Goal: Task Accomplishment & Management: Manage account settings

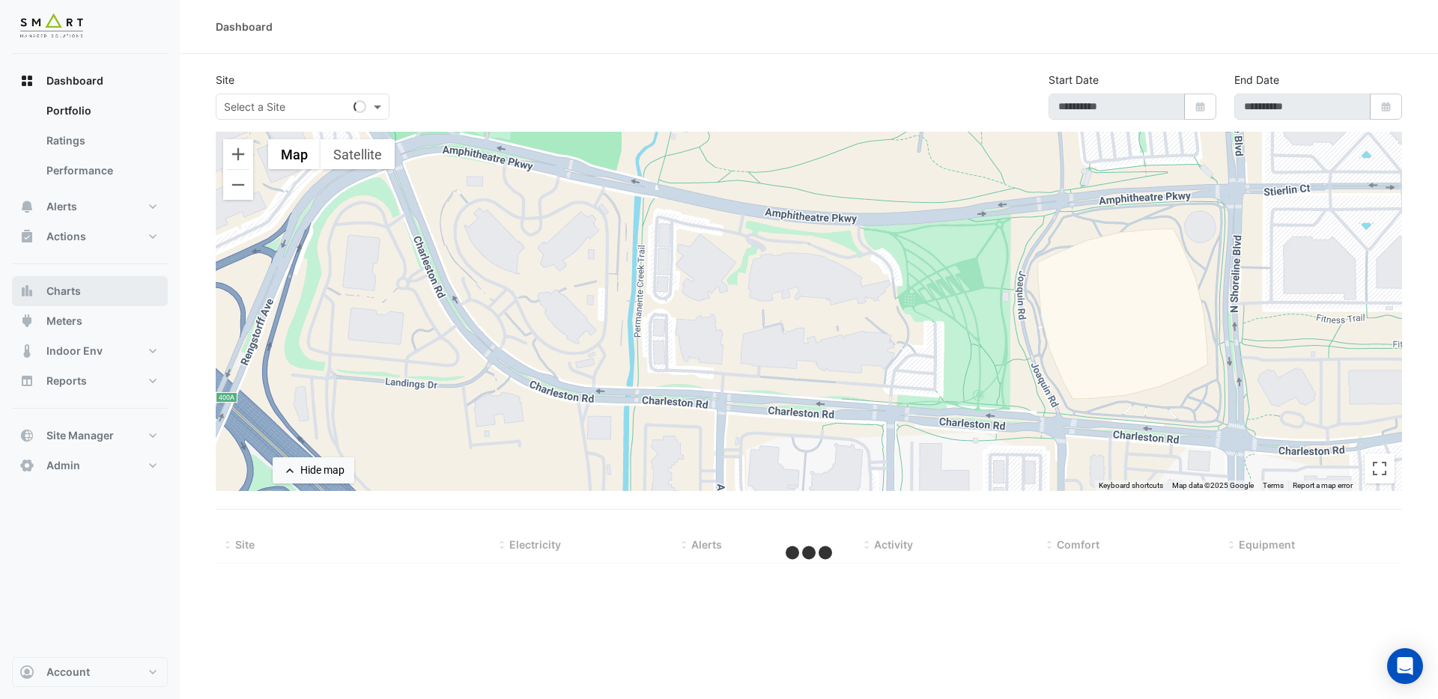
type input "**********"
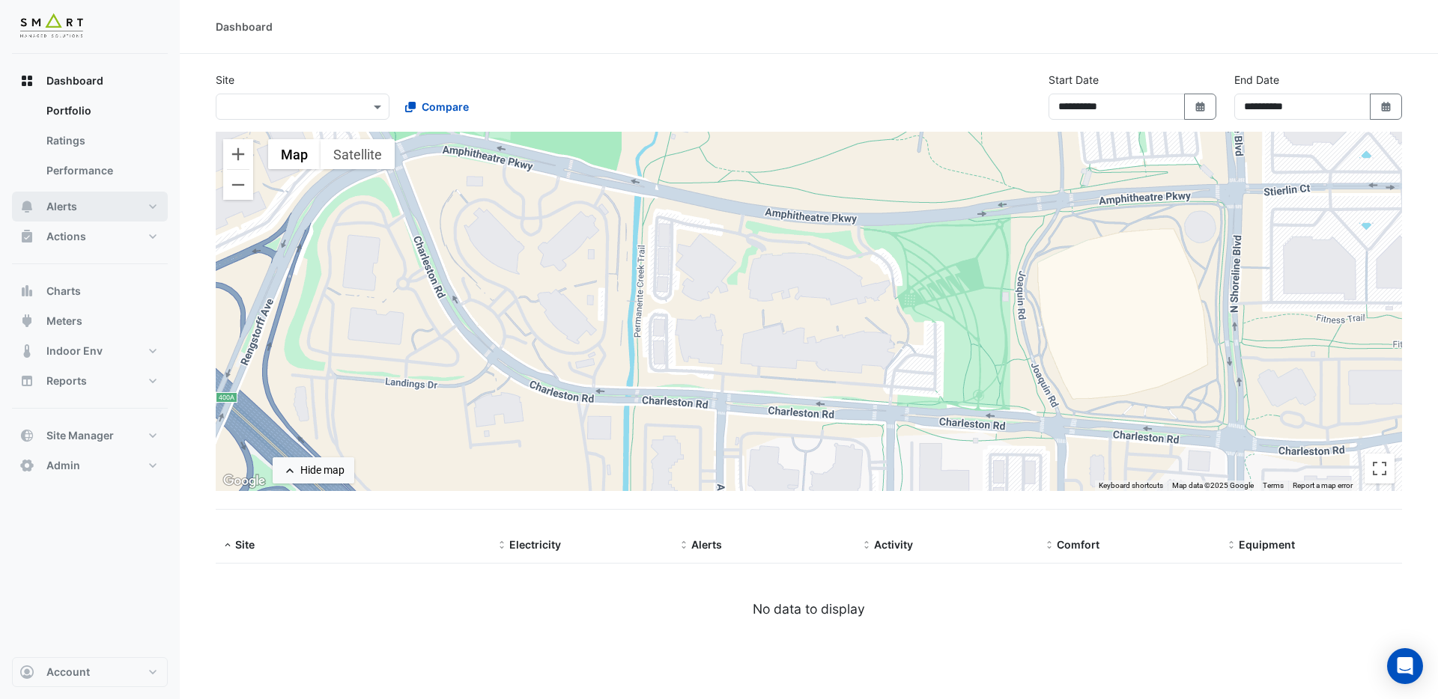
click at [71, 208] on span "Alerts" at bounding box center [61, 206] width 31 height 15
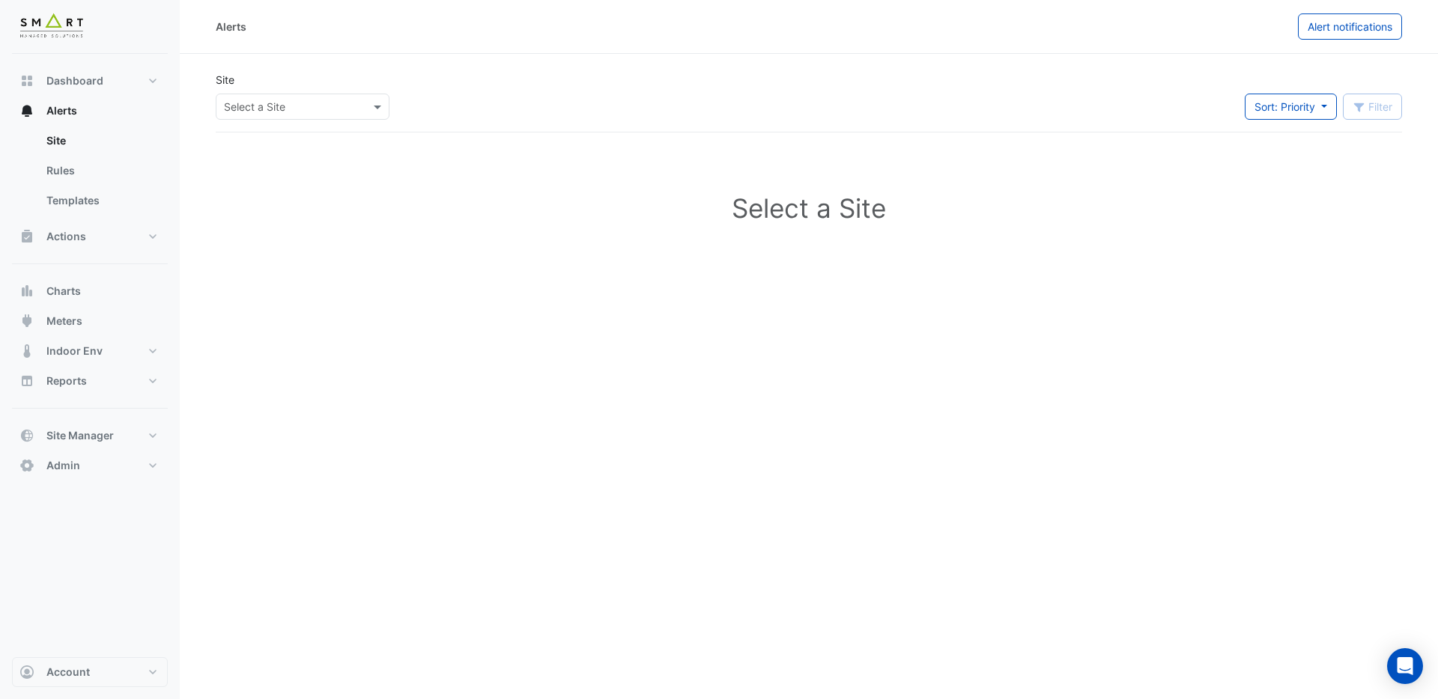
click at [335, 111] on input "text" at bounding box center [287, 108] width 127 height 16
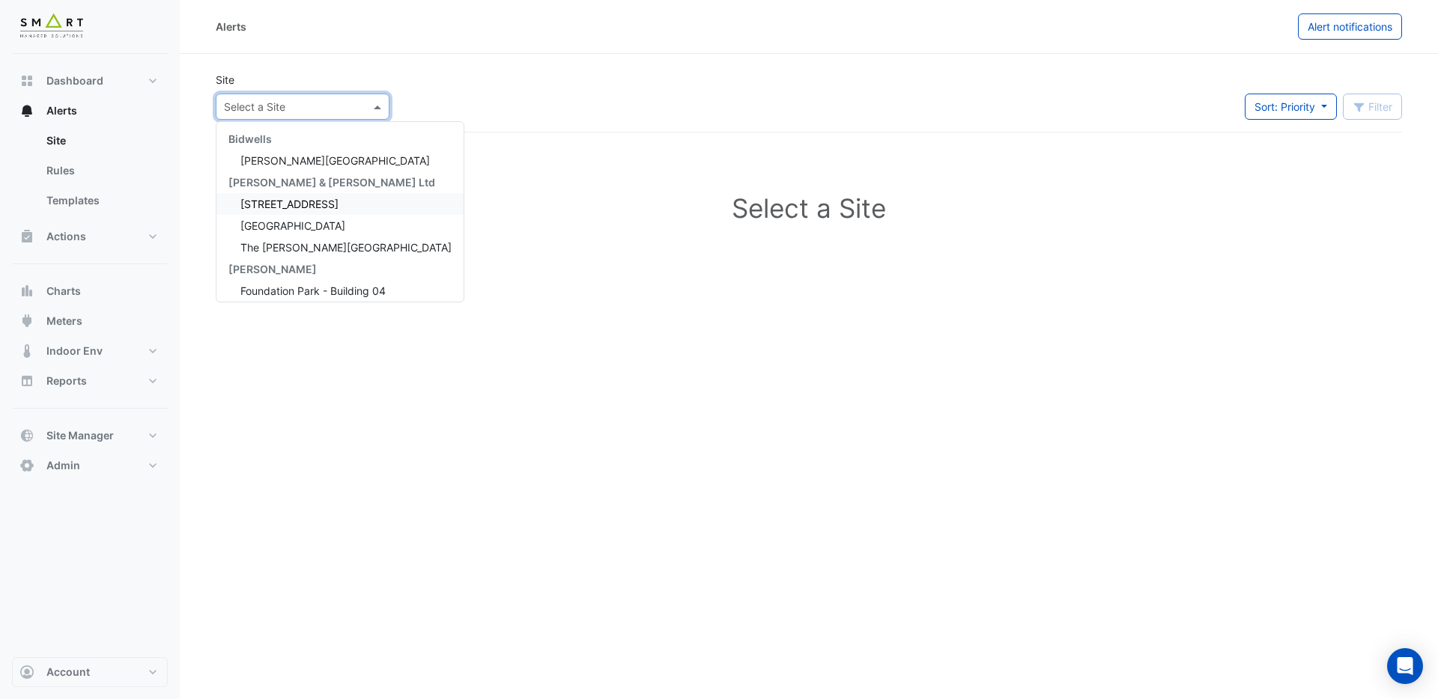
click at [305, 203] on span "[STREET_ADDRESS]" at bounding box center [289, 204] width 98 height 13
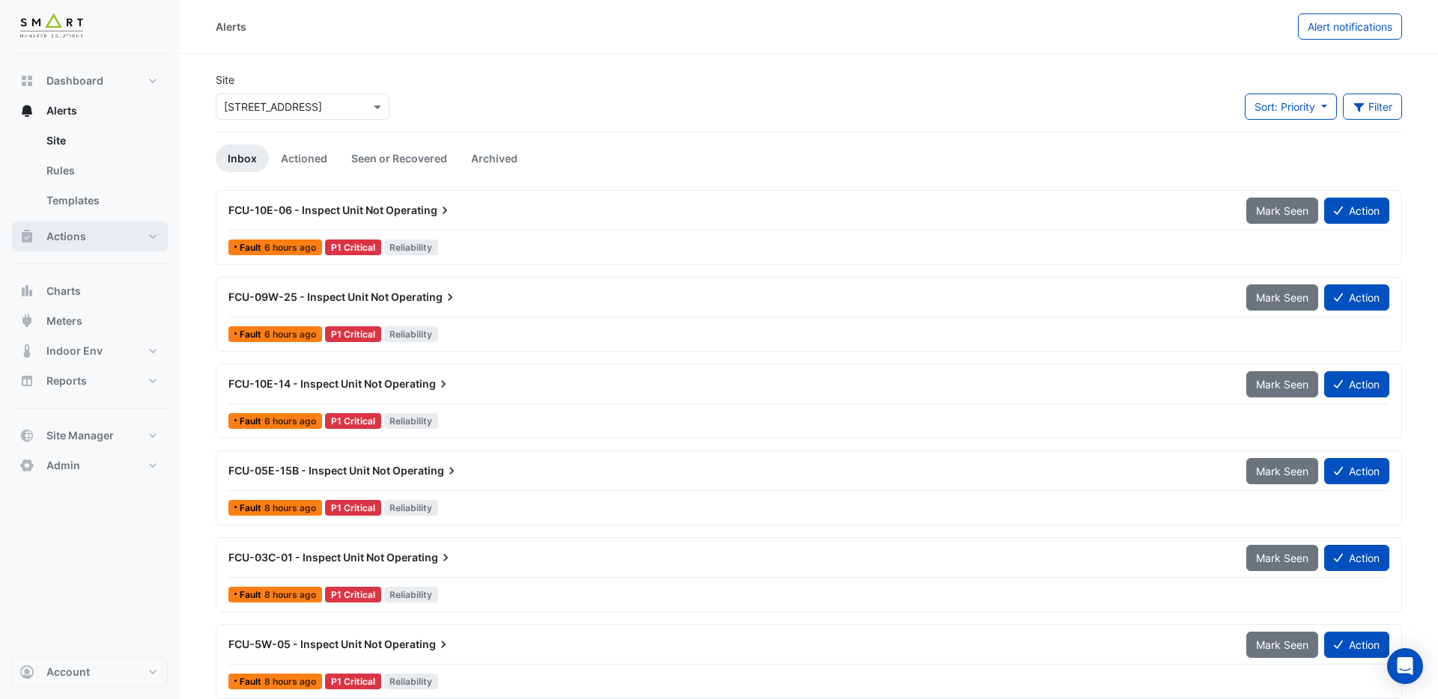
click at [69, 243] on span "Actions" at bounding box center [66, 236] width 40 height 15
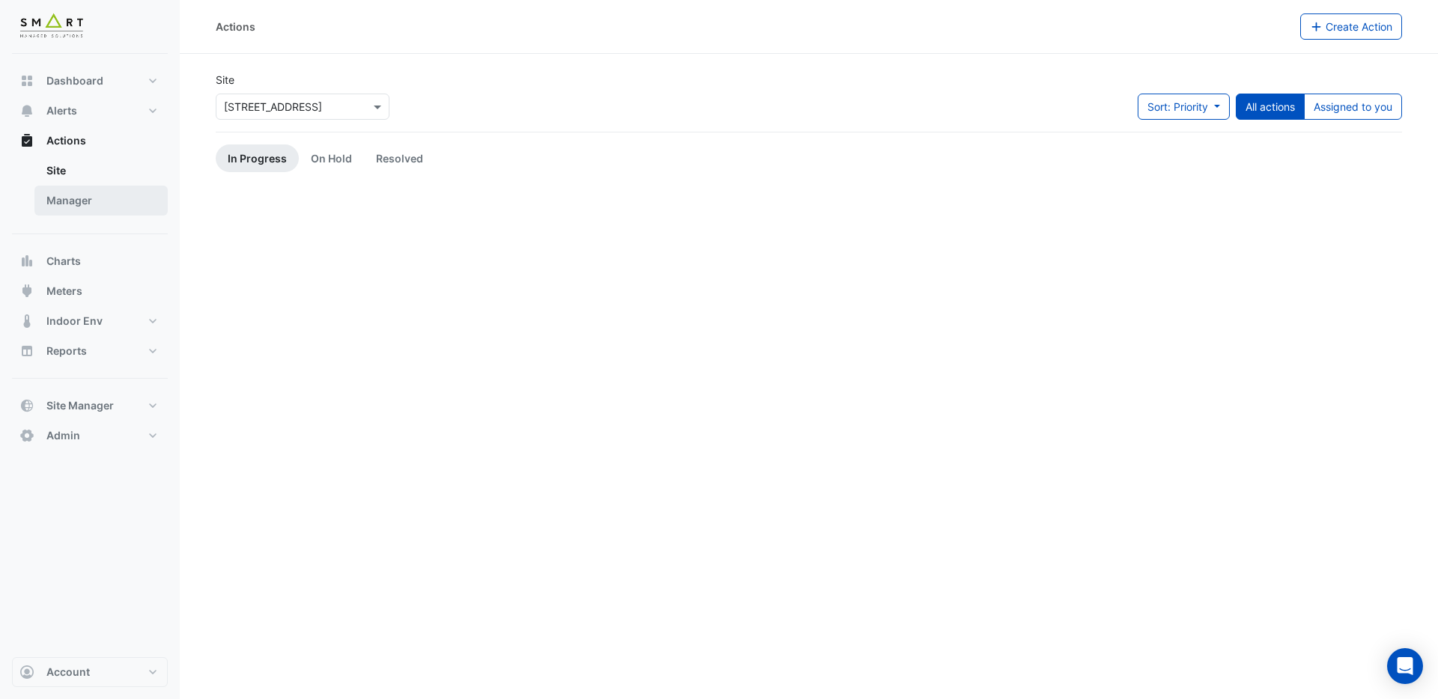
click at [64, 198] on link "Manager" at bounding box center [100, 201] width 133 height 30
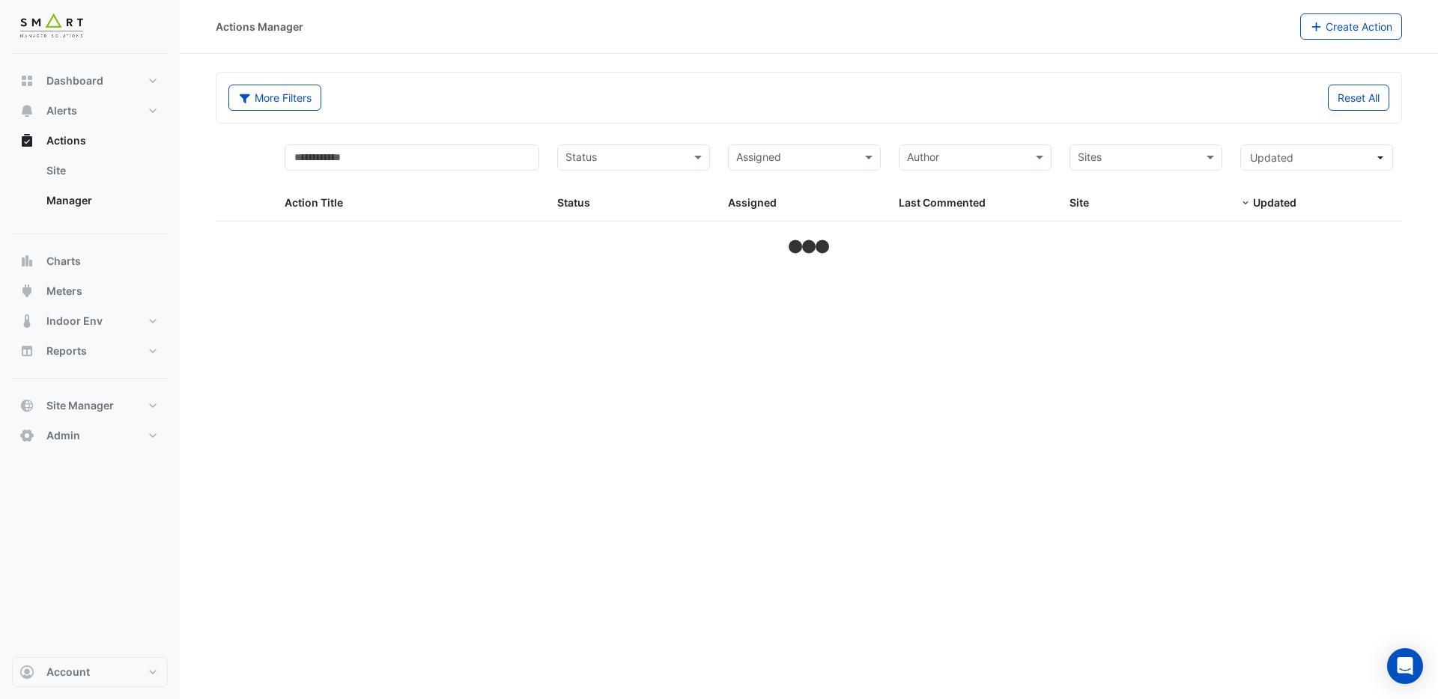
select select "***"
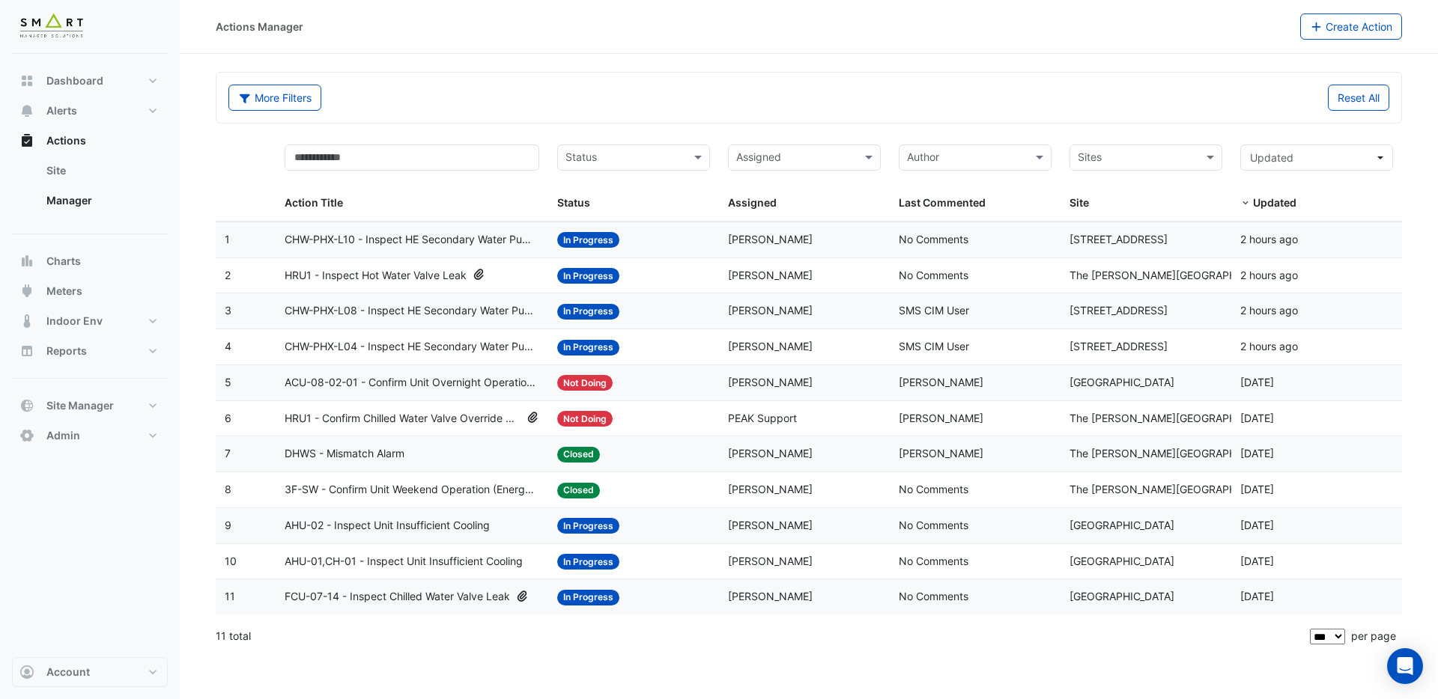
click at [380, 416] on span "HRU1 - Confirm Chilled Water Valve Override Closed" at bounding box center [403, 418] width 236 height 17
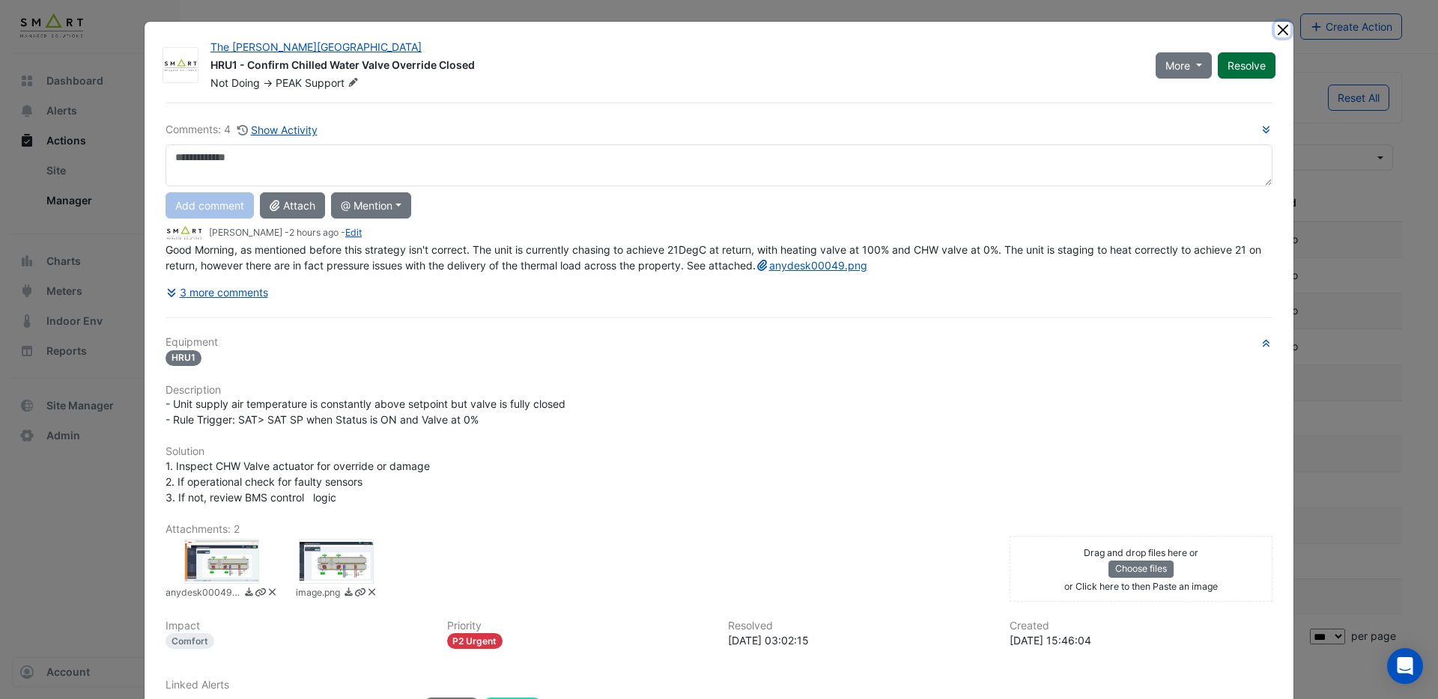
drag, startPoint x: 1279, startPoint y: 30, endPoint x: 1245, endPoint y: 49, distance: 38.9
click at [1280, 31] on button "Close" at bounding box center [1283, 30] width 16 height 16
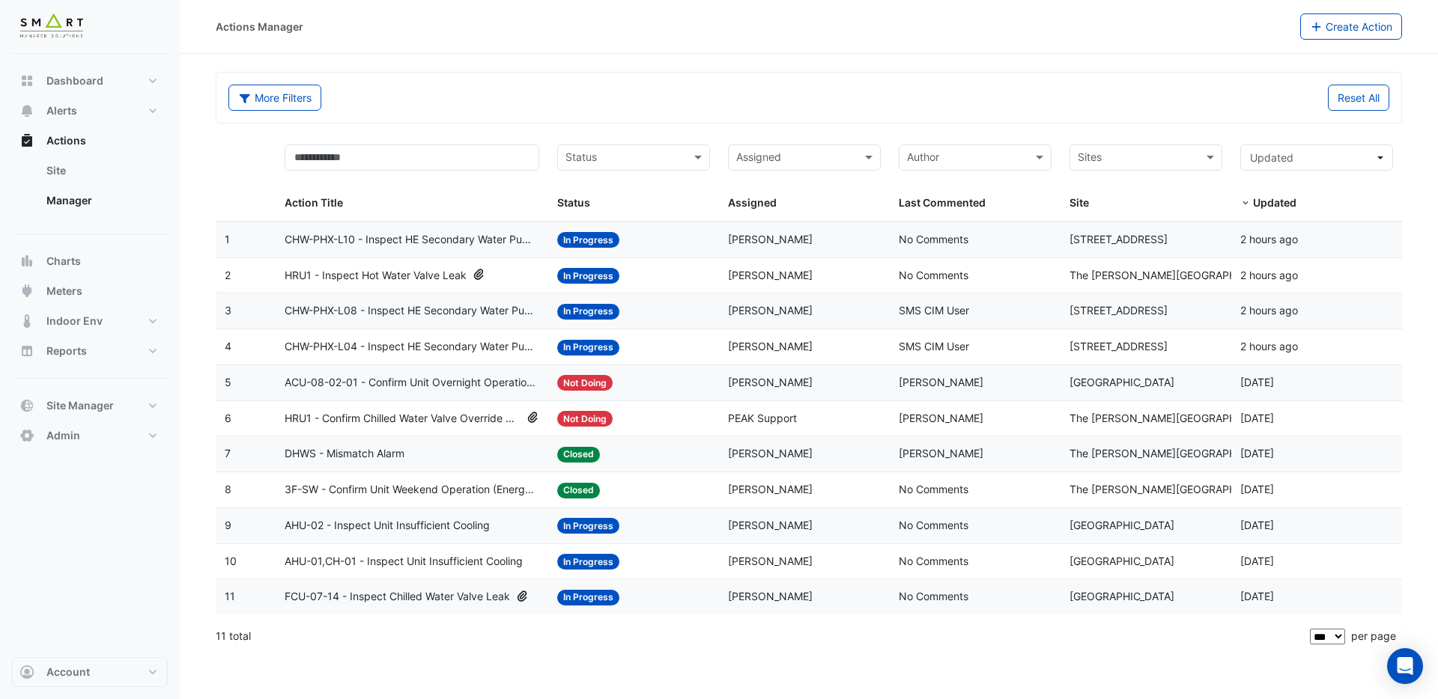
click at [410, 234] on span "CHW-PHX-L10 - Inspect HE Secondary Water Pump Override ON" at bounding box center [412, 239] width 255 height 17
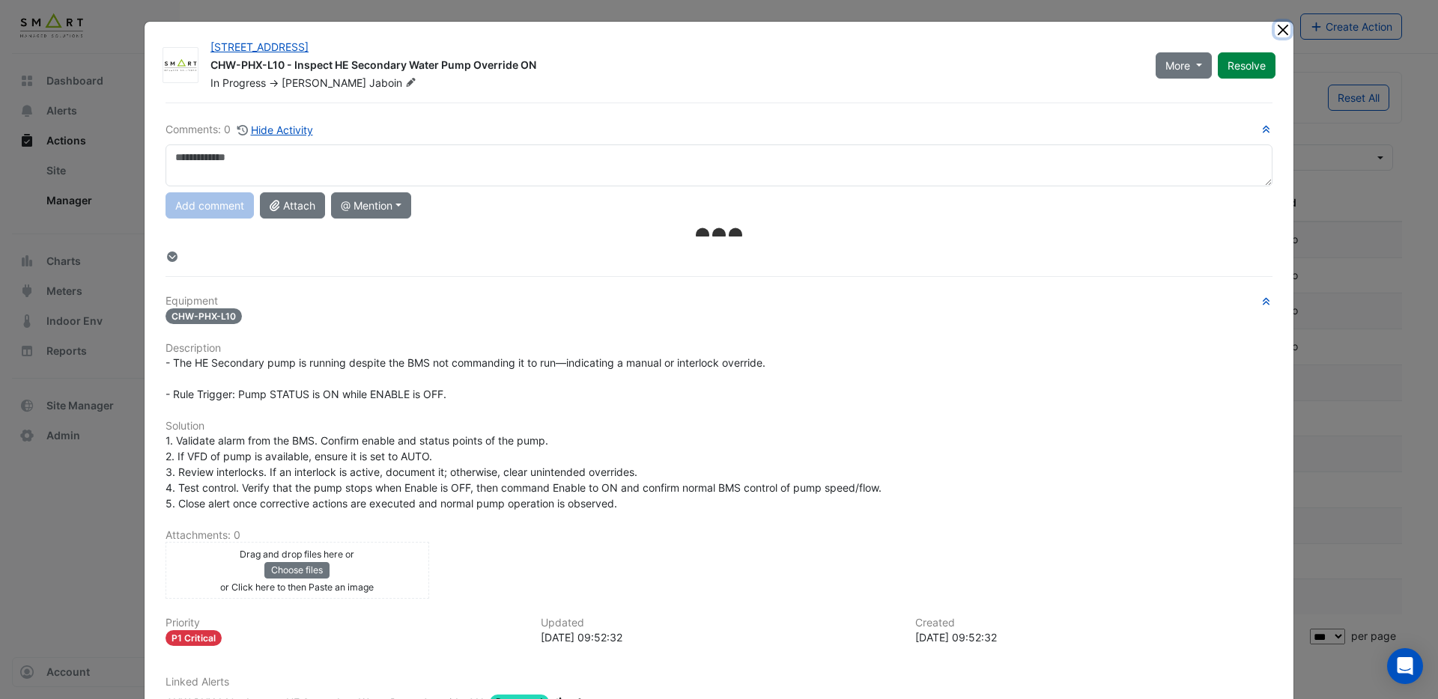
click at [1283, 31] on button "Close" at bounding box center [1283, 30] width 16 height 16
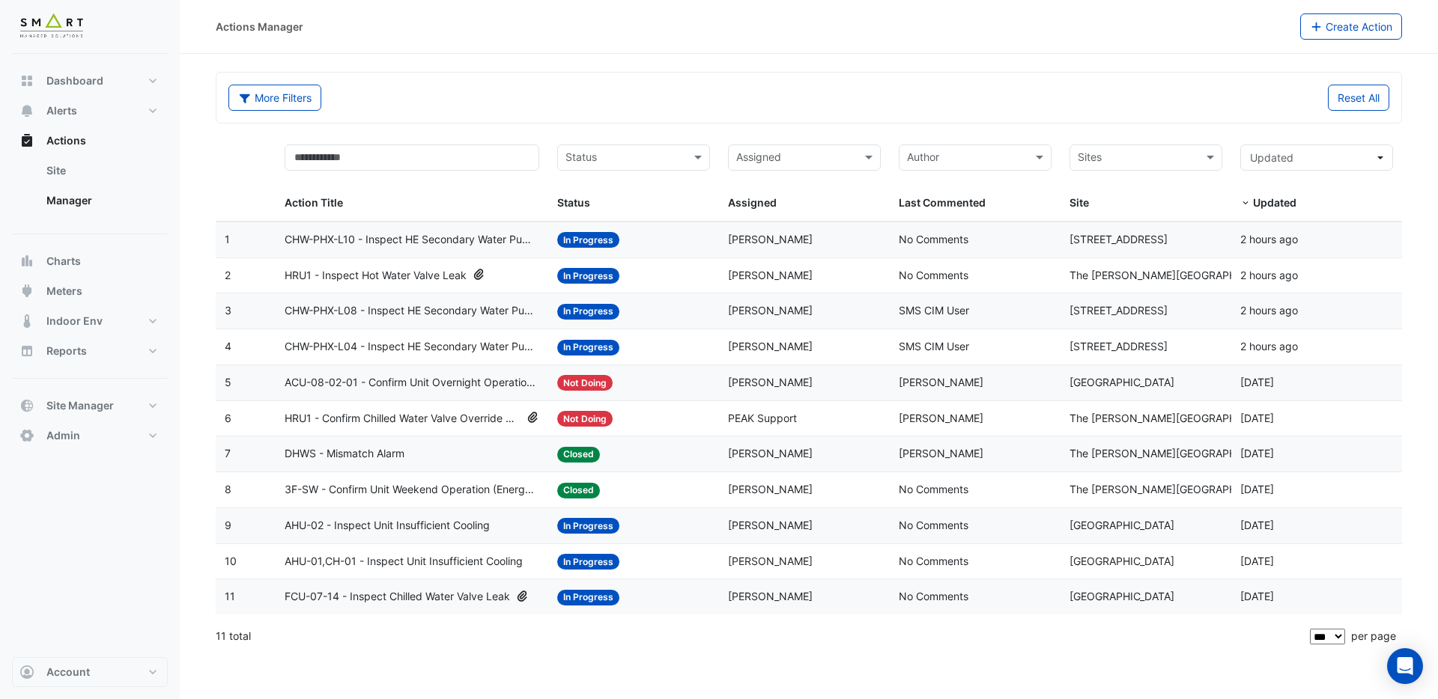
click at [393, 274] on span "HRU1 - Inspect Hot Water Valve Leak" at bounding box center [376, 275] width 182 height 17
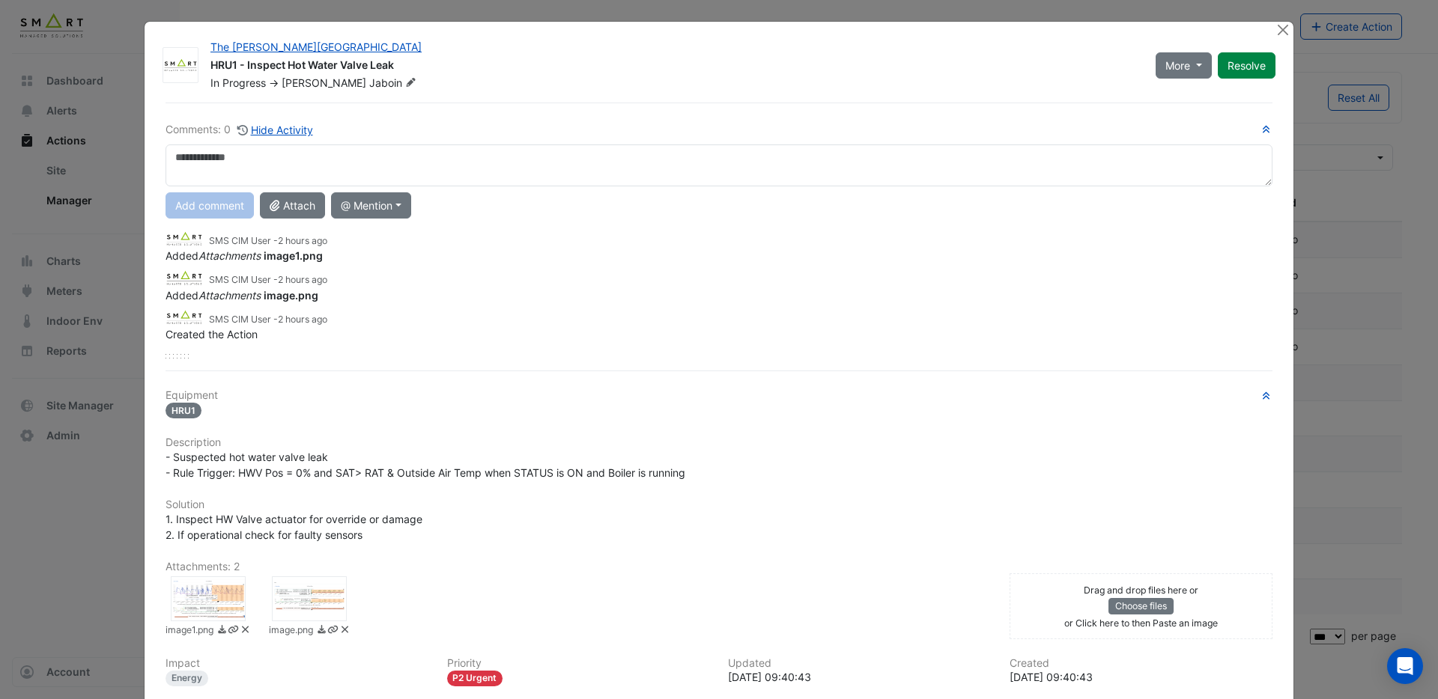
click at [201, 601] on div at bounding box center [208, 599] width 75 height 45
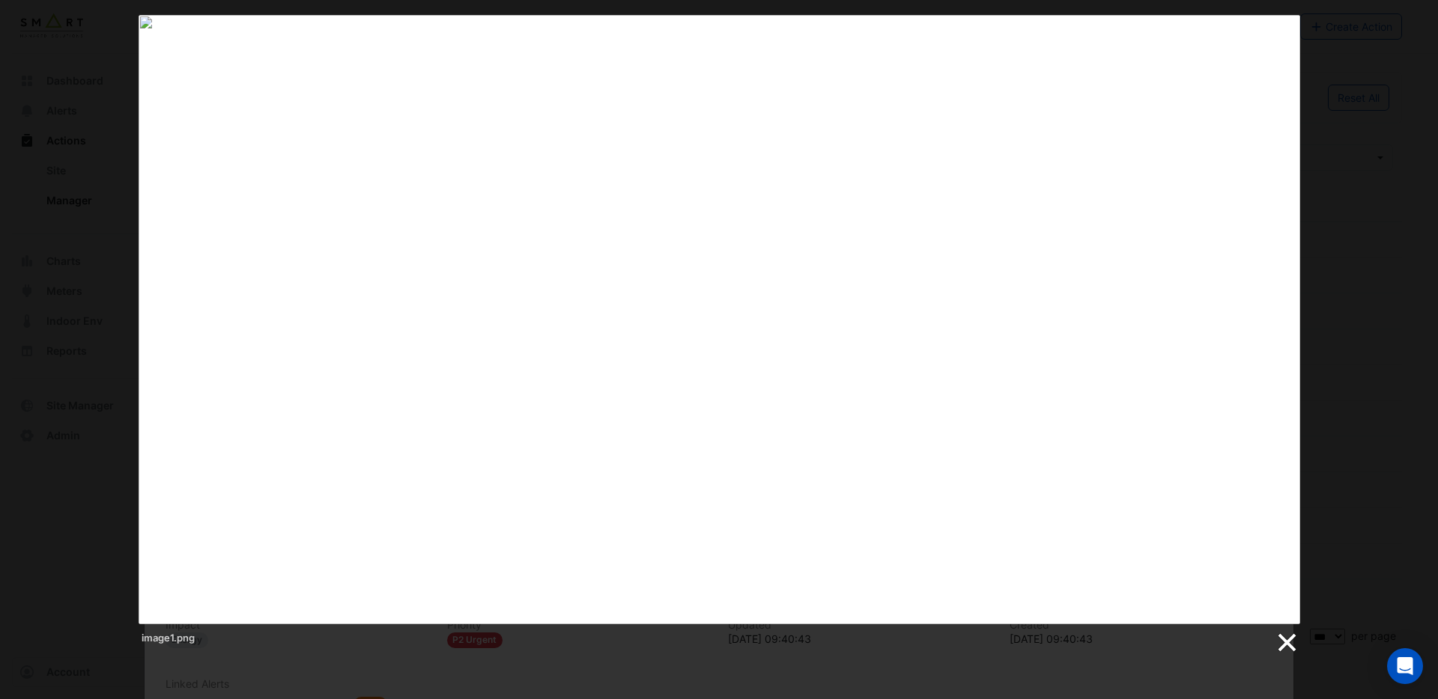
click at [1289, 645] on link at bounding box center [1286, 643] width 22 height 22
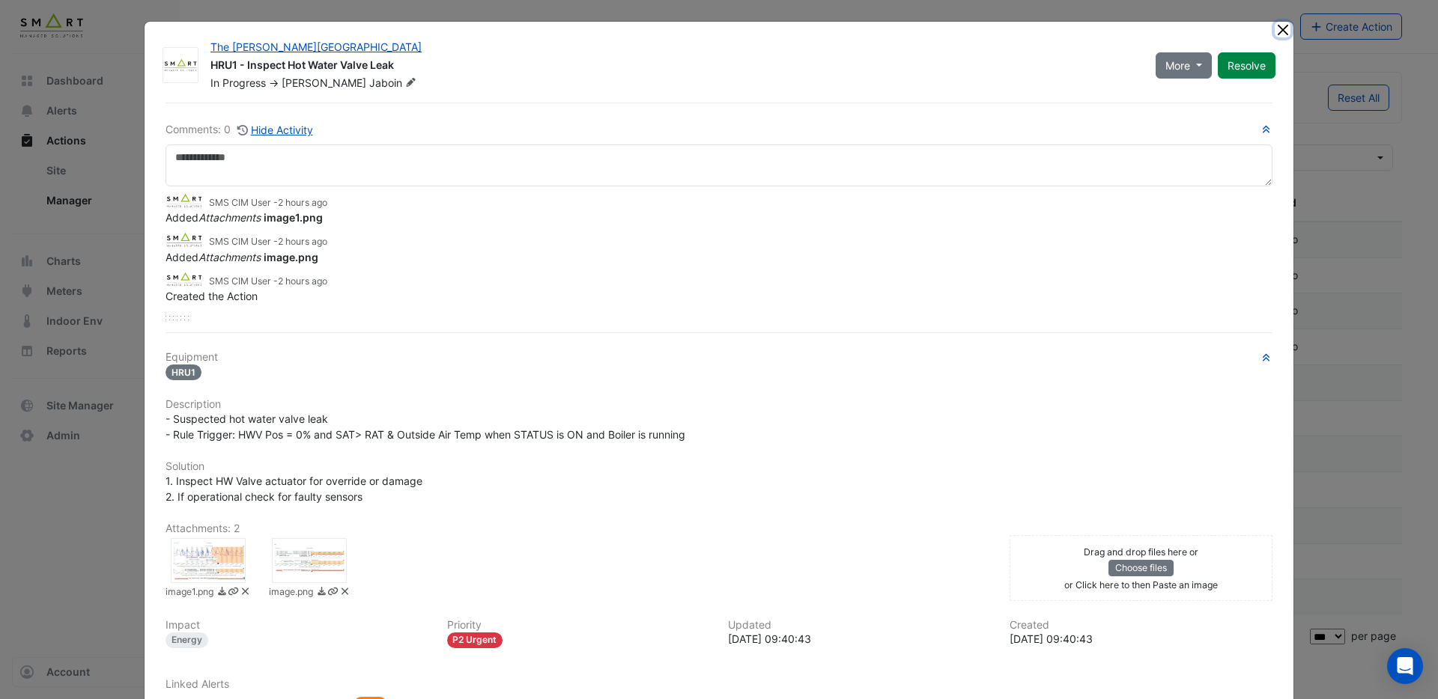
click at [1283, 31] on button "Close" at bounding box center [1283, 30] width 16 height 16
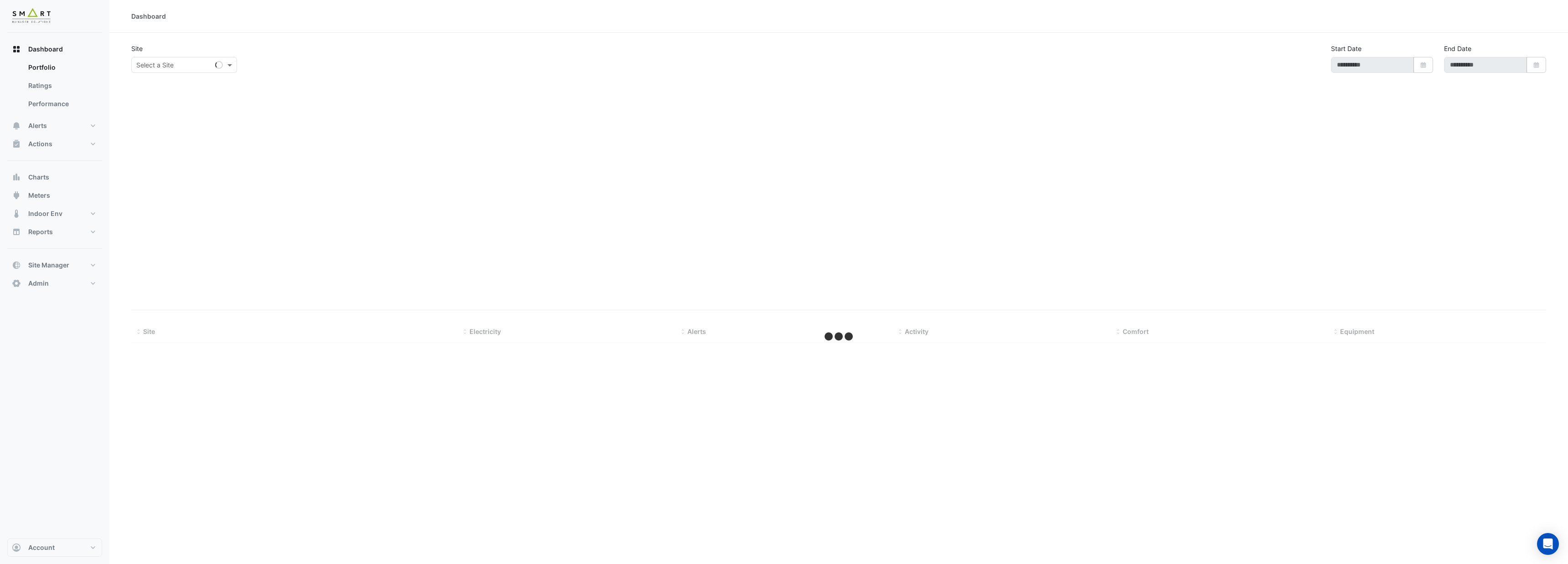
type input "**********"
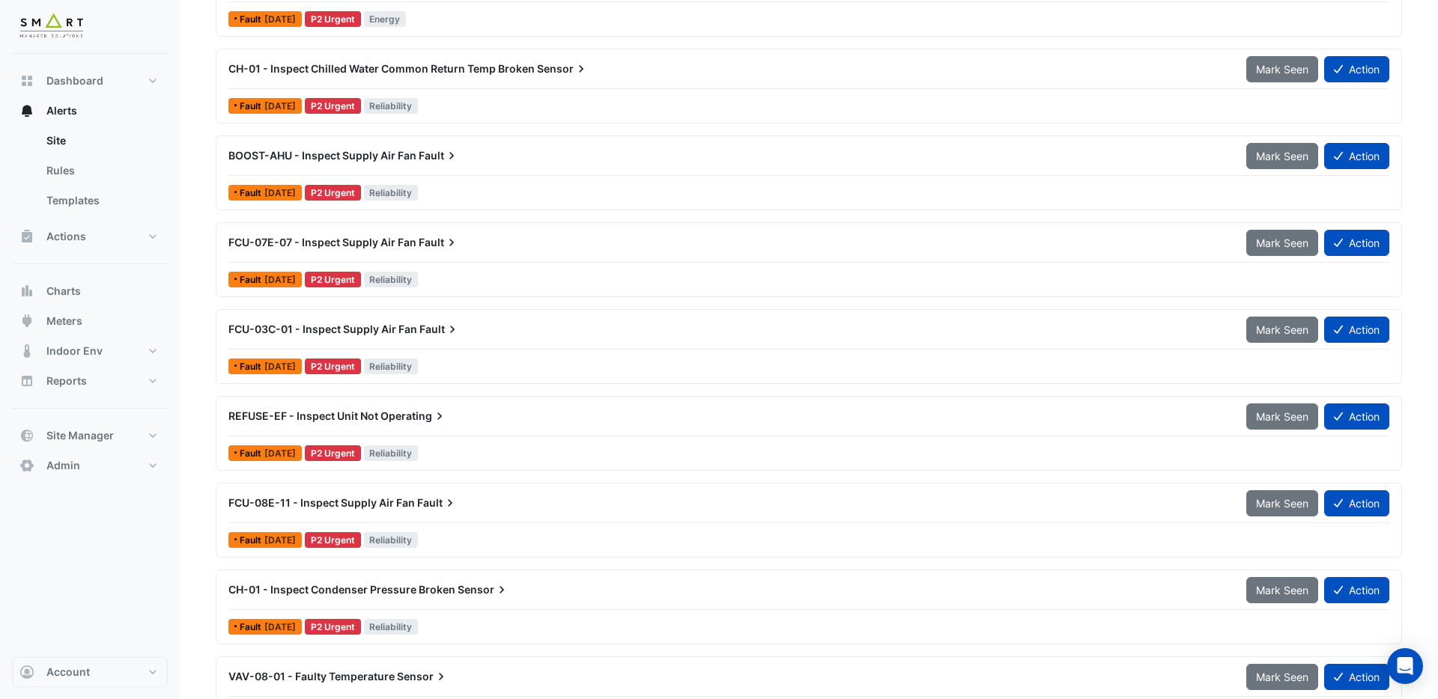
scroll to position [2664, 0]
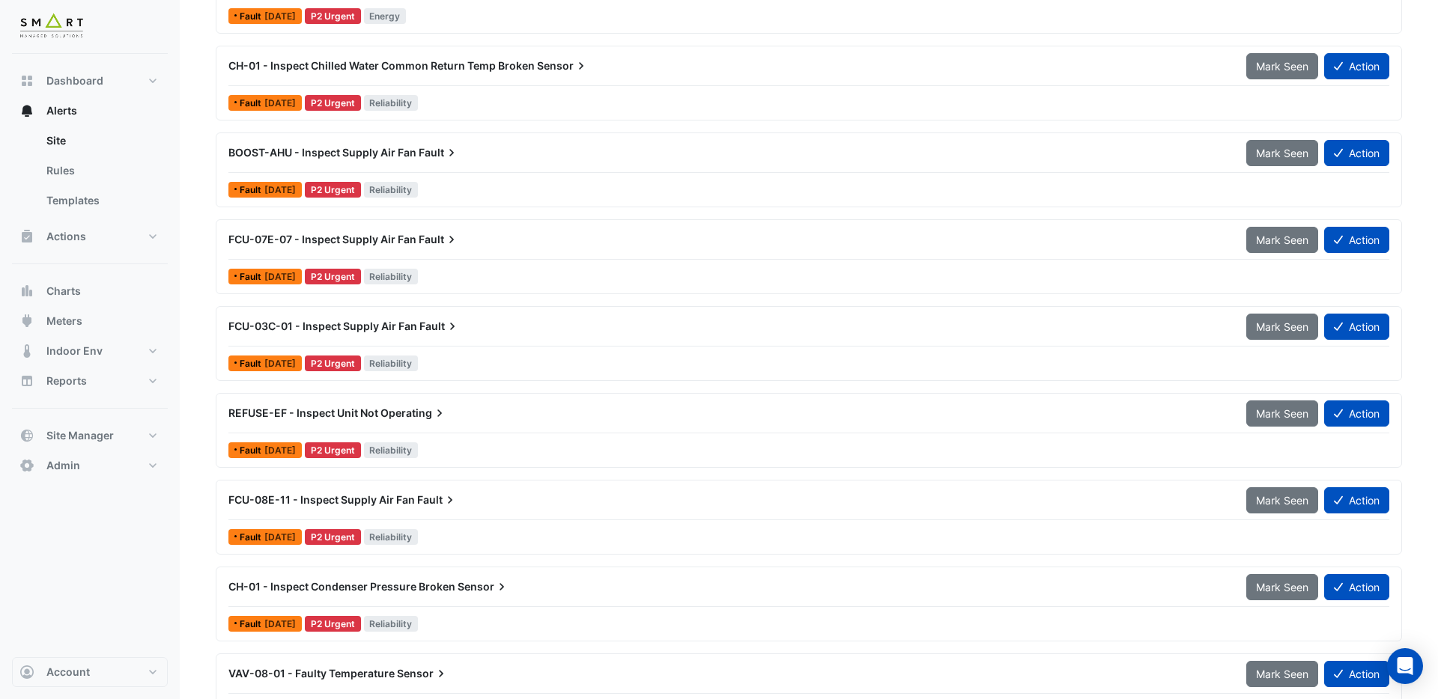
click at [399, 328] on span "FCU-03C-01 - Inspect Supply Air Fan" at bounding box center [322, 326] width 189 height 13
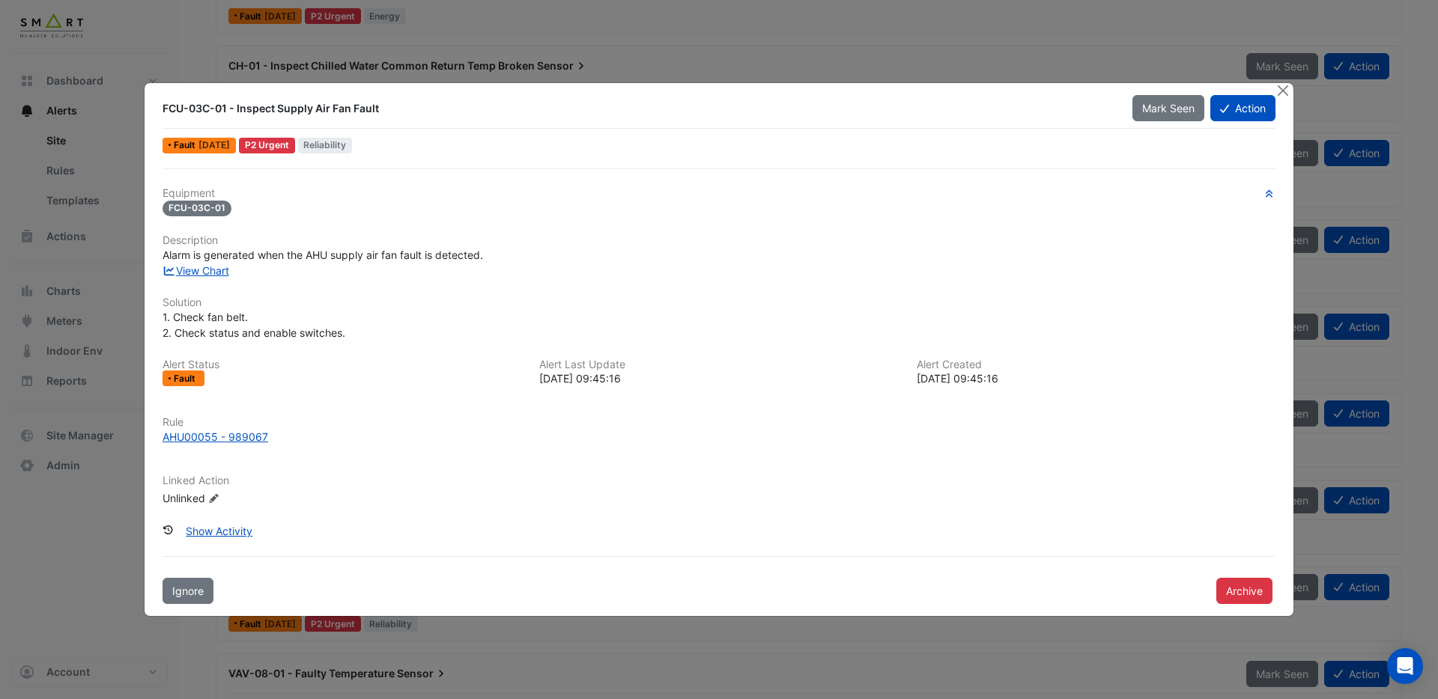
click at [1284, 94] on button "Close" at bounding box center [1283, 91] width 16 height 16
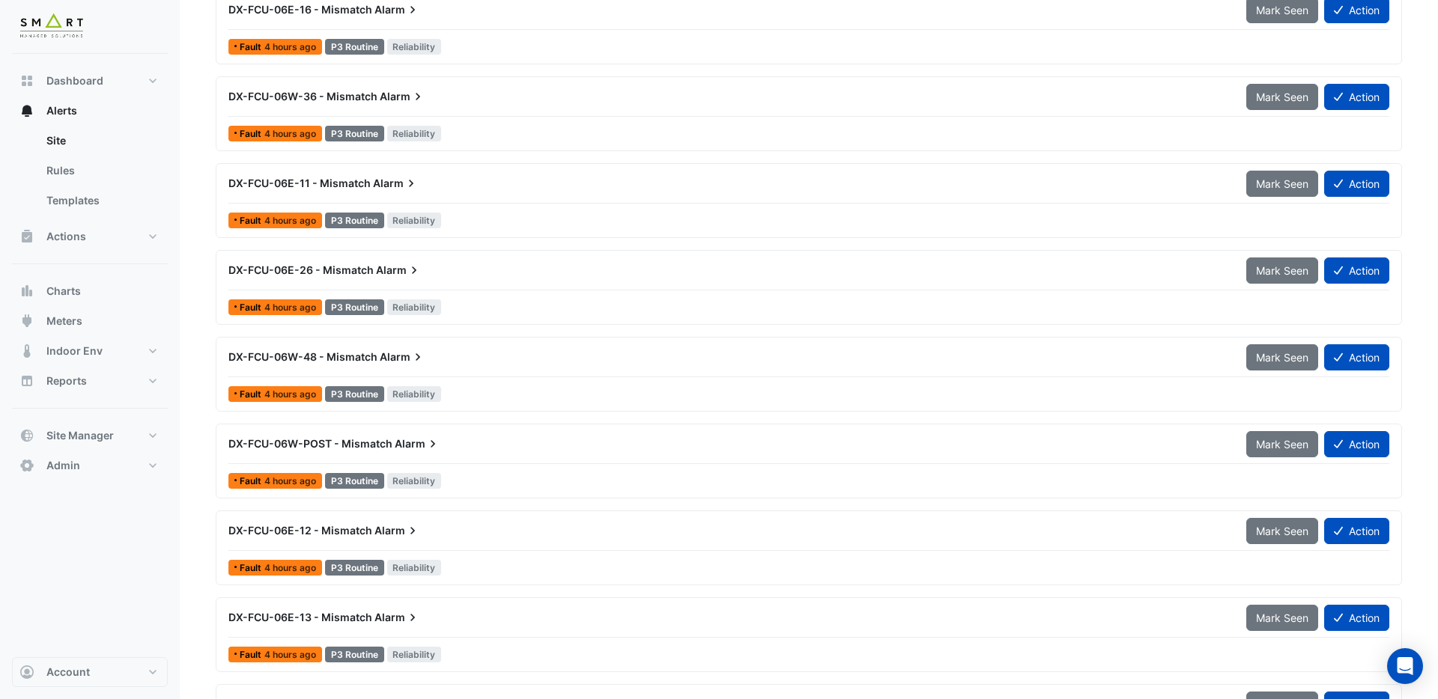
scroll to position [3766, 0]
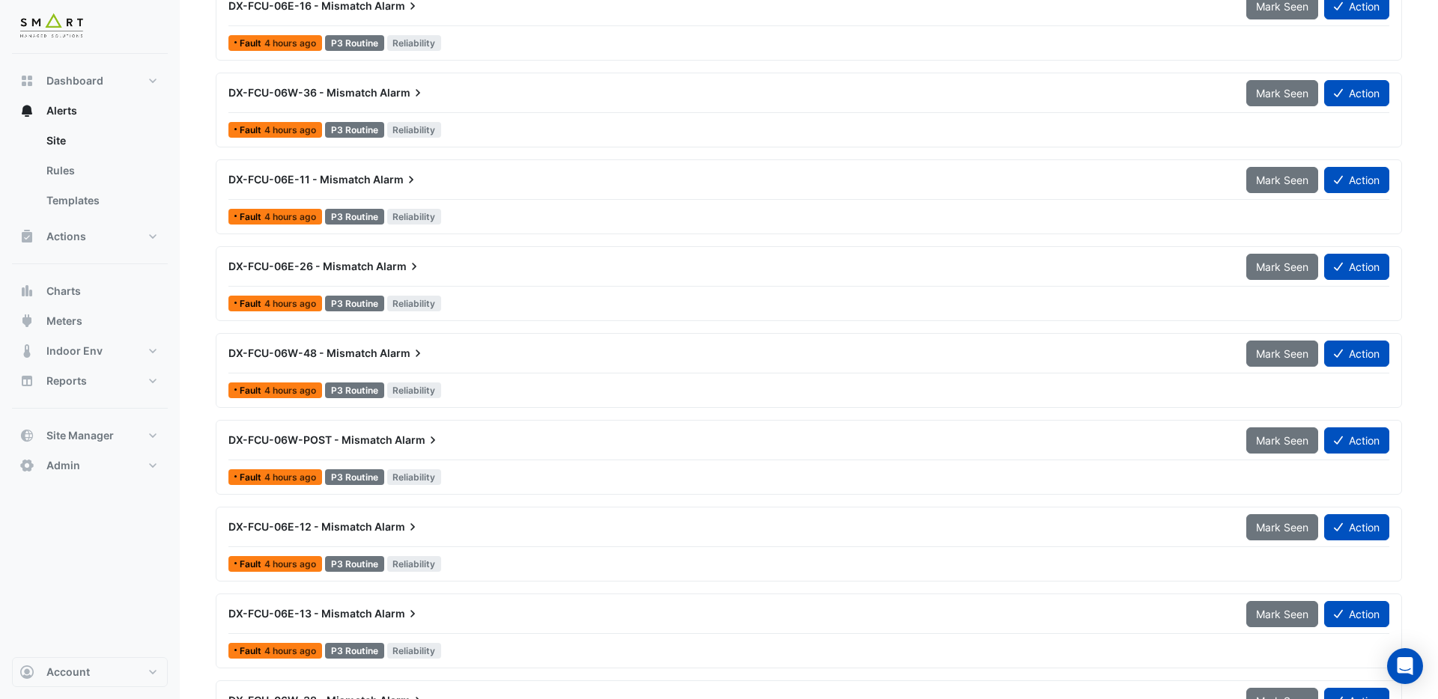
click at [414, 350] on icon at bounding box center [417, 353] width 15 height 15
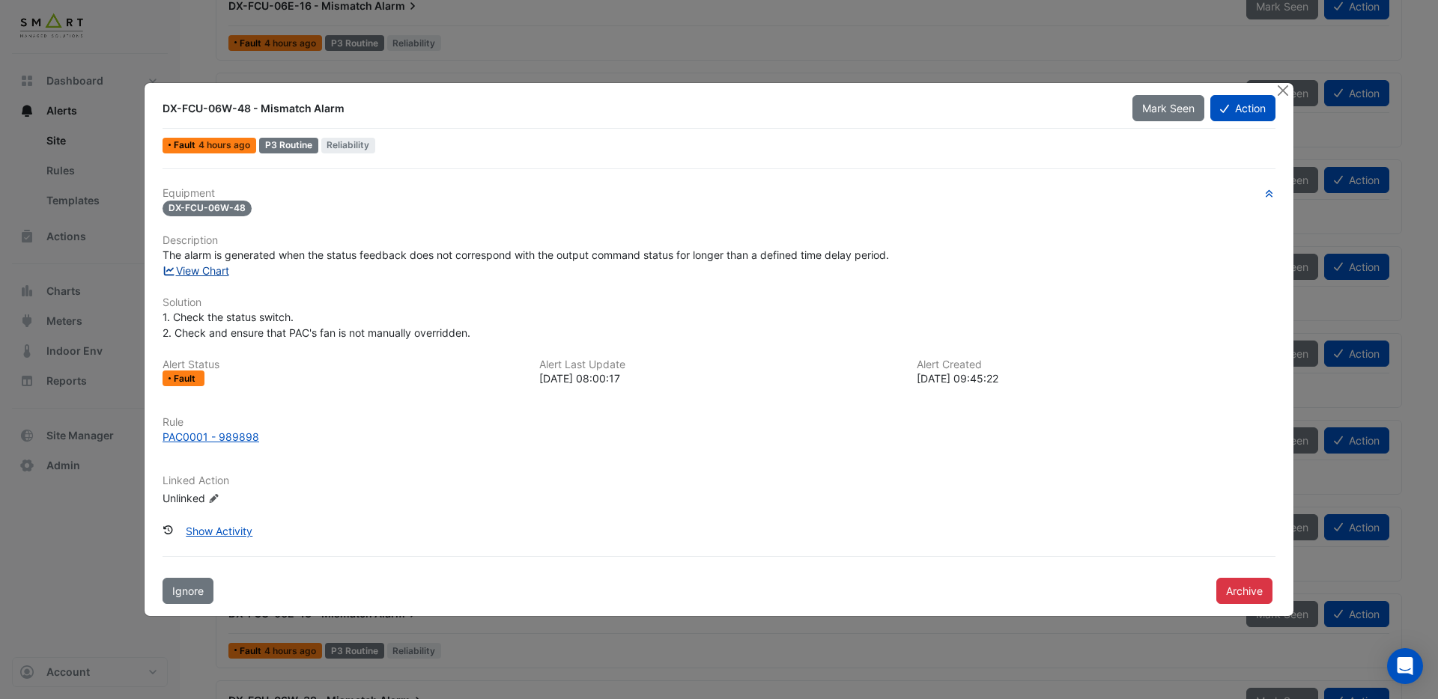
click at [199, 272] on link "View Chart" at bounding box center [195, 270] width 67 height 13
click at [1286, 92] on button "Close" at bounding box center [1283, 91] width 16 height 16
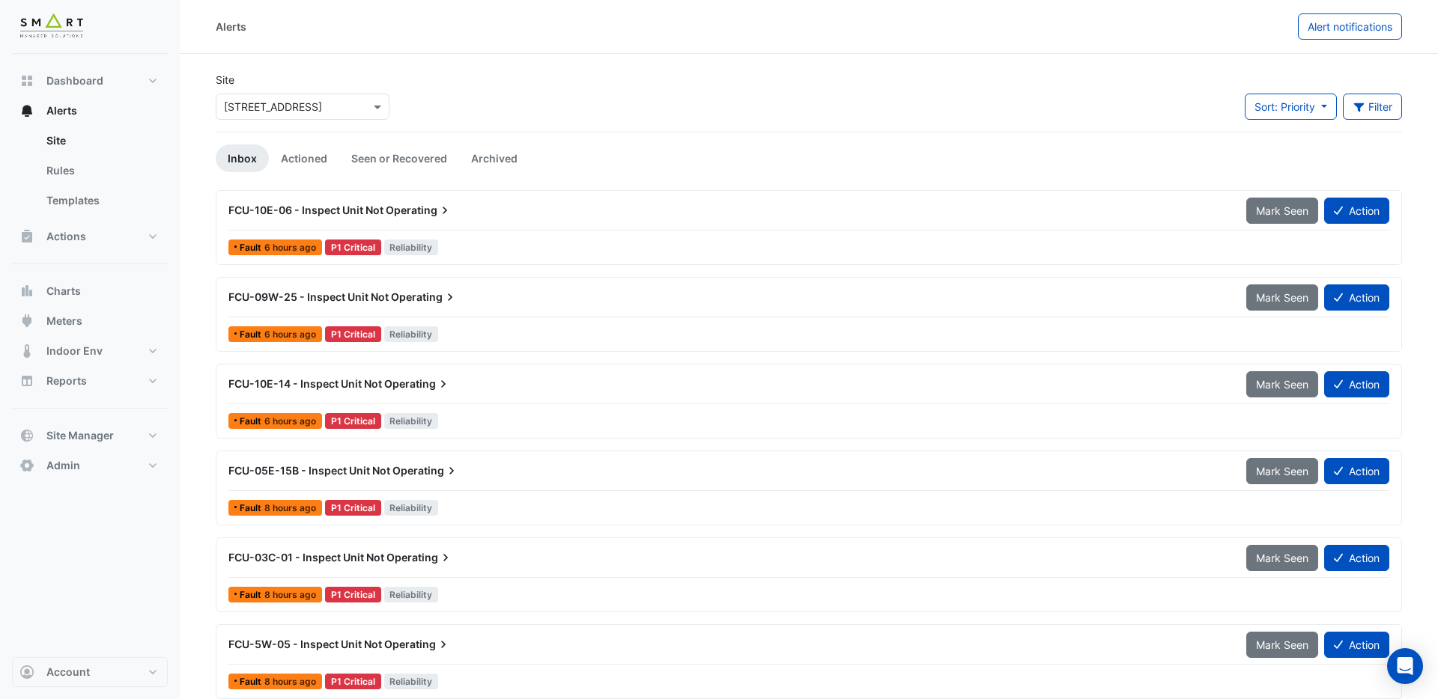
click at [358, 111] on div at bounding box center [302, 106] width 172 height 17
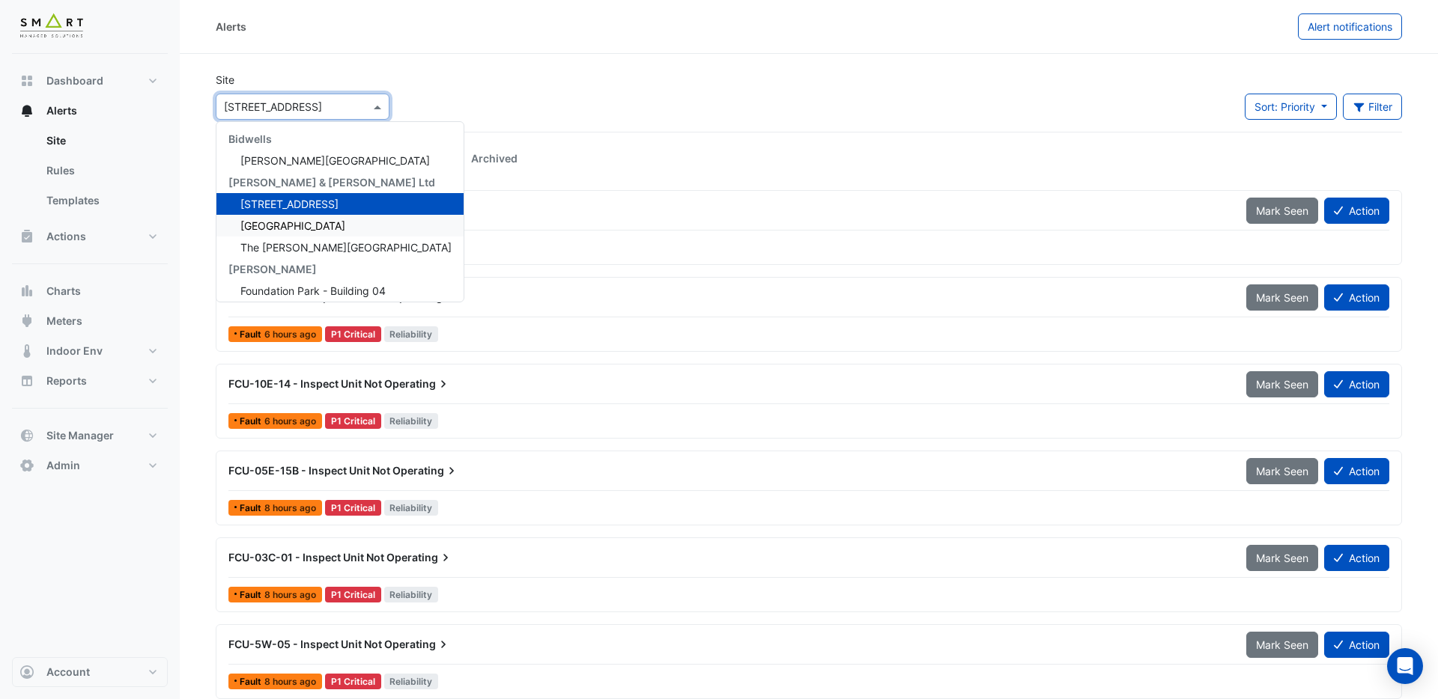
click at [293, 226] on span "Thames Tower" at bounding box center [292, 225] width 105 height 13
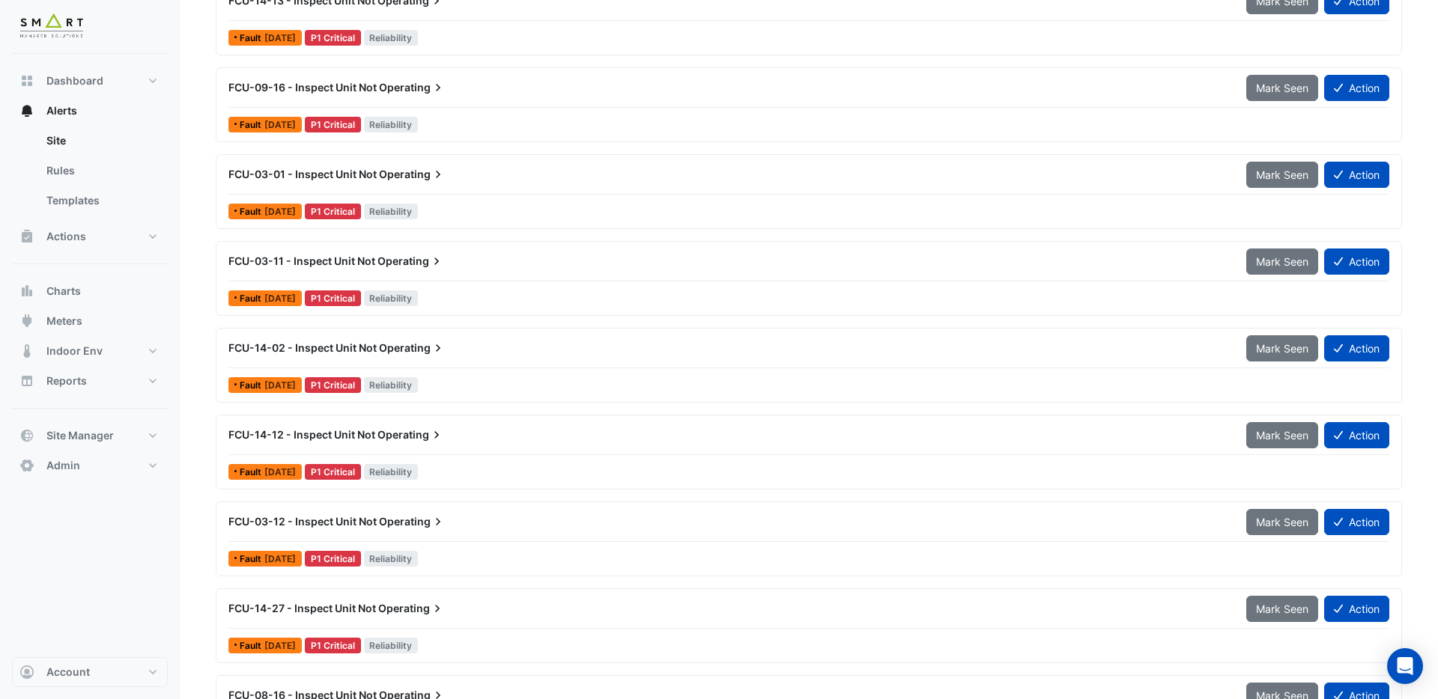
scroll to position [569, 0]
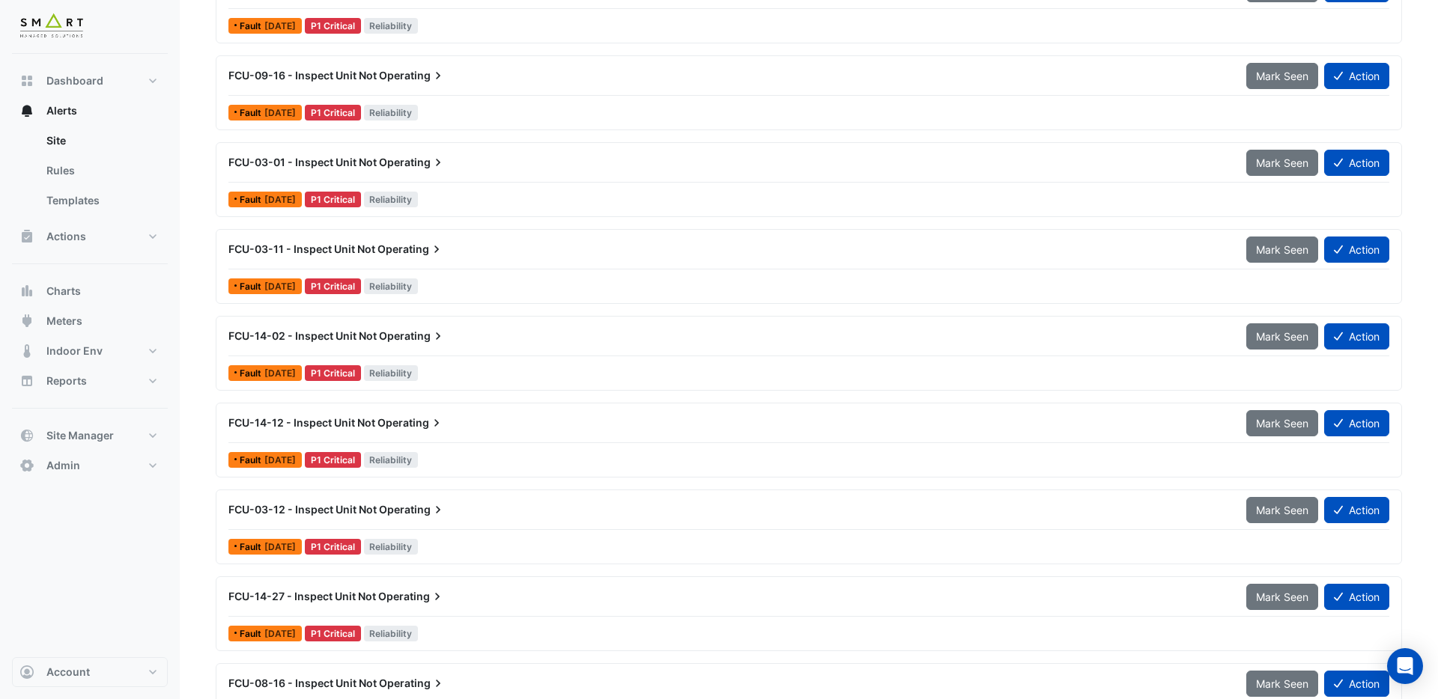
click at [419, 335] on span "Operating" at bounding box center [412, 336] width 67 height 15
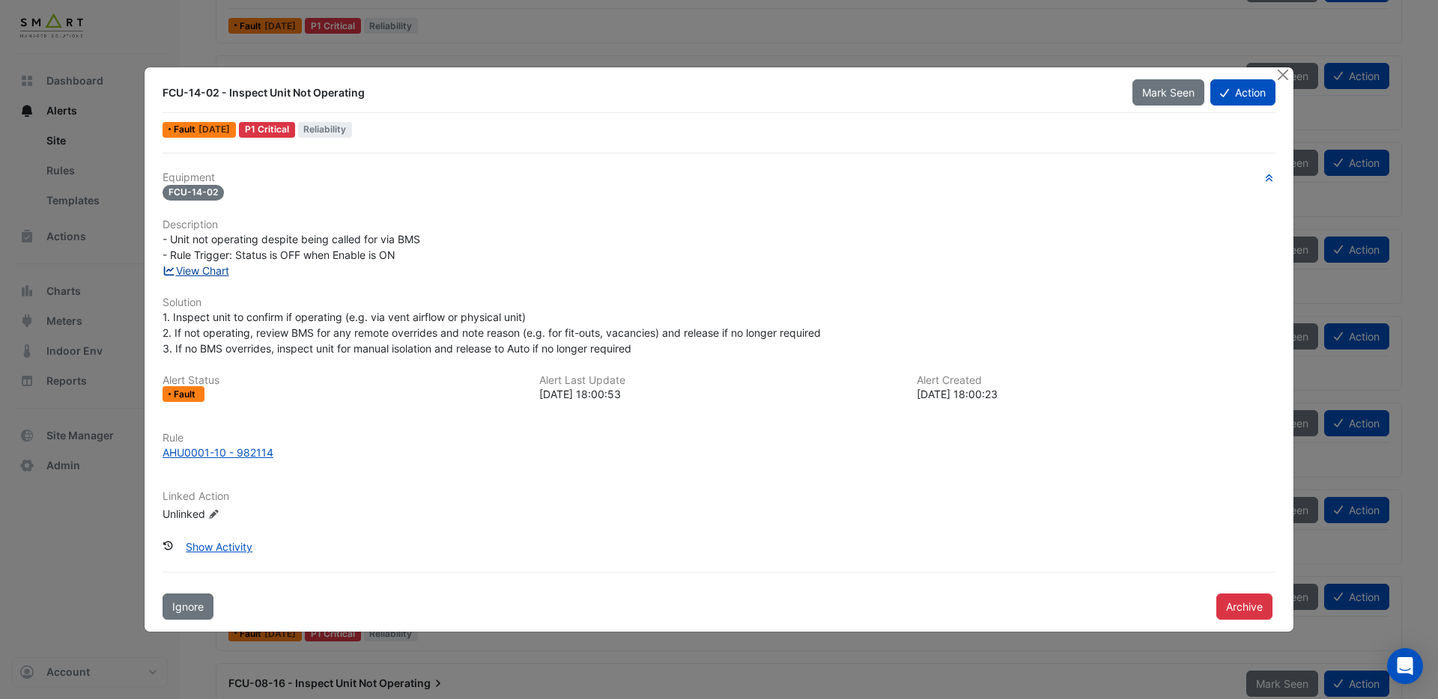
click at [208, 271] on link "View Chart" at bounding box center [195, 270] width 67 height 13
drag, startPoint x: 1287, startPoint y: 78, endPoint x: 1227, endPoint y: 79, distance: 59.2
click at [1288, 79] on button "Close" at bounding box center [1283, 75] width 16 height 16
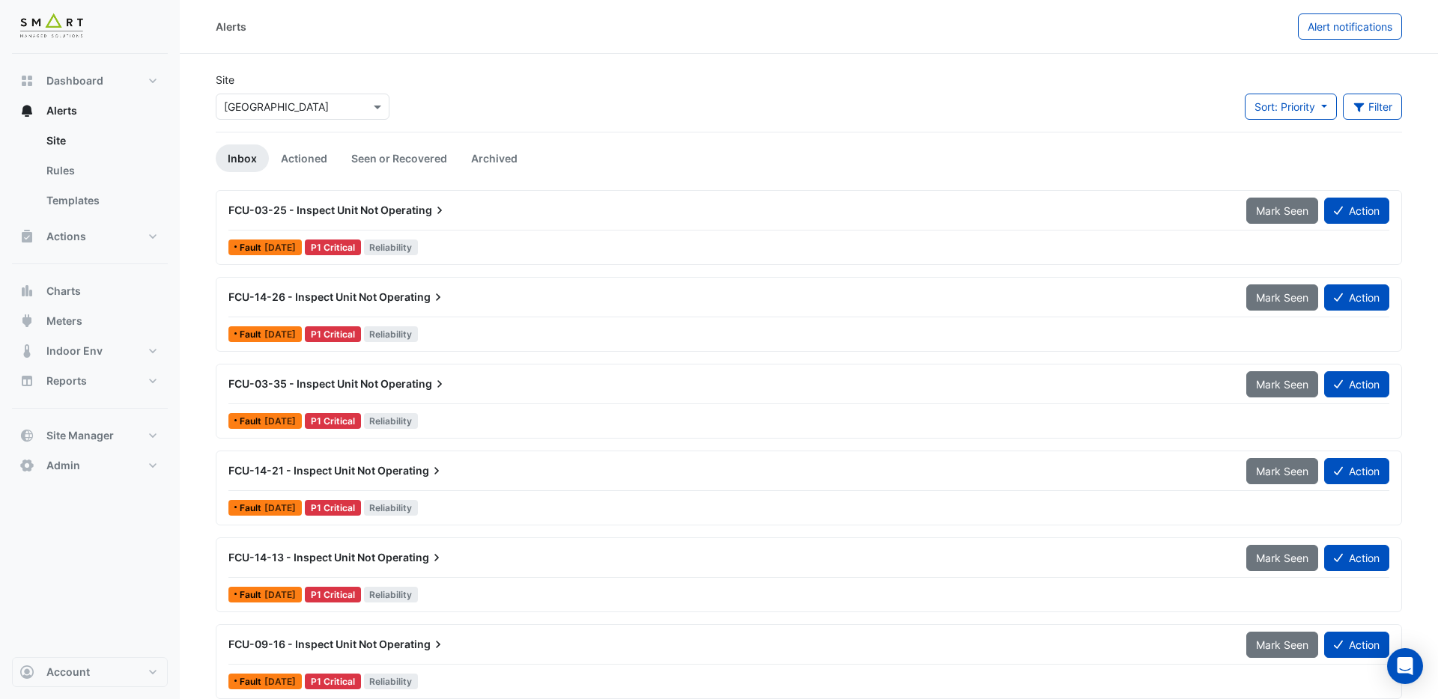
click at [356, 112] on div at bounding box center [302, 106] width 172 height 17
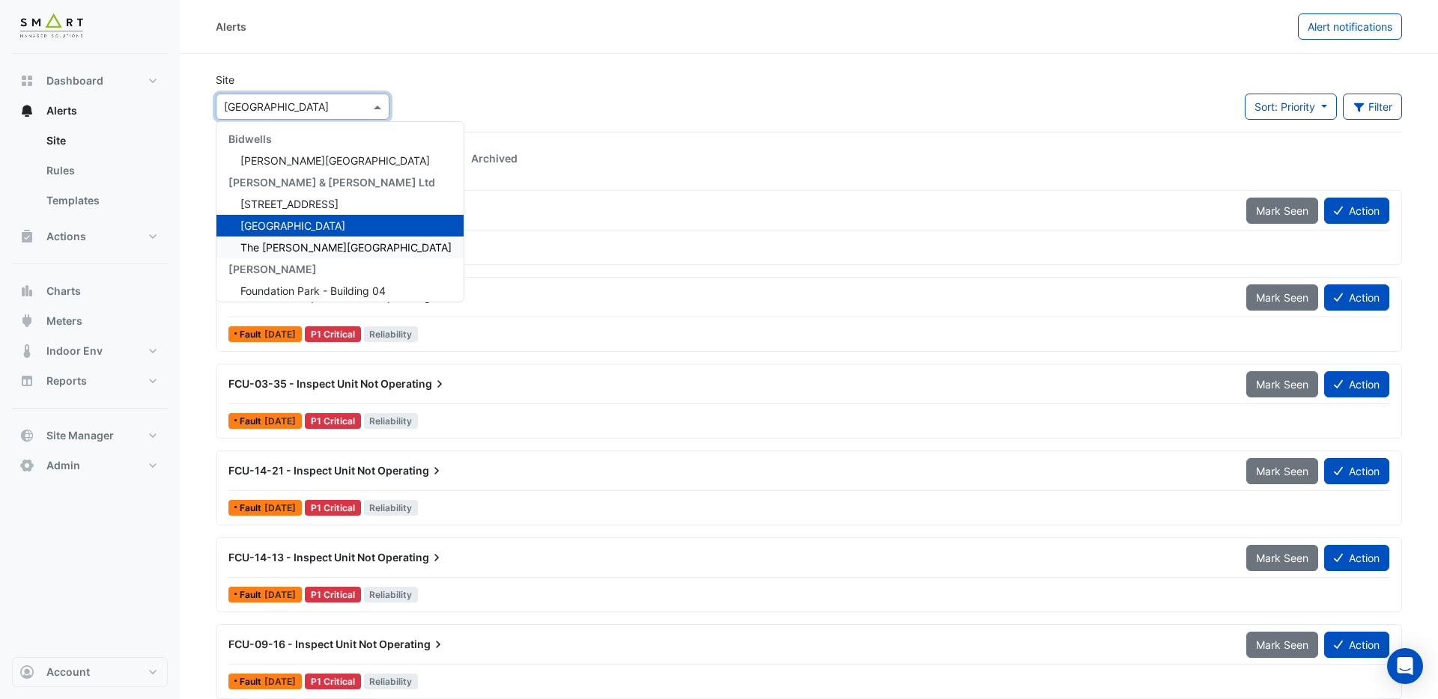
click at [297, 249] on span "The Porter Building" at bounding box center [345, 247] width 211 height 13
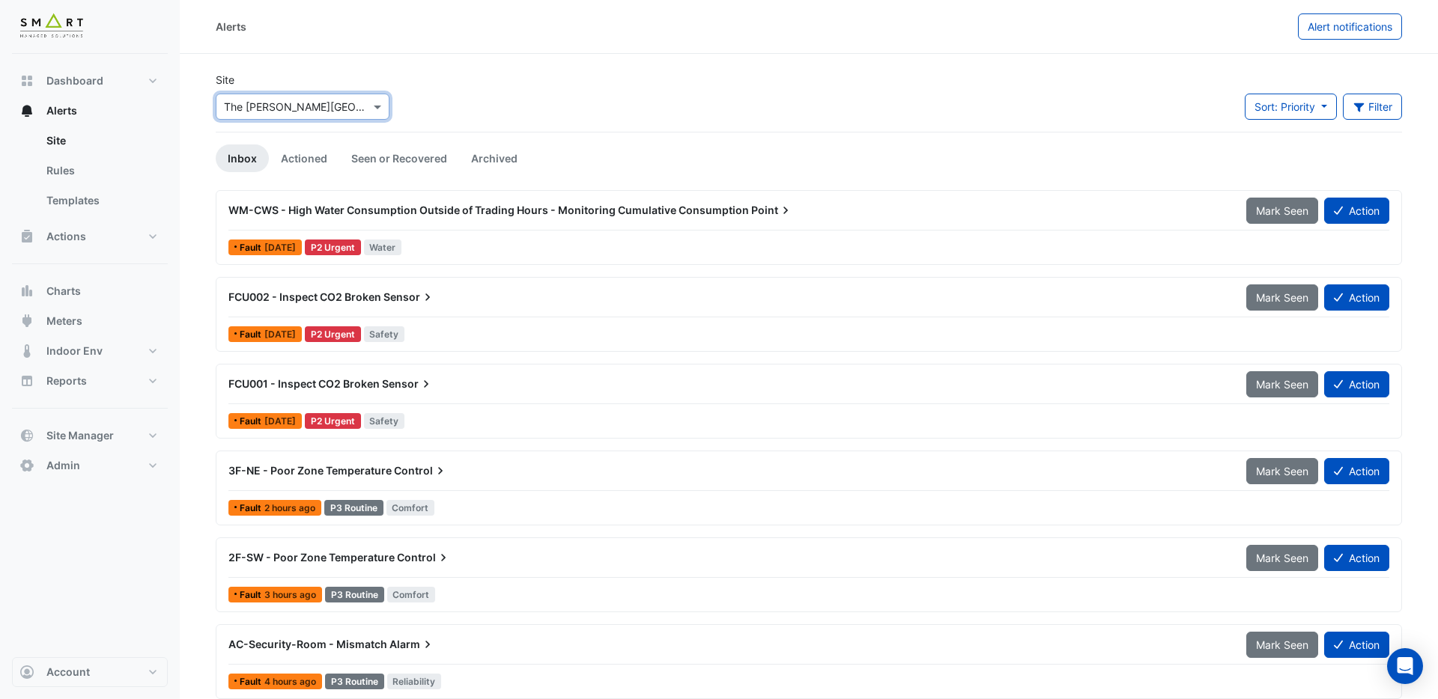
click at [470, 211] on span "WM-CWS - High Water Consumption Outside of Trading Hours - Monitoring Cumulativ…" at bounding box center [488, 210] width 520 height 13
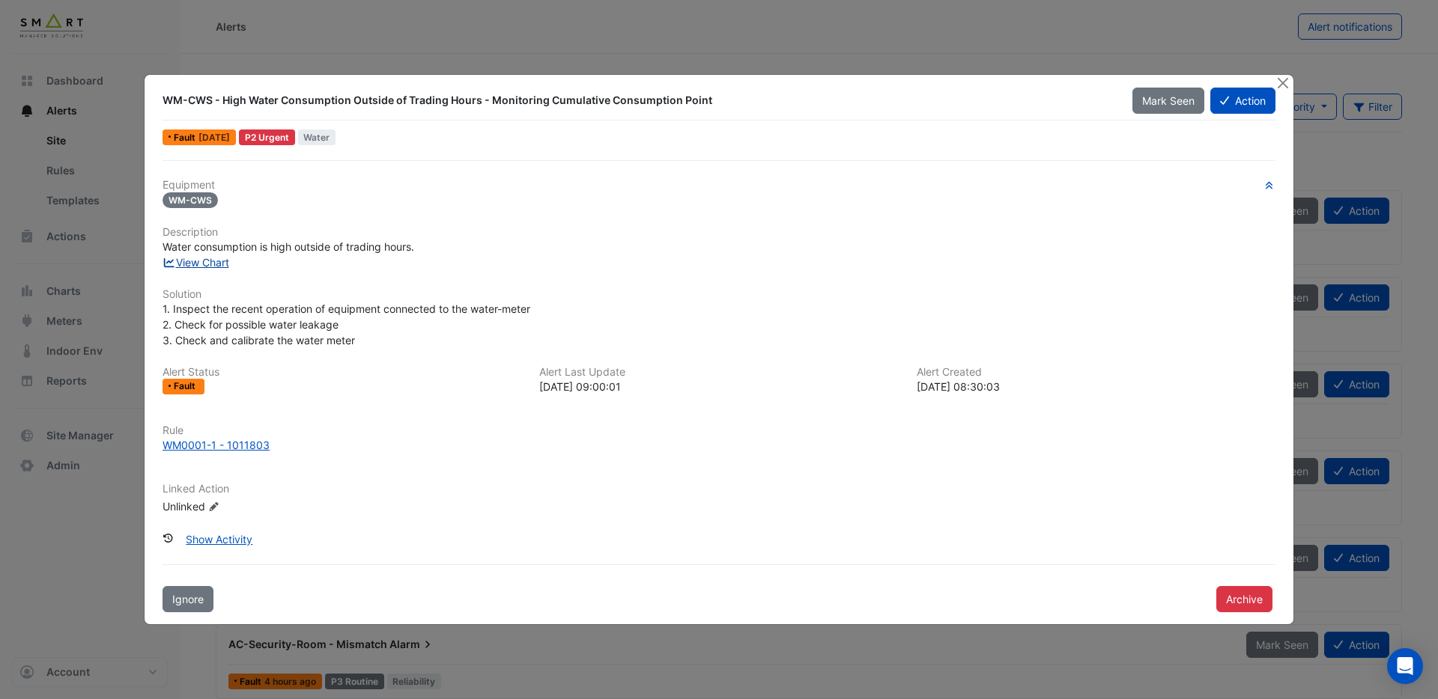
click at [198, 264] on link "View Chart" at bounding box center [195, 262] width 67 height 13
click at [247, 446] on div "WM0001-1 - 1011803" at bounding box center [215, 445] width 107 height 16
click at [1248, 601] on button "Archive" at bounding box center [1244, 599] width 56 height 26
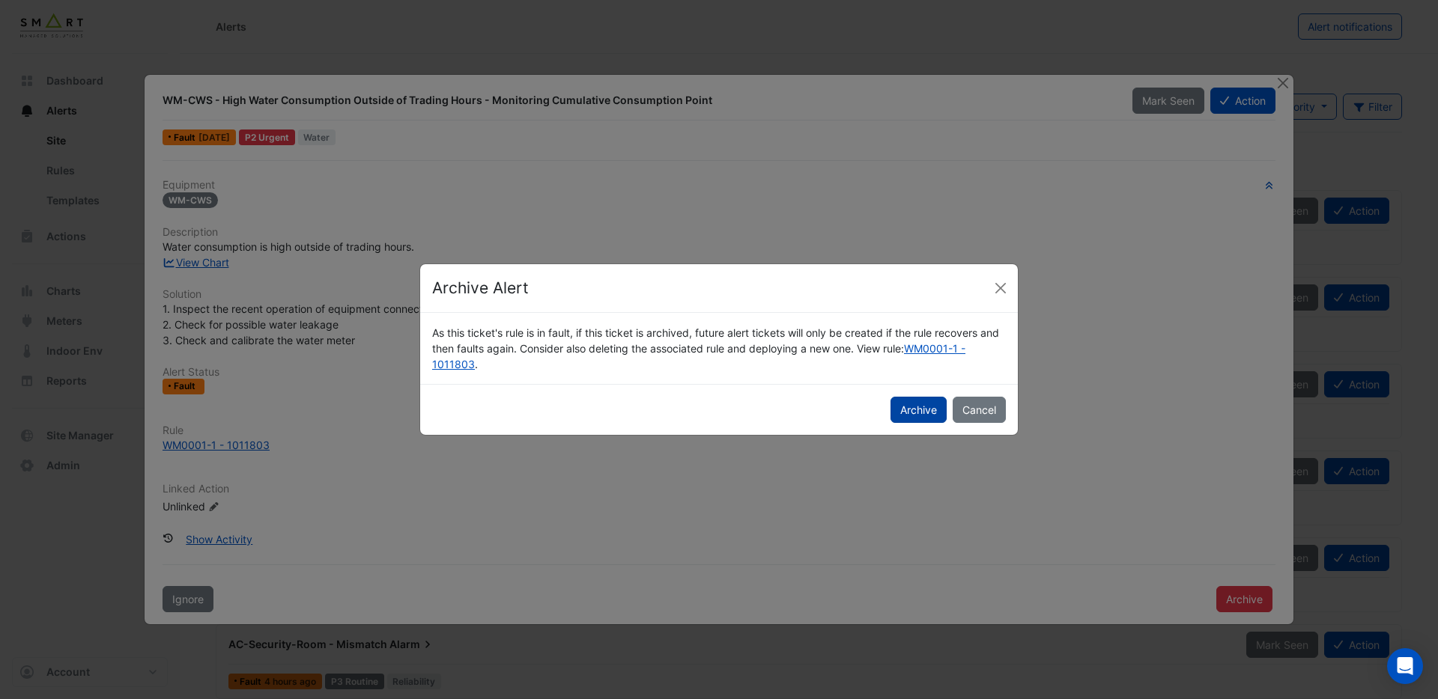
click at [919, 410] on button "Archive" at bounding box center [918, 410] width 56 height 26
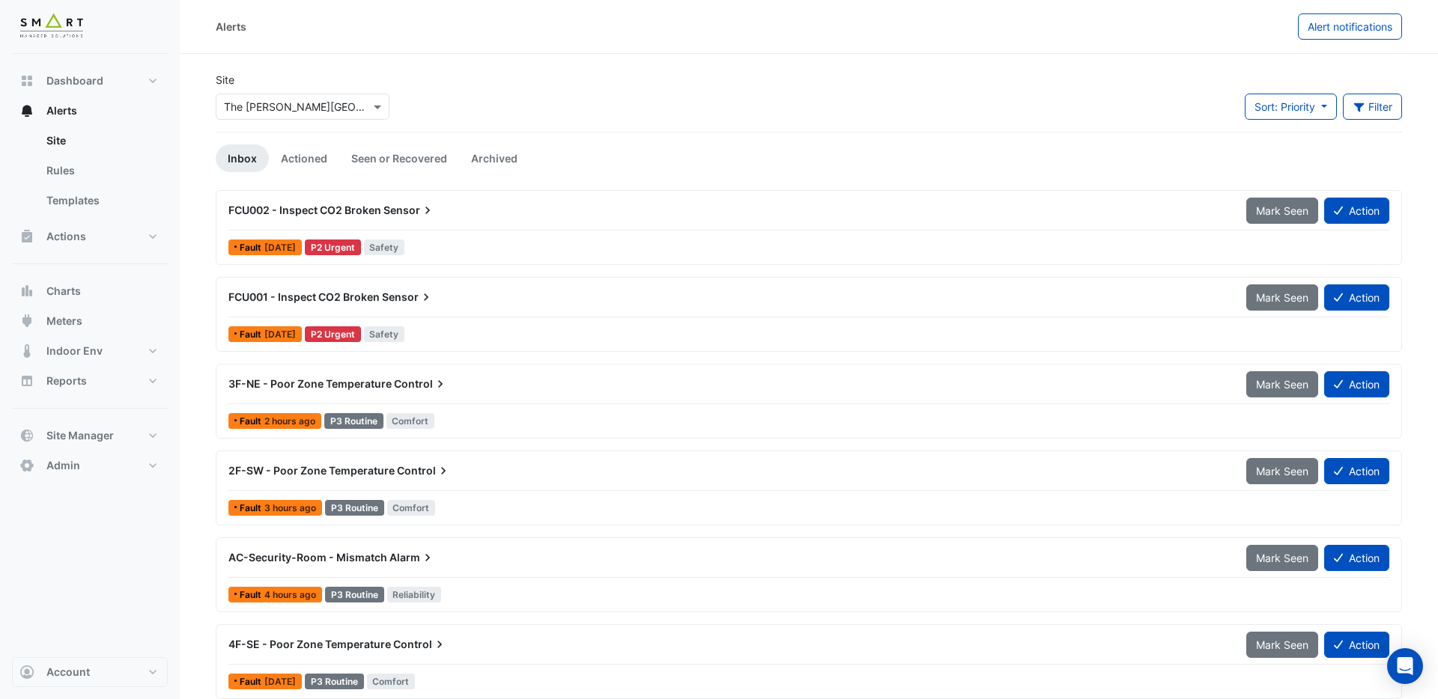
click at [372, 213] on span "FCU002 - Inspect CO2 Broken" at bounding box center [304, 210] width 153 height 13
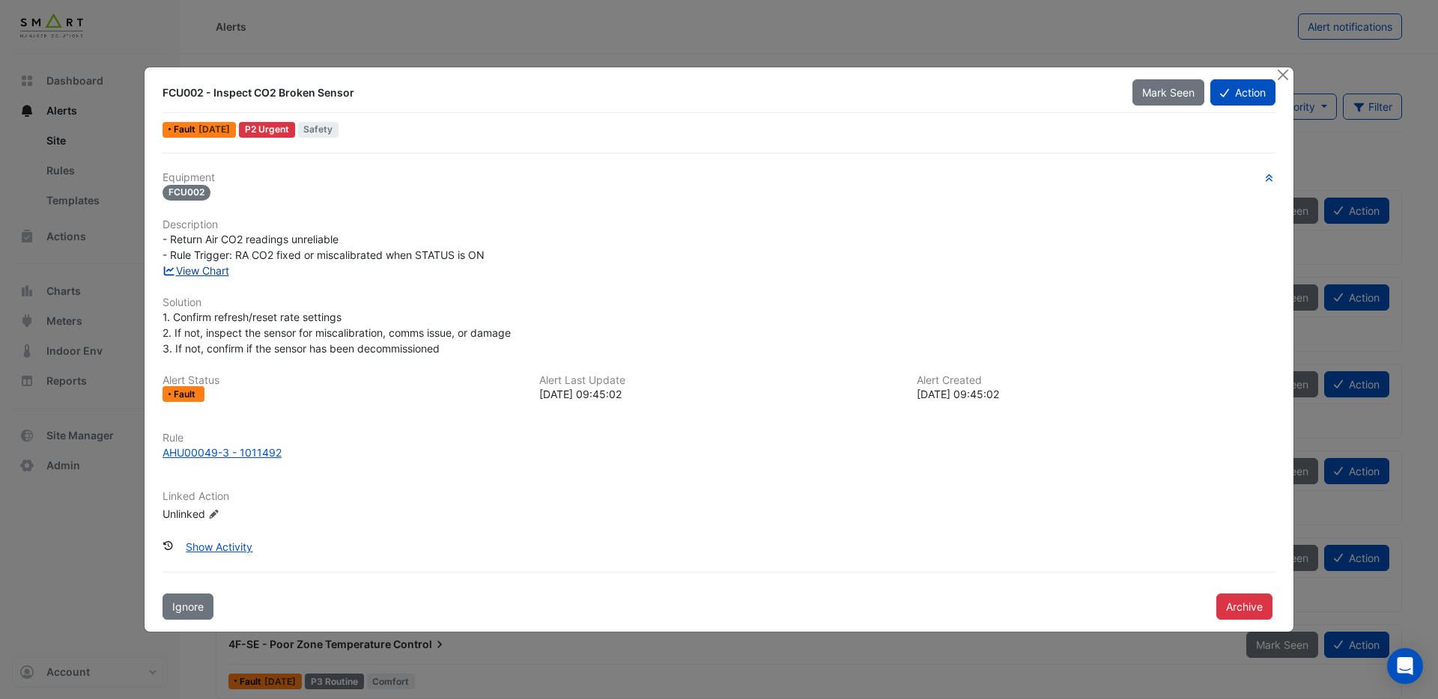
click at [210, 273] on link "View Chart" at bounding box center [195, 270] width 67 height 13
drag, startPoint x: 1278, startPoint y: 77, endPoint x: 1184, endPoint y: 92, distance: 94.8
click at [1278, 77] on button "Close" at bounding box center [1283, 75] width 16 height 16
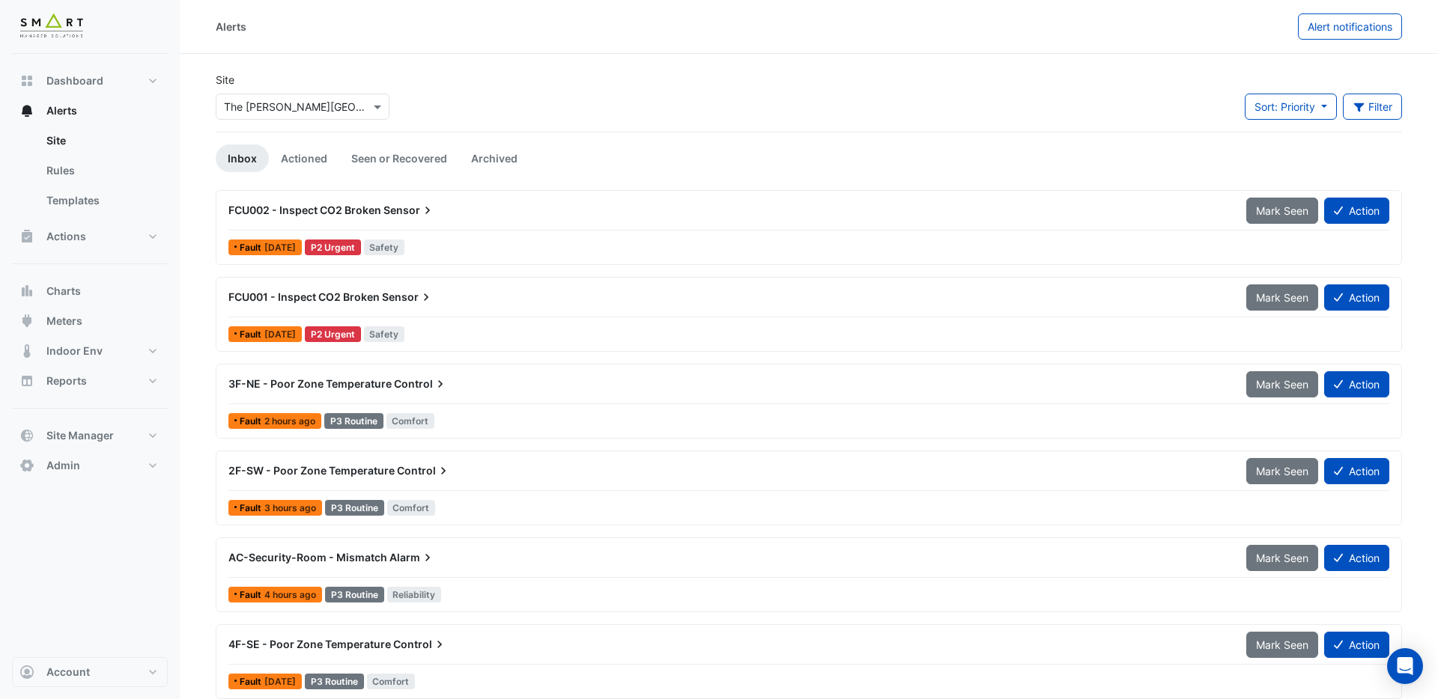
click at [321, 300] on span "FCU001 - Inspect CO2 Broken" at bounding box center [303, 297] width 151 height 13
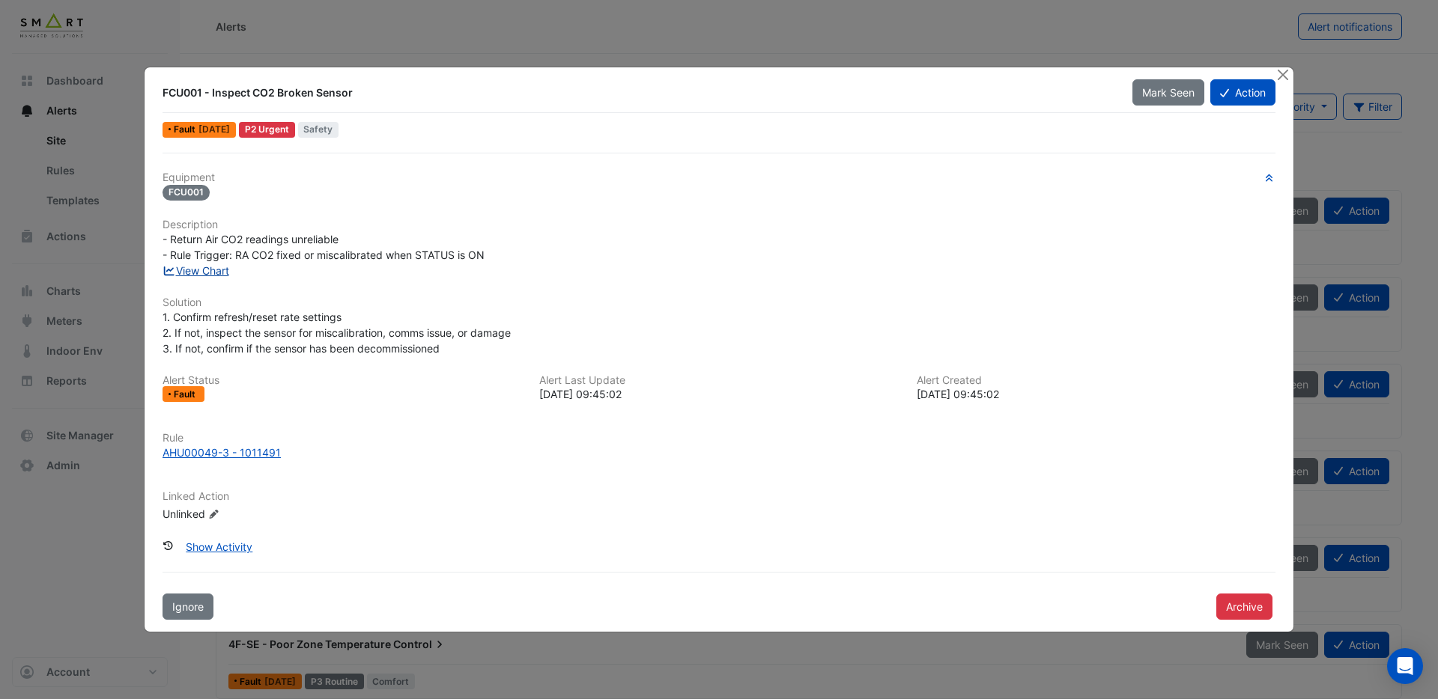
click at [207, 273] on link "View Chart" at bounding box center [195, 270] width 67 height 13
drag, startPoint x: 1280, startPoint y: 76, endPoint x: 1270, endPoint y: 80, distance: 10.4
click at [1278, 77] on button "Close" at bounding box center [1283, 75] width 16 height 16
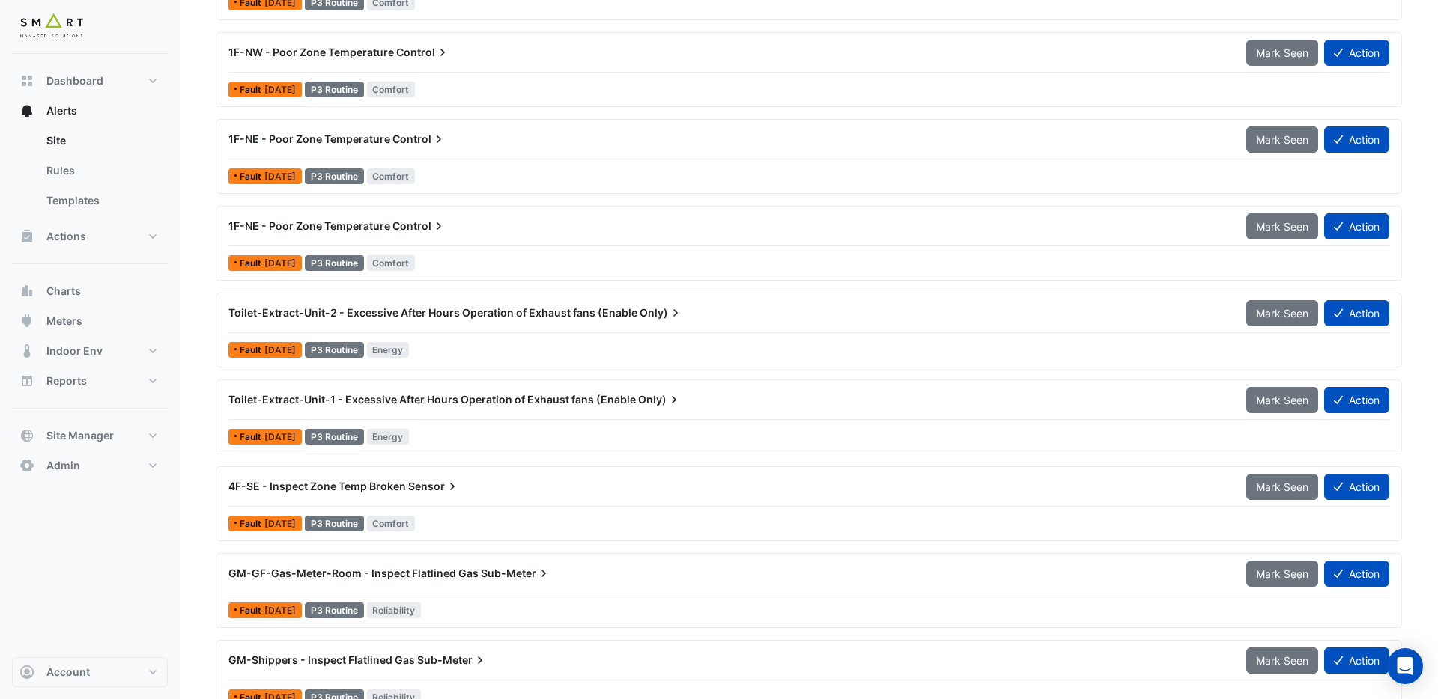
scroll to position [681, 0]
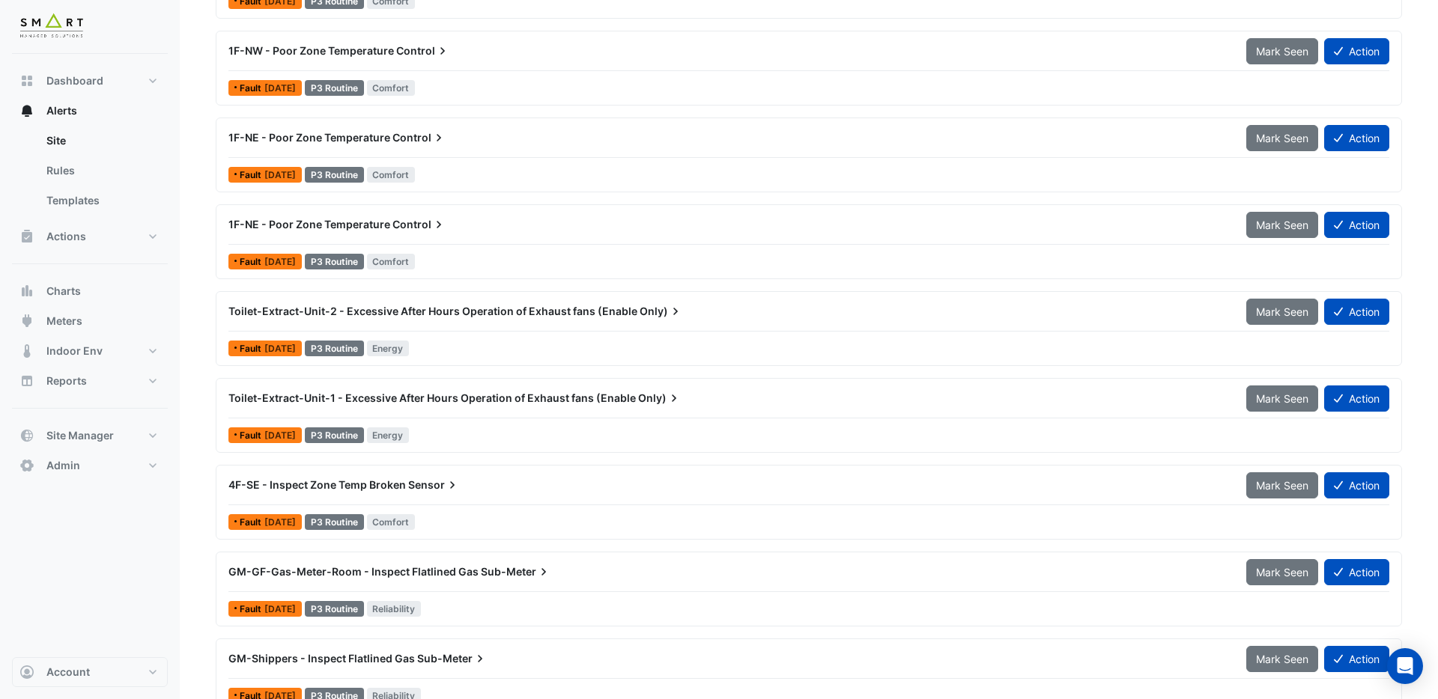
click at [431, 316] on span "Toilet-Extract-Unit-2 - Excessive After Hours Operation of Exhaust fans (Enable" at bounding box center [432, 311] width 409 height 13
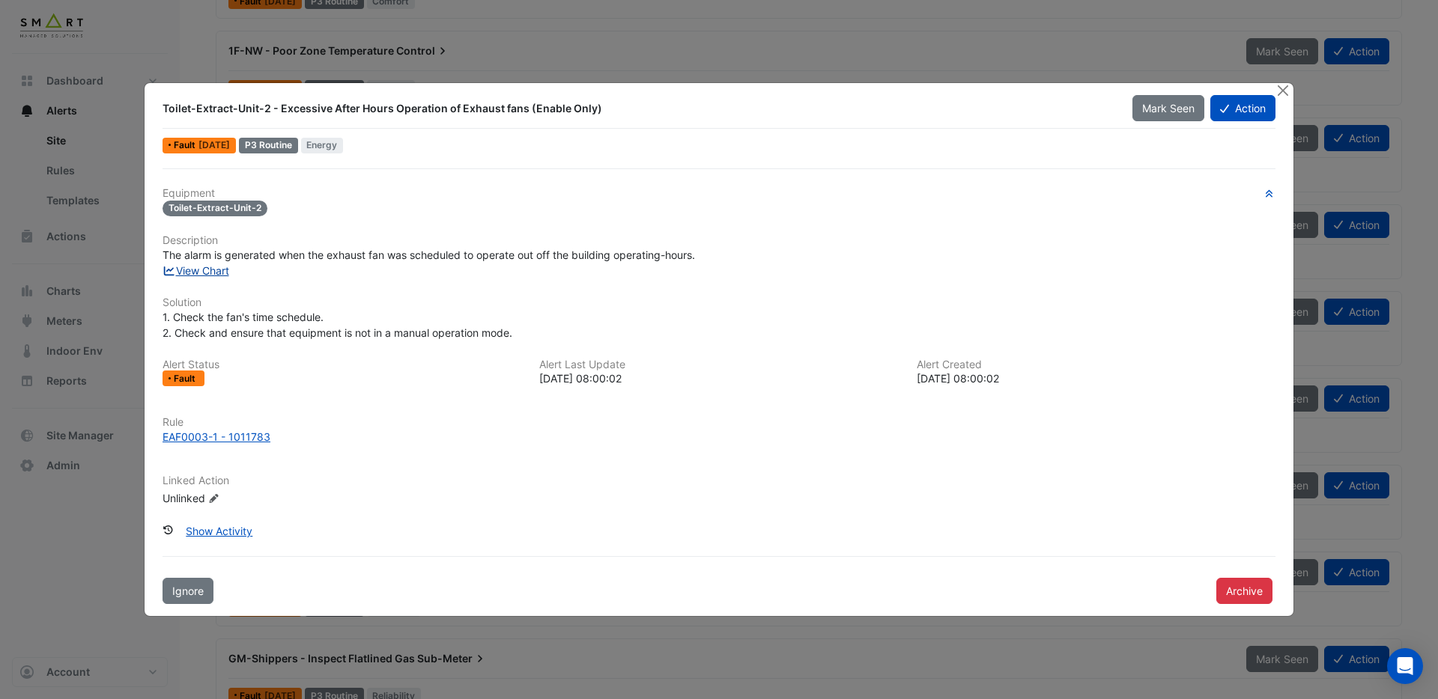
click at [210, 271] on link "View Chart" at bounding box center [195, 270] width 67 height 13
drag, startPoint x: 1287, startPoint y: 92, endPoint x: 553, endPoint y: 325, distance: 769.9
click at [1287, 92] on button "Close" at bounding box center [1283, 91] width 16 height 16
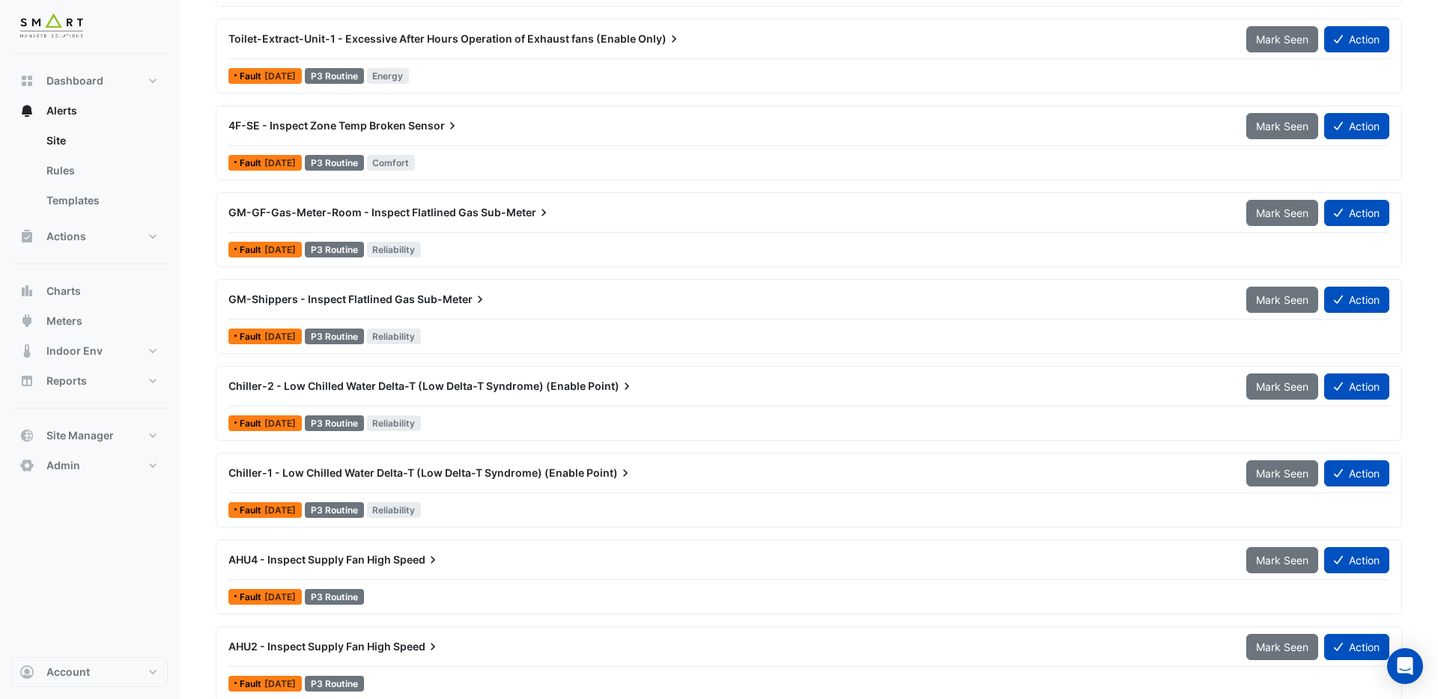
scroll to position [1041, 0]
click at [396, 386] on span "Chiller-2 - Low Chilled Water Delta-T (Low Delta-T Syndrome) (Enable" at bounding box center [406, 385] width 357 height 13
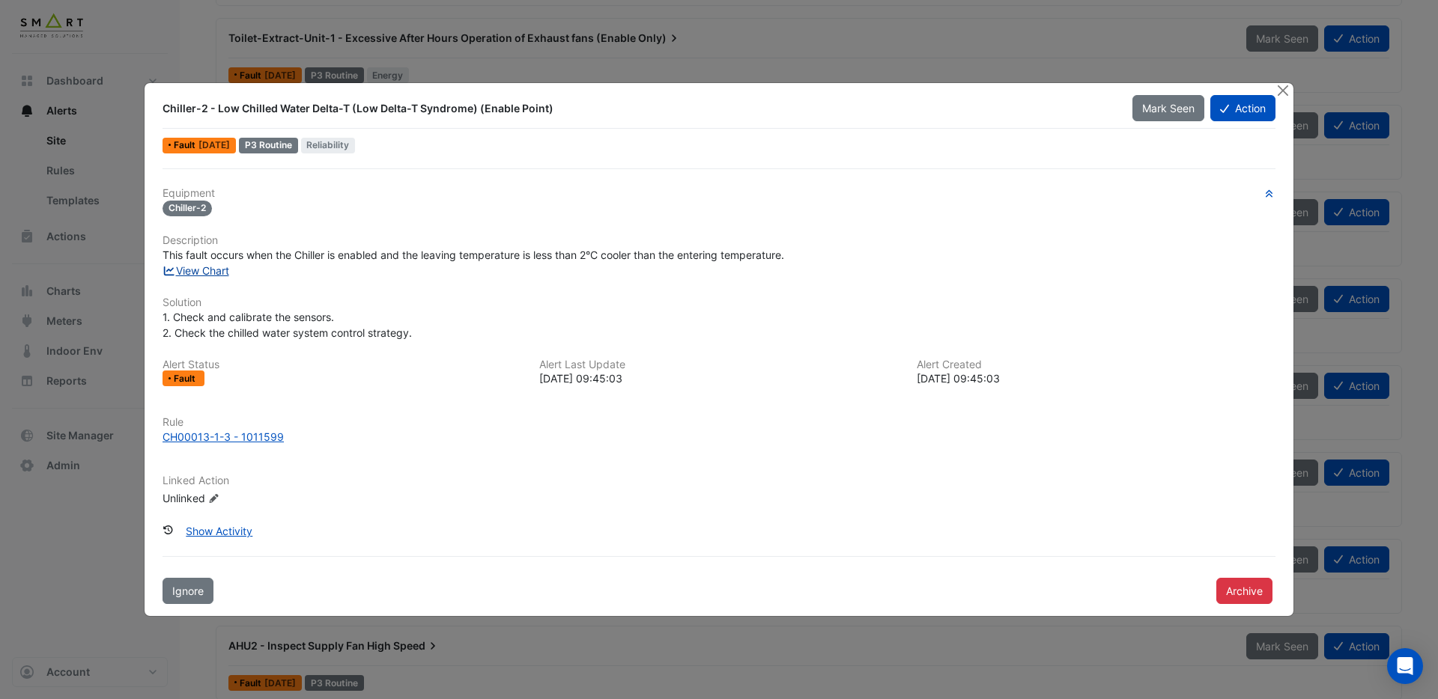
click at [208, 275] on link "View Chart" at bounding box center [195, 270] width 67 height 13
click at [1280, 92] on button "Close" at bounding box center [1283, 91] width 16 height 16
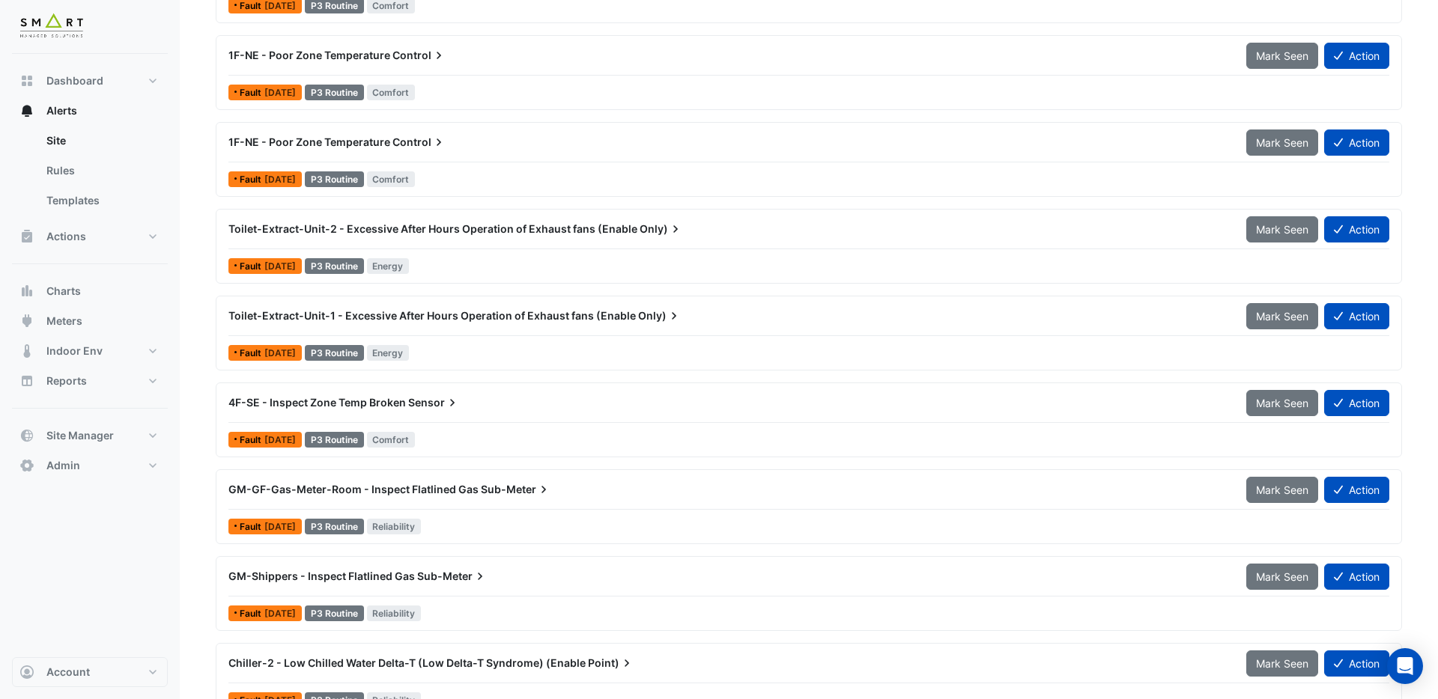
scroll to position [762, 0]
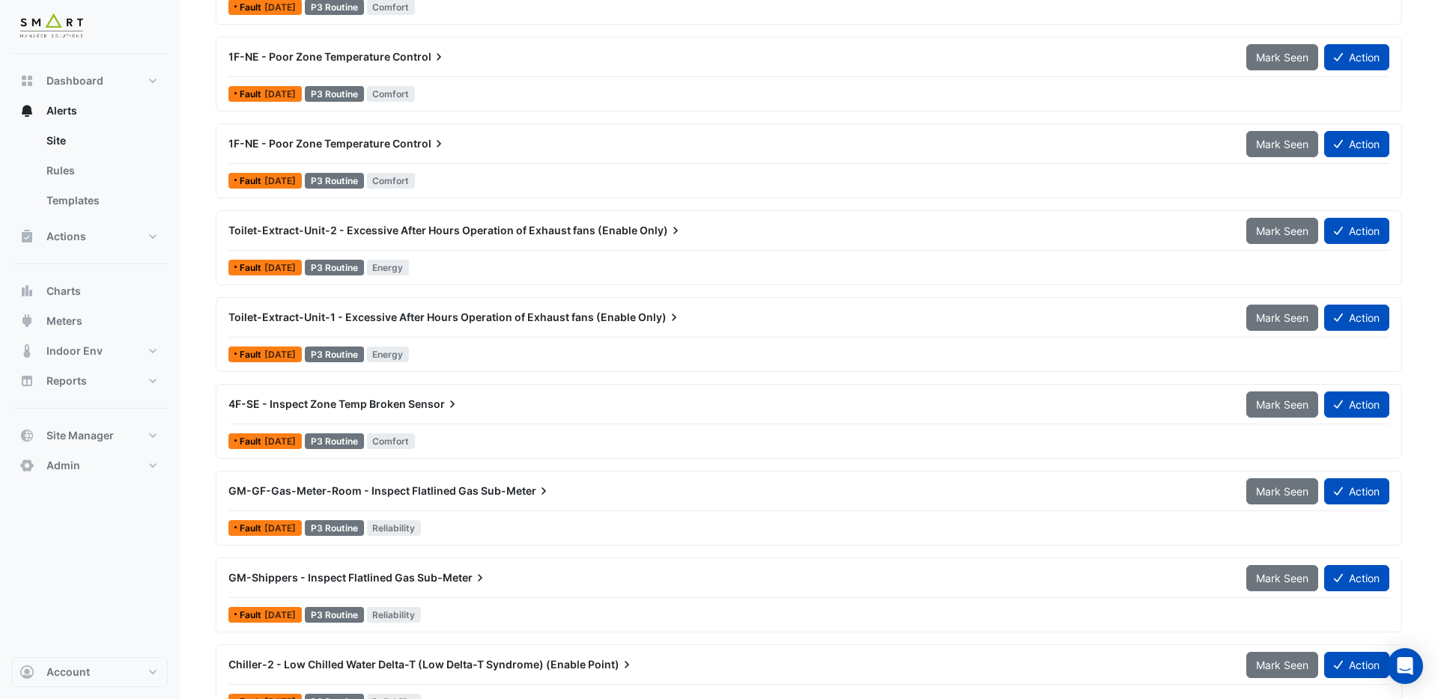
click at [374, 227] on span "Toilet-Extract-Unit-2 - Excessive After Hours Operation of Exhaust fans (Enable" at bounding box center [432, 230] width 409 height 13
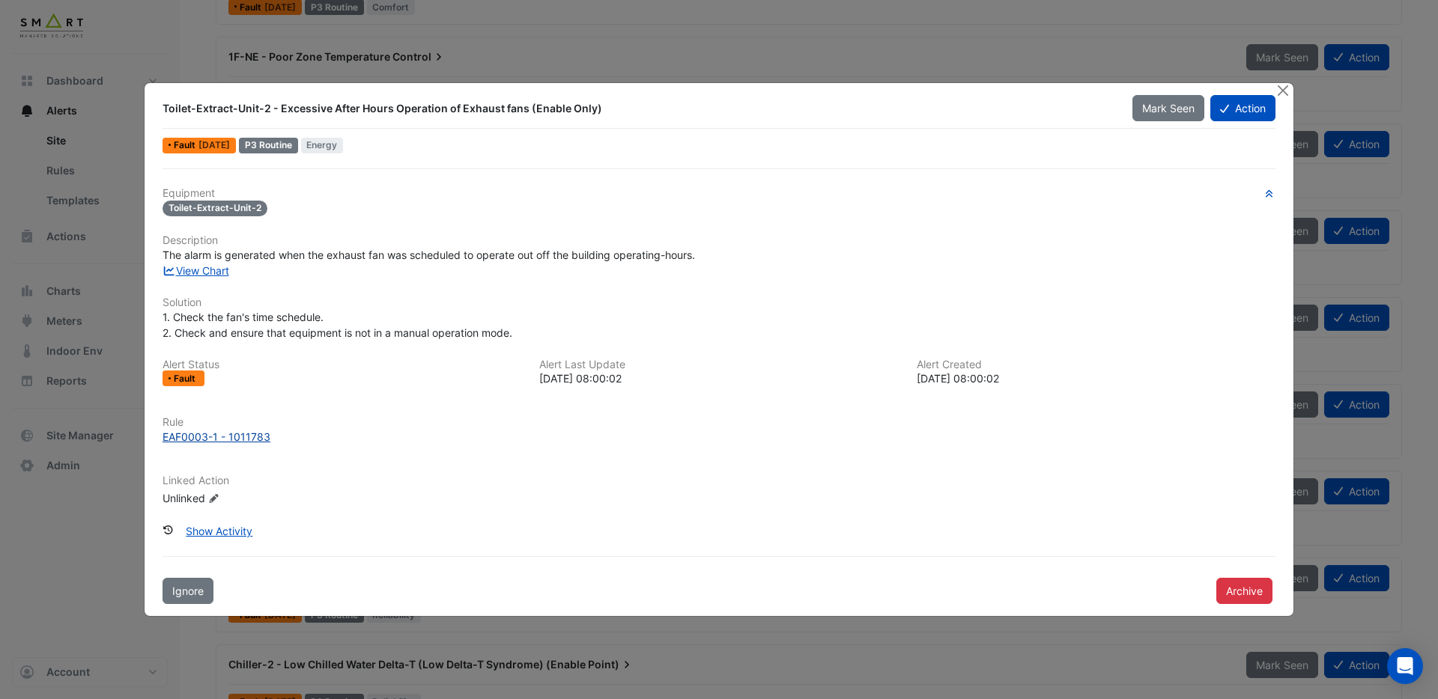
click at [252, 438] on div "EAF0003-1 - 1011783" at bounding box center [216, 437] width 108 height 16
click at [1242, 598] on button "Archive" at bounding box center [1244, 591] width 56 height 26
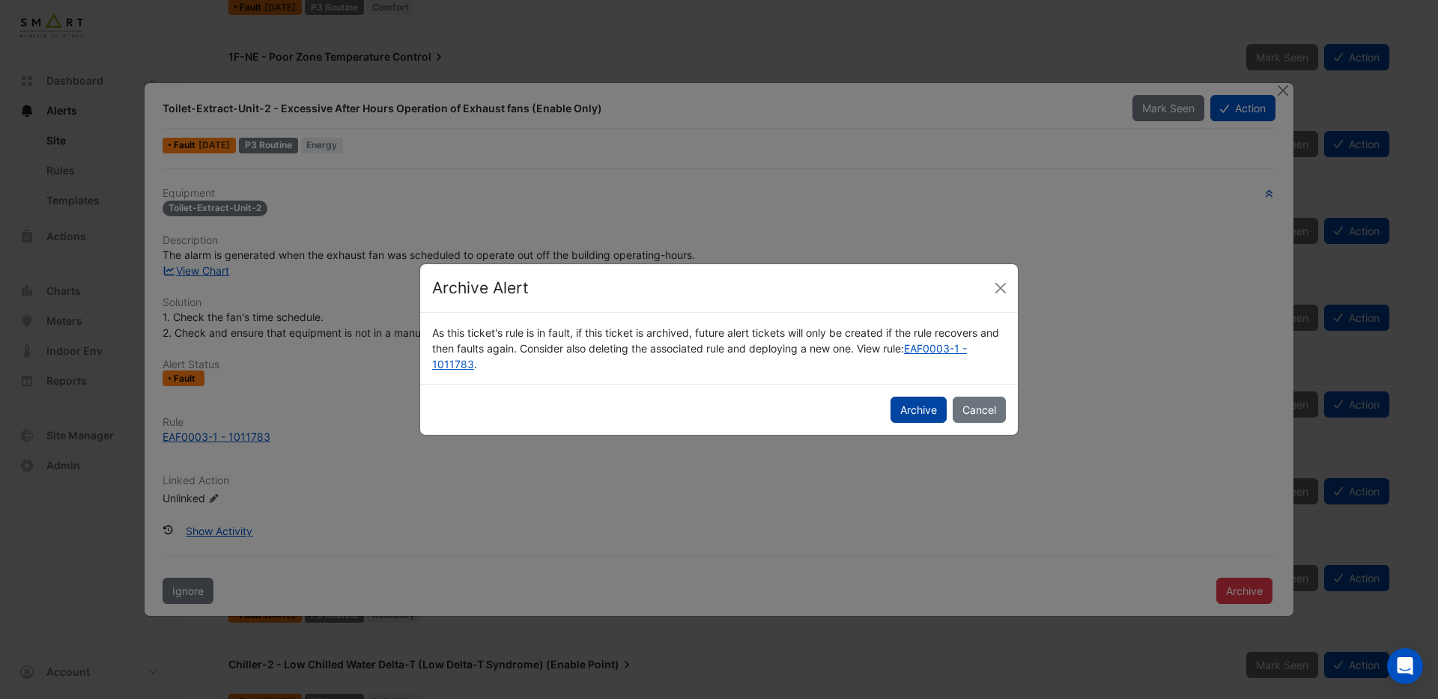
click at [923, 407] on button "Archive" at bounding box center [918, 410] width 56 height 26
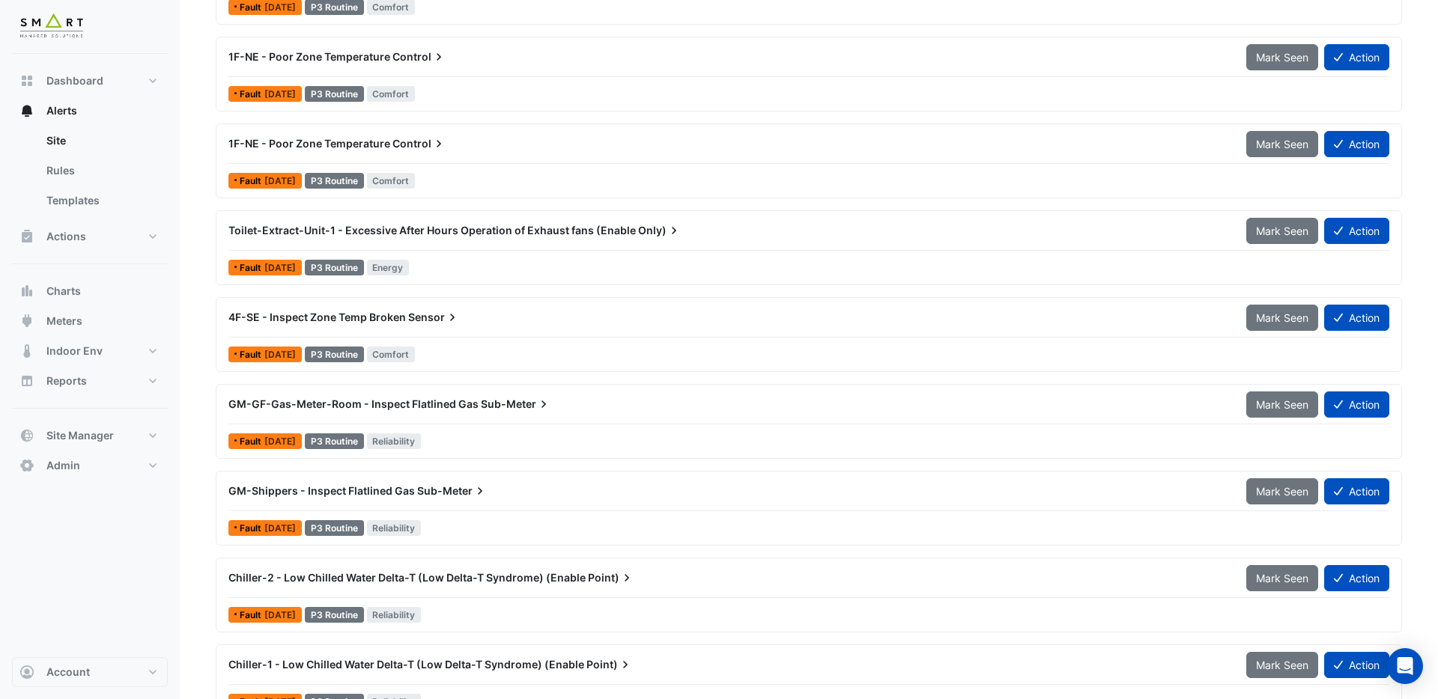
click at [527, 227] on span "Toilet-Extract-Unit-1 - Excessive After Hours Operation of Exhaust fans (Enable" at bounding box center [431, 230] width 407 height 13
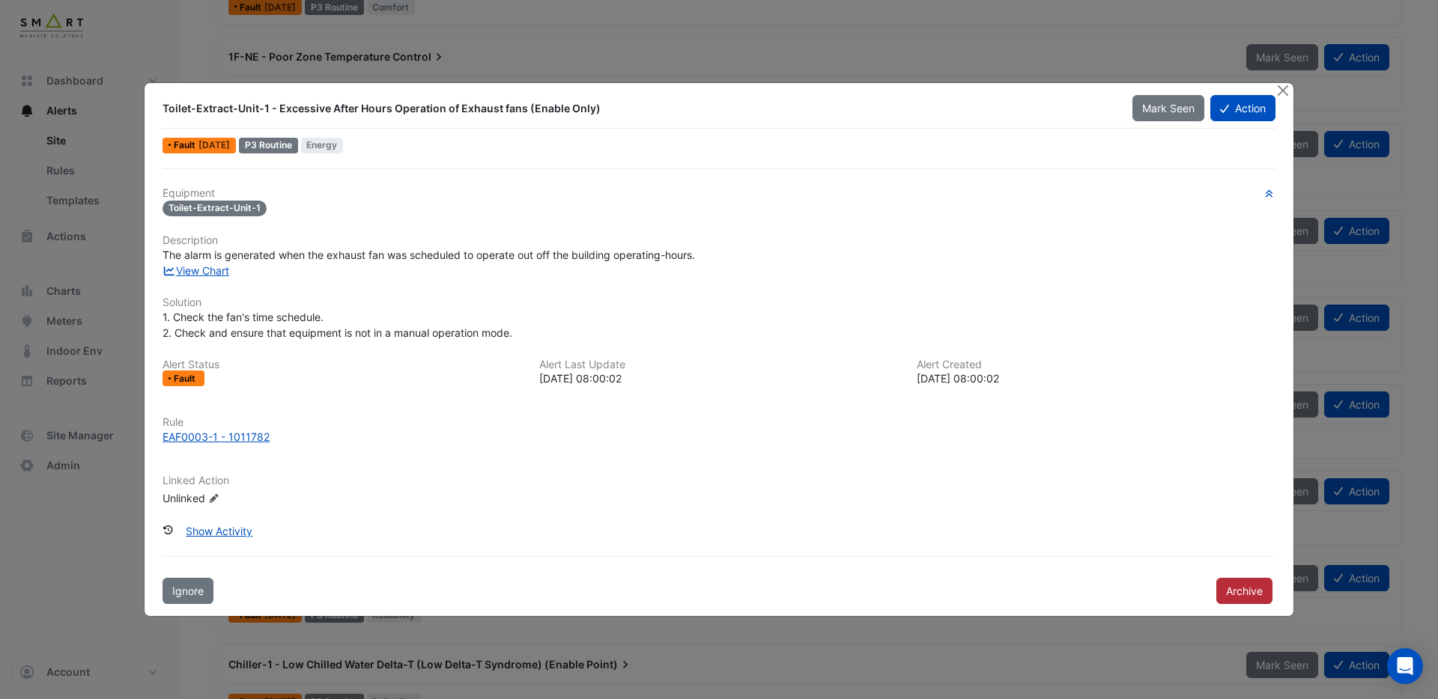
click at [1249, 593] on button "Archive" at bounding box center [1244, 591] width 56 height 26
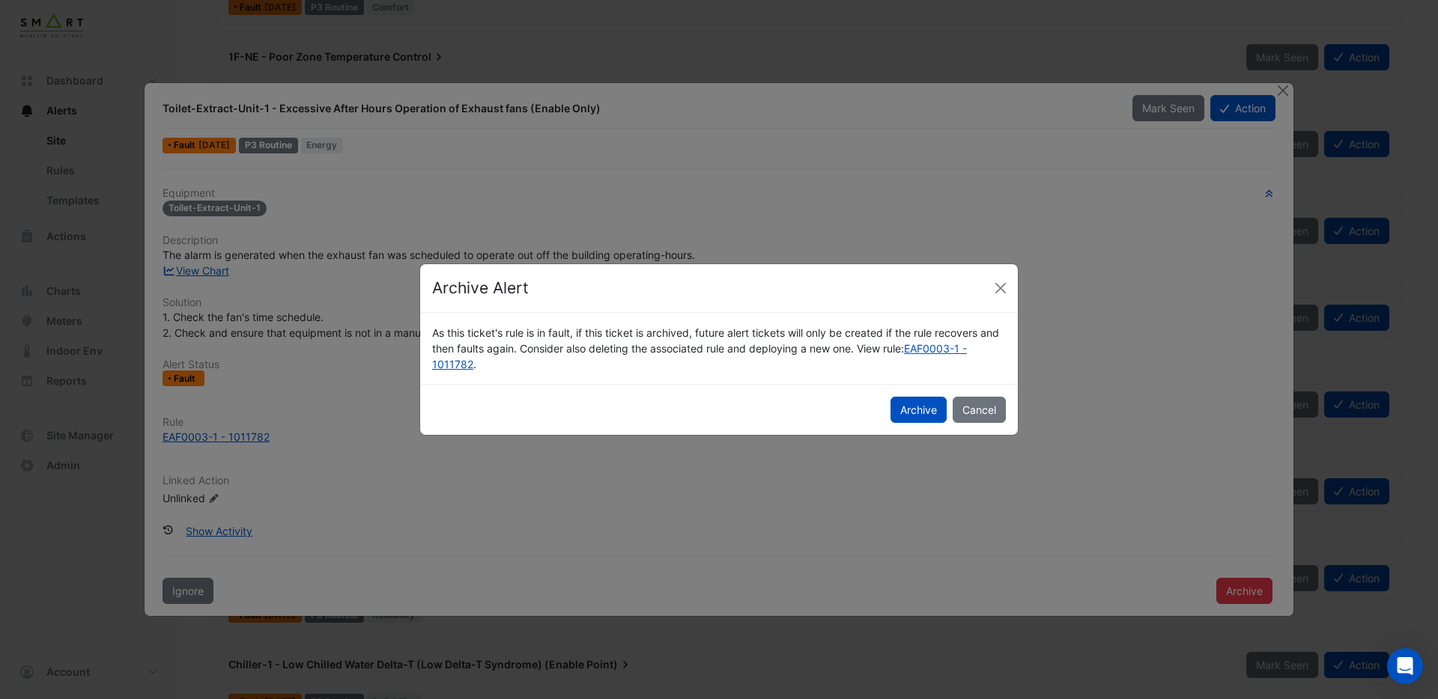
click at [918, 404] on button "Archive" at bounding box center [918, 410] width 56 height 26
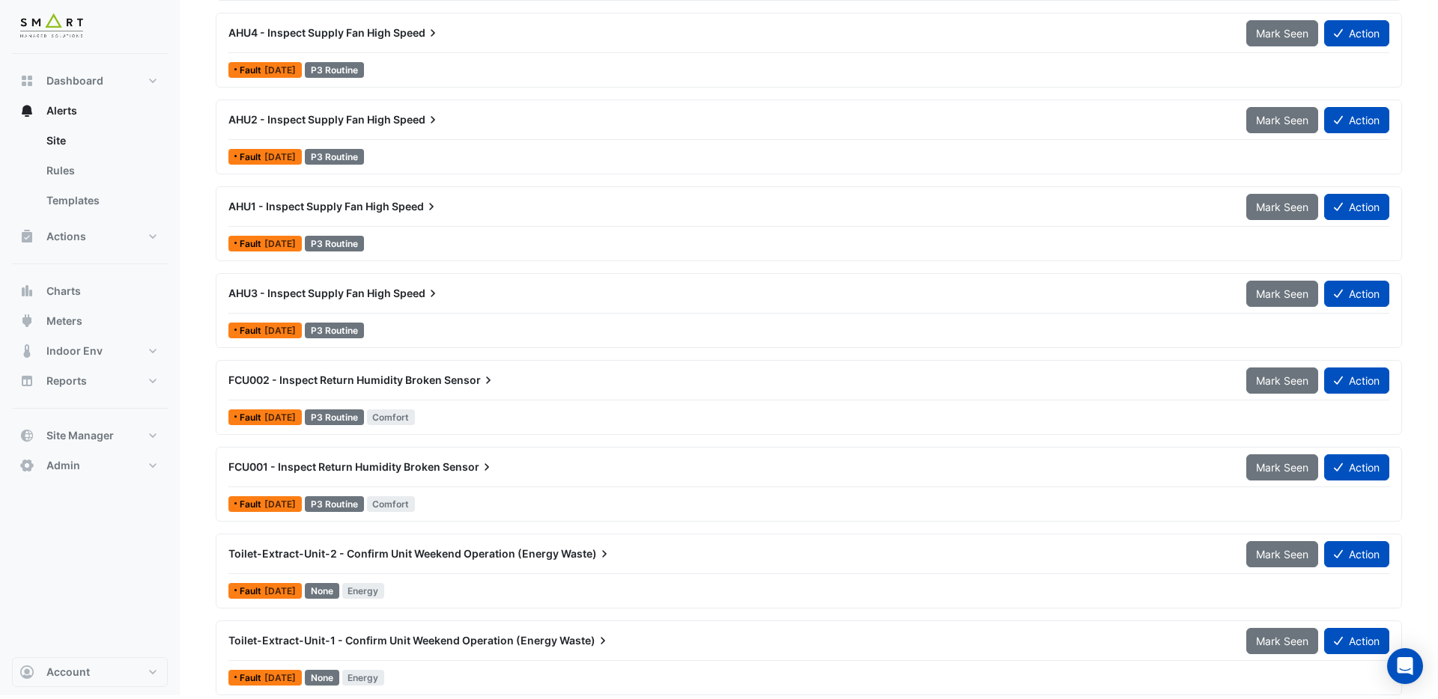
scroll to position [1402, 0]
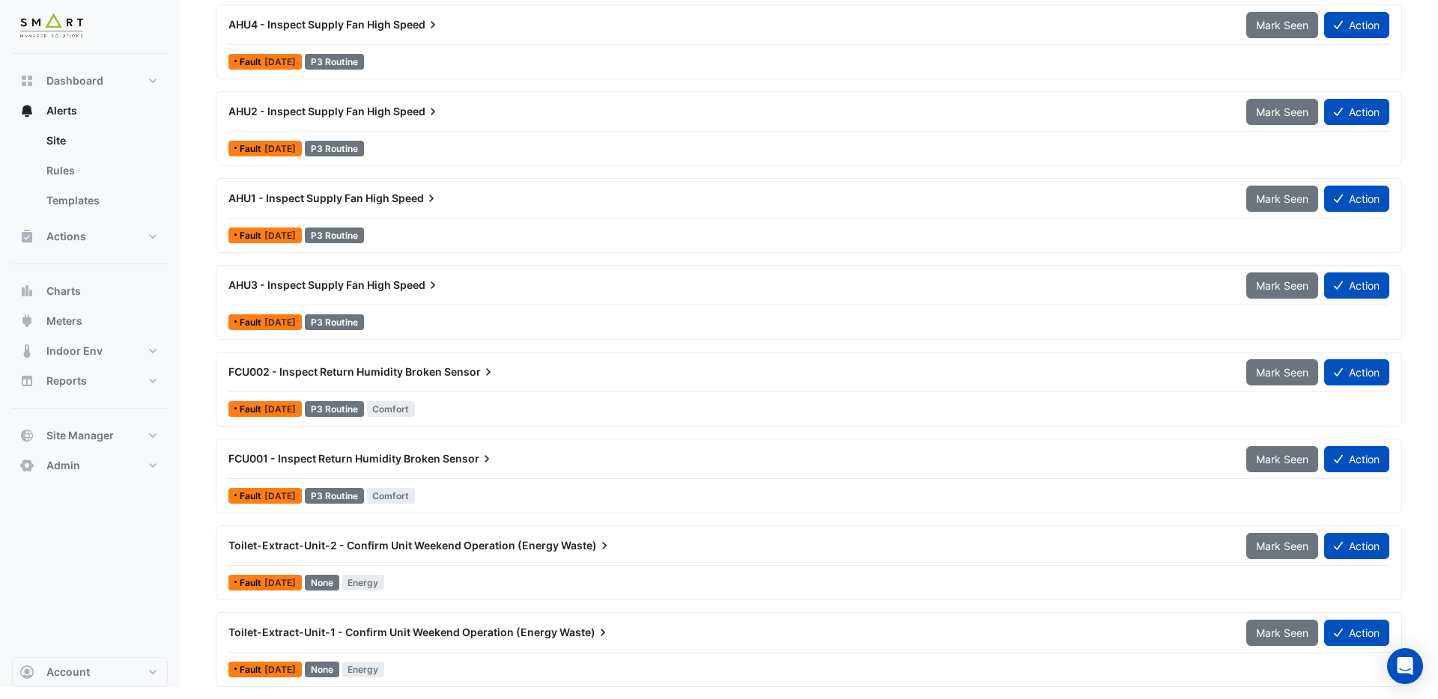
click at [435, 545] on span "Toilet-Extract-Unit-2 - Confirm Unit Weekend Operation (Energy" at bounding box center [393, 545] width 330 height 13
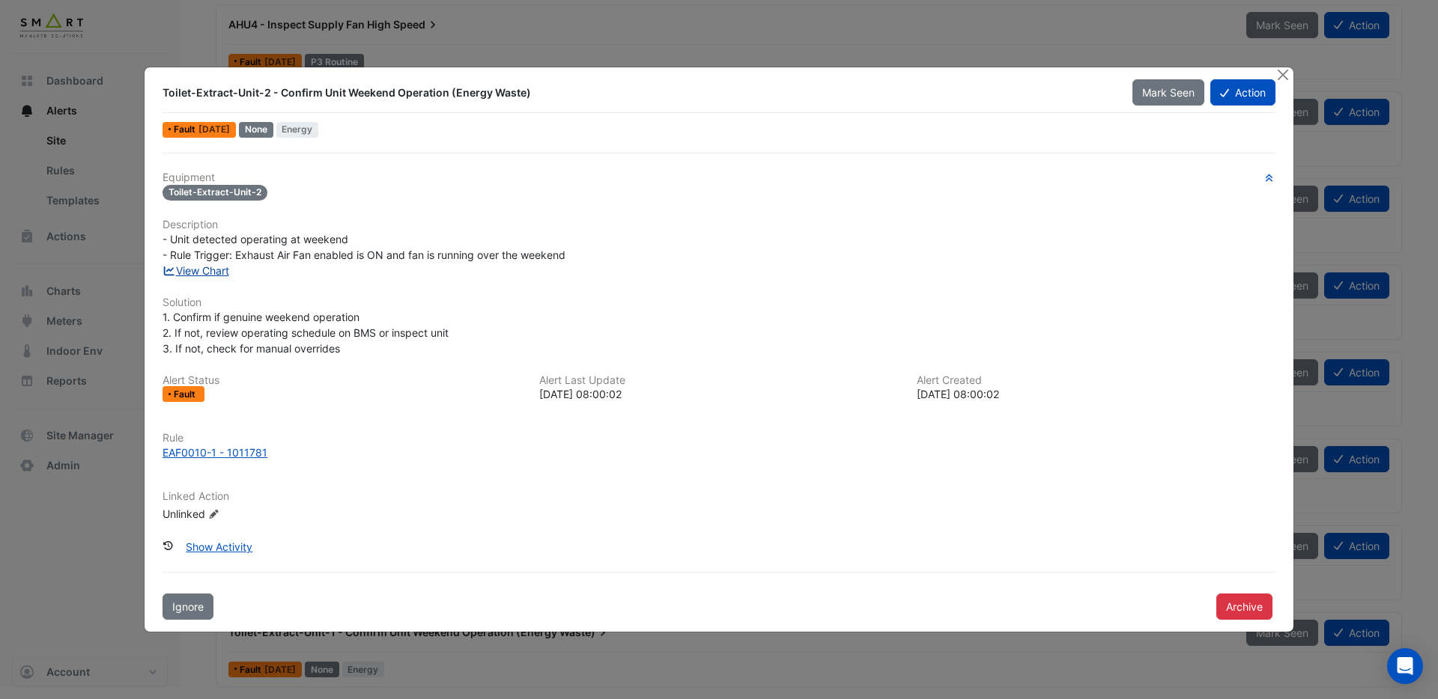
click at [207, 268] on link "View Chart" at bounding box center [195, 270] width 67 height 13
click at [229, 452] on div "EAF0010-1 - 1011781" at bounding box center [214, 453] width 105 height 16
click at [1284, 77] on button "Close" at bounding box center [1283, 75] width 16 height 16
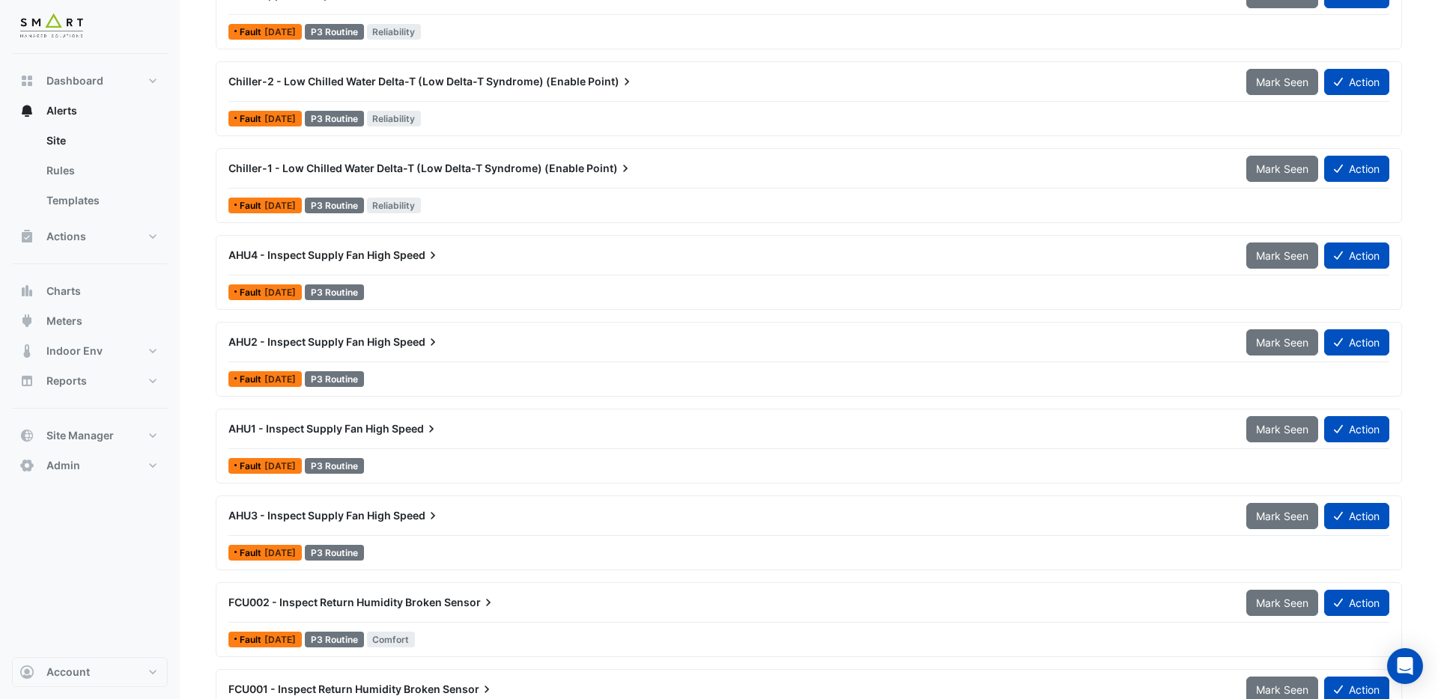
scroll to position [1173, 0]
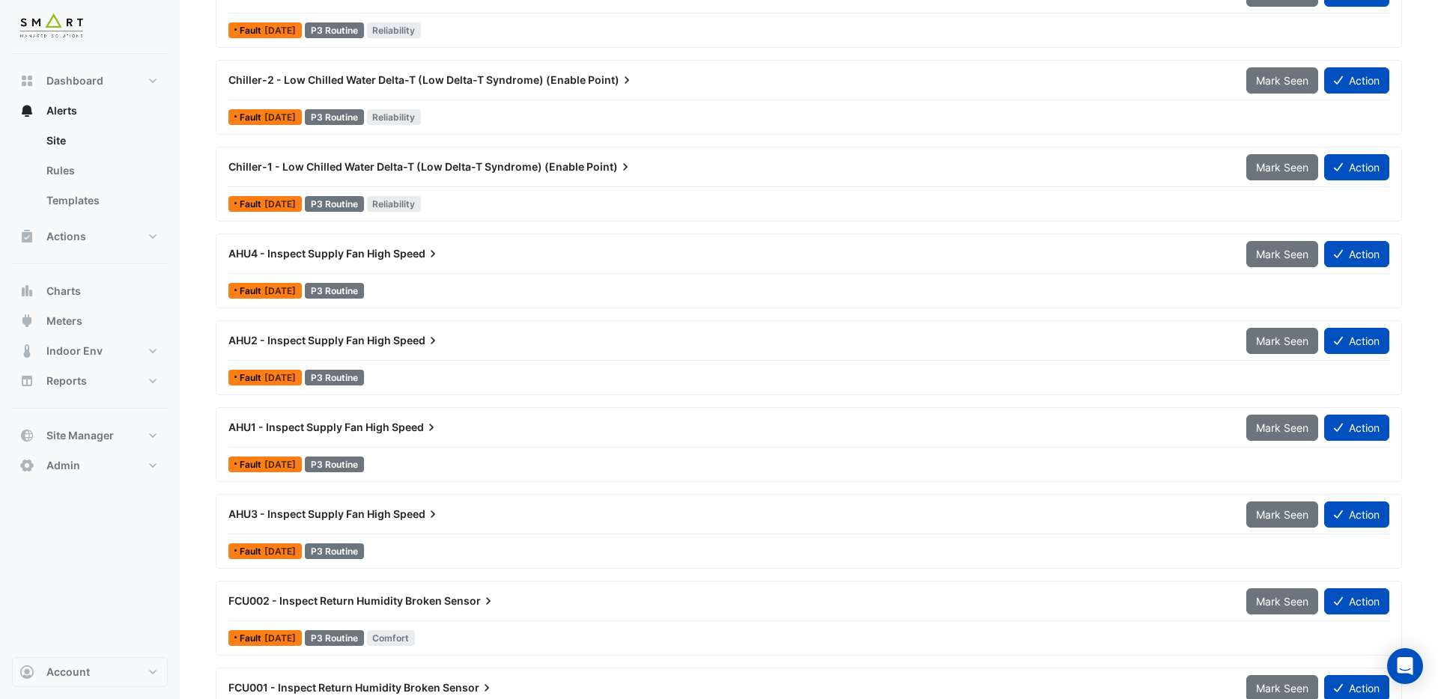
click at [338, 425] on span "AHU1 - Inspect Supply Fan High" at bounding box center [308, 427] width 161 height 13
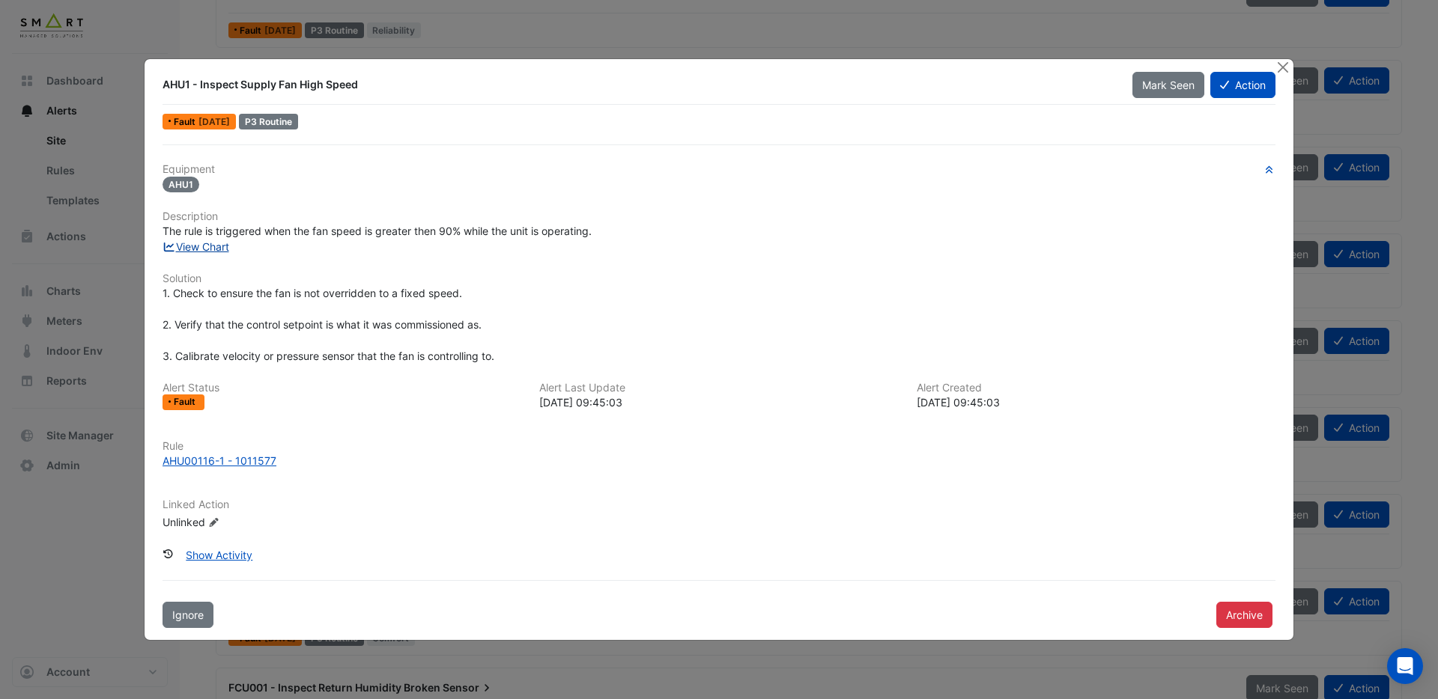
click at [210, 249] on link "View Chart" at bounding box center [195, 246] width 67 height 13
click at [1237, 83] on button "Action" at bounding box center [1242, 85] width 65 height 26
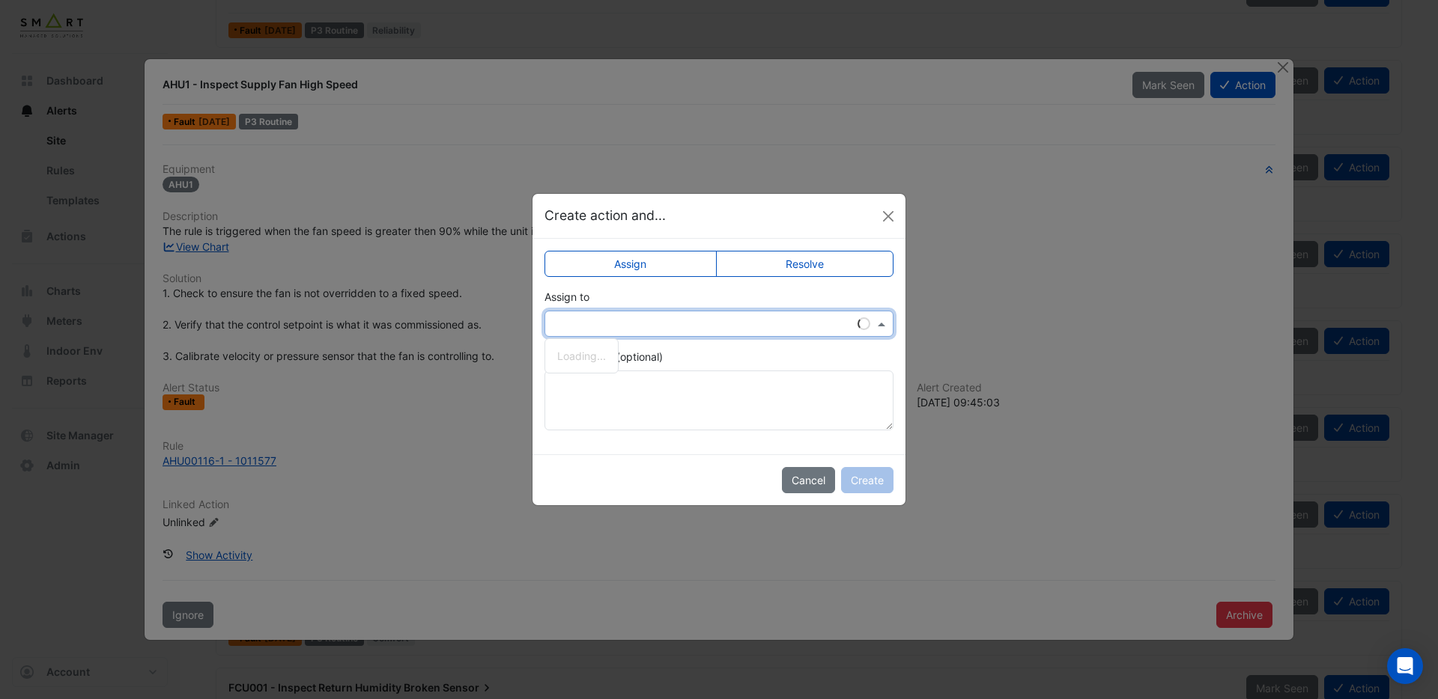
click at [660, 326] on input "text" at bounding box center [704, 325] width 303 height 16
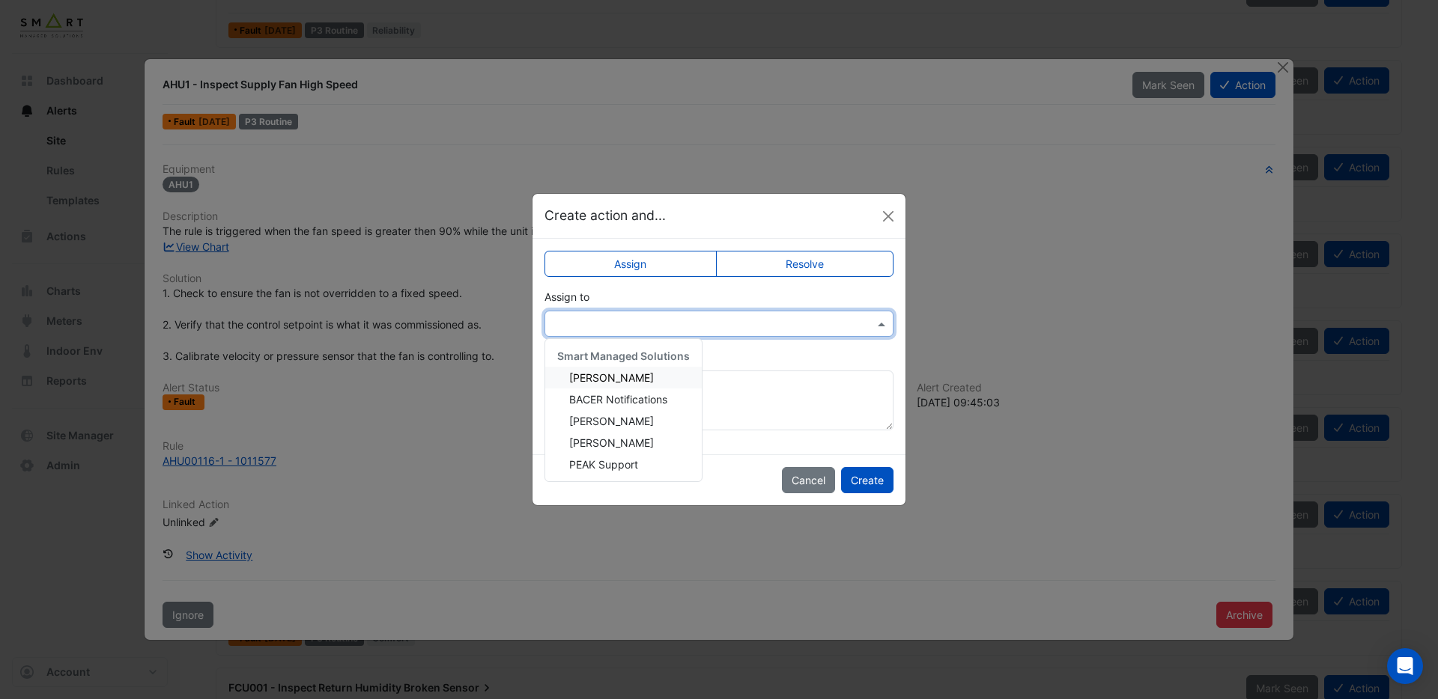
click at [613, 380] on span "Adrien Jaboin" at bounding box center [611, 377] width 85 height 13
drag, startPoint x: 875, startPoint y: 483, endPoint x: 932, endPoint y: 344, distance: 150.1
click at [875, 482] on button "Create" at bounding box center [867, 480] width 52 height 26
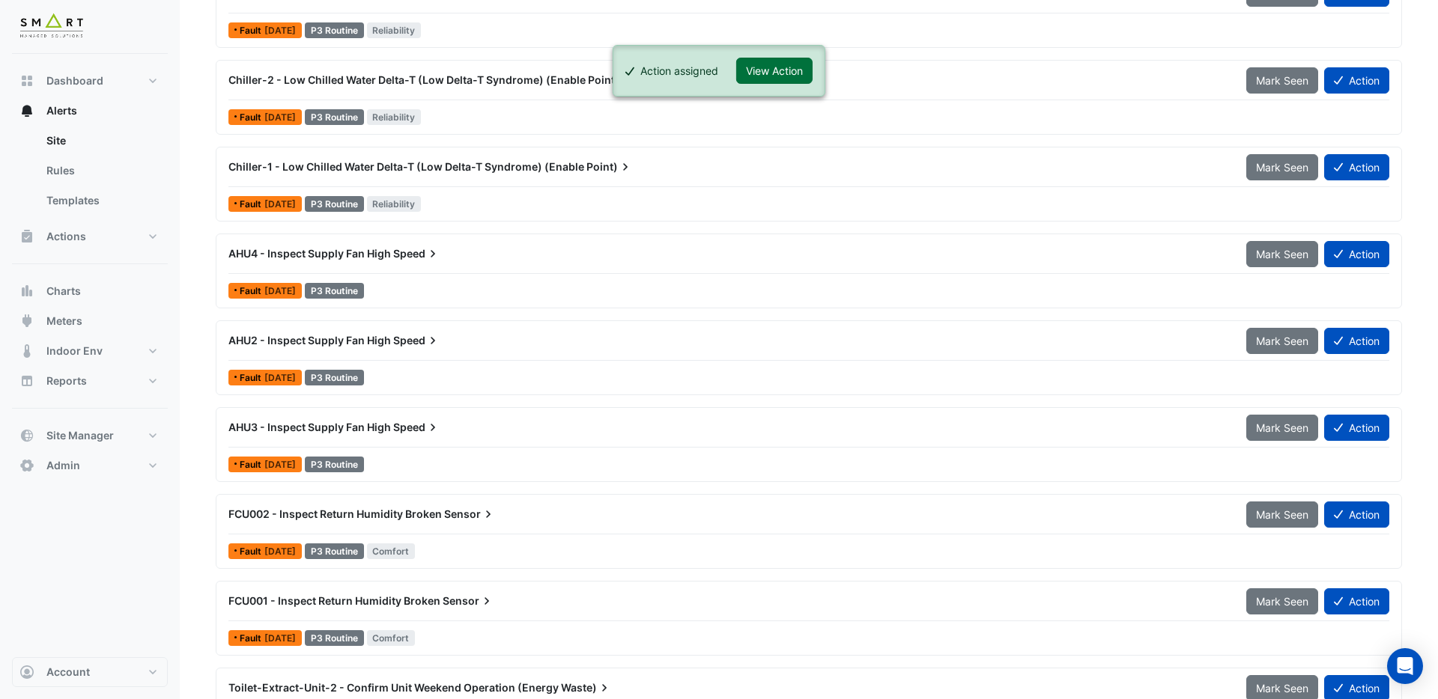
click at [795, 73] on button "View Action" at bounding box center [774, 71] width 76 height 26
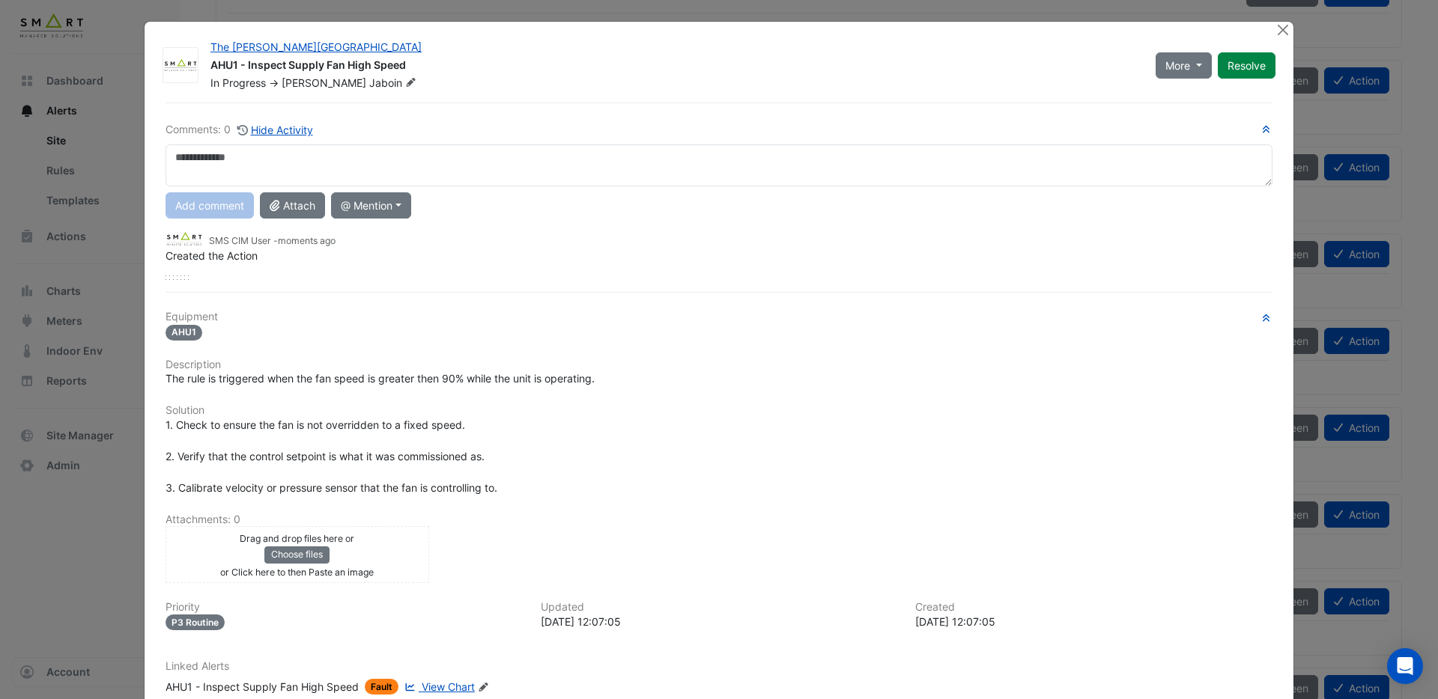
click at [431, 556] on div "Drag and drop files here or Choose files or Click here to then Paste an image u…" at bounding box center [298, 554] width 282 height 57
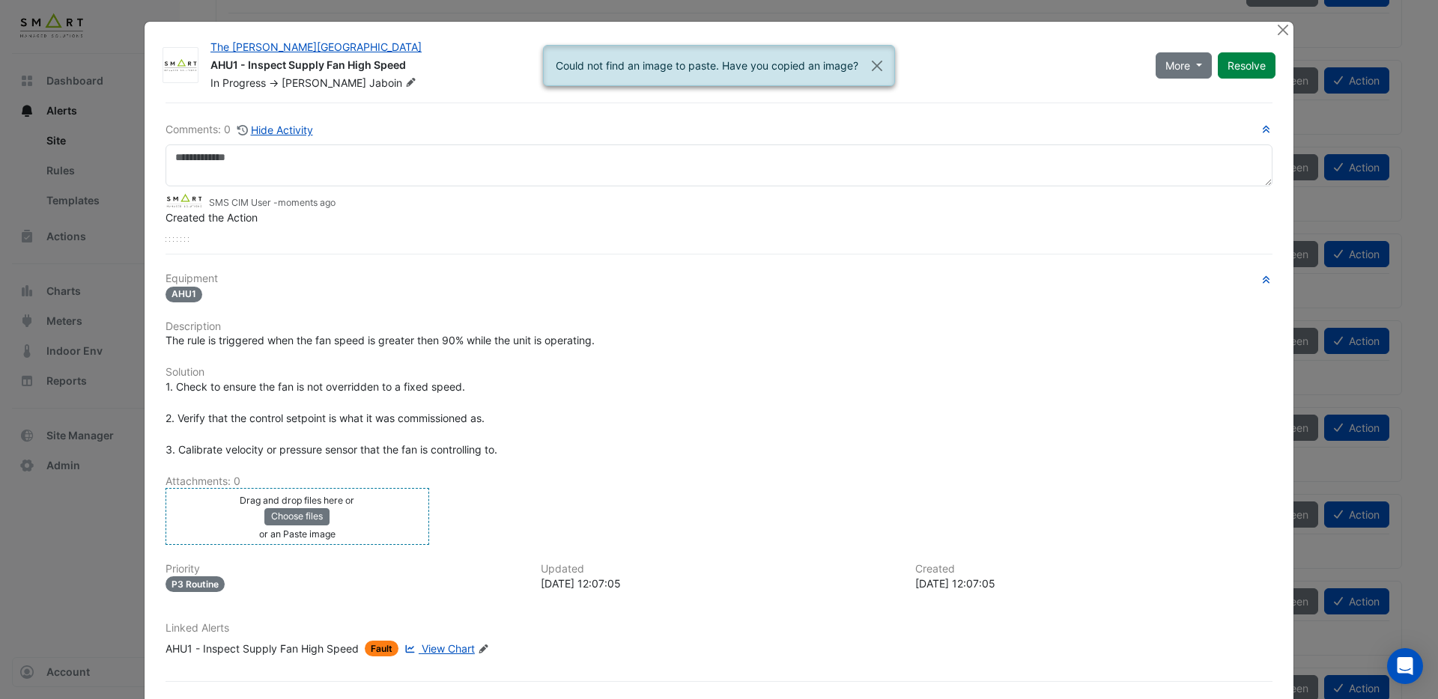
click at [401, 526] on div "Drag and drop files here or Choose files or an Paste image" at bounding box center [297, 516] width 256 height 49
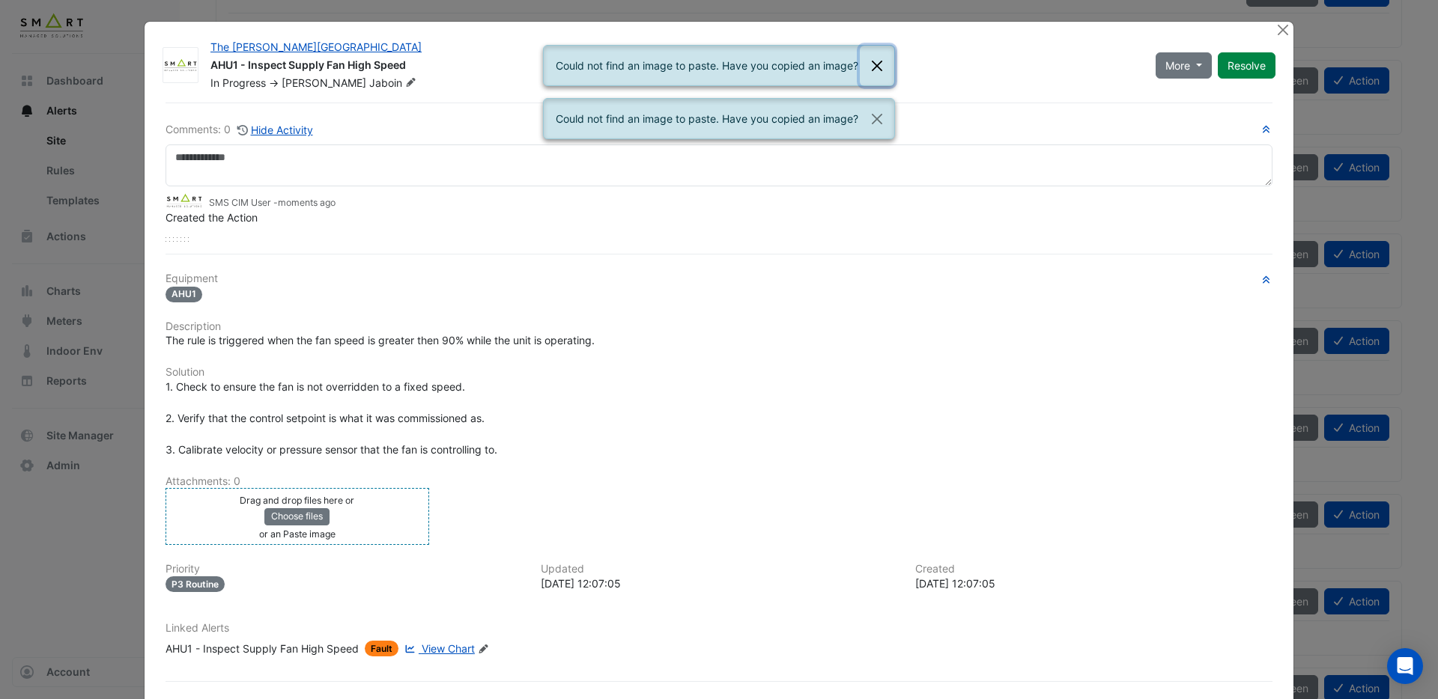
click at [874, 65] on button "Close" at bounding box center [877, 66] width 34 height 40
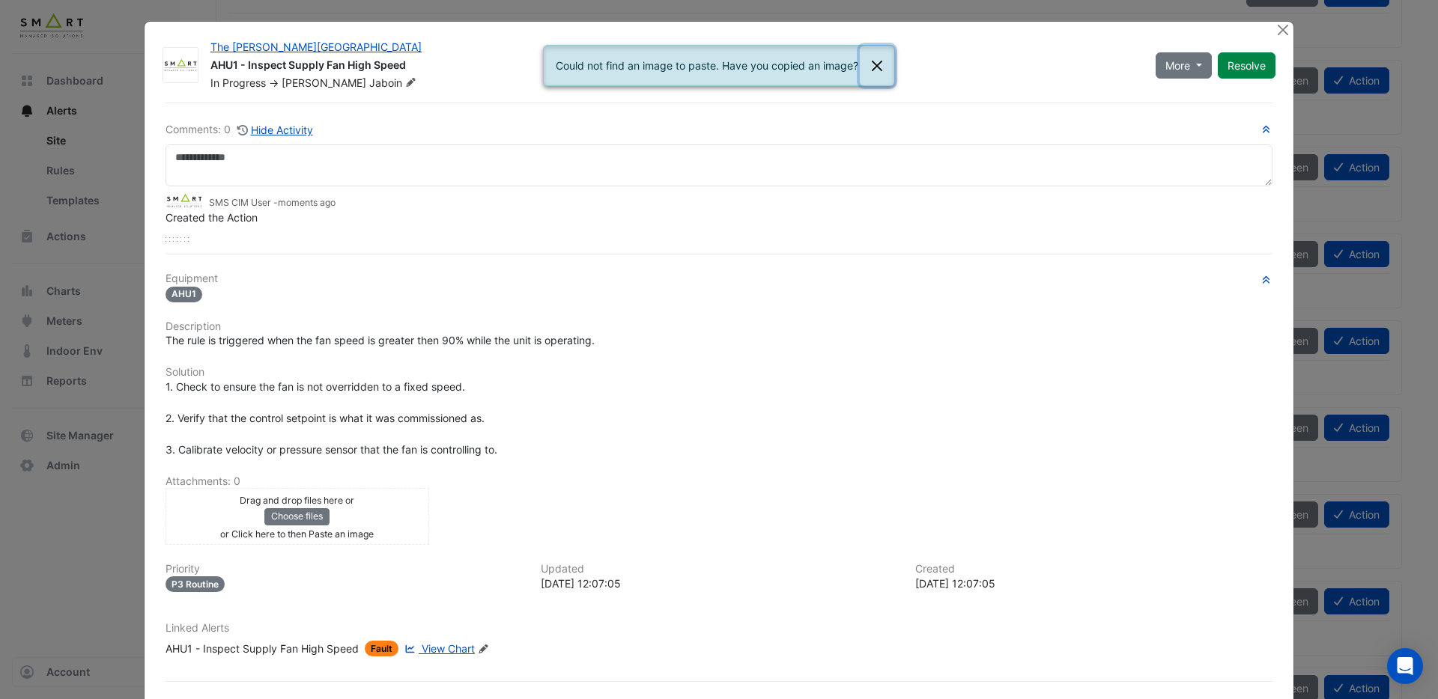
click at [875, 64] on button "Close" at bounding box center [877, 66] width 34 height 40
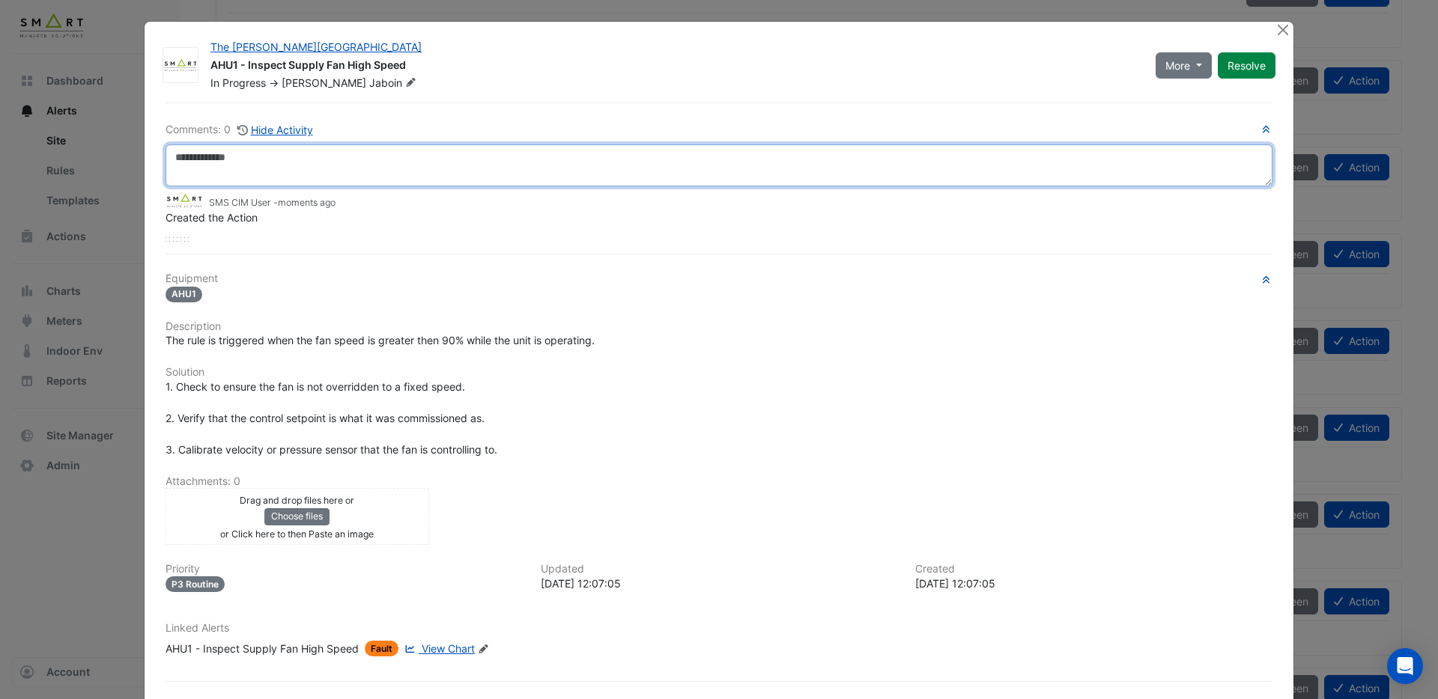
click at [303, 160] on textarea at bounding box center [718, 166] width 1107 height 42
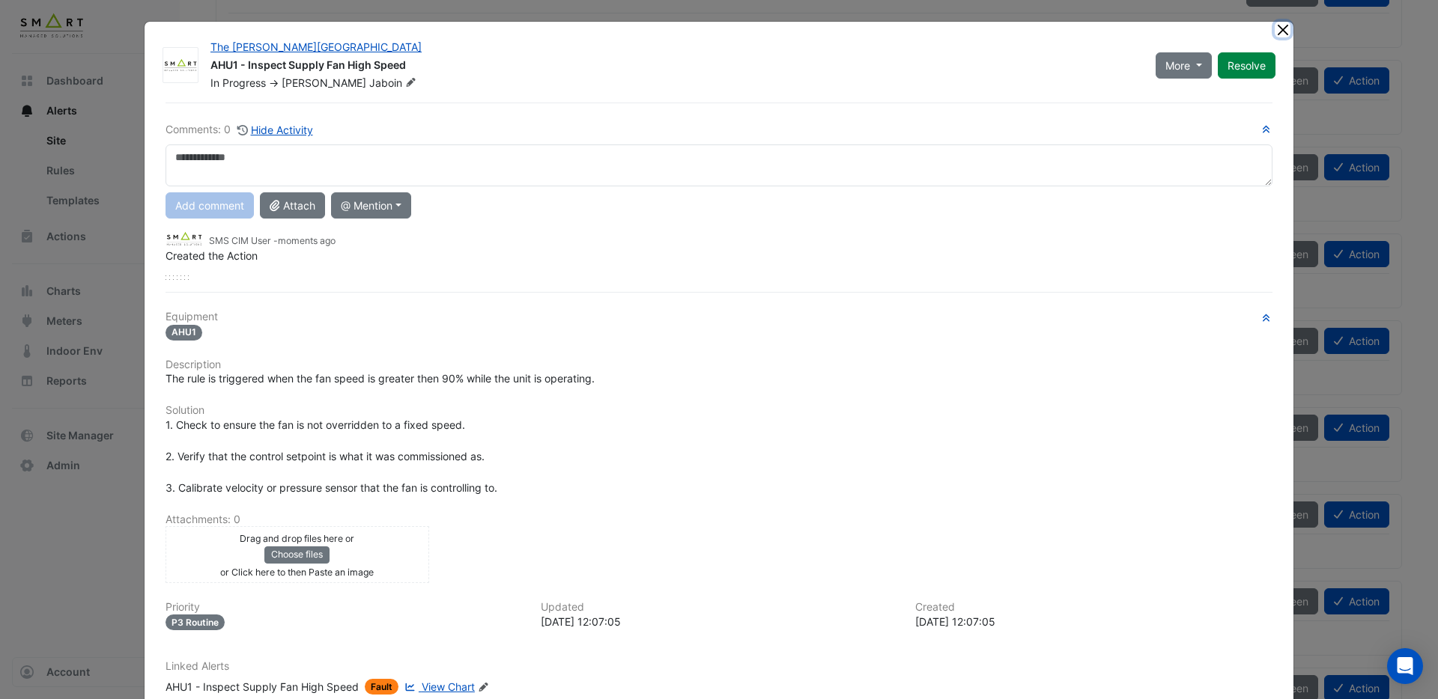
click at [1283, 34] on button "Close" at bounding box center [1283, 30] width 16 height 16
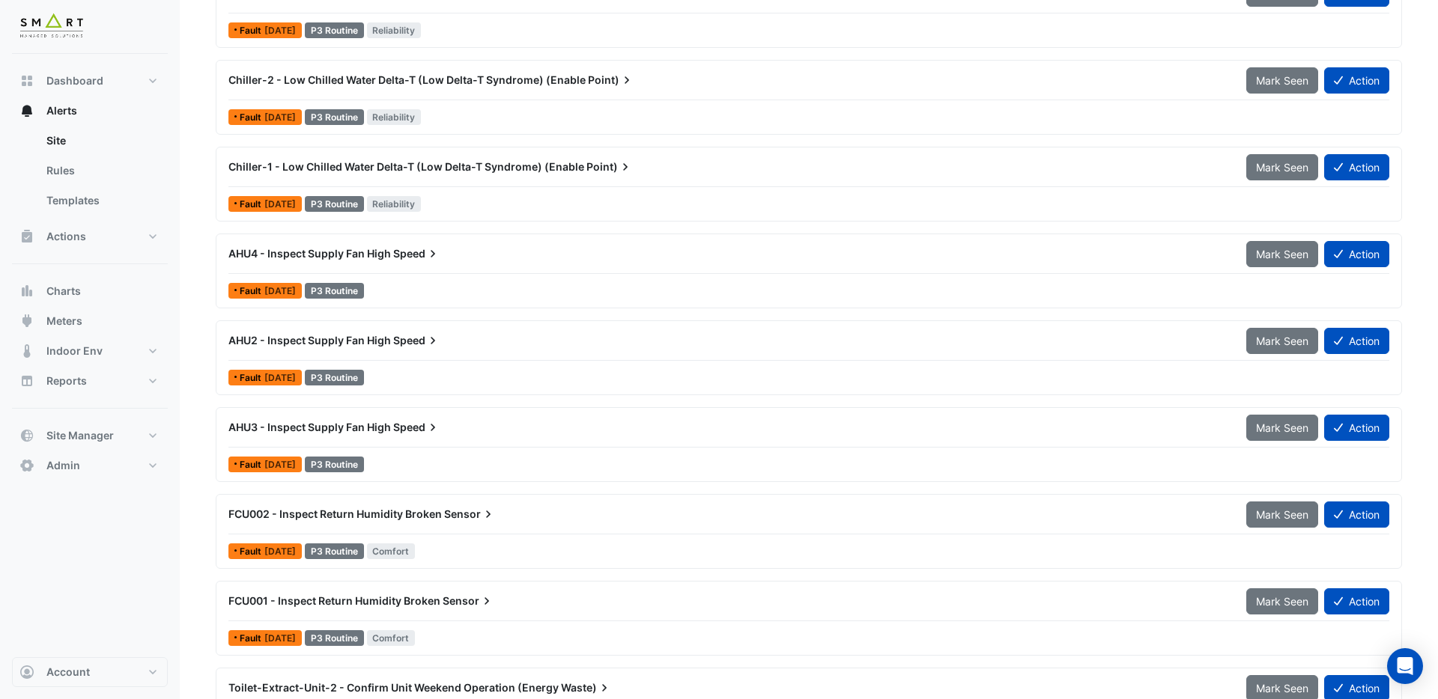
click at [412, 341] on span "Speed" at bounding box center [416, 340] width 47 height 15
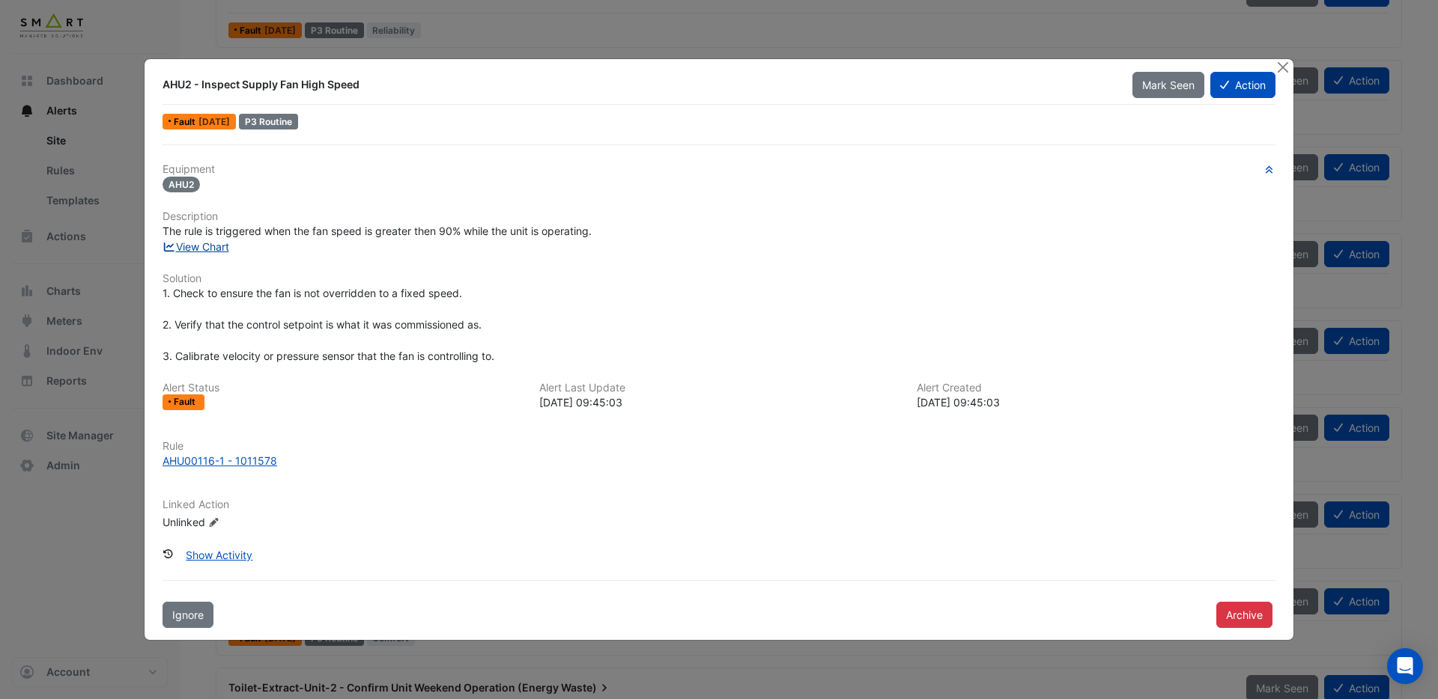
click at [192, 249] on link "View Chart" at bounding box center [195, 246] width 67 height 13
drag, startPoint x: 1285, startPoint y: 70, endPoint x: 1233, endPoint y: 81, distance: 53.5
click at [1285, 70] on button "Close" at bounding box center [1283, 67] width 16 height 16
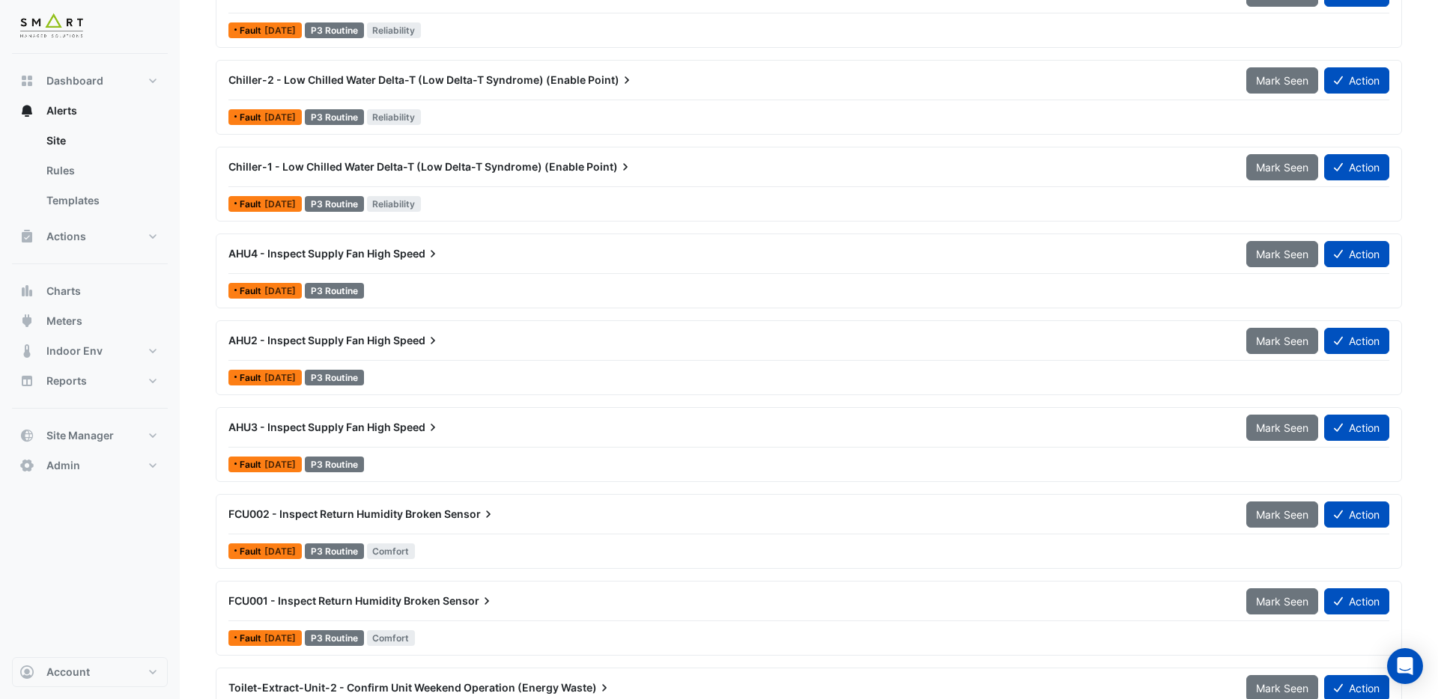
click at [353, 431] on span "AHU3 - Inspect Supply Fan High" at bounding box center [309, 427] width 162 height 13
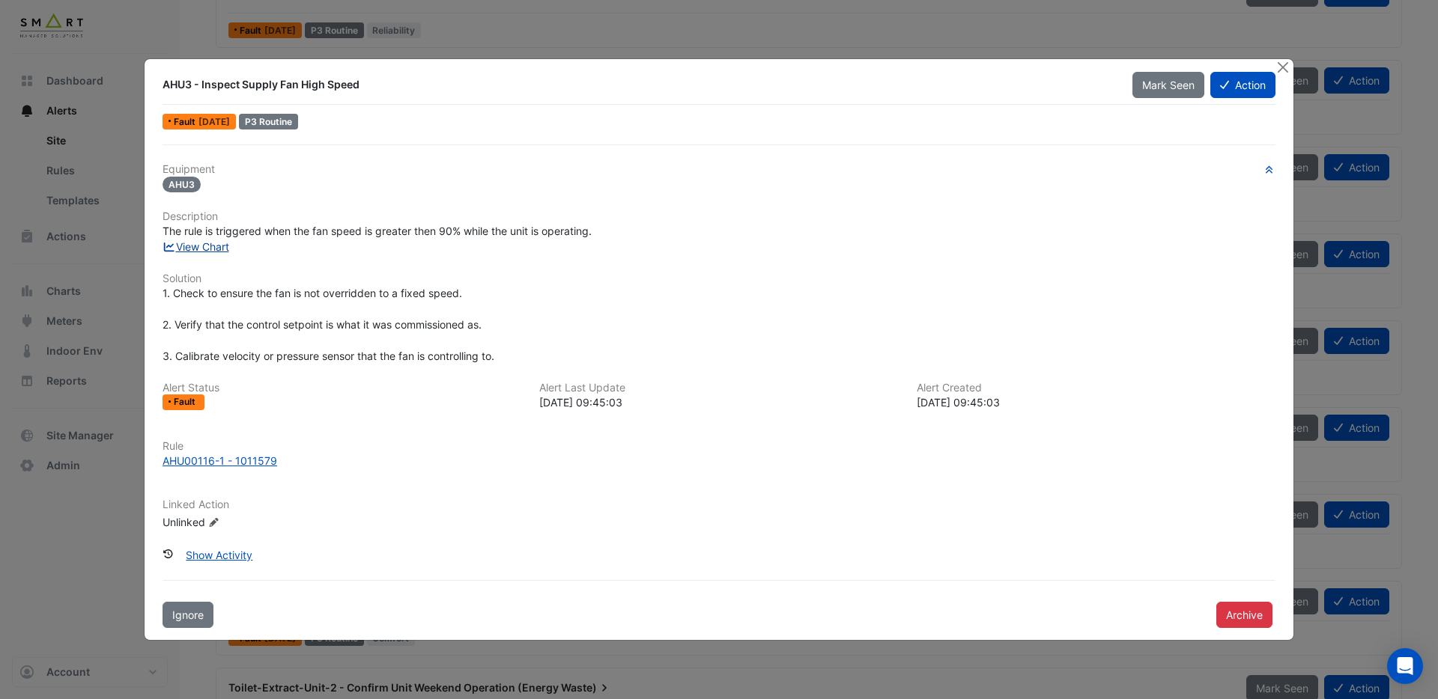
click at [203, 249] on link "View Chart" at bounding box center [195, 246] width 67 height 13
click at [1283, 71] on button "Close" at bounding box center [1283, 67] width 16 height 16
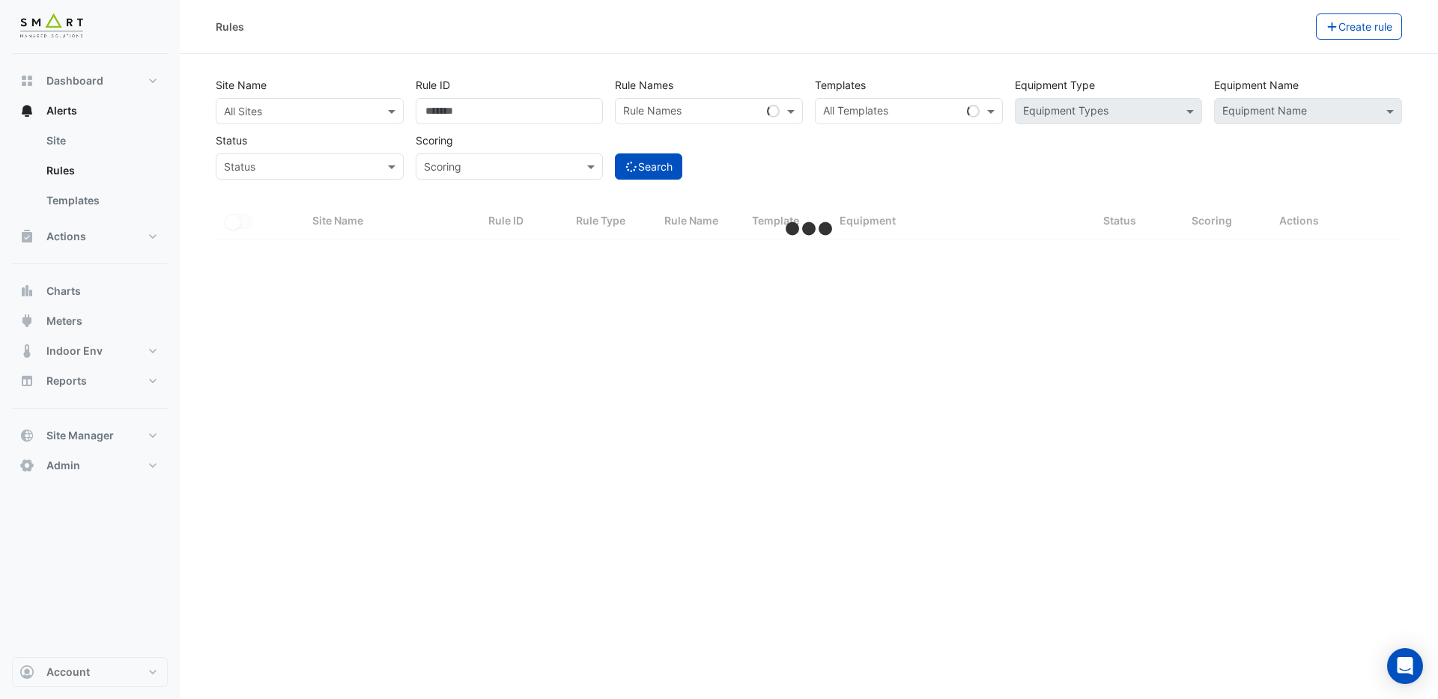
select select "***"
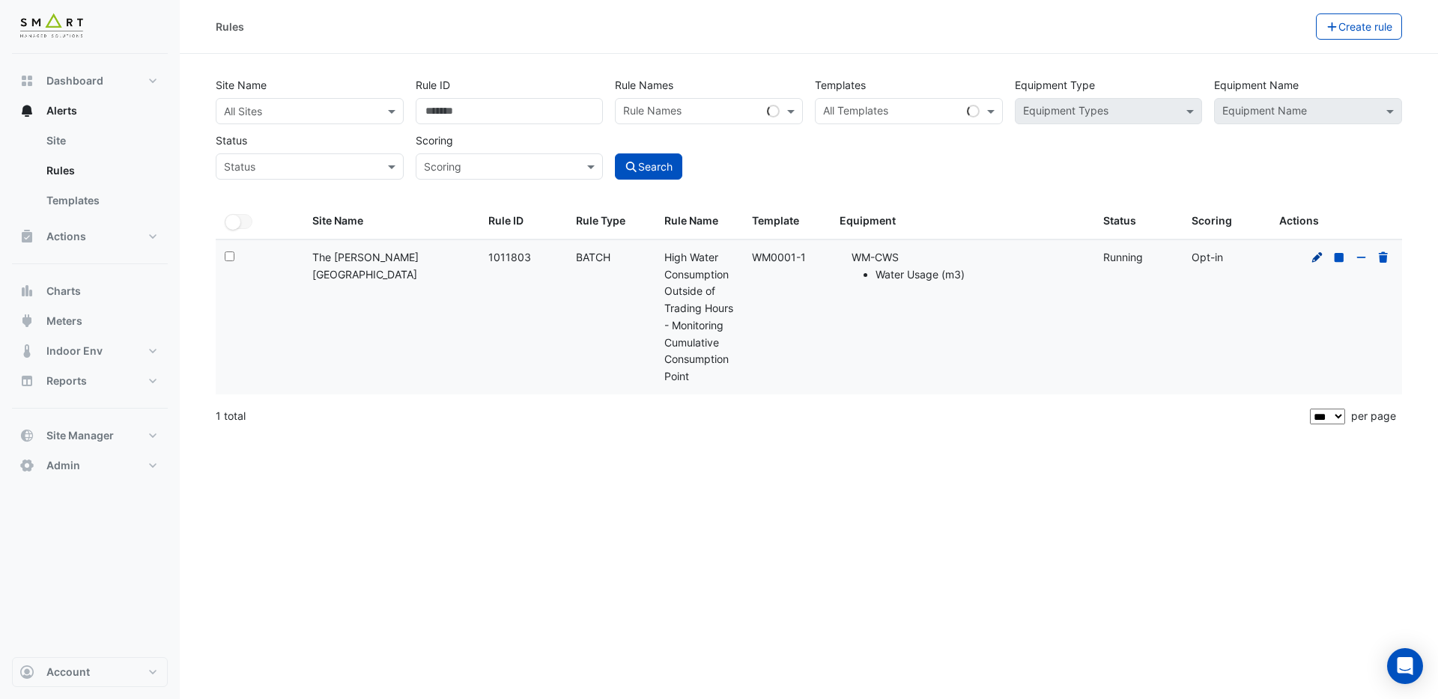
click at [1314, 257] on icon at bounding box center [1317, 257] width 10 height 10
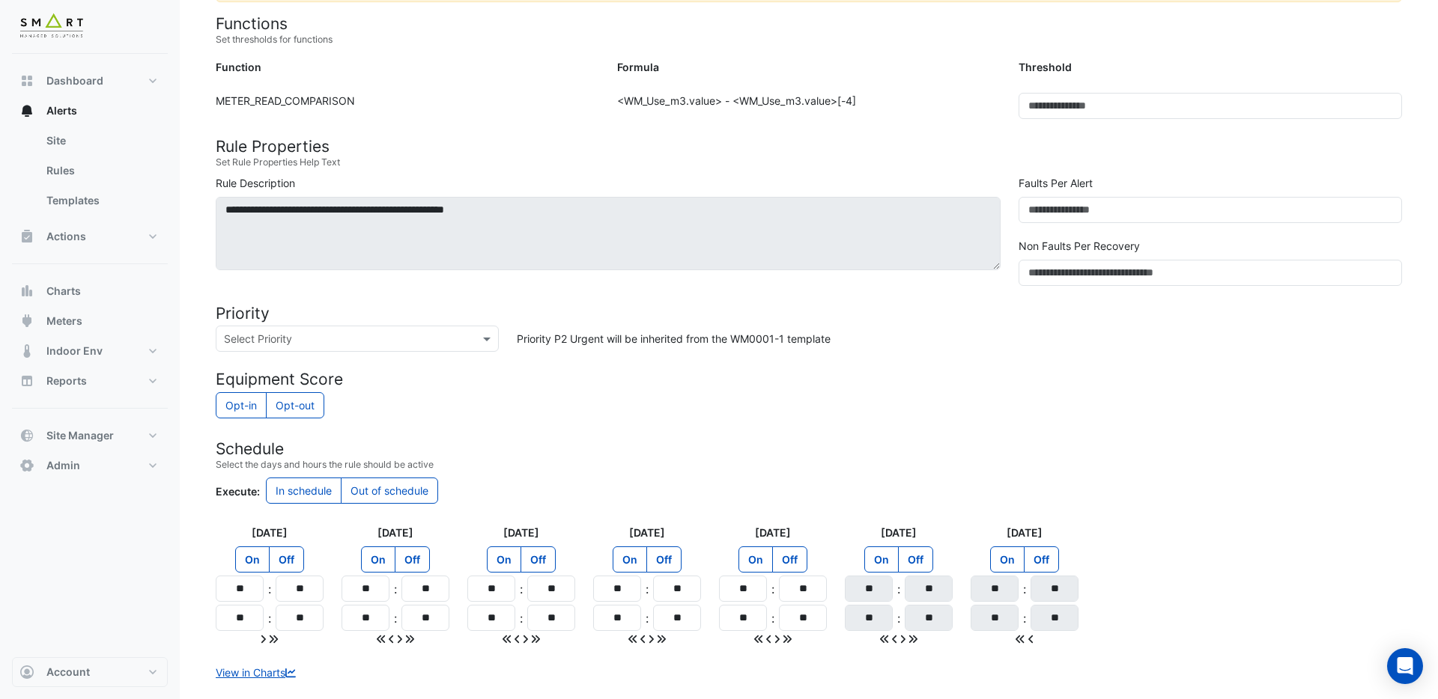
scroll to position [420, 0]
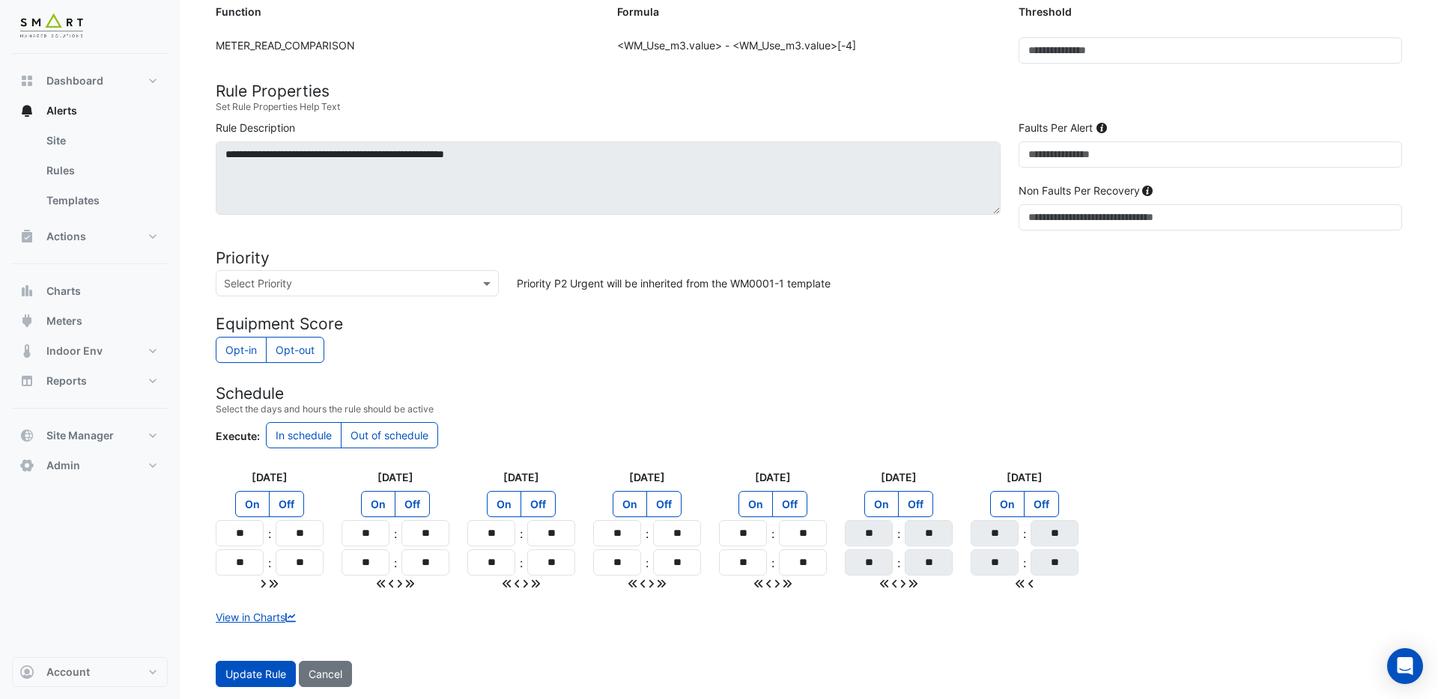
click at [404, 438] on label "Out of schedule" at bounding box center [389, 435] width 97 height 26
click at [261, 674] on span "Update Rule" at bounding box center [255, 674] width 61 height 13
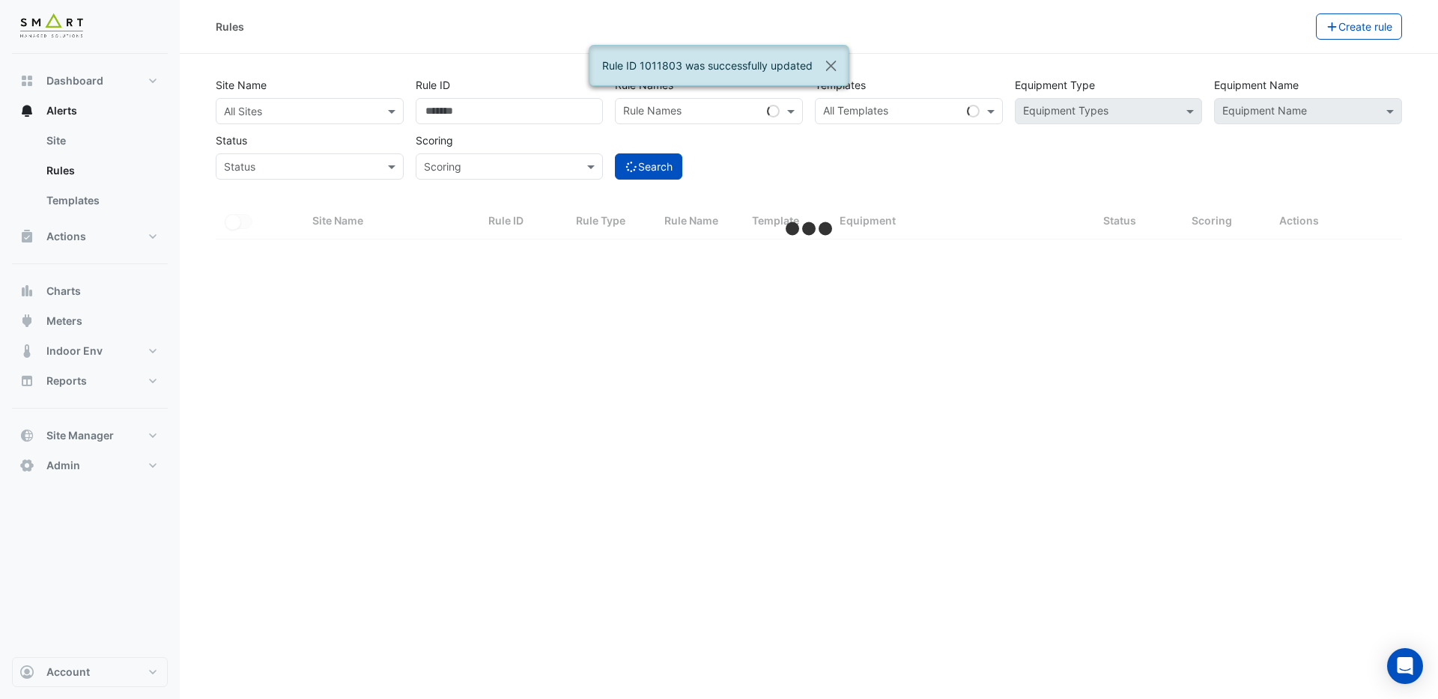
select select "***"
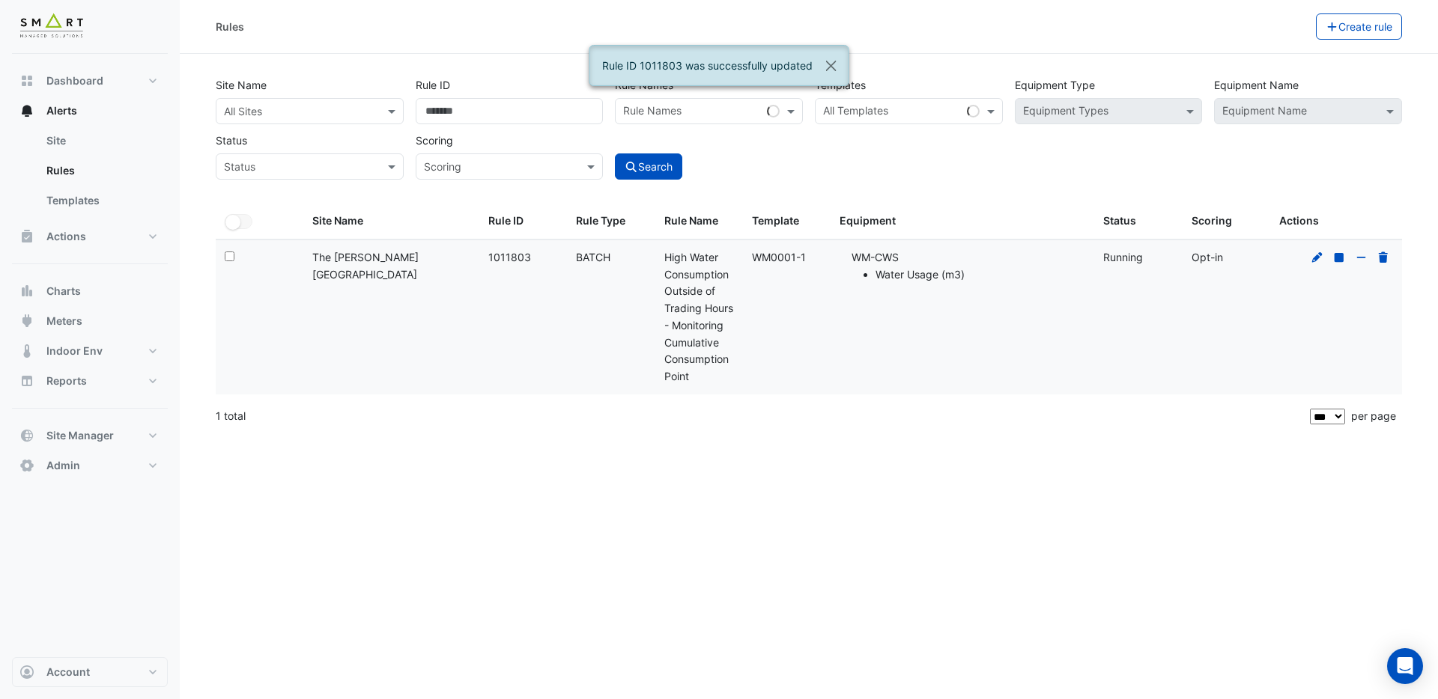
click at [313, 109] on input "text" at bounding box center [295, 112] width 142 height 16
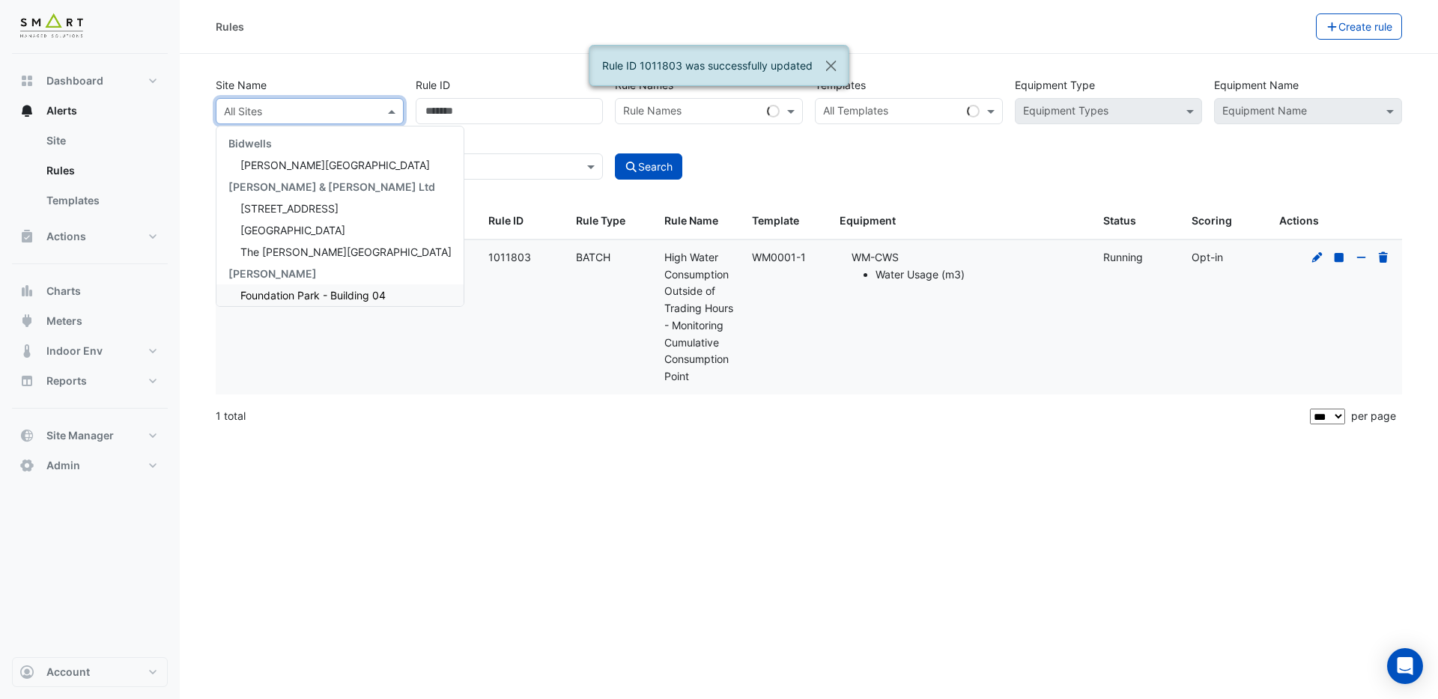
click at [398, 394] on datatable-body-cell "Site Name: The Porter Building" at bounding box center [391, 317] width 176 height 154
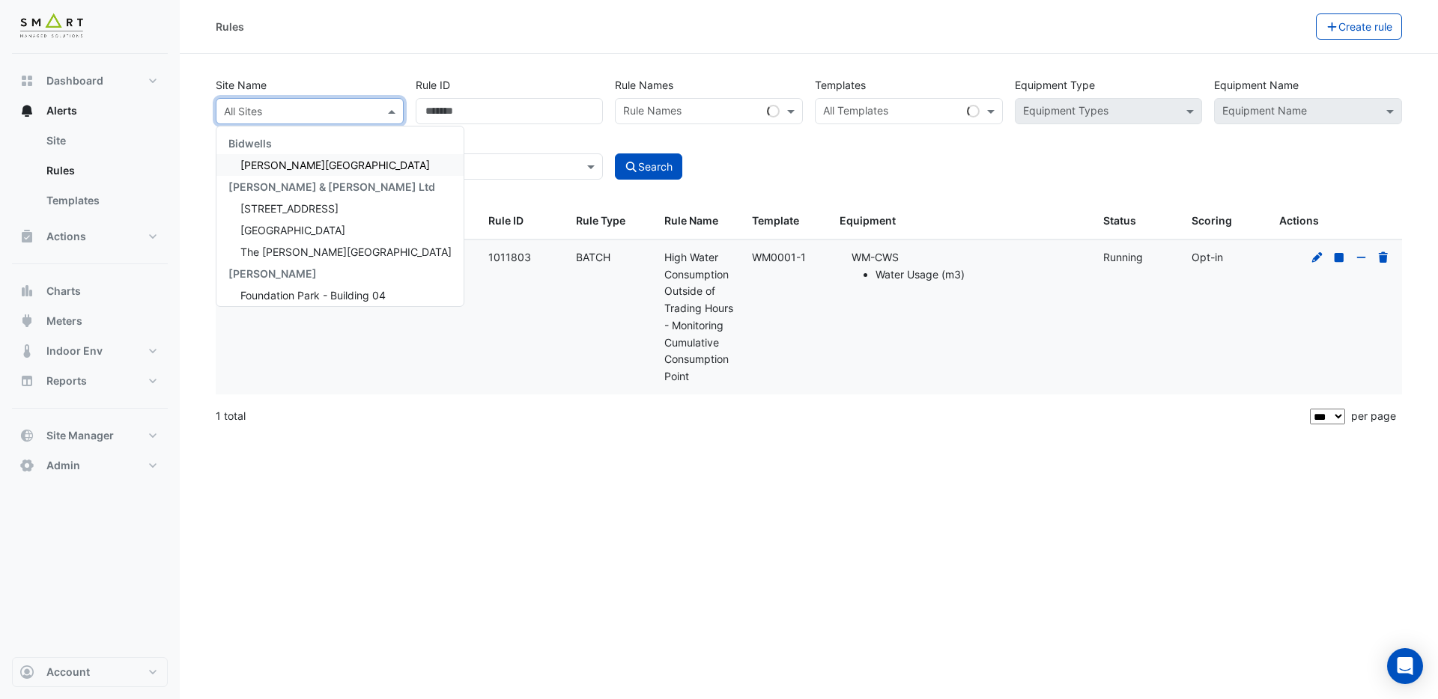
click at [326, 115] on input "text" at bounding box center [295, 112] width 142 height 16
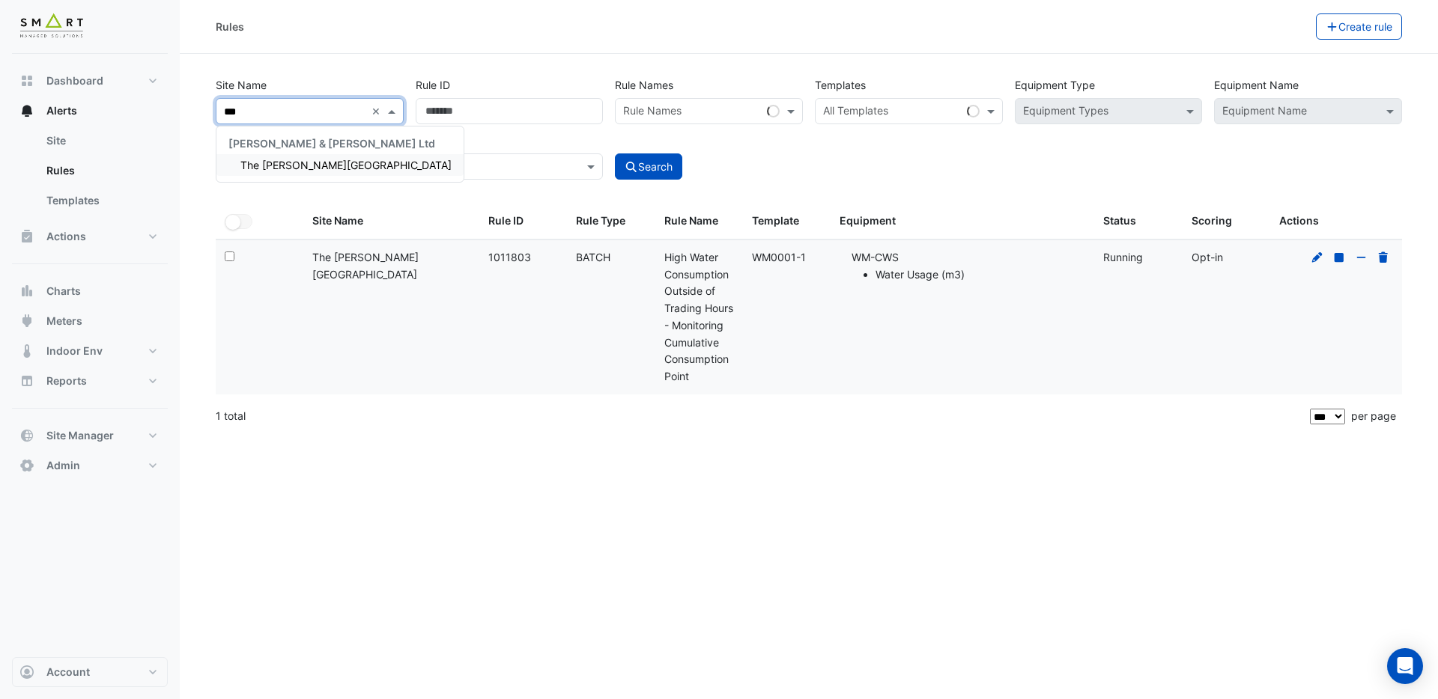
type input "****"
drag, startPoint x: 327, startPoint y: 162, endPoint x: 341, endPoint y: 159, distance: 14.5
click at [328, 162] on span "The [PERSON_NAME][GEOGRAPHIC_DATA]" at bounding box center [345, 165] width 211 height 13
click at [860, 109] on input "text" at bounding box center [892, 113] width 138 height 16
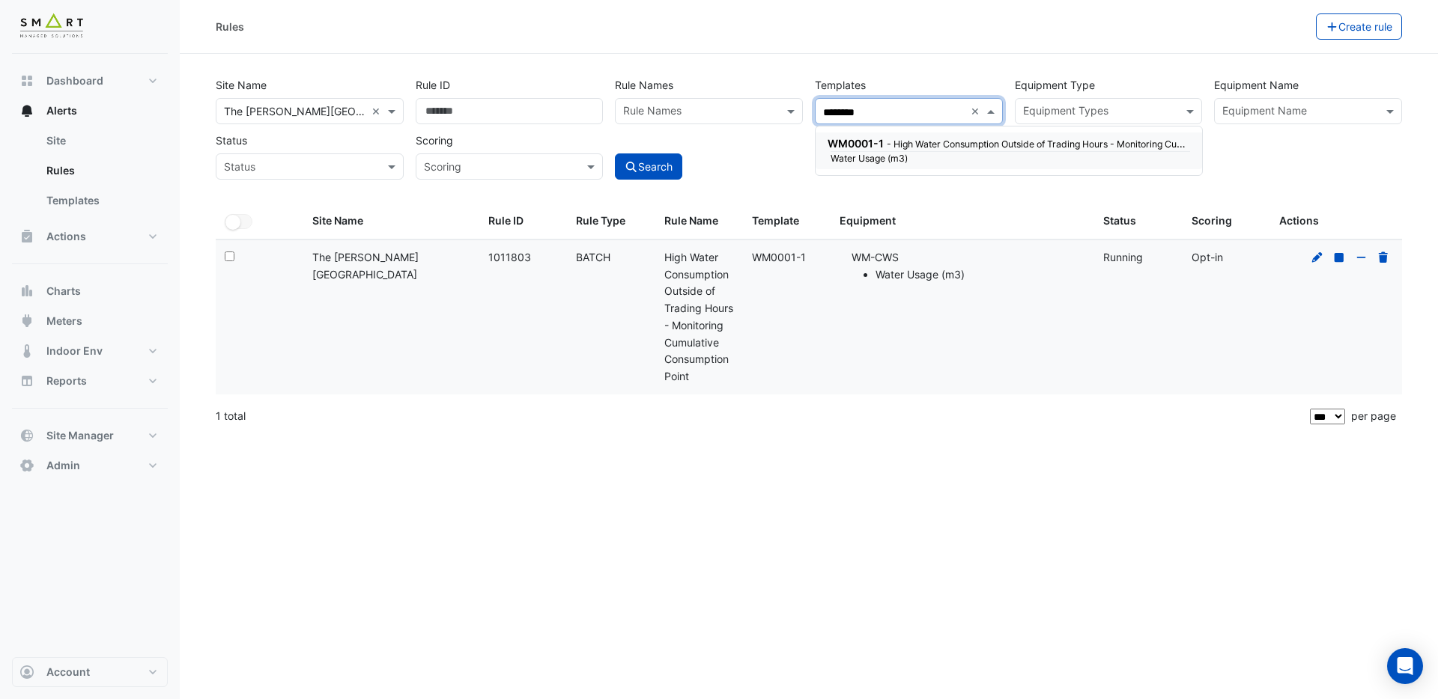
click at [878, 148] on span "WM0001-1" at bounding box center [855, 143] width 56 height 13
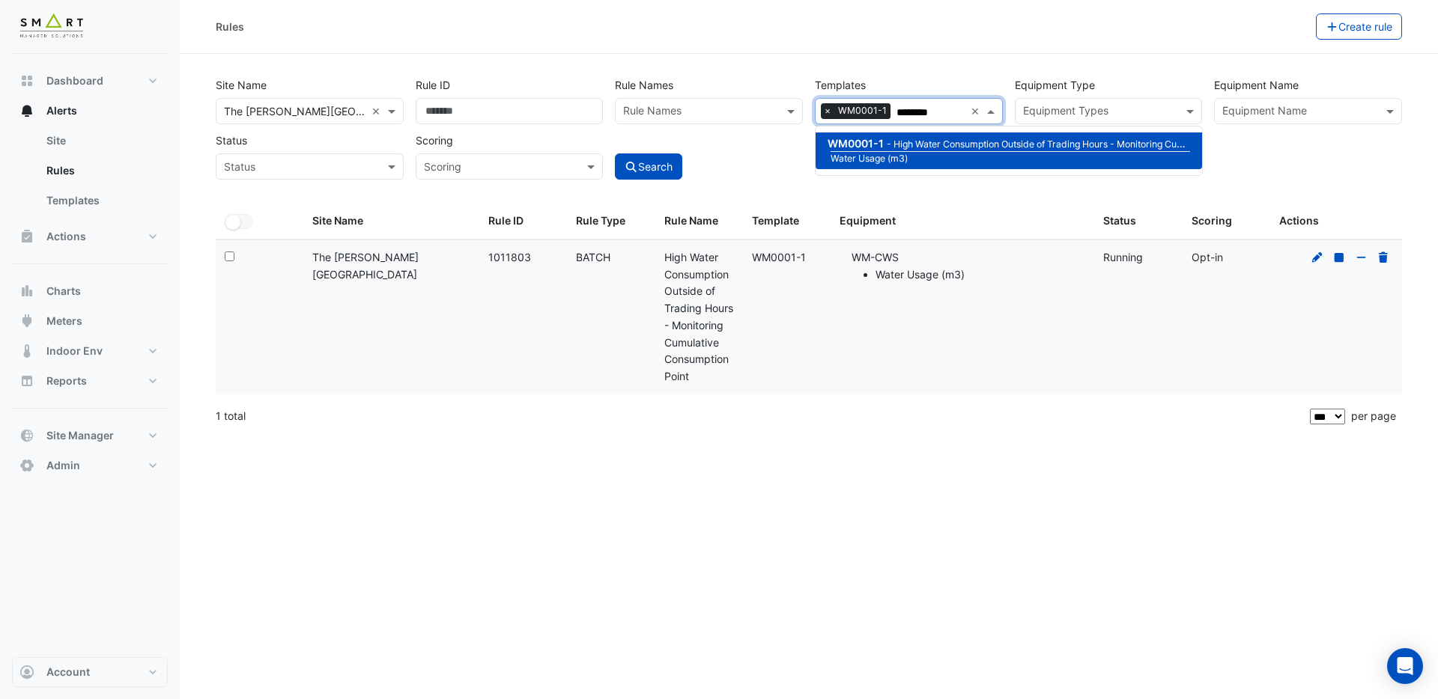
type input "********"
drag, startPoint x: 497, startPoint y: 106, endPoint x: 264, endPoint y: 109, distance: 232.9
click at [271, 108] on div "Site Name × The Porter Building × Rule ID ******* Rule Names Rule Names Templat…" at bounding box center [809, 124] width 1198 height 111
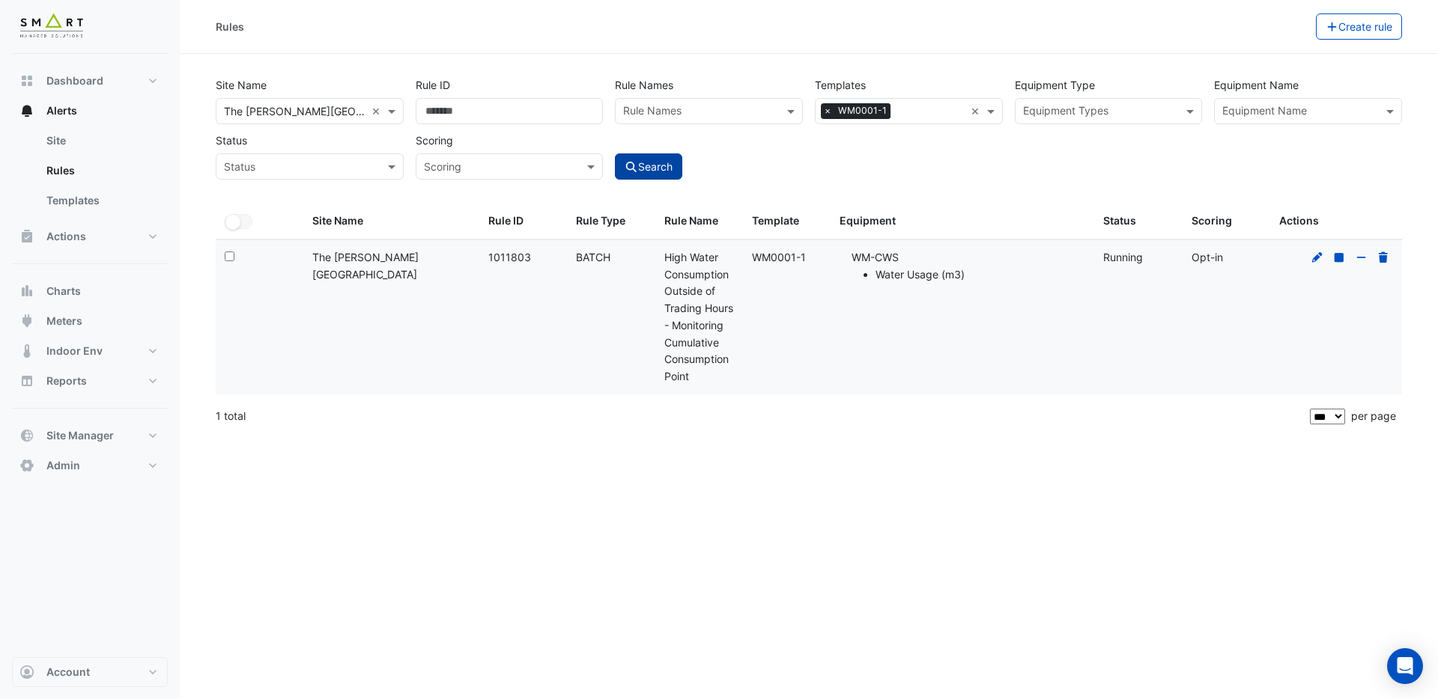
click at [648, 171] on button "Search" at bounding box center [648, 167] width 67 height 26
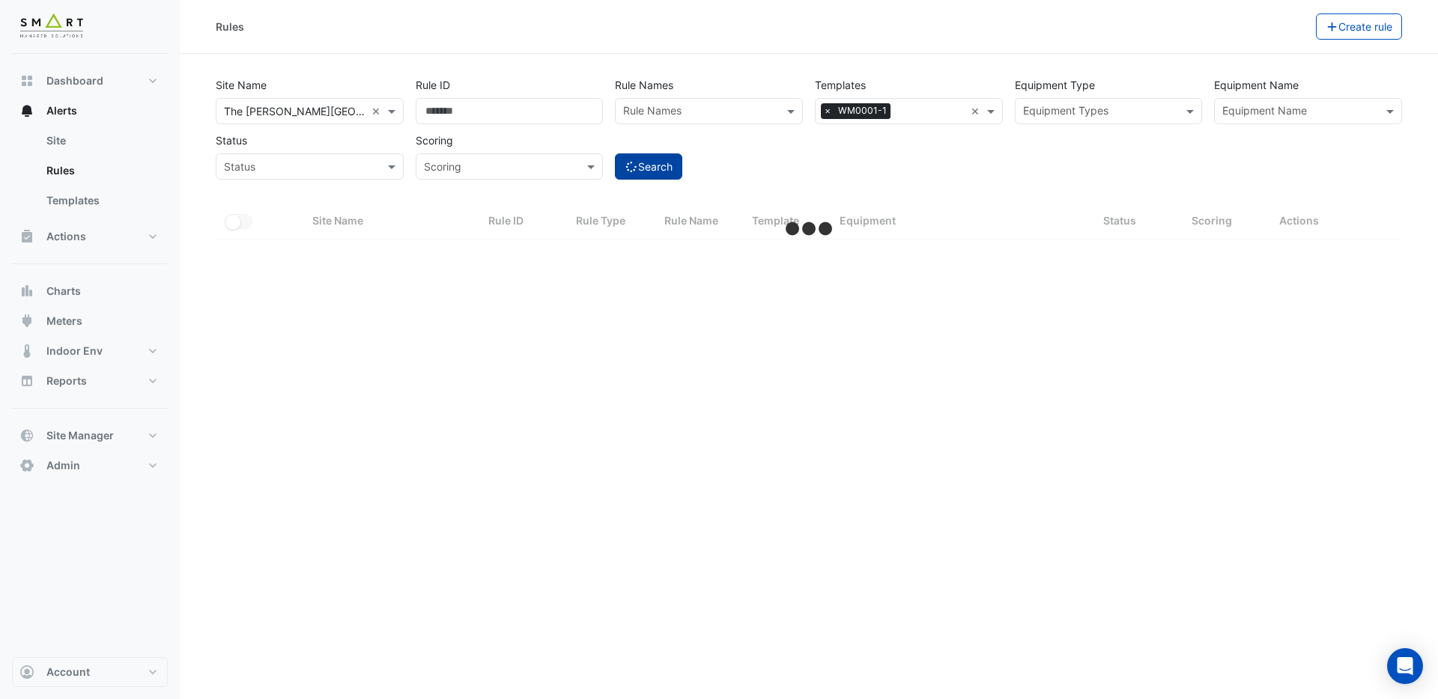
select select "***"
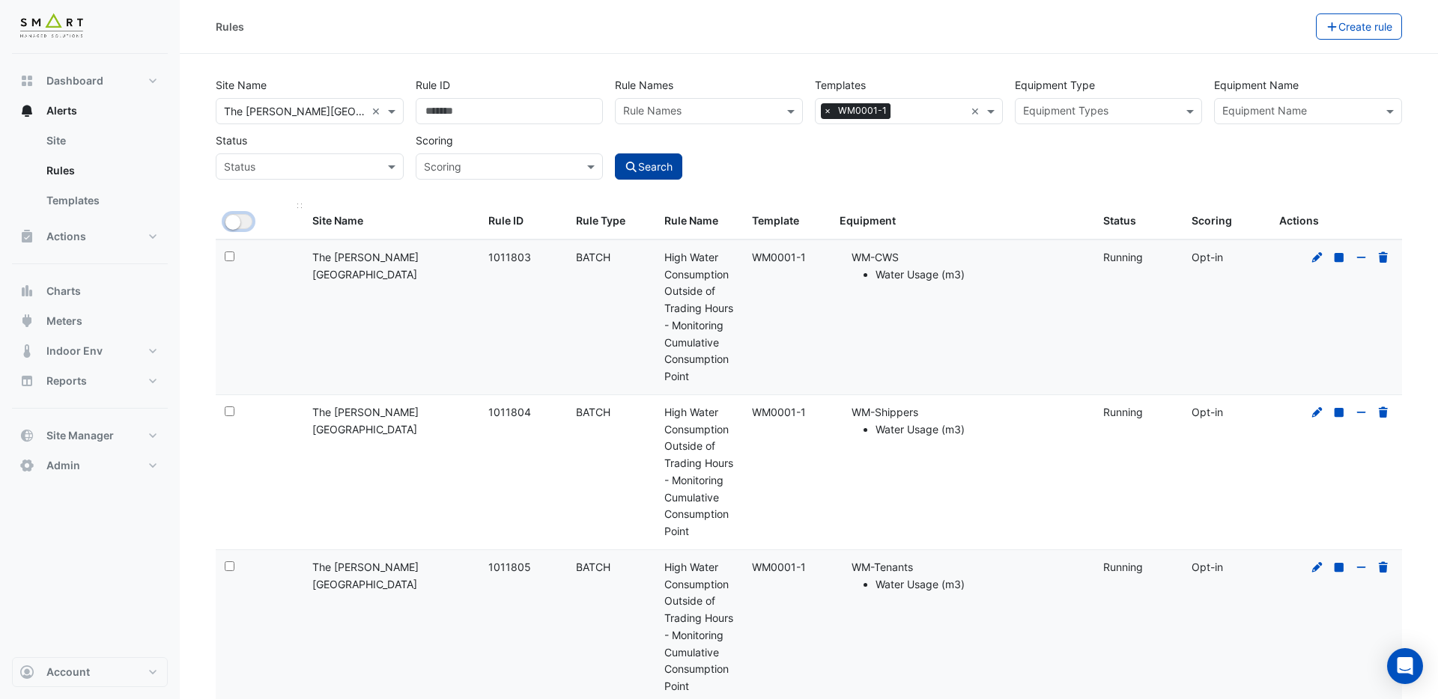
click at [248, 222] on button "All Selected" at bounding box center [239, 221] width 28 height 15
drag, startPoint x: 1285, startPoint y: 27, endPoint x: 1309, endPoint y: 12, distance: 28.3
click at [1301, 15] on button "Bulk Actions" at bounding box center [1268, 26] width 88 height 26
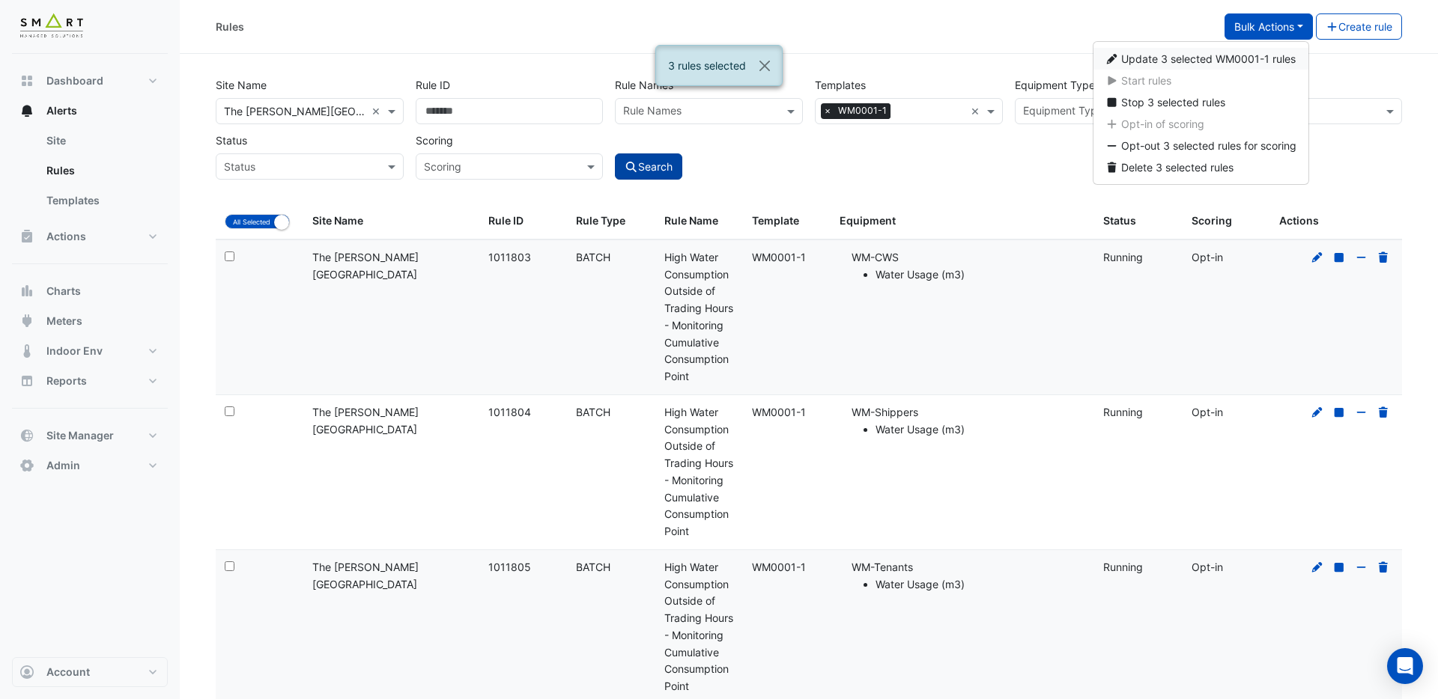
click at [1197, 57] on span "Update 3 selected WM0001-1 rules" at bounding box center [1208, 58] width 174 height 13
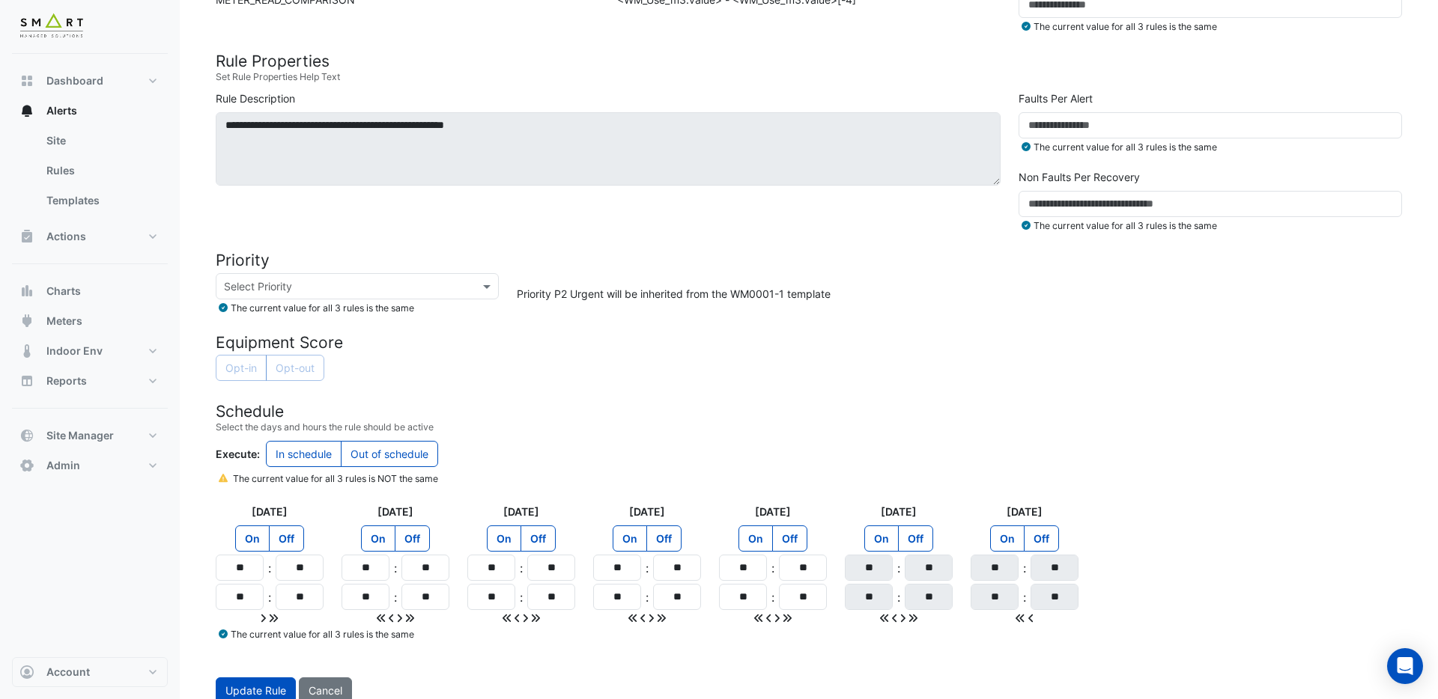
scroll to position [466, 0]
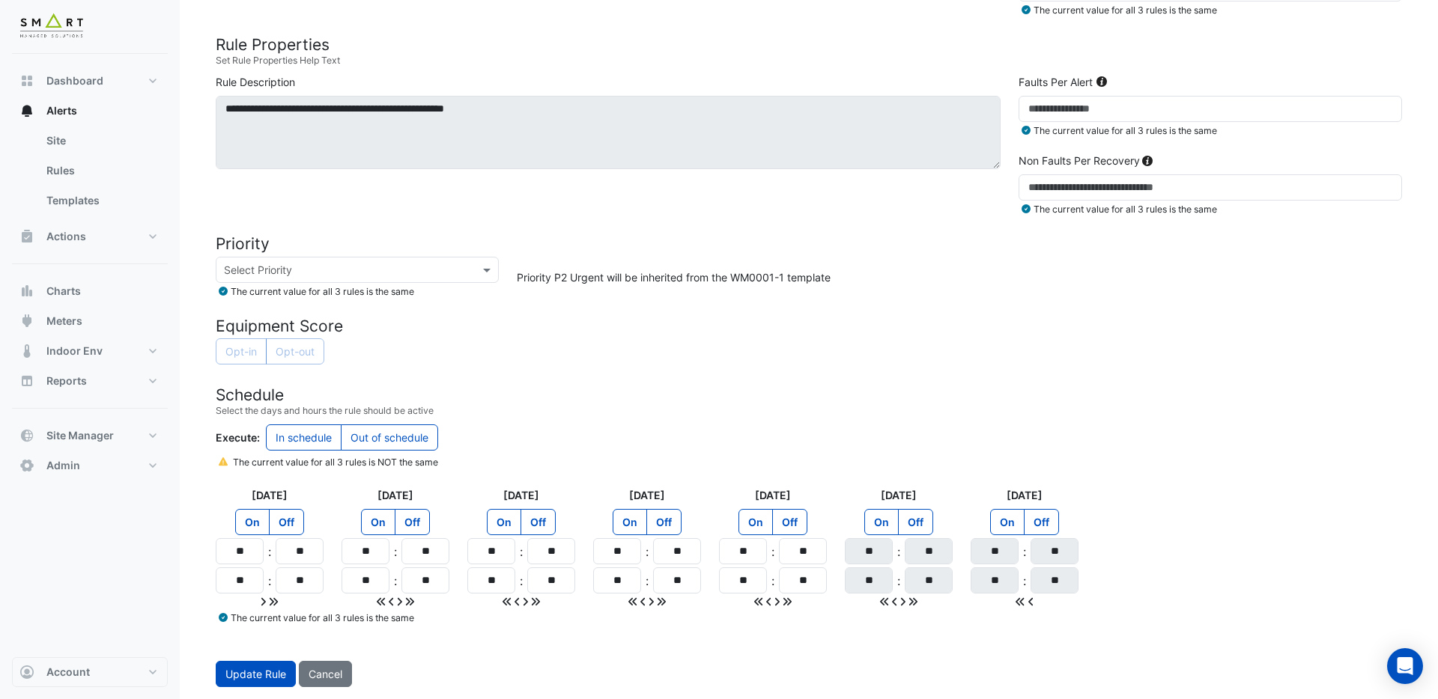
click at [398, 443] on label "Out of schedule" at bounding box center [389, 438] width 97 height 26
click at [234, 669] on span "Update Rule" at bounding box center [255, 674] width 61 height 13
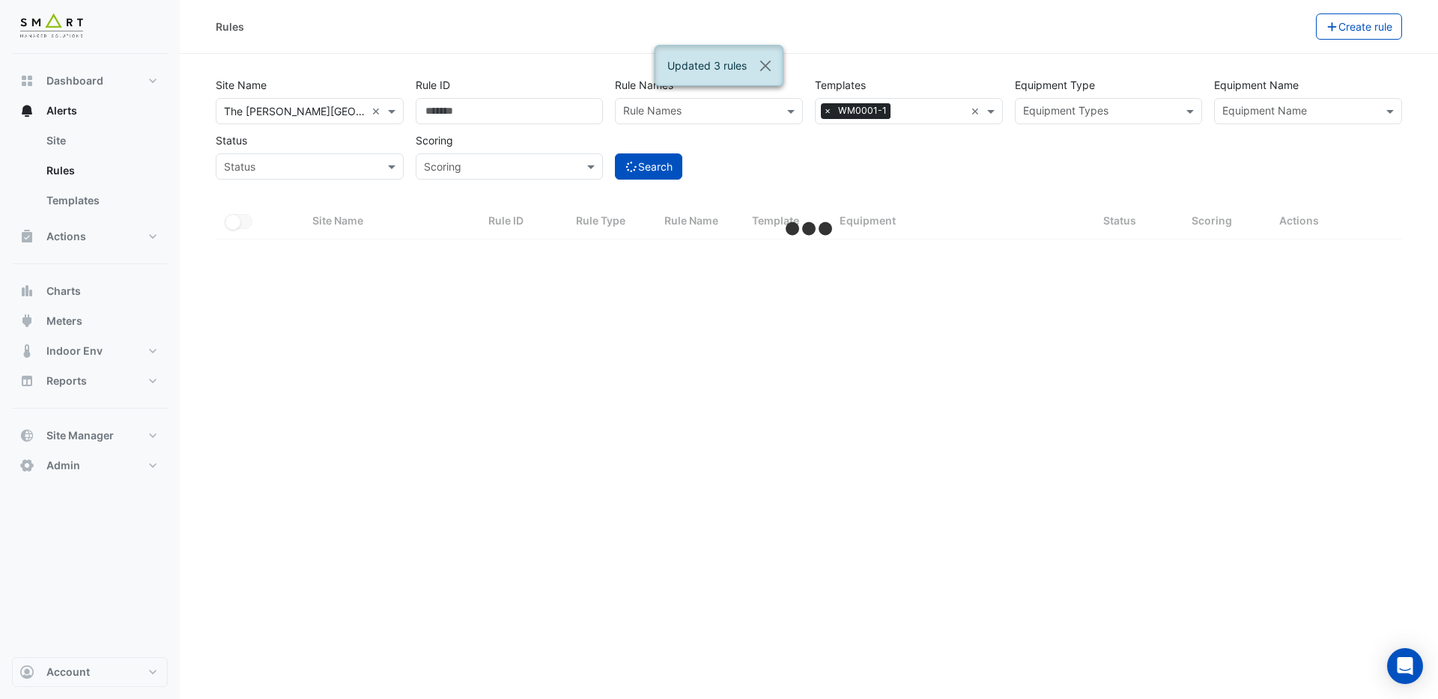
select select "***"
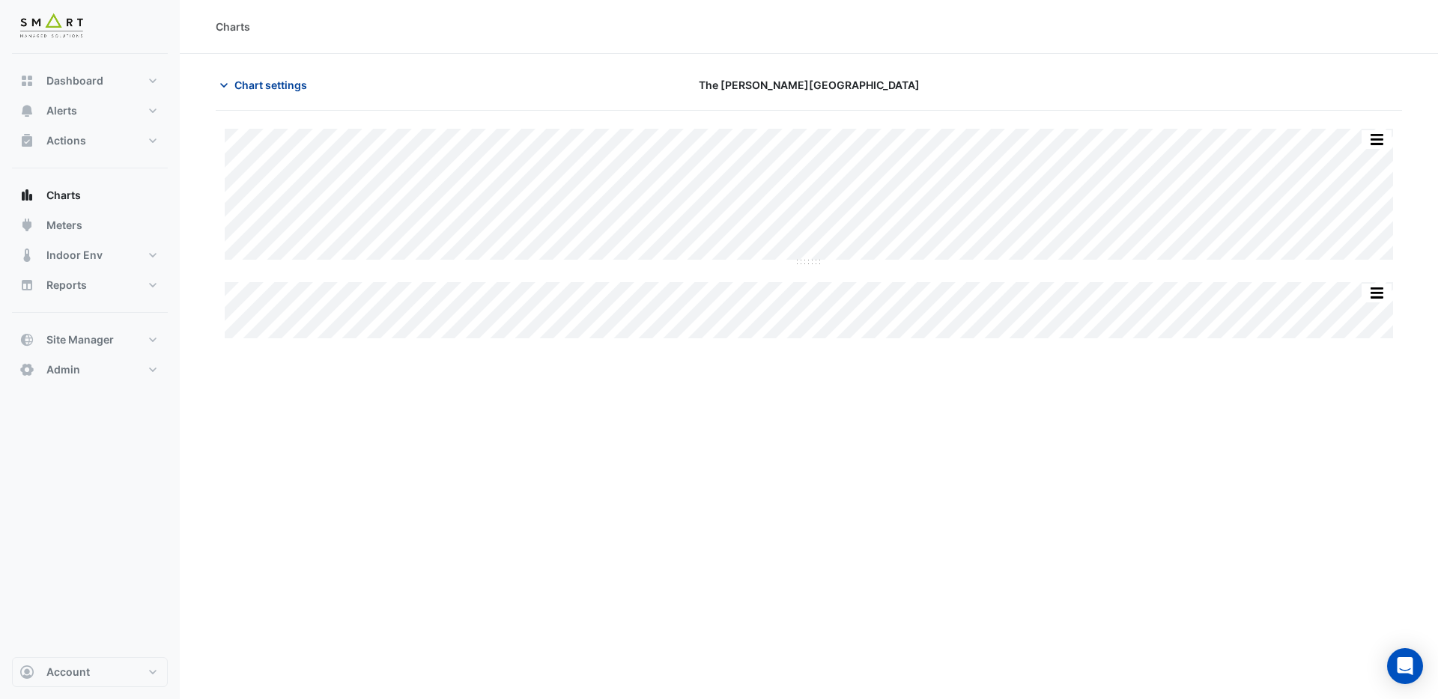
click at [265, 84] on span "Chart settings" at bounding box center [270, 85] width 73 height 16
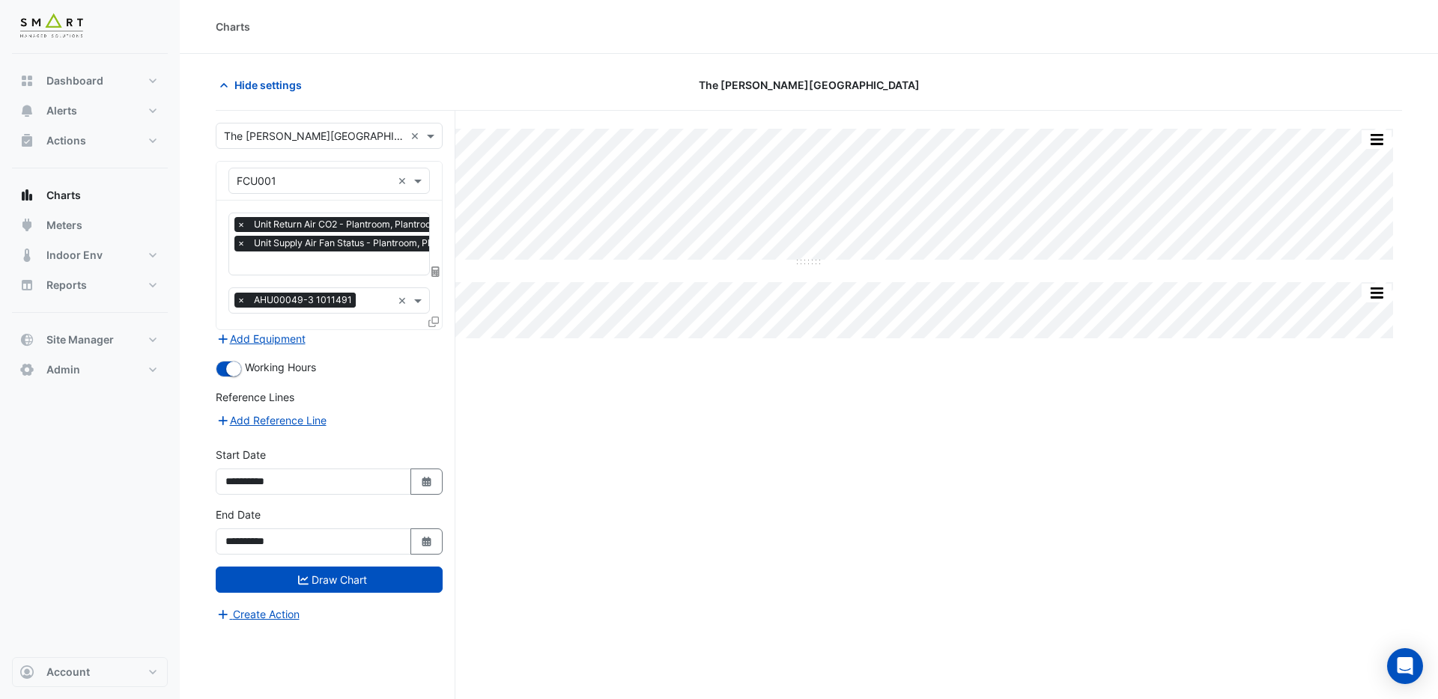
click at [431, 320] on icon at bounding box center [433, 322] width 10 height 10
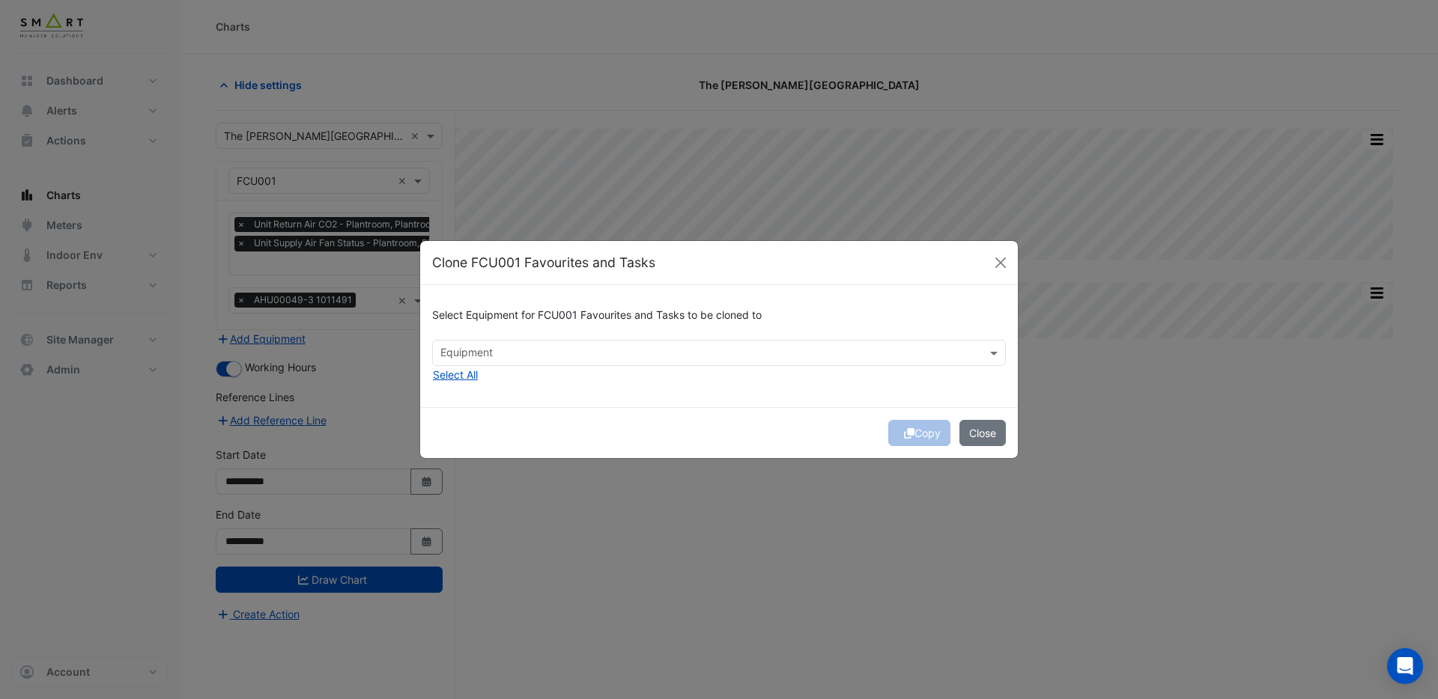
click at [523, 348] on input "text" at bounding box center [710, 355] width 540 height 16
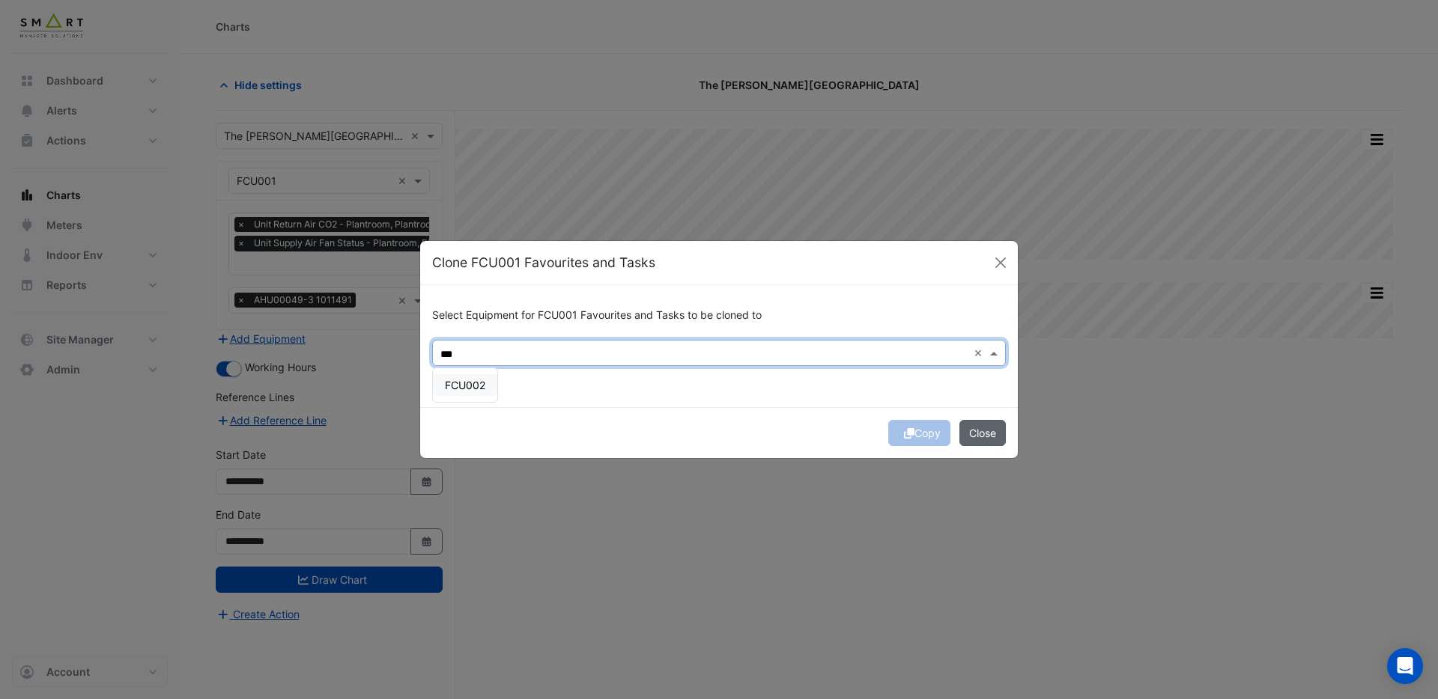
type input "***"
click at [982, 432] on button "Close" at bounding box center [982, 433] width 46 height 26
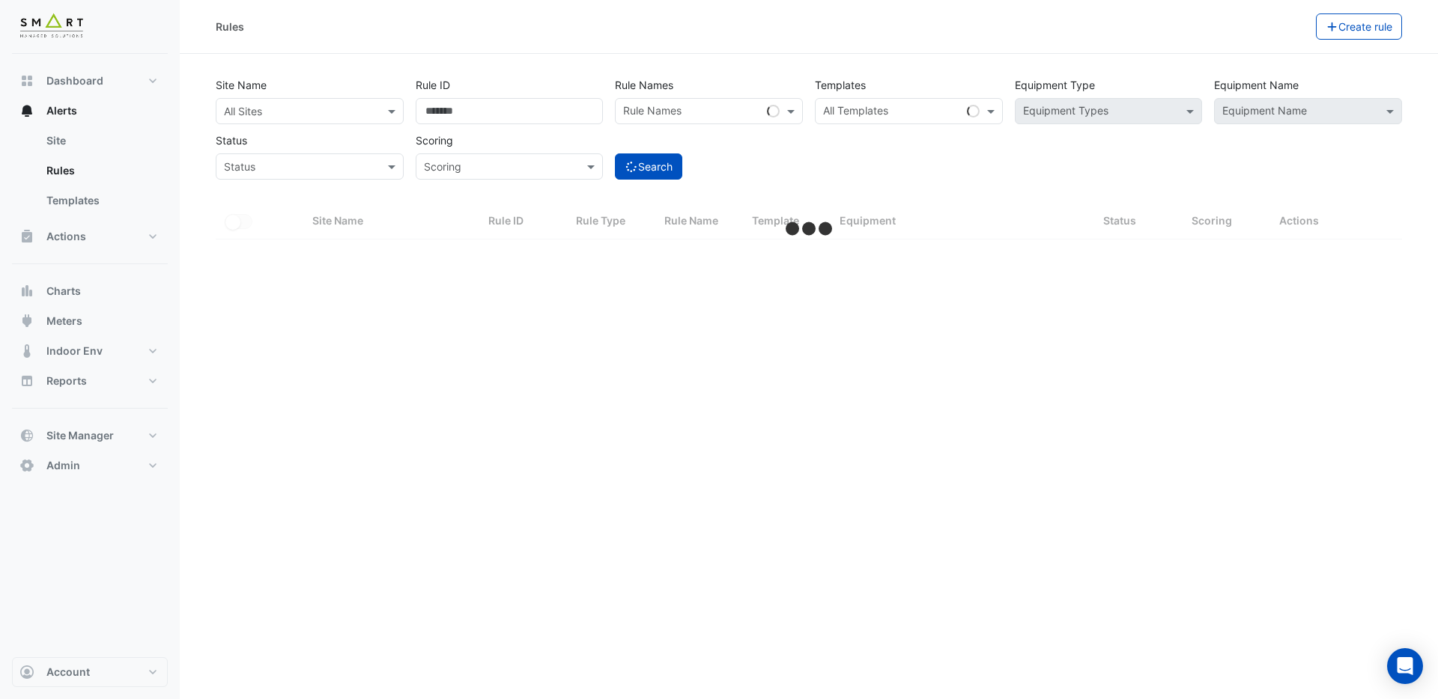
select select "***"
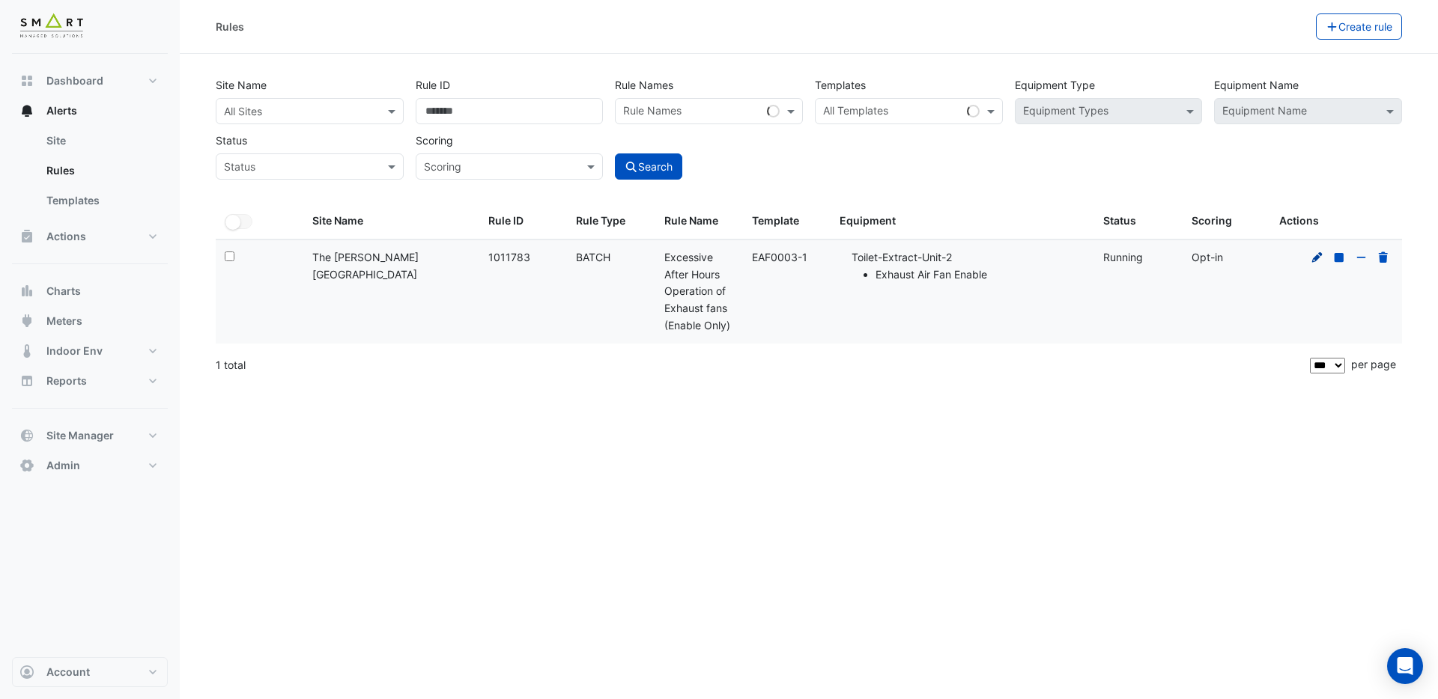
click at [1323, 259] on icon at bounding box center [1316, 257] width 13 height 10
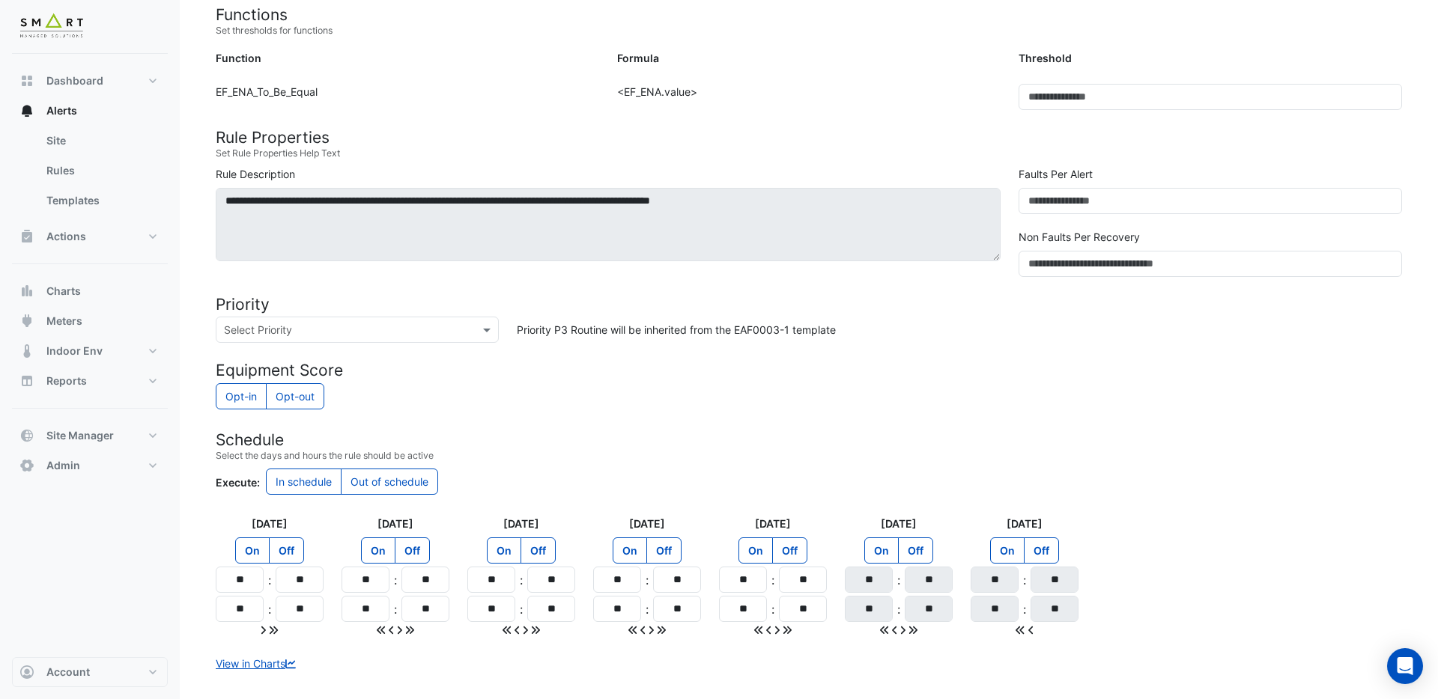
scroll to position [420, 0]
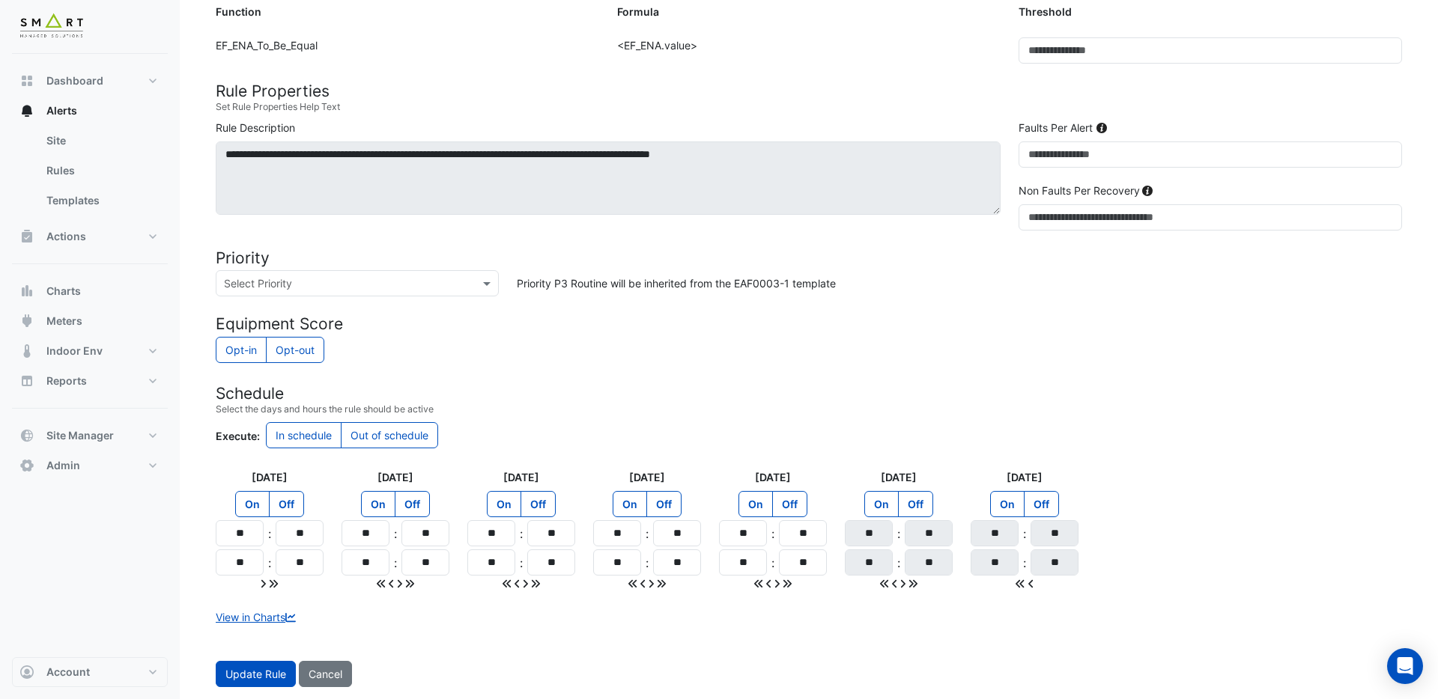
click at [379, 432] on label "Out of schedule" at bounding box center [389, 435] width 97 height 26
click at [246, 671] on span "Update Rule" at bounding box center [255, 674] width 61 height 13
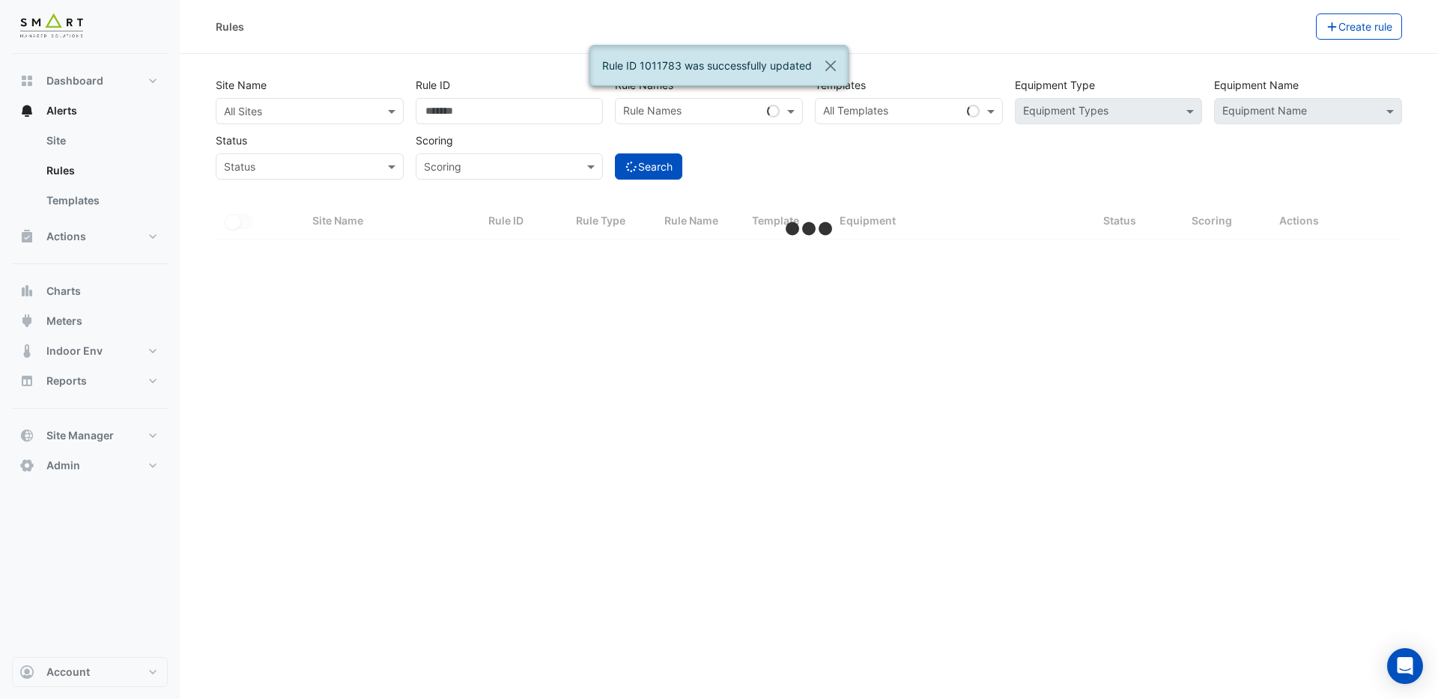
select select "***"
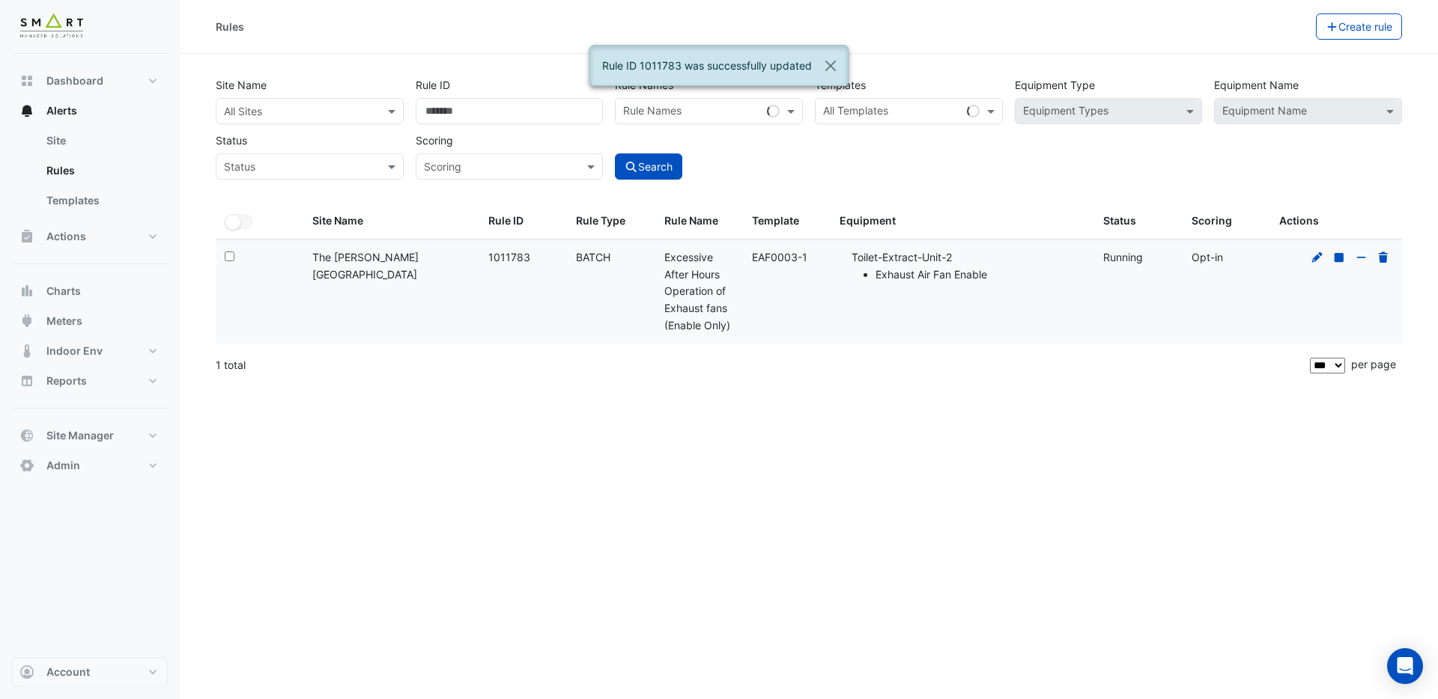
click at [884, 108] on input "text" at bounding box center [892, 113] width 138 height 16
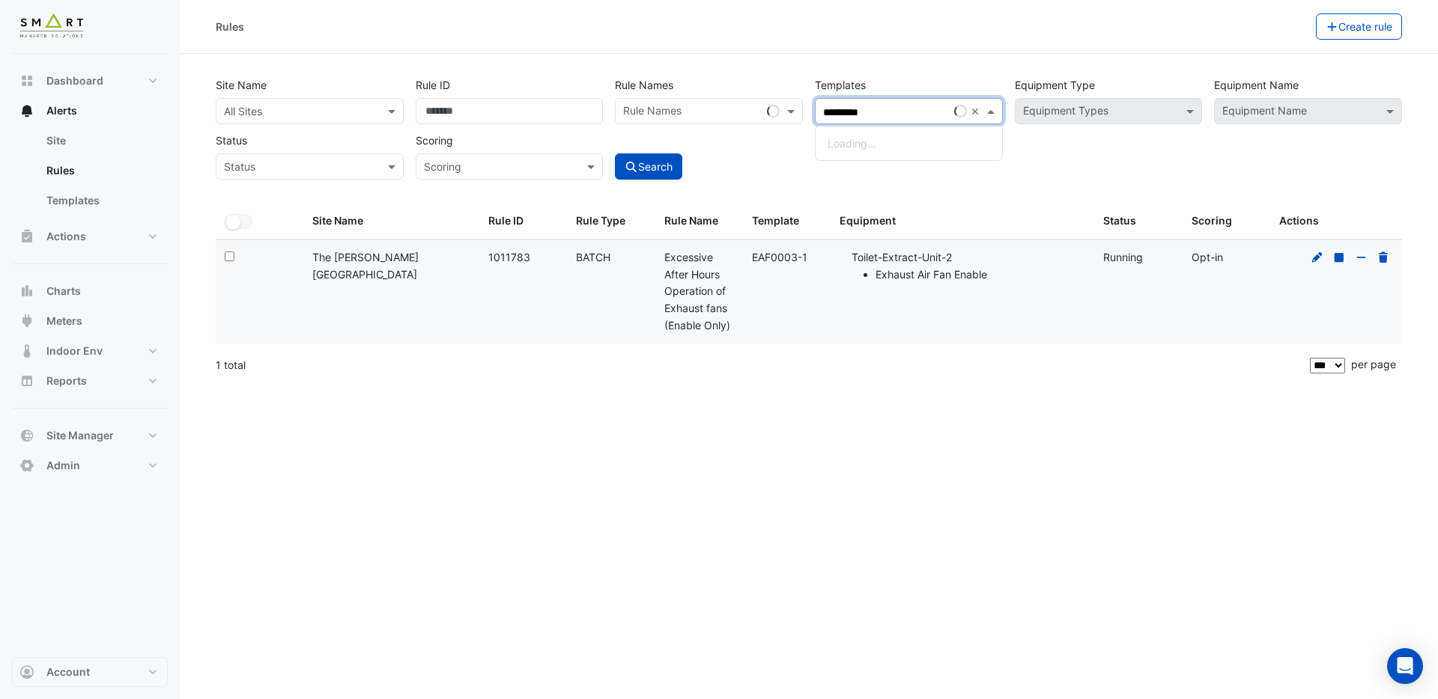
type input "*********"
click at [339, 114] on input "text" at bounding box center [295, 112] width 142 height 16
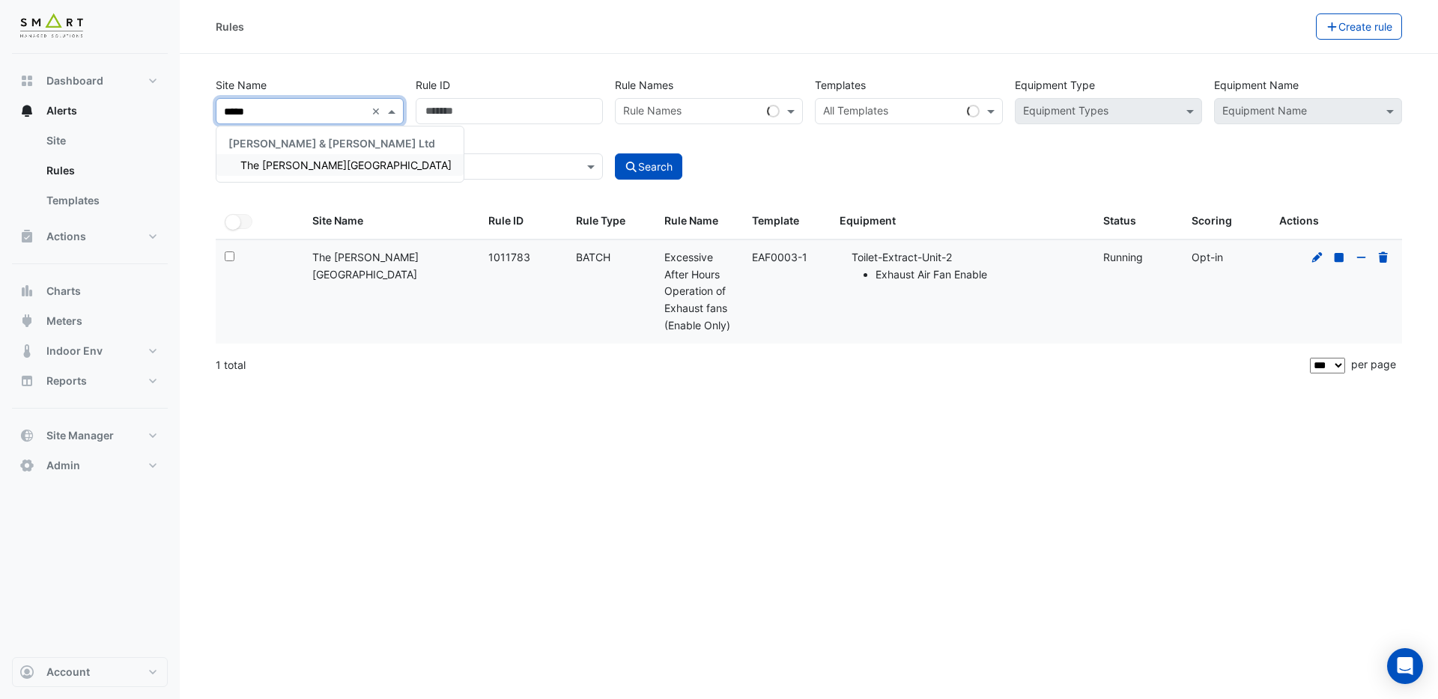
type input "******"
click at [304, 164] on span "The Porter Building" at bounding box center [345, 165] width 211 height 13
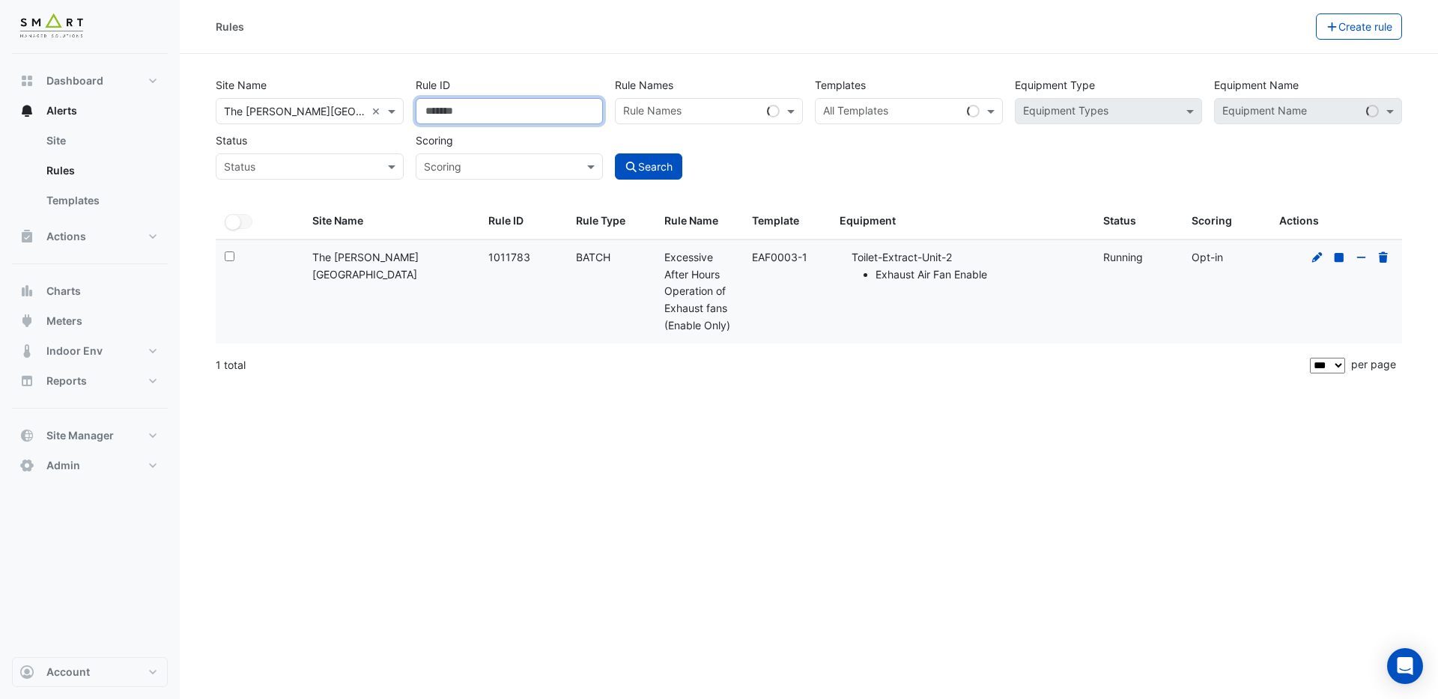
drag, startPoint x: 488, startPoint y: 109, endPoint x: 303, endPoint y: 98, distance: 185.3
click at [303, 97] on div "Site Name × The Porter Building × Rule ID ******* Rule Names Rule Names Templat…" at bounding box center [809, 124] width 1198 height 111
click at [870, 107] on input "text" at bounding box center [892, 113] width 138 height 16
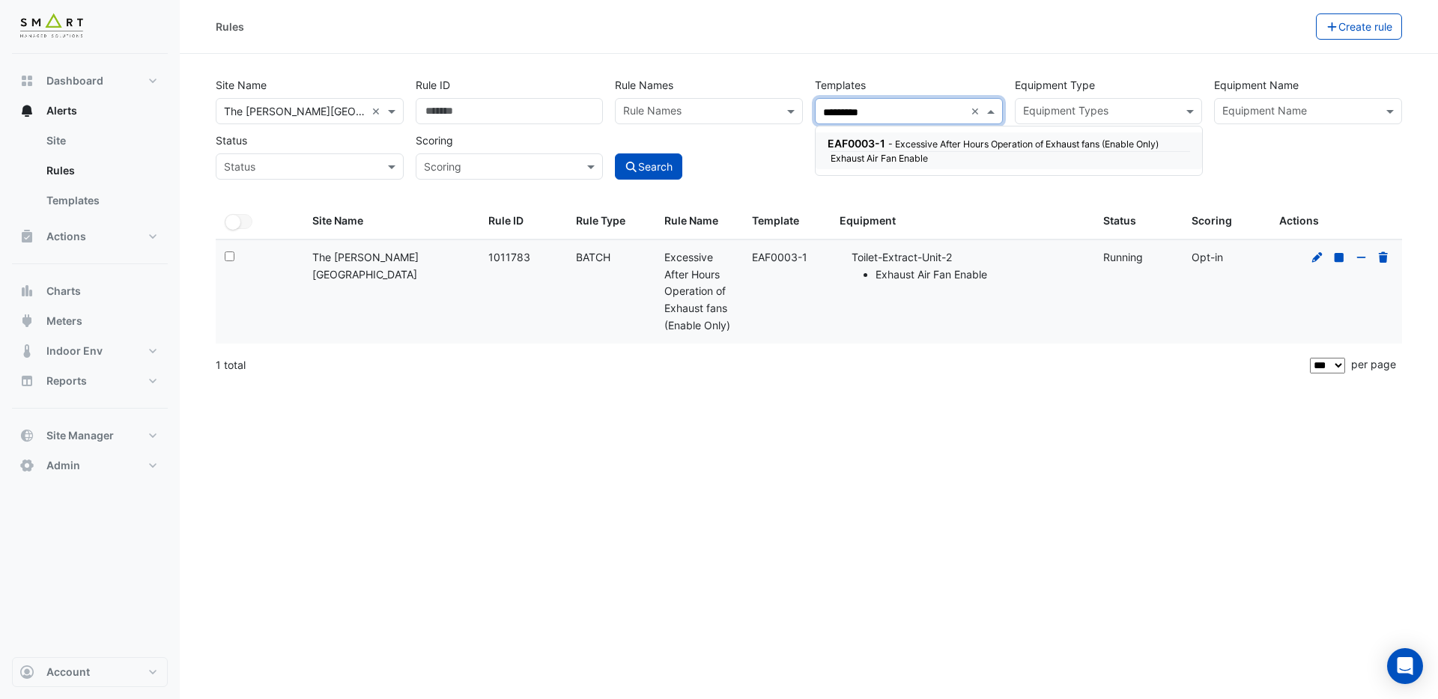
click at [888, 144] on small "- Excessive After Hours Operation of Exhaust fans (Enable Only)" at bounding box center [1023, 144] width 270 height 11
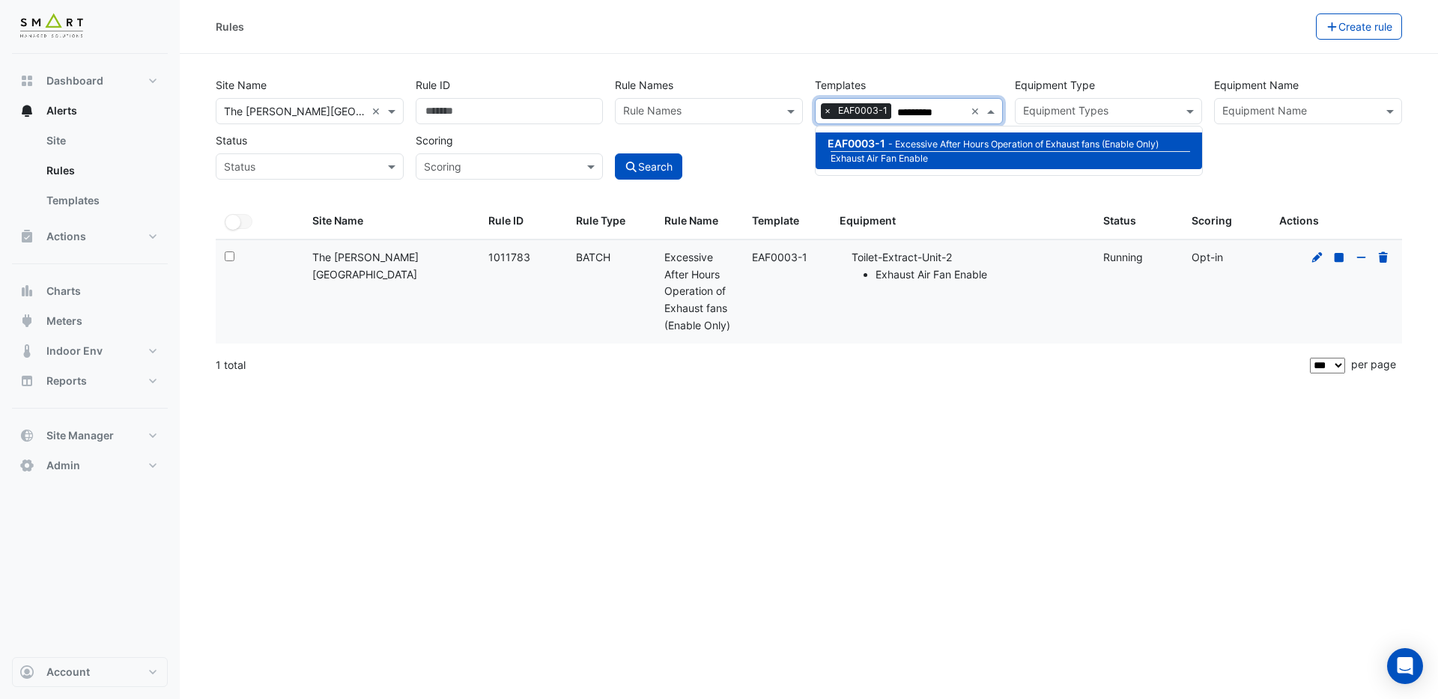
click at [888, 144] on small "- Excessive After Hours Operation of Exhaust fans (Enable Only)" at bounding box center [1023, 144] width 270 height 11
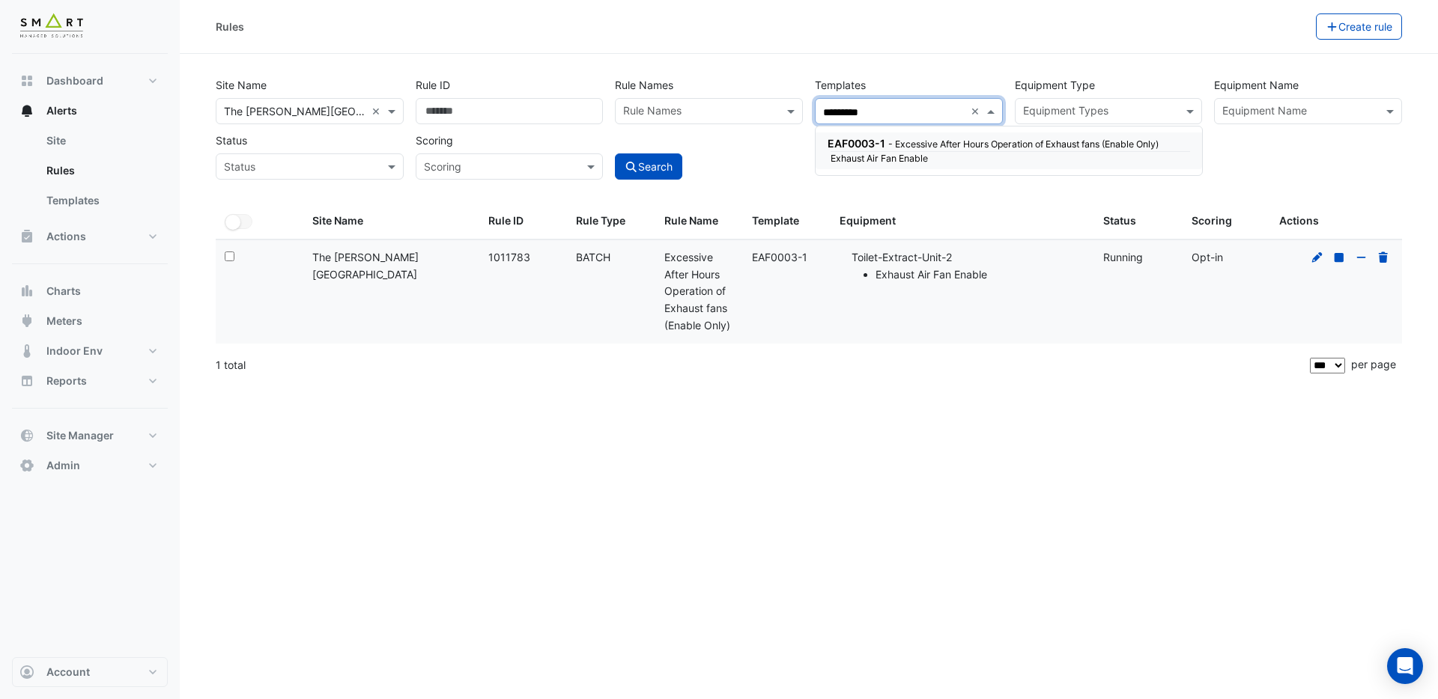
click at [876, 150] on div "EAF0003-1 - Excessive After Hours Operation of Exhaust fans (Enable Only)" at bounding box center [1006, 144] width 359 height 16
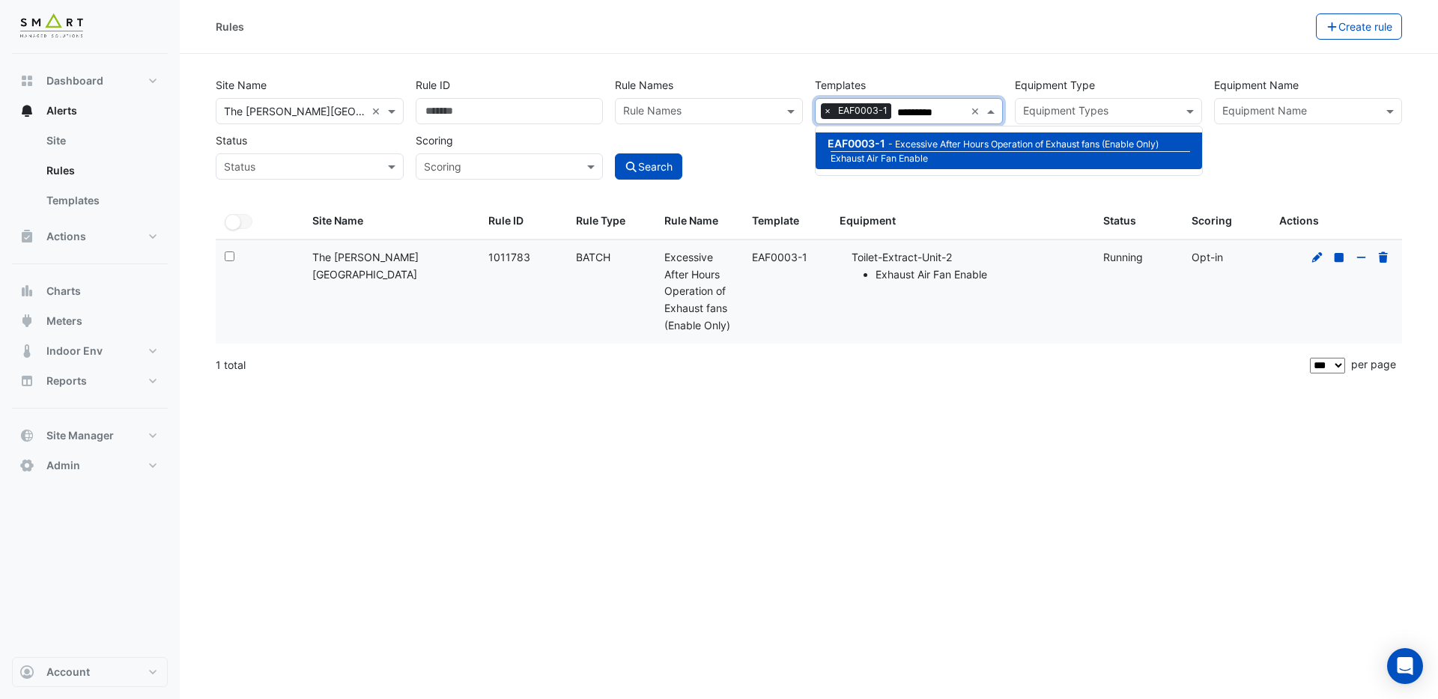
click at [925, 148] on small "- Excessive After Hours Operation of Exhaust fans (Enable Only)" at bounding box center [1023, 144] width 270 height 11
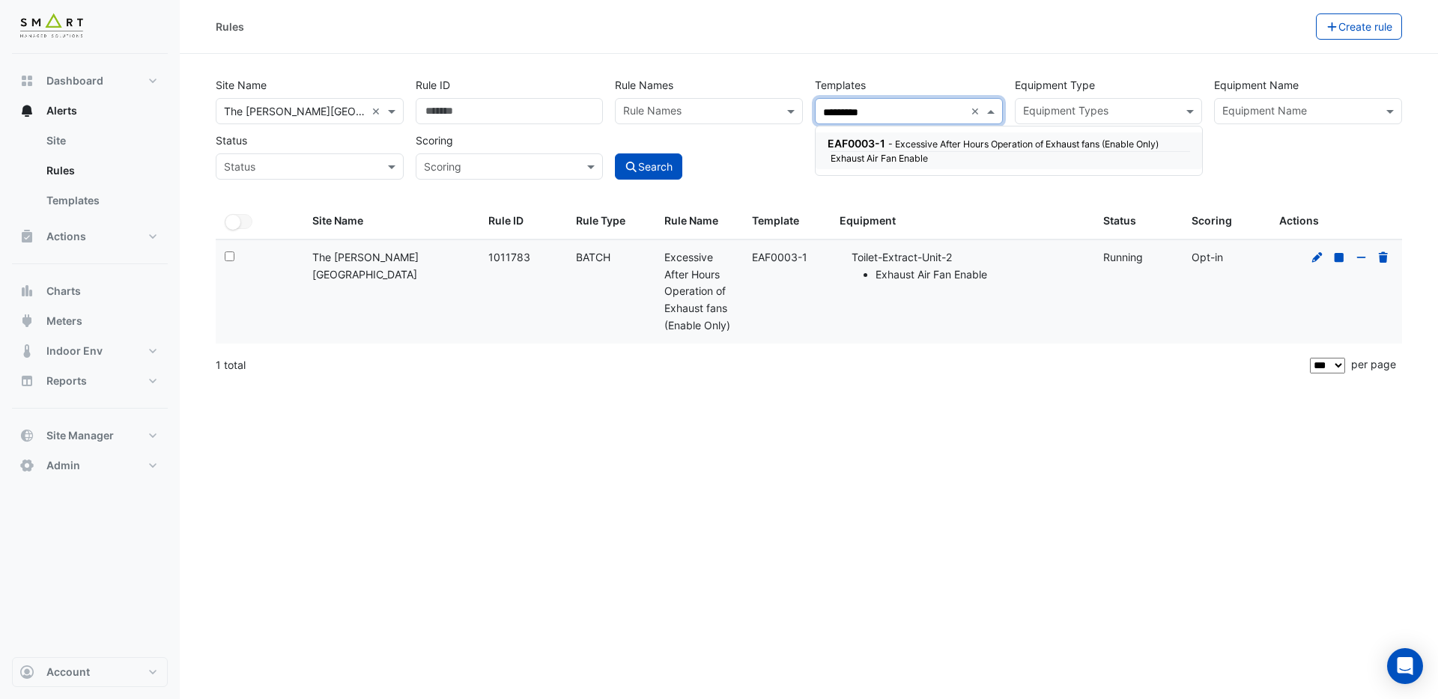
click at [925, 148] on small "- Excessive After Hours Operation of Exhaust fans (Enable Only)" at bounding box center [1023, 144] width 270 height 11
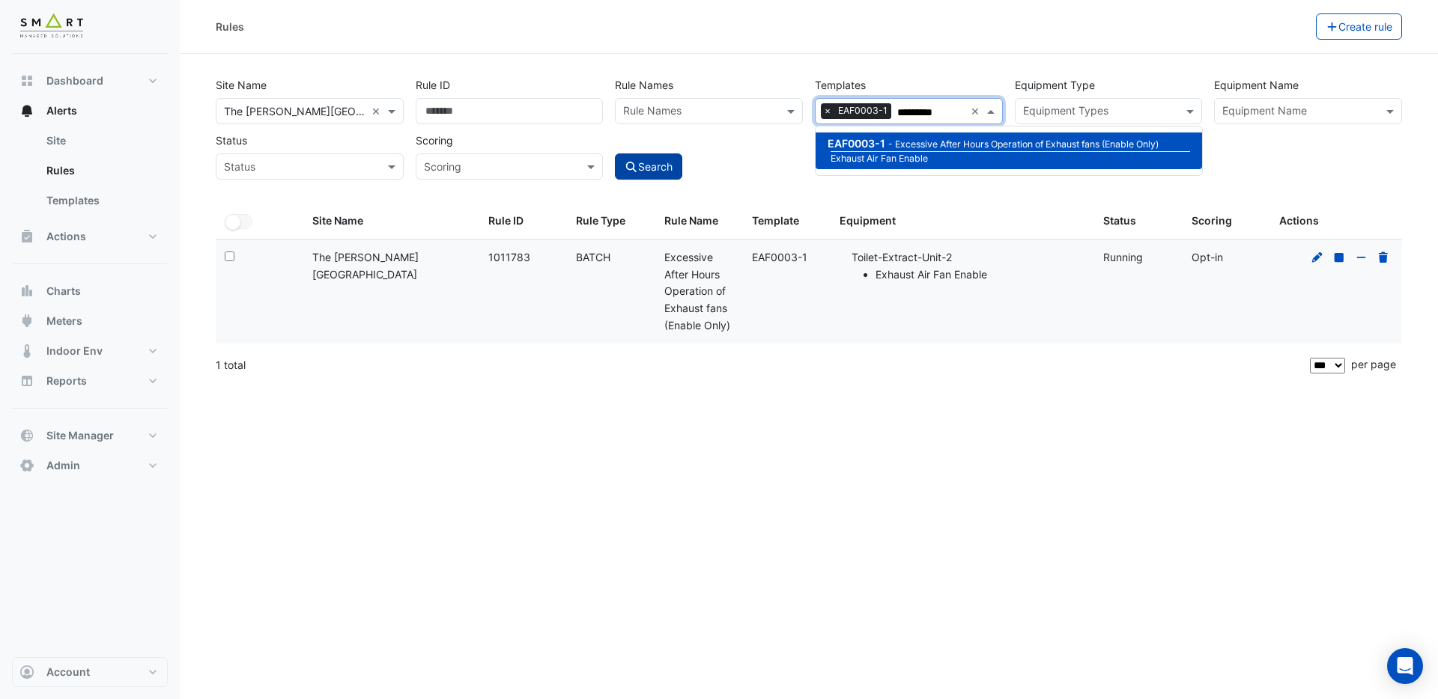
type input "*********"
click at [660, 165] on button "Search" at bounding box center [648, 167] width 67 height 26
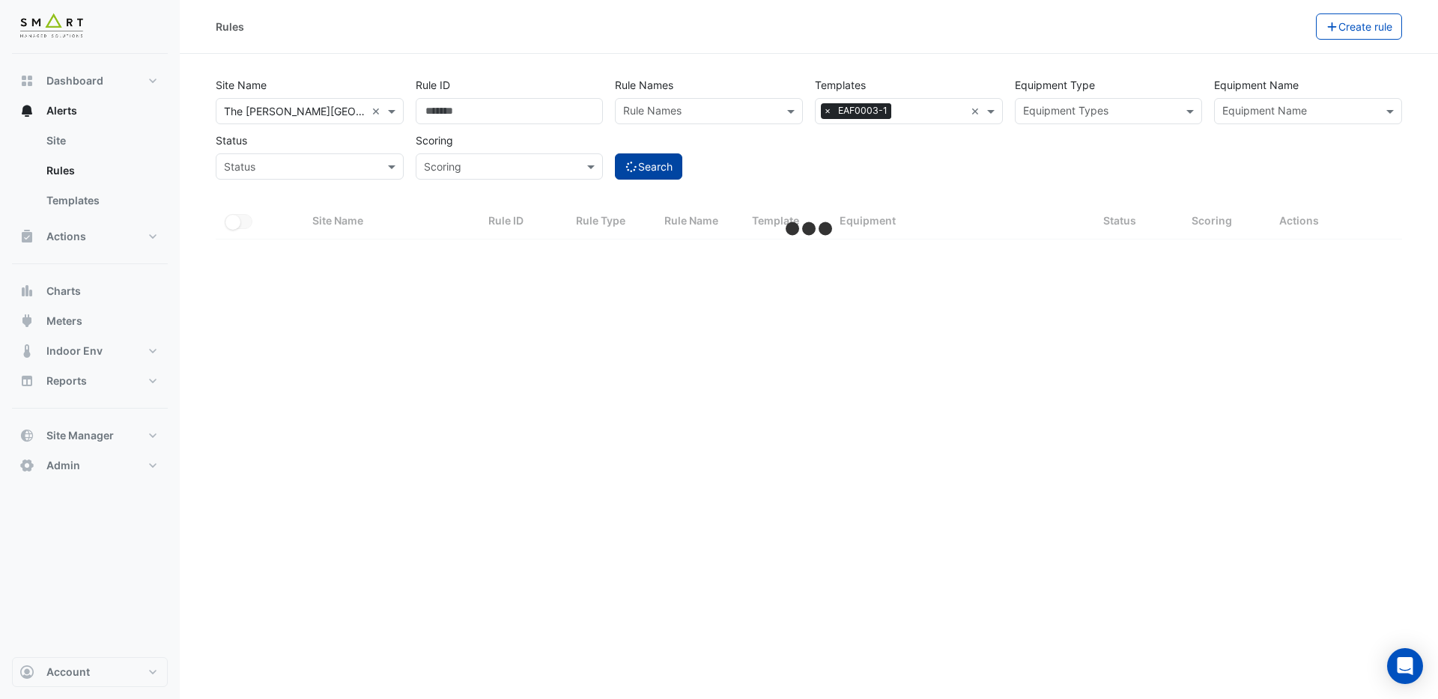
select select "***"
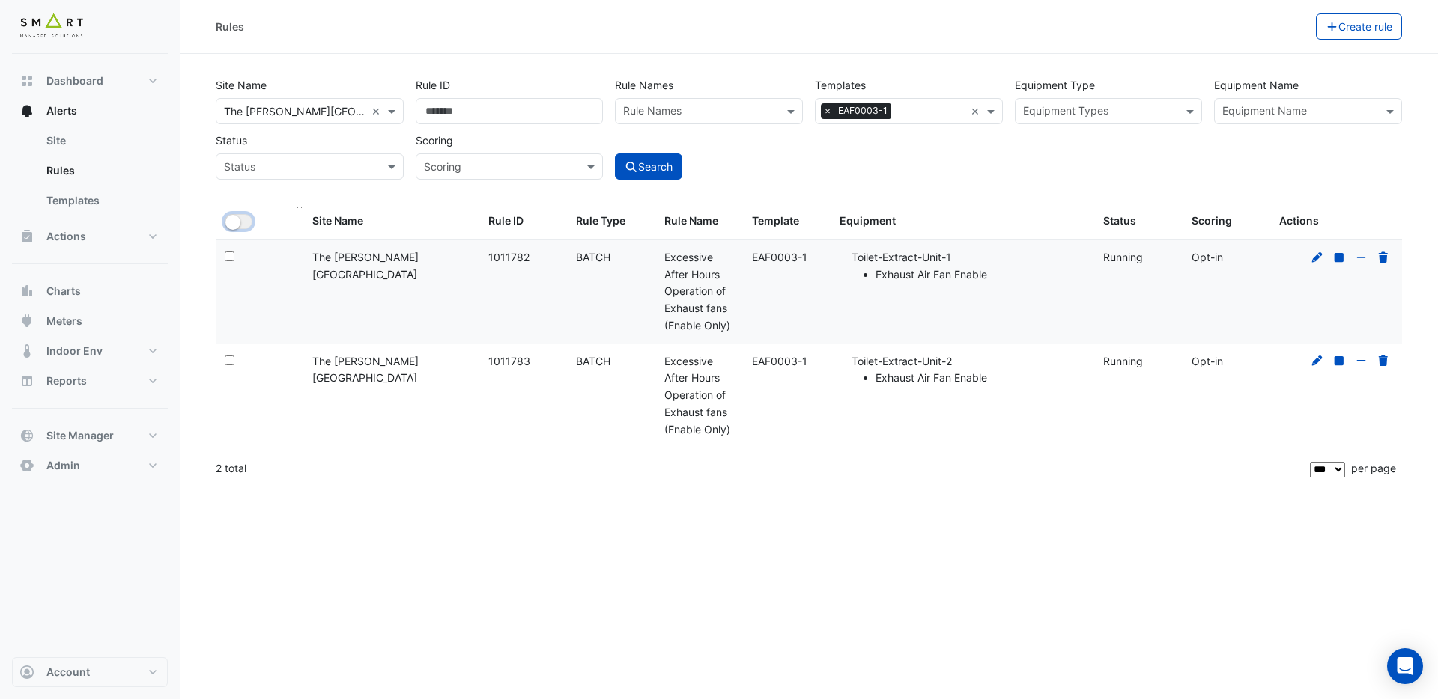
click at [239, 220] on small "button" at bounding box center [232, 222] width 15 height 15
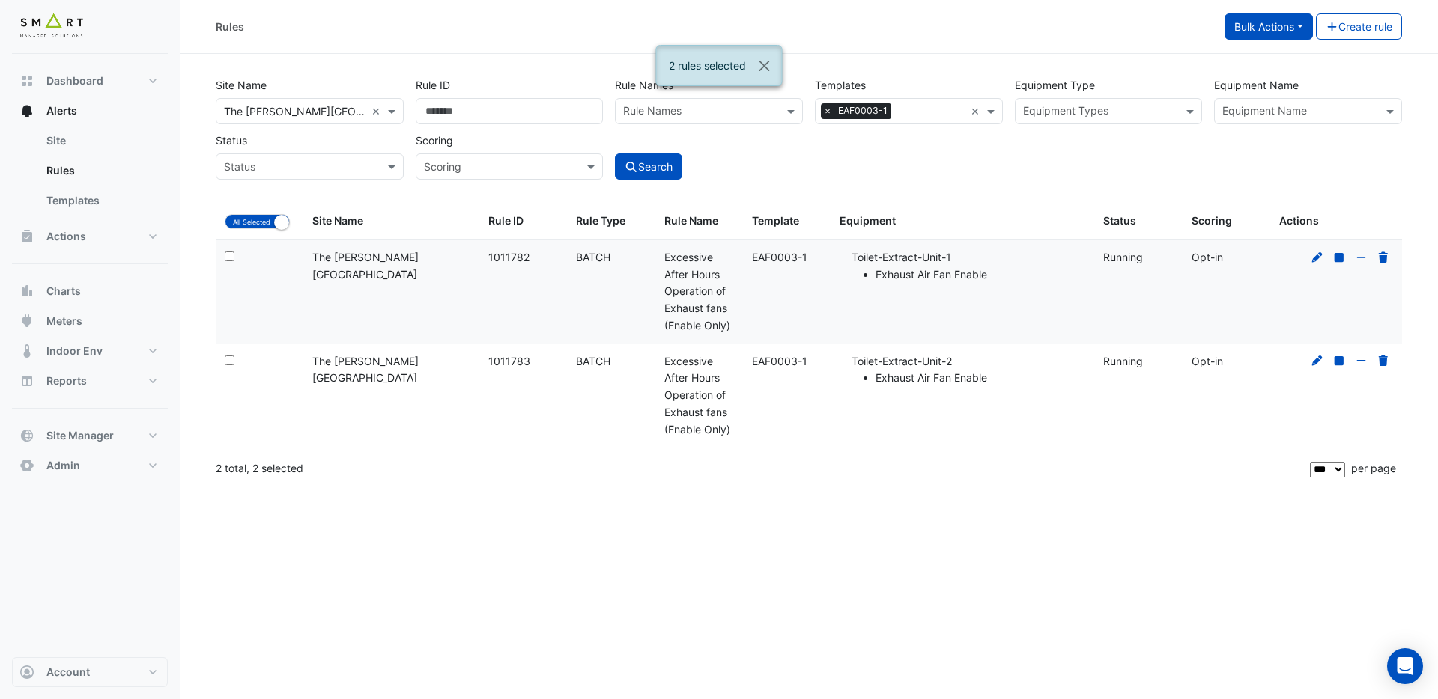
click at [1248, 24] on button "Bulk Actions" at bounding box center [1268, 26] width 88 height 26
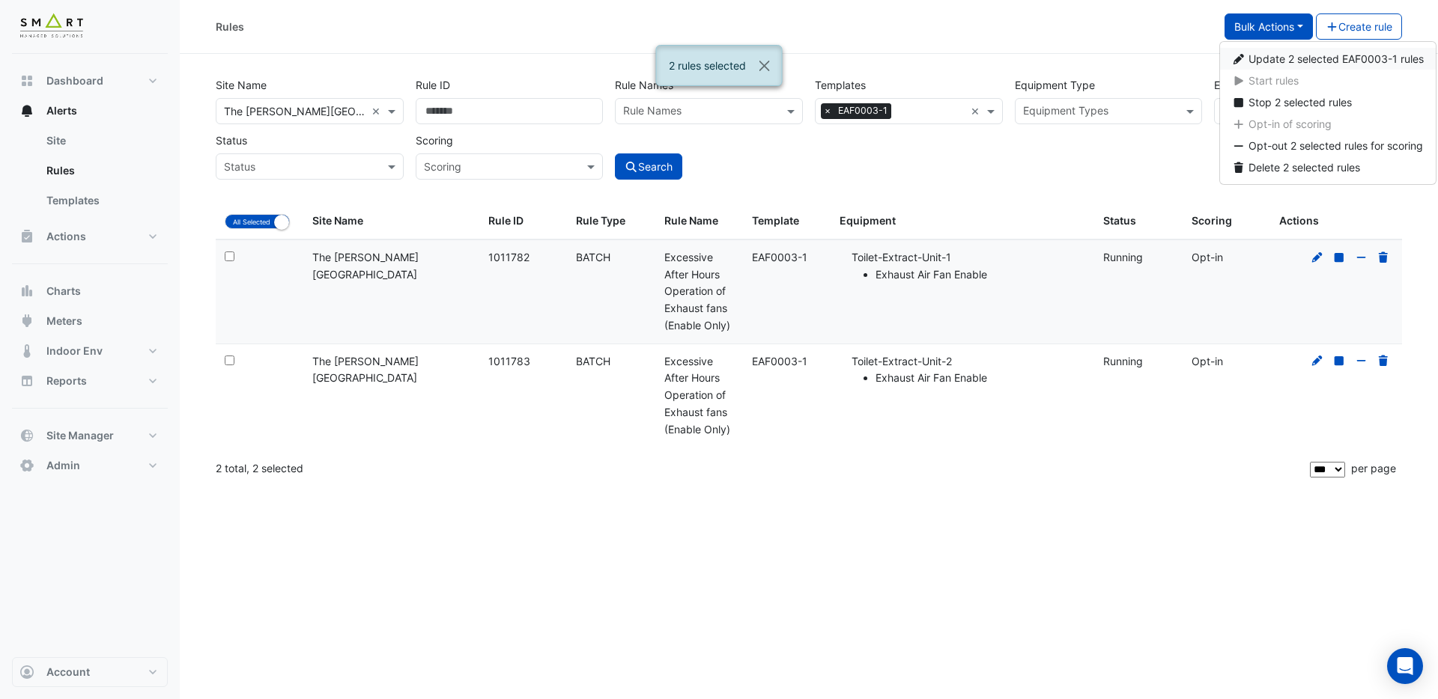
click at [1251, 61] on span "Update 2 selected EAF0003-1 rules" at bounding box center [1335, 58] width 175 height 13
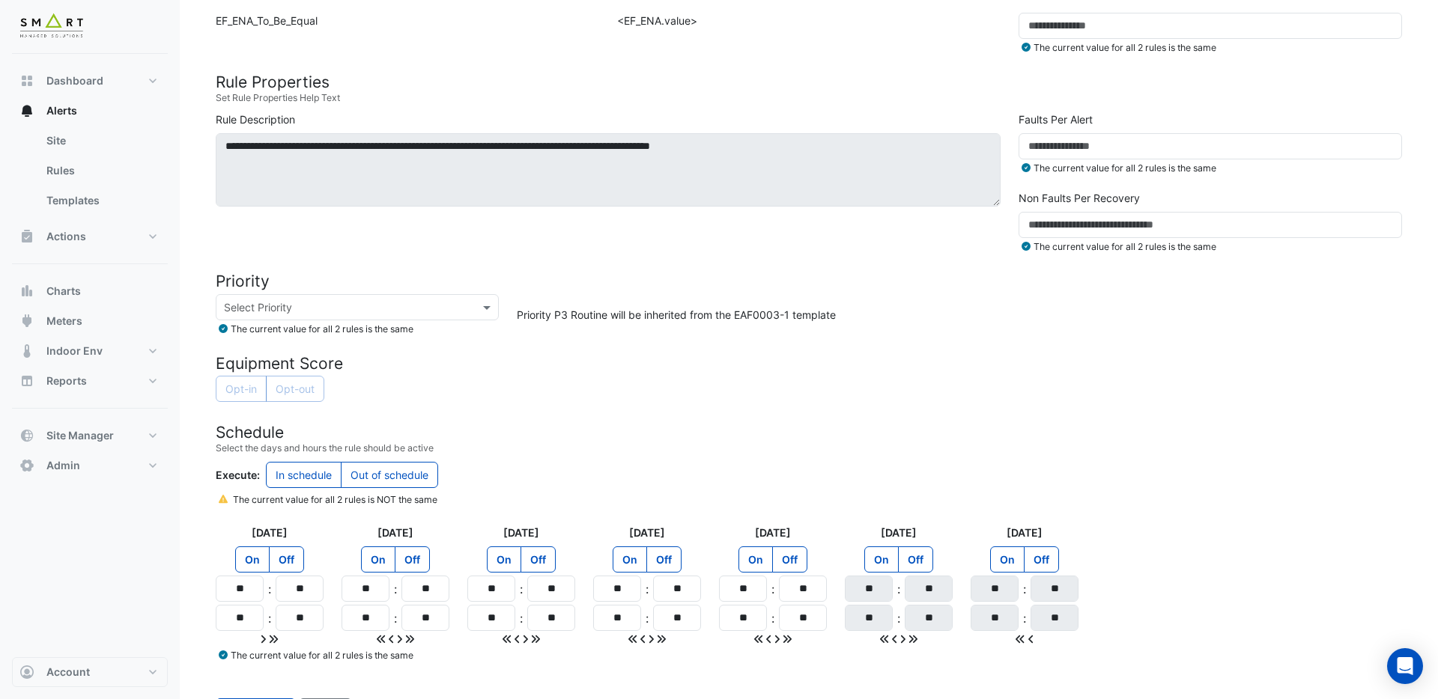
scroll to position [466, 0]
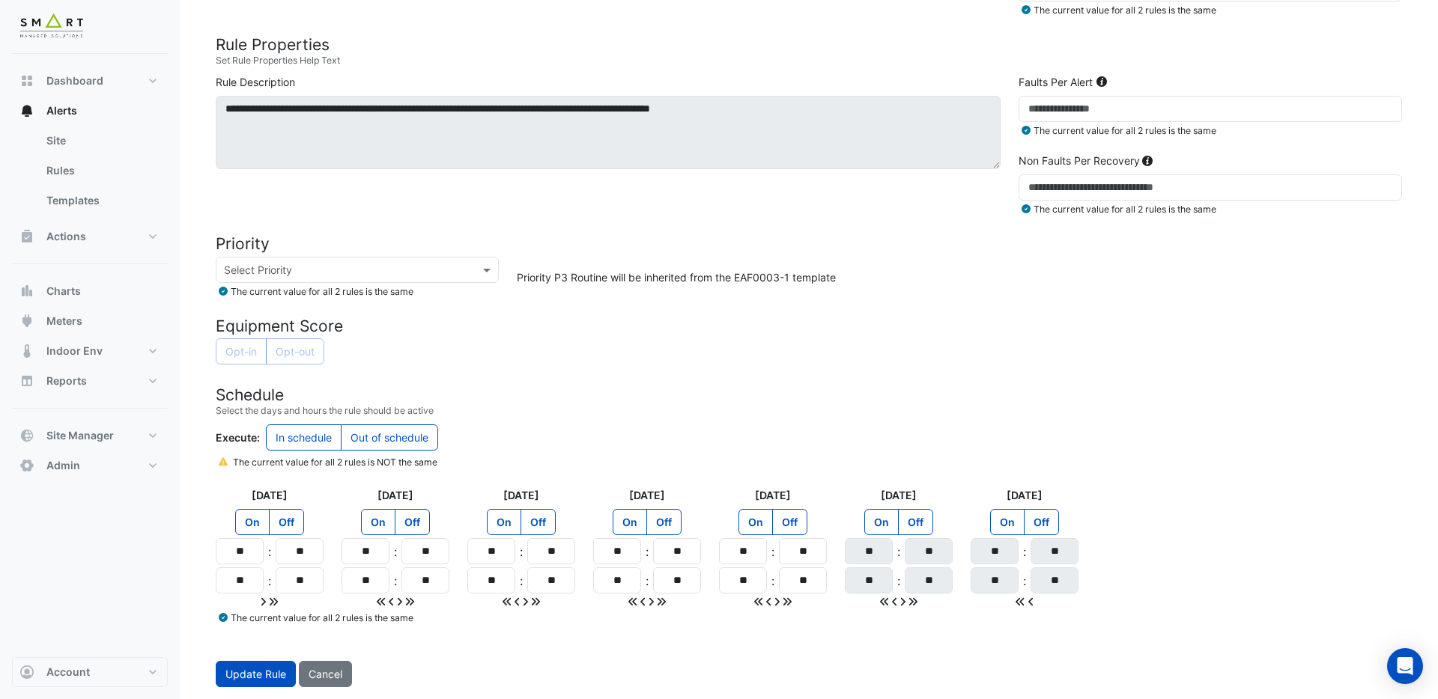
click at [385, 440] on label "Out of schedule" at bounding box center [389, 438] width 97 height 26
click at [257, 678] on span "Update Rule" at bounding box center [255, 674] width 61 height 13
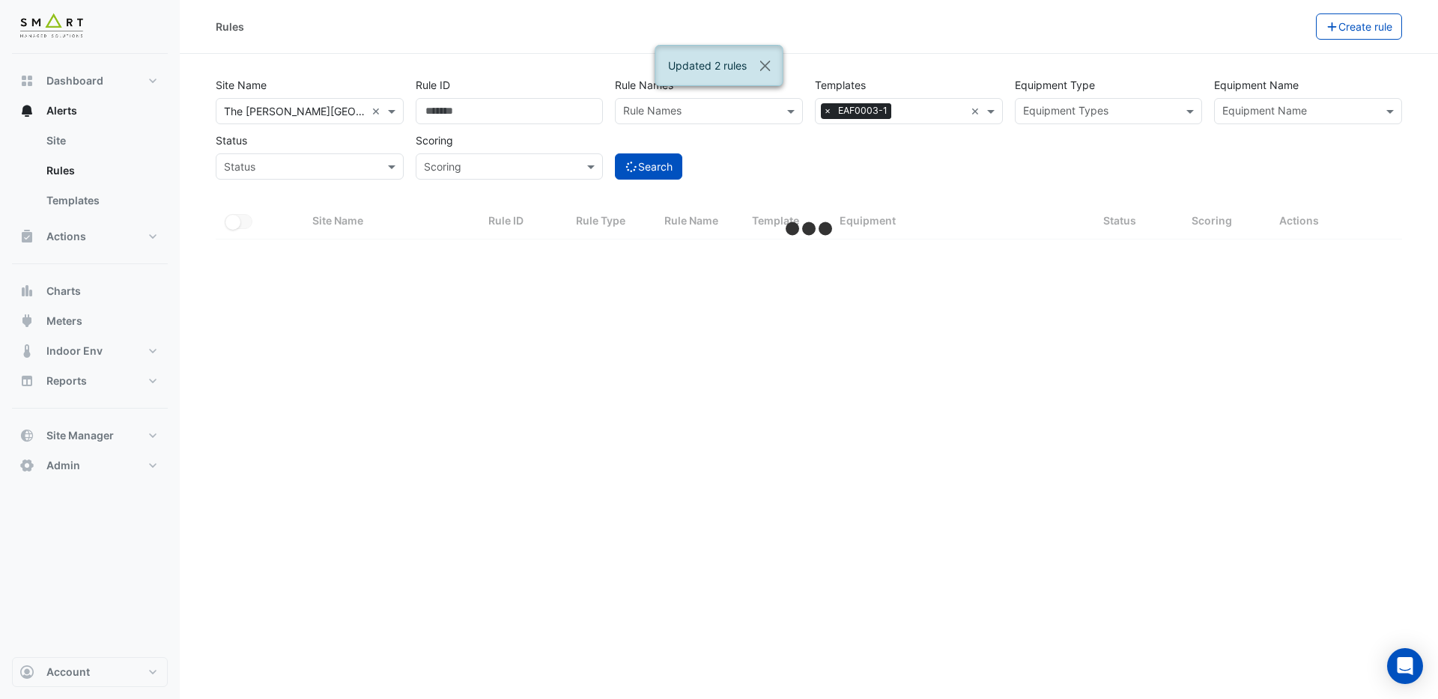
select select "***"
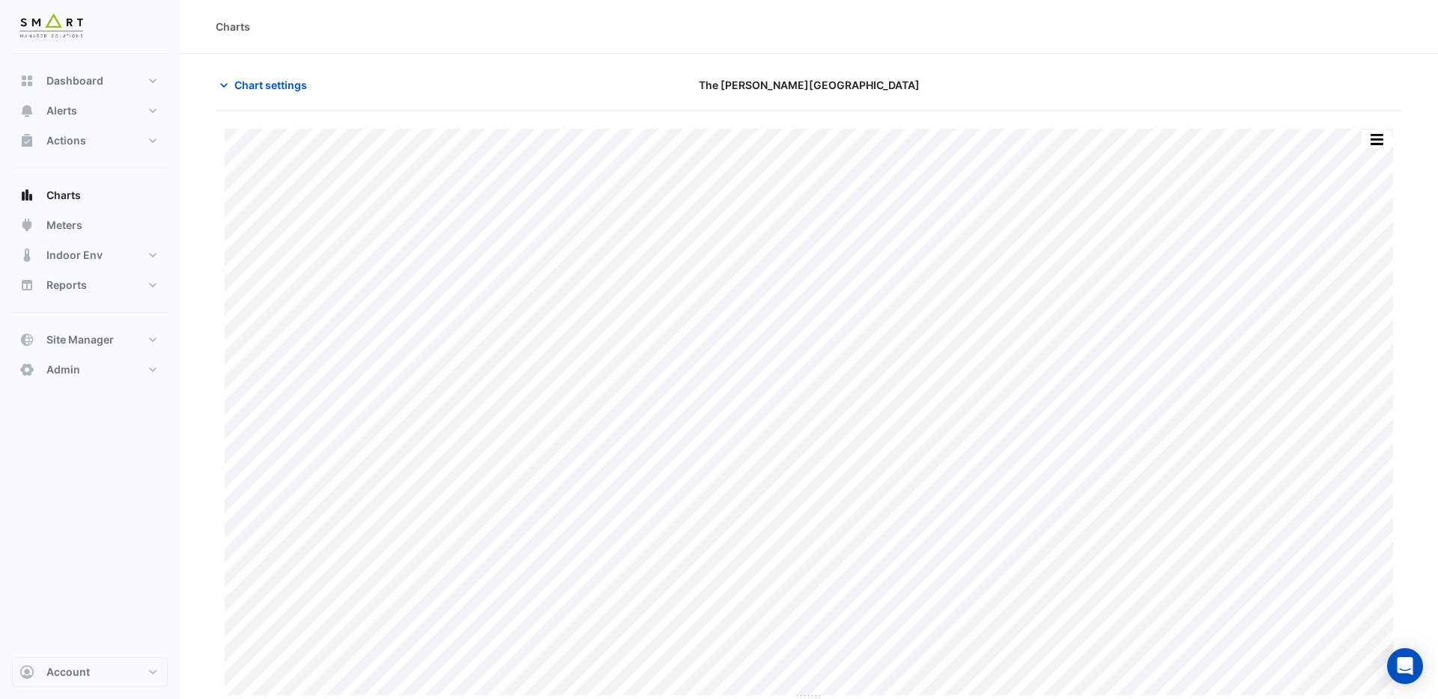
type input "**********"
click at [285, 83] on span "Chart settings" at bounding box center [270, 85] width 73 height 16
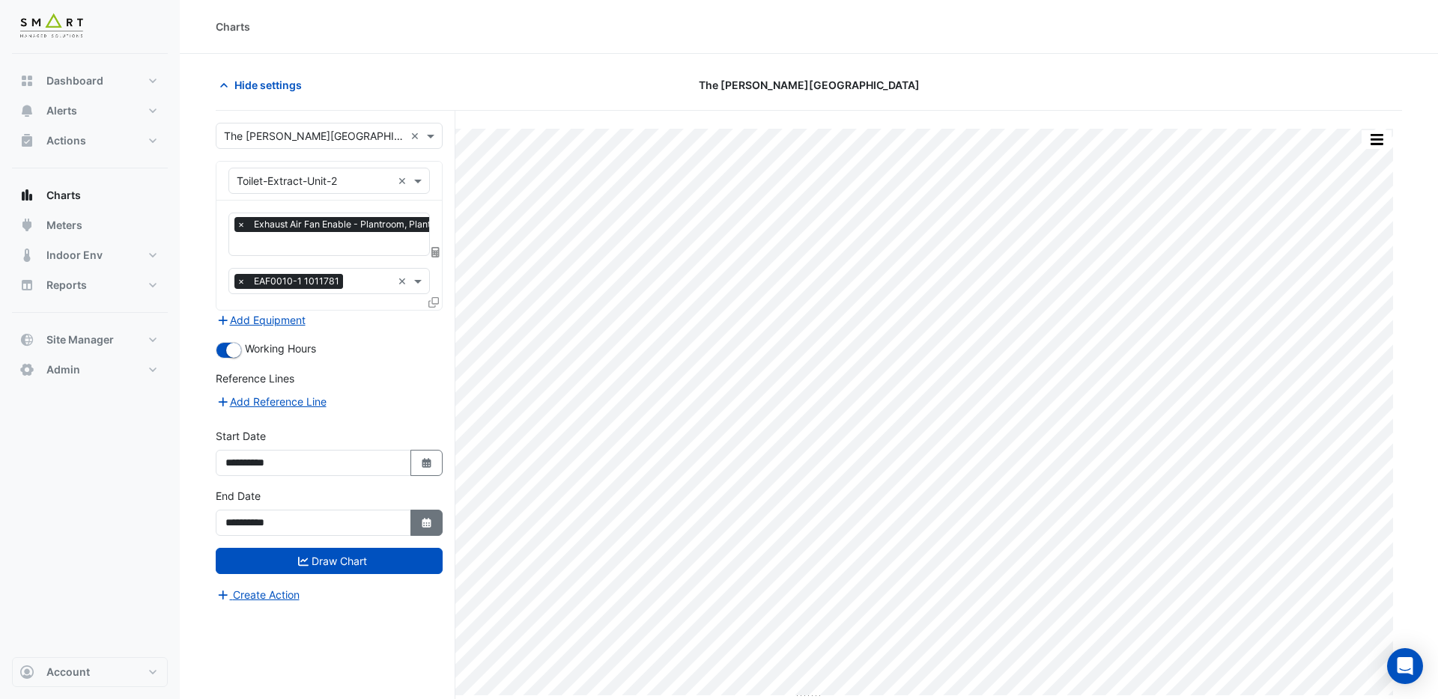
click at [431, 521] on icon "button" at bounding box center [426, 523] width 9 height 10
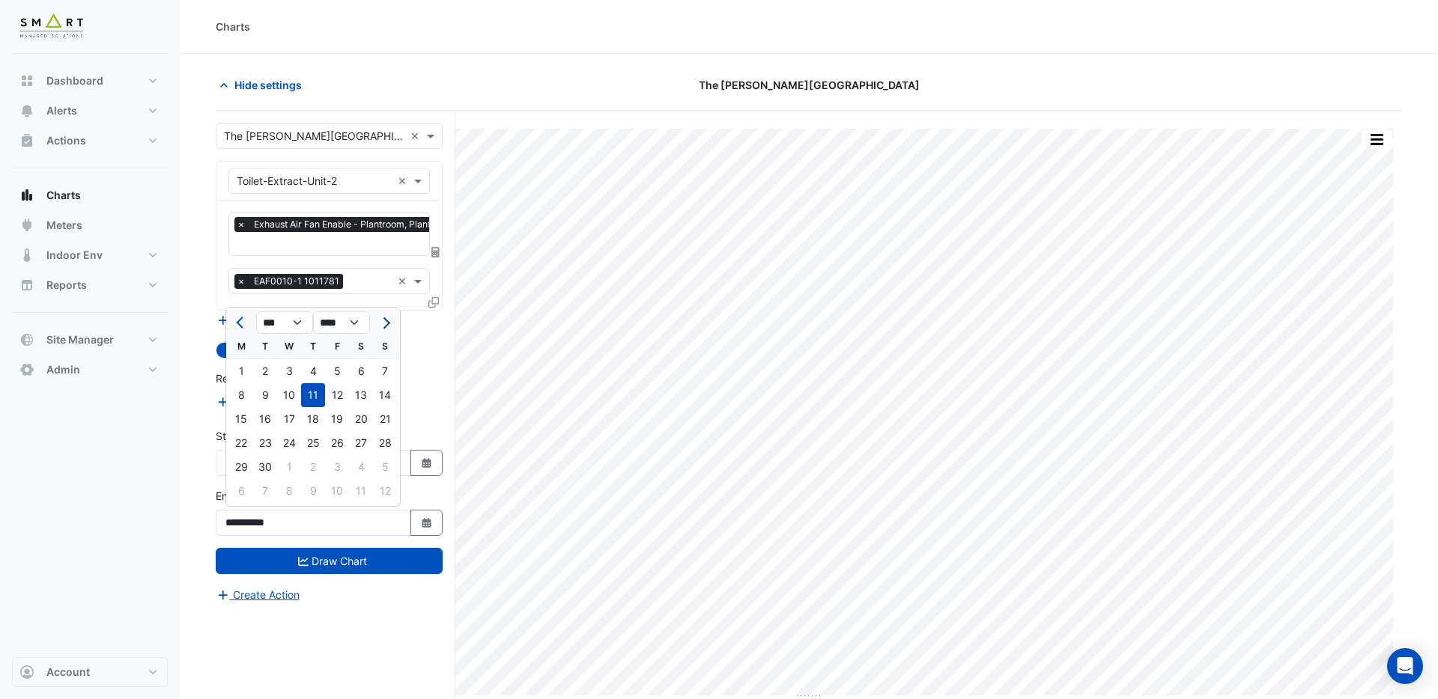
click at [380, 323] on span "Next month" at bounding box center [384, 323] width 11 height 11
select select "**"
click at [335, 395] on div "10" at bounding box center [337, 395] width 24 height 24
type input "**********"
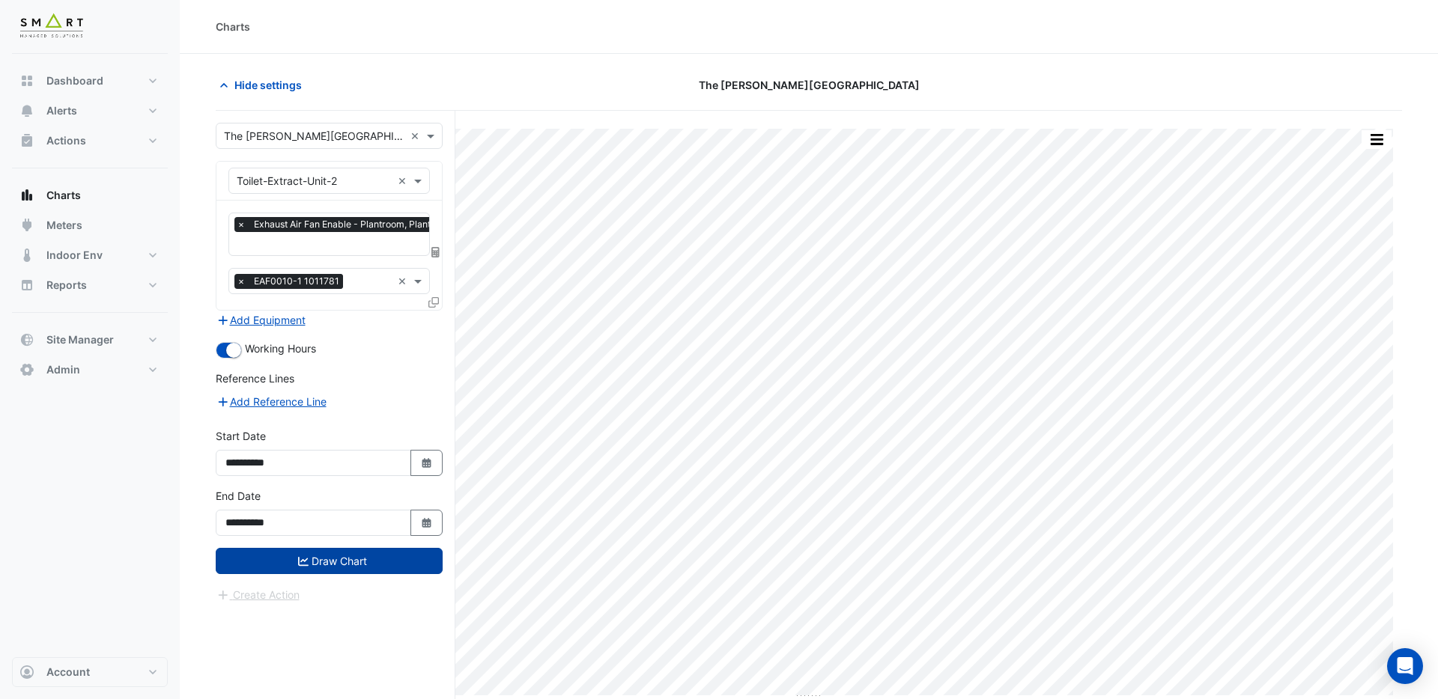
click at [346, 560] on button "Draw Chart" at bounding box center [329, 561] width 227 height 26
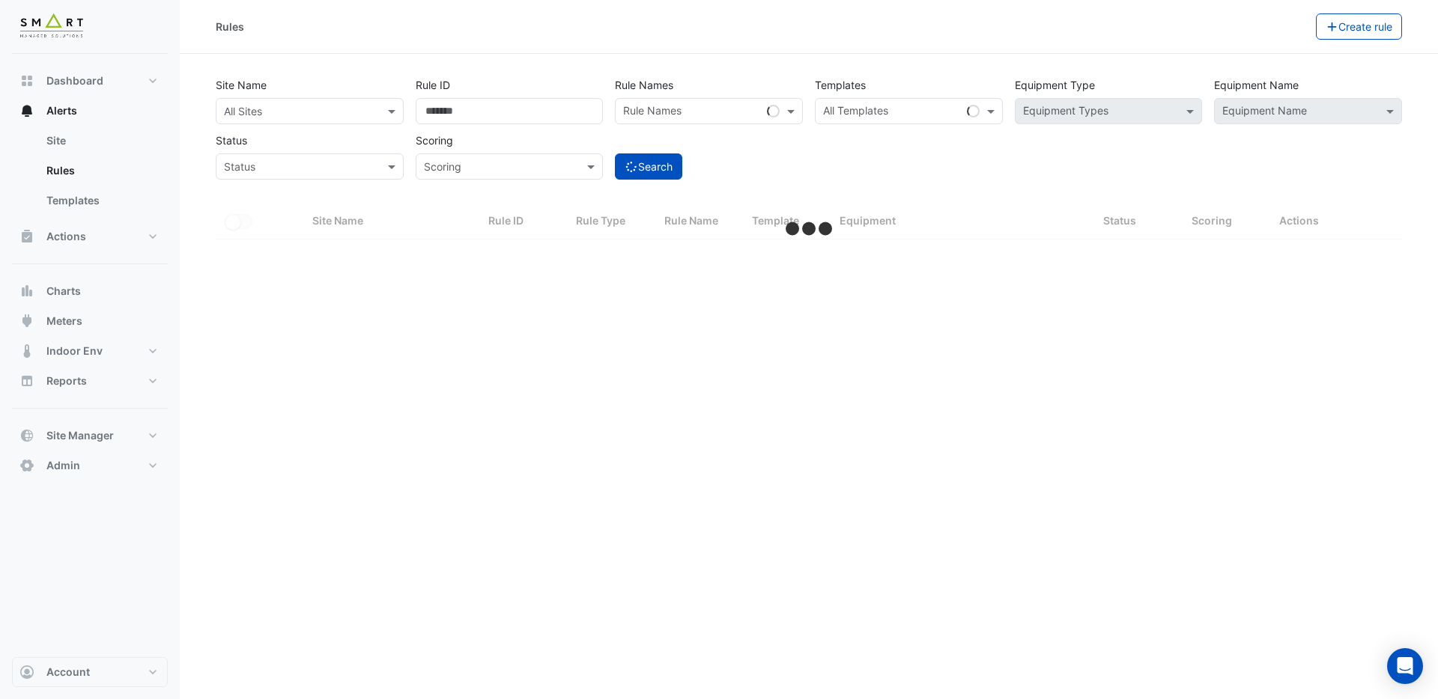
select select "***"
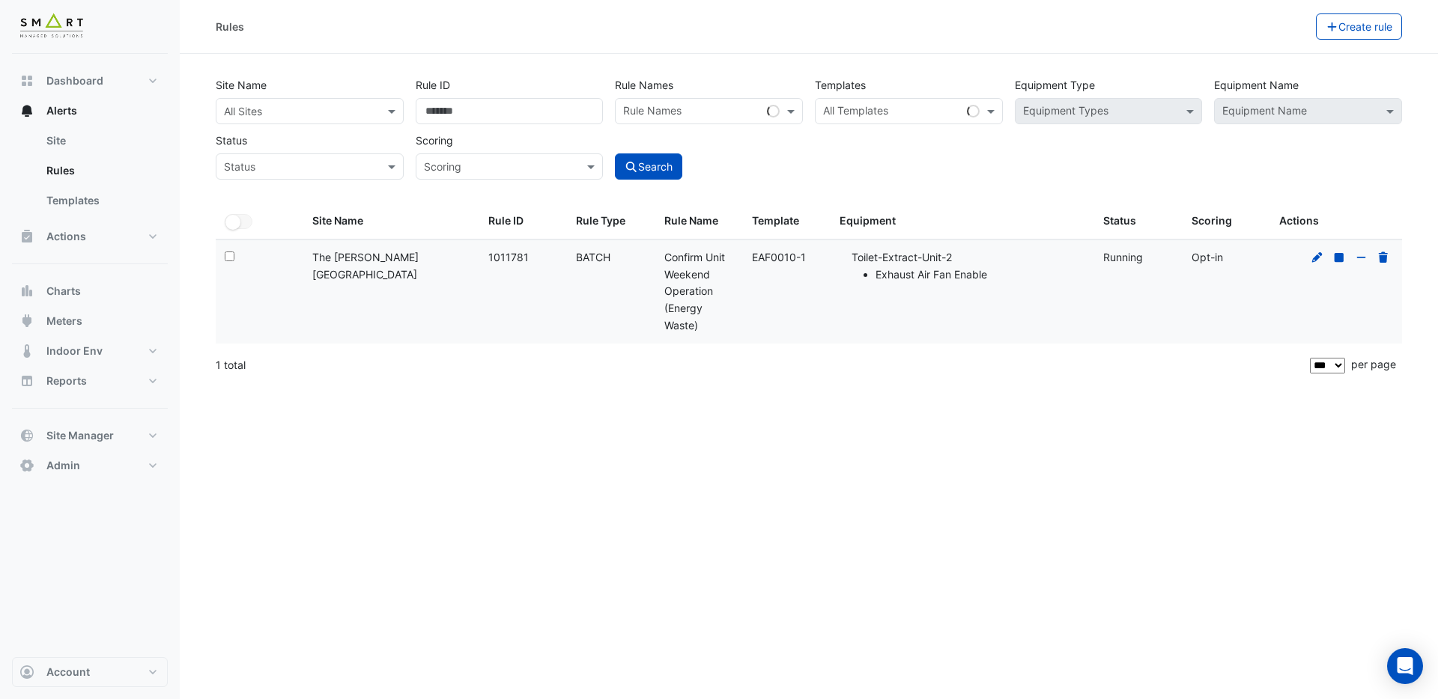
click at [278, 110] on input "text" at bounding box center [295, 112] width 142 height 16
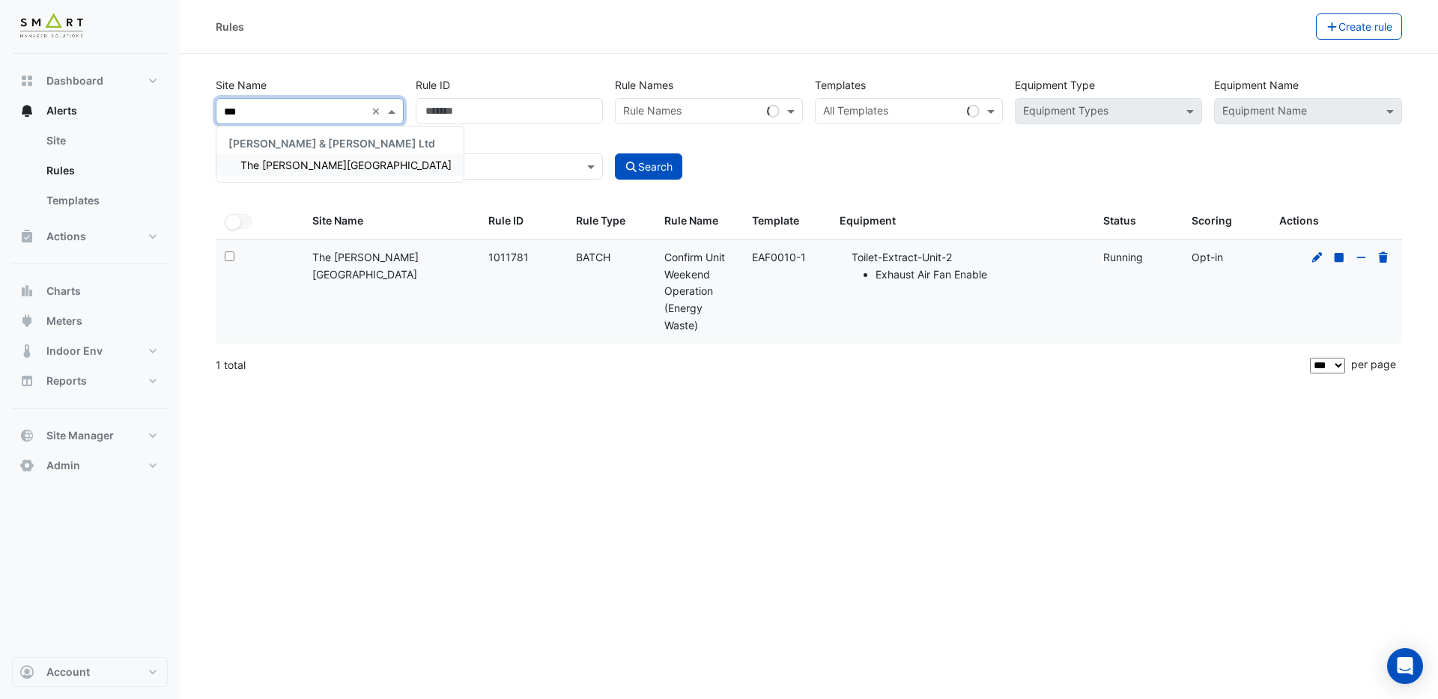
type input "****"
click at [325, 169] on span "The Porter Building" at bounding box center [345, 165] width 211 height 13
click at [921, 119] on input "text" at bounding box center [892, 113] width 138 height 16
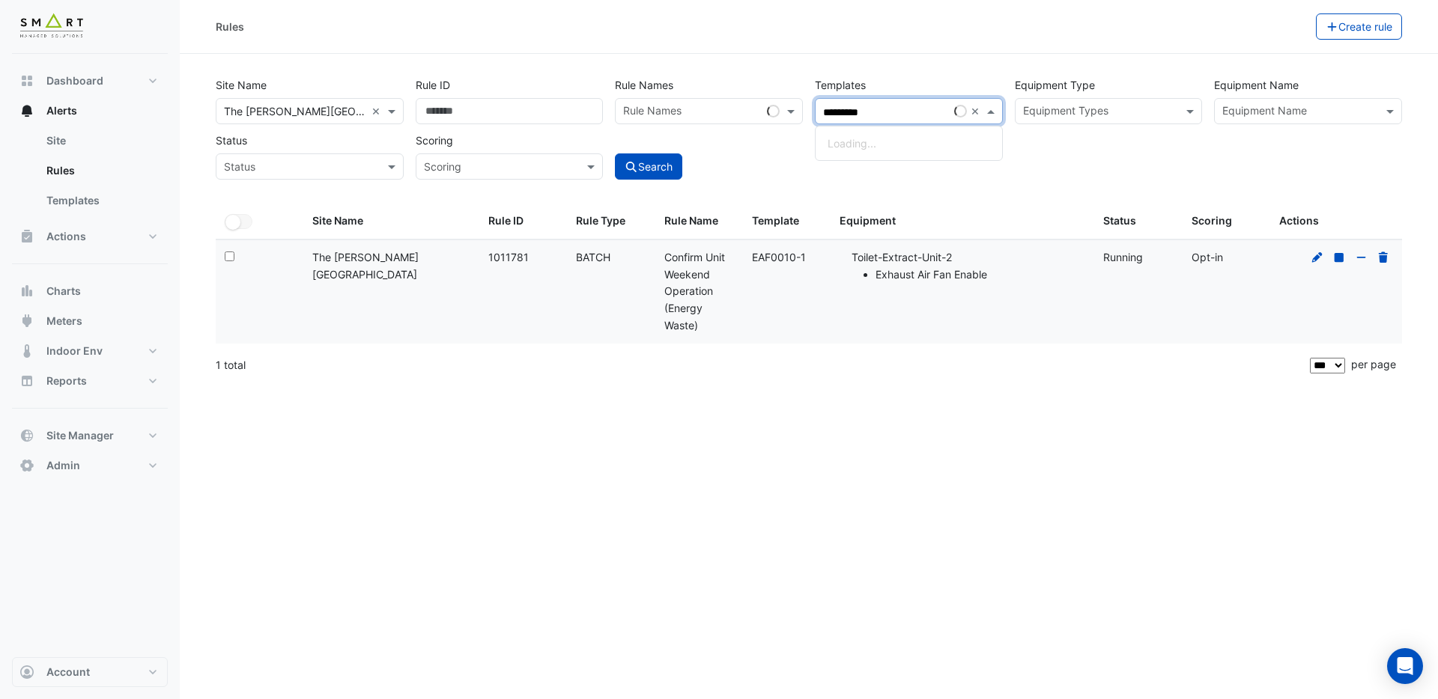
type input "*********"
drag, startPoint x: 480, startPoint y: 109, endPoint x: 198, endPoint y: 112, distance: 281.6
click at [198, 112] on section "Site Name × The Porter Building × Rule ID ******* Rule Names Rule Names Templat…" at bounding box center [809, 219] width 1258 height 330
click at [666, 168] on button "Search" at bounding box center [648, 167] width 67 height 26
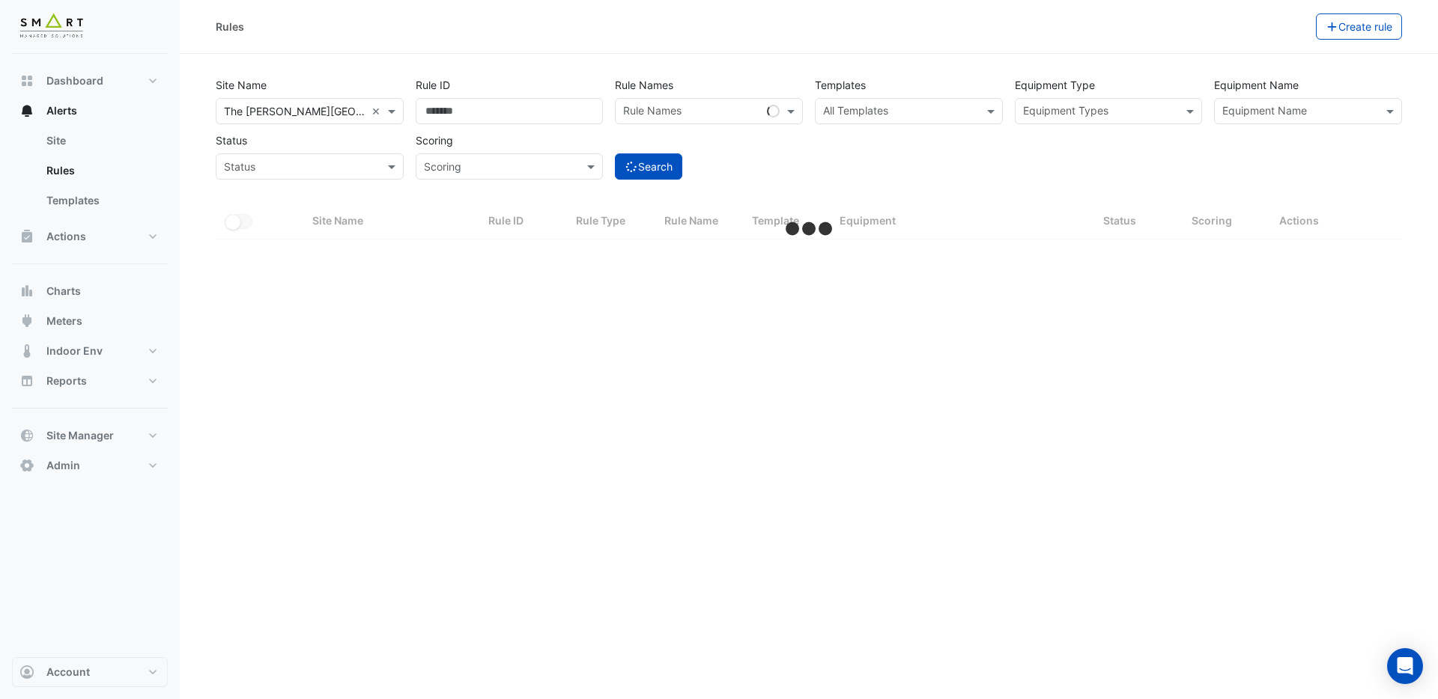
select select "***"
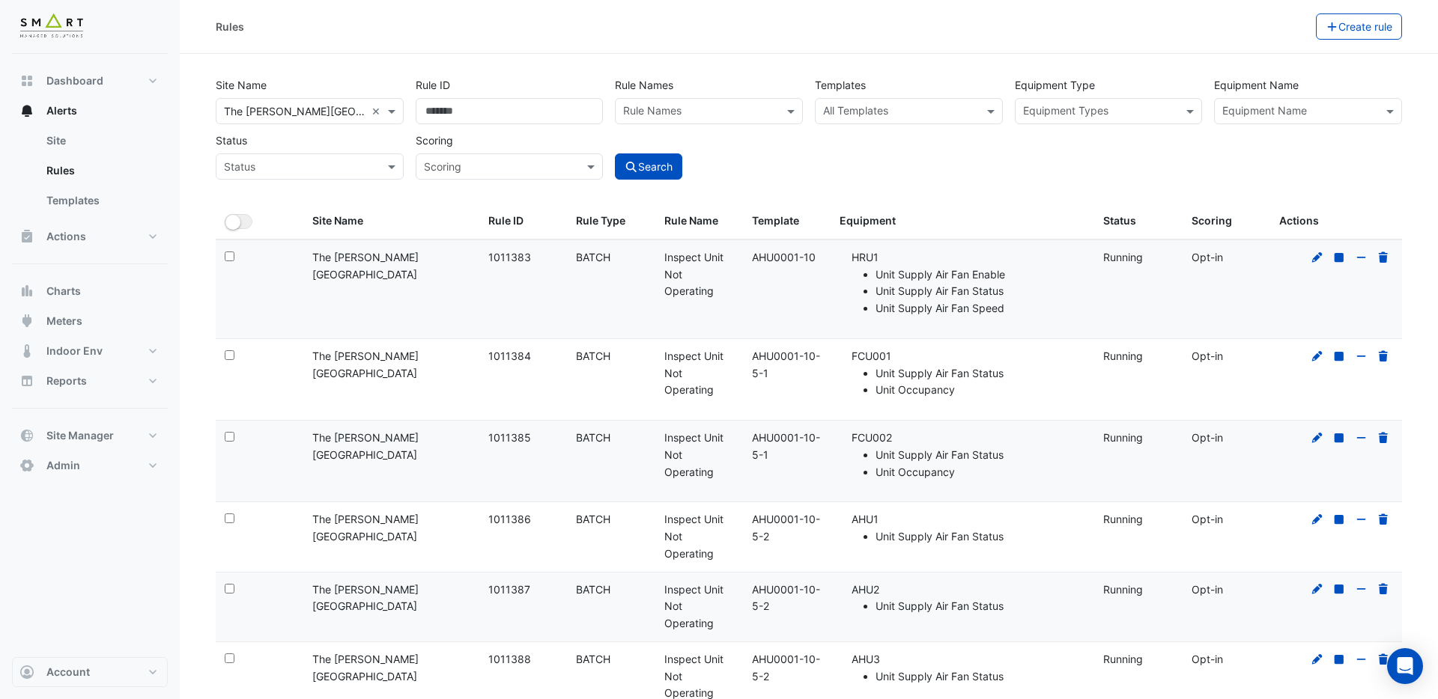
click at [848, 120] on div at bounding box center [899, 112] width 157 height 19
click at [845, 112] on input "text" at bounding box center [900, 113] width 154 height 16
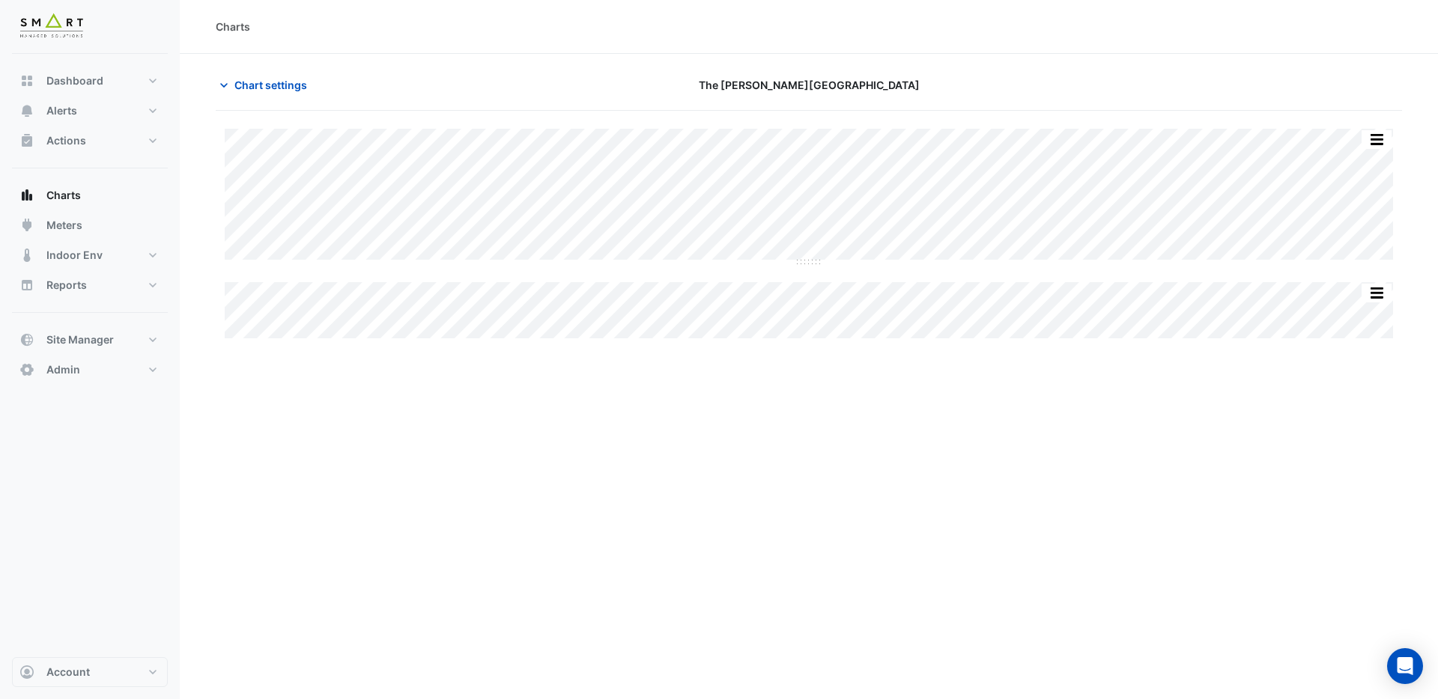
type input "**********"
drag, startPoint x: 810, startPoint y: 270, endPoint x: 821, endPoint y: 363, distance: 94.3
click at [251, 79] on span "Chart settings" at bounding box center [270, 85] width 73 height 16
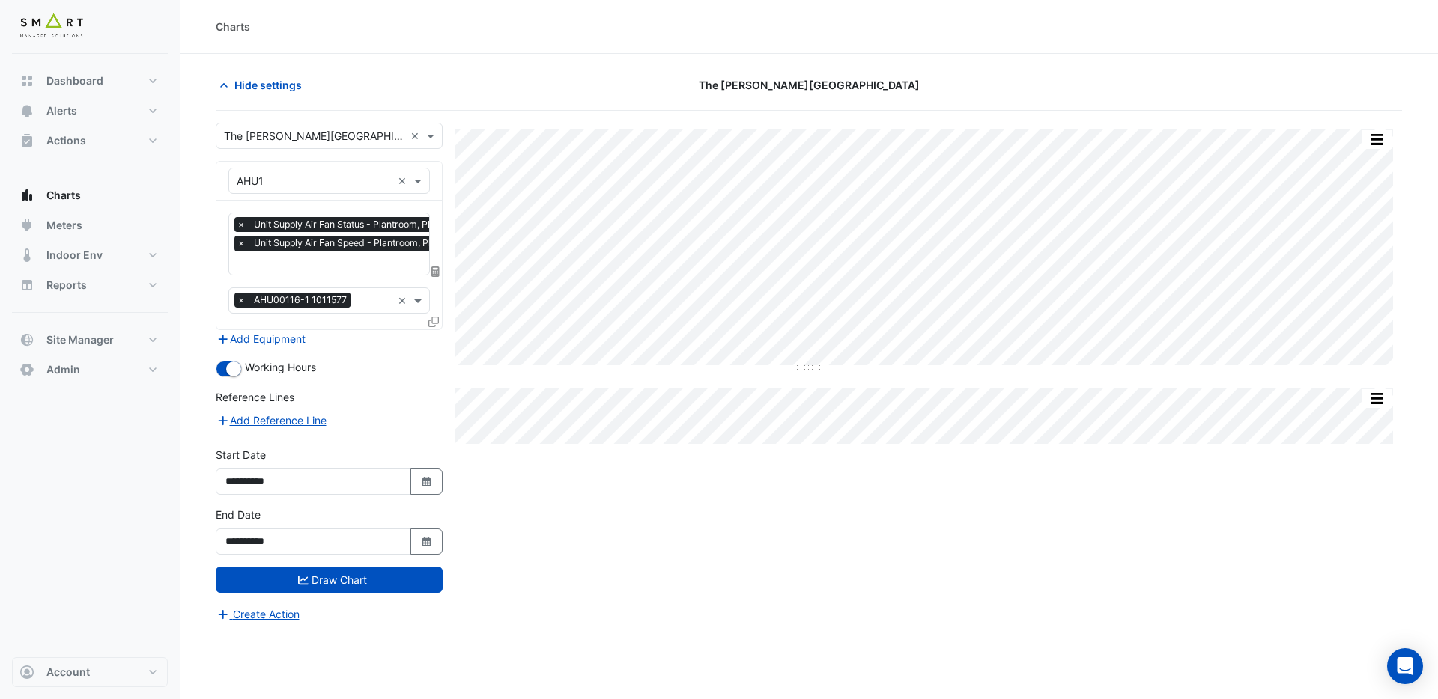
scroll to position [0, 7]
click at [350, 264] on input "text" at bounding box center [347, 265] width 237 height 16
type input "*"
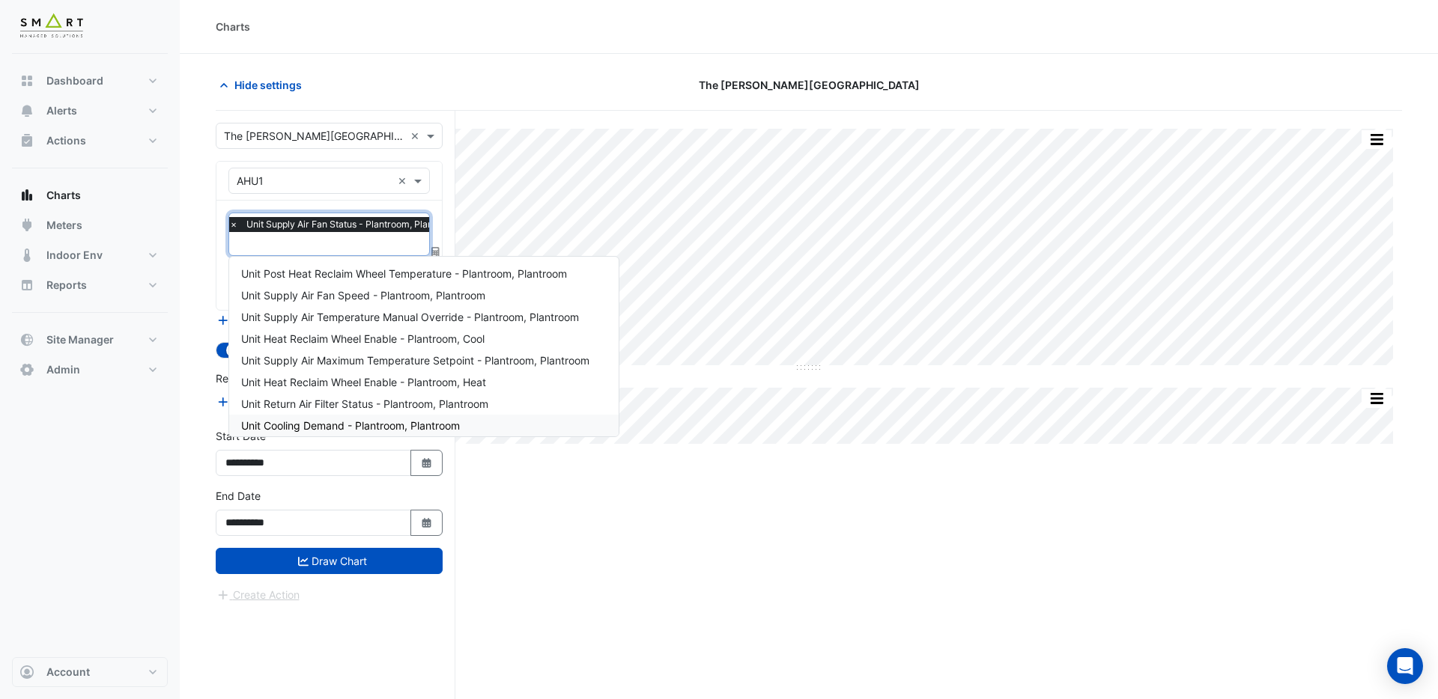
click at [560, 509] on div "Split All Split None Print Save as JPEG Save as PNG Pivot Data Table Export CSV…" at bounding box center [809, 433] width 1186 height 645
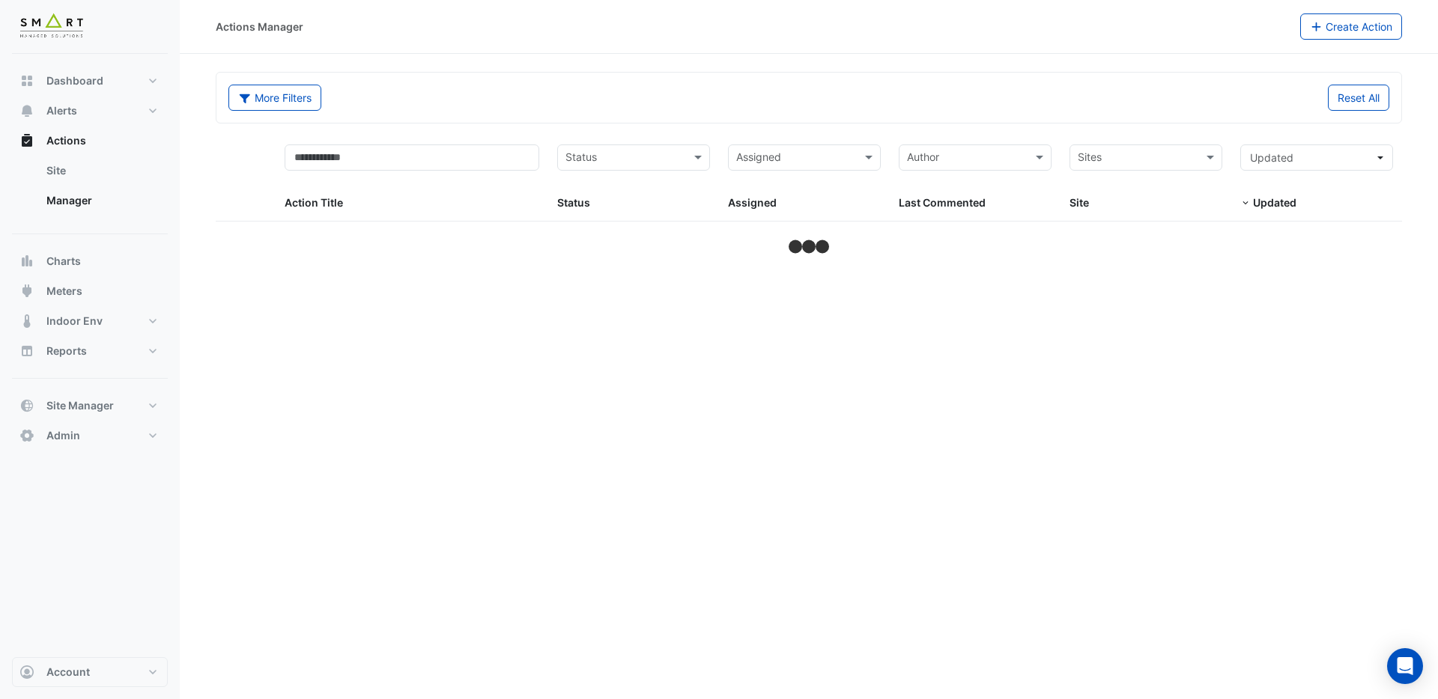
select select "***"
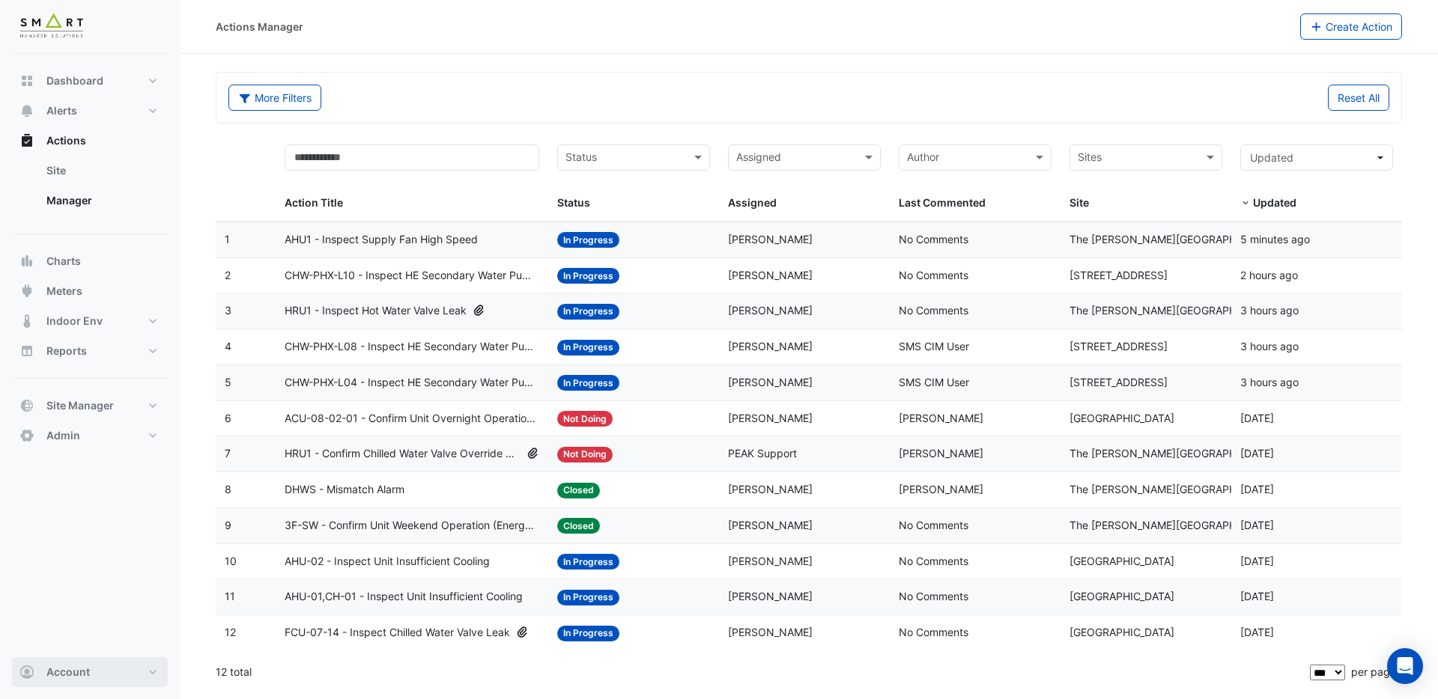
click at [154, 675] on button "Account" at bounding box center [90, 672] width 156 height 30
click at [52, 627] on link "Sign Out" at bounding box center [90, 634] width 142 height 30
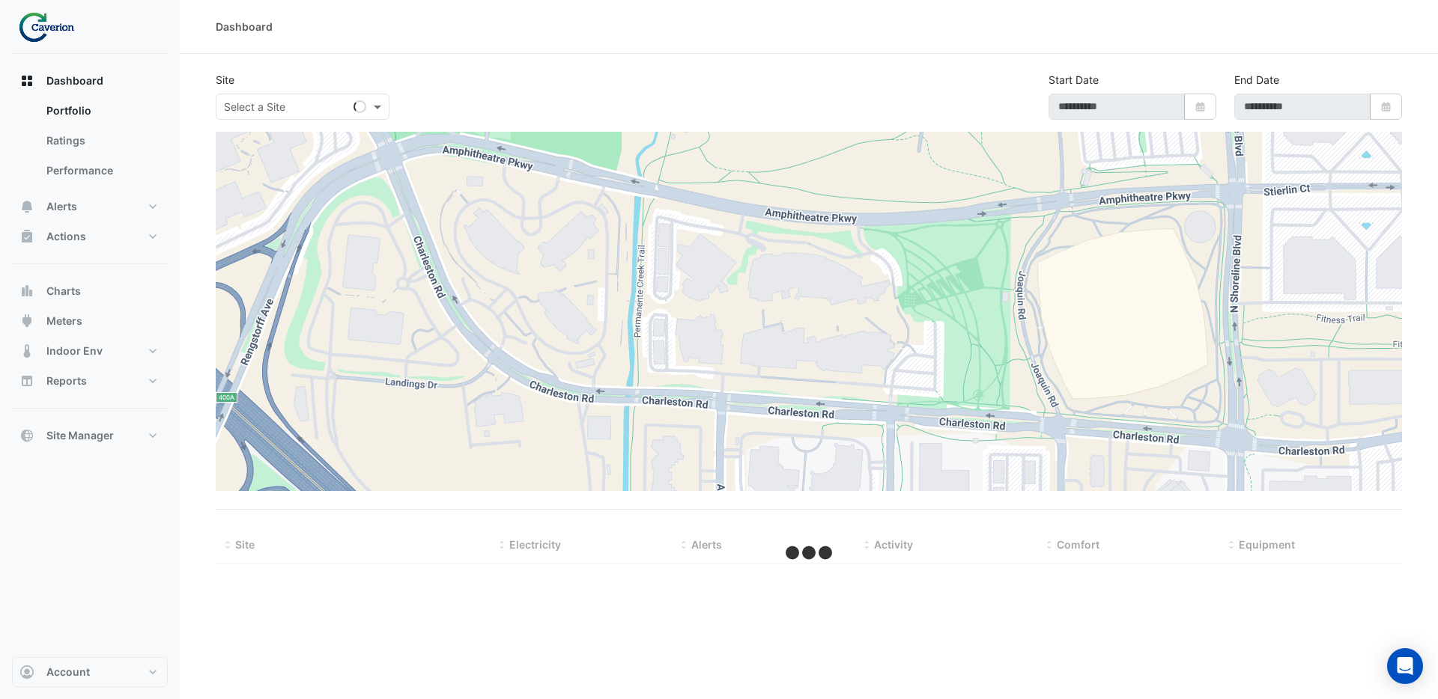
type input "**********"
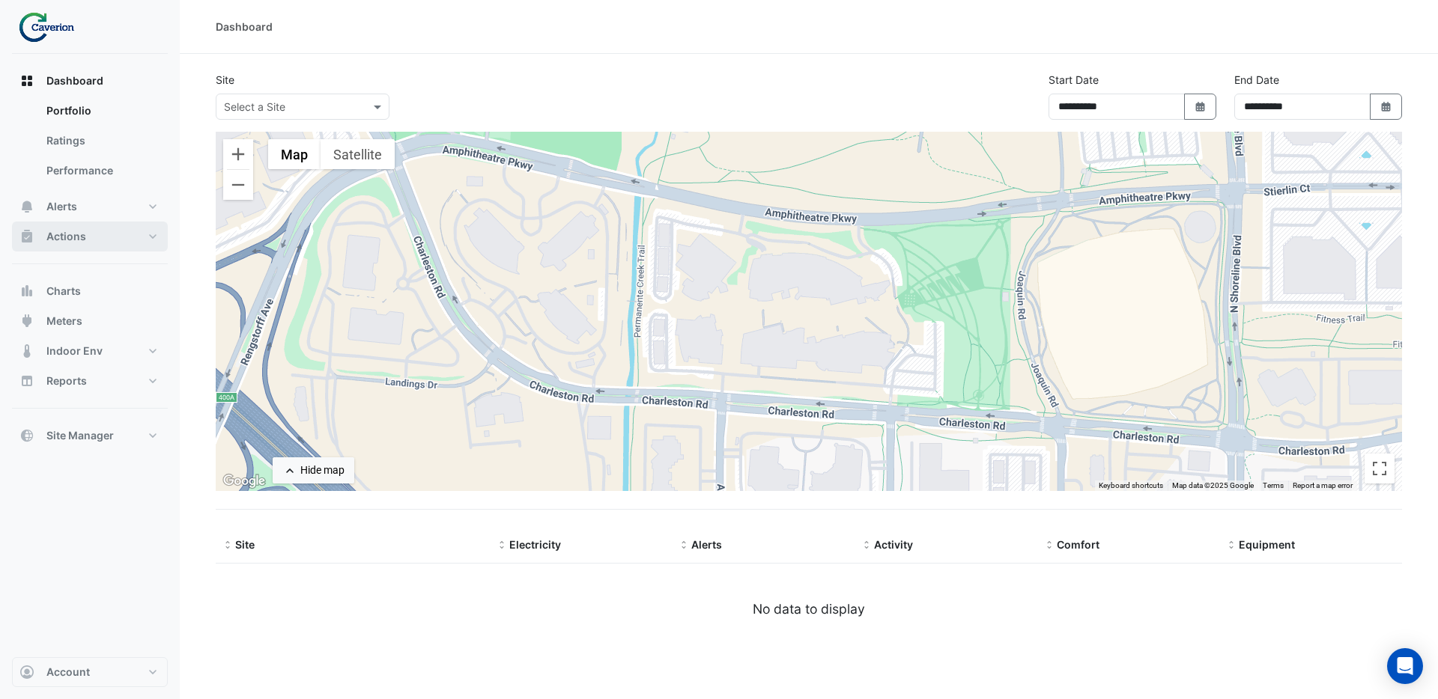
click at [61, 234] on span "Actions" at bounding box center [66, 236] width 40 height 15
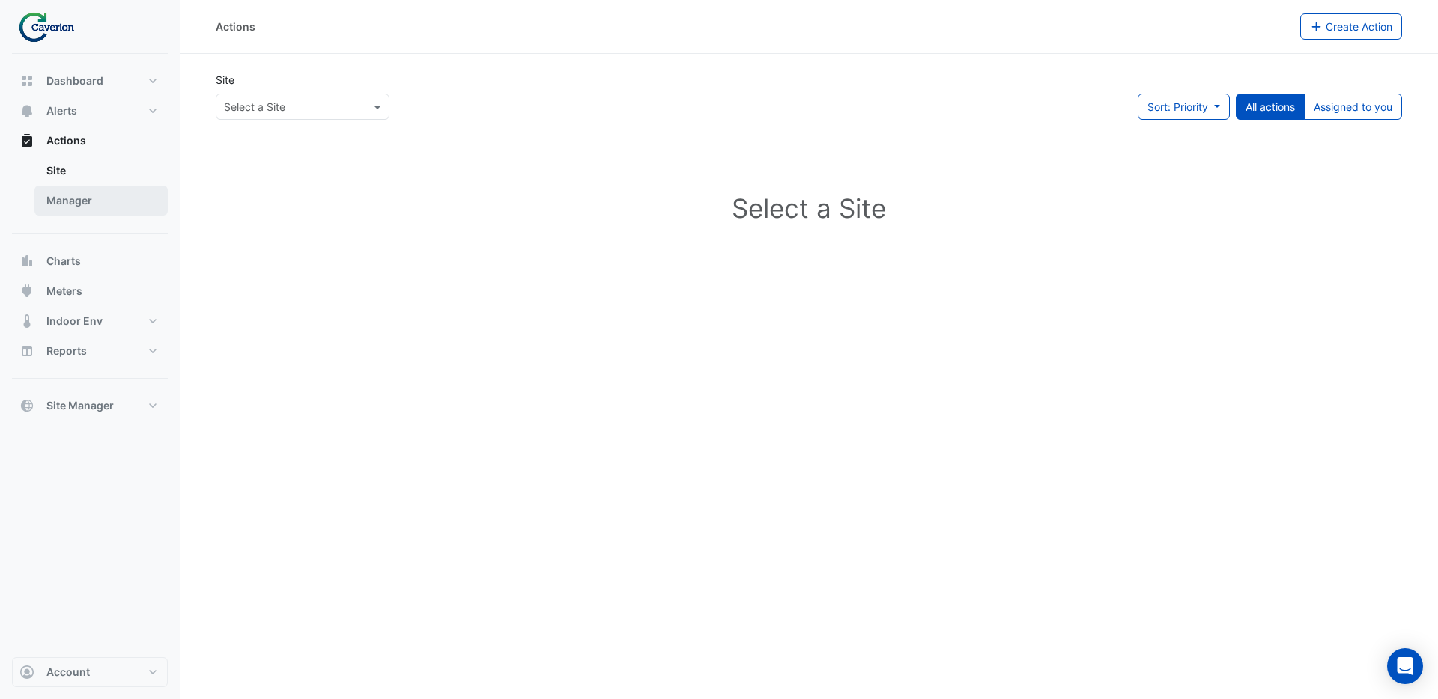
click at [80, 201] on link "Manager" at bounding box center [100, 201] width 133 height 30
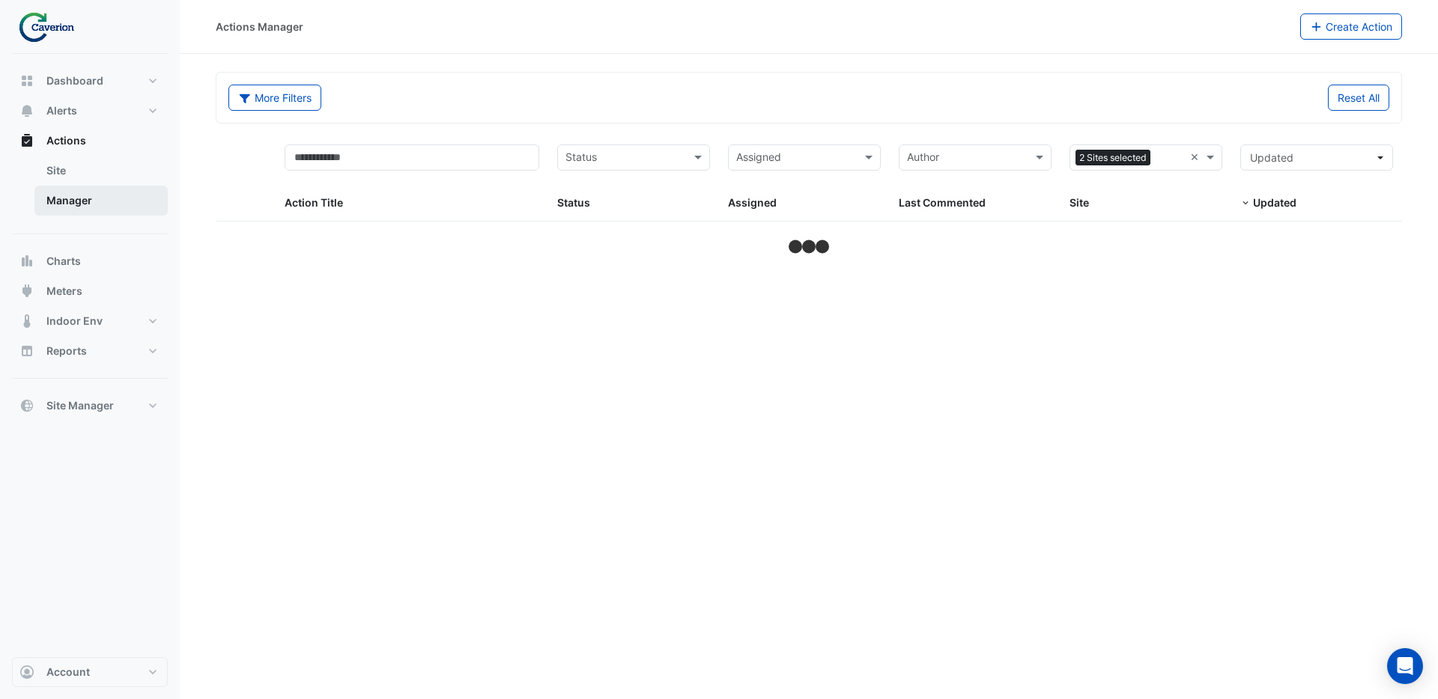
select select "***"
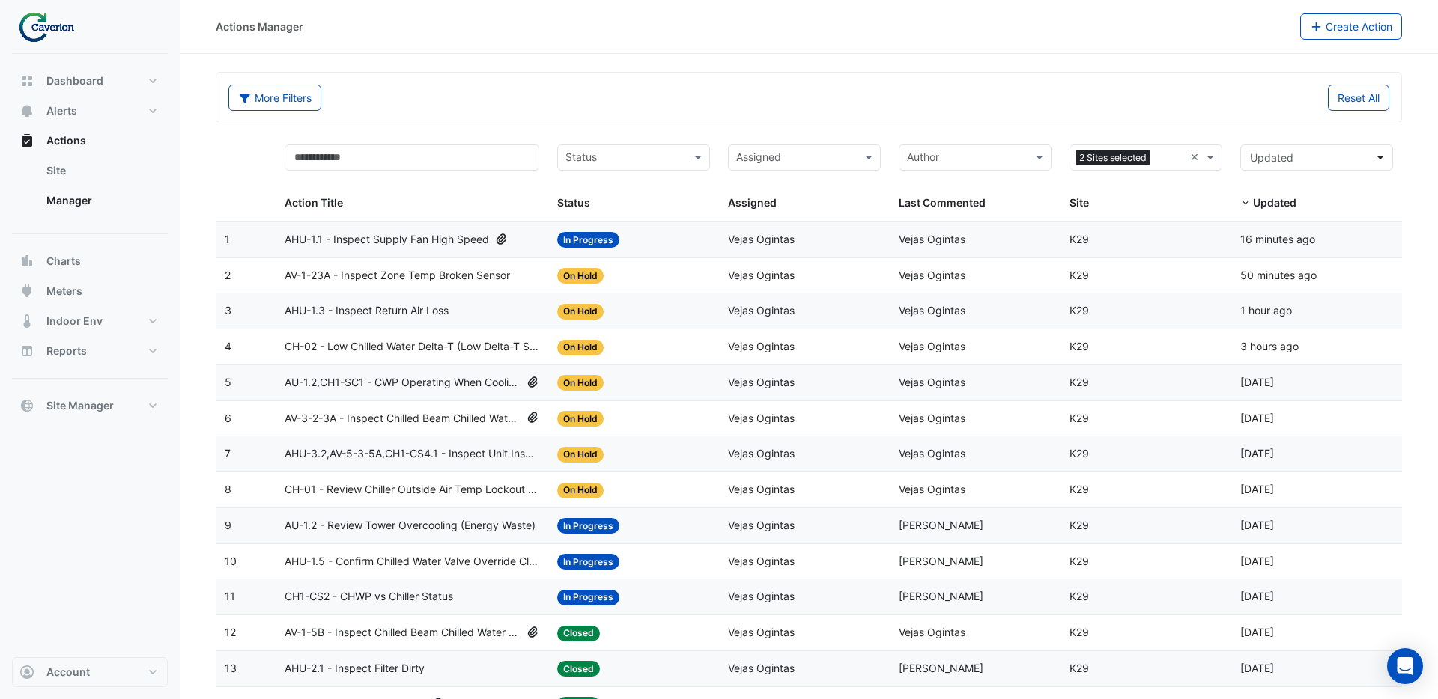
click at [458, 237] on span "AHU-1.1 - Inspect Supply Fan High Speed" at bounding box center [387, 239] width 204 height 17
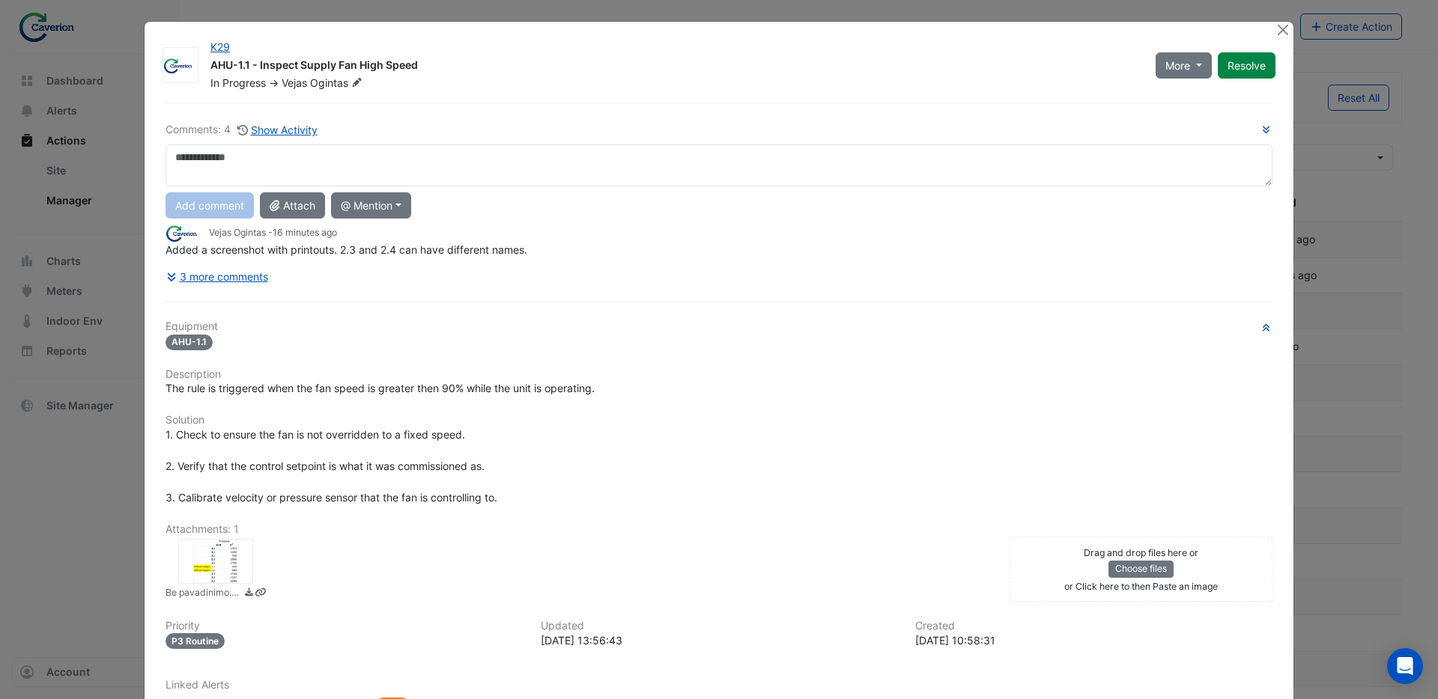
click at [226, 564] on div at bounding box center [215, 561] width 75 height 45
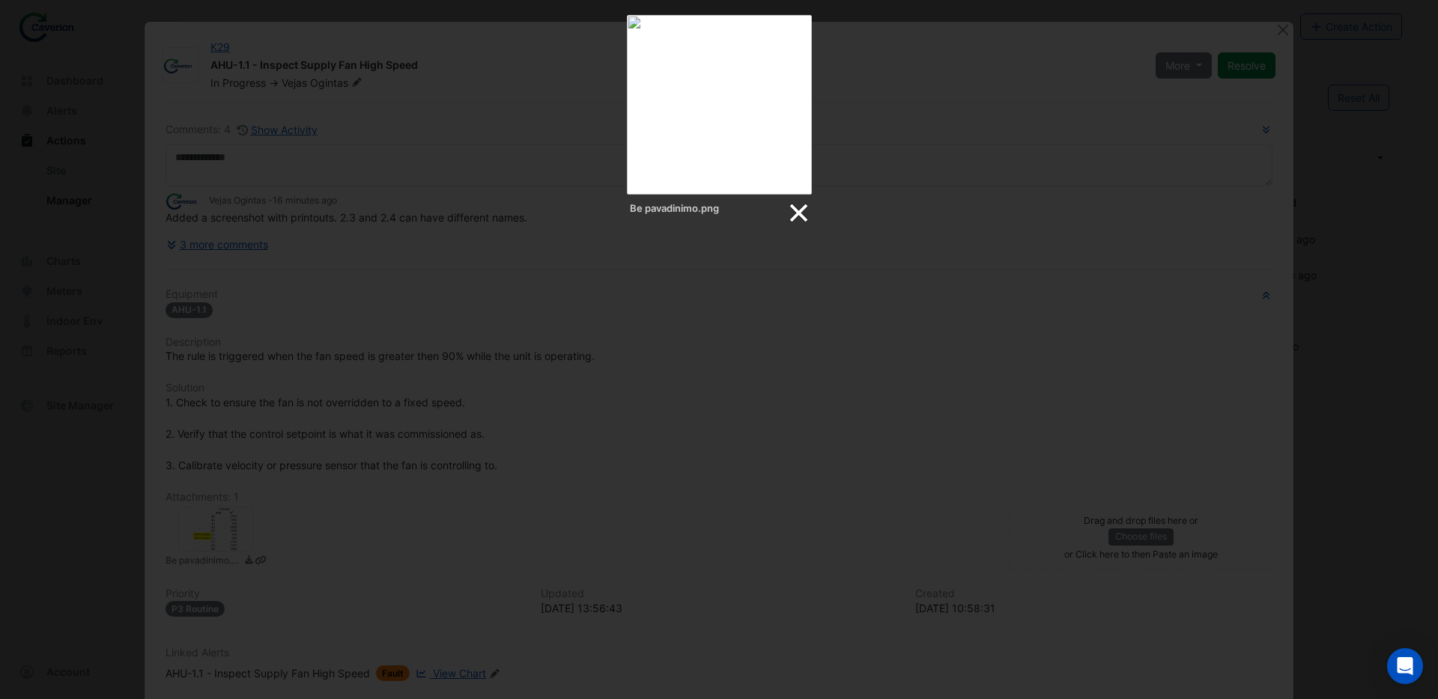
click at [798, 213] on link at bounding box center [797, 213] width 22 height 22
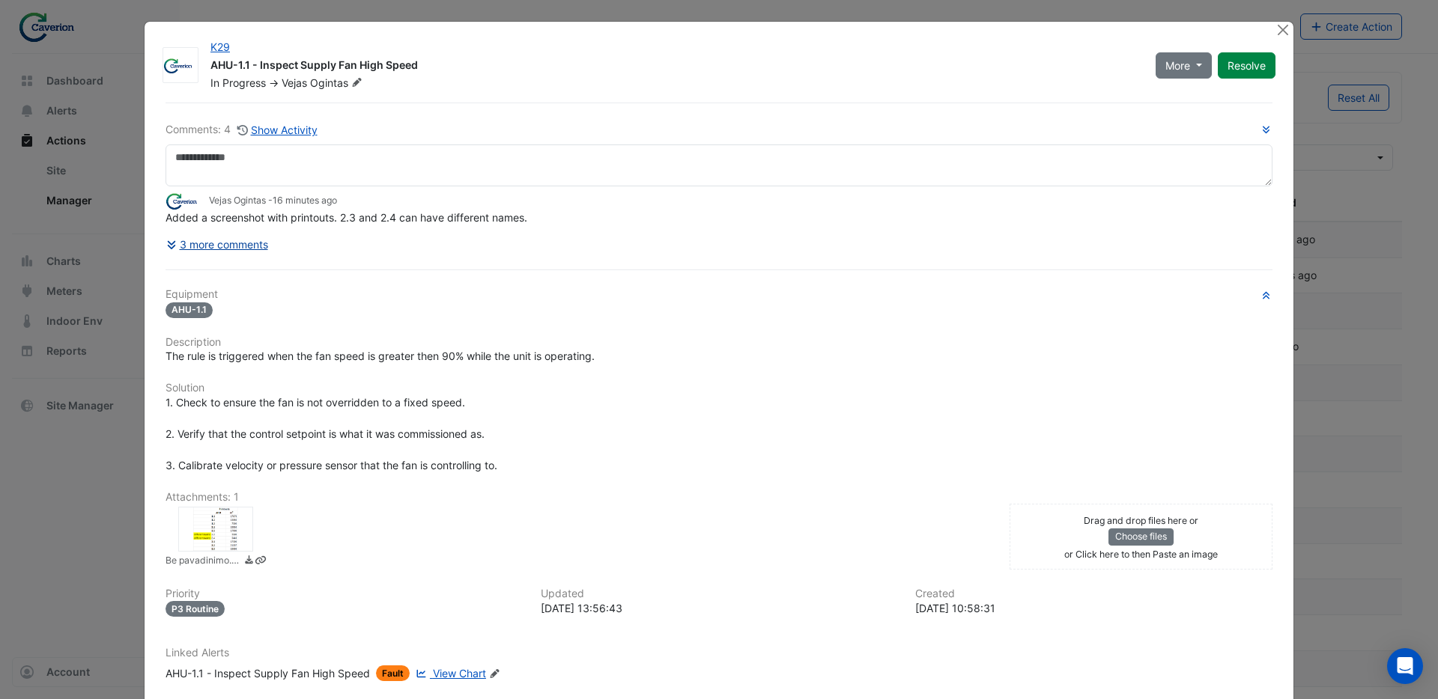
click at [174, 238] on fa-icon at bounding box center [172, 244] width 13 height 13
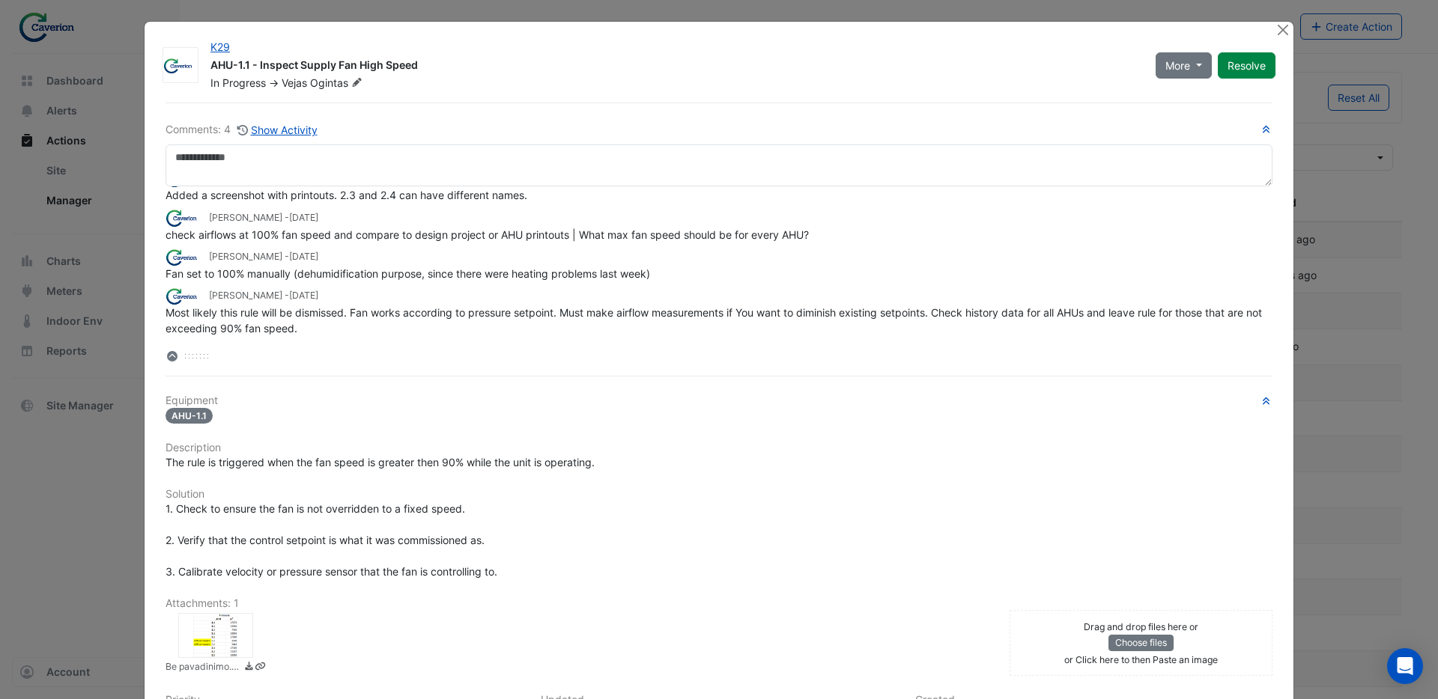
scroll to position [191, 0]
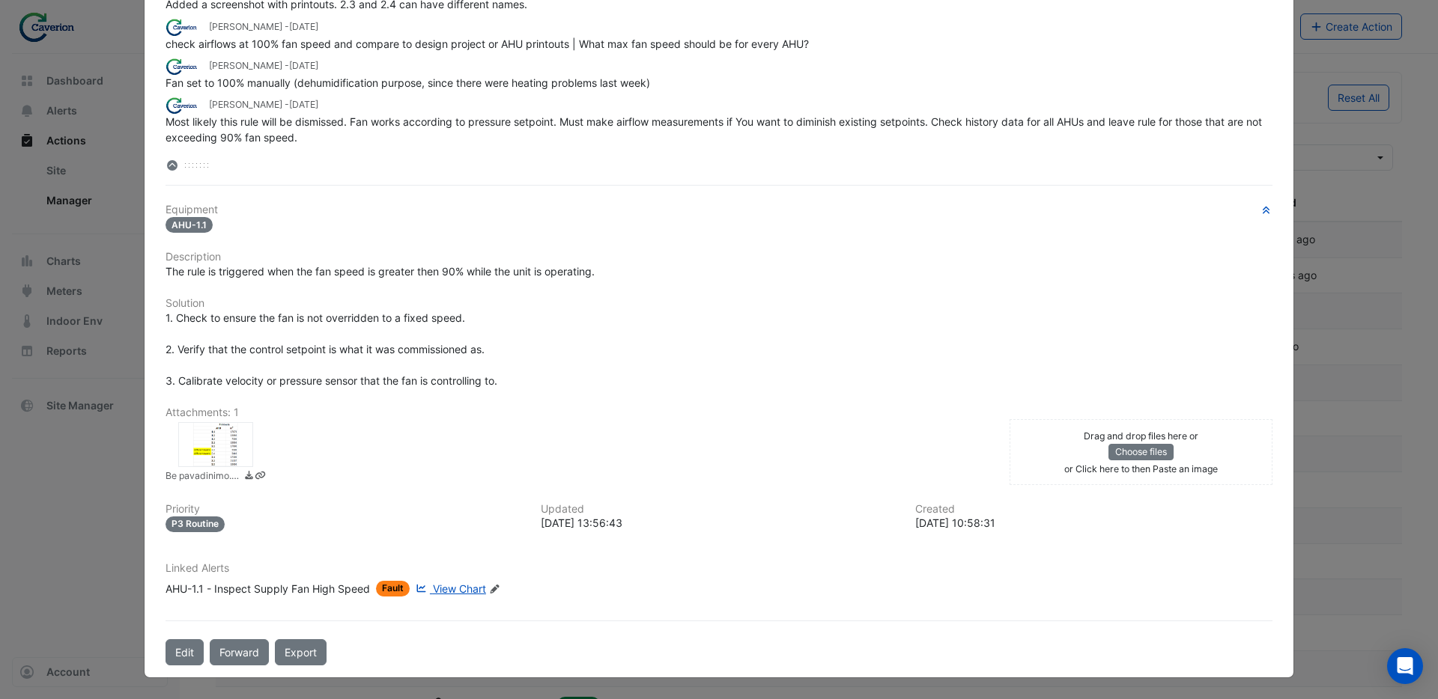
click at [461, 594] on span "View Chart" at bounding box center [459, 589] width 53 height 13
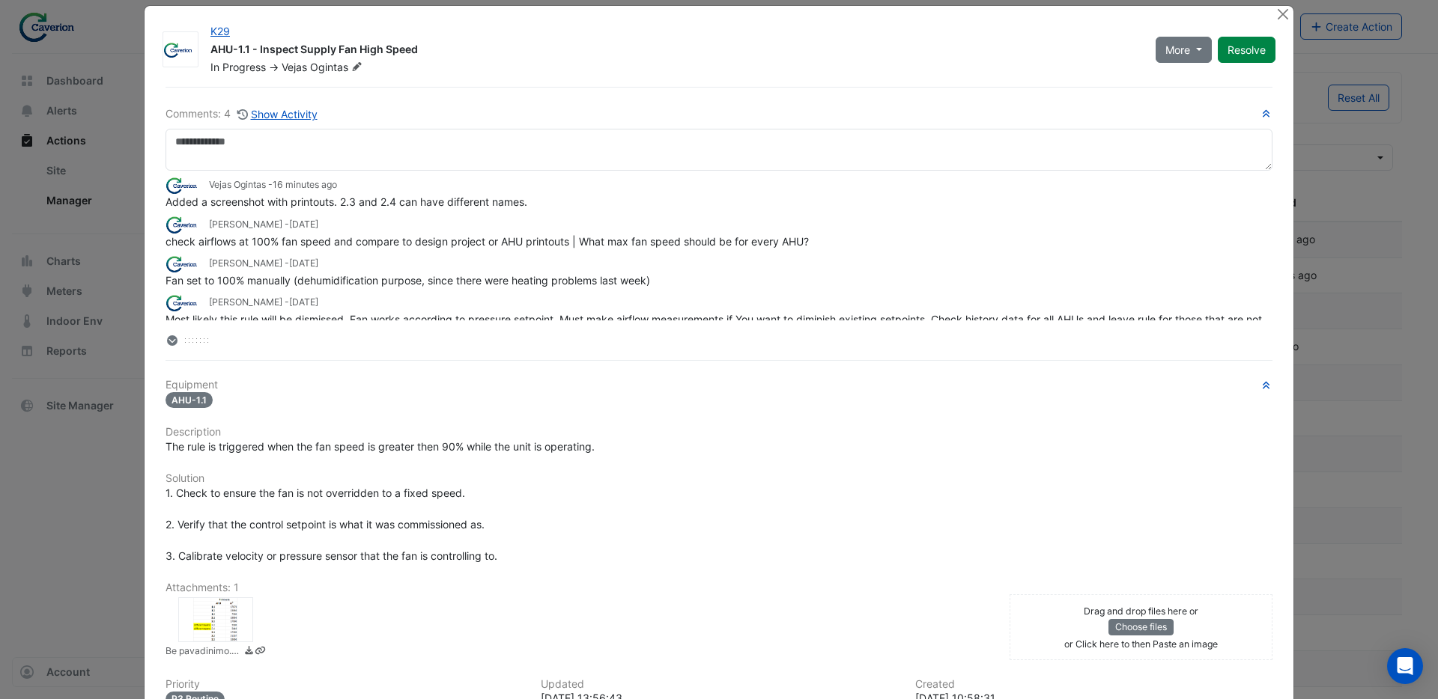
scroll to position [0, 0]
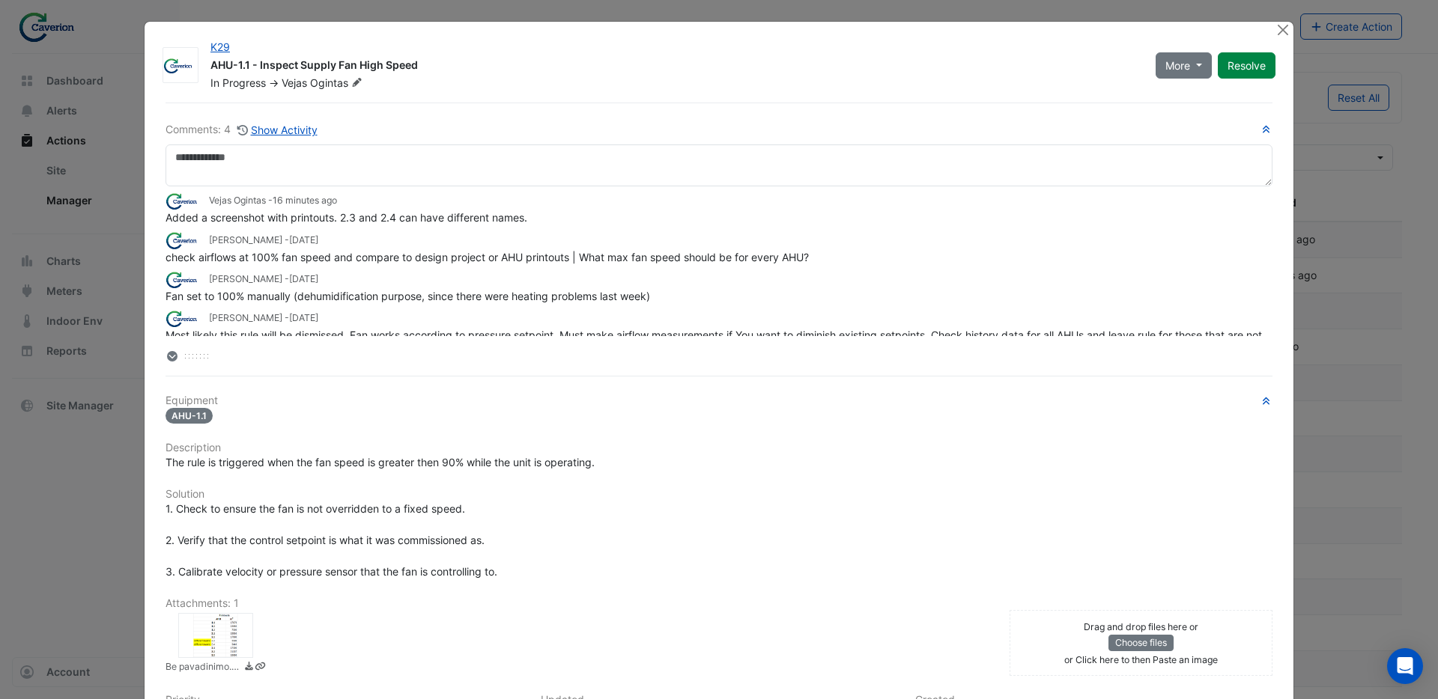
click at [237, 628] on div at bounding box center [215, 635] width 75 height 45
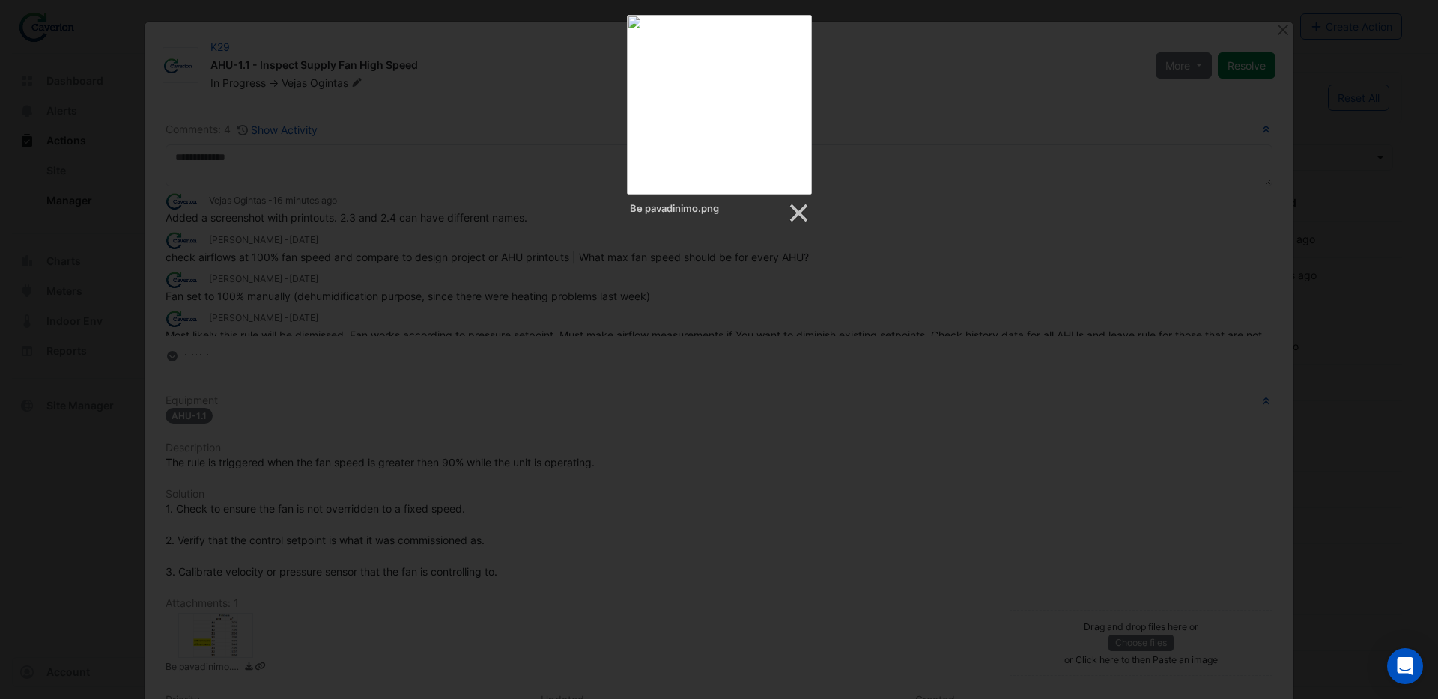
drag, startPoint x: 708, startPoint y: 409, endPoint x: 650, endPoint y: 344, distance: 87.0
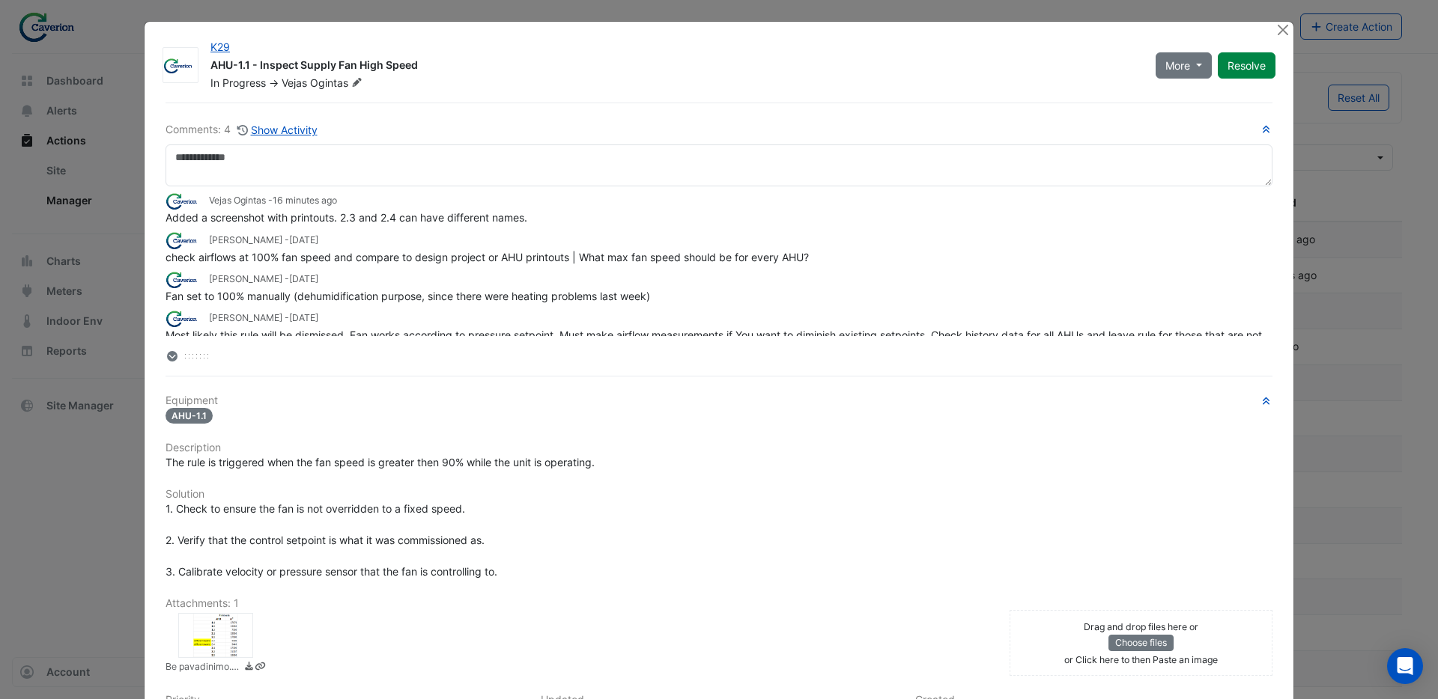
click at [204, 636] on div at bounding box center [215, 635] width 75 height 45
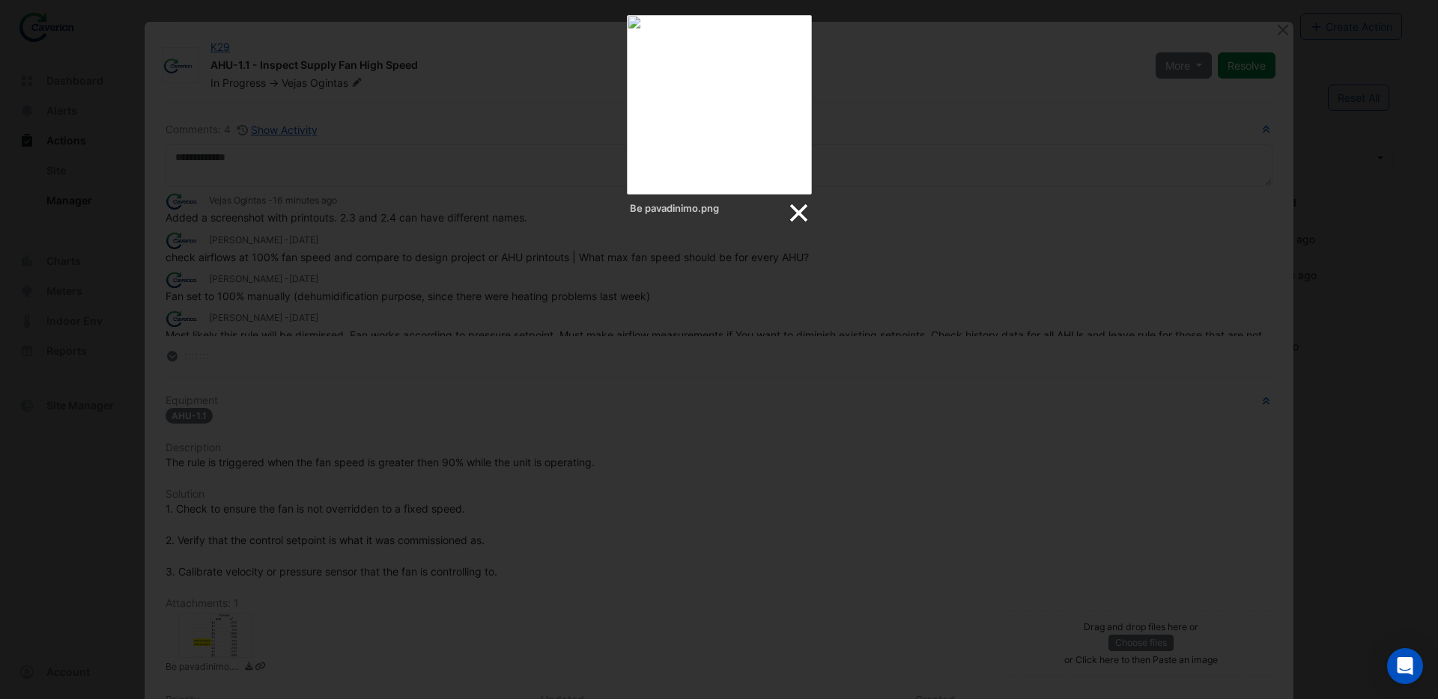
click at [798, 216] on link at bounding box center [797, 213] width 22 height 22
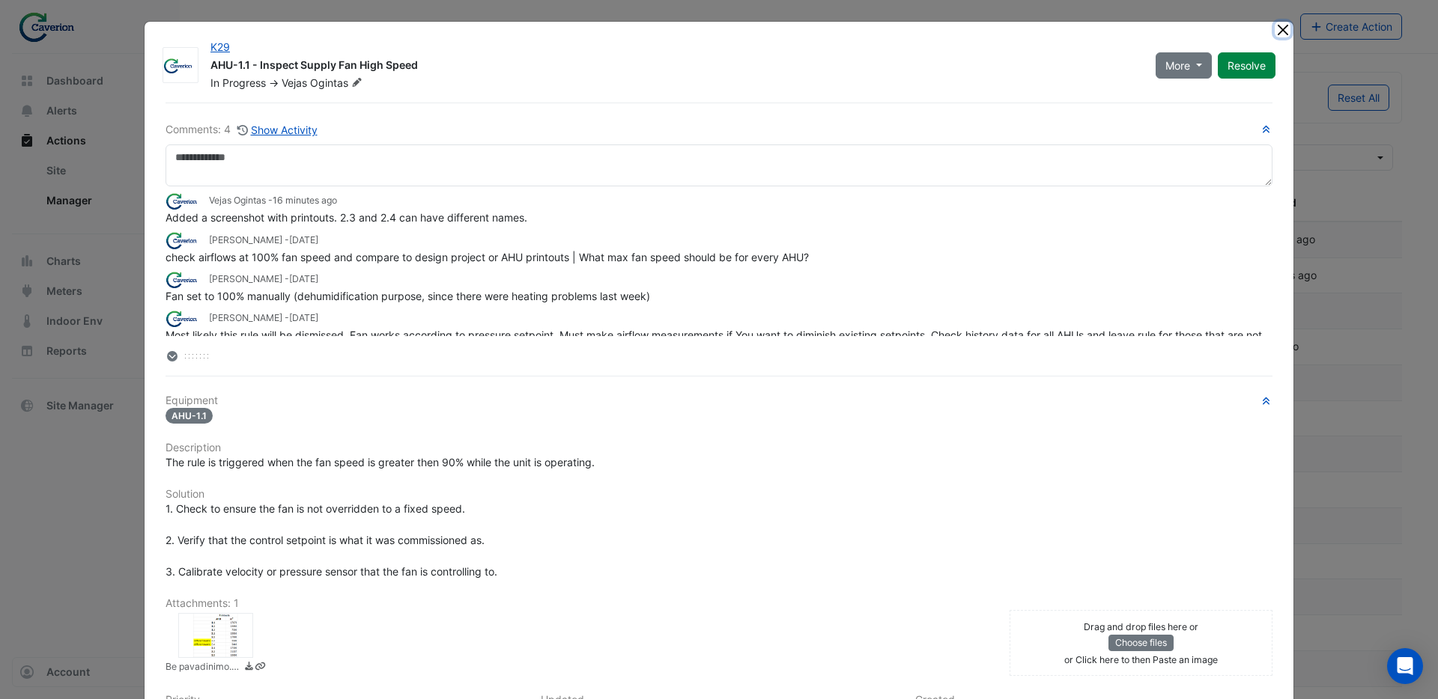
click at [1283, 30] on button "Close" at bounding box center [1283, 30] width 16 height 16
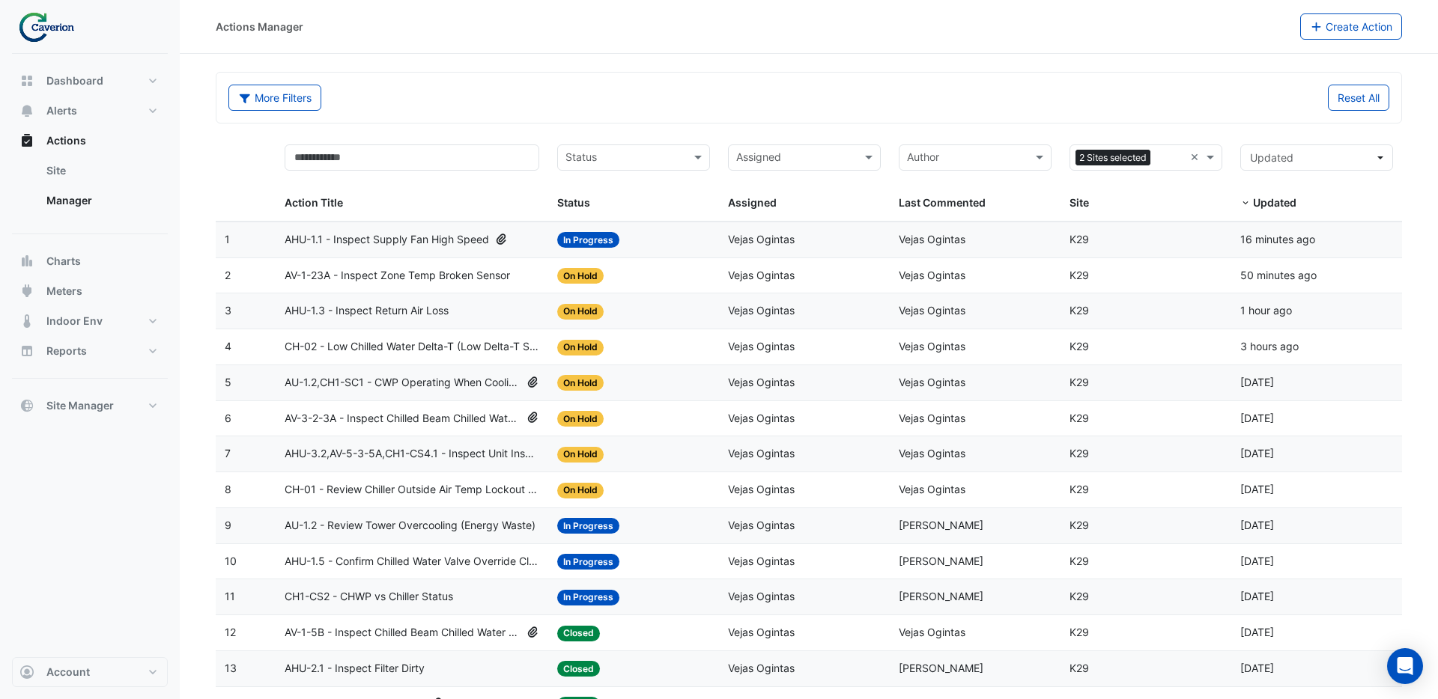
click at [392, 348] on span "CH-02 - Low Chilled Water Delta-T (Low Delta-T Syndrome)" at bounding box center [412, 346] width 255 height 17
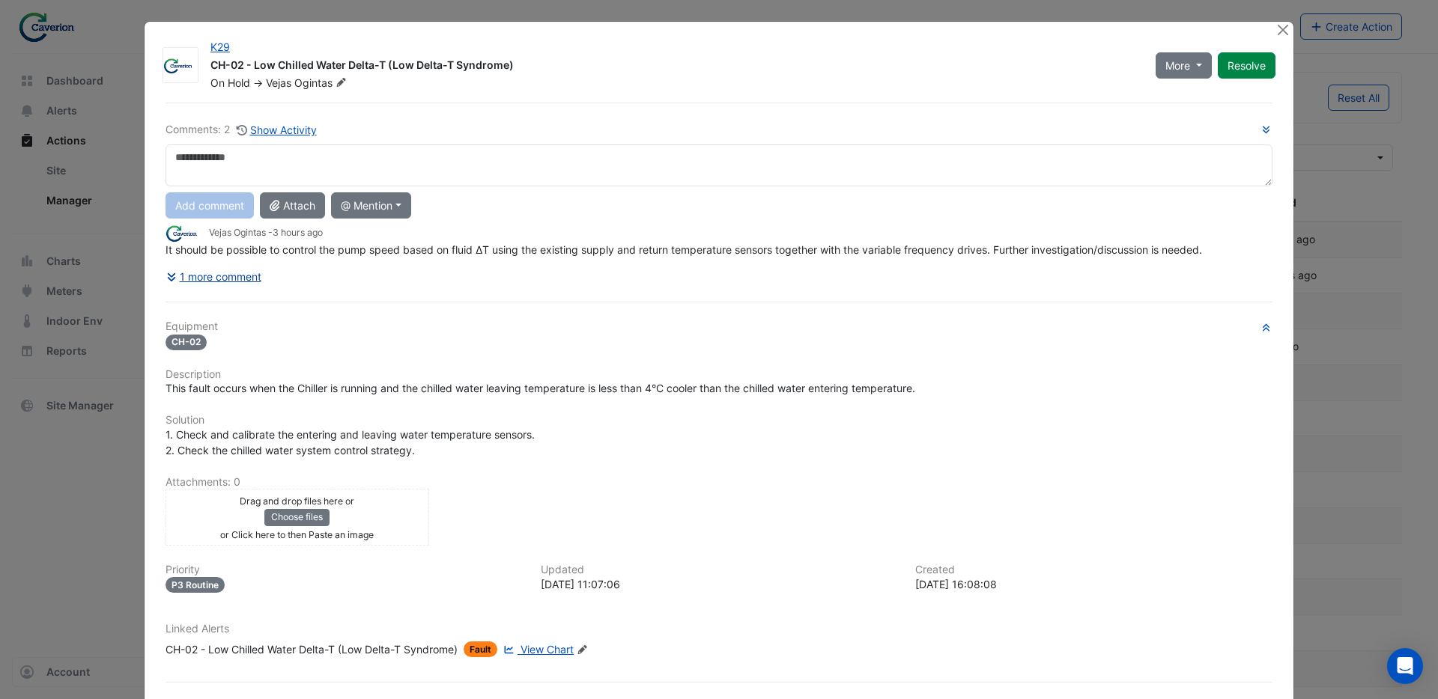
click at [200, 280] on button "1 more comment" at bounding box center [213, 277] width 97 height 26
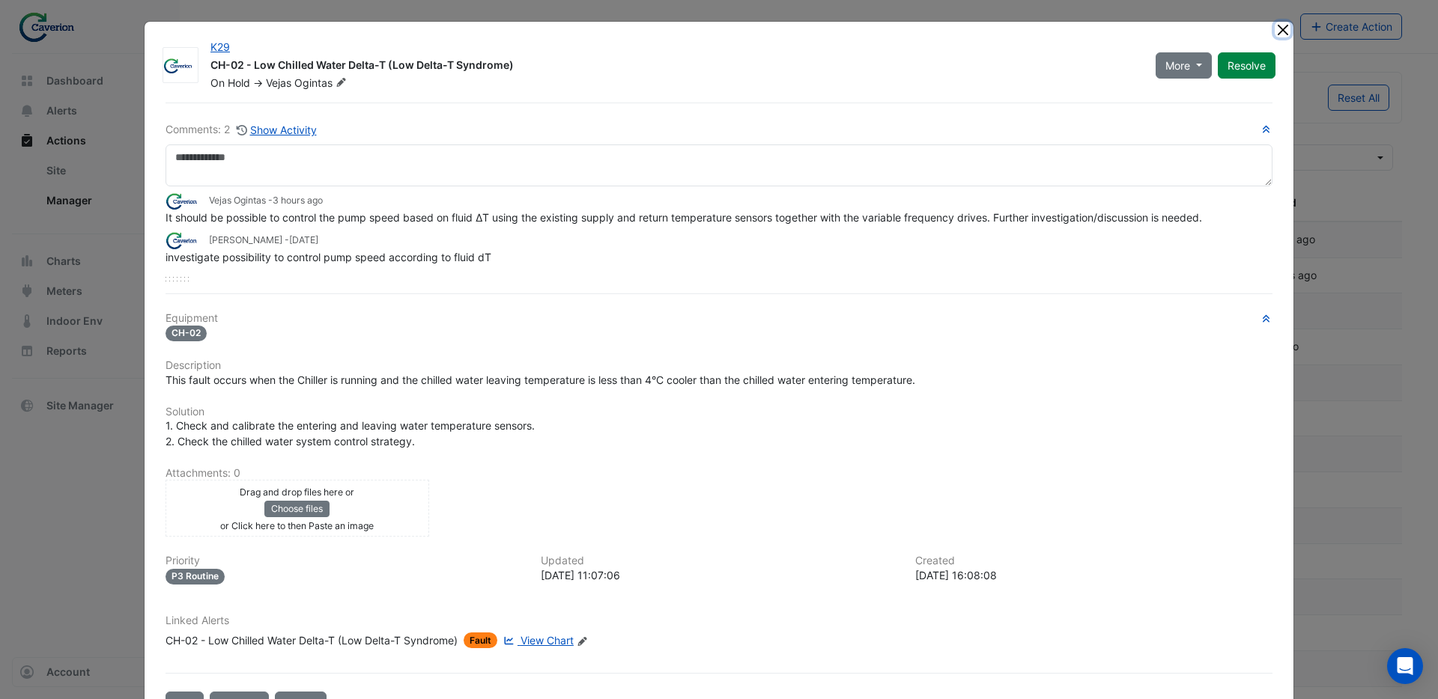
click at [1287, 32] on button "Close" at bounding box center [1283, 30] width 16 height 16
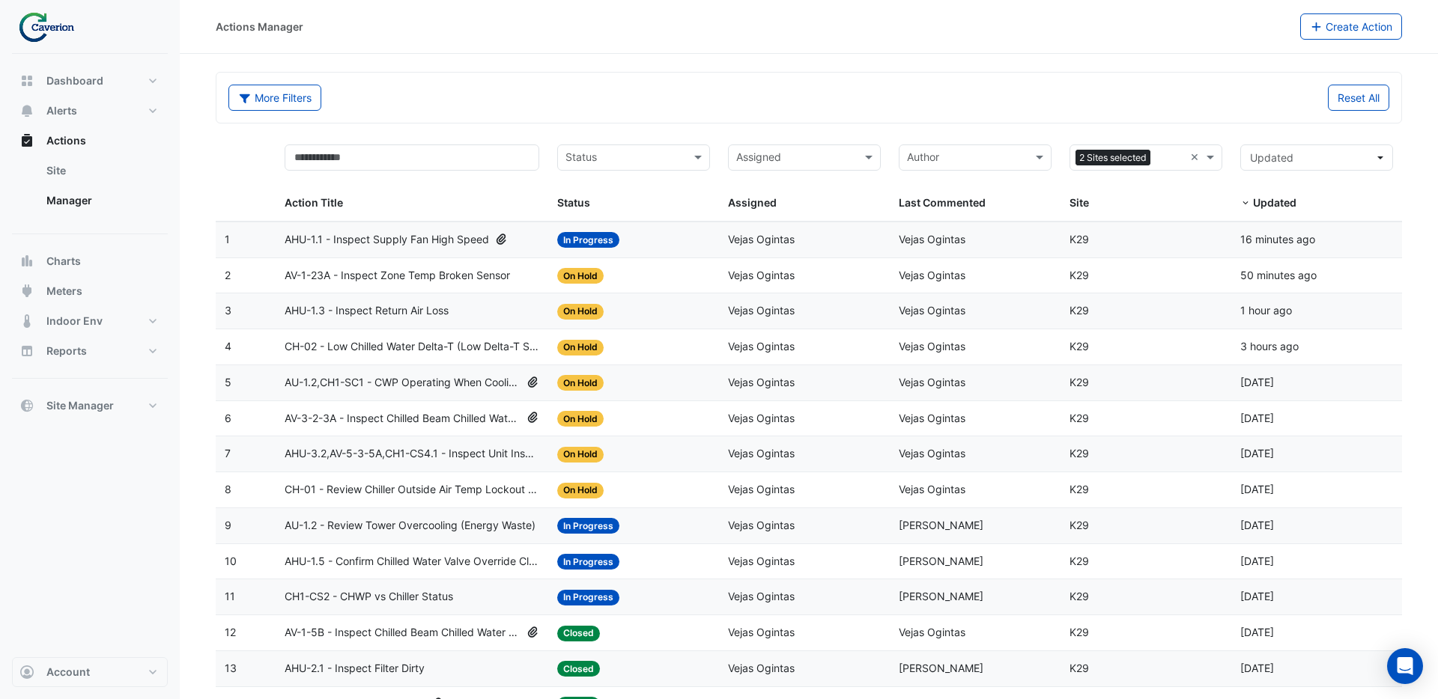
click at [384, 631] on span "AV-1-5B - Inspect Chilled Beam Chilled Water Valve Override Closed" at bounding box center [403, 633] width 236 height 17
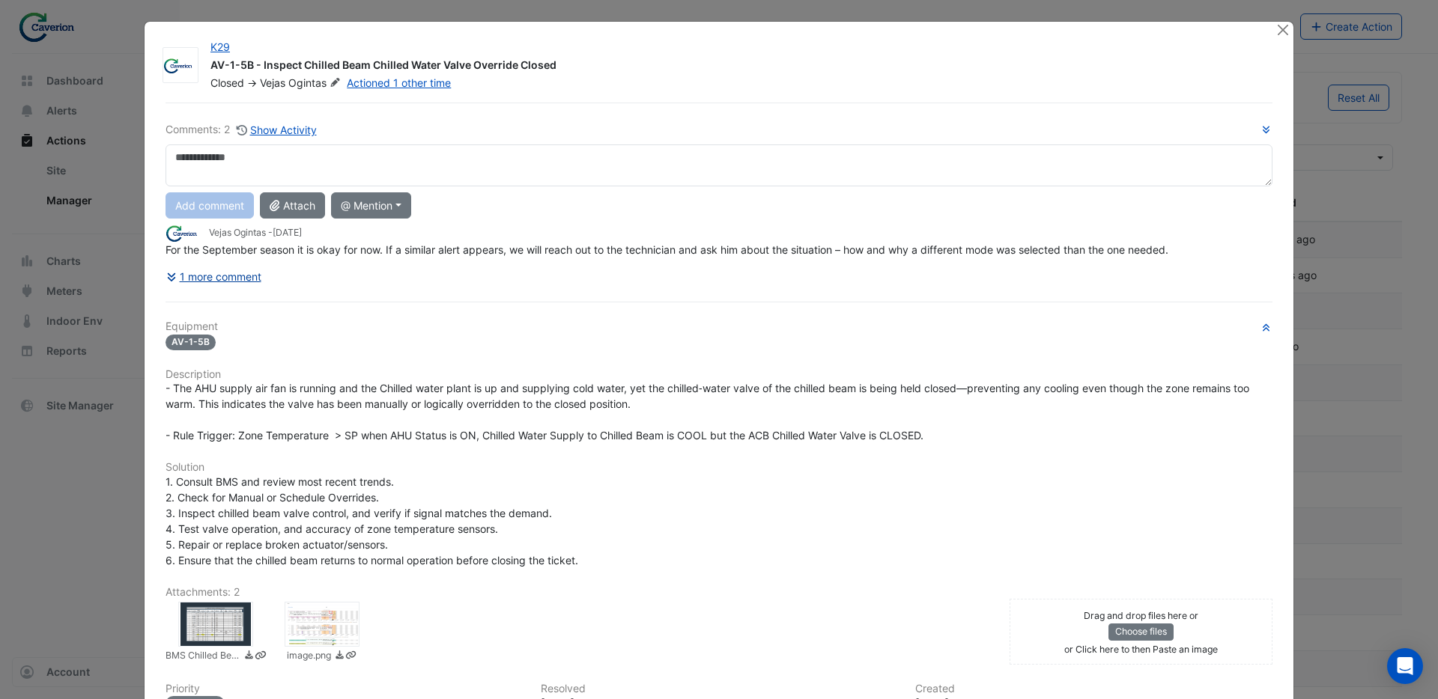
click at [217, 279] on button "1 more comment" at bounding box center [213, 277] width 97 height 26
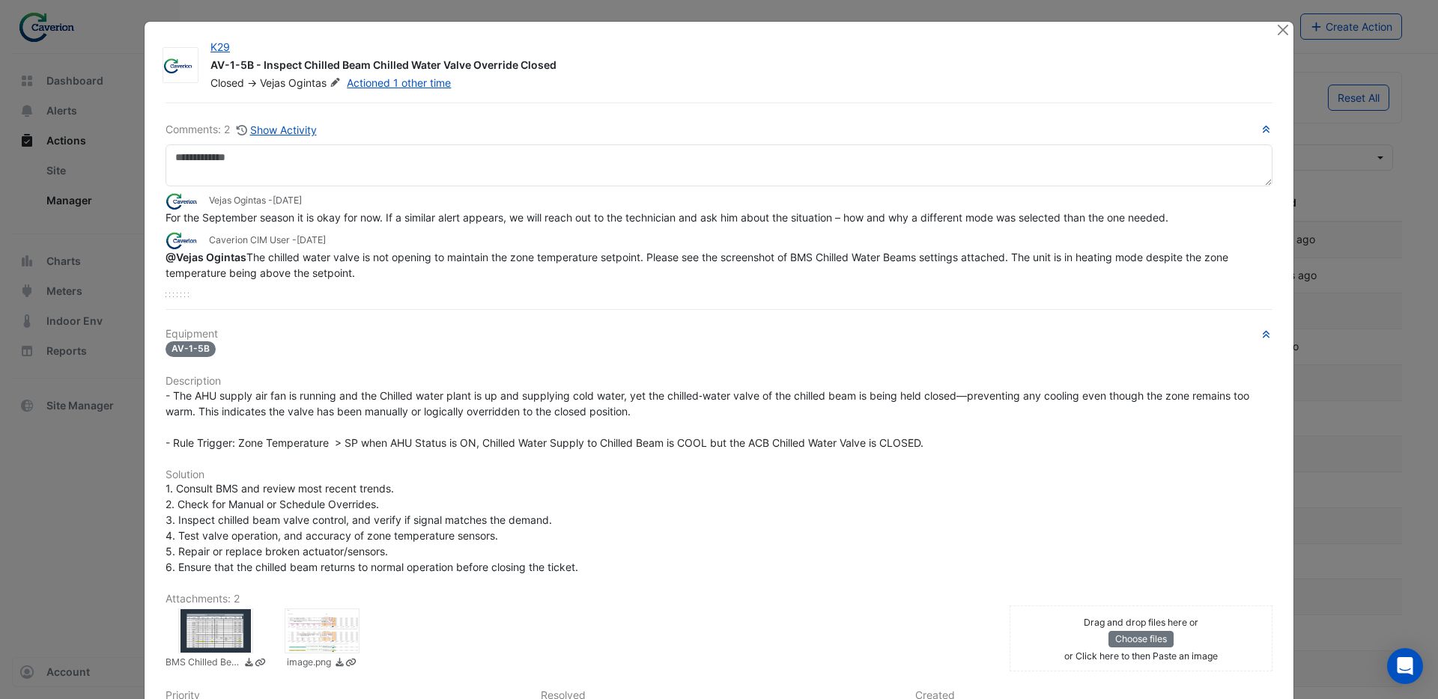
click at [213, 636] on div at bounding box center [215, 631] width 75 height 45
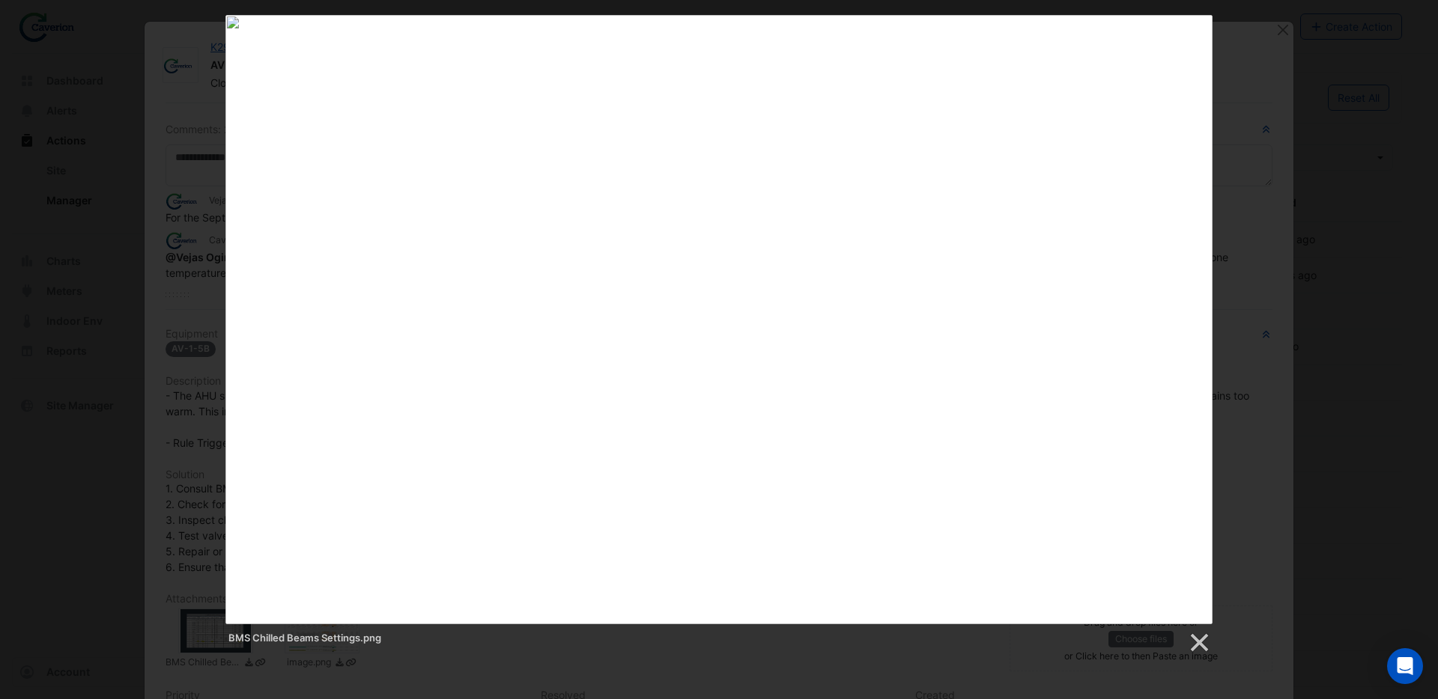
click at [1186, 311] on link at bounding box center [896, 320] width 632 height 610
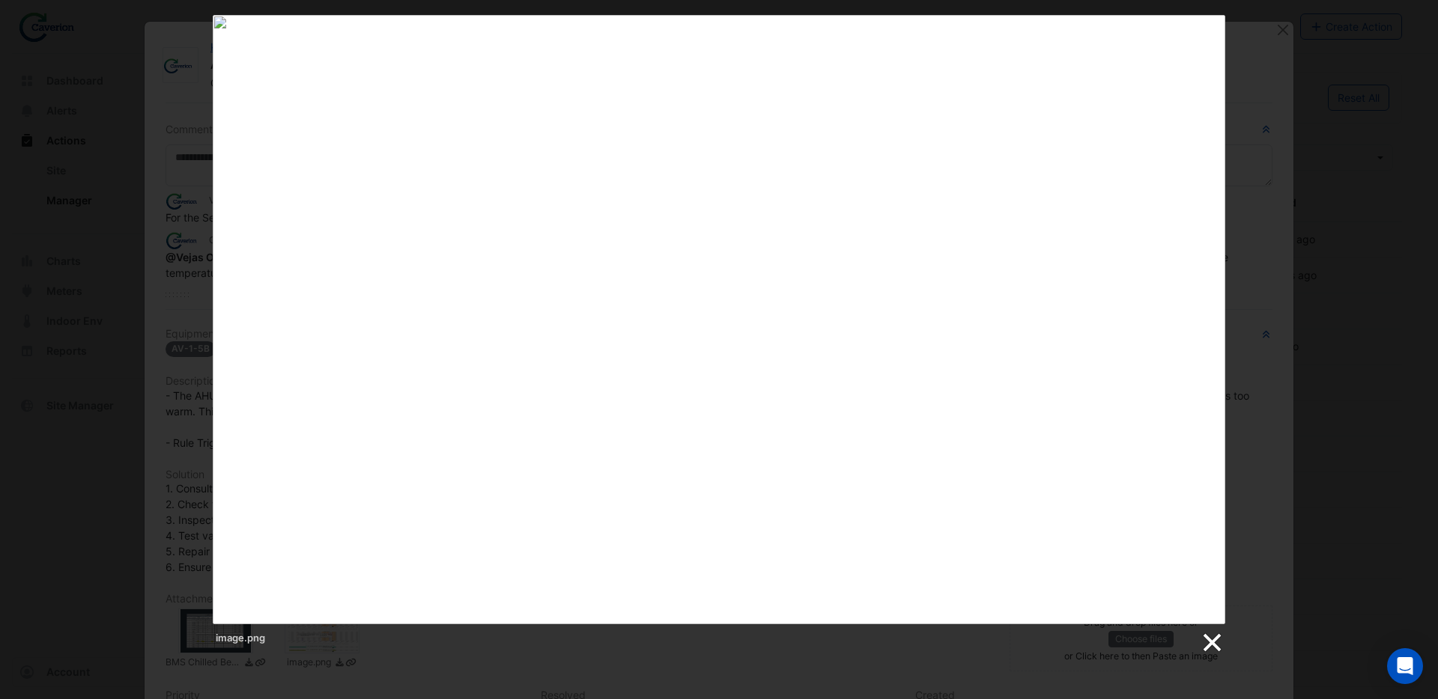
click at [1208, 646] on link at bounding box center [1211, 643] width 22 height 22
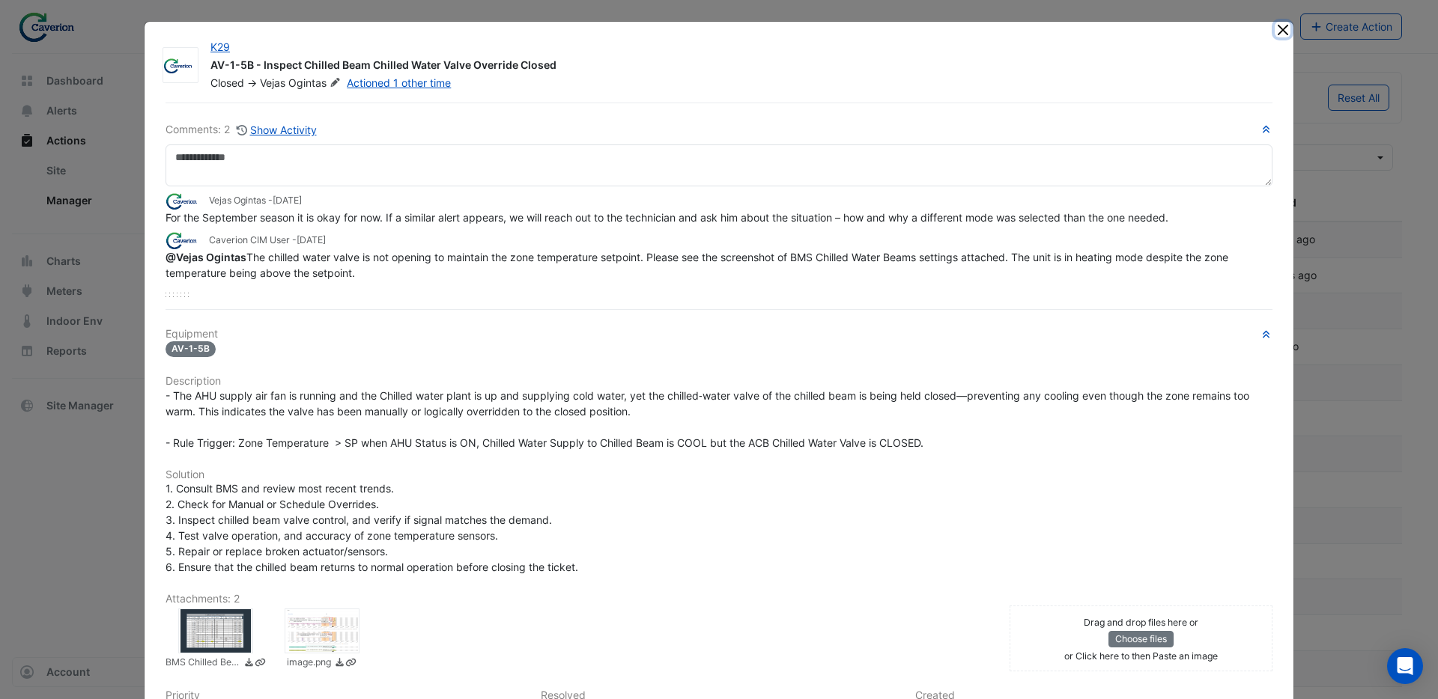
scroll to position [6, 0]
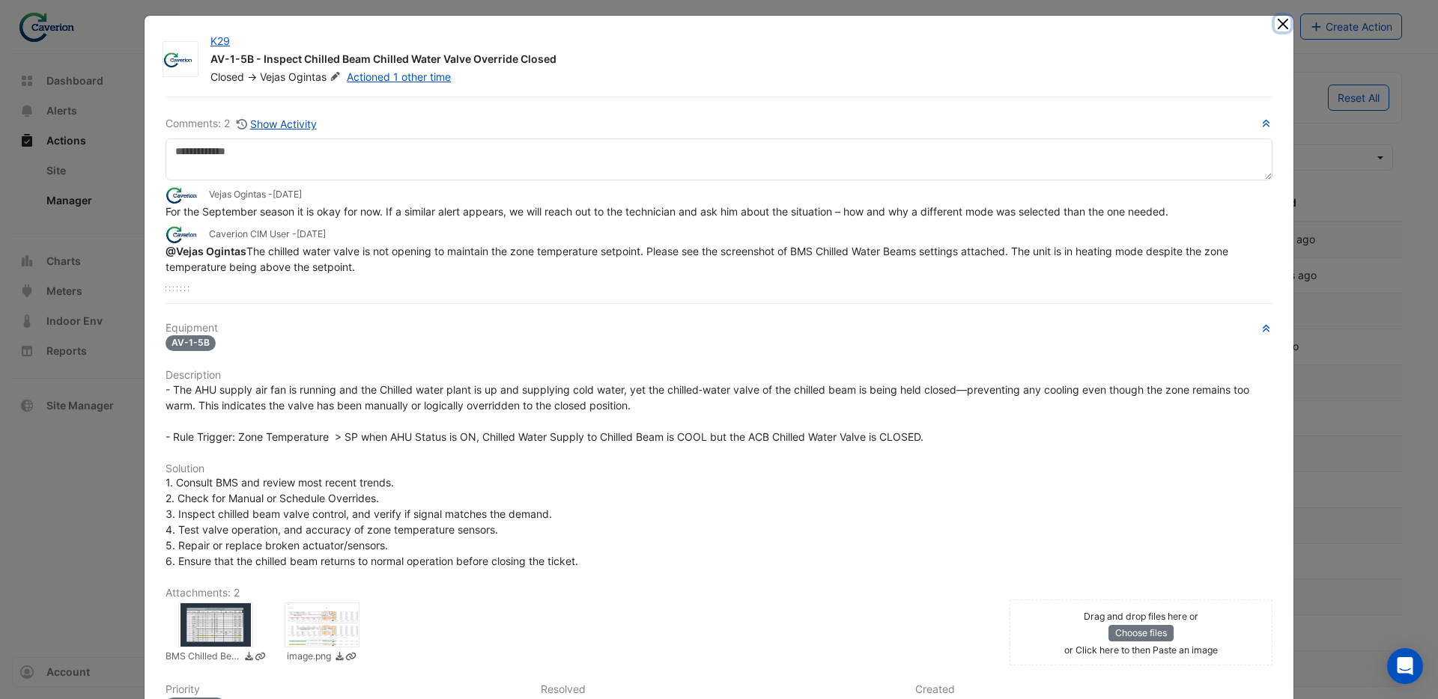
click at [1283, 31] on button "Close" at bounding box center [1283, 24] width 16 height 16
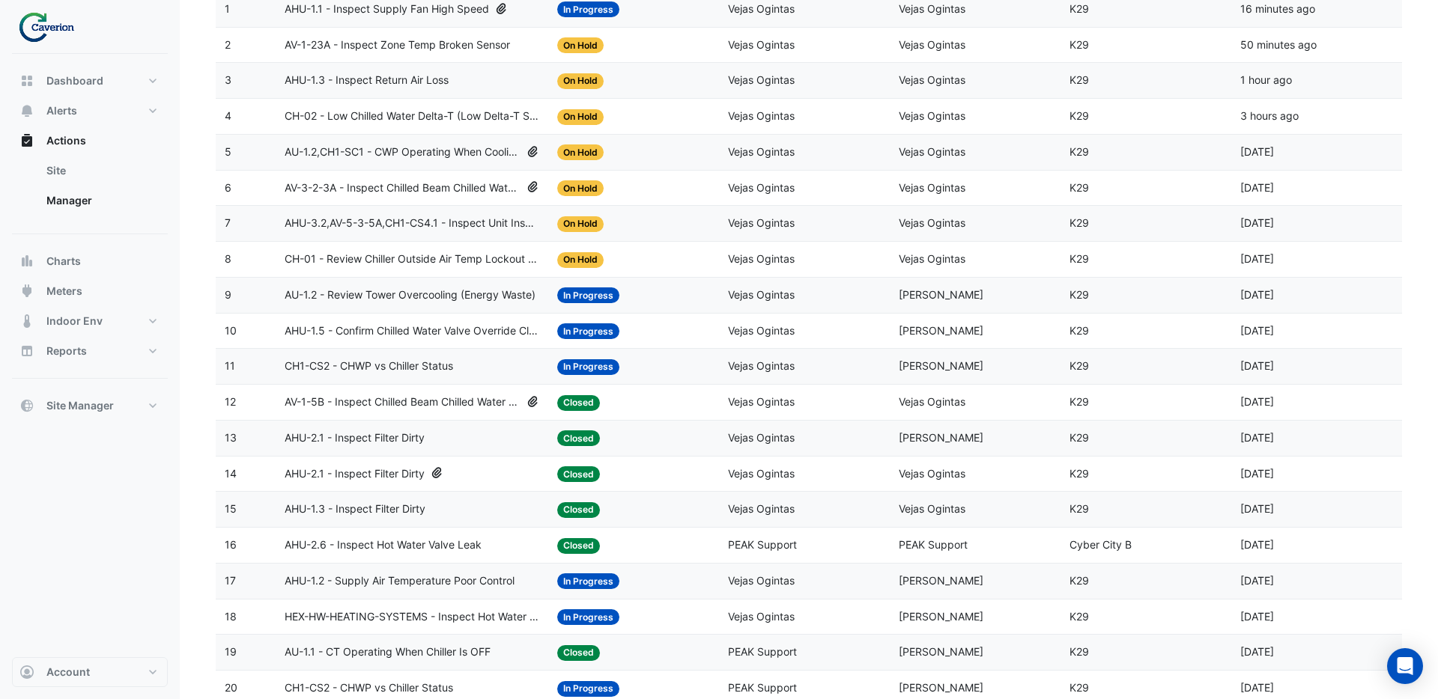
scroll to position [231, 0]
click at [400, 547] on span "AHU-2.6 - Inspect Hot Water Valve Leak" at bounding box center [383, 544] width 197 height 17
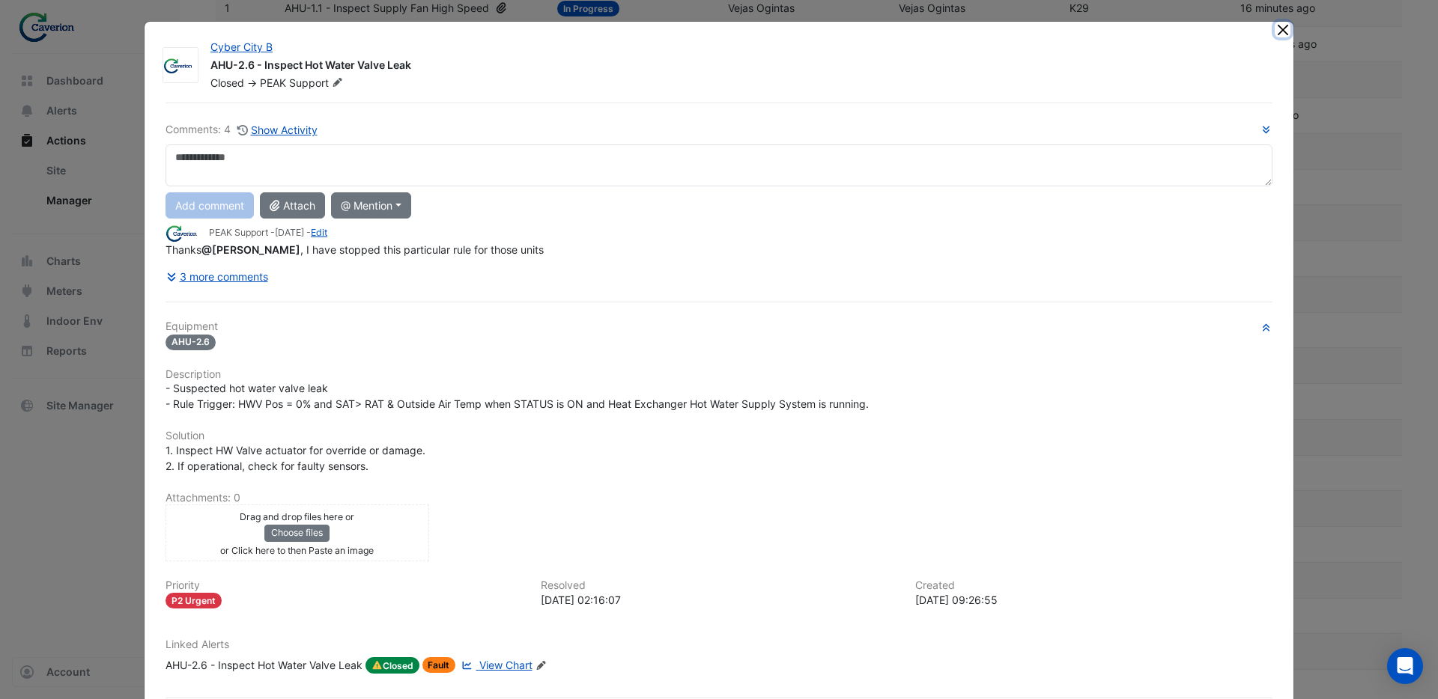
click at [1275, 28] on button "Close" at bounding box center [1283, 30] width 16 height 16
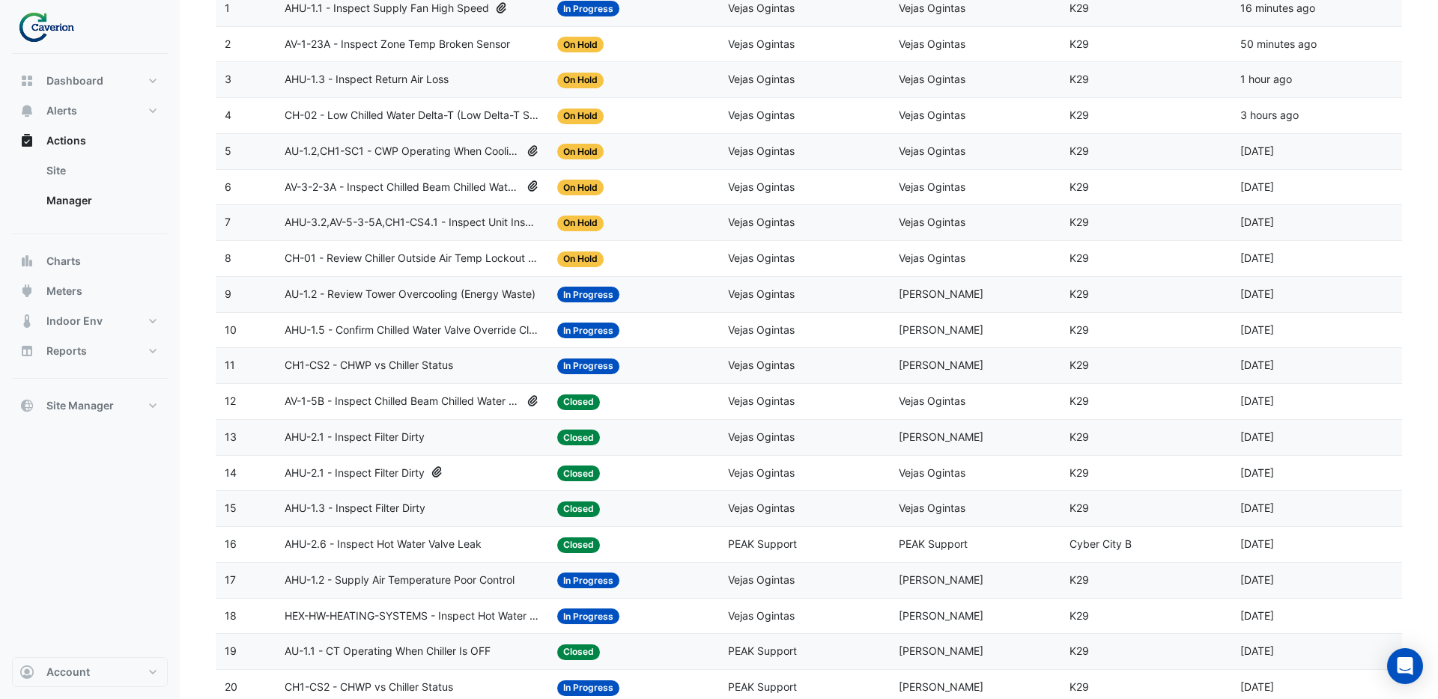
click at [407, 505] on span "AHU-1.3 - Inspect Filter Dirty" at bounding box center [355, 508] width 141 height 17
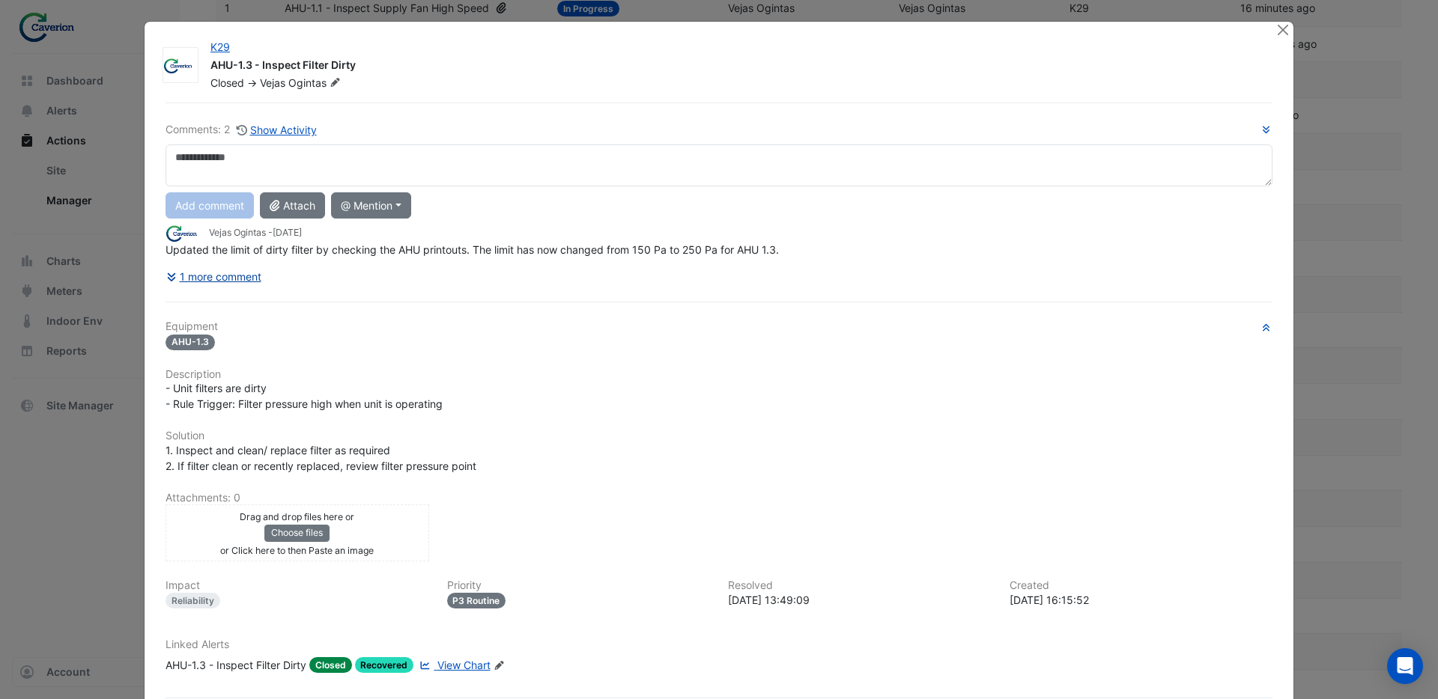
click at [170, 277] on icon at bounding box center [172, 277] width 13 height 10
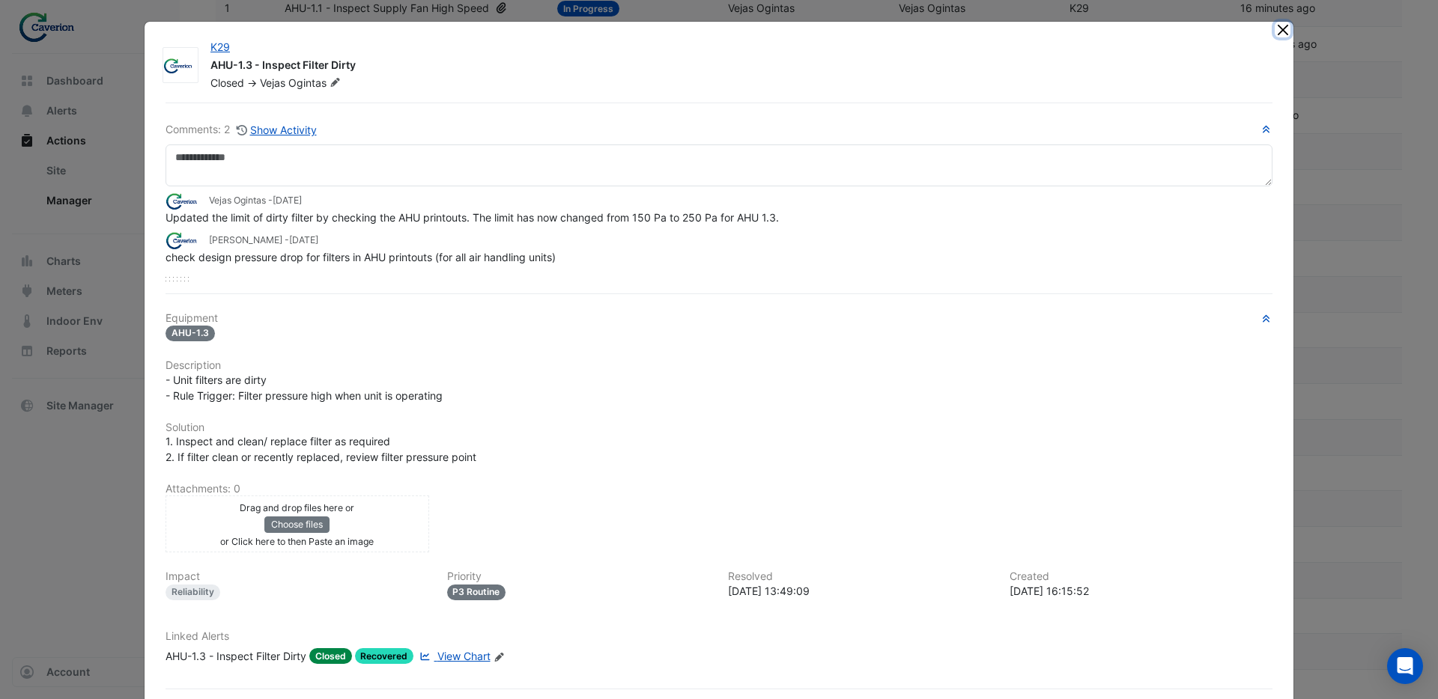
click at [1284, 34] on button "Close" at bounding box center [1283, 30] width 16 height 16
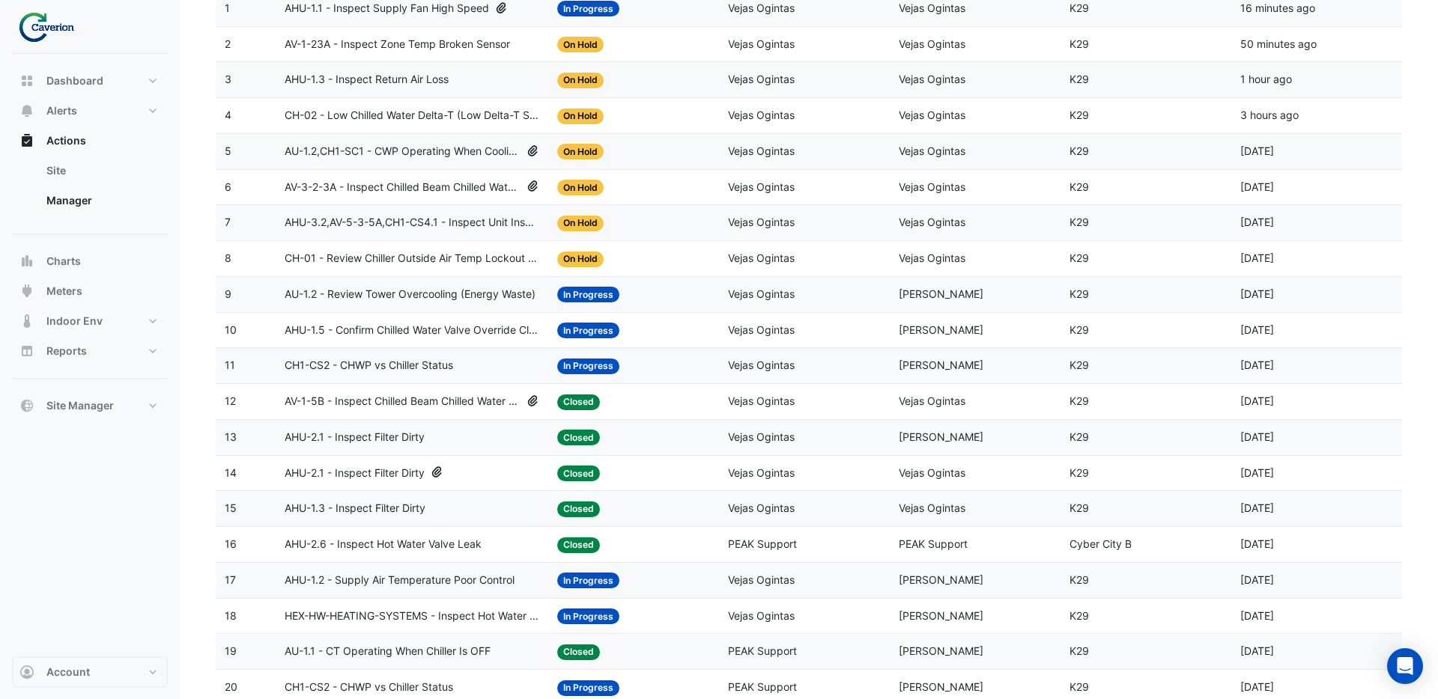
click at [428, 473] on div "AHU-2.1 - Inspect Filter Dirty" at bounding box center [412, 473] width 255 height 17
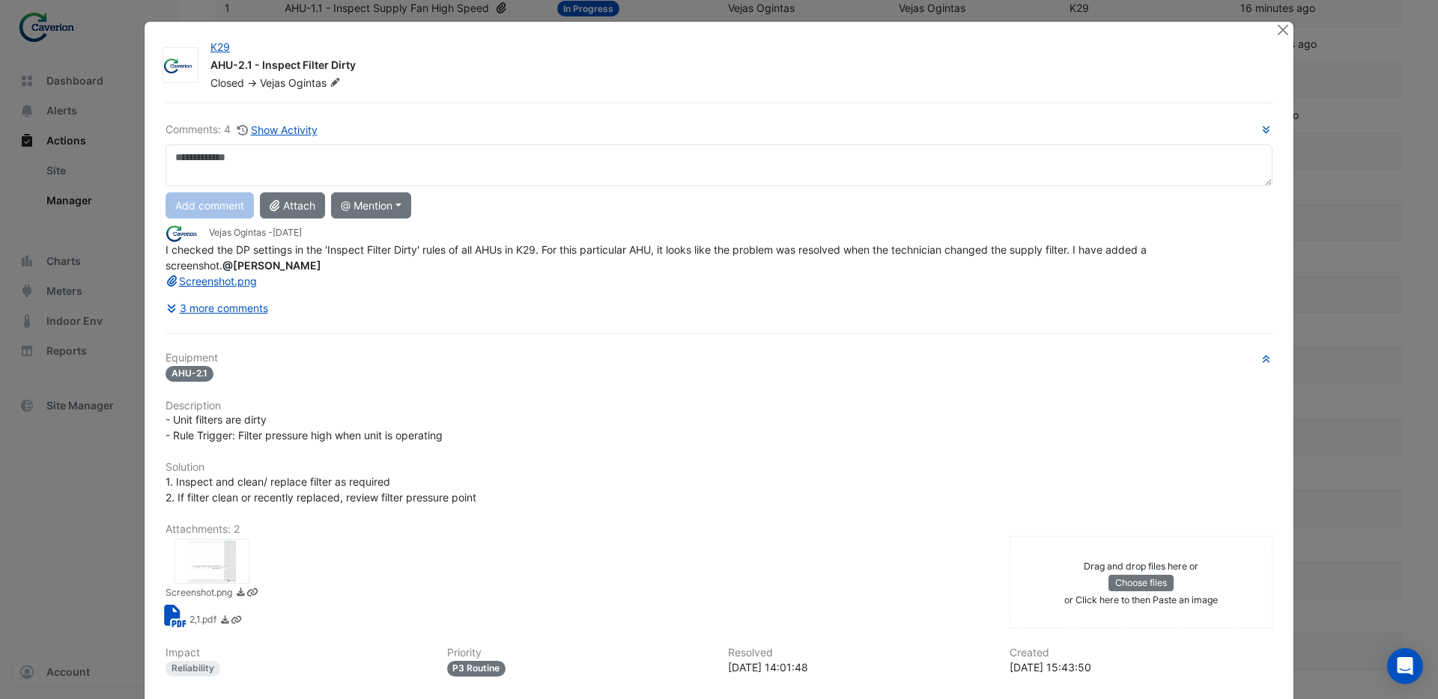
click at [213, 565] on div at bounding box center [211, 561] width 75 height 45
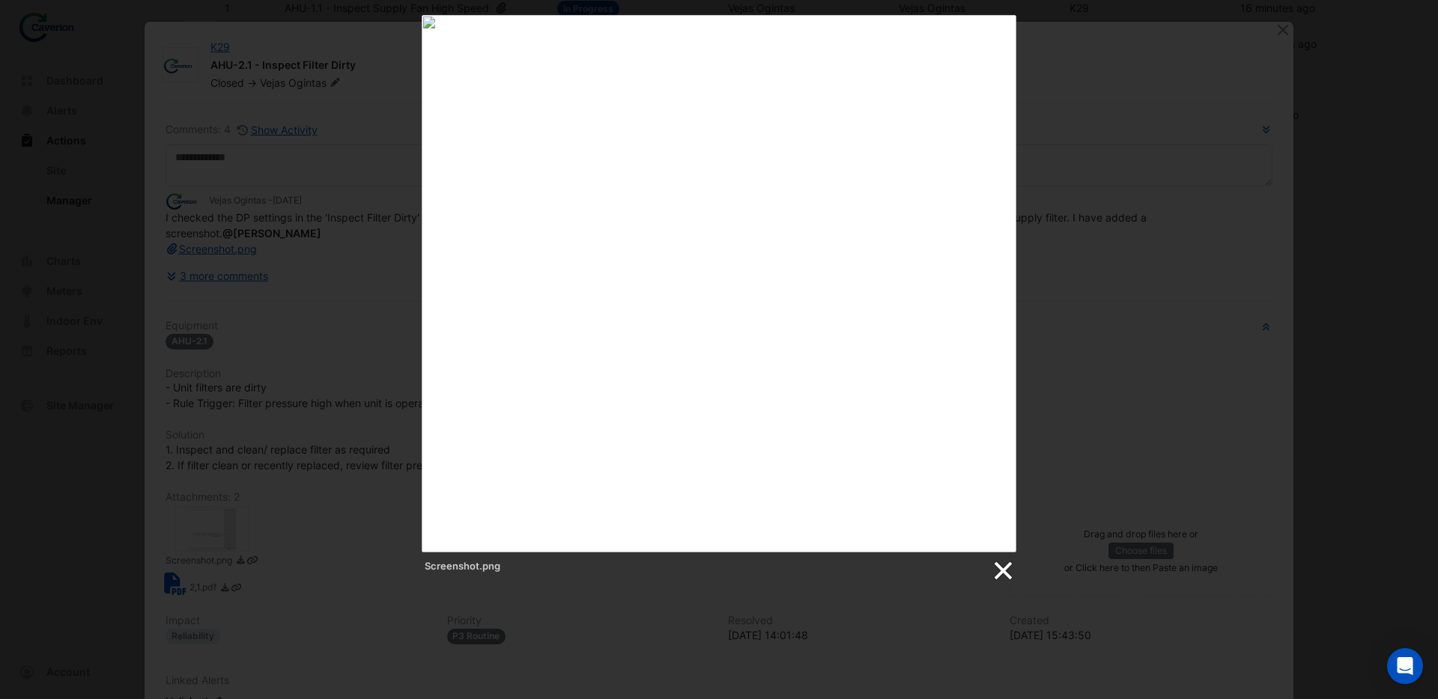
click at [1003, 568] on link at bounding box center [1002, 571] width 22 height 22
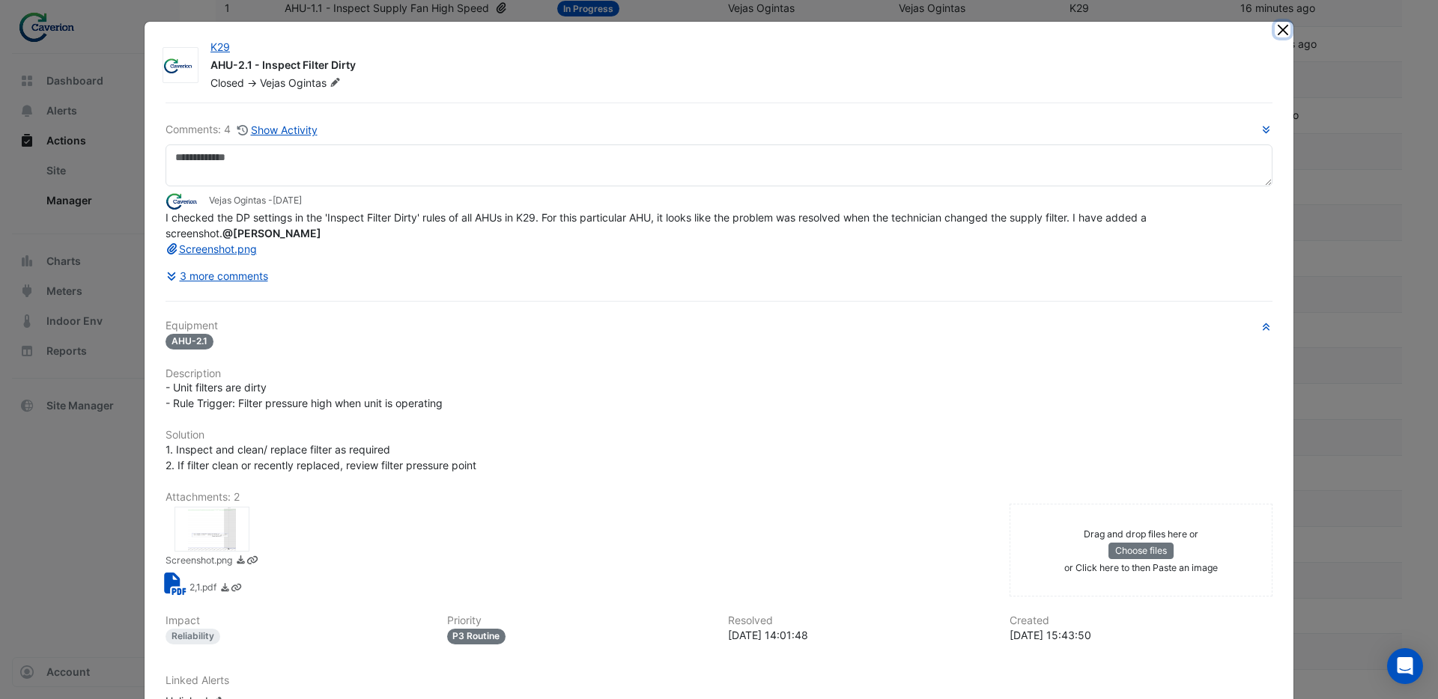
click at [1285, 28] on button "Close" at bounding box center [1283, 30] width 16 height 16
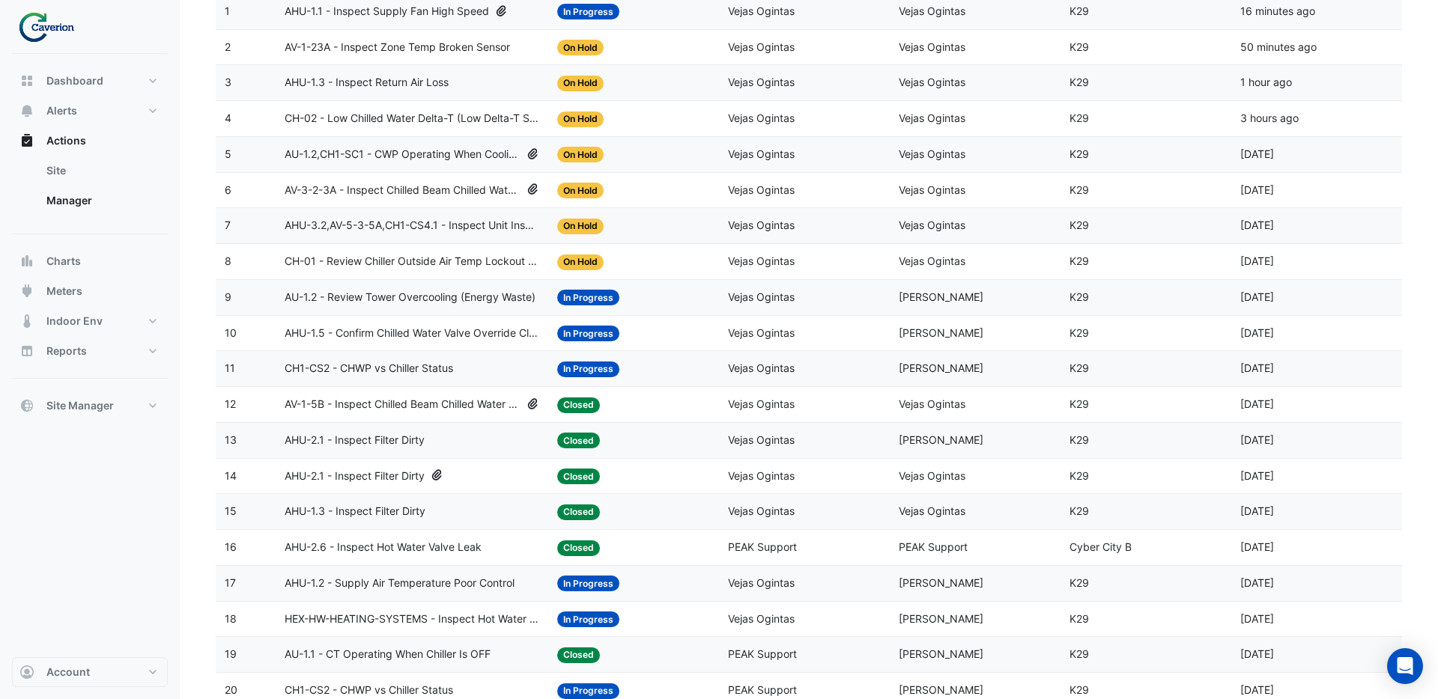
scroll to position [228, 0]
click at [429, 546] on span "AHU-2.6 - Inspect Hot Water Valve Leak" at bounding box center [383, 548] width 197 height 17
click at [385, 546] on span "AHU-2.6 - Inspect Hot Water Valve Leak" at bounding box center [383, 548] width 197 height 17
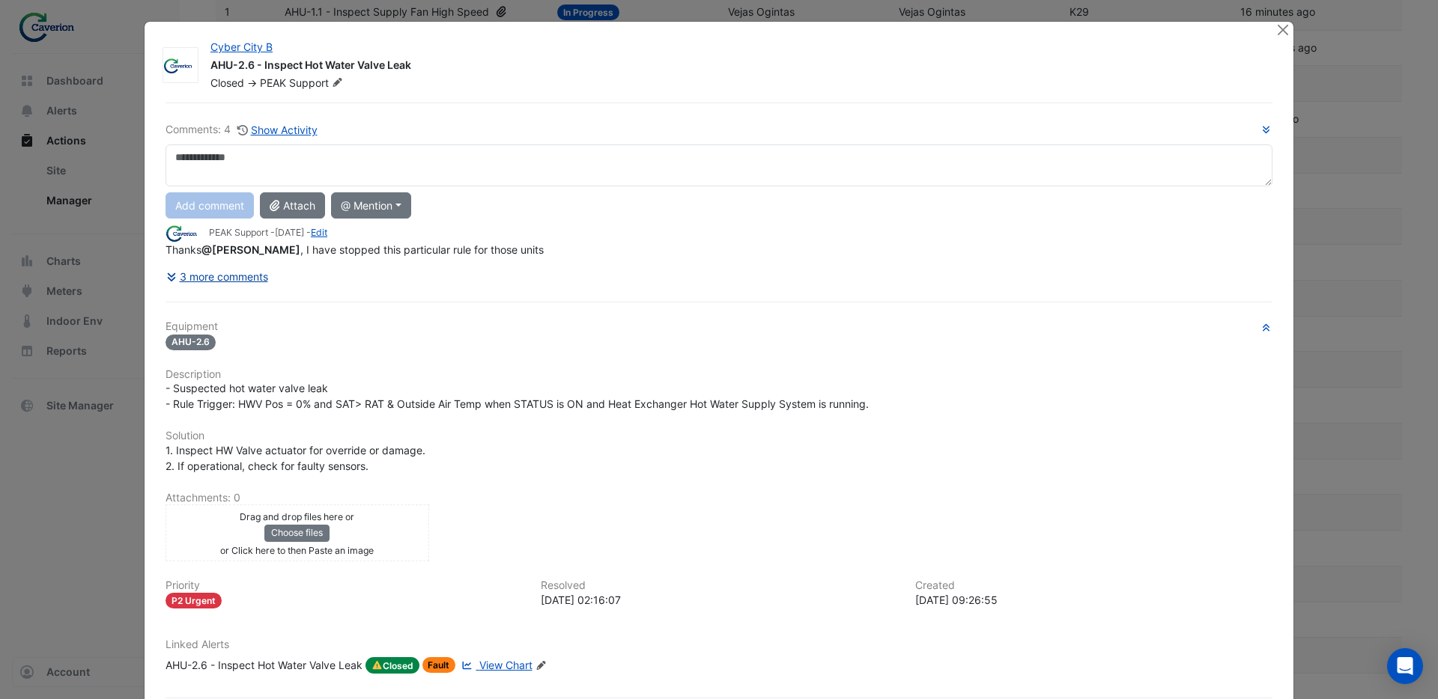
click at [172, 279] on icon at bounding box center [172, 277] width 13 height 10
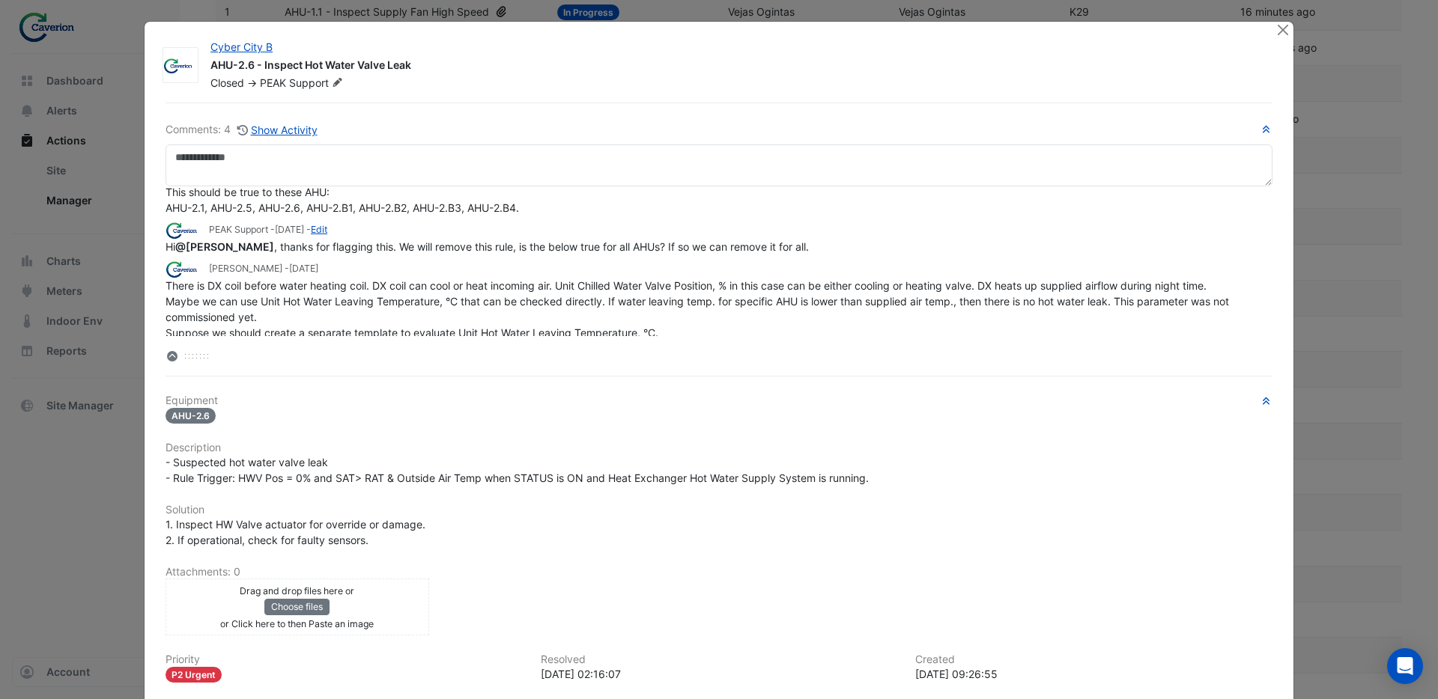
scroll to position [70, 0]
click at [1287, 31] on button "Close" at bounding box center [1283, 30] width 16 height 16
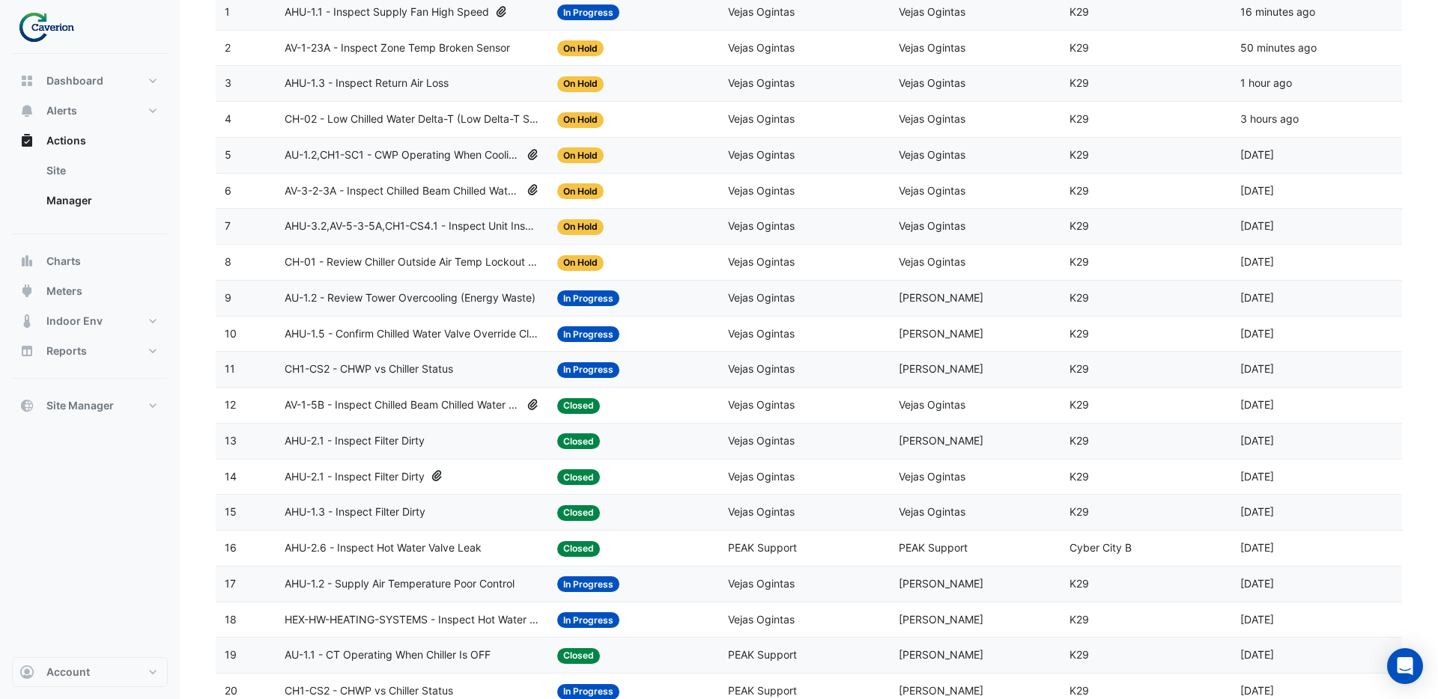
click at [428, 123] on span "CH-02 - Low Chilled Water Delta-T (Low Delta-T Syndrome)" at bounding box center [412, 119] width 255 height 17
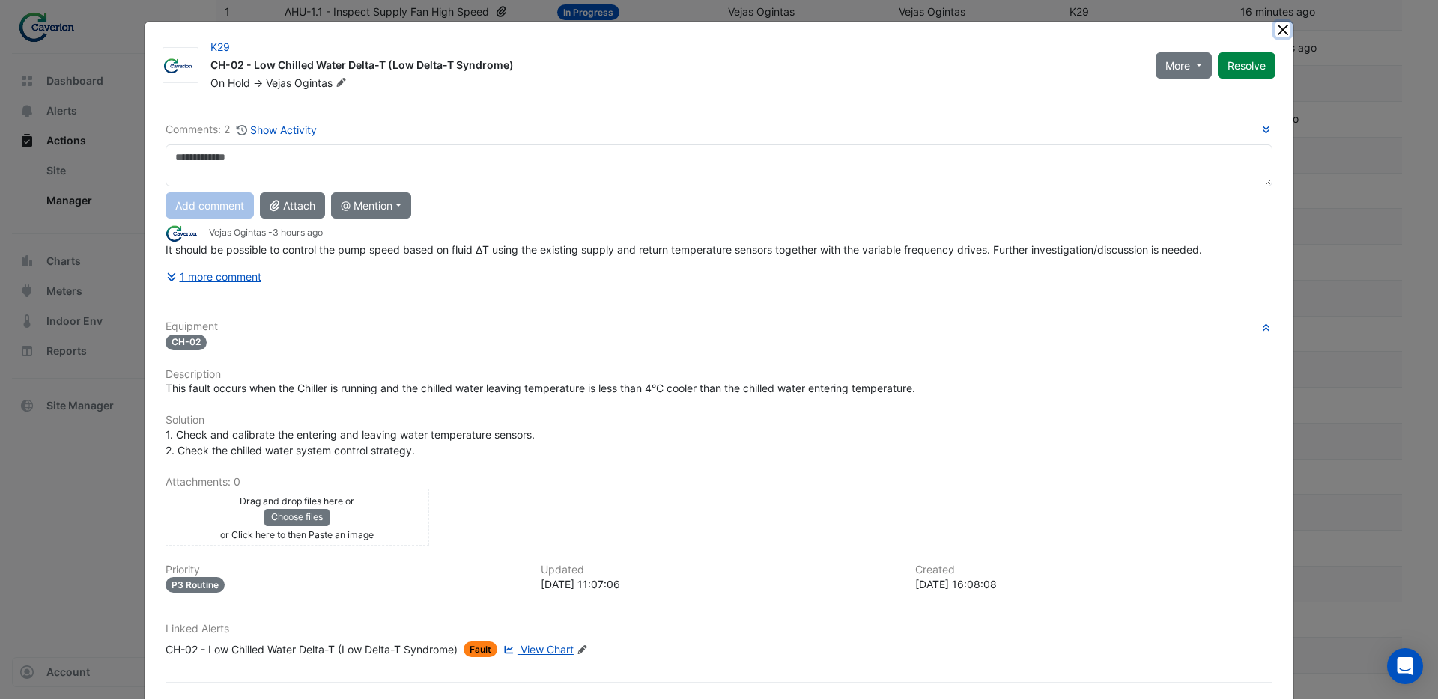
click at [1284, 31] on button "Close" at bounding box center [1283, 30] width 16 height 16
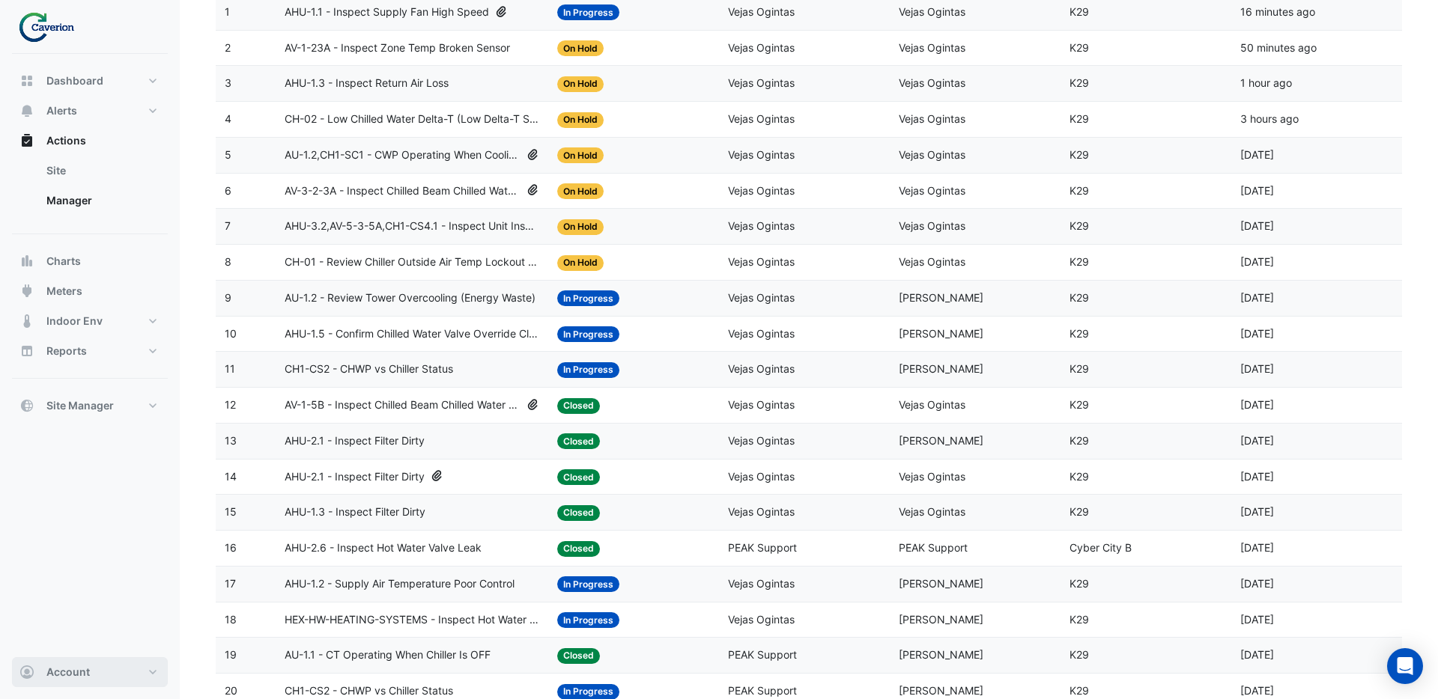
click at [145, 673] on button "Account" at bounding box center [90, 672] width 156 height 30
click at [42, 636] on link "Sign Out" at bounding box center [90, 634] width 142 height 30
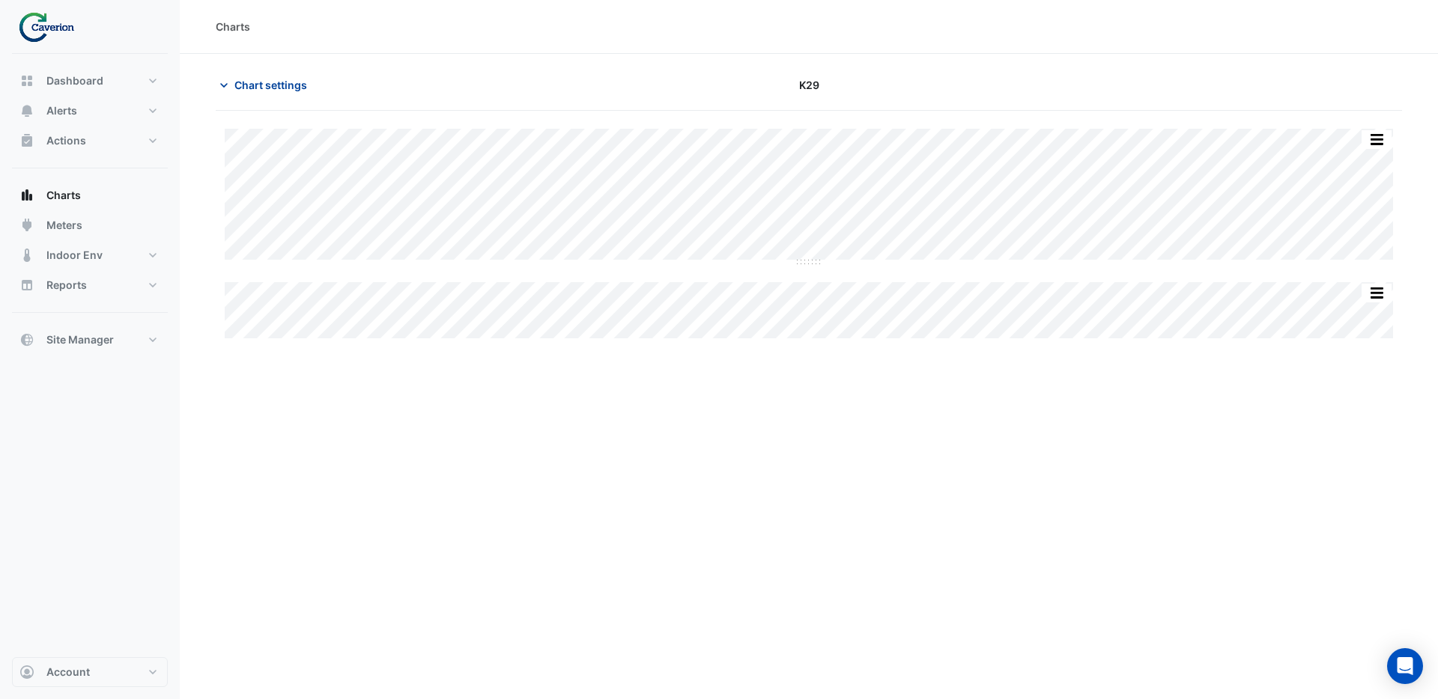
click at [299, 88] on span "Chart settings" at bounding box center [270, 85] width 73 height 16
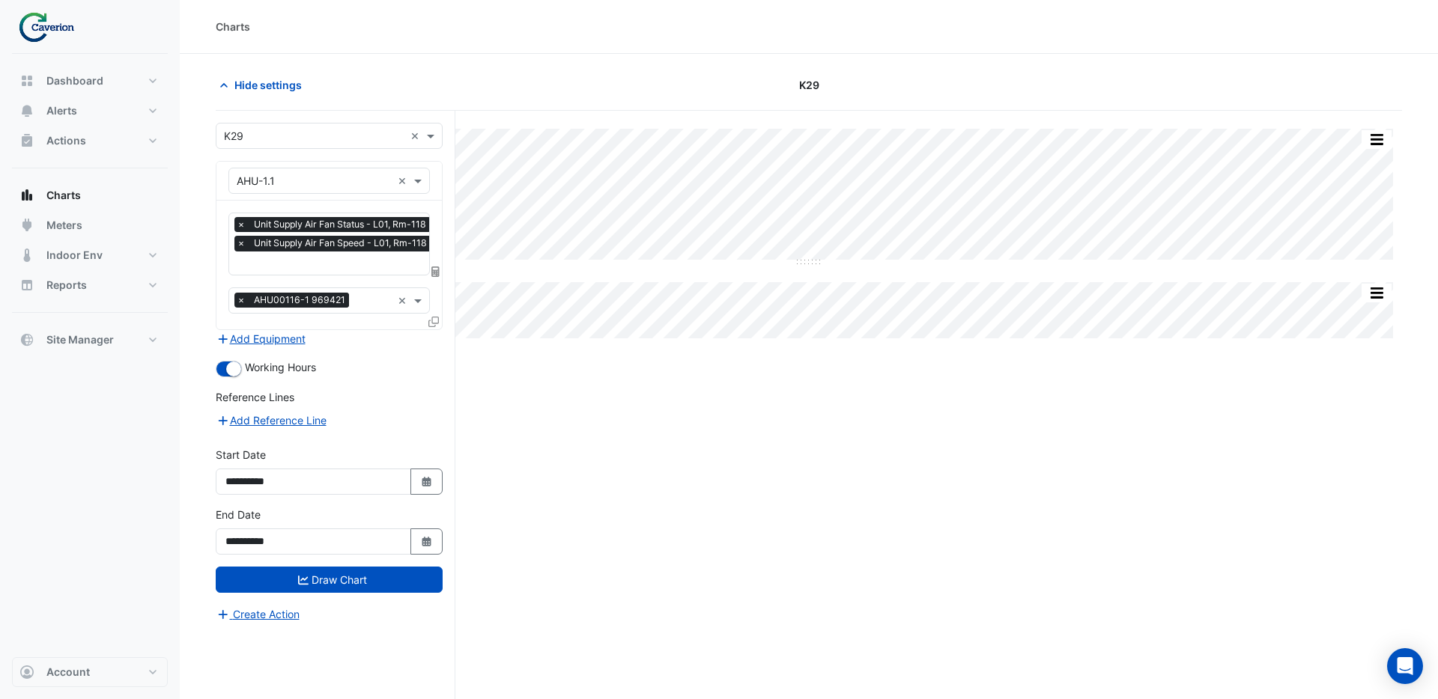
click at [318, 265] on input "text" at bounding box center [336, 265] width 198 height 16
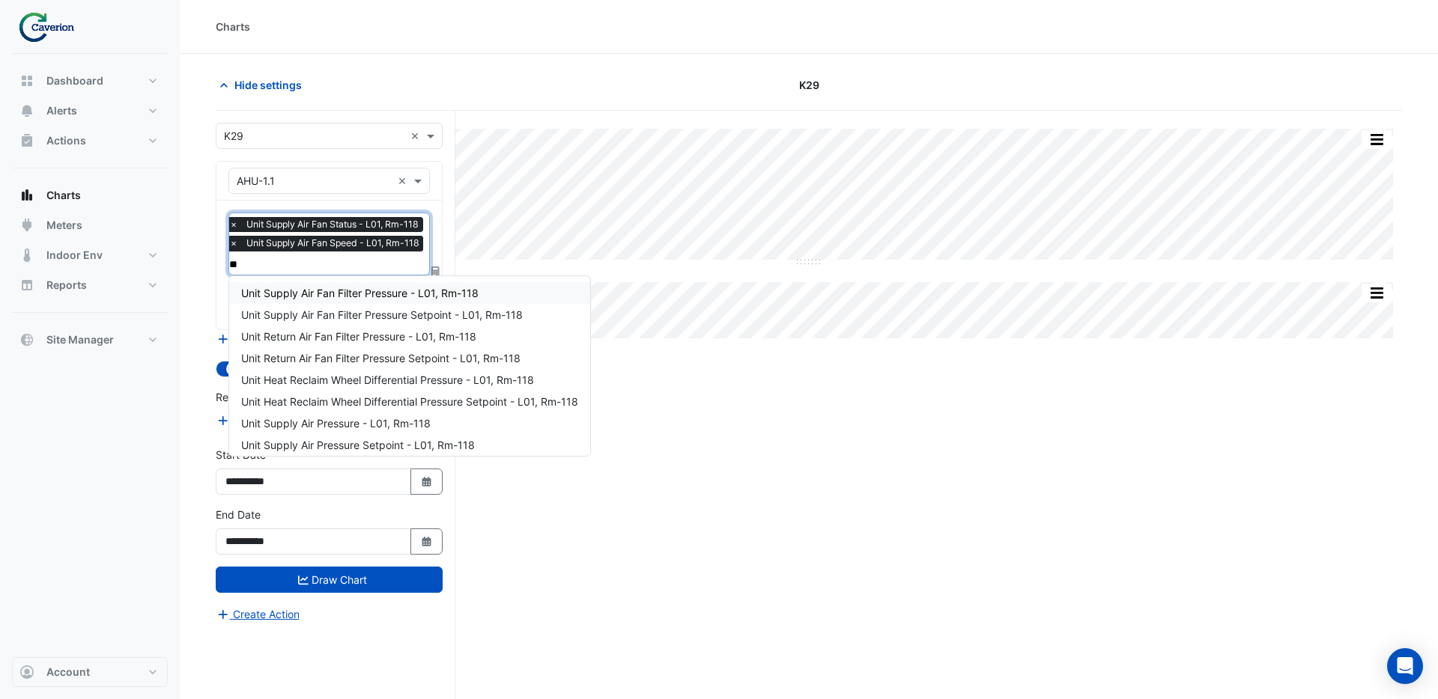
type input "*"
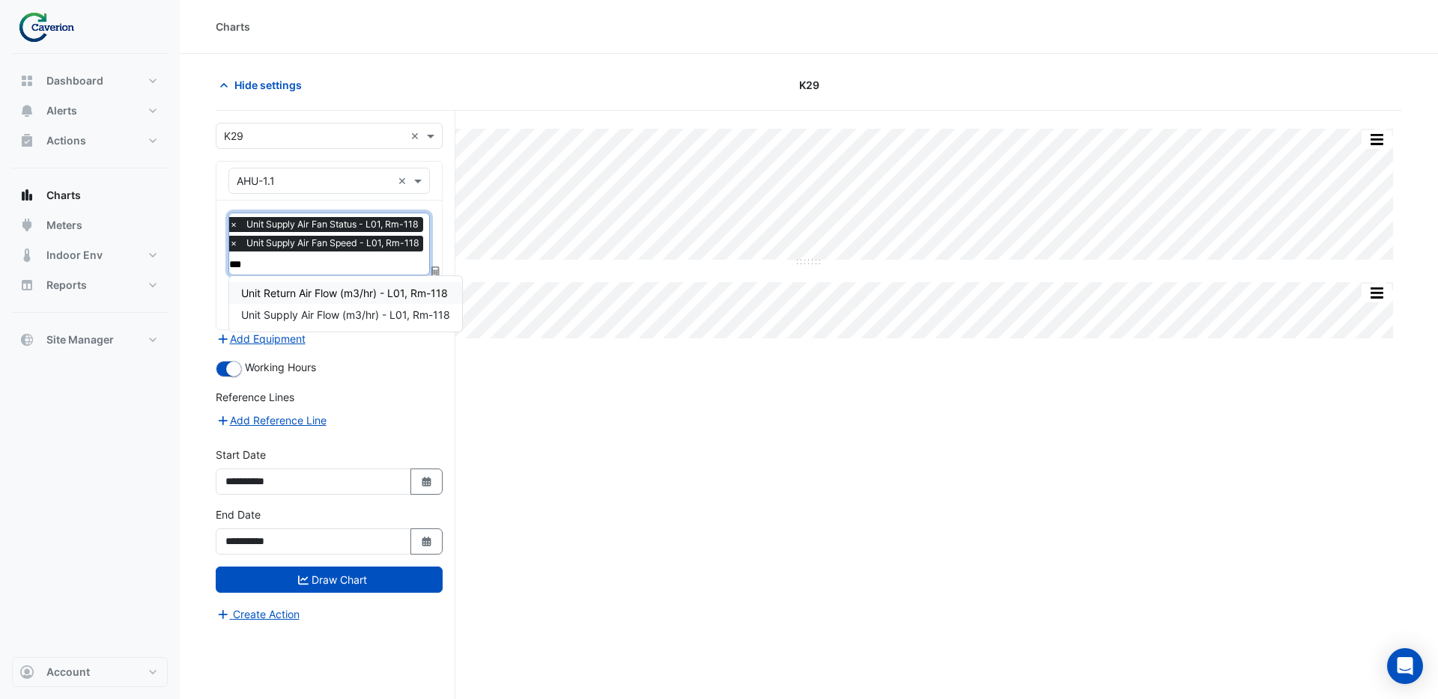
type input "****"
click at [312, 317] on span "Unit Supply Air Flow (m3/hr) - L01, Rm-118" at bounding box center [345, 315] width 209 height 13
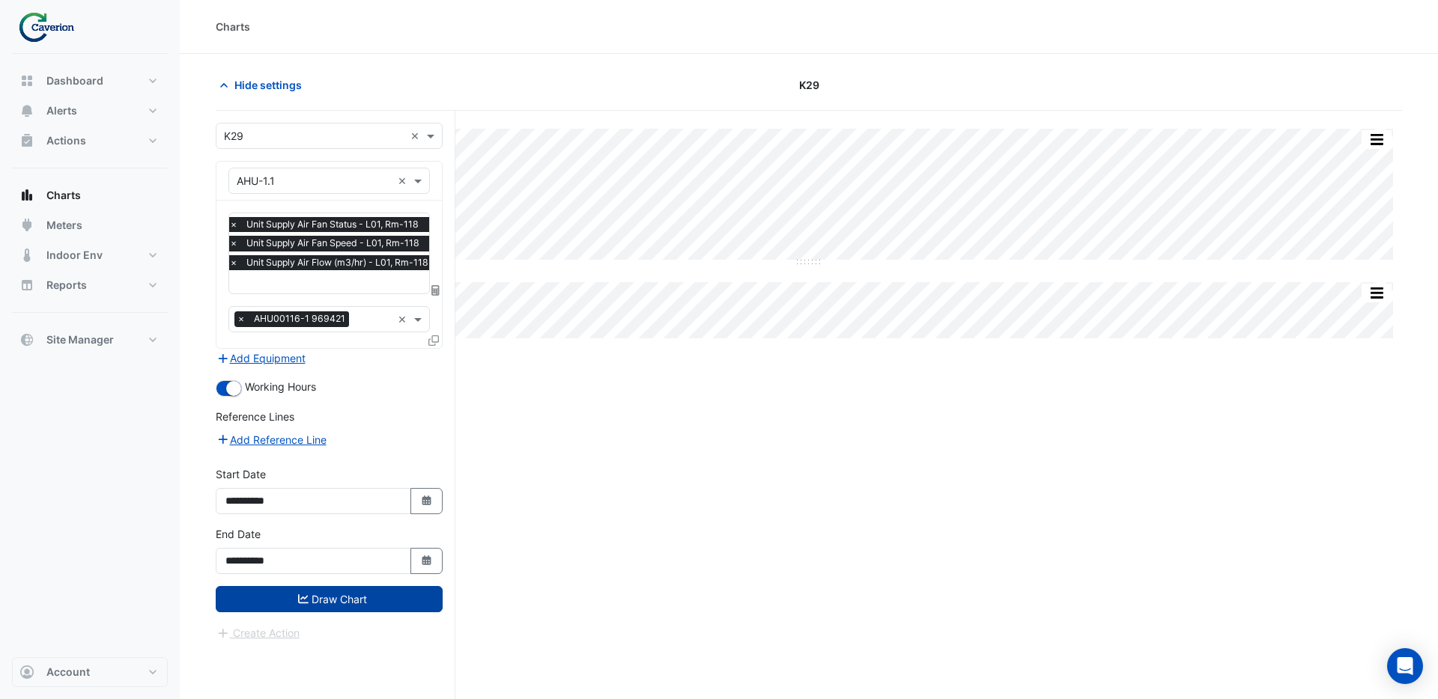
click at [347, 600] on button "Draw Chart" at bounding box center [329, 599] width 227 height 26
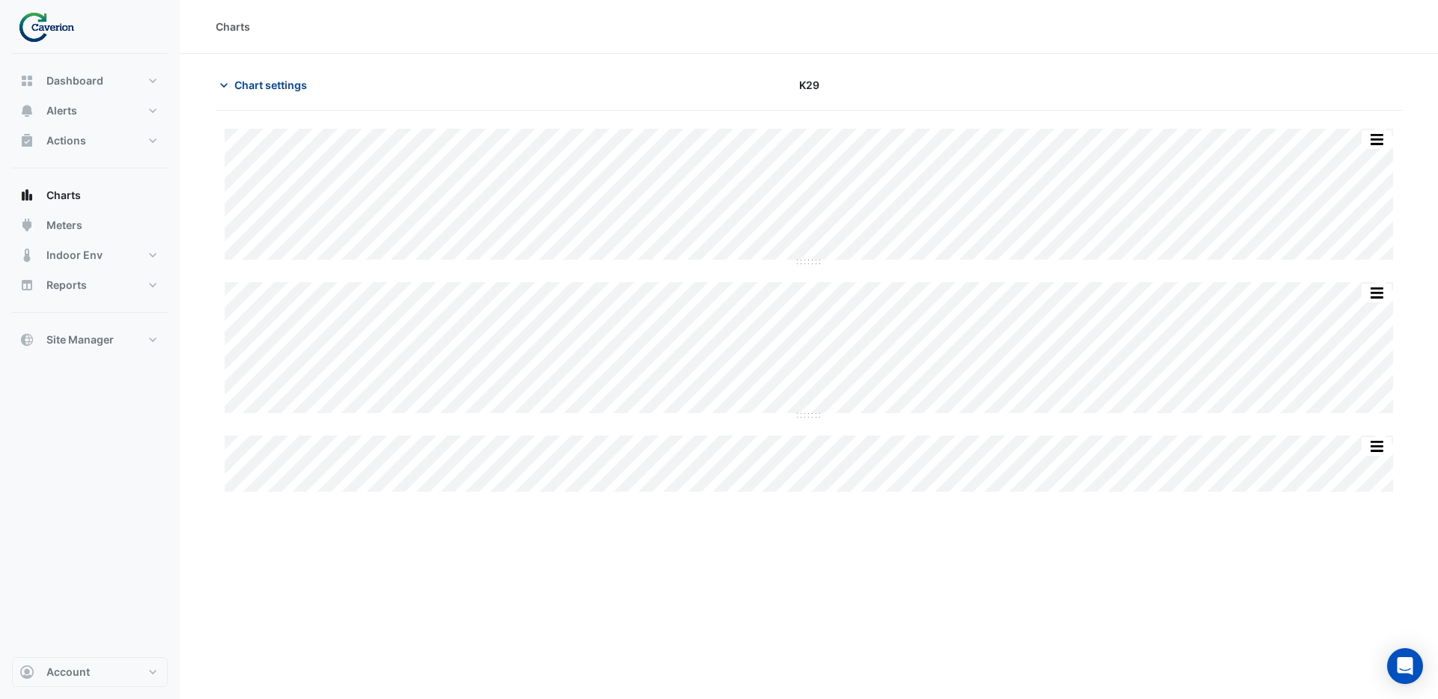
click at [257, 79] on span "Chart settings" at bounding box center [270, 85] width 73 height 16
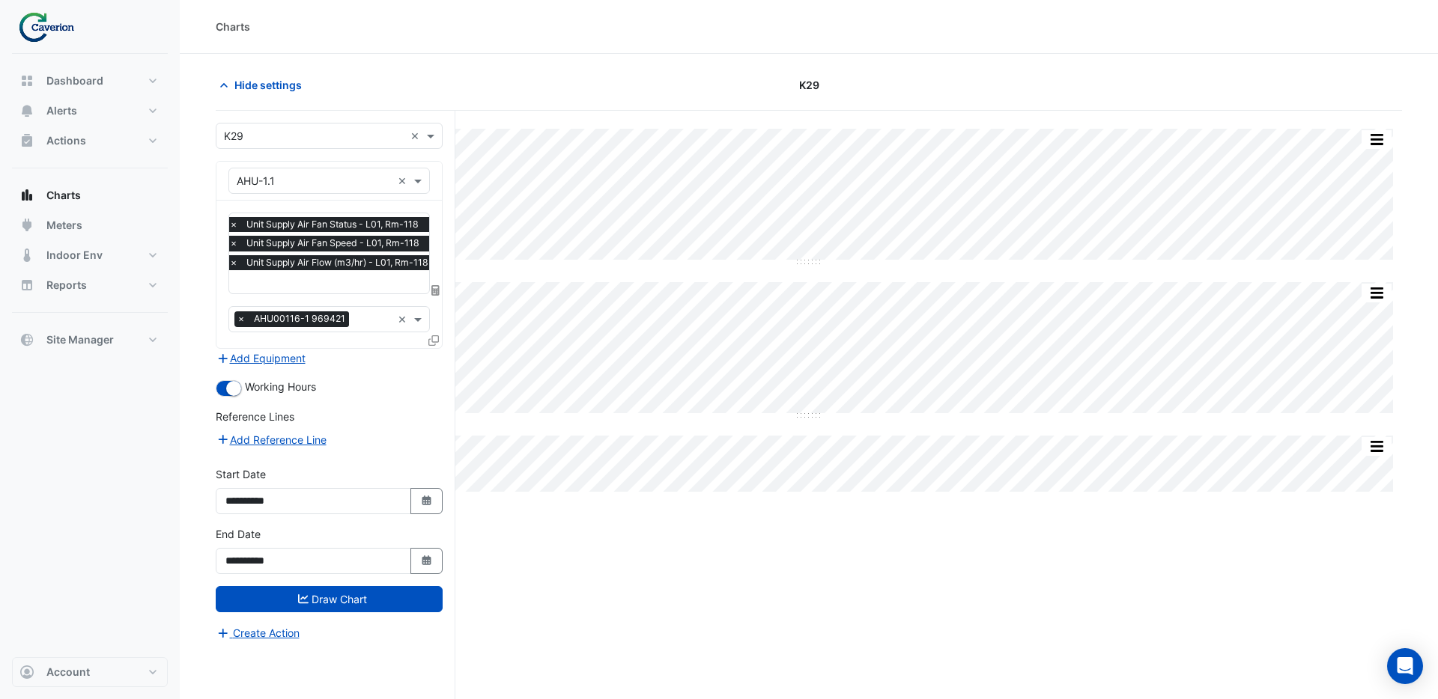
click at [312, 287] on input "text" at bounding box center [332, 284] width 207 height 16
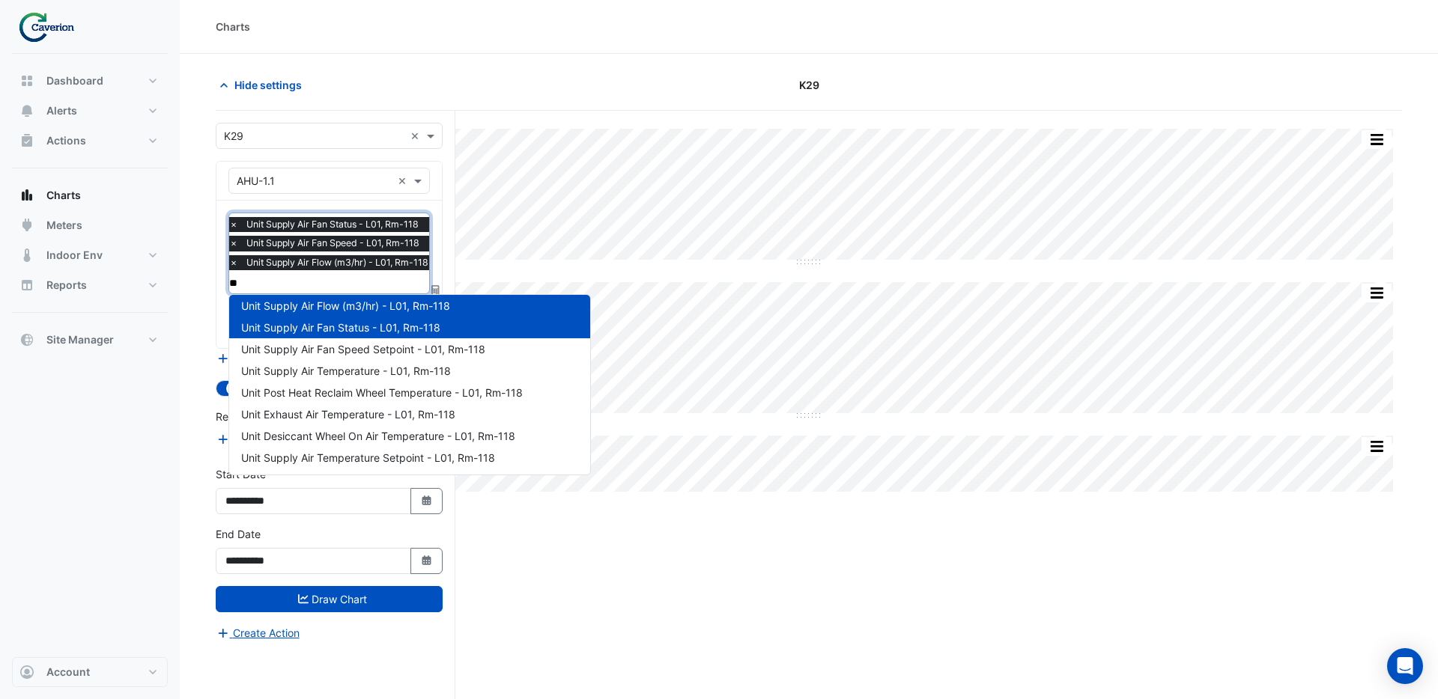
scroll to position [28, 0]
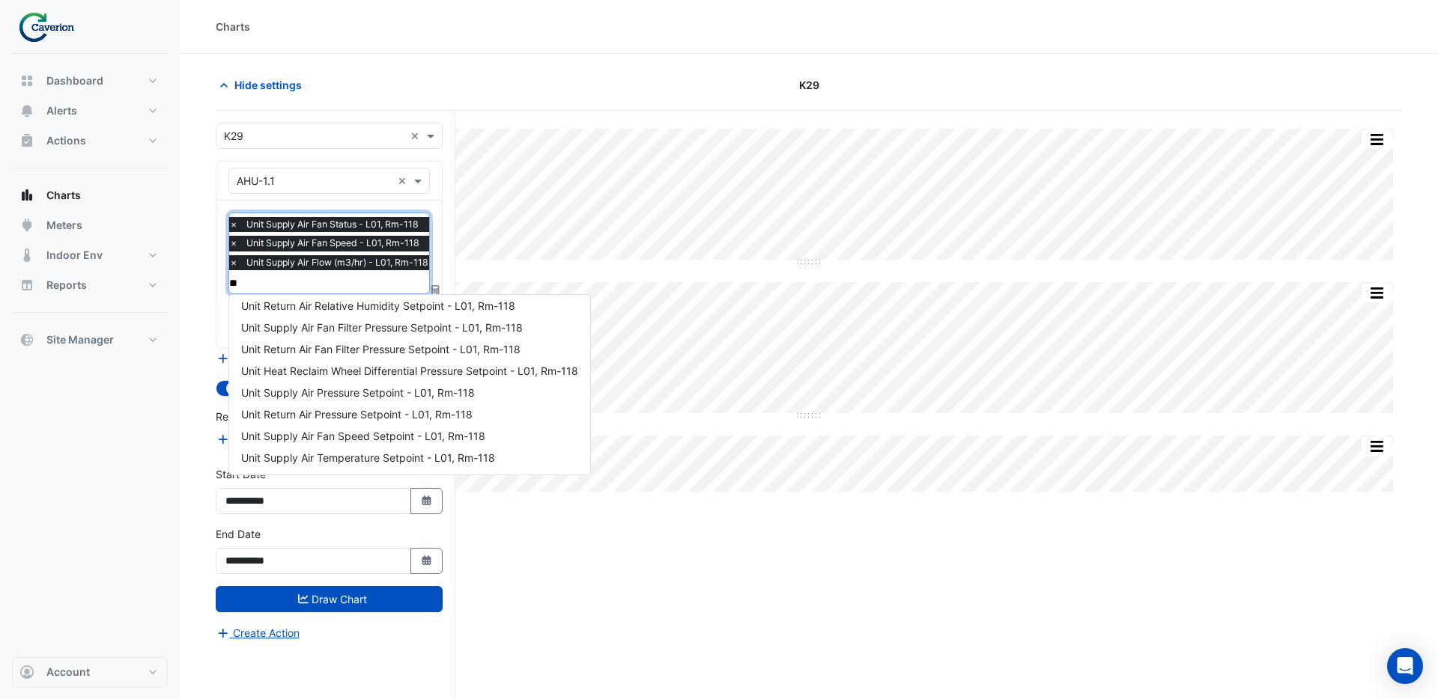
type input "***"
click at [332, 389] on span "Unit Supply Air Pressure Setpoint - L01, Rm-118" at bounding box center [358, 392] width 234 height 13
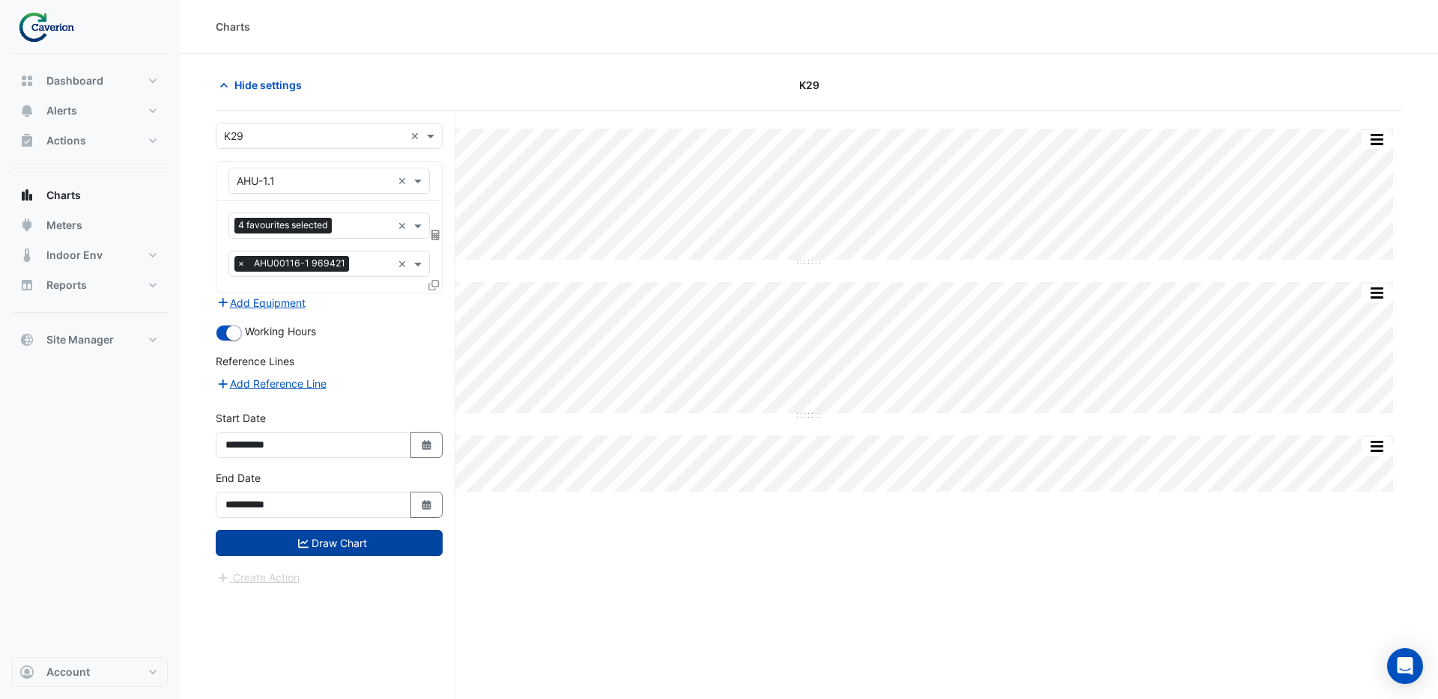
click at [355, 553] on button "Draw Chart" at bounding box center [329, 543] width 227 height 26
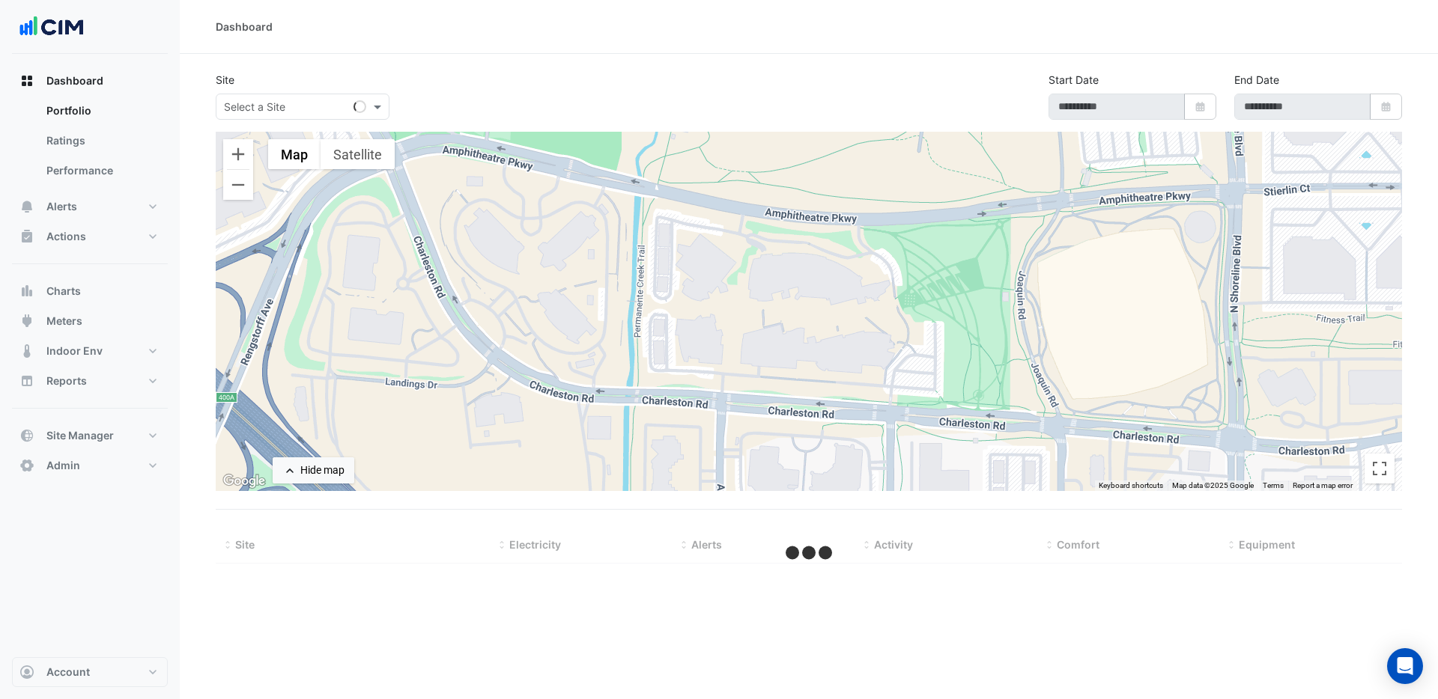
click at [296, 113] on input "text" at bounding box center [287, 108] width 127 height 16
type input "******"
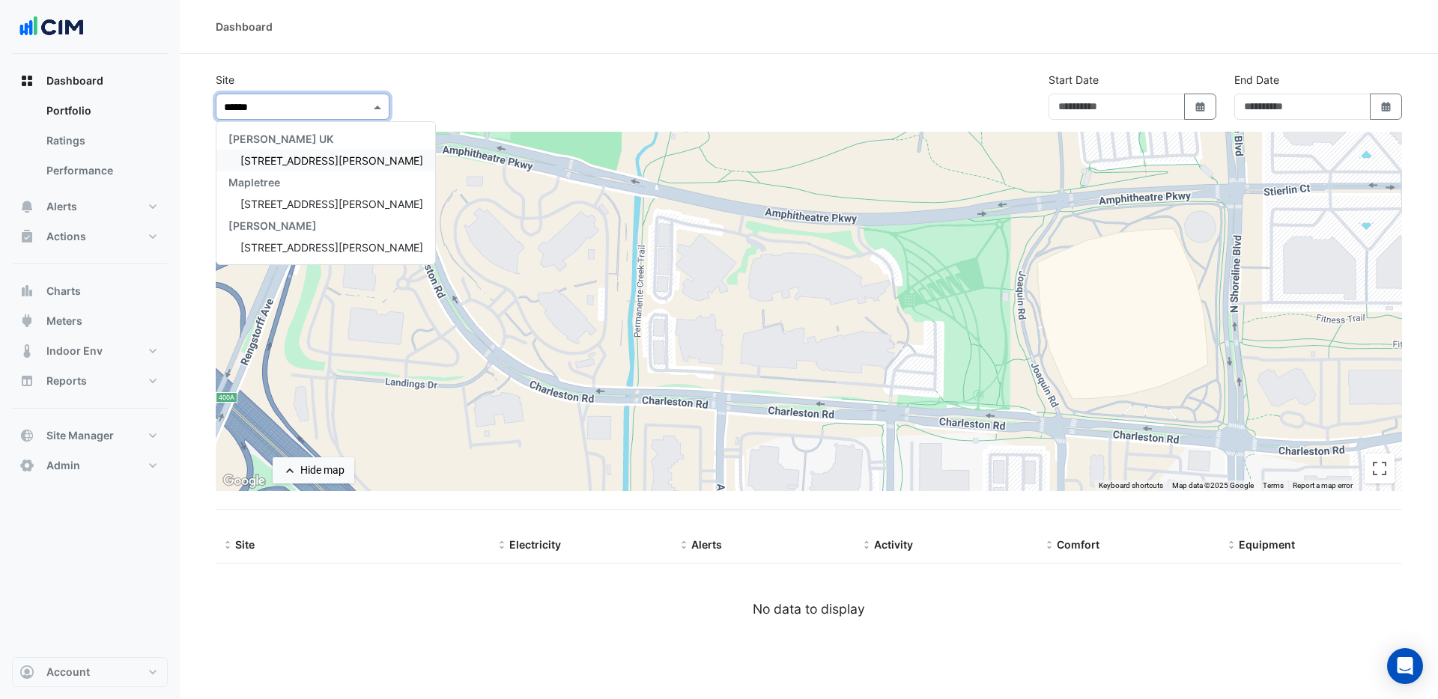
type input "**********"
click at [289, 163] on span "[STREET_ADDRESS][PERSON_NAME]" at bounding box center [331, 160] width 183 height 13
select select "***"
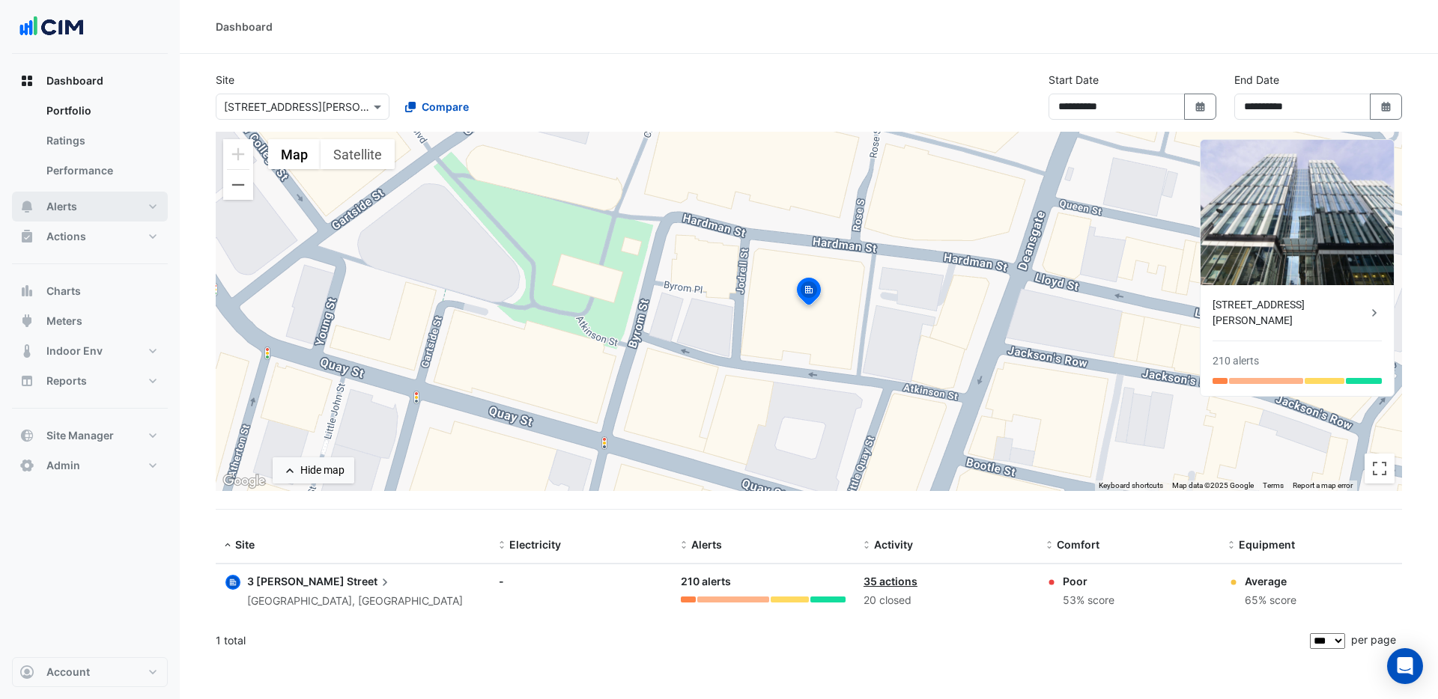
click at [67, 204] on span "Alerts" at bounding box center [61, 206] width 31 height 15
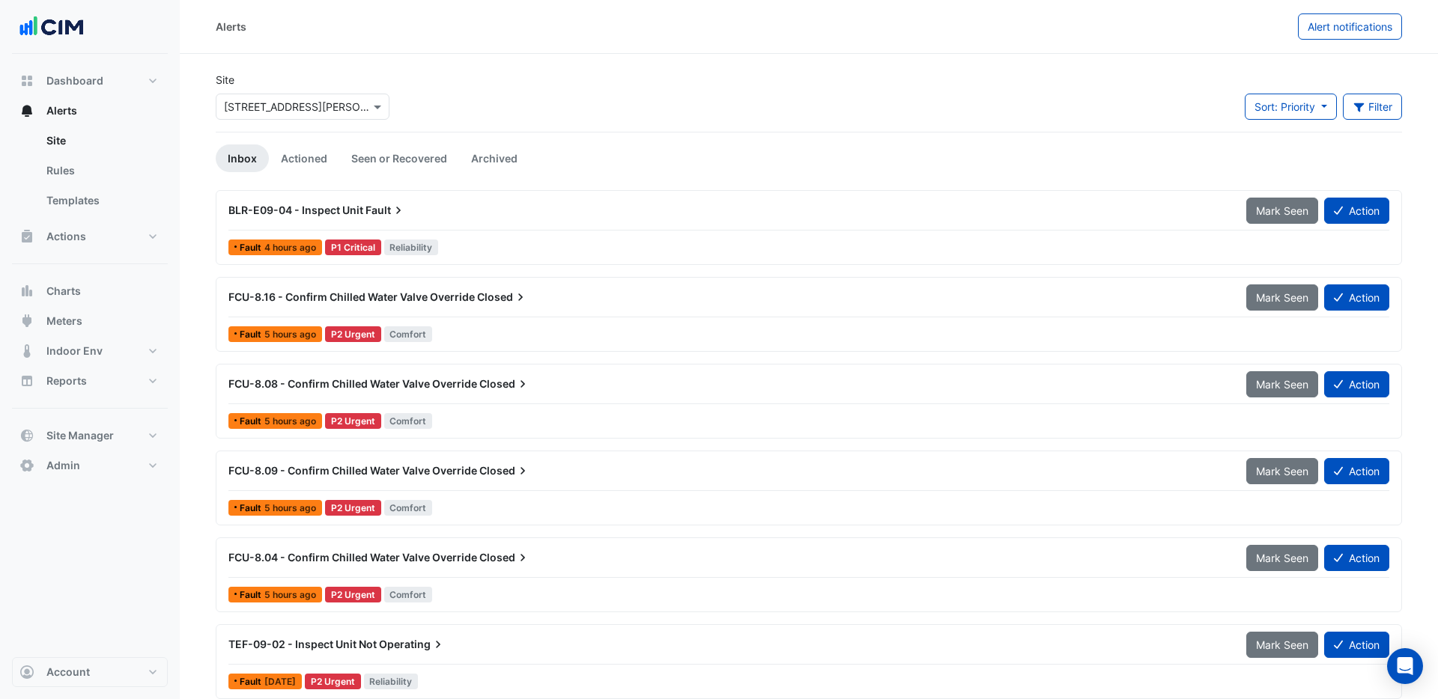
click at [470, 301] on span "FCU-8.16 - Confirm Chilled Water Valve Override" at bounding box center [351, 297] width 246 height 13
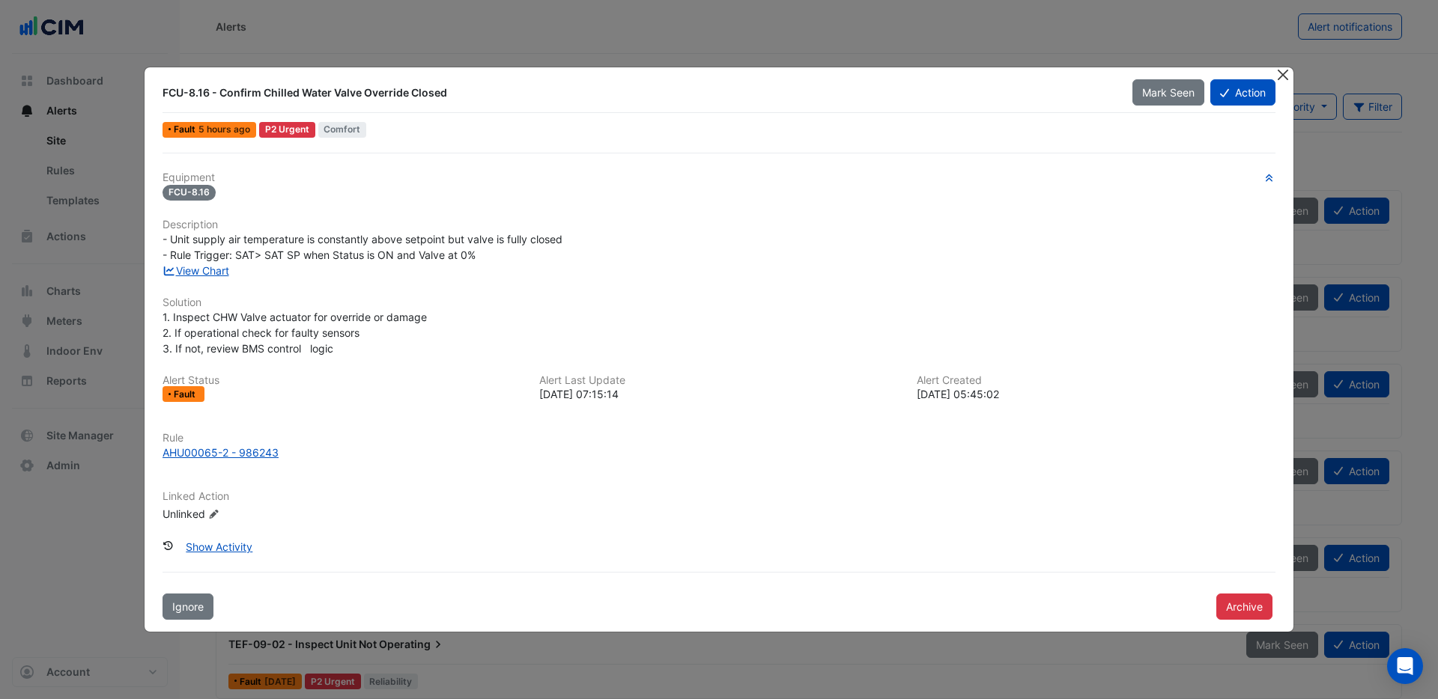
click at [1282, 73] on button "Close" at bounding box center [1283, 75] width 16 height 16
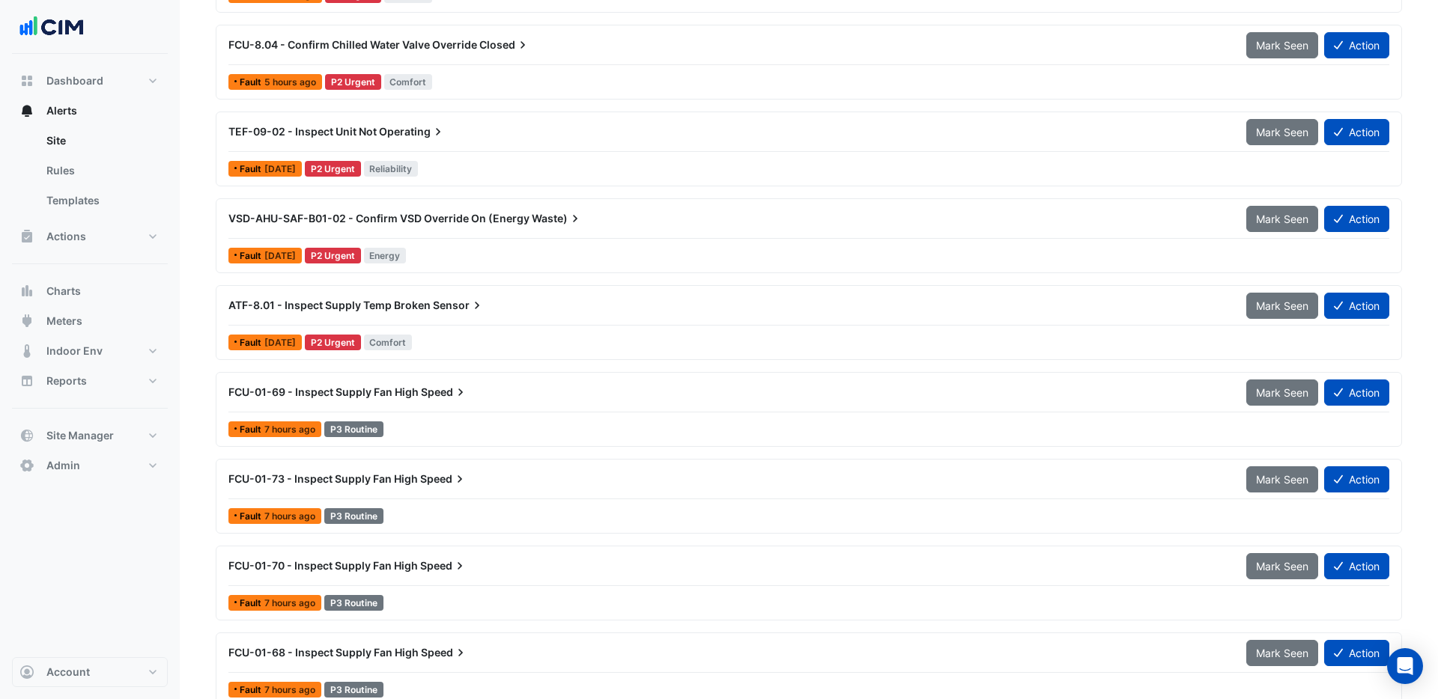
scroll to position [514, 0]
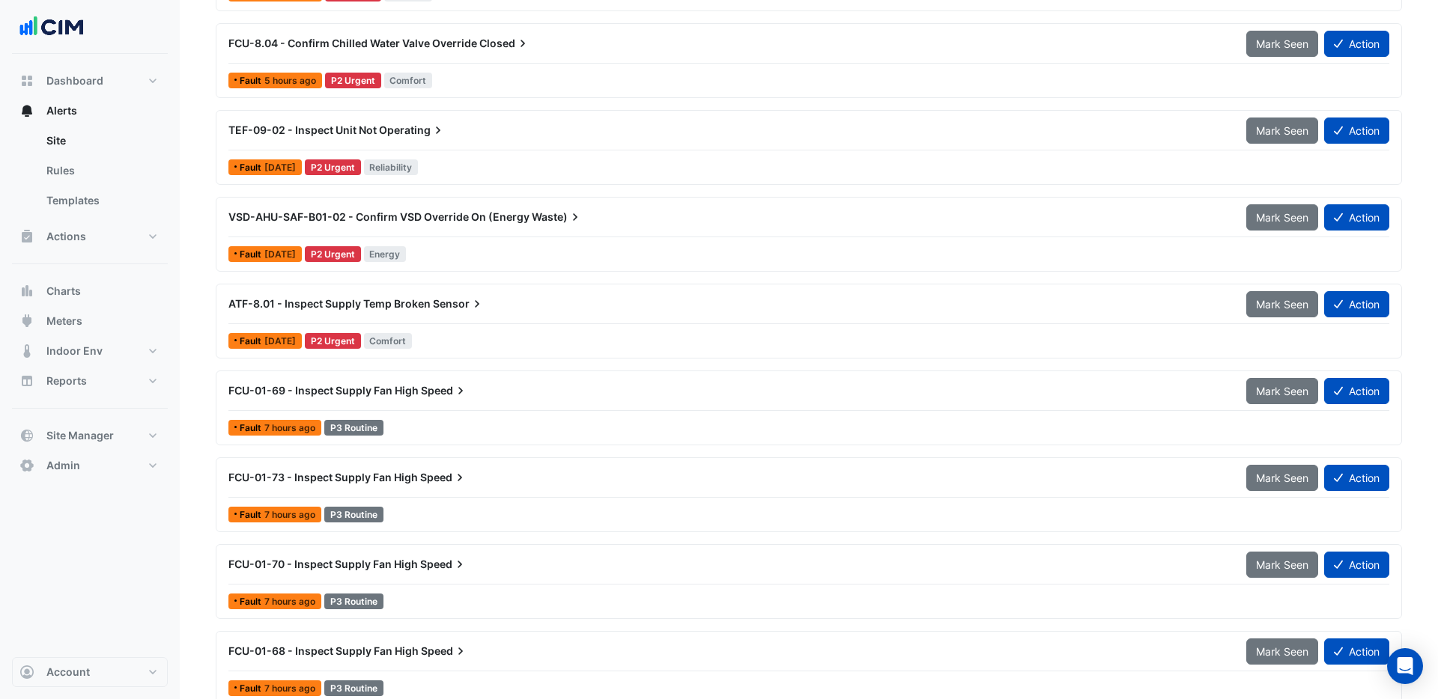
click at [484, 221] on span "VSD-AHU-SAF-B01-02 - Confirm VSD Override On (Energy" at bounding box center [378, 216] width 301 height 13
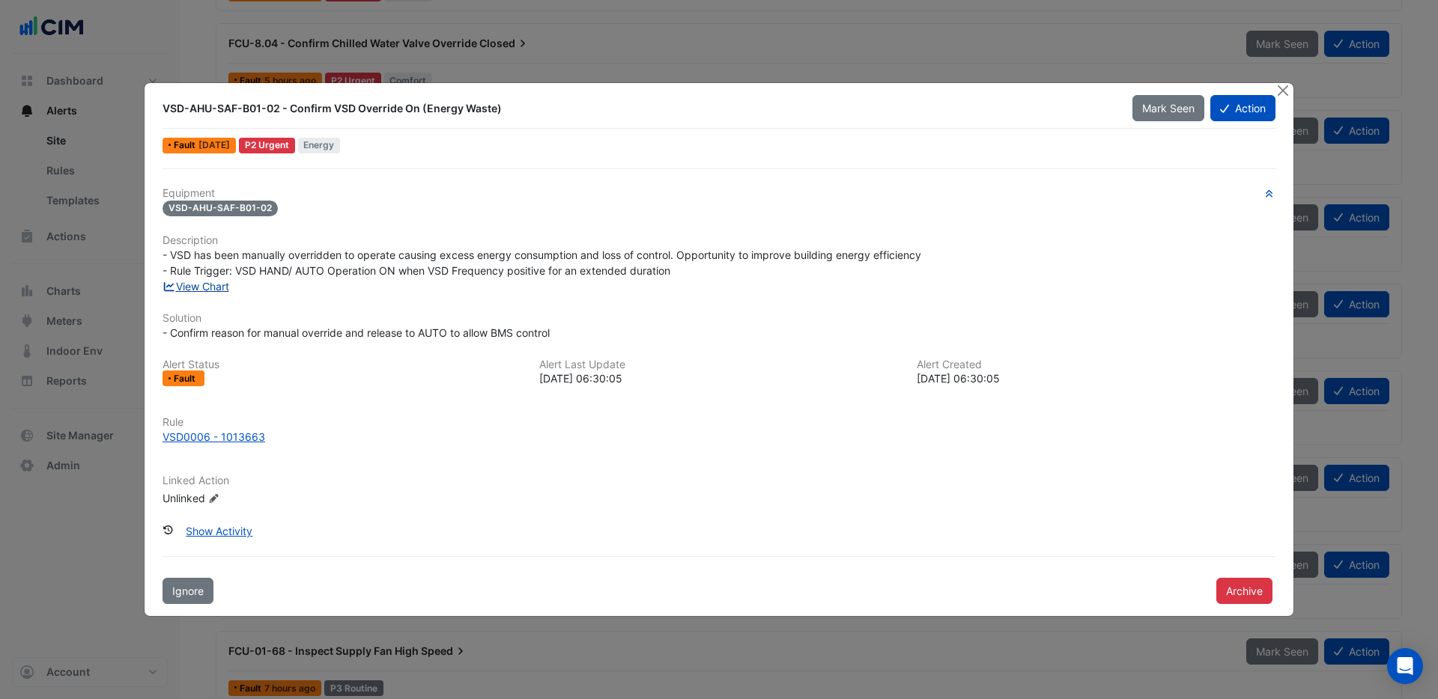
click at [210, 288] on link "View Chart" at bounding box center [195, 286] width 67 height 13
click at [1252, 592] on button "Archive" at bounding box center [1244, 591] width 56 height 26
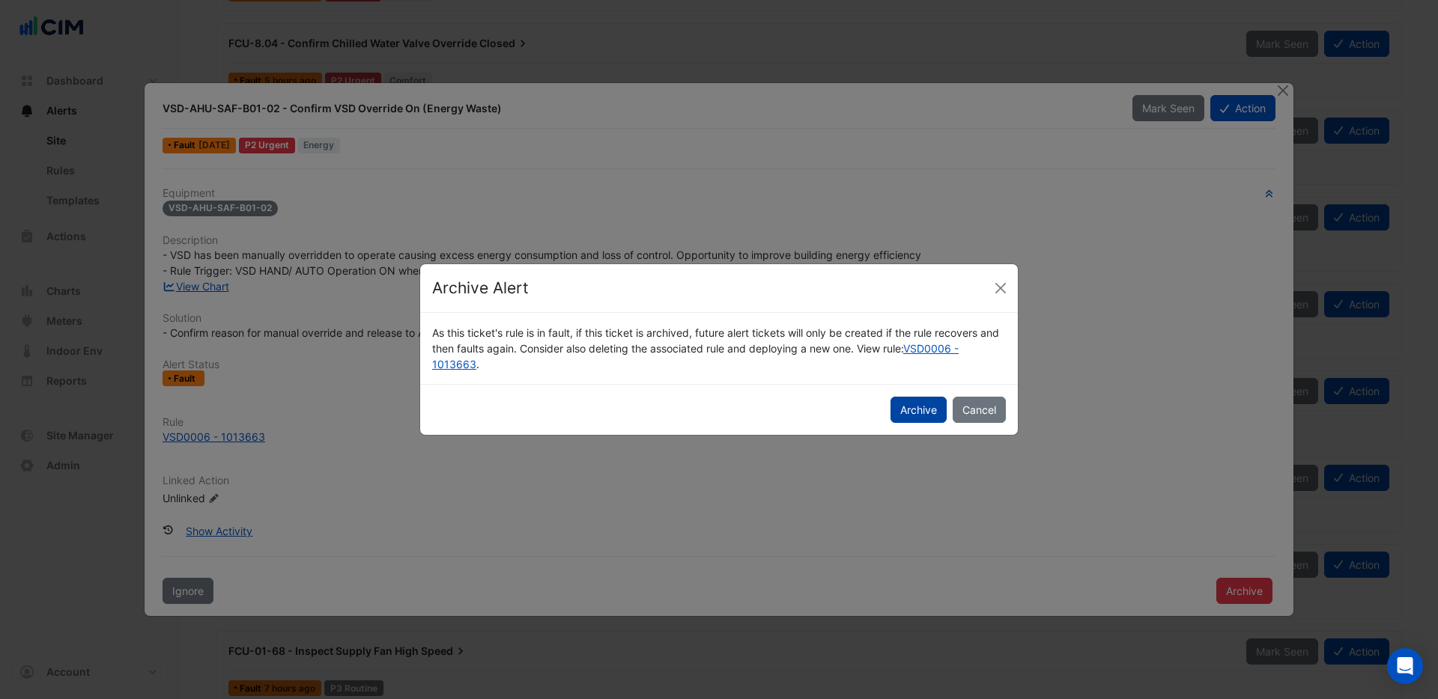
click at [920, 409] on button "Archive" at bounding box center [918, 410] width 56 height 26
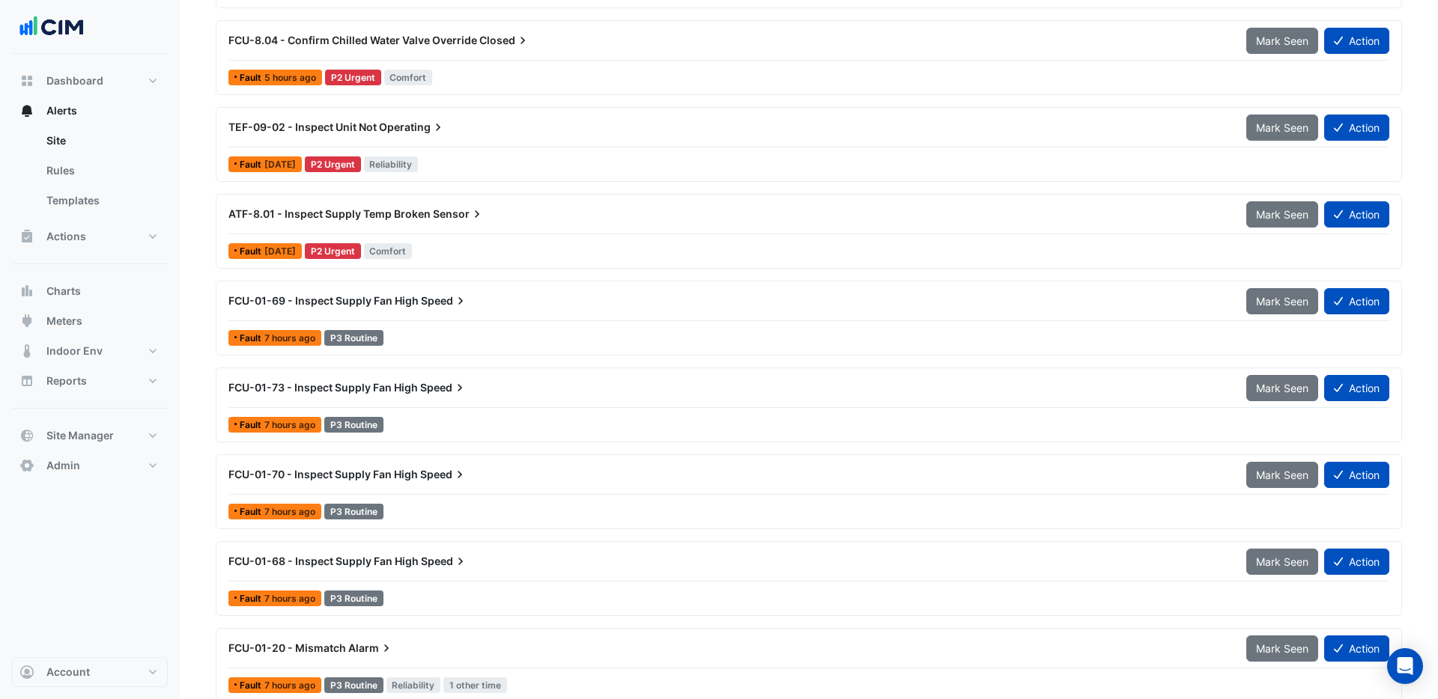
scroll to position [501, 0]
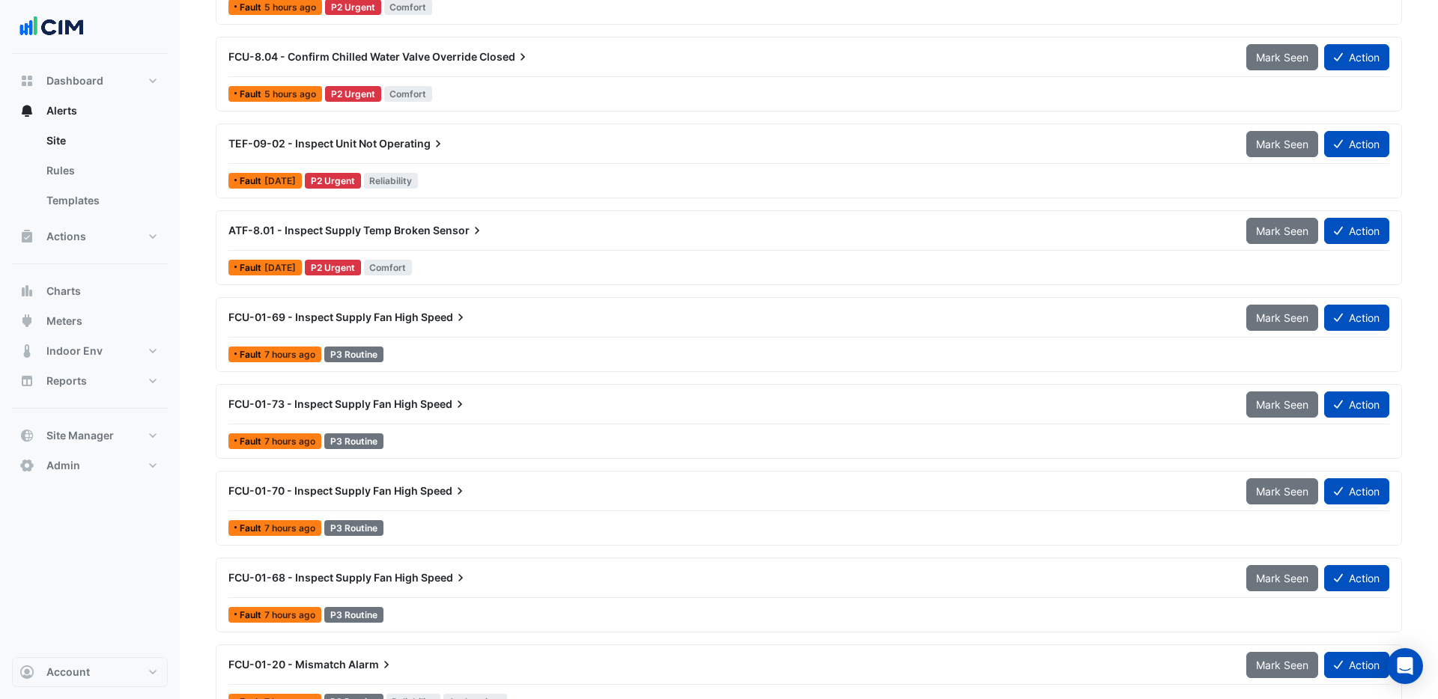
click at [338, 54] on span "FCU-8.04 - Confirm Chilled Water Valve Override" at bounding box center [352, 56] width 249 height 13
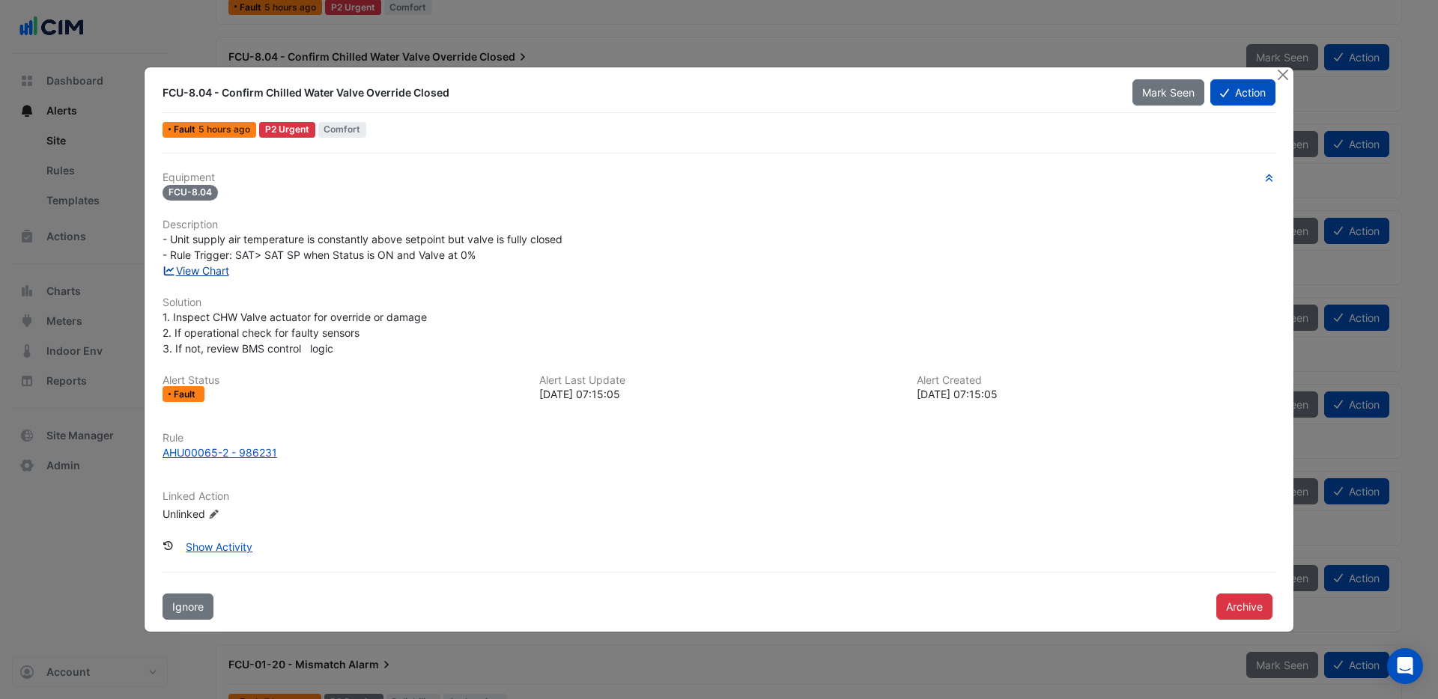
click at [210, 274] on link "View Chart" at bounding box center [195, 270] width 67 height 13
click at [1275, 73] on button "Close" at bounding box center [1283, 75] width 16 height 16
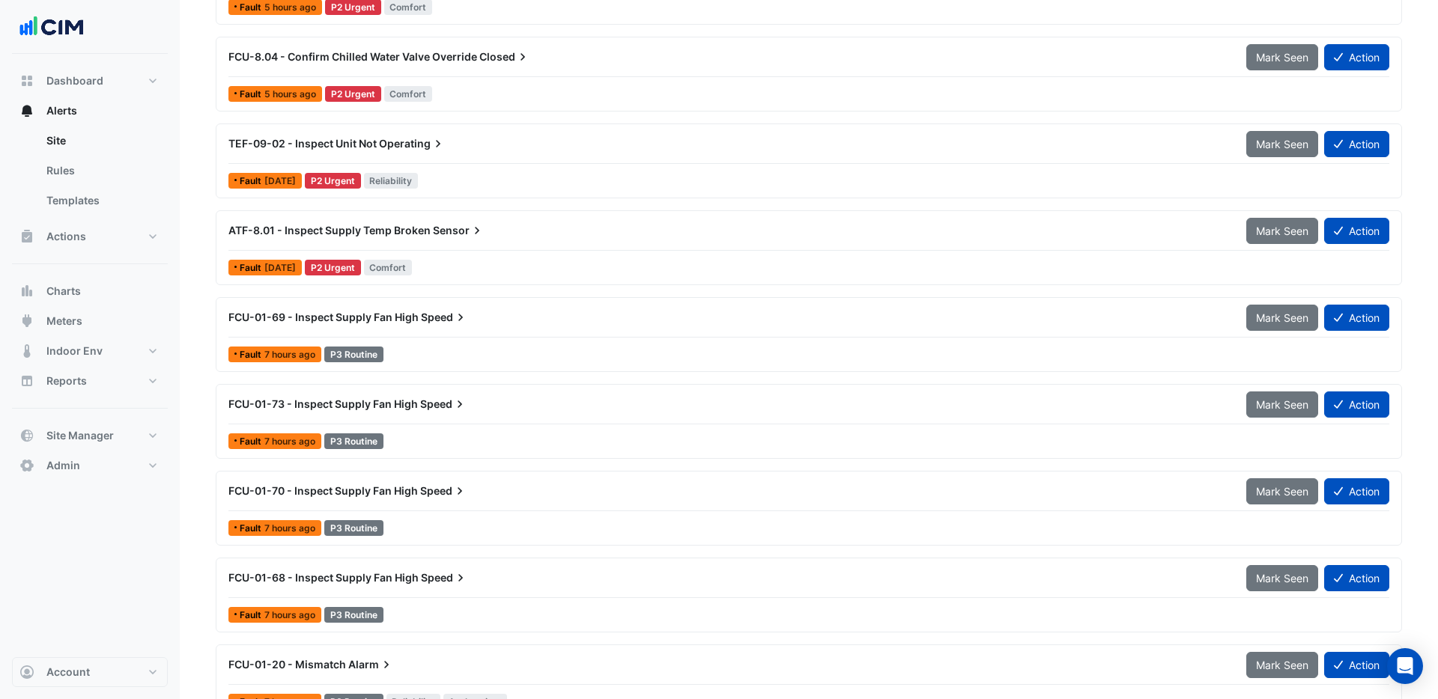
click at [1277, 76] on app-alert-ticket-details-modal "FCU-8.04 - Confirm Chilled Water Valve Override Closed Mark Seen Action Fault 5…" at bounding box center [719, 312] width 1149 height 565
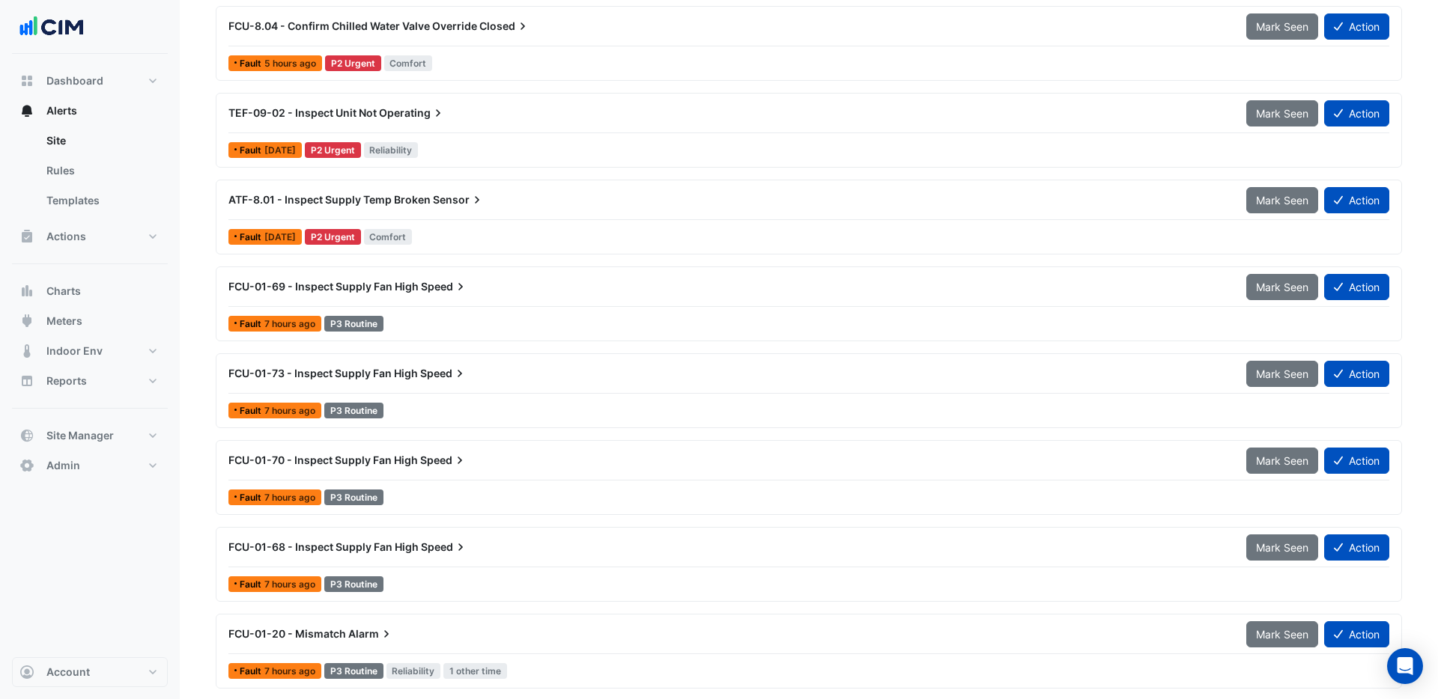
click at [240, 158] on div "Fault [DATE] P2 Urgent Reliability" at bounding box center [809, 150] width 1164 height 22
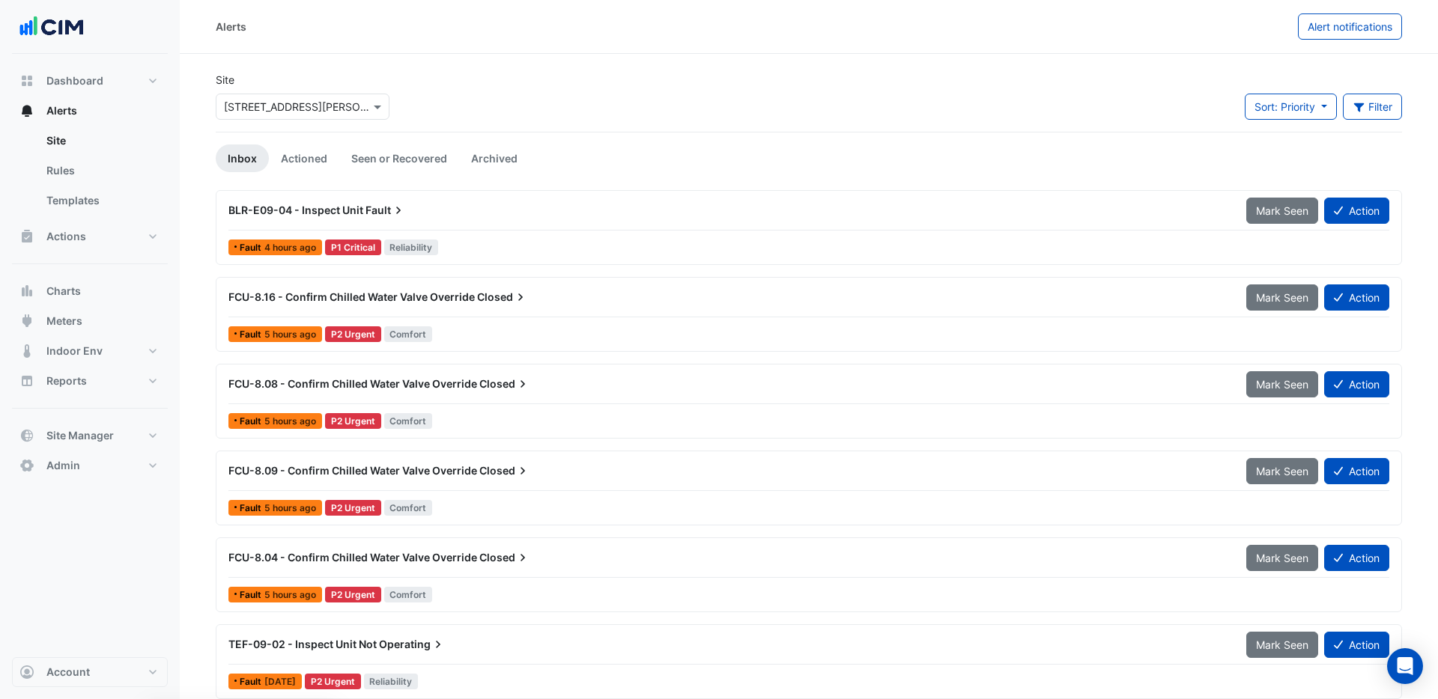
click at [286, 109] on input "text" at bounding box center [287, 108] width 127 height 16
type input "****"
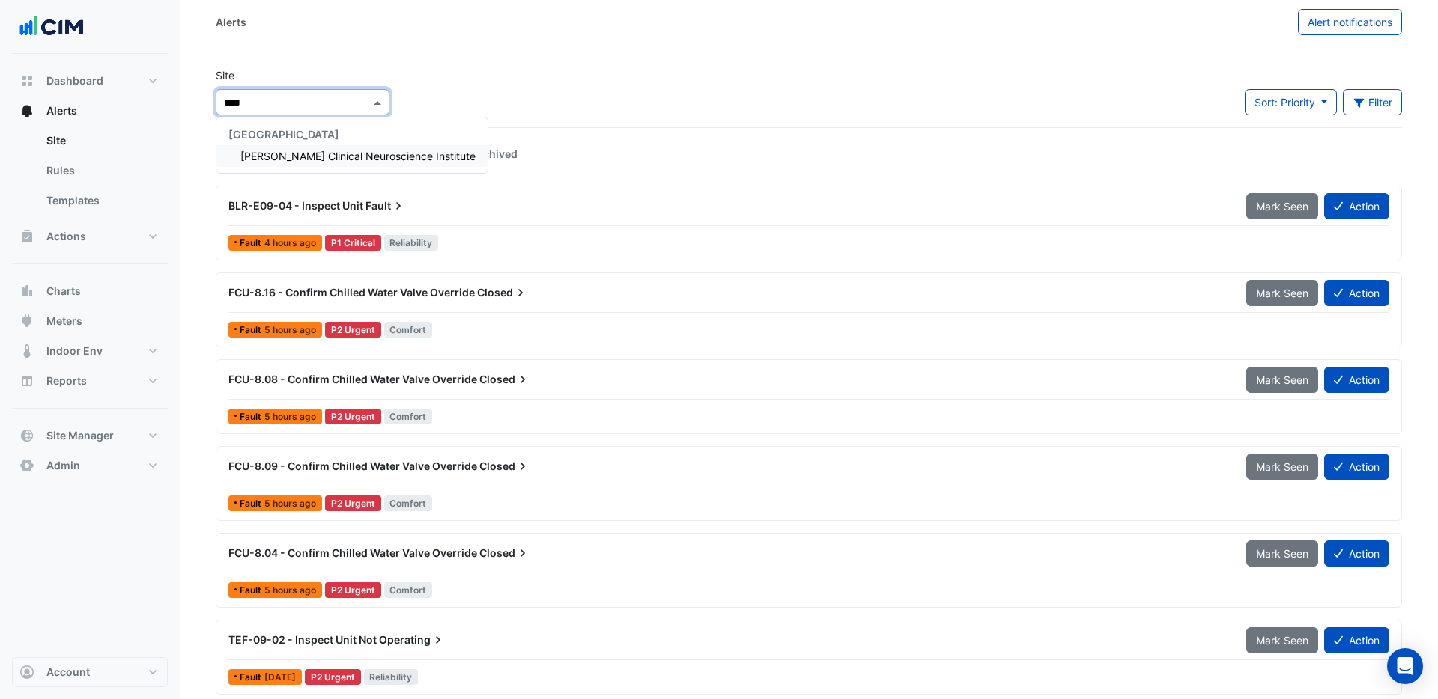
click at [345, 157] on span "[PERSON_NAME] Clinical Neuroscience Institute" at bounding box center [357, 156] width 235 height 13
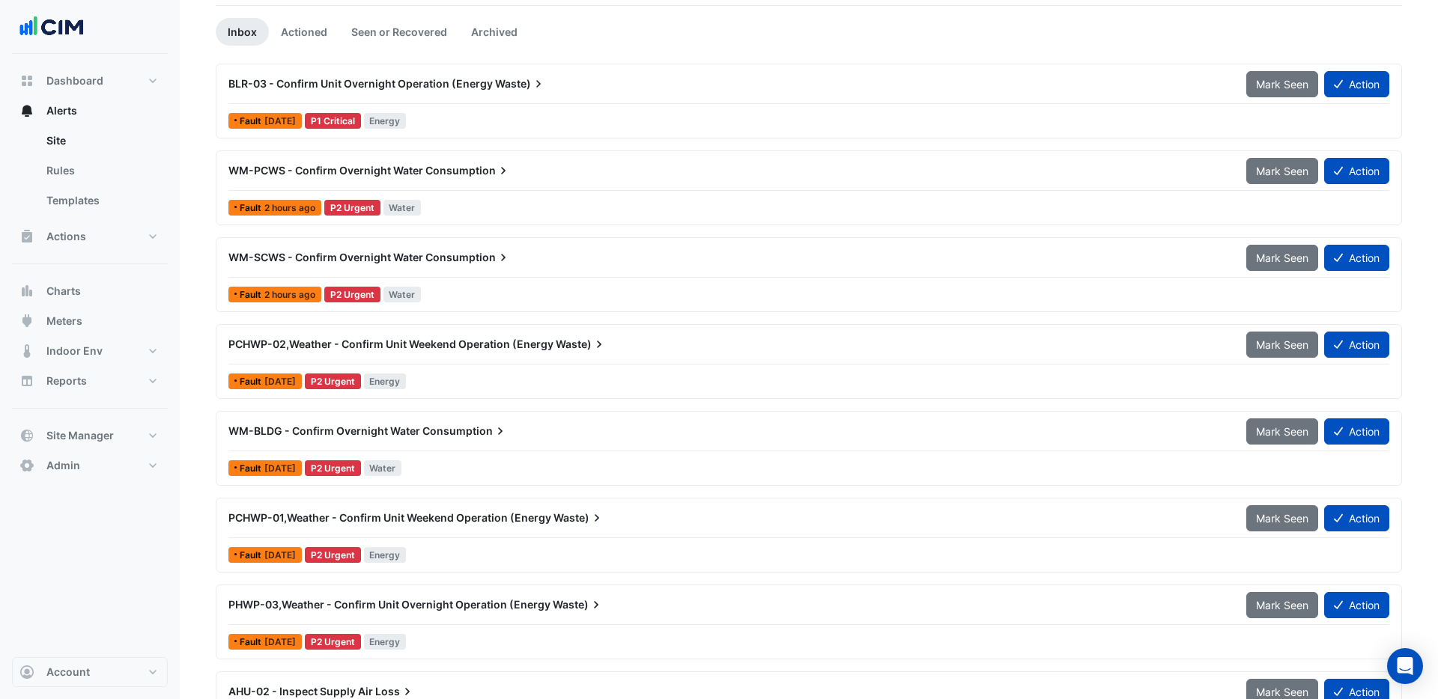
scroll to position [126, 0]
click at [318, 88] on span "BLR-03 - Confirm Unit Overnight Operation (Energy" at bounding box center [360, 84] width 264 height 13
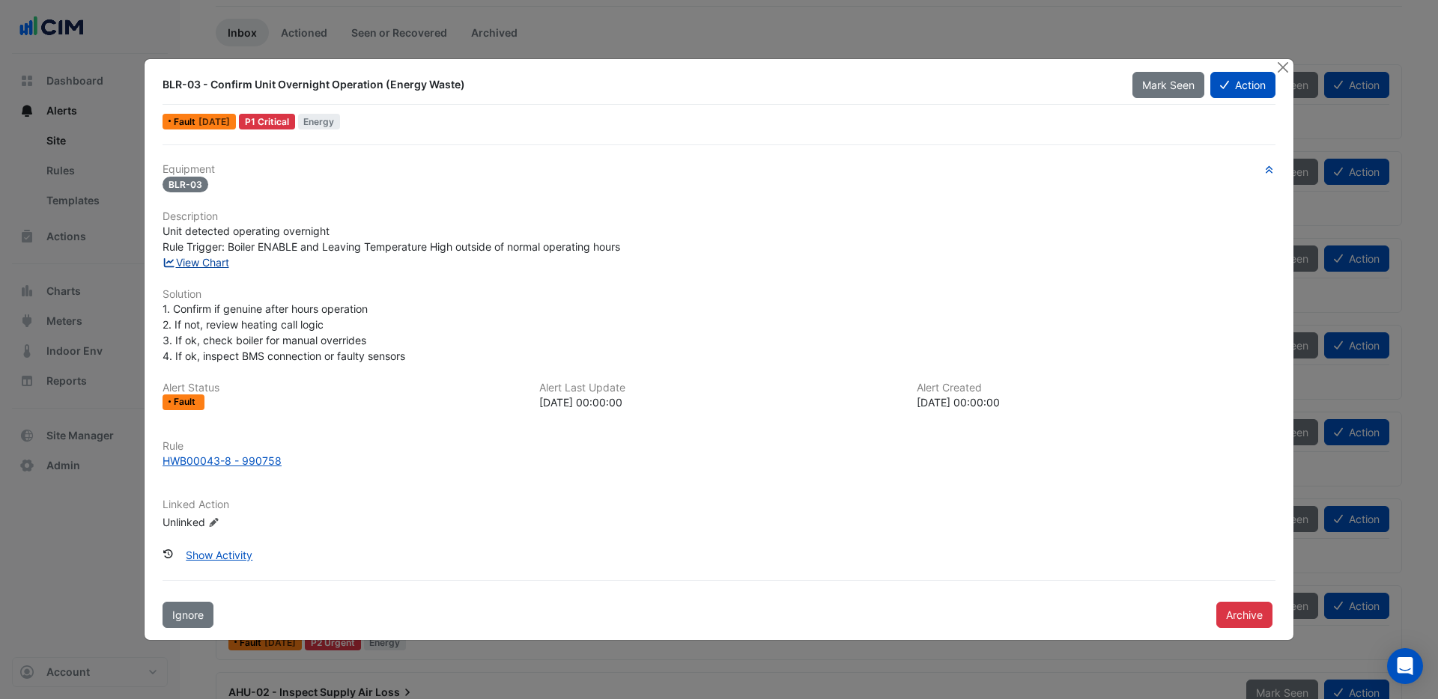
click at [216, 267] on link "View Chart" at bounding box center [195, 262] width 67 height 13
click at [1284, 70] on button "Close" at bounding box center [1283, 67] width 16 height 16
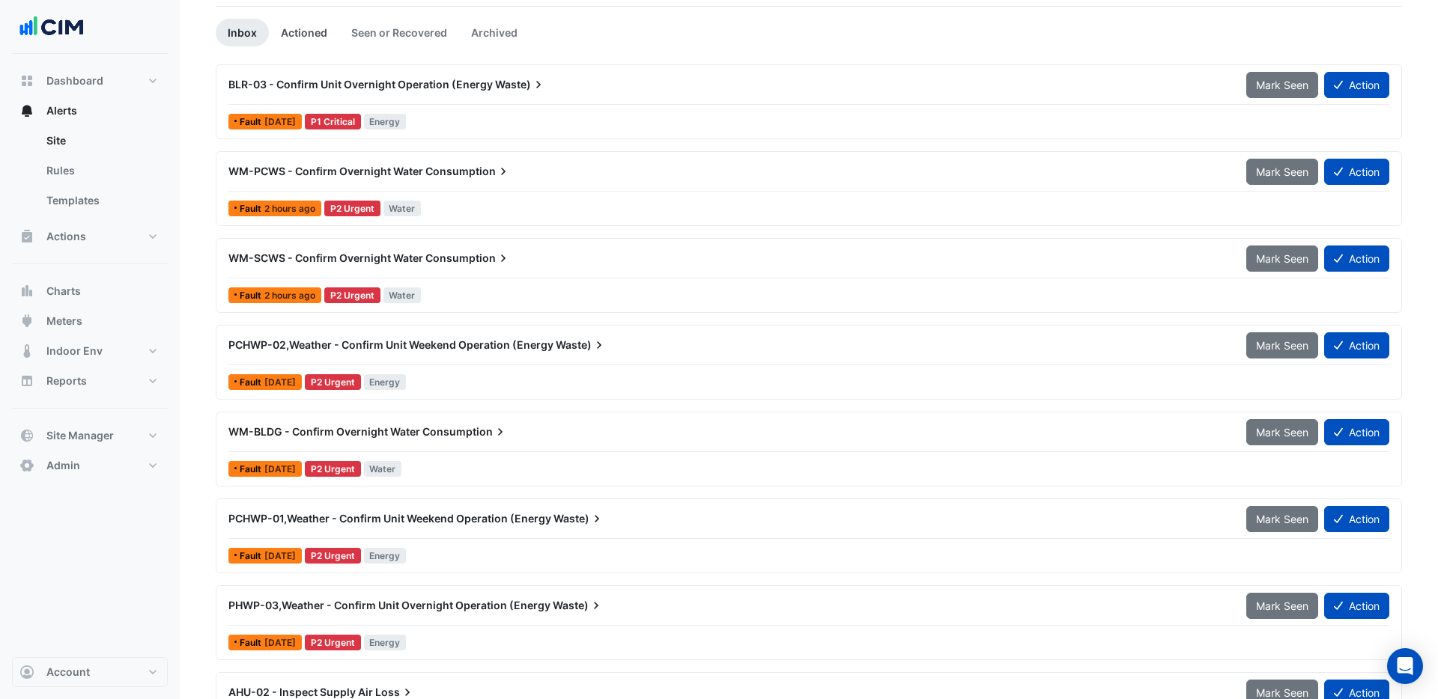
click at [297, 31] on link "Actioned" at bounding box center [304, 33] width 70 height 28
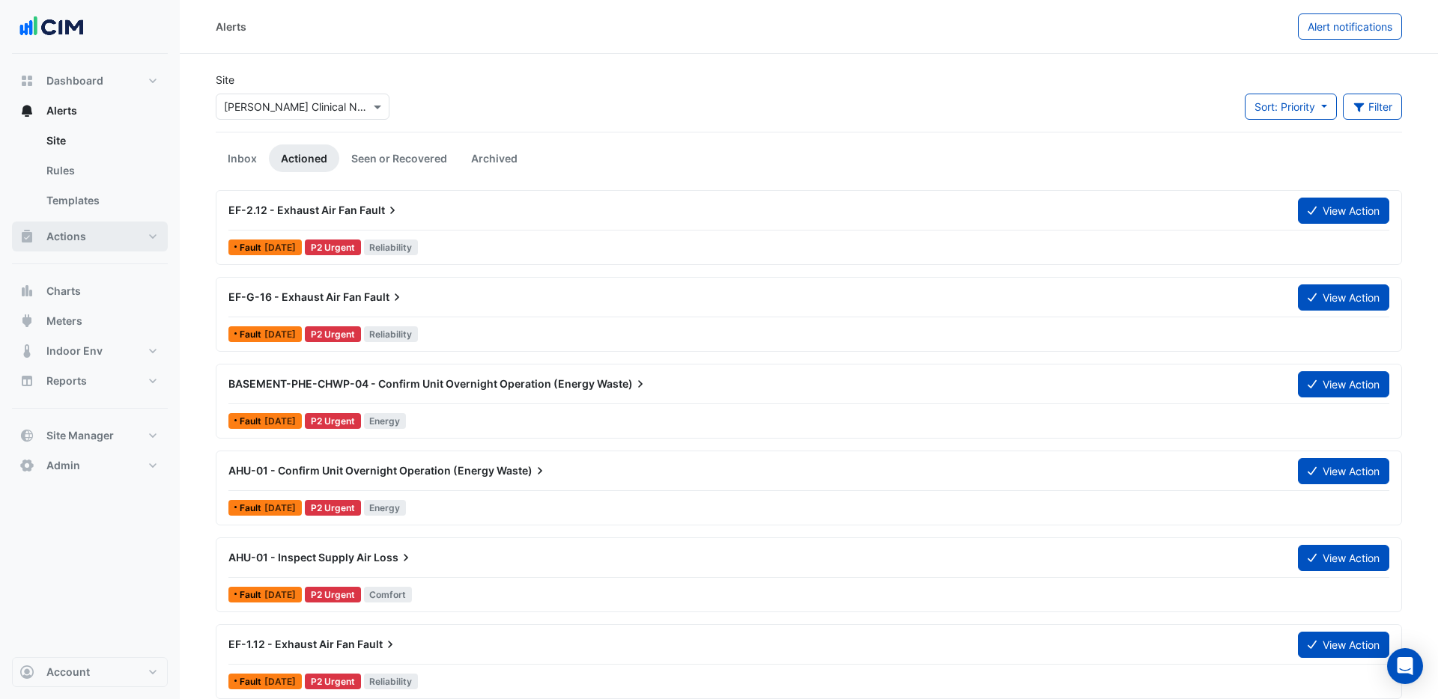
click at [79, 239] on span "Actions" at bounding box center [66, 236] width 40 height 15
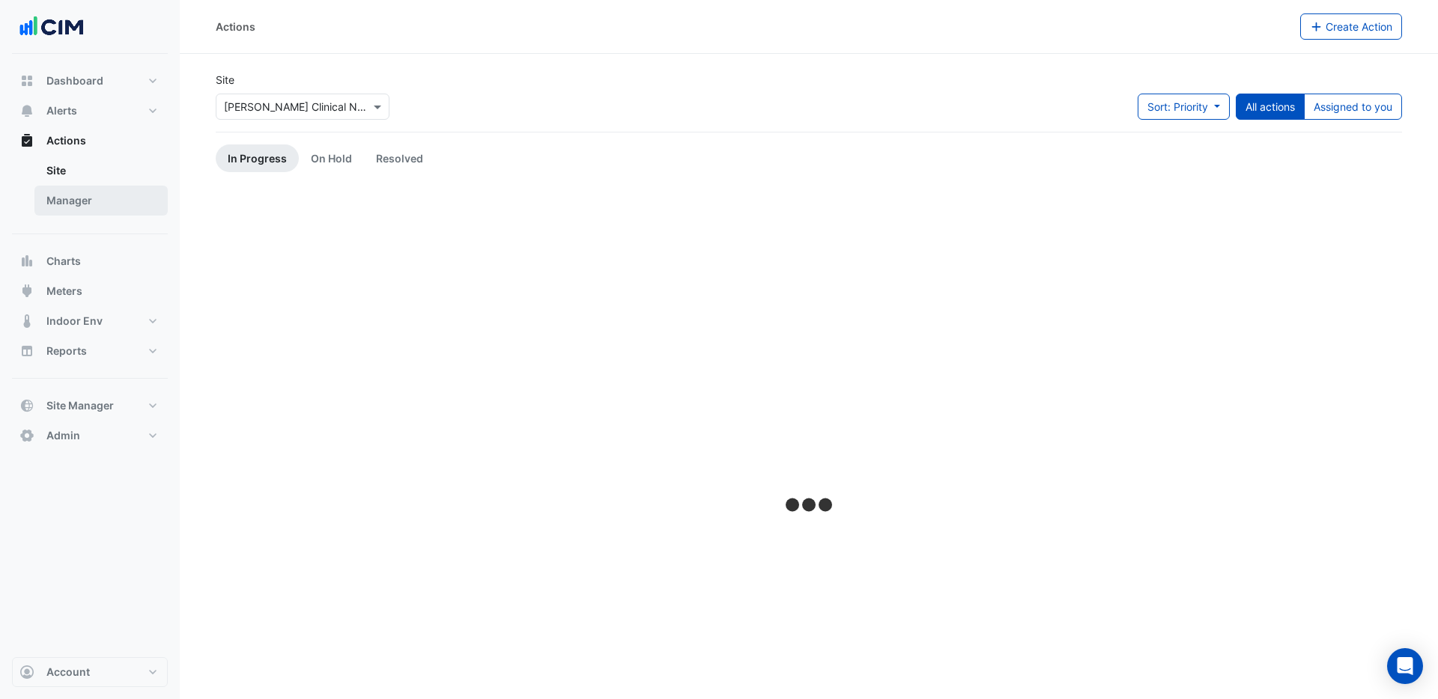
click at [71, 204] on link "Manager" at bounding box center [100, 201] width 133 height 30
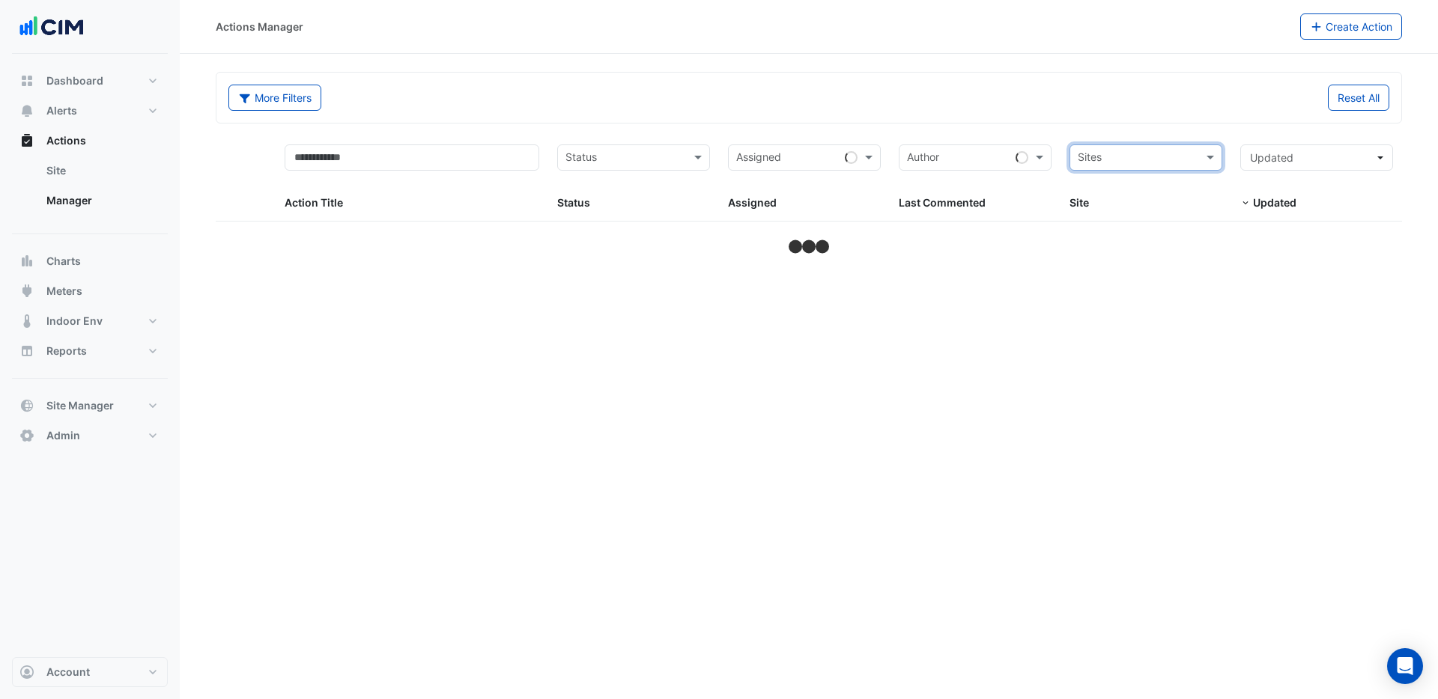
drag, startPoint x: 1196, startPoint y: 157, endPoint x: 1164, endPoint y: 154, distance: 31.5
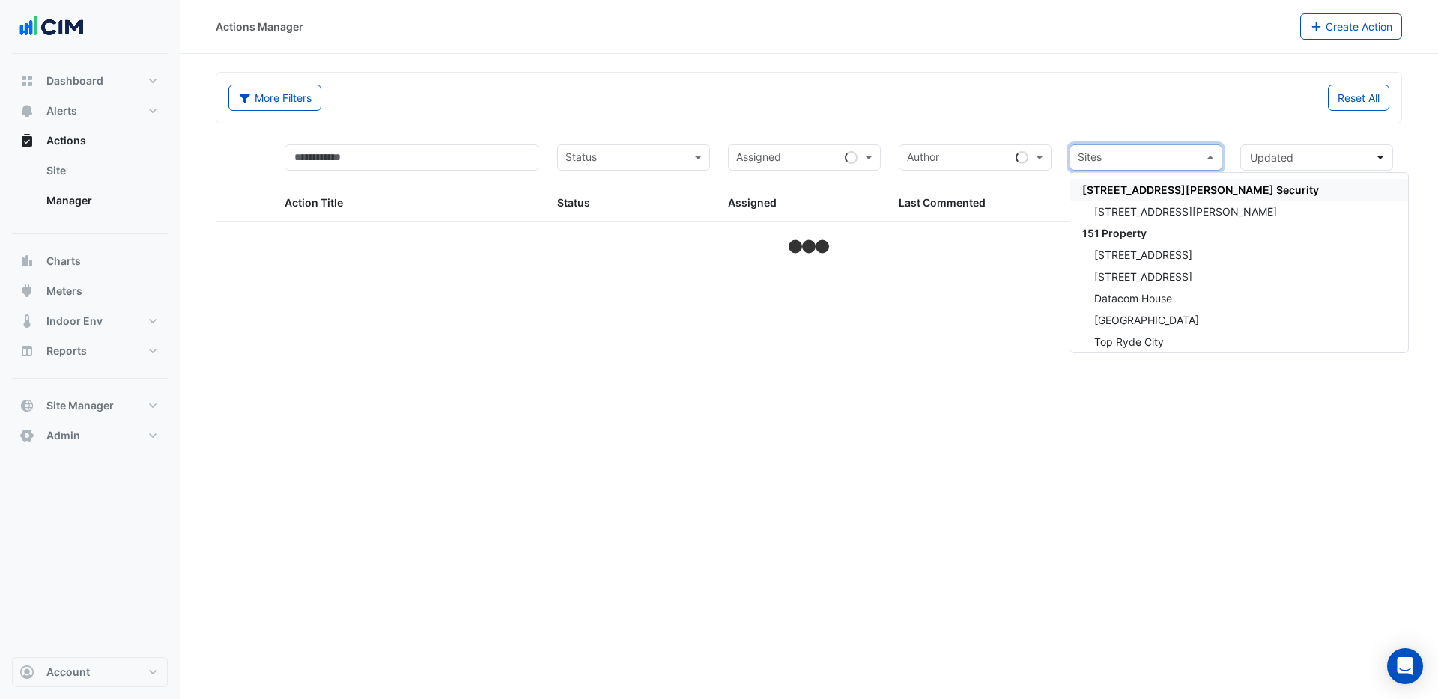
click at [1162, 154] on input "text" at bounding box center [1137, 159] width 119 height 17
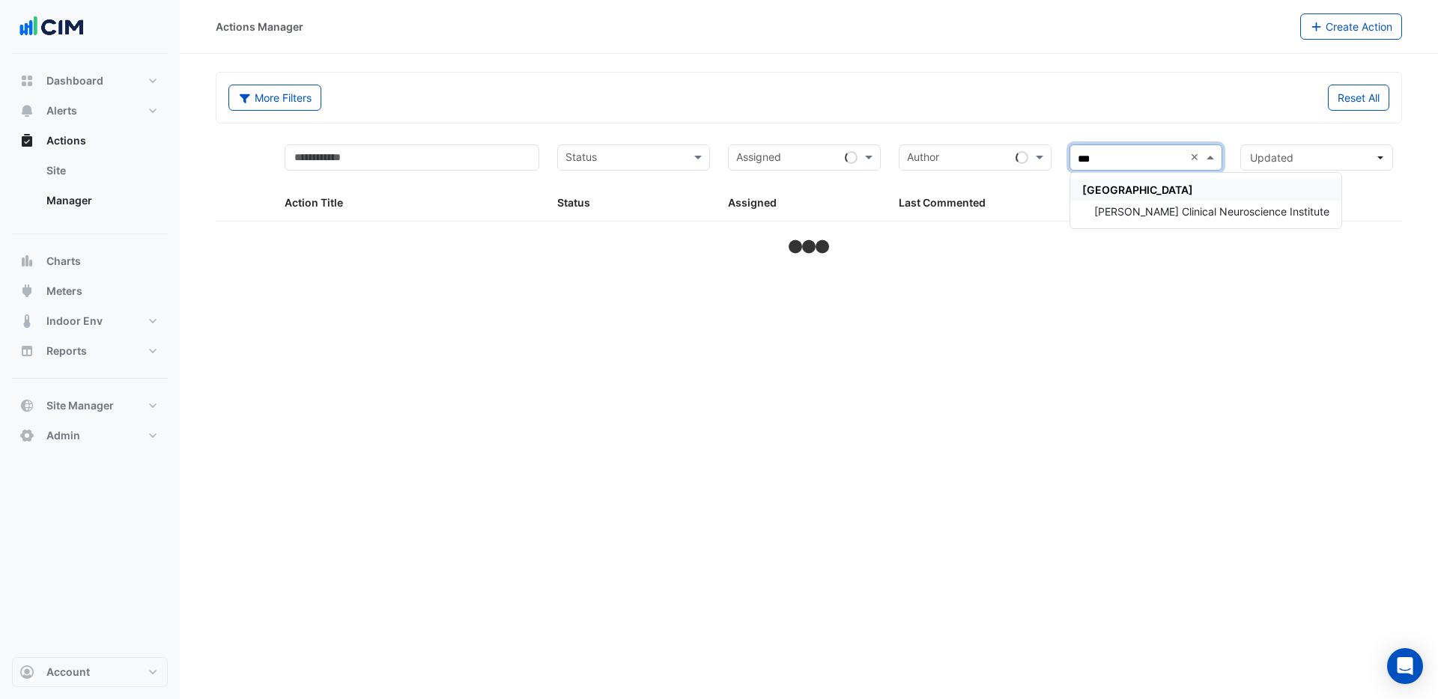
type input "****"
select select "***"
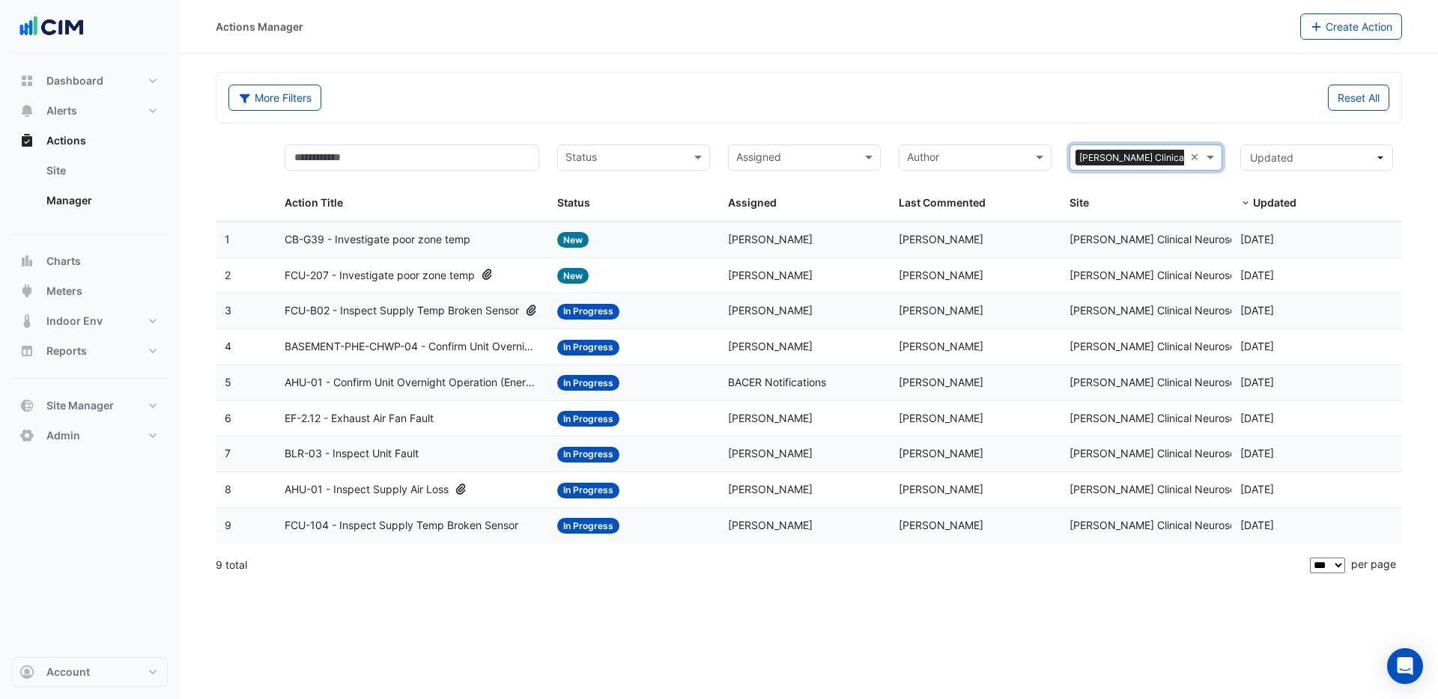
click at [352, 237] on span "CB-G39 - Investigate poor zone temp" at bounding box center [378, 239] width 186 height 17
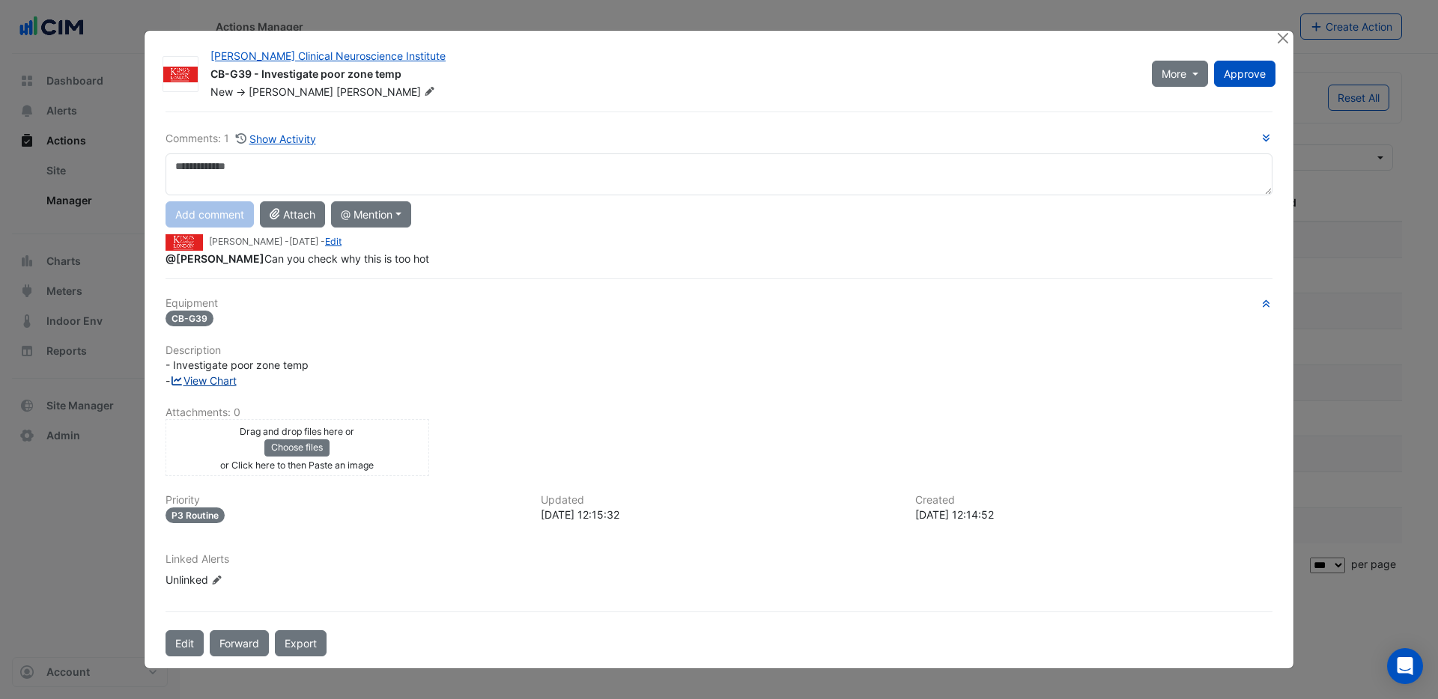
click at [215, 379] on link "View Chart" at bounding box center [203, 380] width 67 height 13
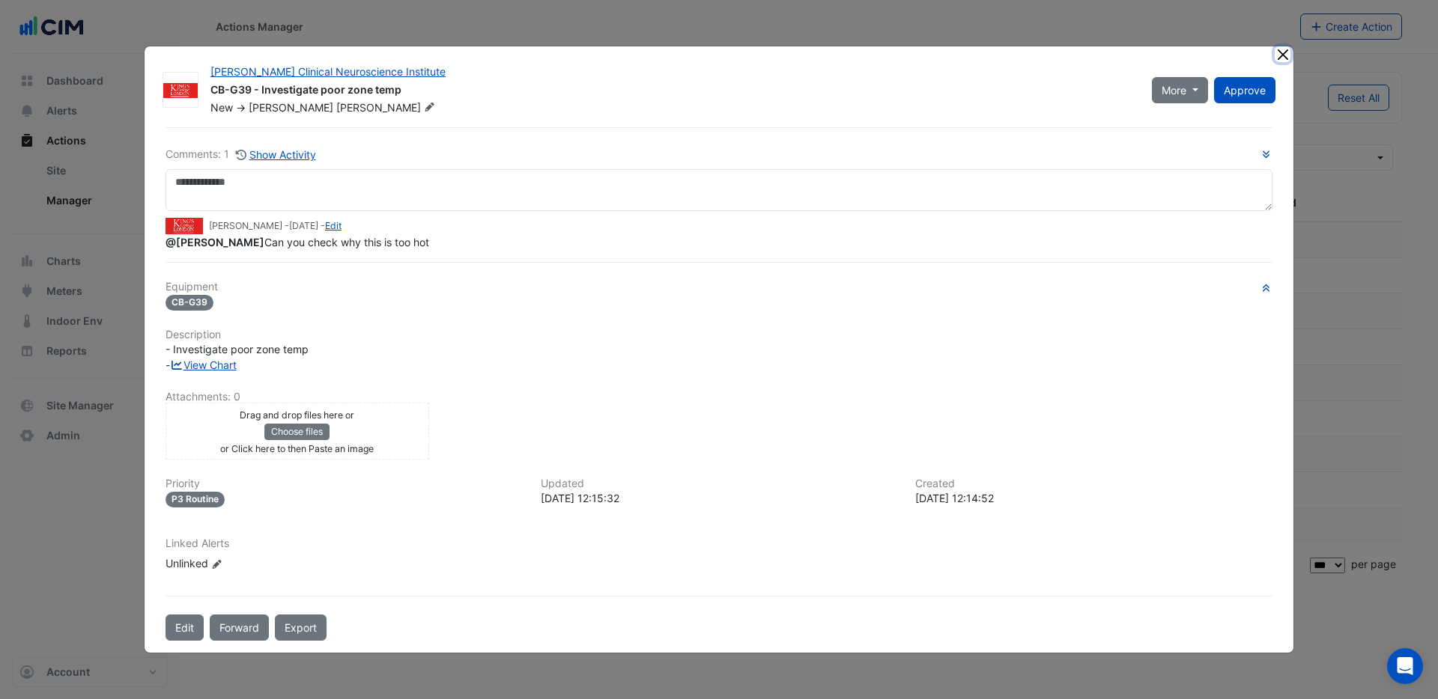
click at [1278, 56] on button "Close" at bounding box center [1283, 54] width 16 height 16
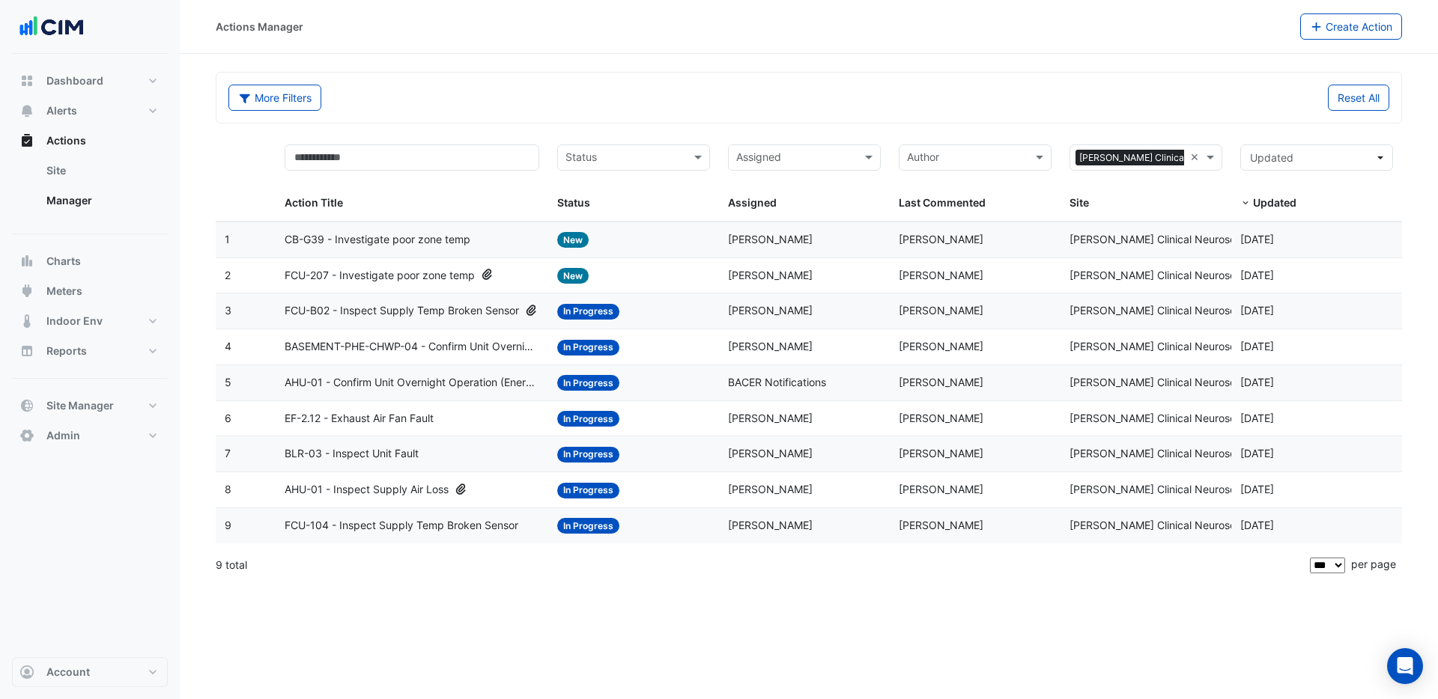
click at [387, 279] on span "FCU-207 - Investigate poor zone temp" at bounding box center [380, 275] width 190 height 17
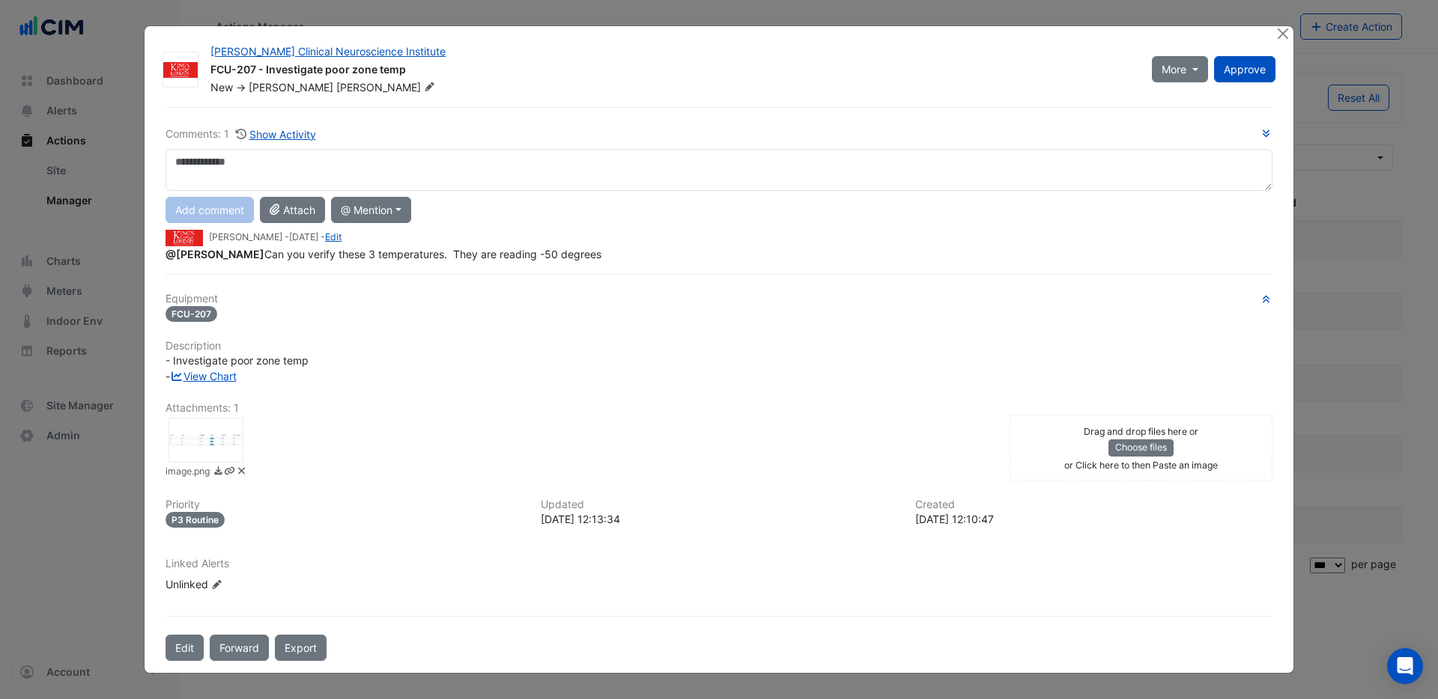
click at [228, 434] on div at bounding box center [205, 440] width 75 height 45
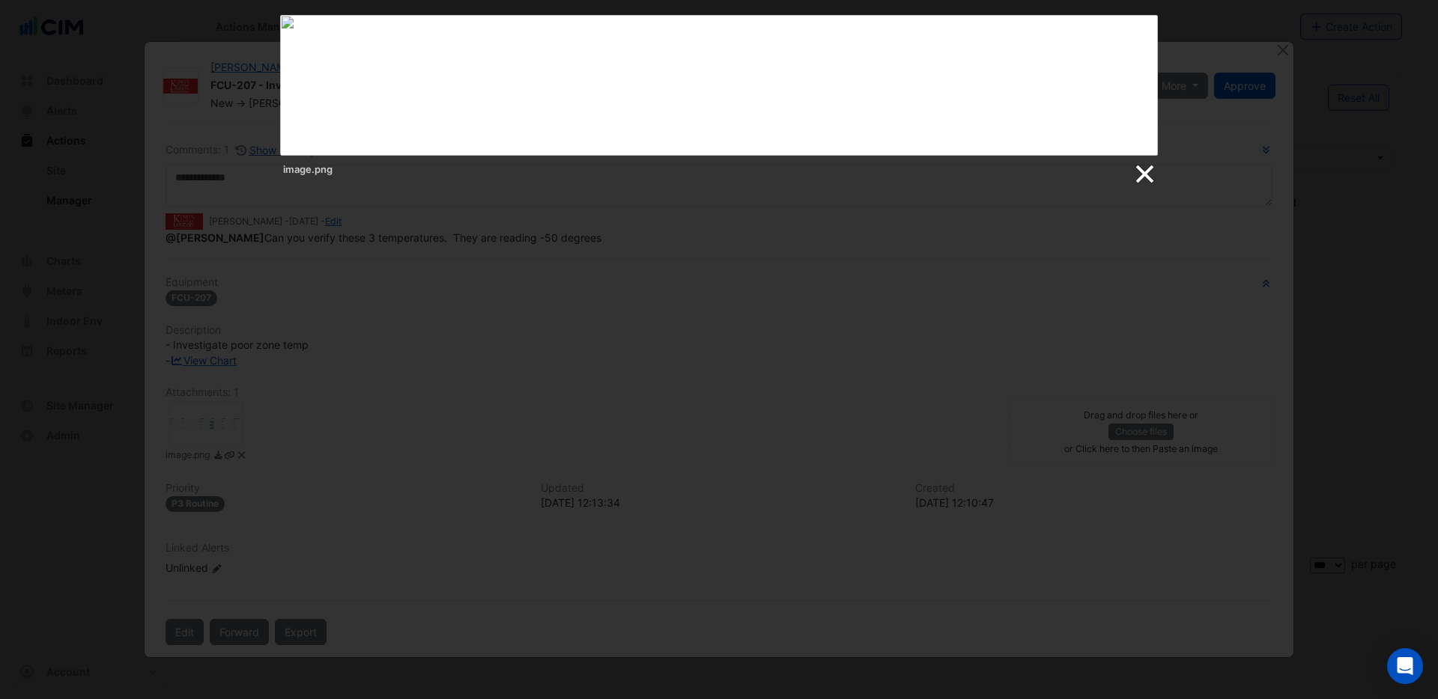
click at [1149, 177] on link at bounding box center [1143, 174] width 22 height 22
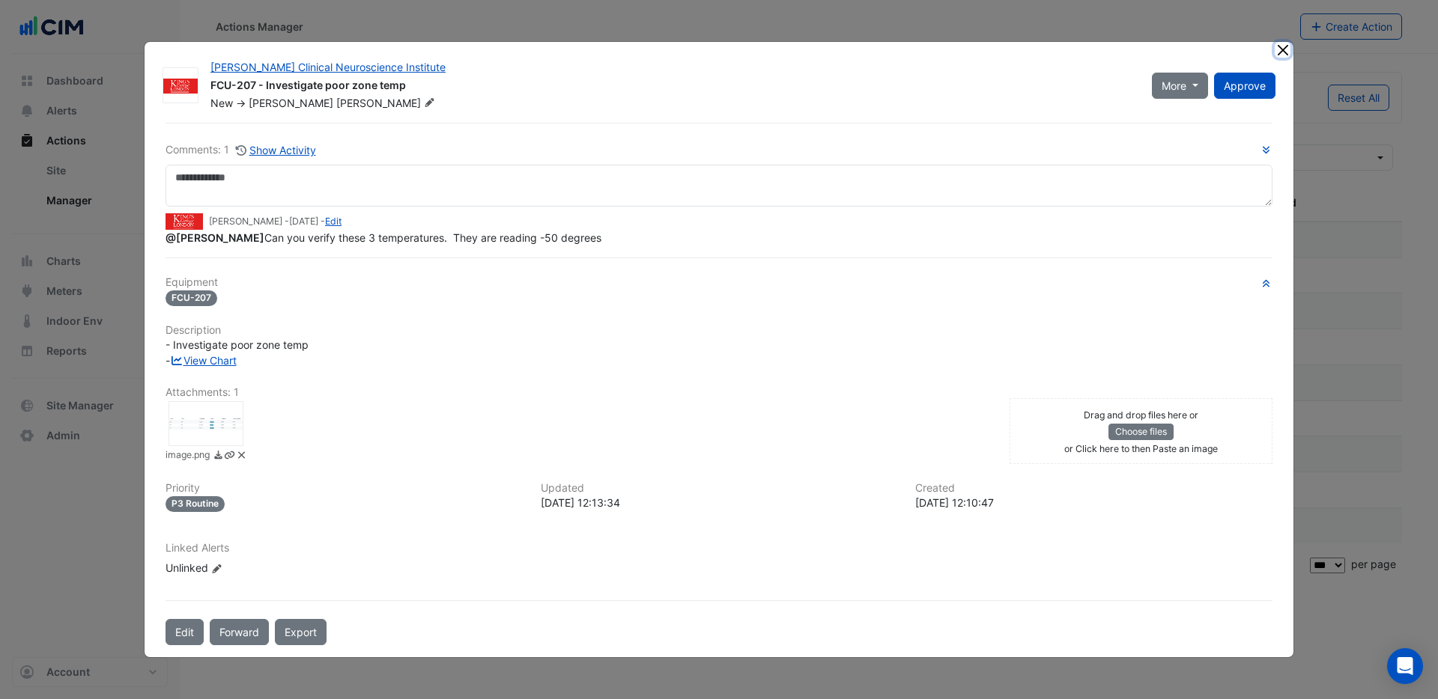
click at [1284, 56] on button "Close" at bounding box center [1283, 50] width 16 height 16
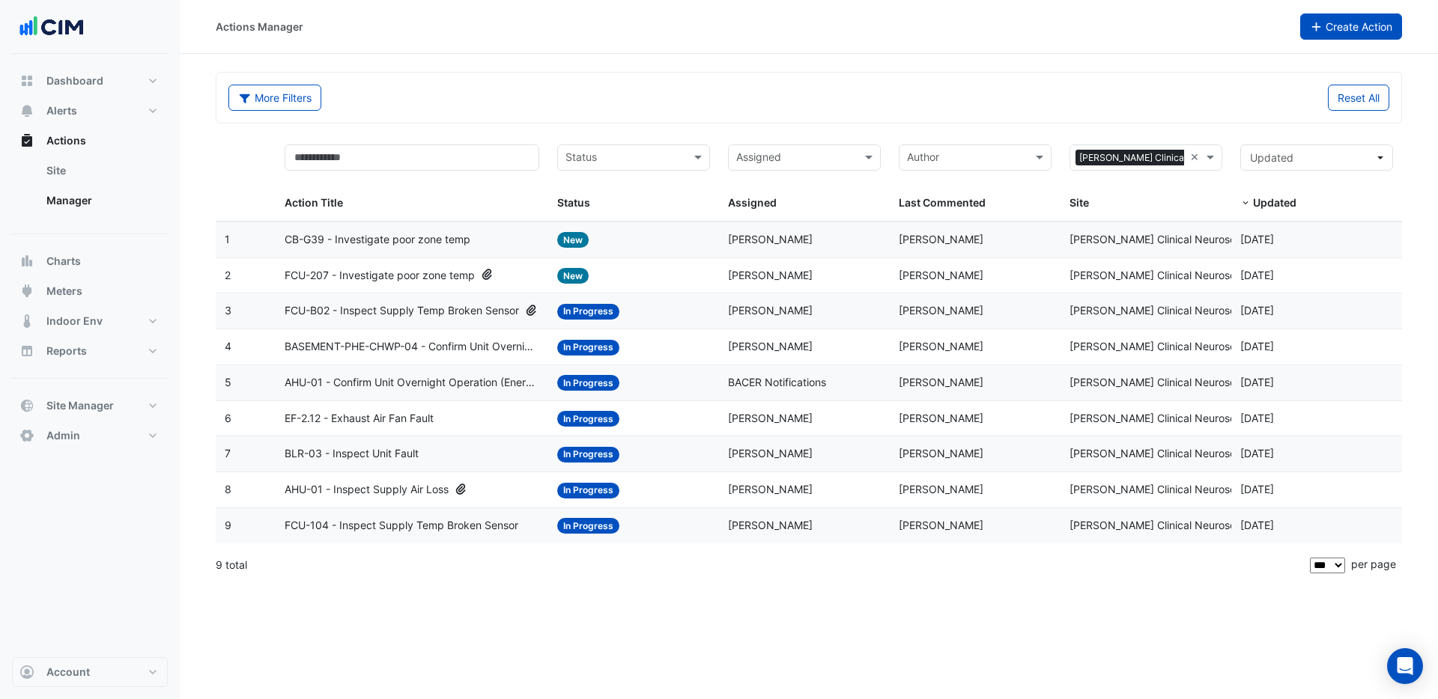
click at [1343, 31] on button "Create Action" at bounding box center [1351, 26] width 103 height 26
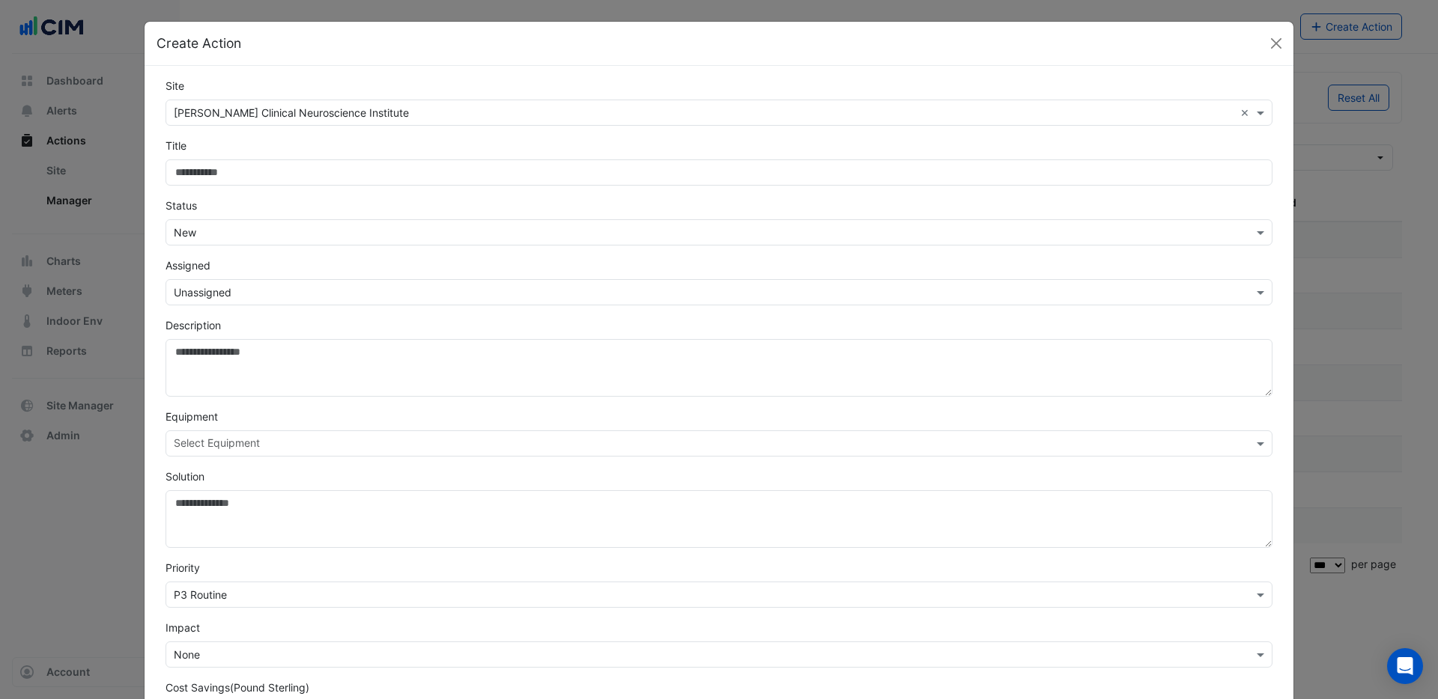
click at [225, 172] on input "Site" at bounding box center [718, 173] width 1107 height 26
type input "*****"
click at [1269, 41] on button "Close" at bounding box center [1276, 43] width 22 height 22
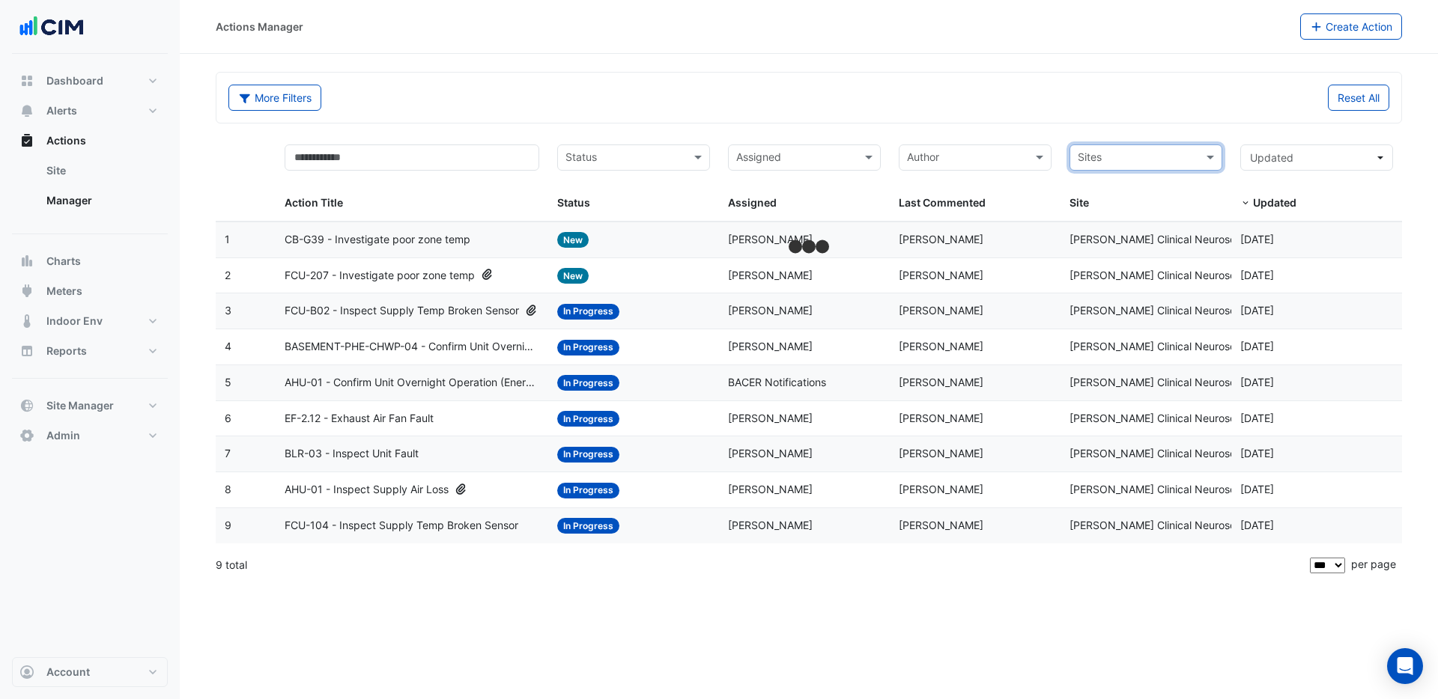
click at [1143, 160] on input "text" at bounding box center [1137, 159] width 119 height 17
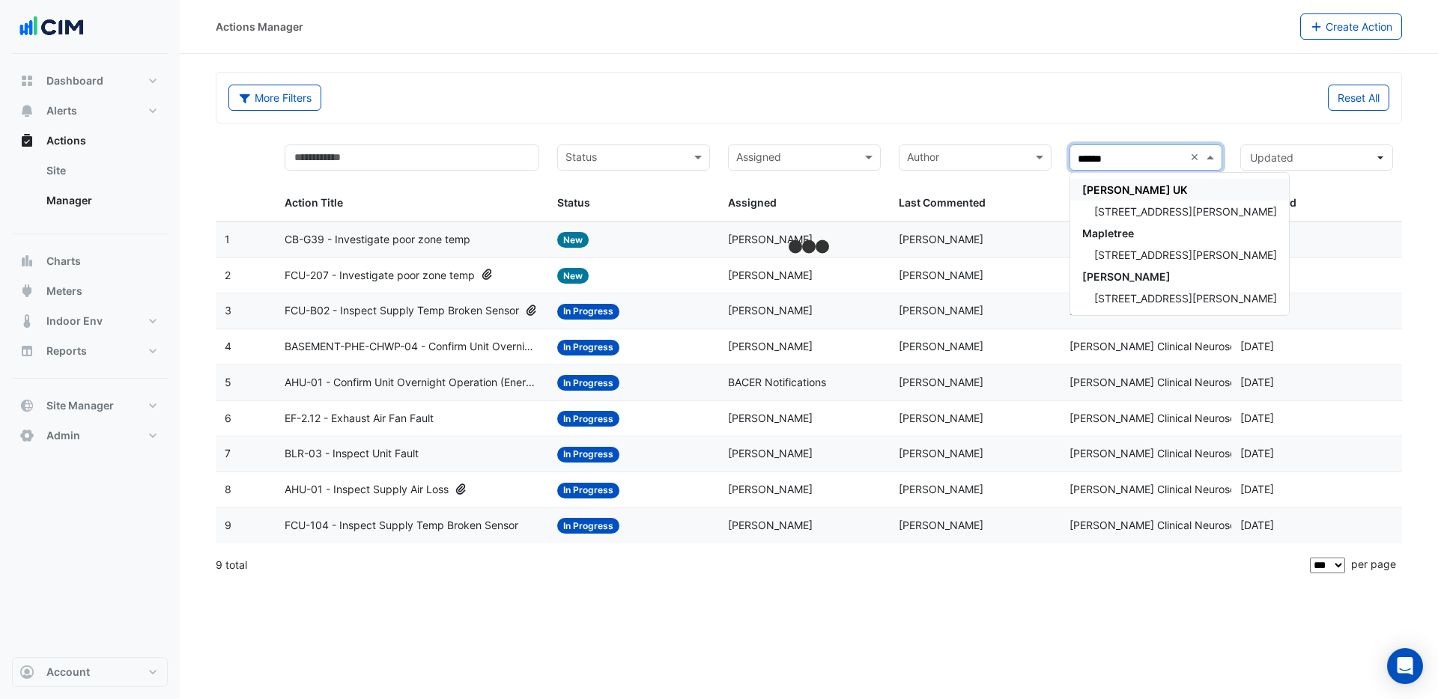
type input "*******"
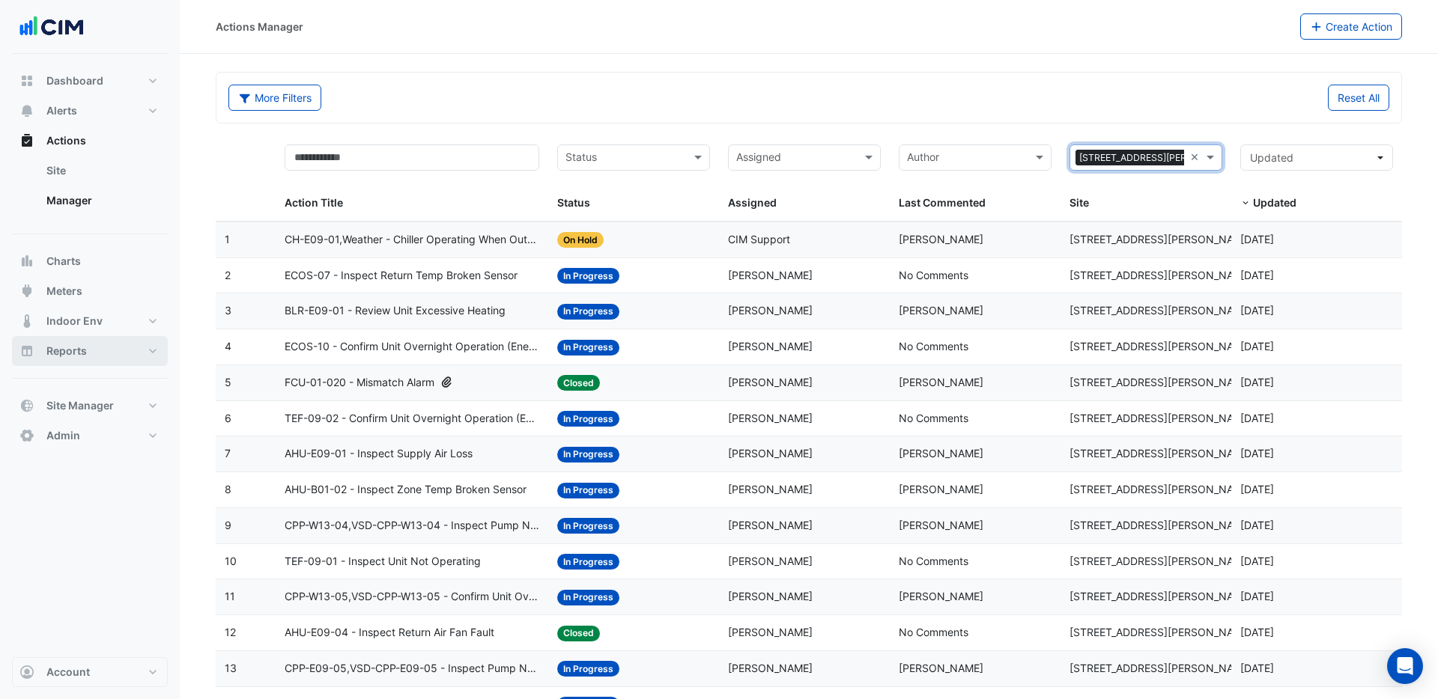
click at [86, 352] on button "Reports" at bounding box center [90, 351] width 156 height 30
select select "***"
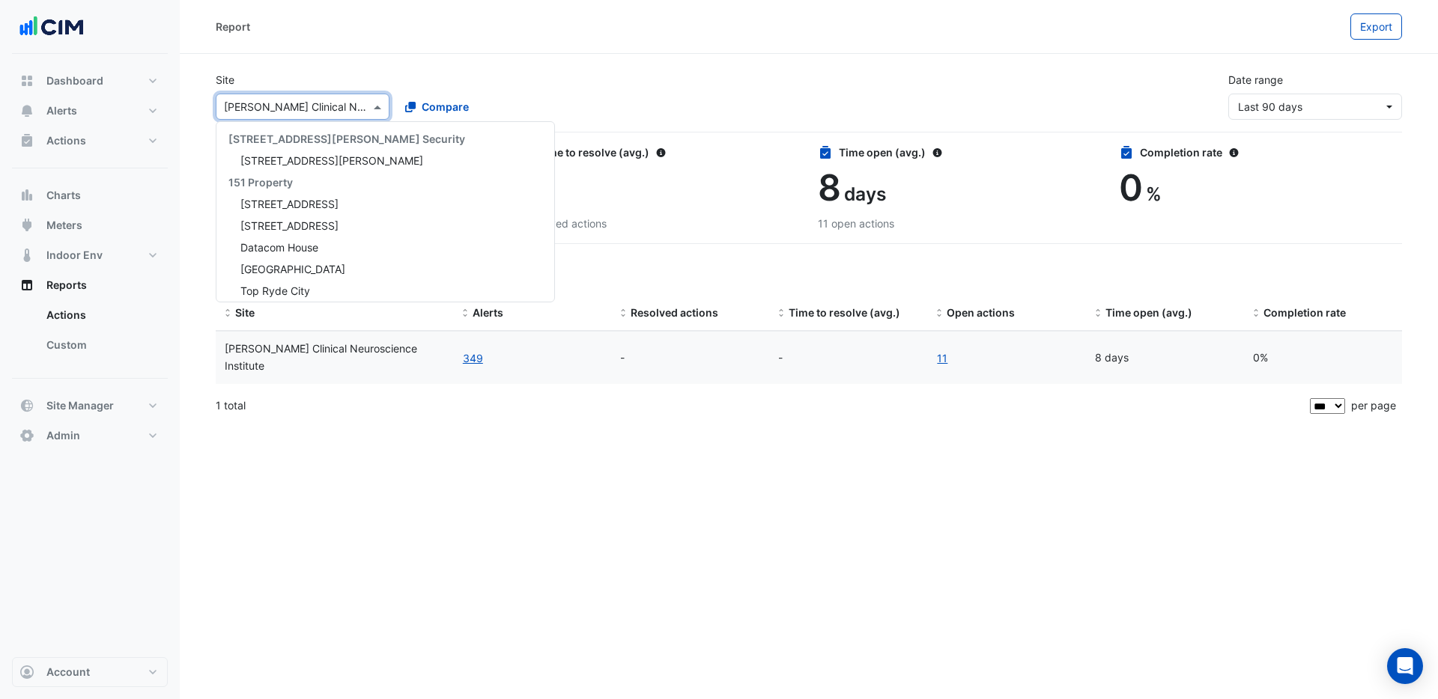
click at [340, 106] on input "text" at bounding box center [287, 108] width 127 height 16
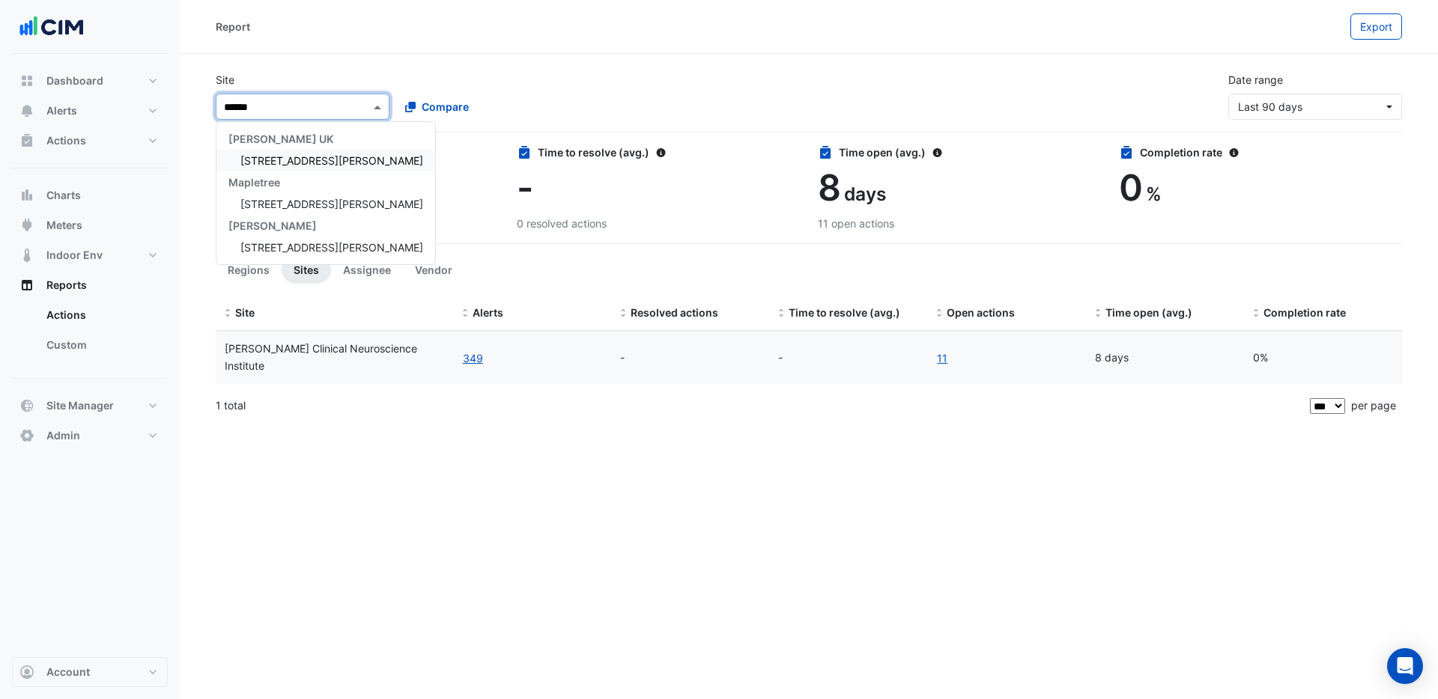
type input "*******"
click at [306, 160] on span "[STREET_ADDRESS][PERSON_NAME]" at bounding box center [331, 160] width 183 height 13
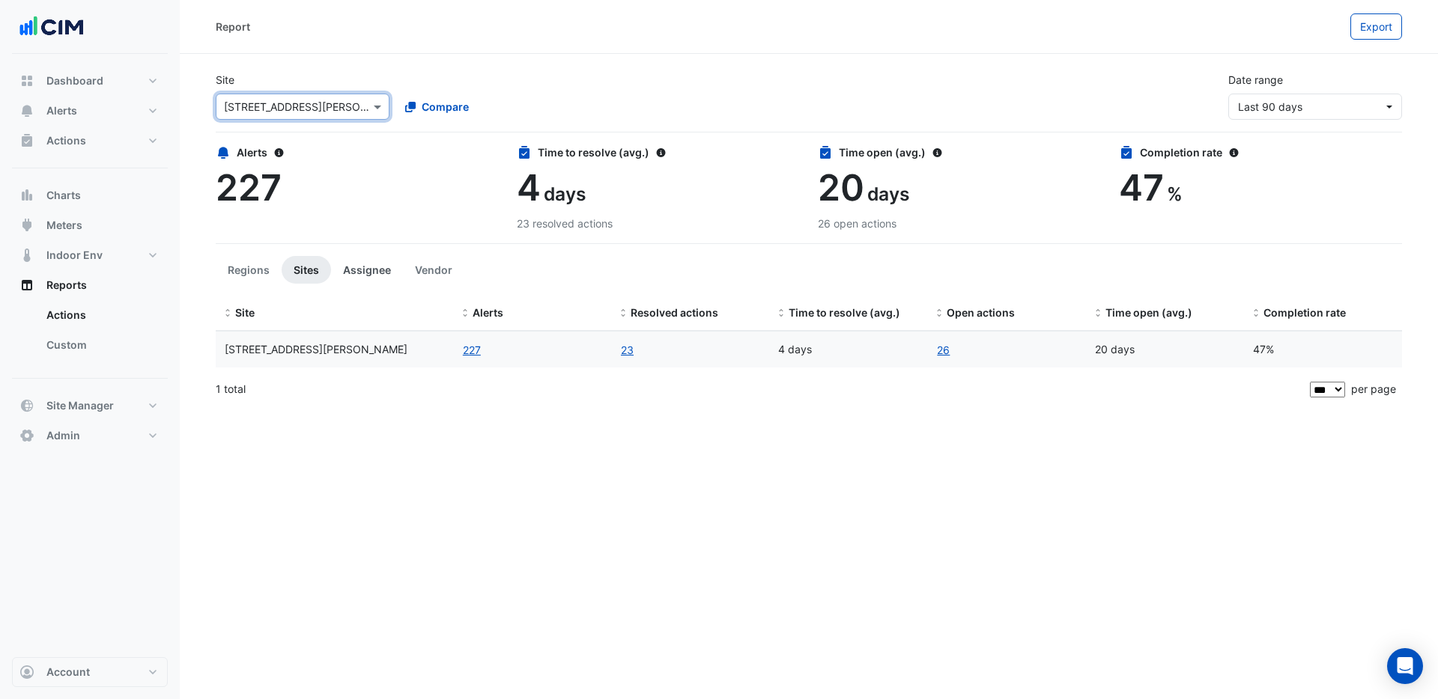
click at [371, 273] on button "Assignee" at bounding box center [367, 270] width 72 height 28
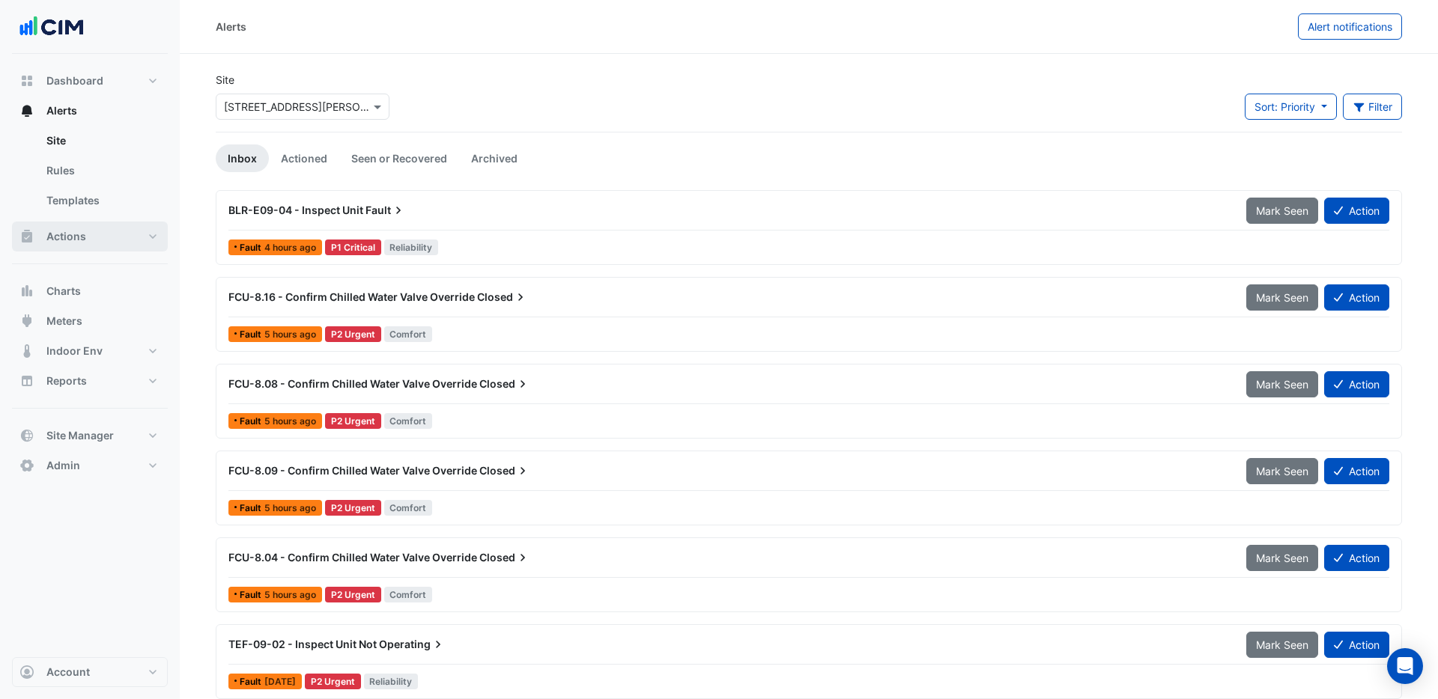
click at [70, 238] on span "Actions" at bounding box center [66, 236] width 40 height 15
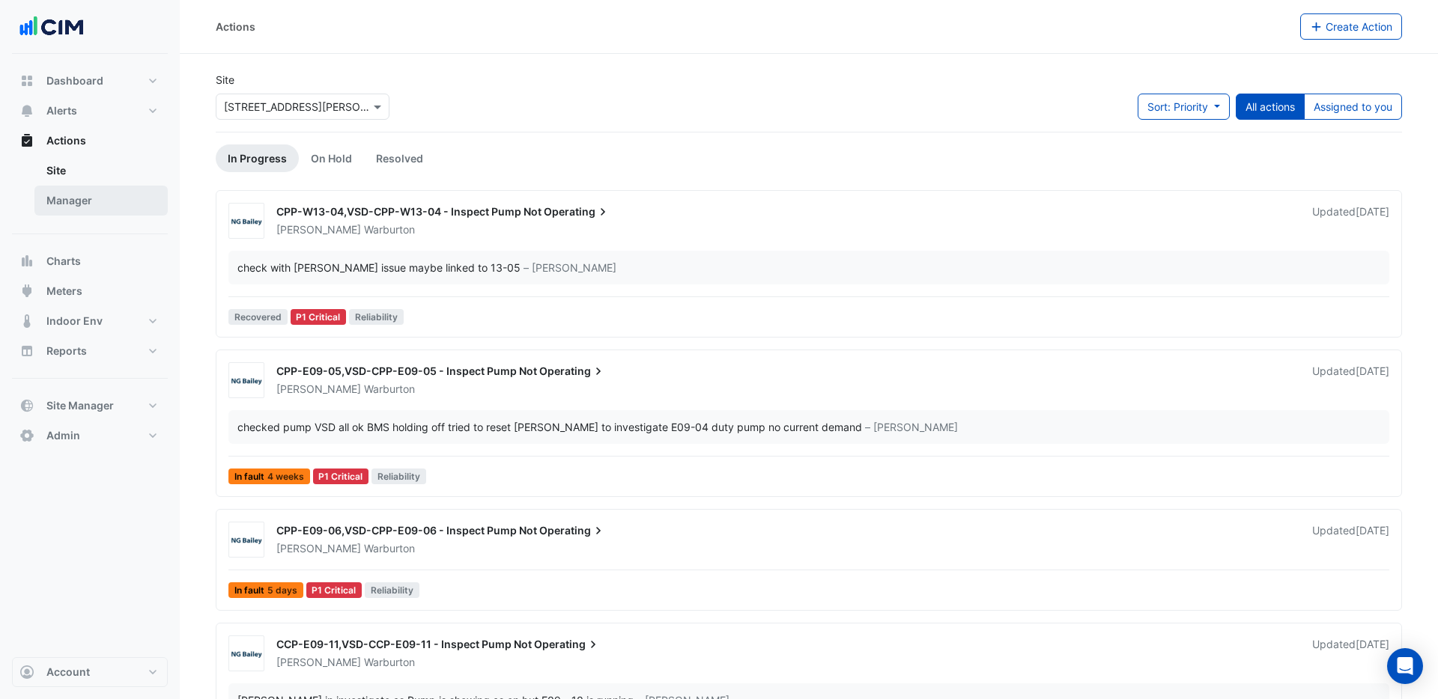
click at [68, 196] on link "Manager" at bounding box center [100, 201] width 133 height 30
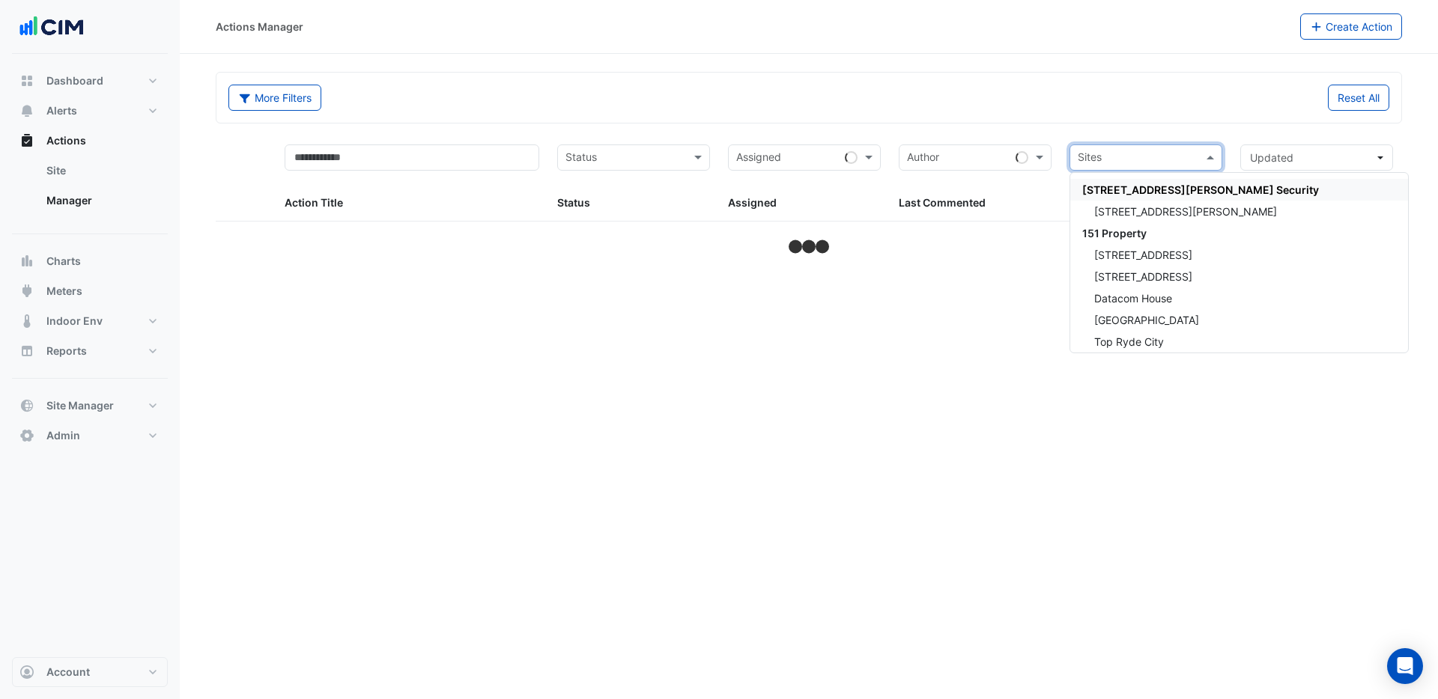
click at [1145, 159] on input "text" at bounding box center [1137, 159] width 119 height 17
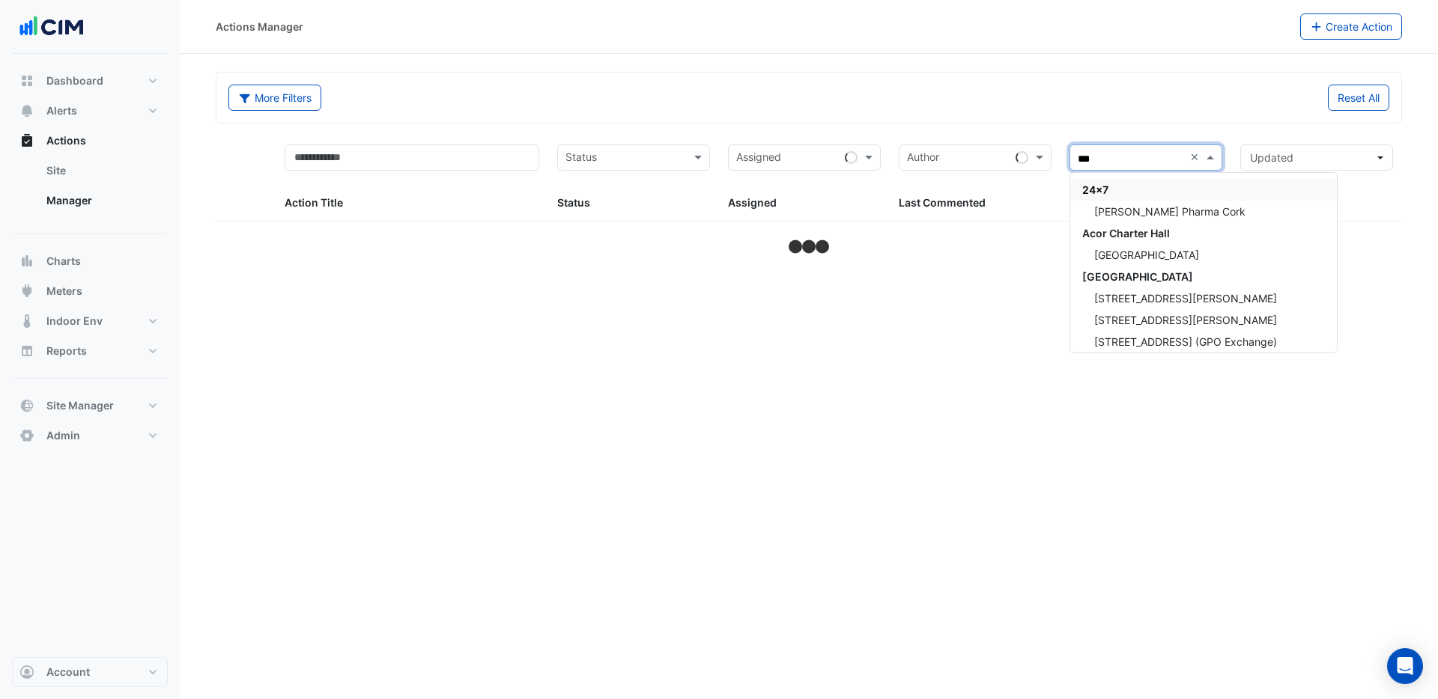
type input "****"
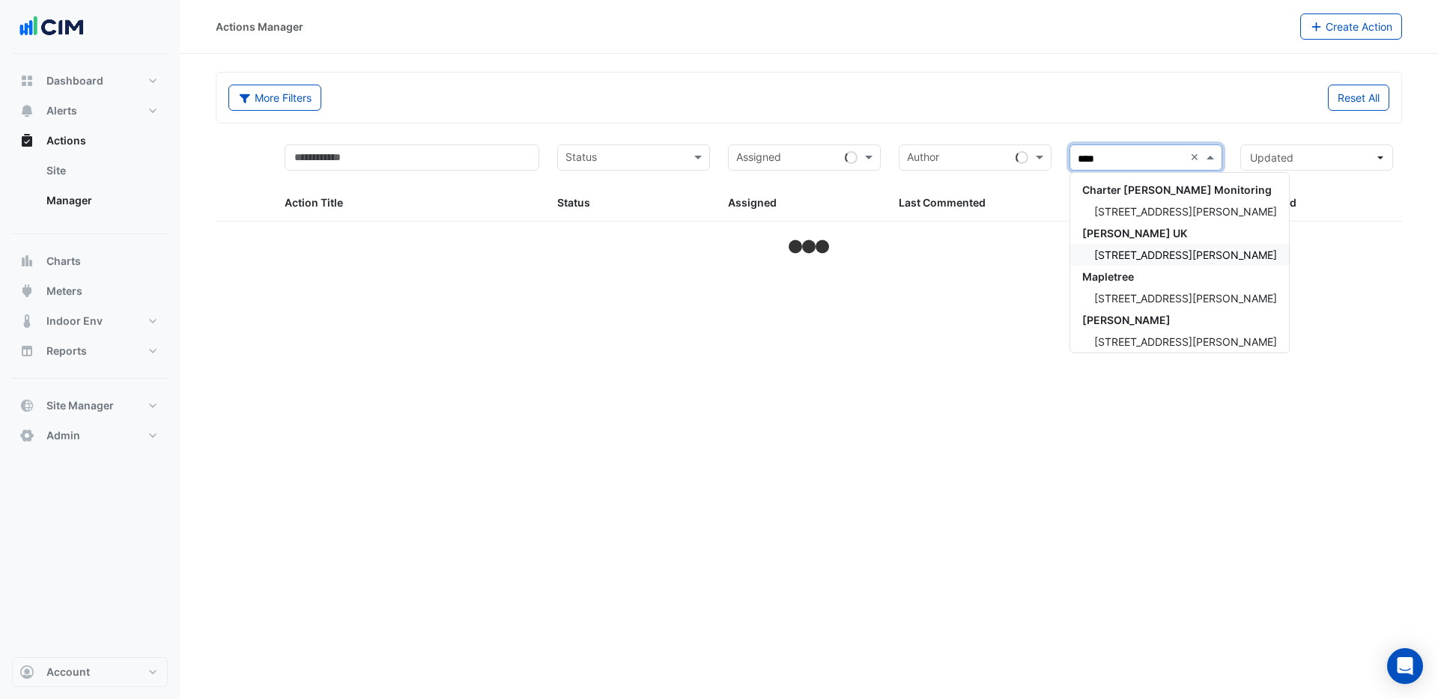
click at [1134, 252] on span "[STREET_ADDRESS][PERSON_NAME]" at bounding box center [1185, 255] width 183 height 13
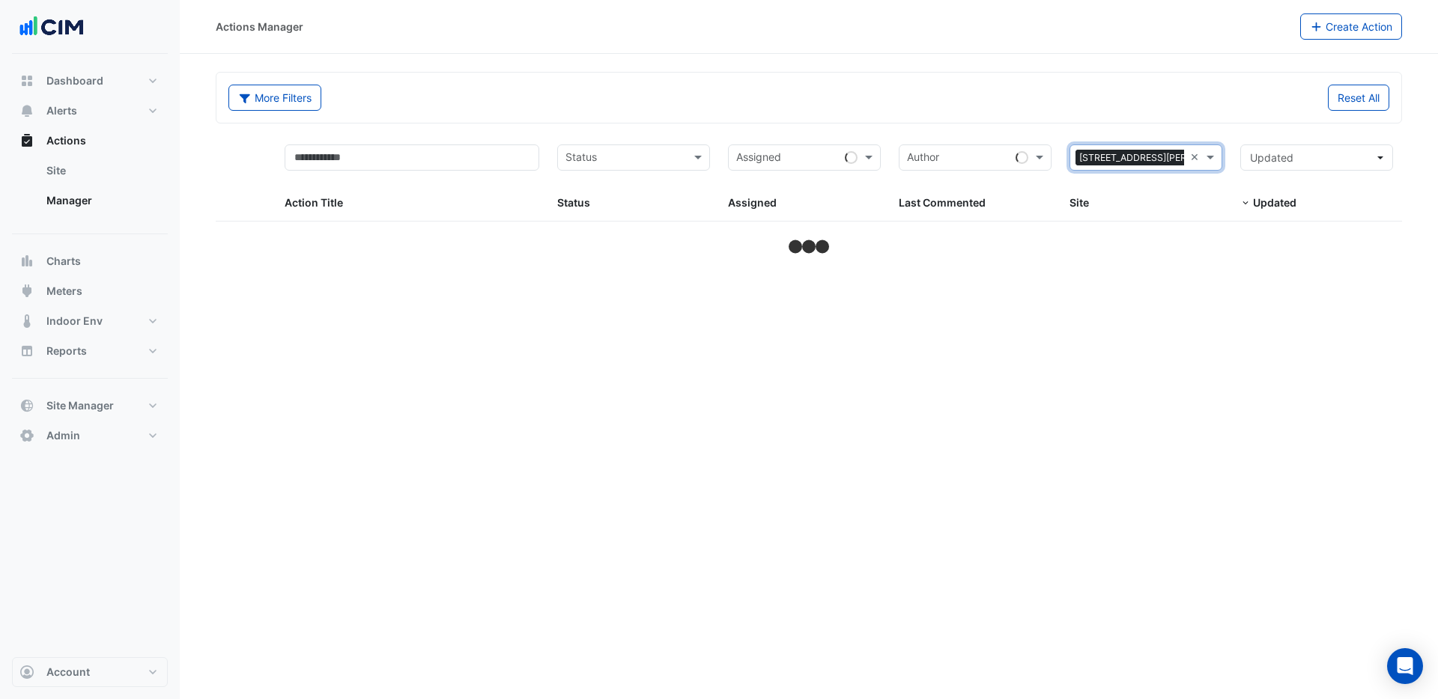
select select "***"
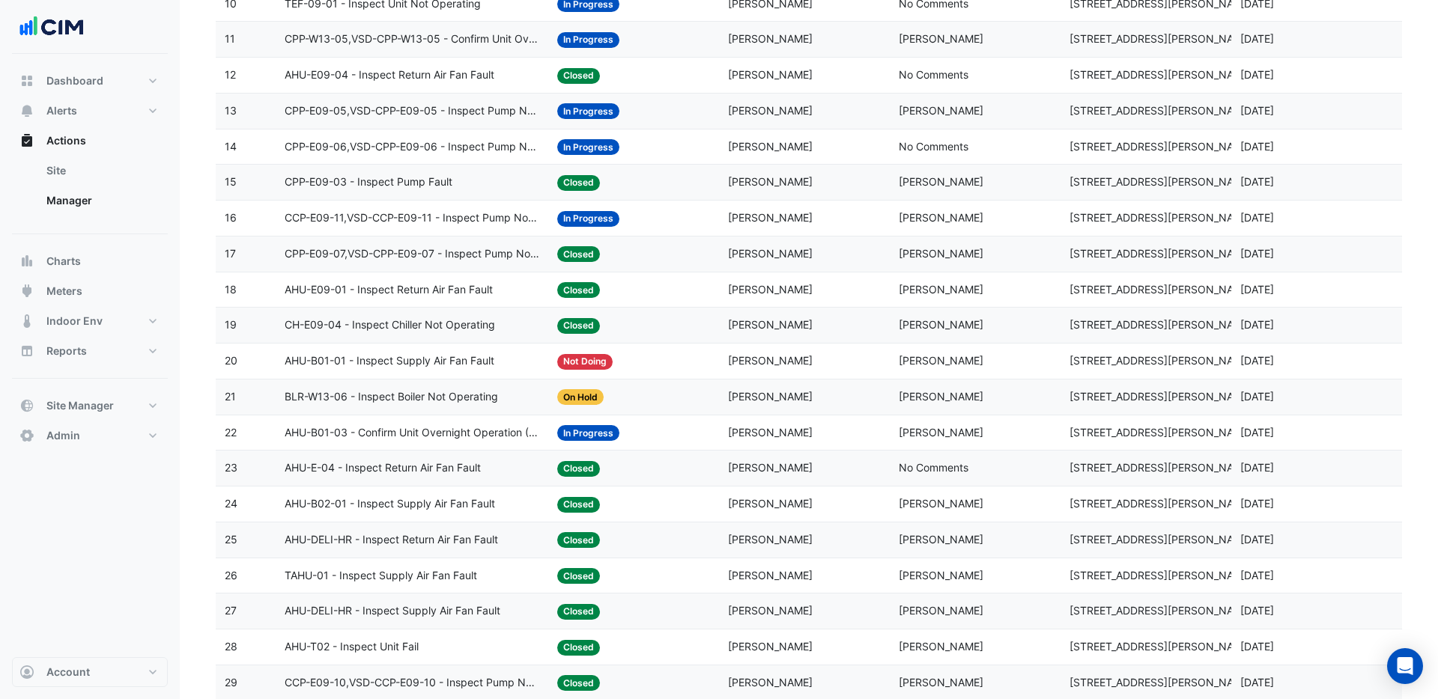
scroll to position [562, 0]
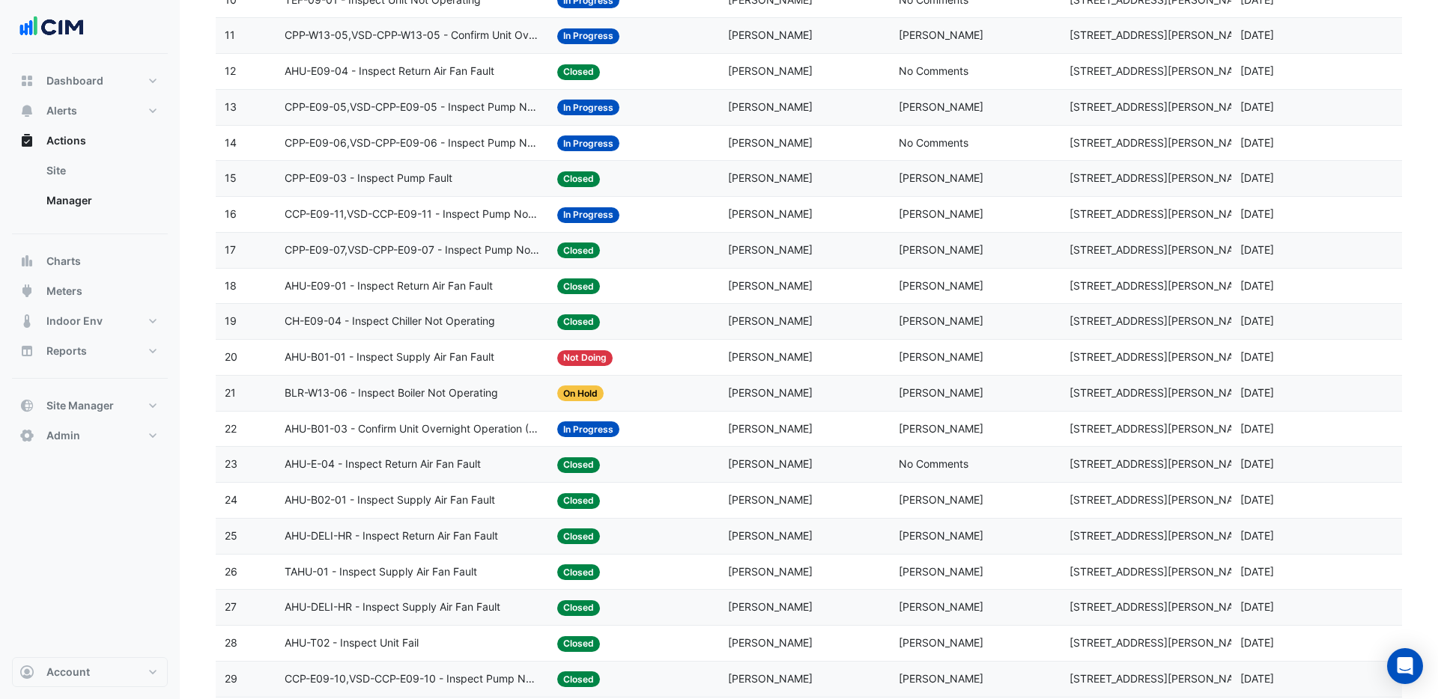
click at [416, 501] on span "AHU-B02-01 - Inspect Supply Air Fan Fault" at bounding box center [390, 500] width 210 height 17
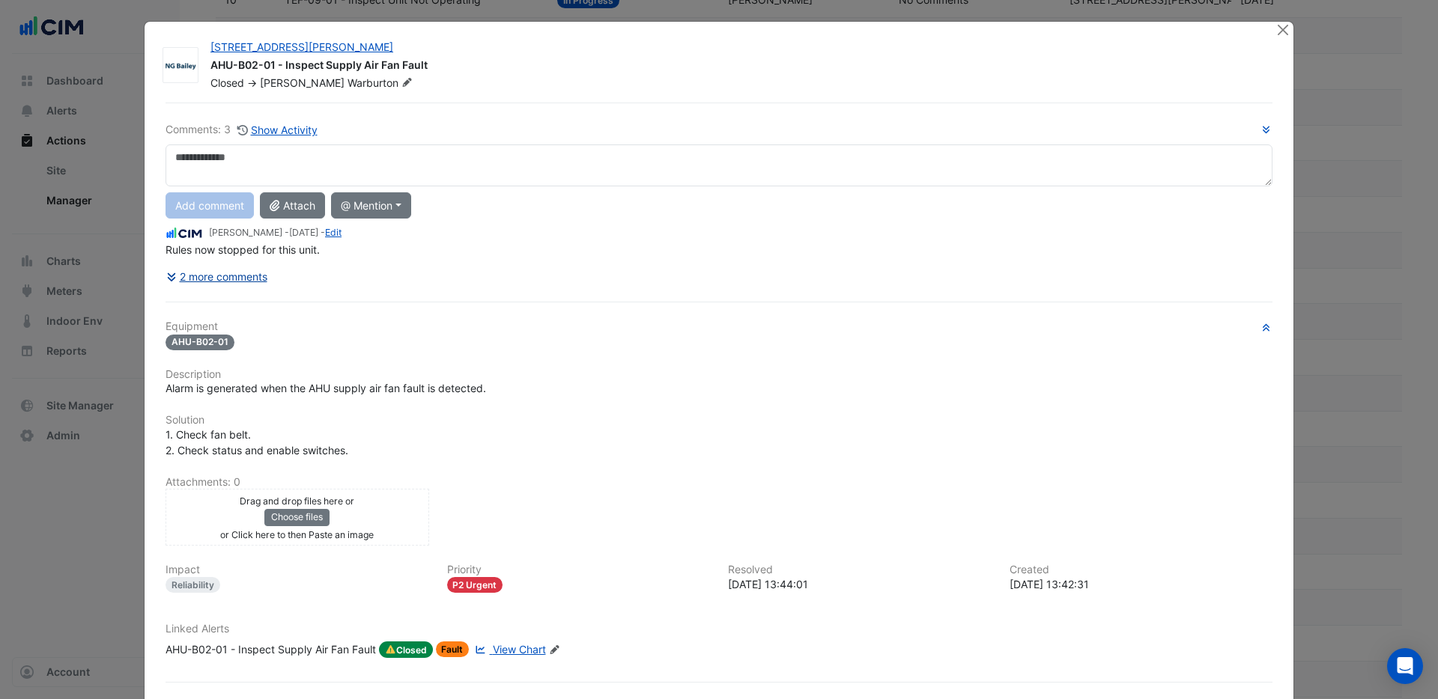
click at [183, 275] on button "2 more comments" at bounding box center [216, 277] width 103 height 26
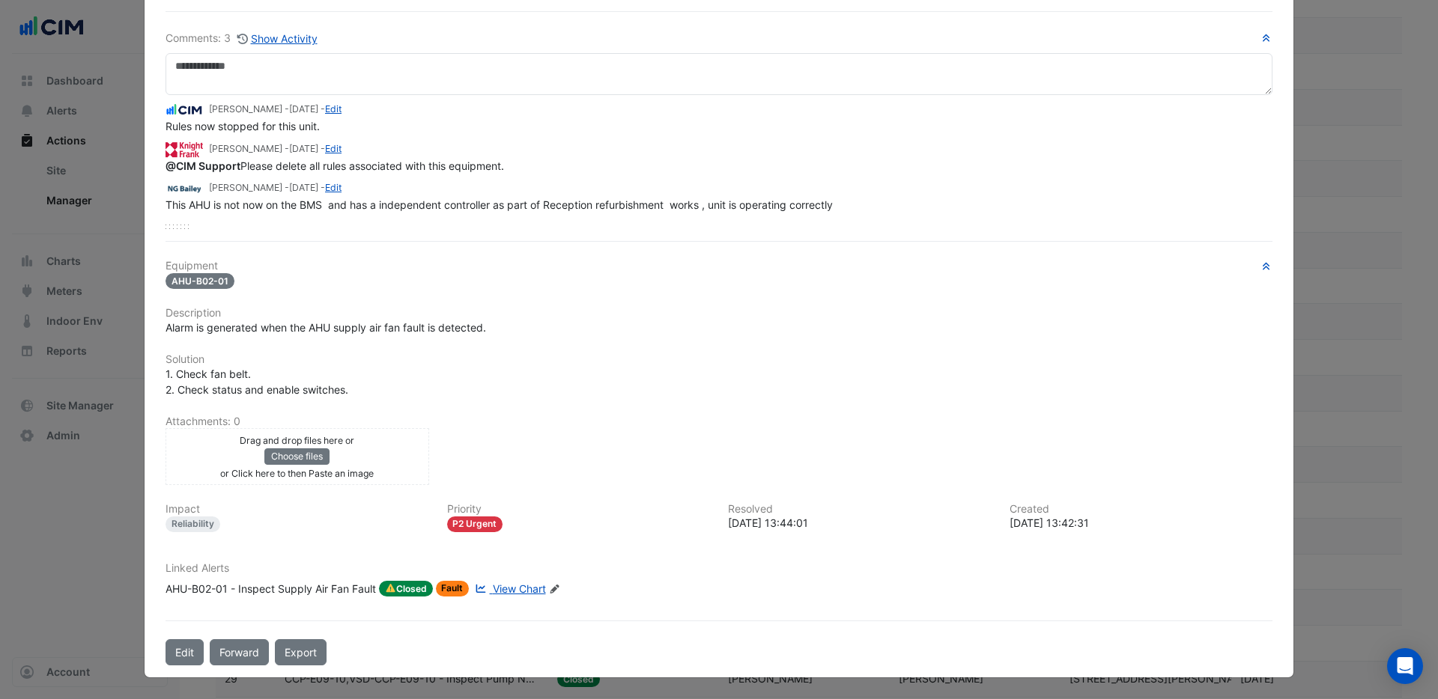
scroll to position [0, 0]
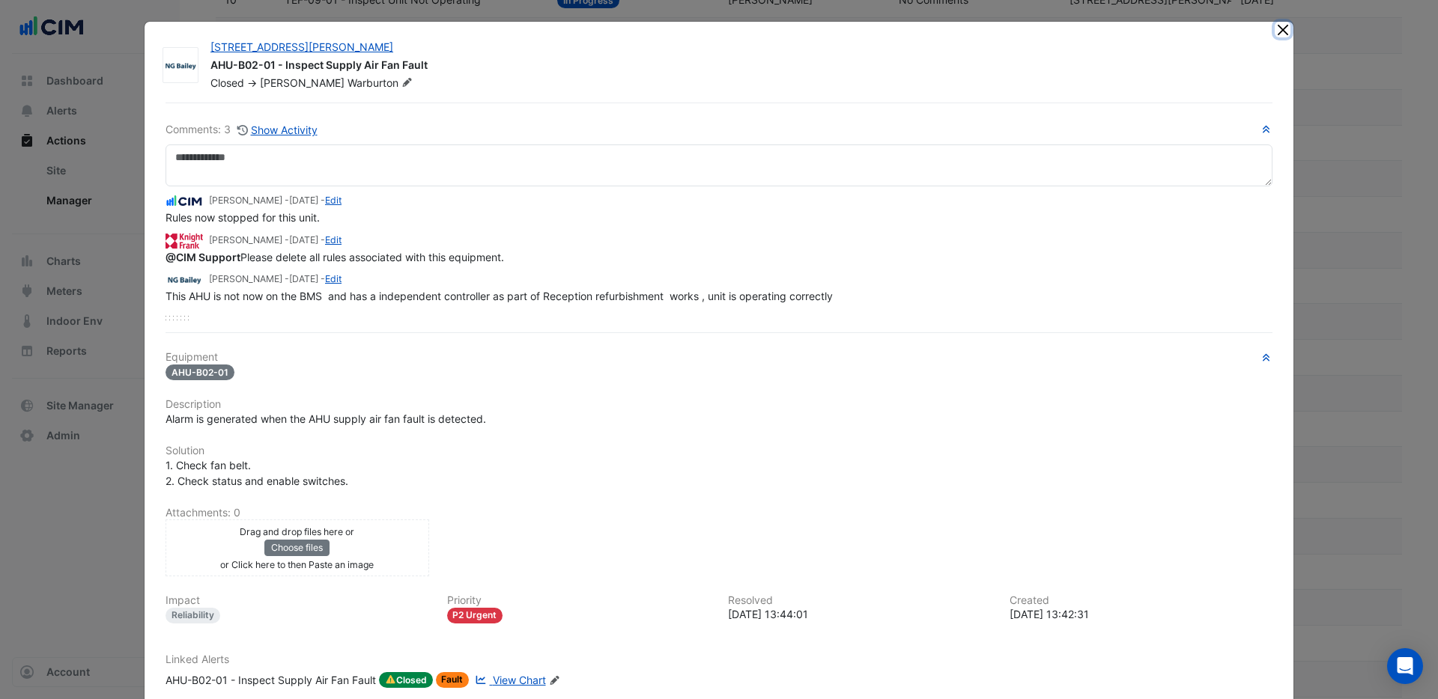
click at [1280, 31] on button "Close" at bounding box center [1283, 30] width 16 height 16
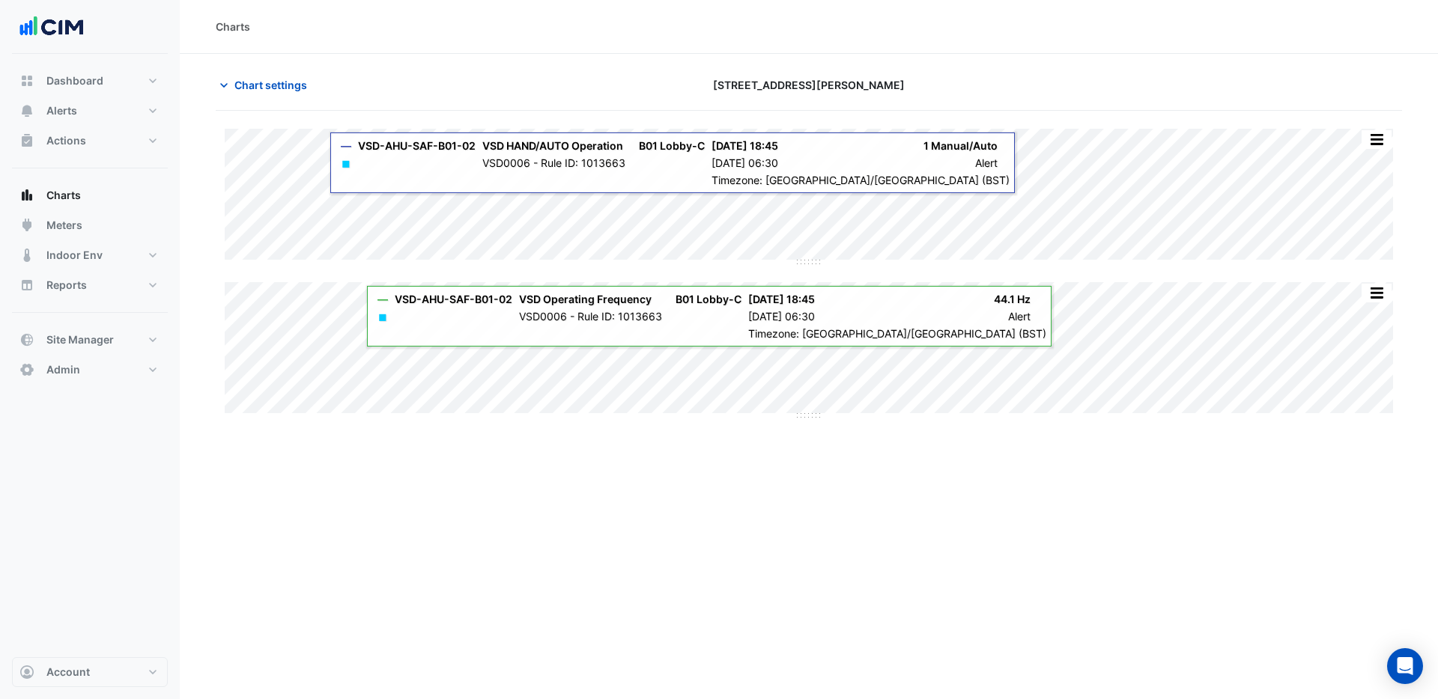
type input "**********"
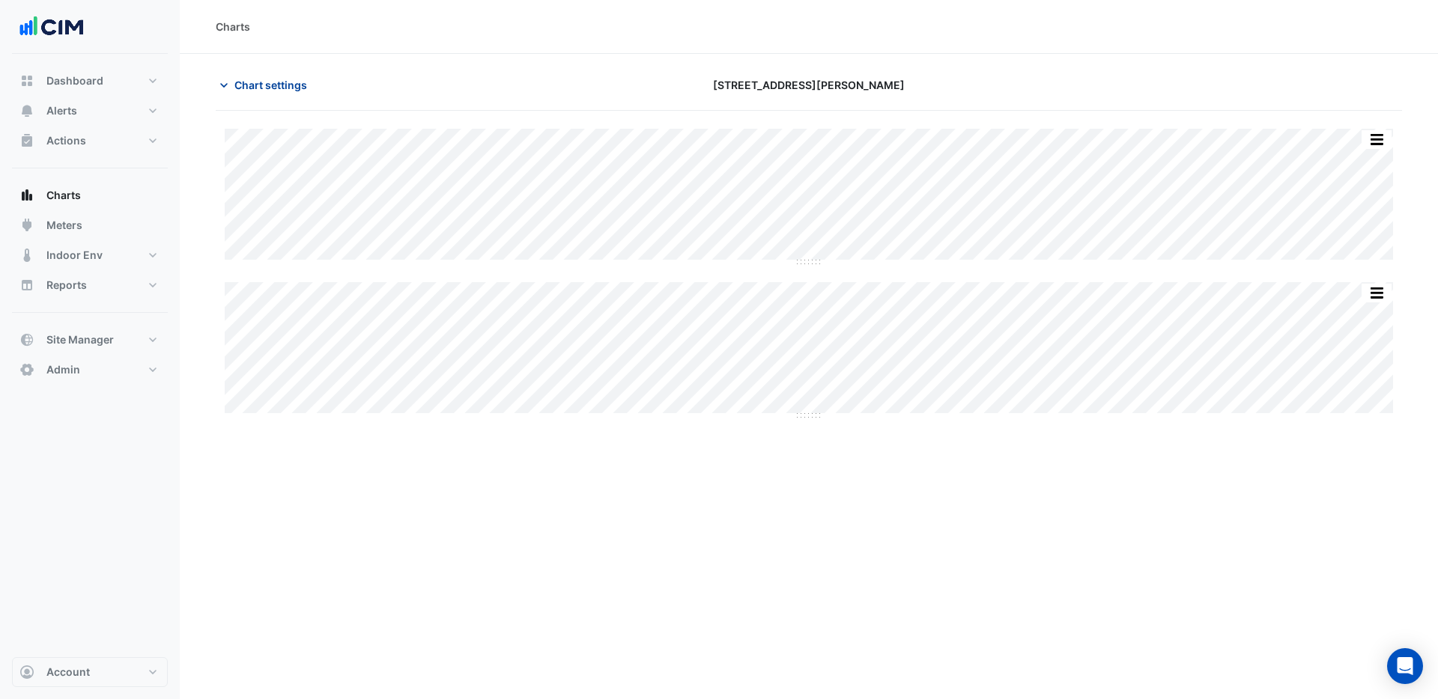
click at [292, 85] on span "Chart settings" at bounding box center [270, 85] width 73 height 16
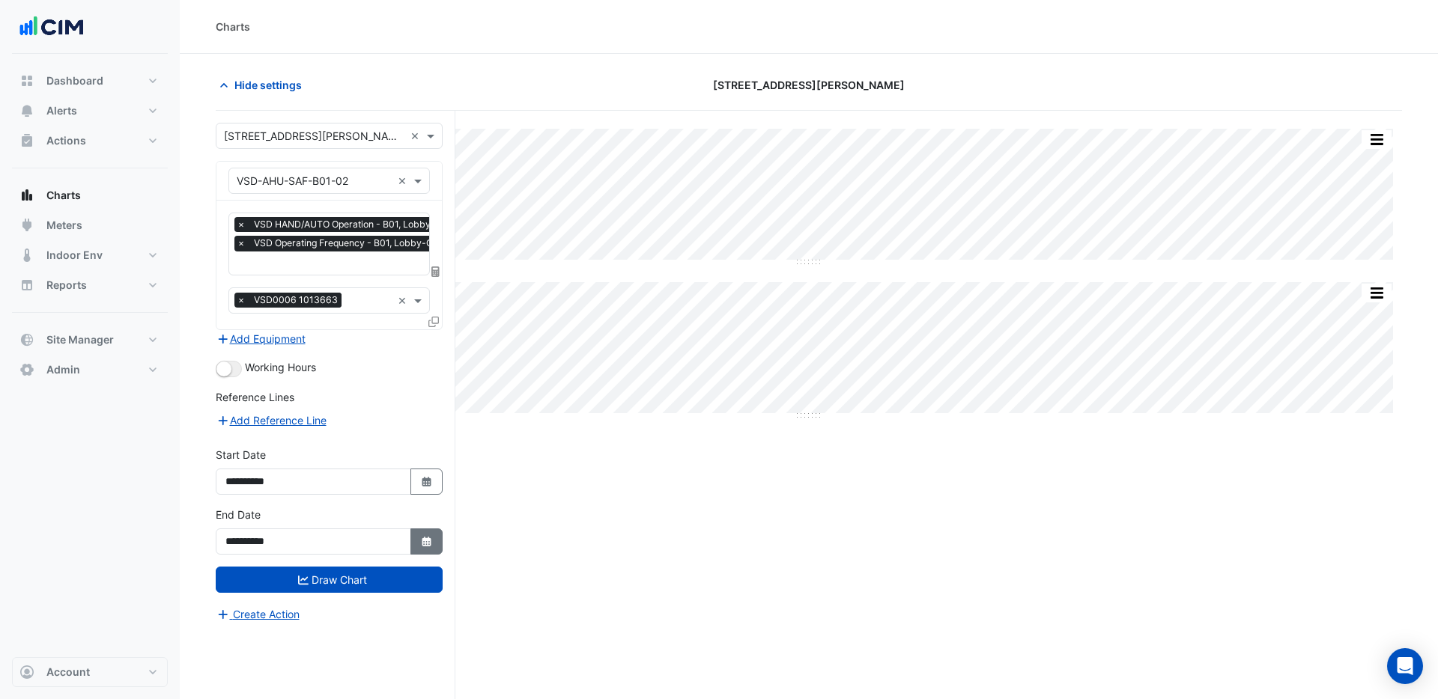
click at [430, 537] on icon "Select Date" at bounding box center [426, 542] width 13 height 10
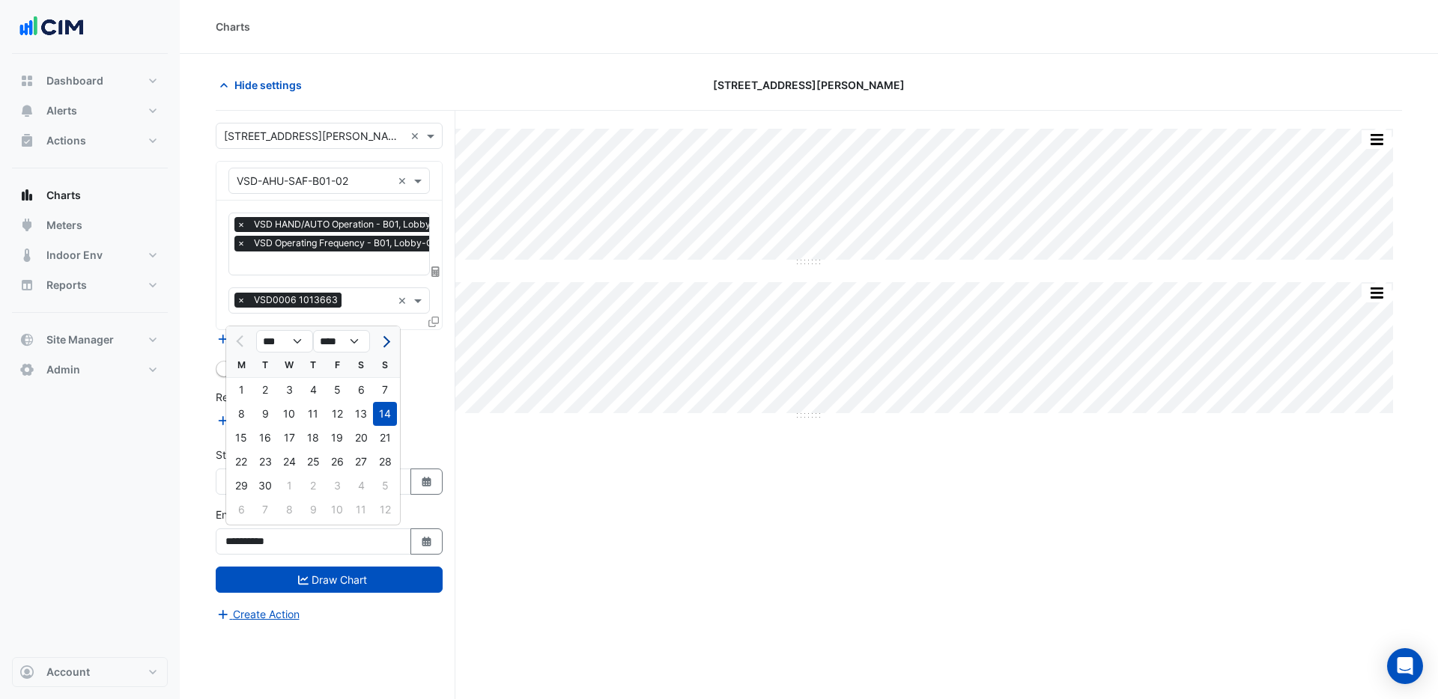
click at [385, 341] on span "Next month" at bounding box center [384, 341] width 11 height 11
select select "**"
click at [313, 414] on div "9" at bounding box center [313, 414] width 24 height 24
type input "**********"
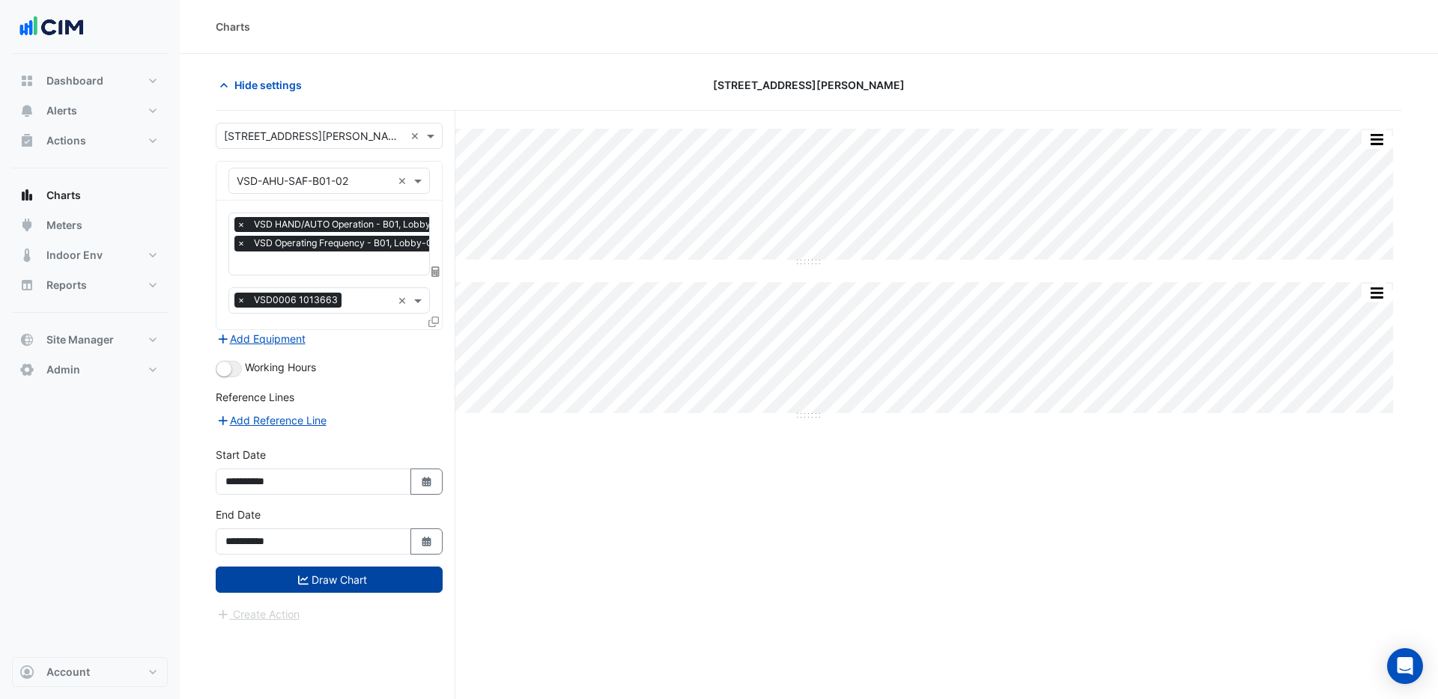
click at [356, 577] on button "Draw Chart" at bounding box center [329, 580] width 227 height 26
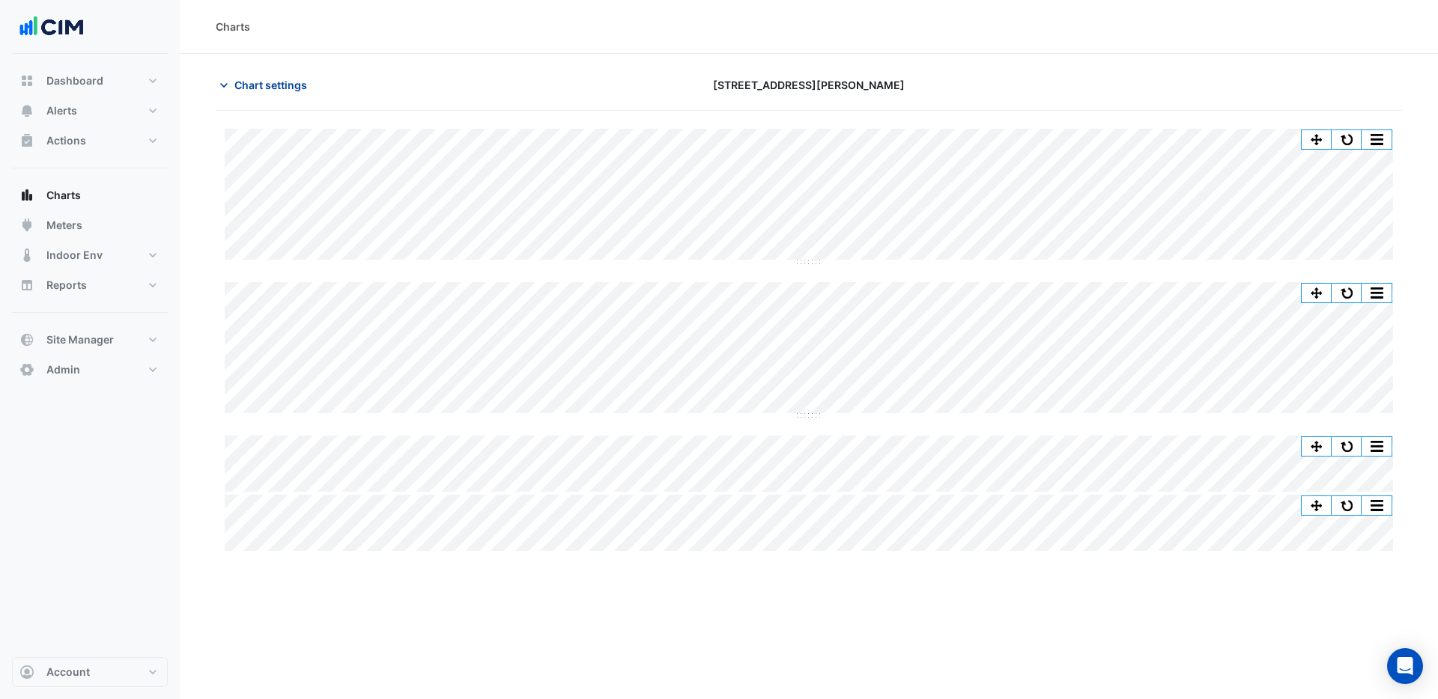
click at [272, 88] on span "Chart settings" at bounding box center [270, 85] width 73 height 16
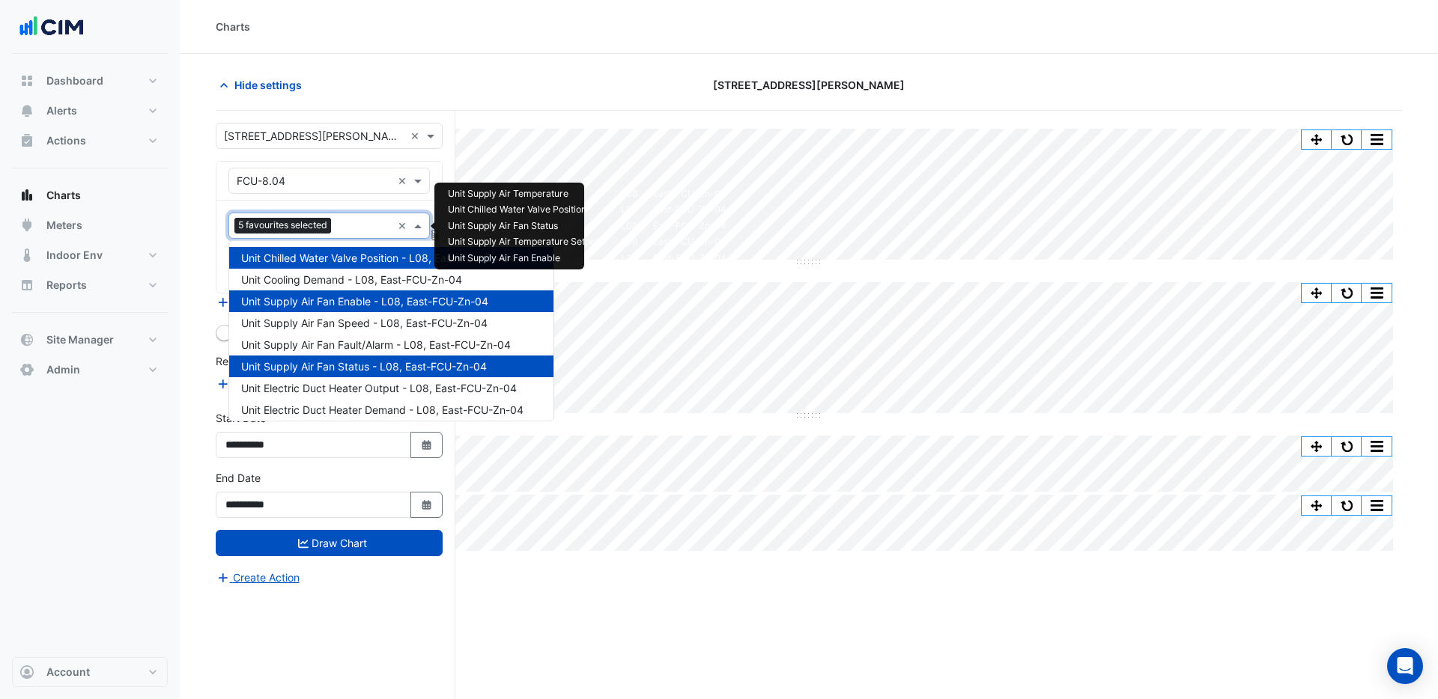
click at [346, 226] on input "text" at bounding box center [364, 227] width 55 height 16
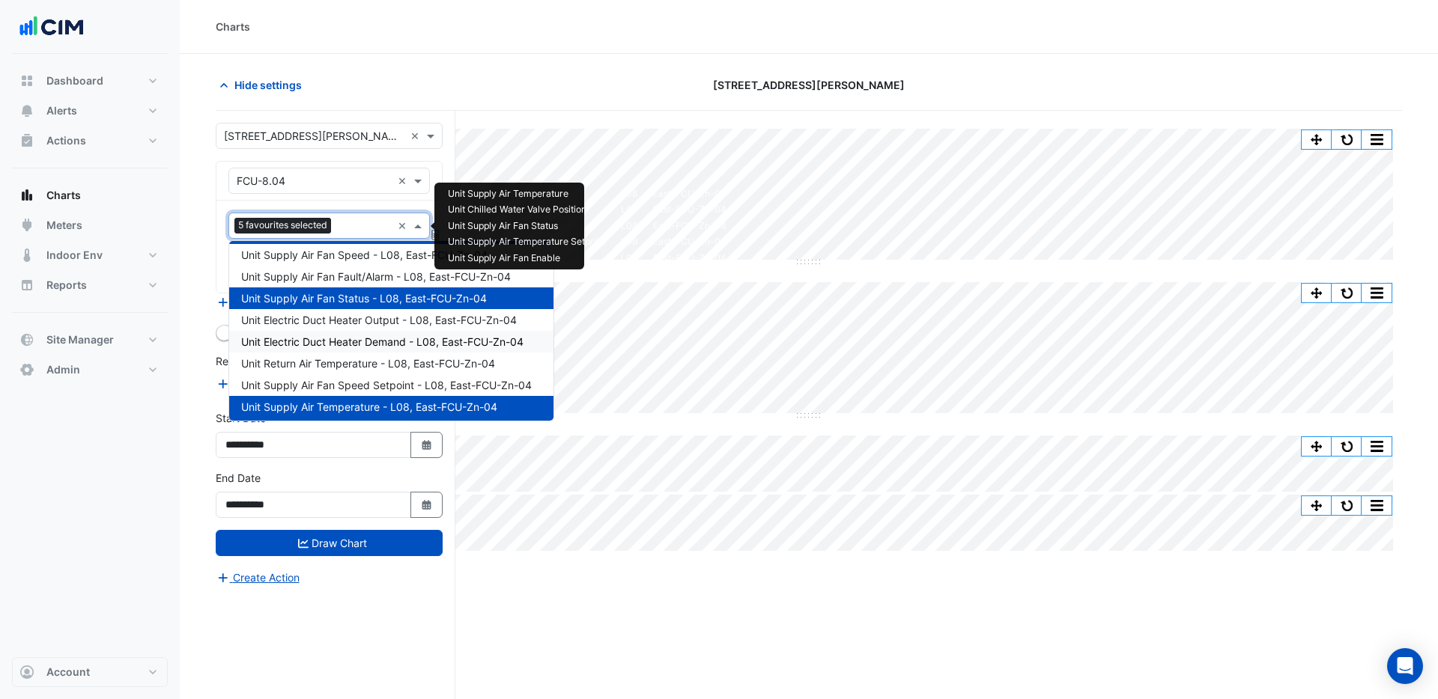
scroll to position [63, 0]
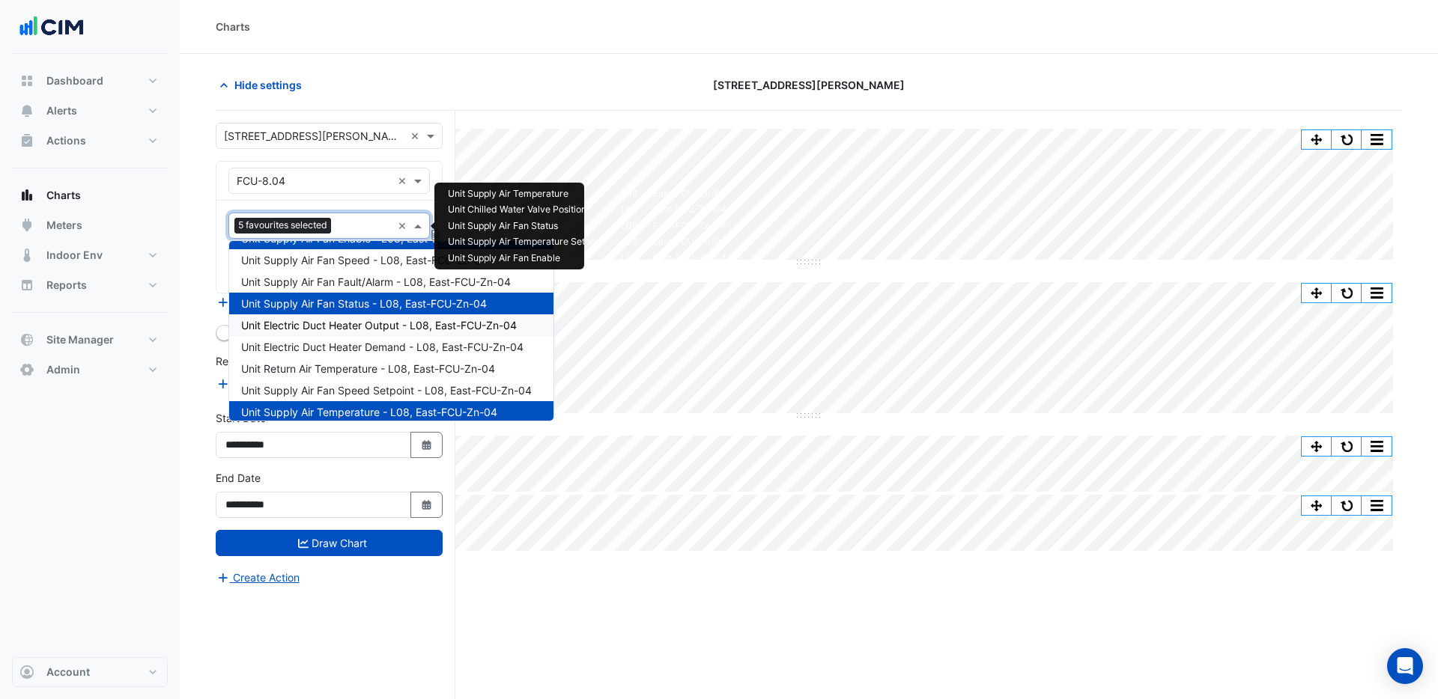
click at [329, 325] on span "Unit Electric Duct Heater Output - L08, East-FCU-Zn-04" at bounding box center [379, 325] width 276 height 13
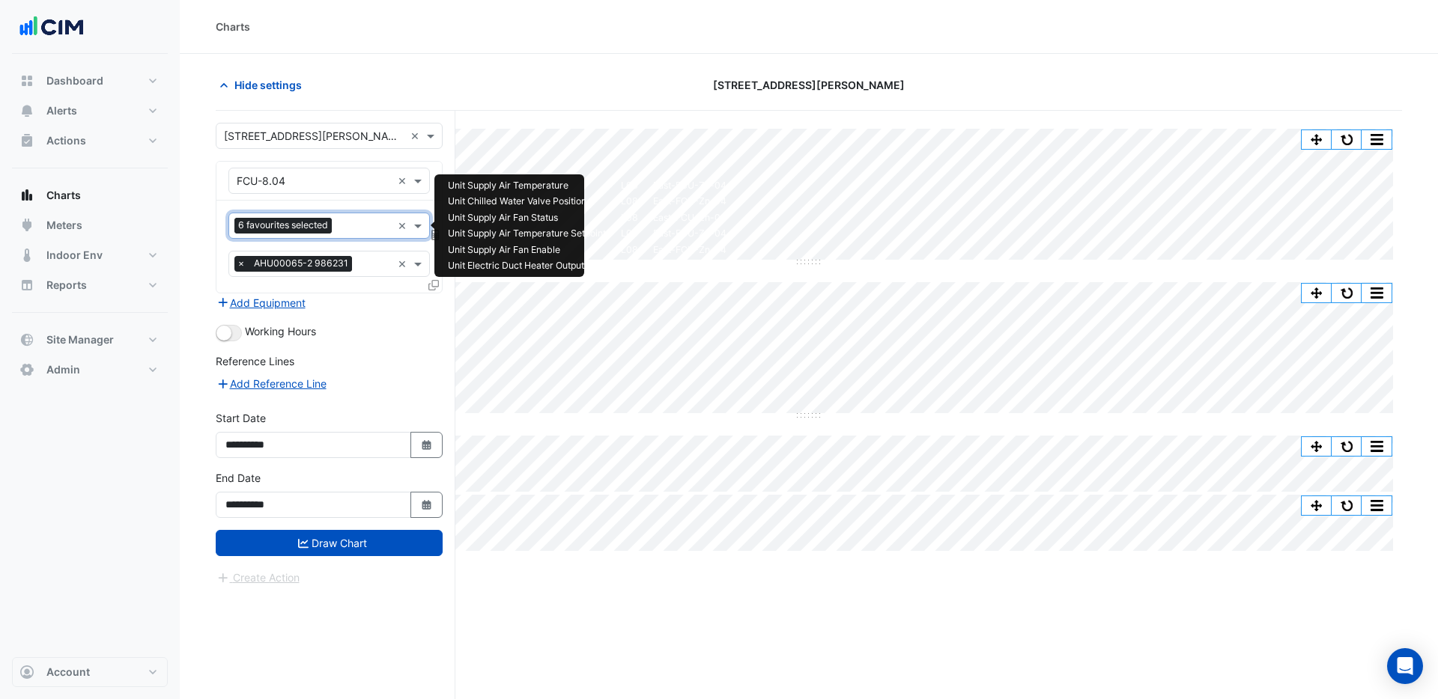
click at [357, 228] on input "text" at bounding box center [365, 227] width 54 height 16
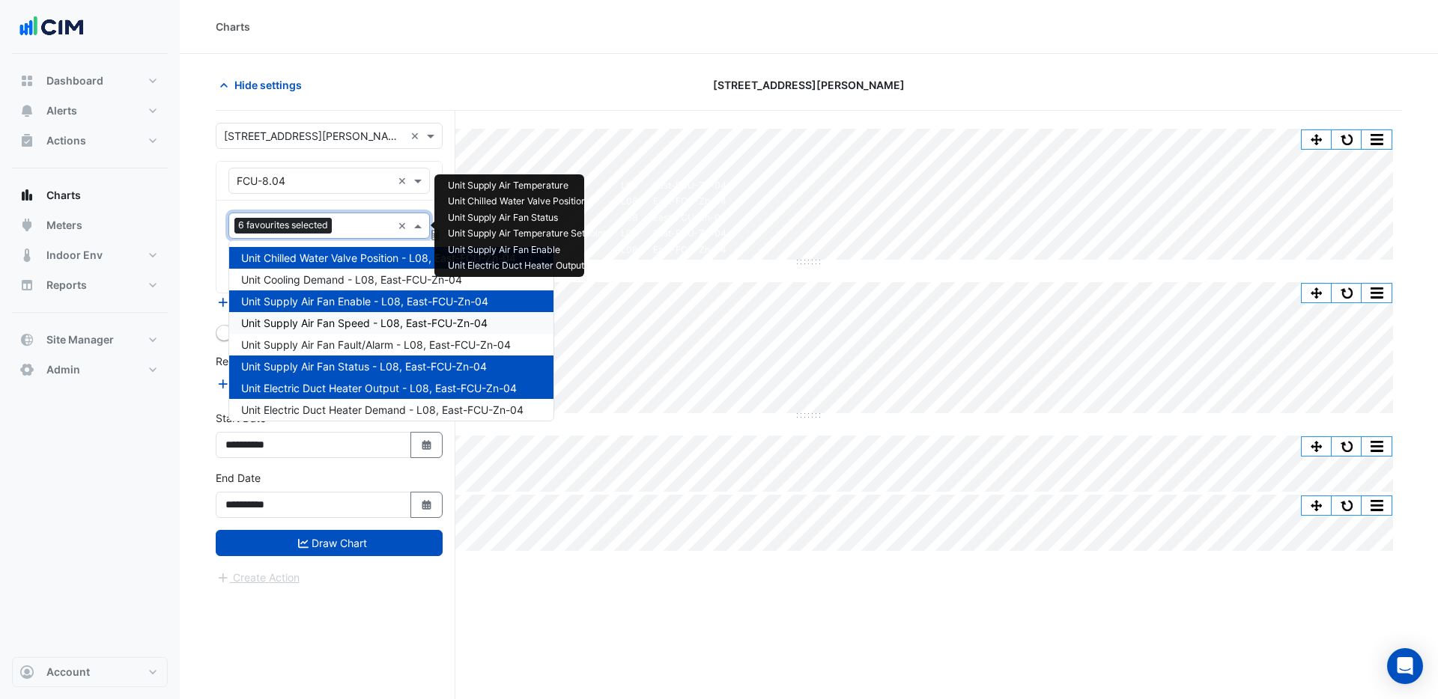
click at [326, 326] on span "Unit Supply Air Fan Speed - L08, East-FCU-Zn-04" at bounding box center [364, 323] width 246 height 13
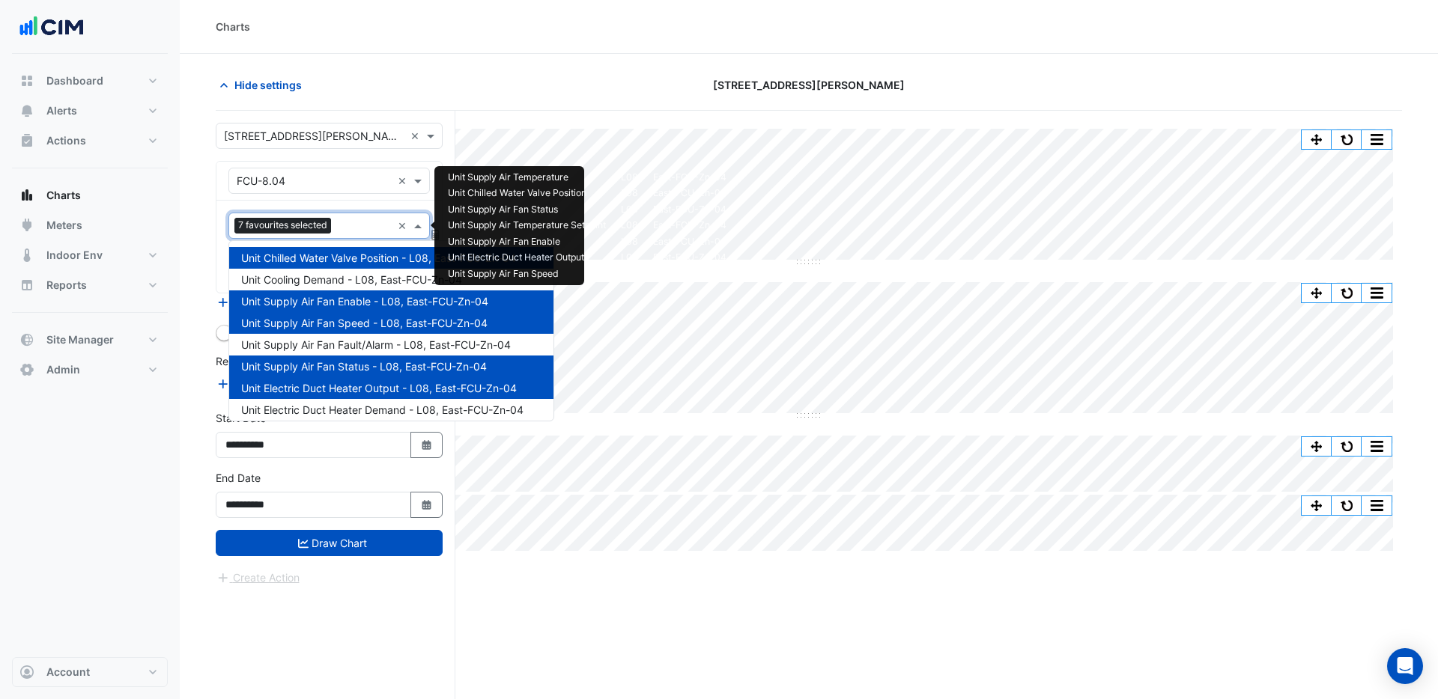
click at [353, 226] on input "text" at bounding box center [364, 227] width 55 height 16
click at [329, 275] on span "Unit Cooling Demand - L08, East-FCU-Zn-04" at bounding box center [351, 279] width 221 height 13
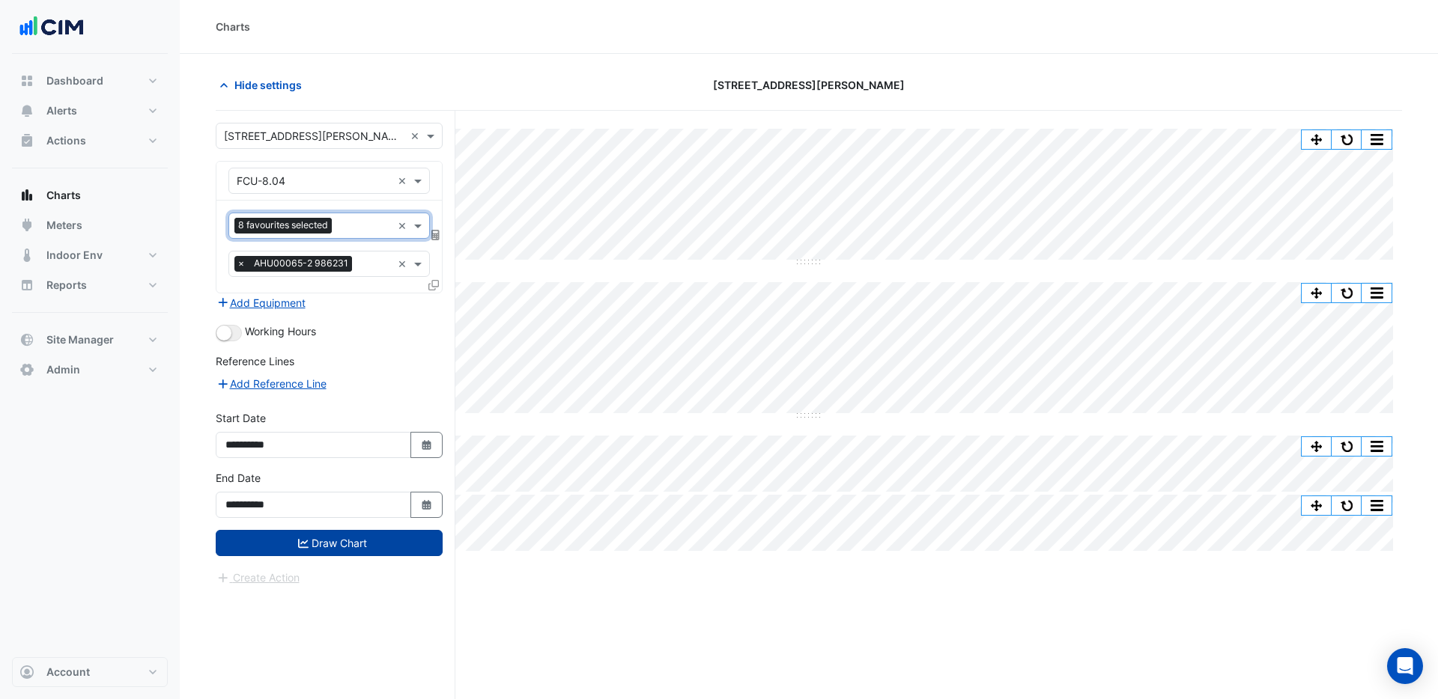
click at [349, 549] on button "Draw Chart" at bounding box center [329, 543] width 227 height 26
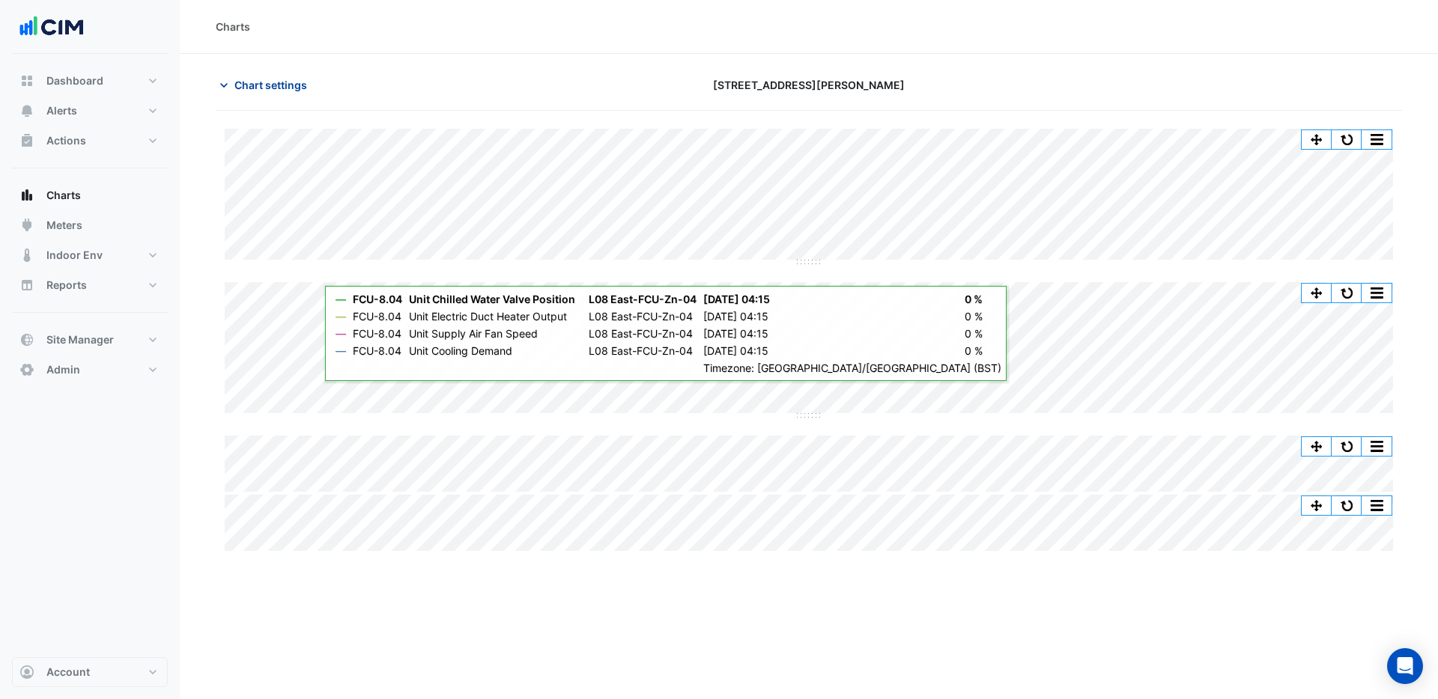
click at [266, 81] on span "Chart settings" at bounding box center [270, 85] width 73 height 16
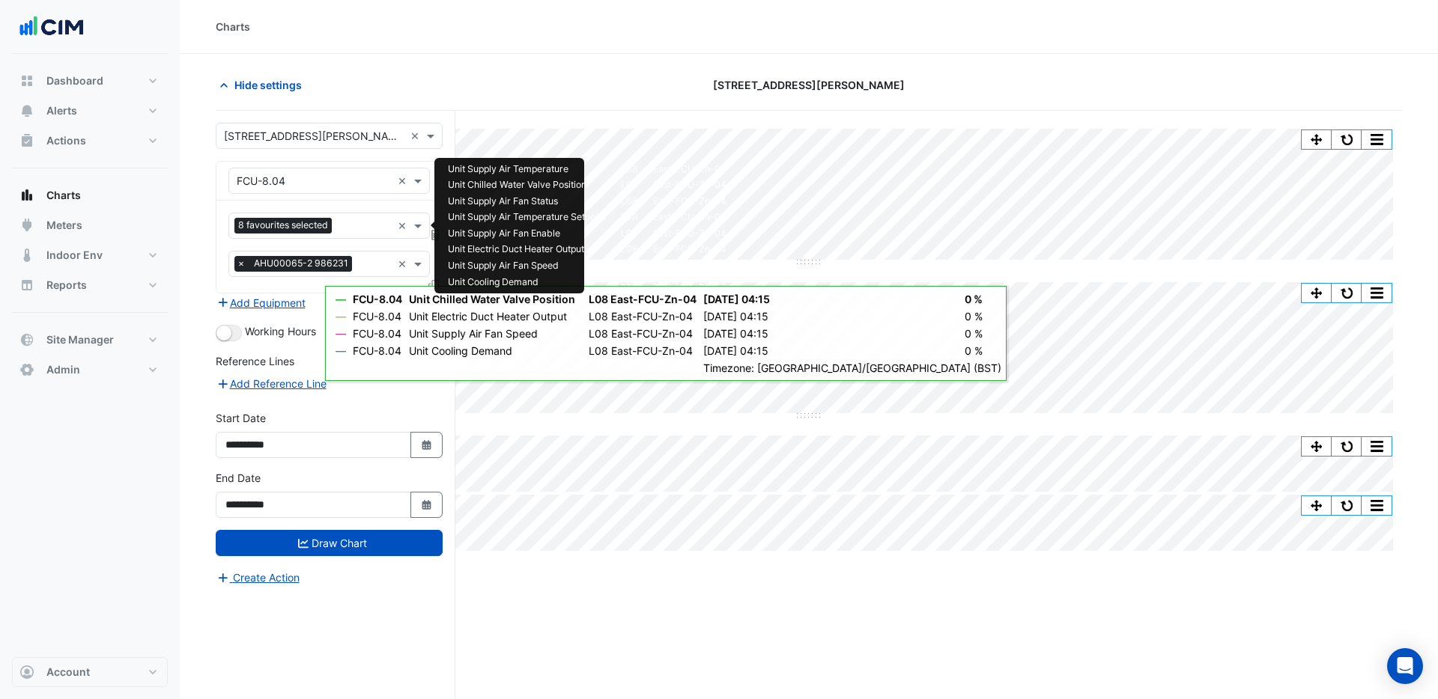
click at [369, 223] on input "text" at bounding box center [365, 227] width 54 height 16
type input "*"
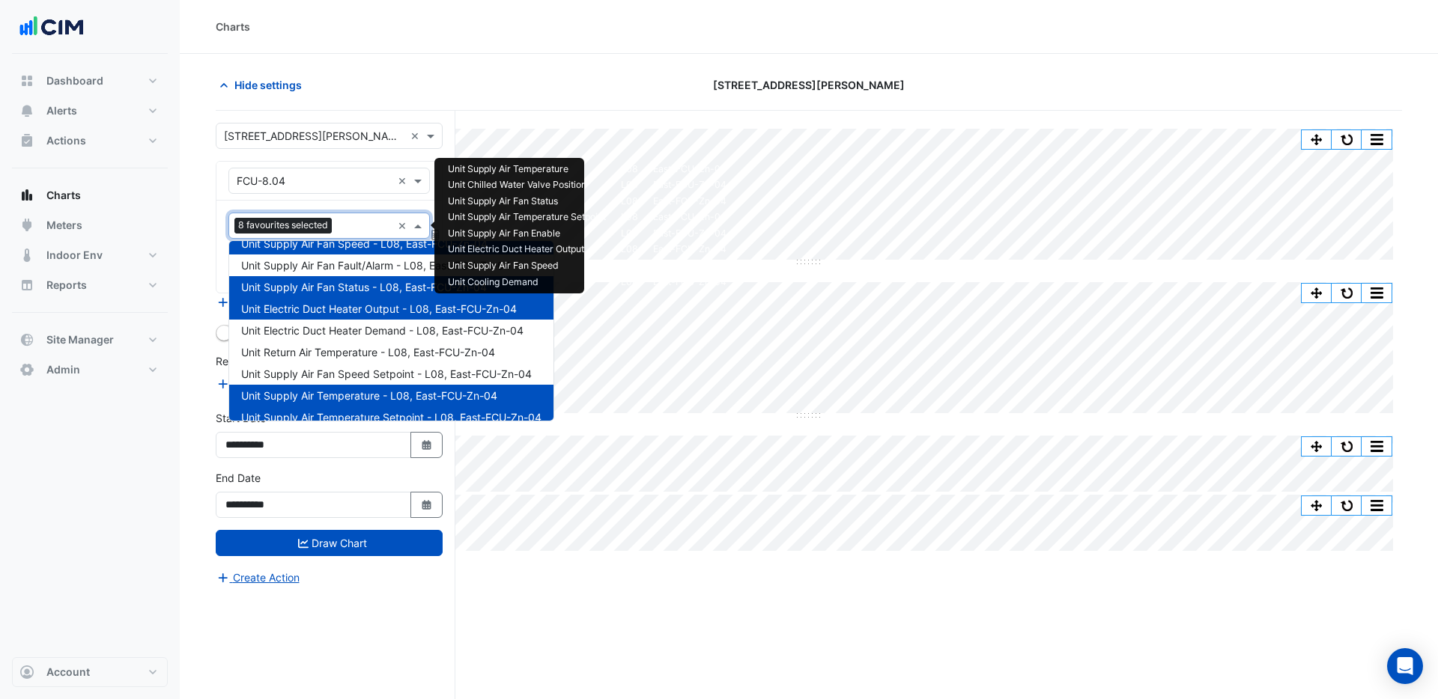
scroll to position [1, 0]
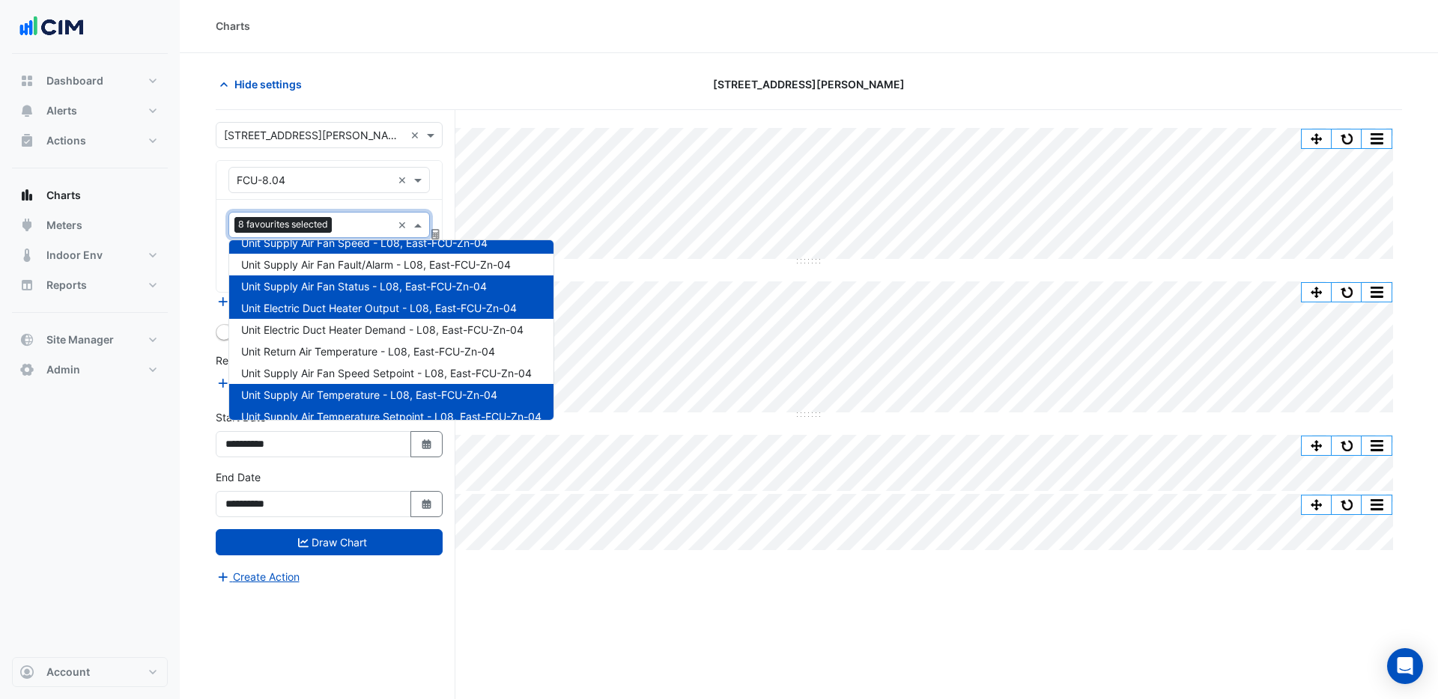
drag, startPoint x: 553, startPoint y: 94, endPoint x: 556, endPoint y: 110, distance: 16.9
click at [553, 94] on div "Hide settings" at bounding box center [407, 84] width 401 height 26
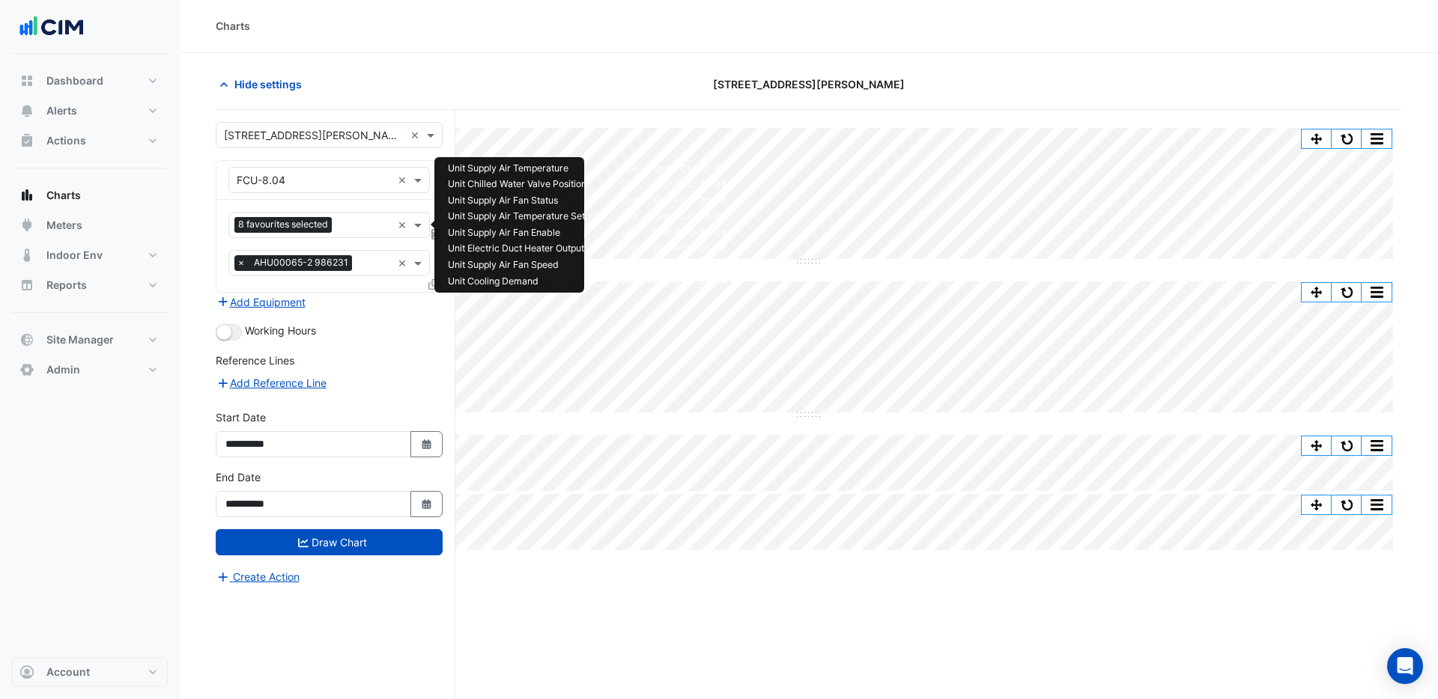
click at [356, 228] on input "text" at bounding box center [365, 227] width 54 height 16
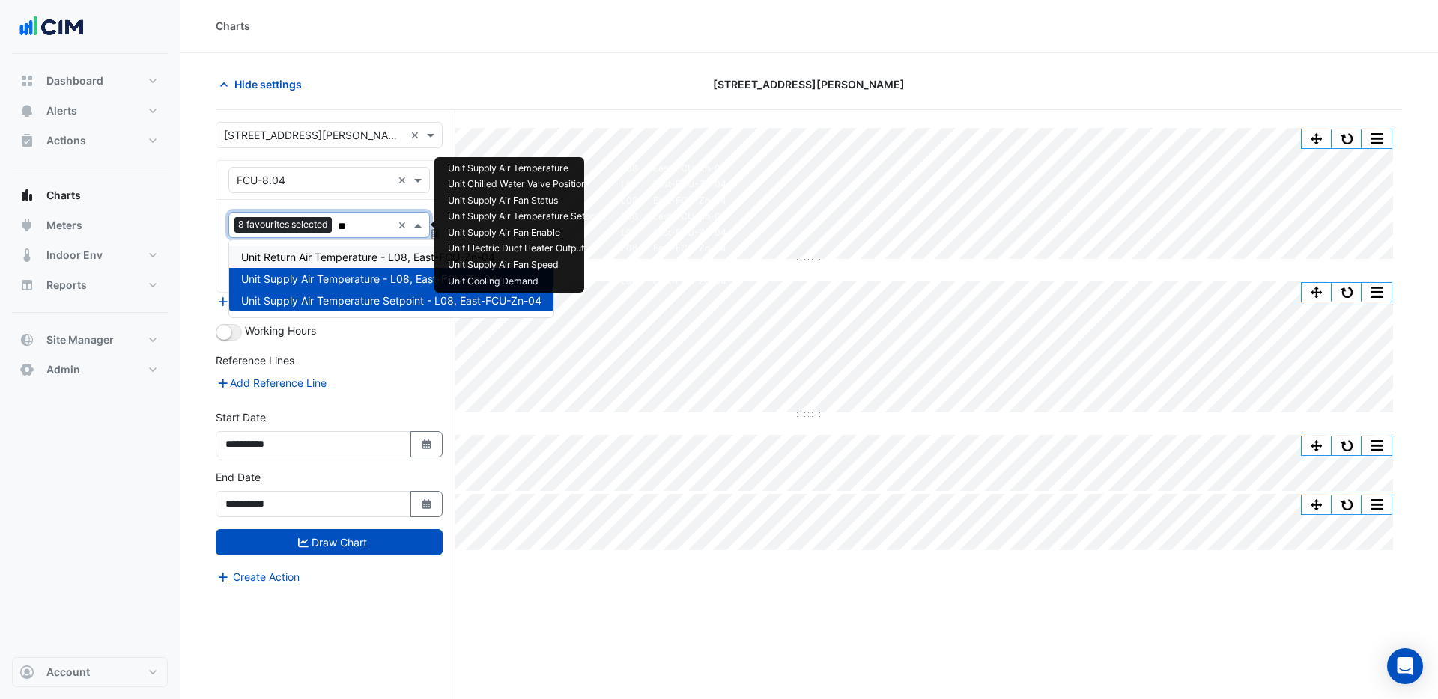
type input "***"
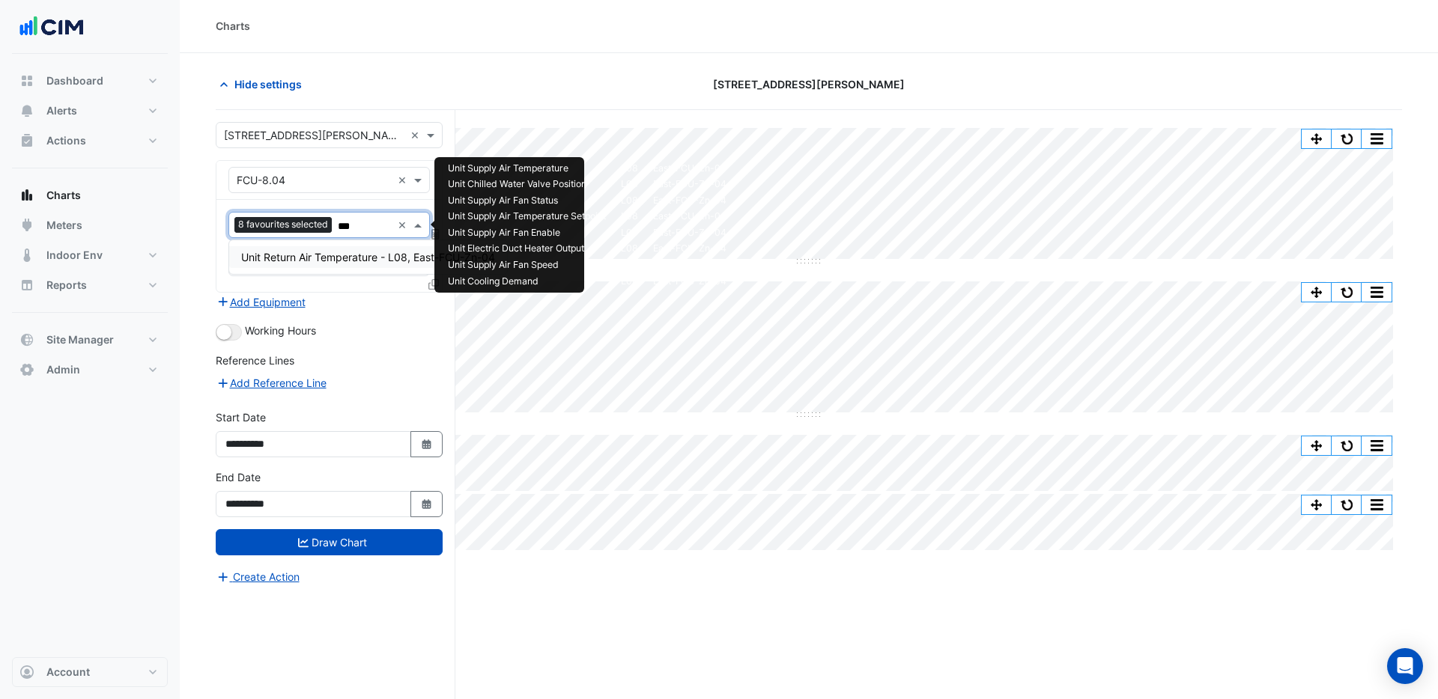
click at [338, 254] on span "Unit Return Air Temperature - L08, East-FCU-Zn-04" at bounding box center [368, 257] width 254 height 13
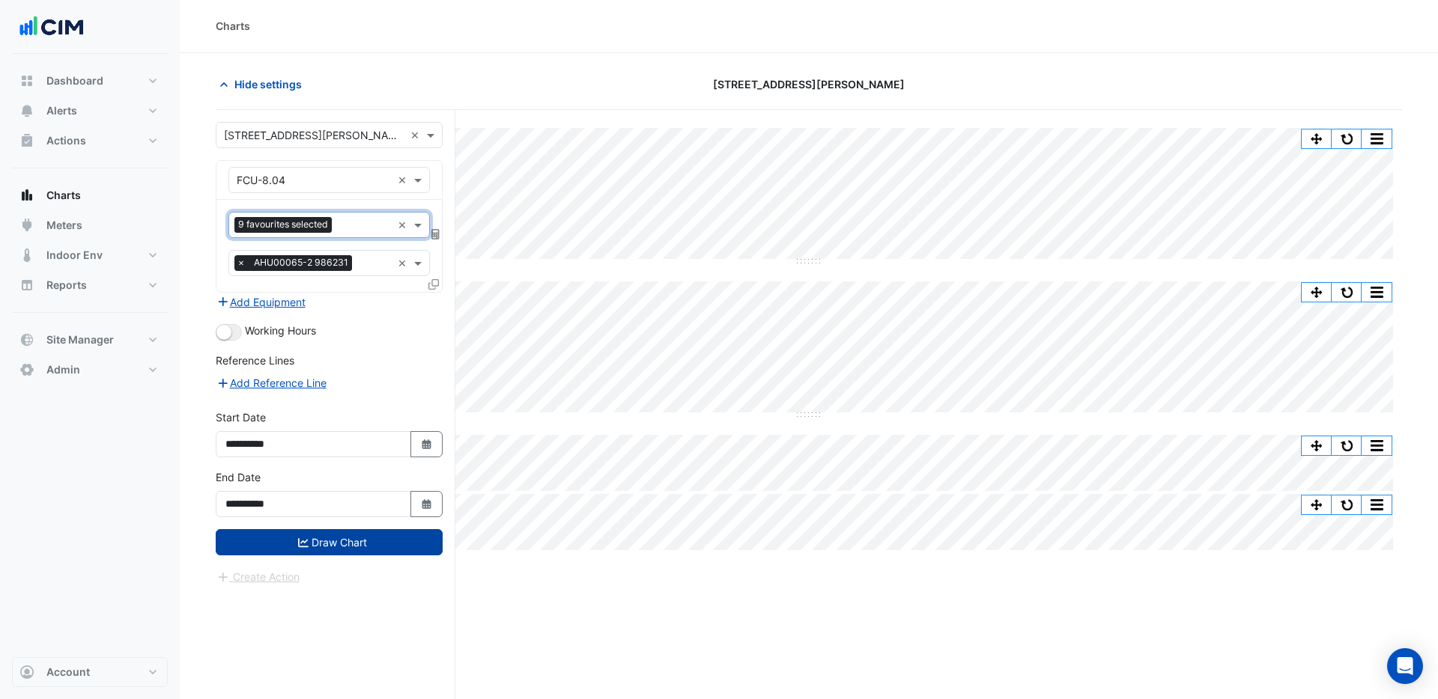
click at [338, 529] on button "Draw Chart" at bounding box center [329, 542] width 227 height 26
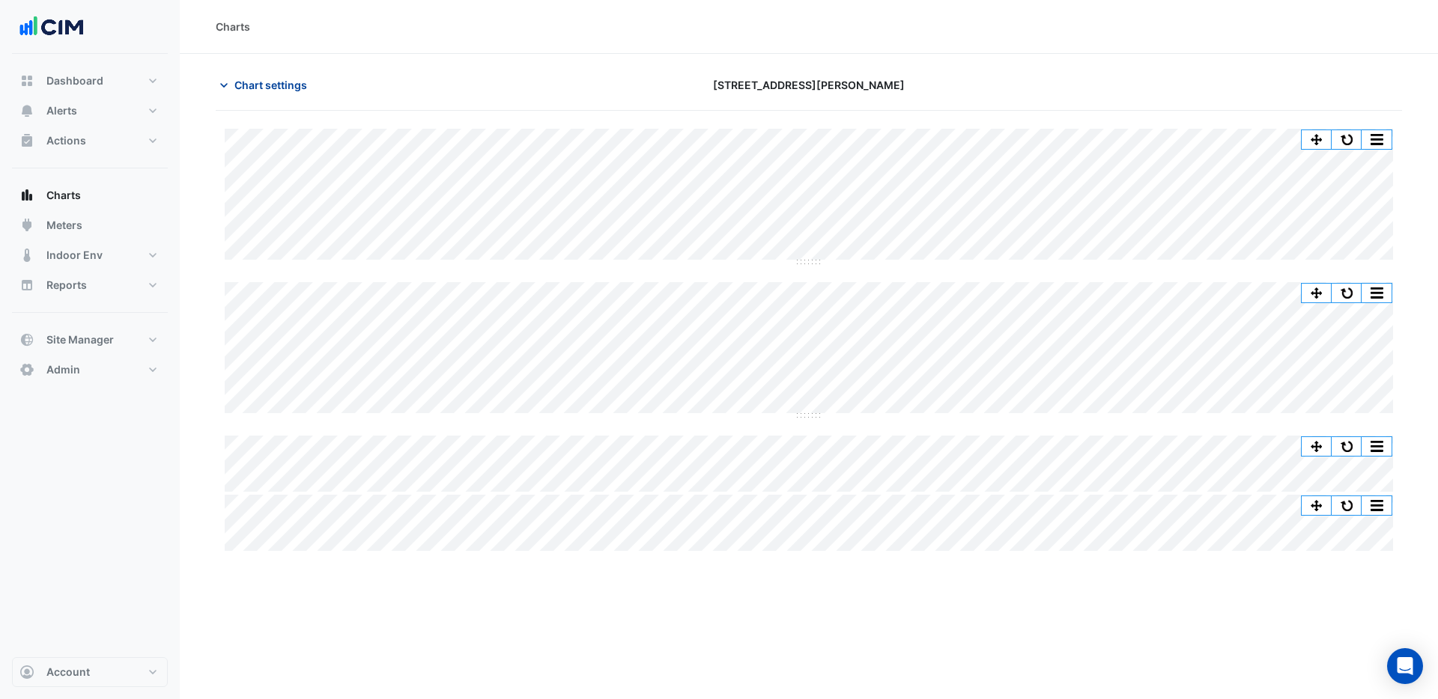
click at [275, 85] on span "Chart settings" at bounding box center [270, 85] width 73 height 16
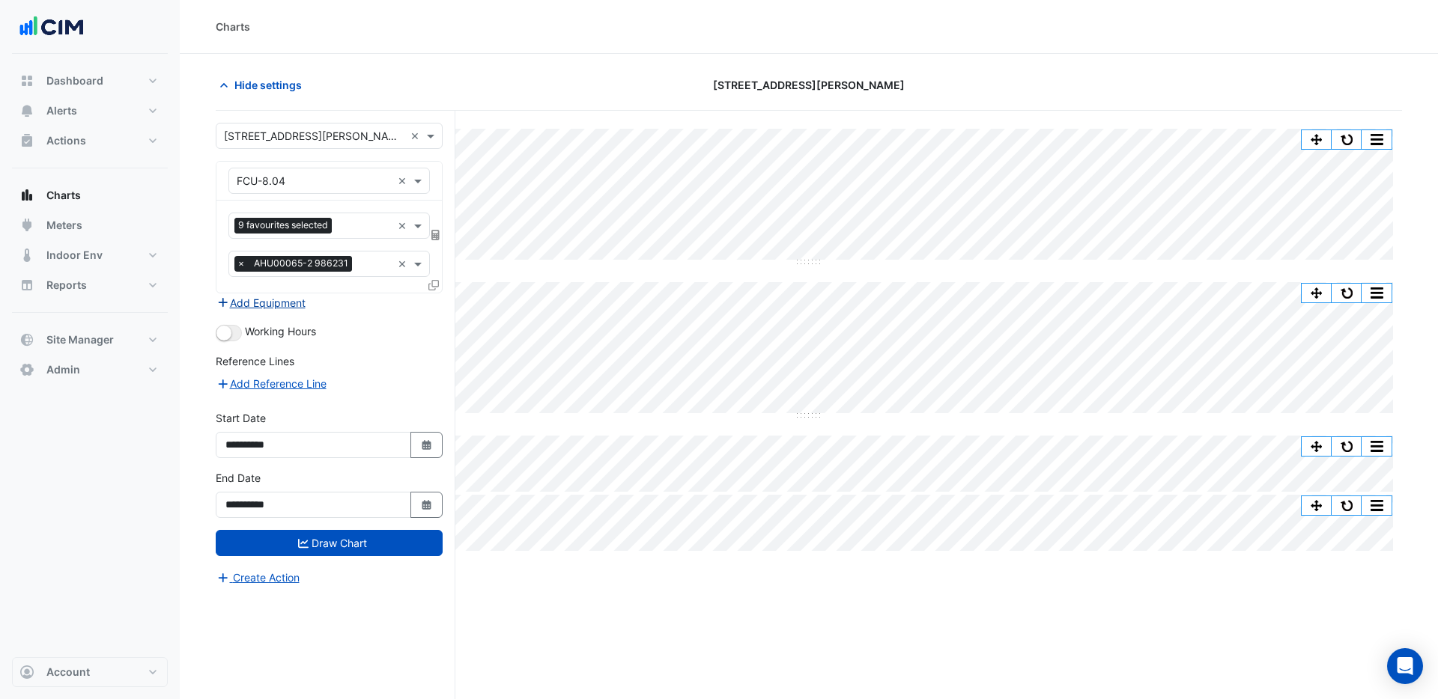
click at [264, 305] on button "Add Equipment" at bounding box center [261, 302] width 91 height 17
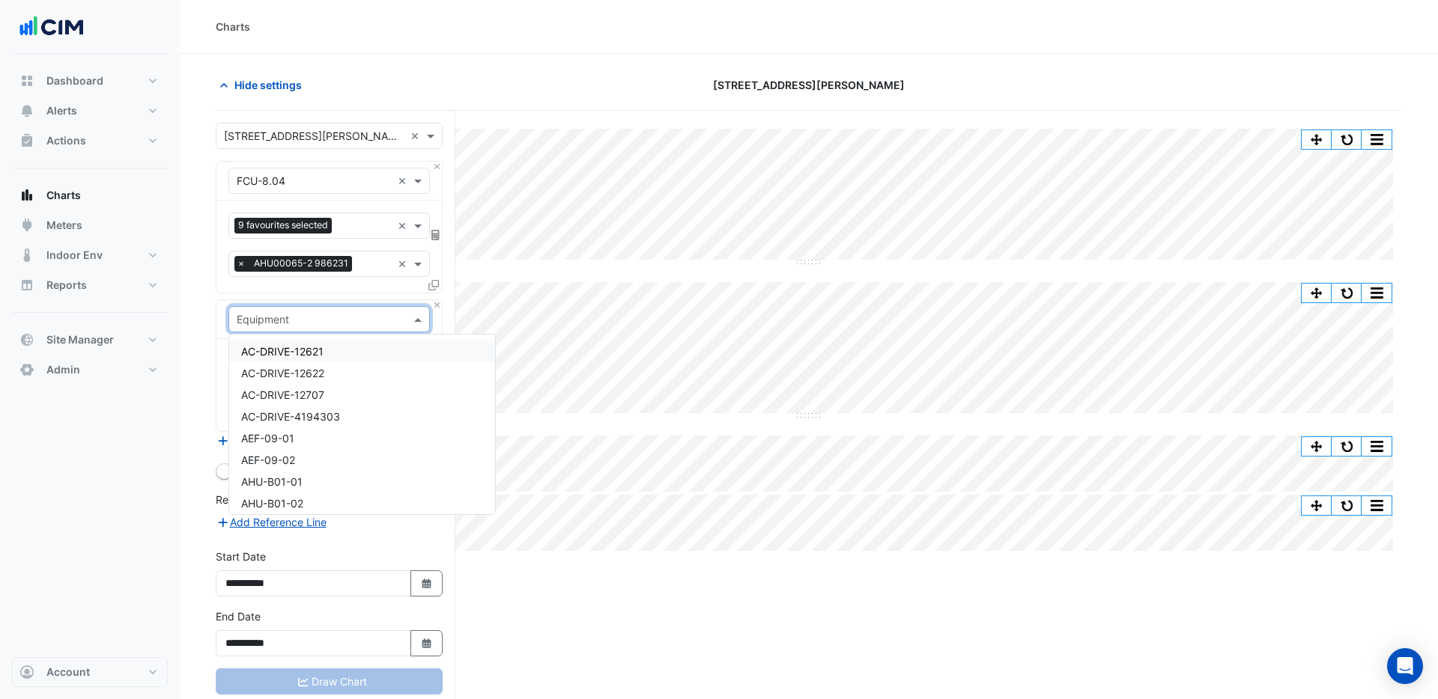
click at [300, 318] on input "text" at bounding box center [314, 320] width 155 height 16
type input "***"
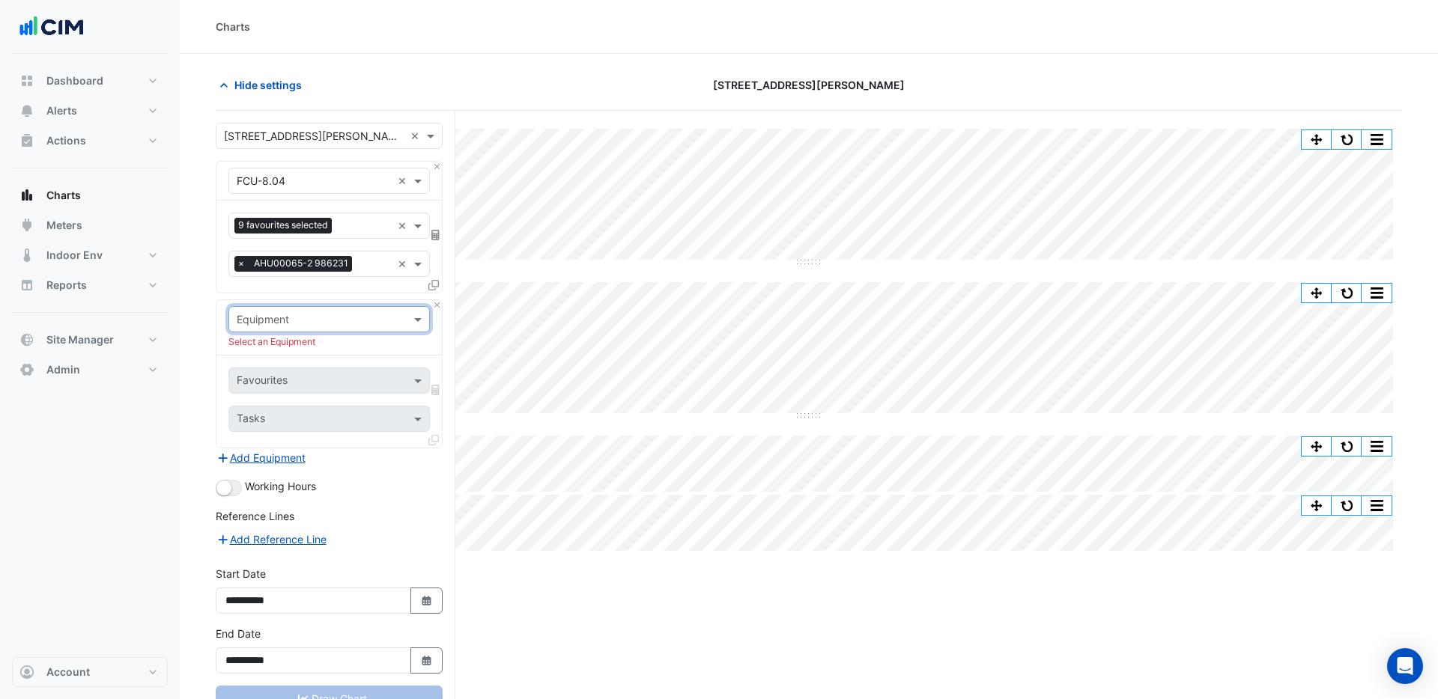
click at [1251, 603] on div "Split All Split None Print Save as JPEG Save as PNG Pivot Data Table Export CSV…" at bounding box center [809, 433] width 1186 height 645
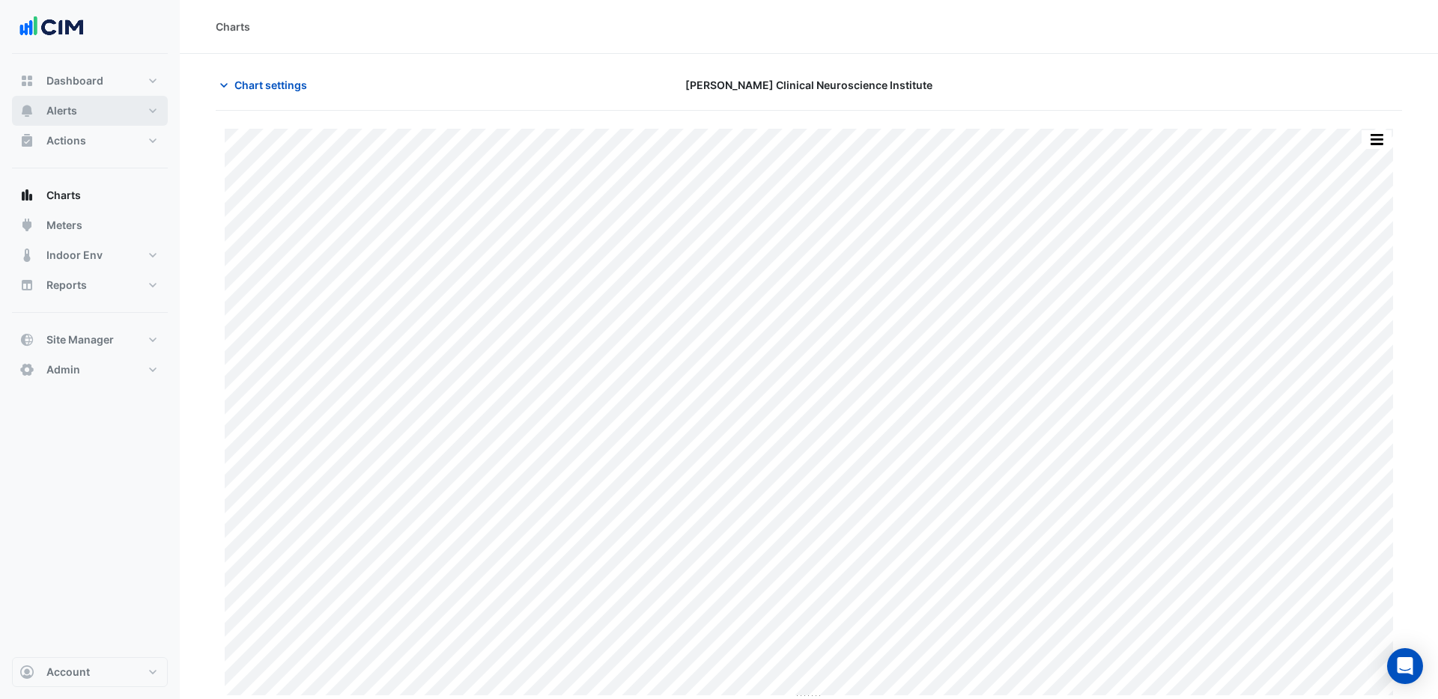
click at [70, 115] on span "Alerts" at bounding box center [61, 110] width 31 height 15
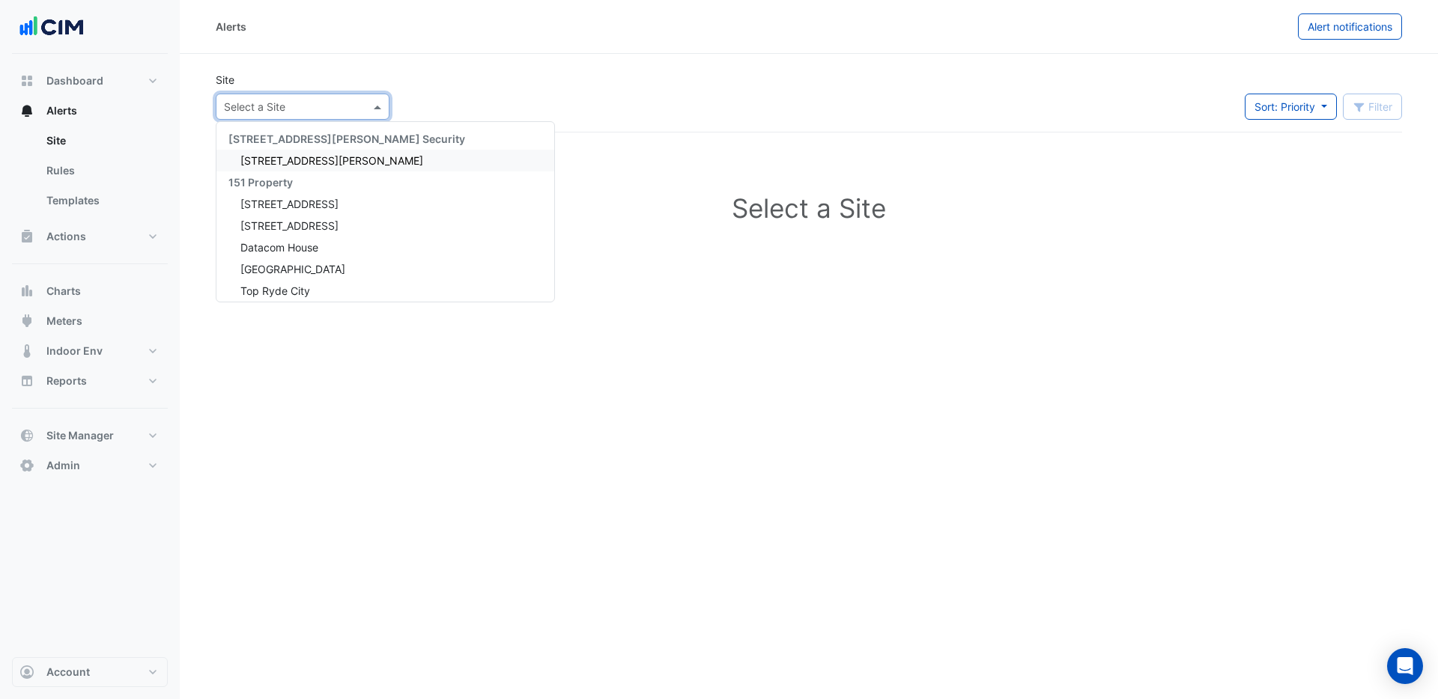
click at [341, 103] on input "text" at bounding box center [287, 108] width 127 height 16
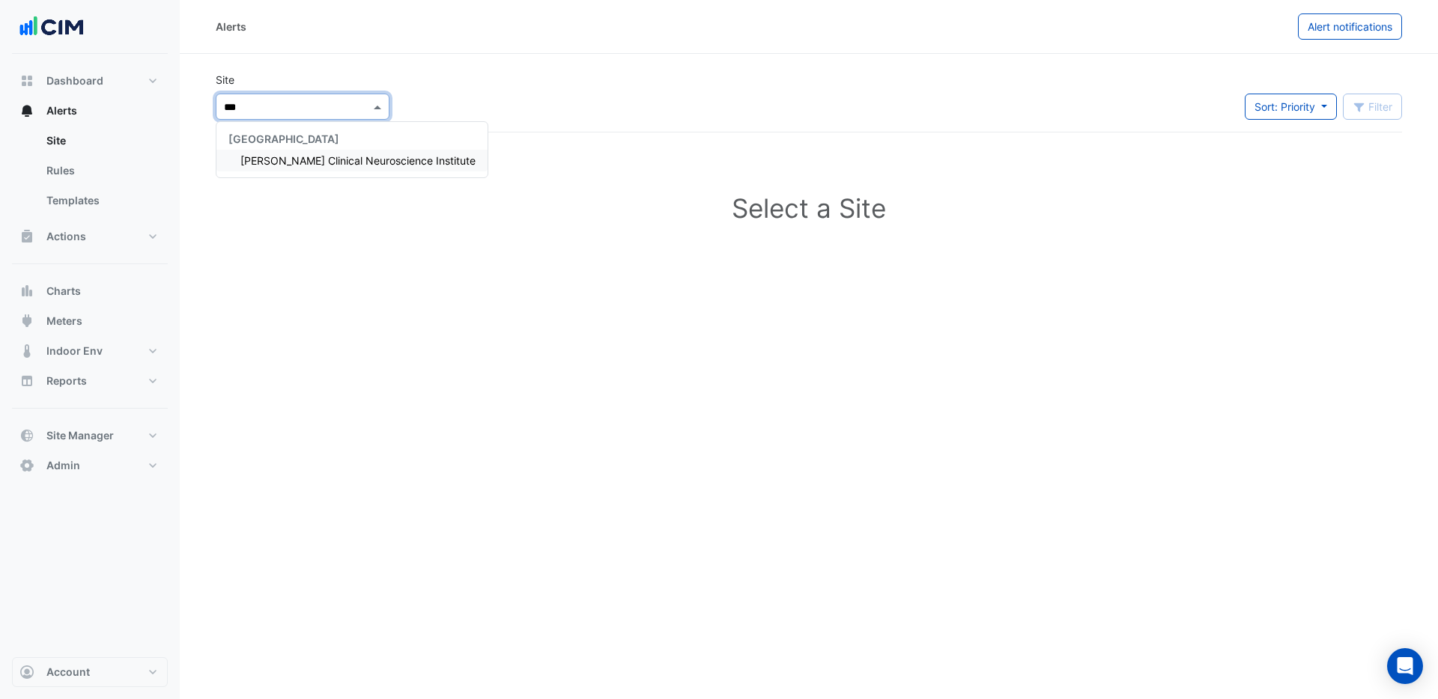
type input "****"
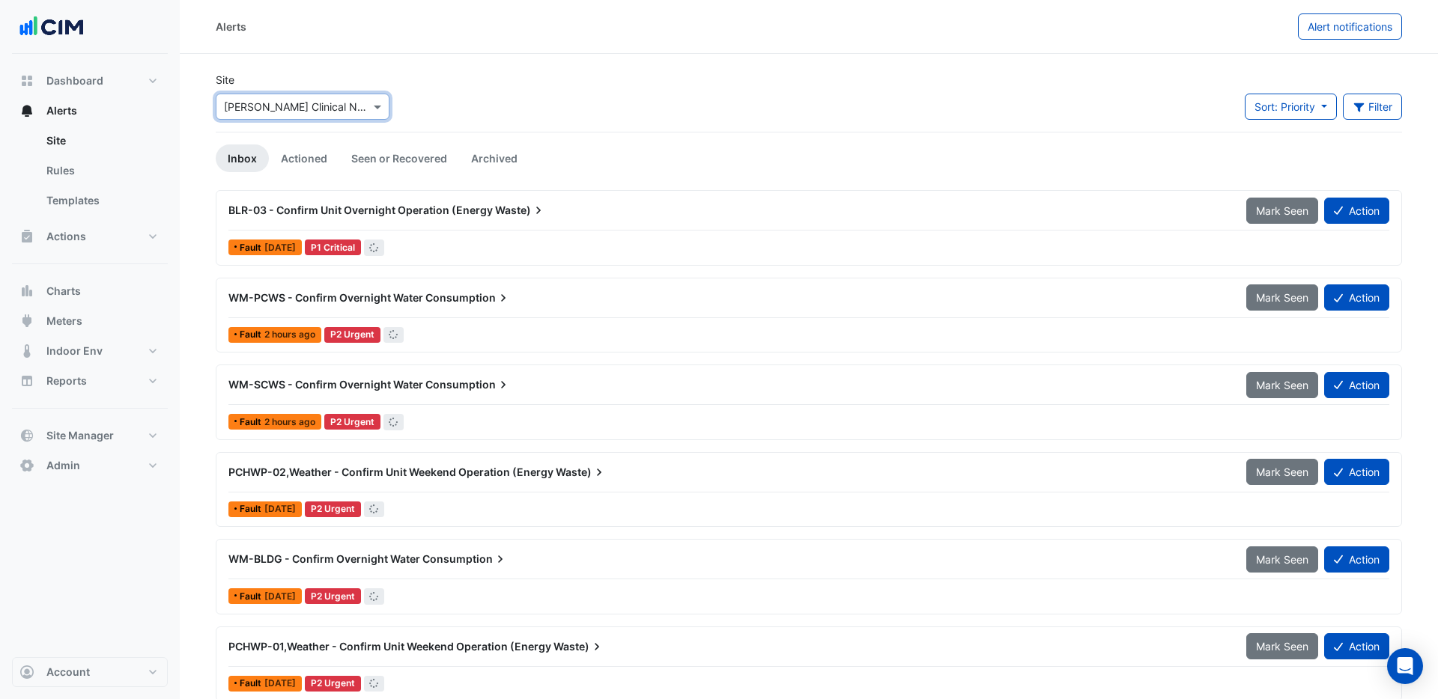
scroll to position [1, 0]
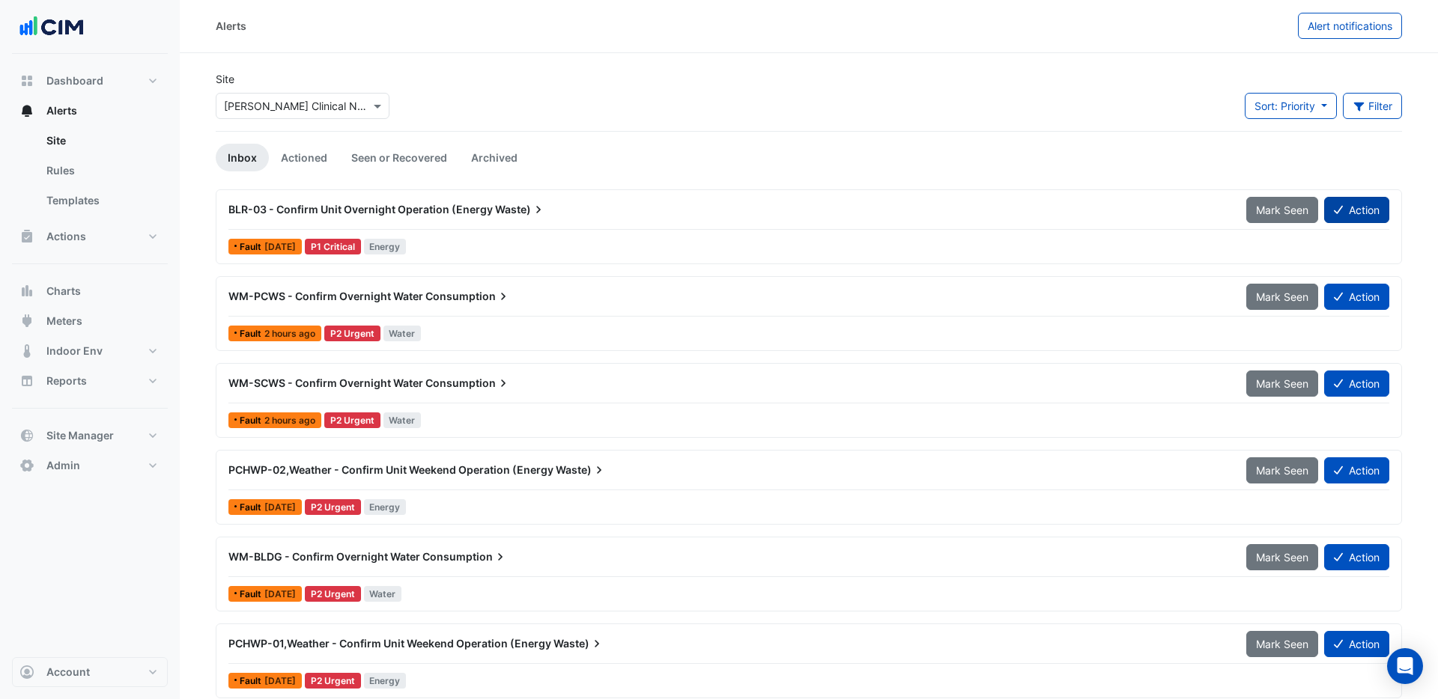
click at [1355, 213] on button "Action" at bounding box center [1356, 210] width 65 height 26
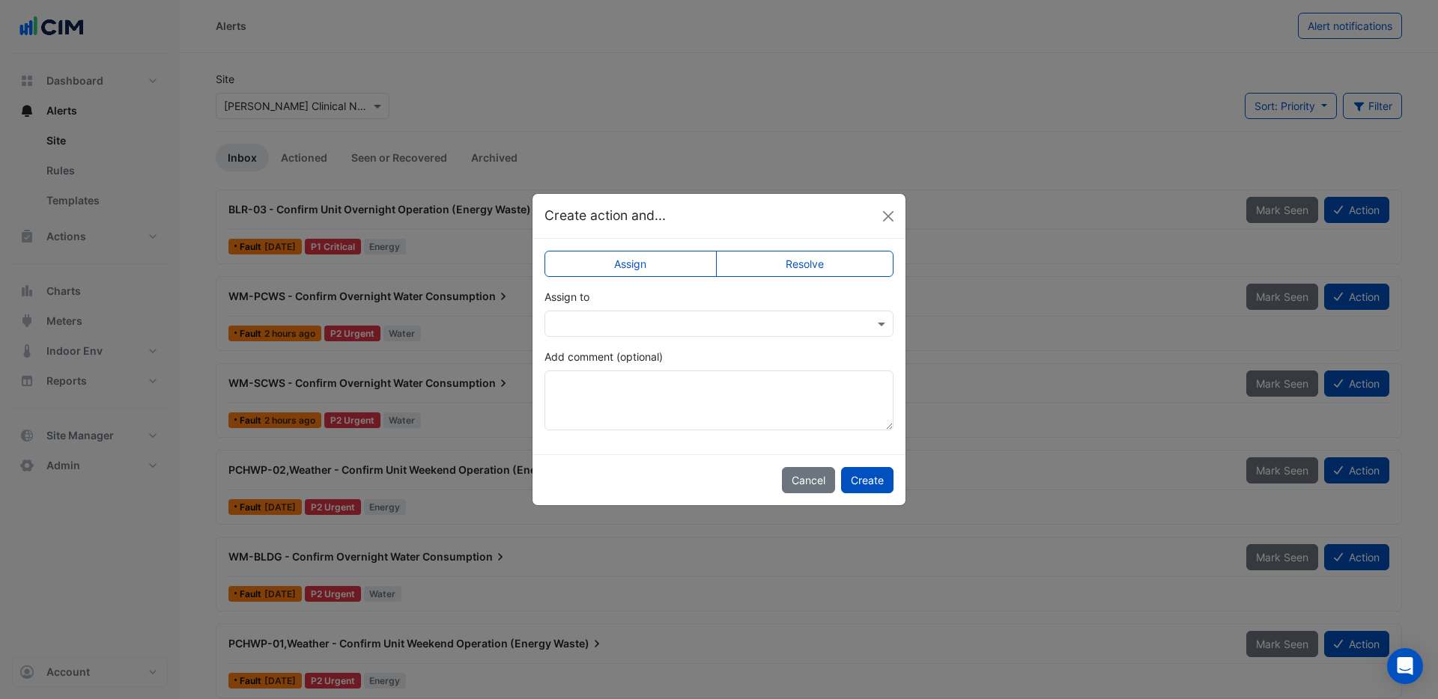
click at [798, 323] on input "text" at bounding box center [704, 325] width 303 height 16
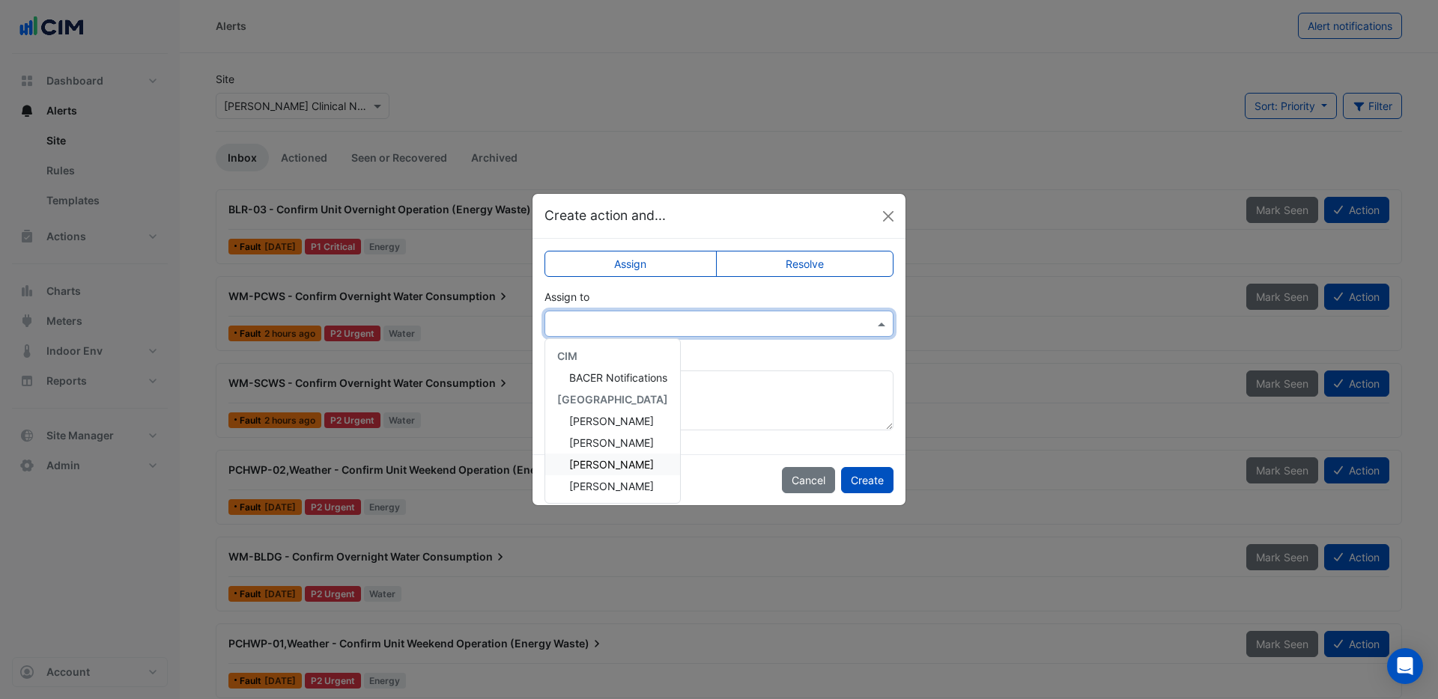
drag, startPoint x: 614, startPoint y: 464, endPoint x: 625, endPoint y: 462, distance: 11.5
click at [614, 465] on span "Paul Kusikwenyu" at bounding box center [611, 464] width 85 height 13
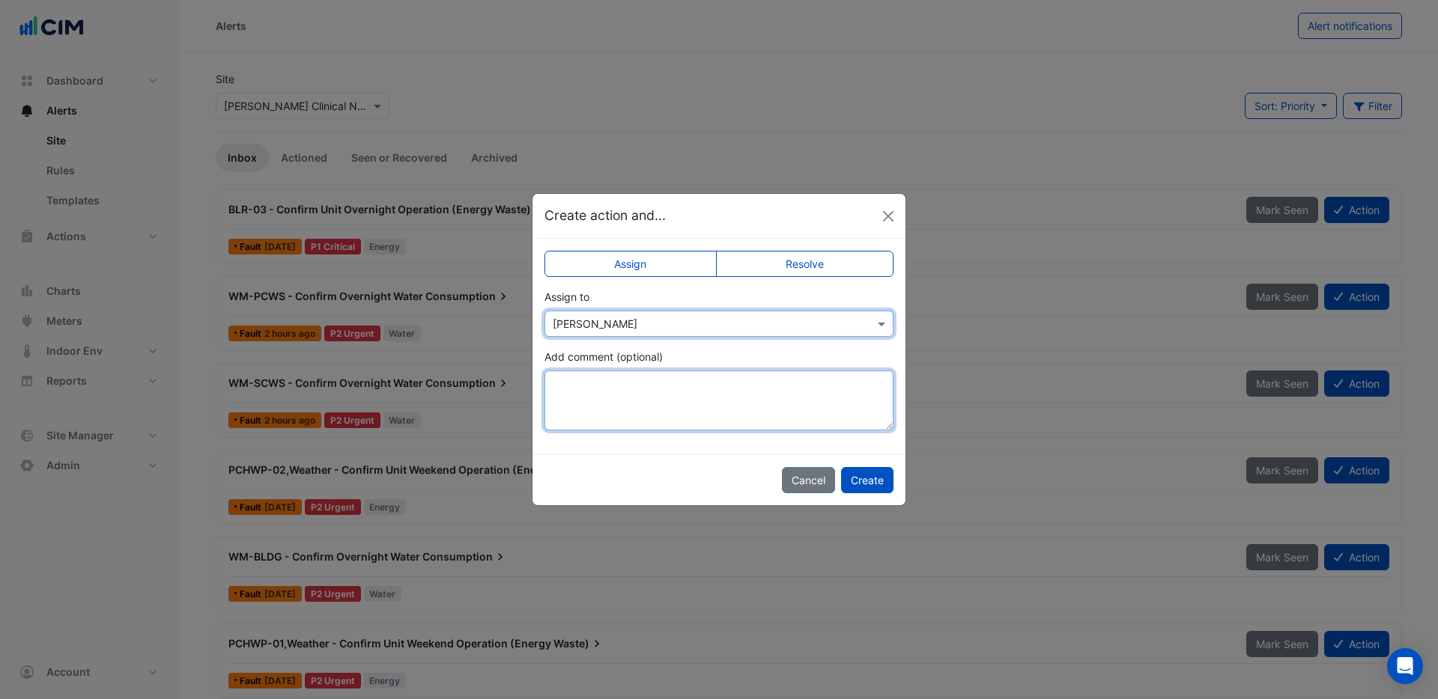
click at [597, 387] on textarea "Add comment (optional)" at bounding box center [718, 401] width 349 height 60
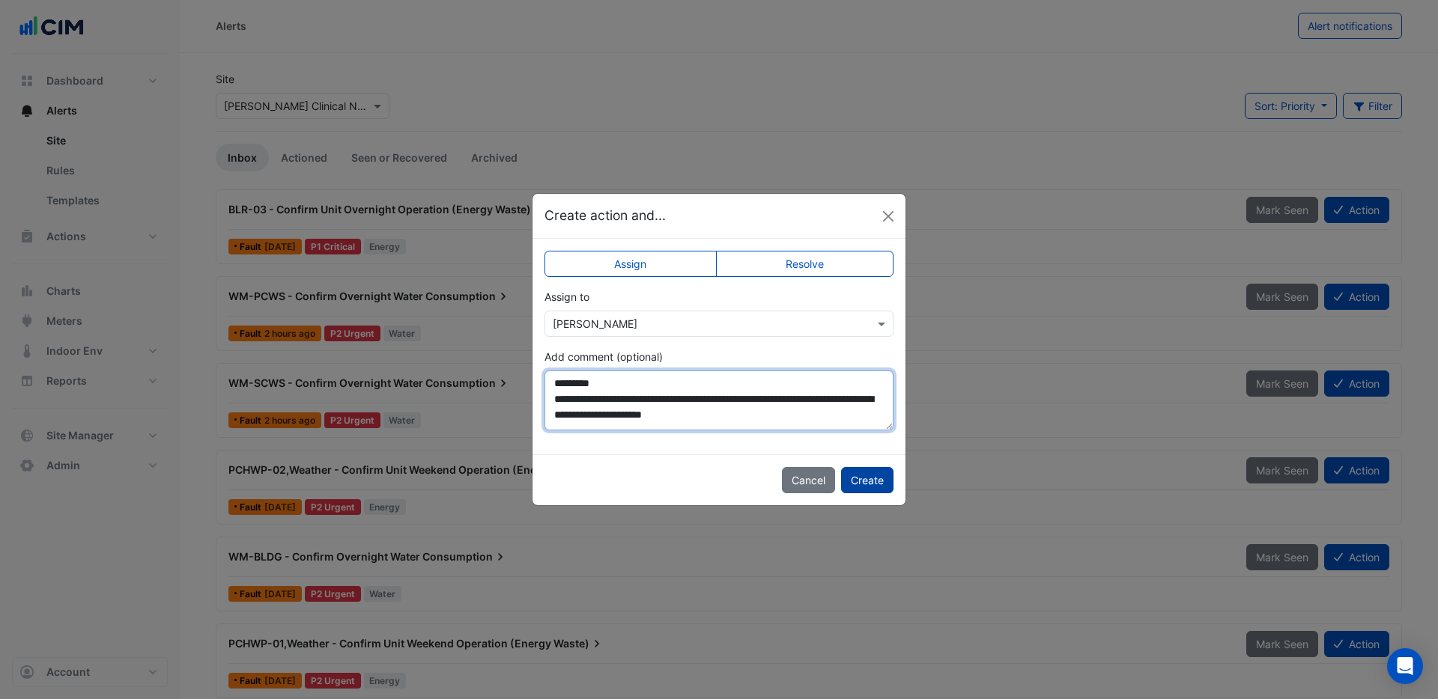
type textarea "**********"
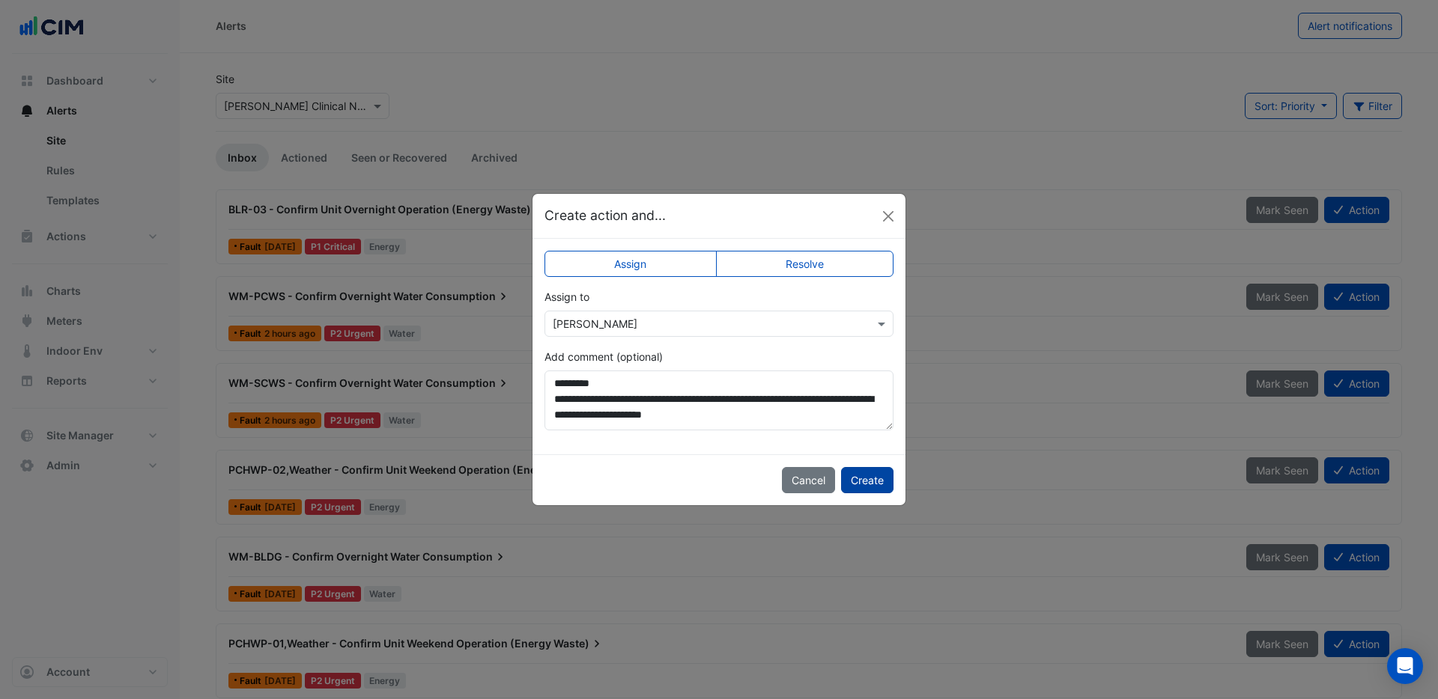
click at [857, 476] on button "Create" at bounding box center [867, 480] width 52 height 26
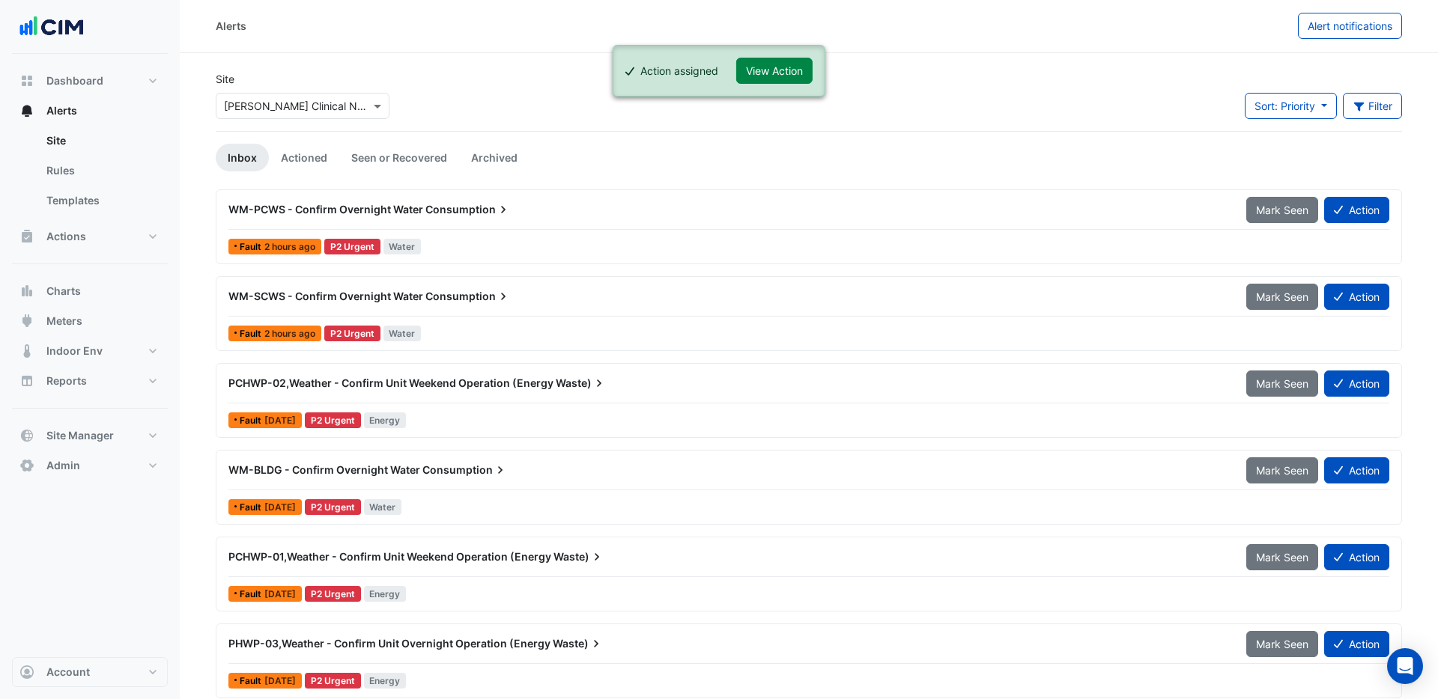
click at [428, 206] on span "Consumption" at bounding box center [467, 209] width 85 height 15
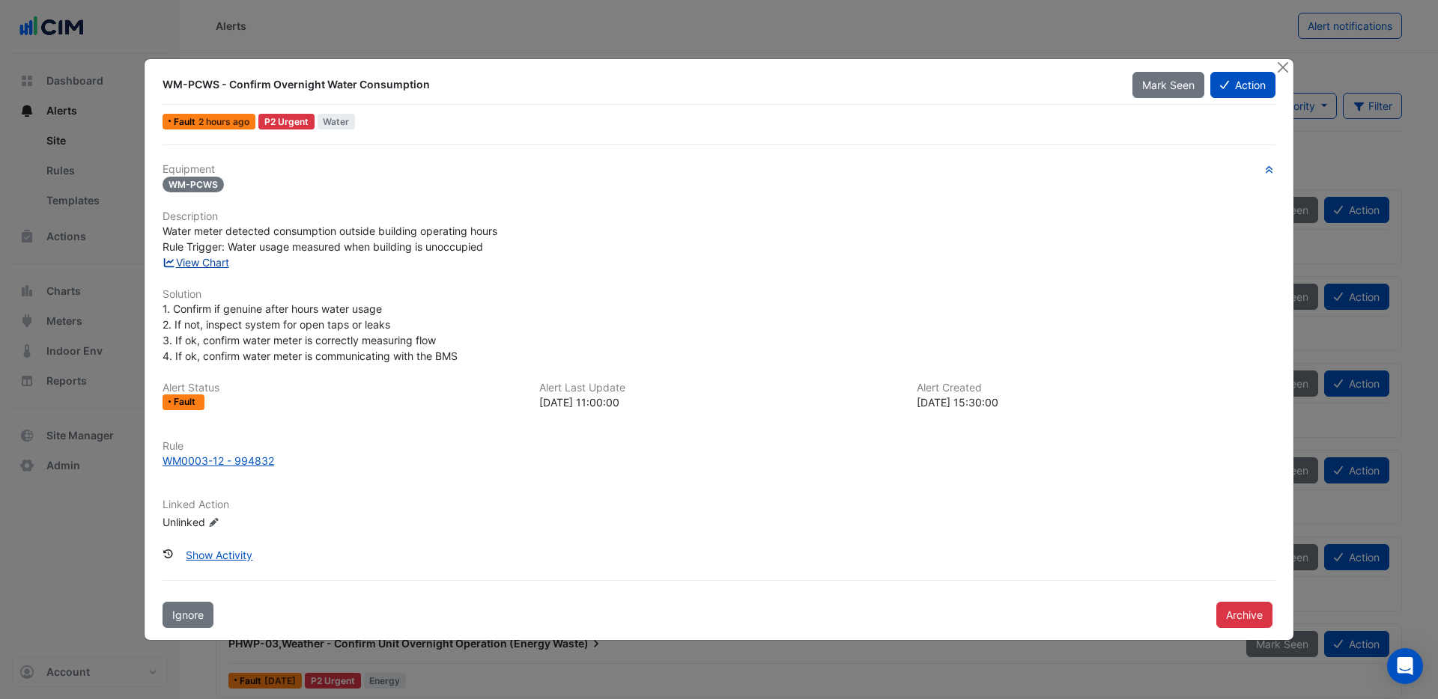
click at [219, 267] on link "View Chart" at bounding box center [195, 262] width 67 height 13
click at [237, 462] on div "WM0003-12 - 994832" at bounding box center [218, 461] width 112 height 16
click at [1282, 70] on button "Close" at bounding box center [1283, 67] width 16 height 16
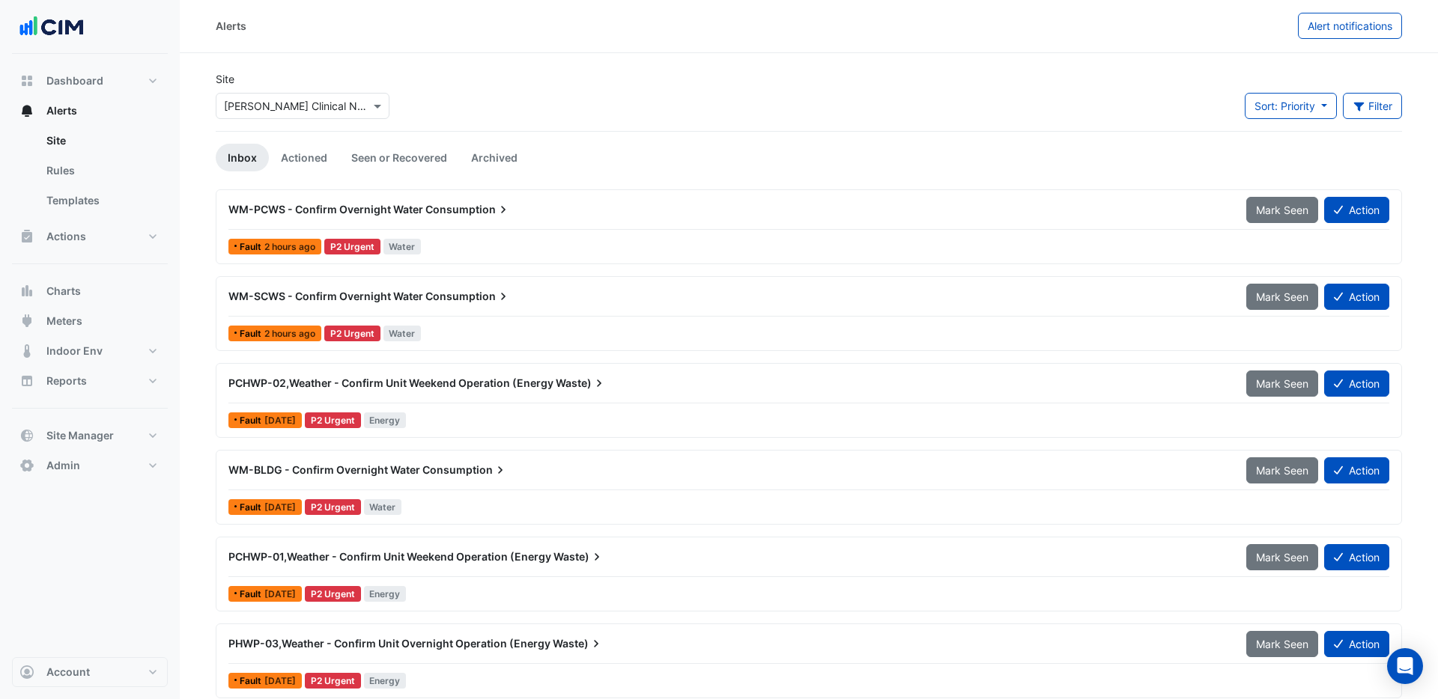
click at [436, 210] on span "Consumption" at bounding box center [467, 209] width 85 height 15
click at [1352, 207] on button "Action" at bounding box center [1356, 210] width 65 height 26
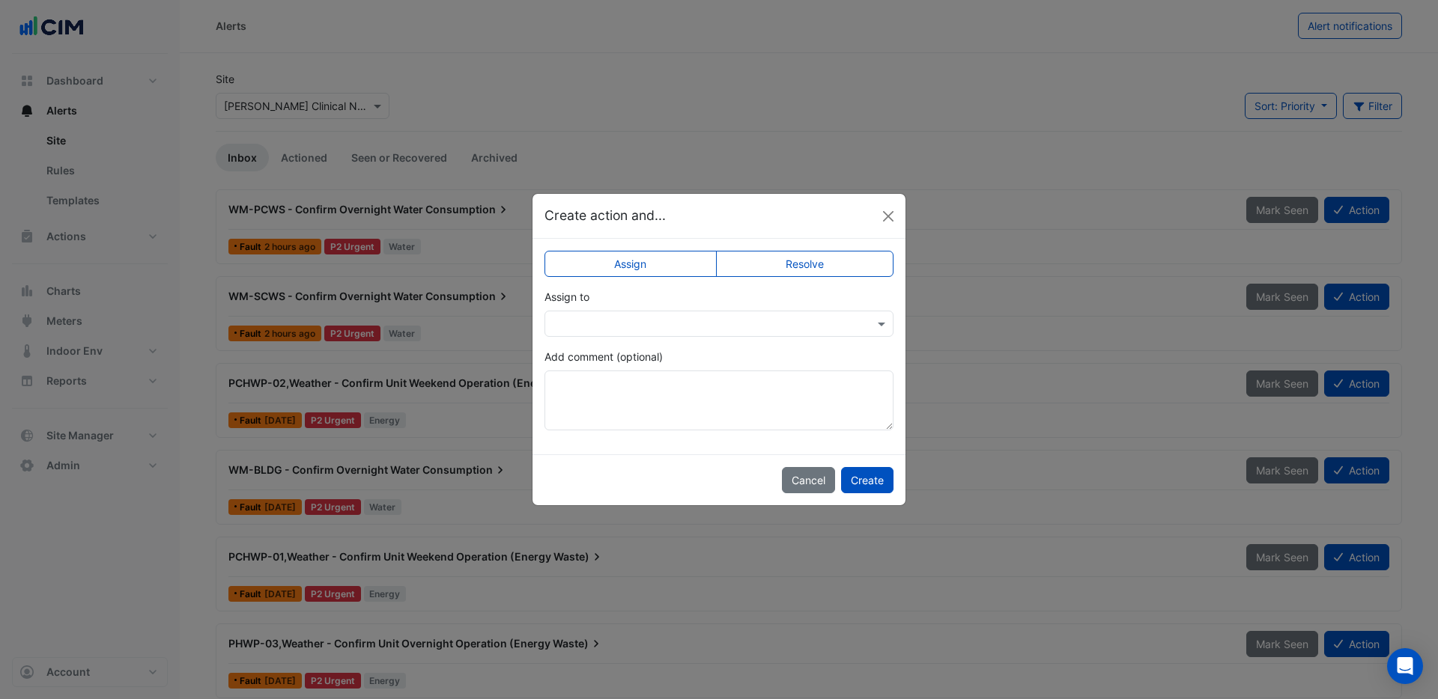
click at [604, 324] on input "text" at bounding box center [704, 325] width 303 height 16
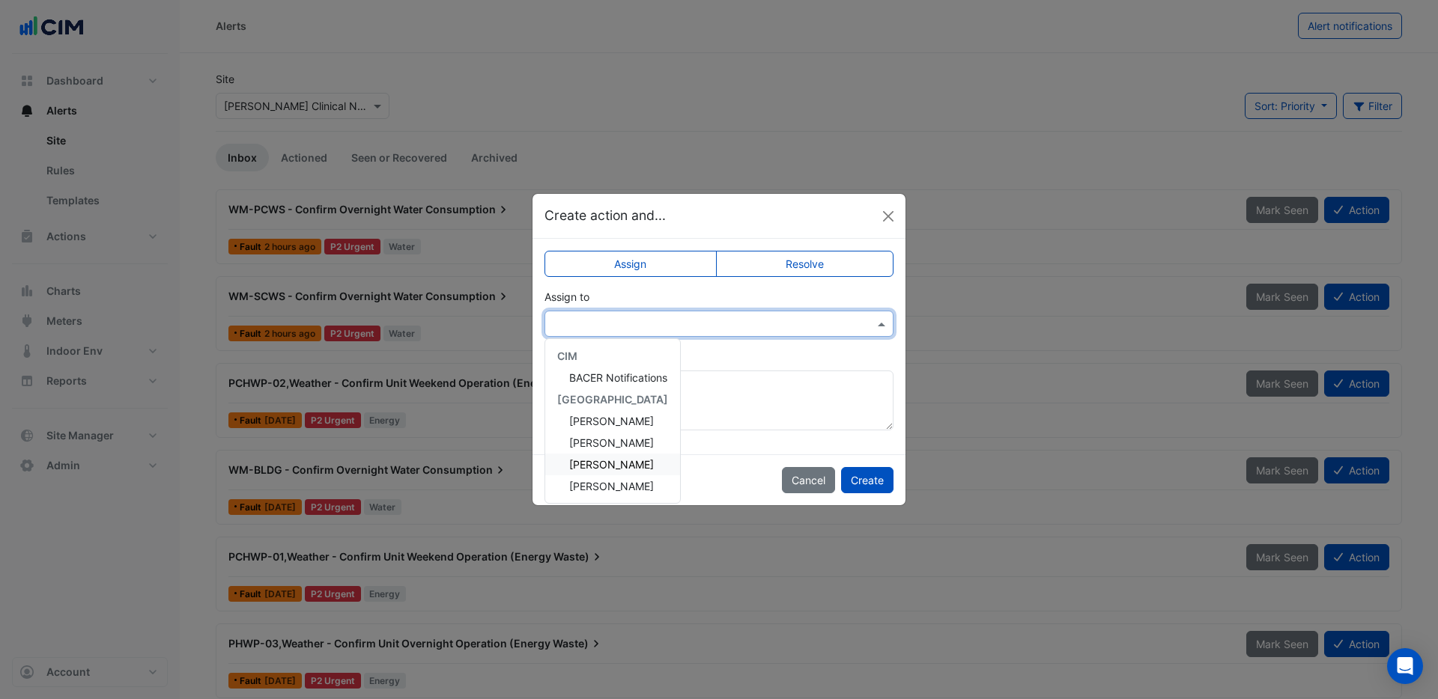
click at [619, 467] on span "Paul Kusikwenyu" at bounding box center [611, 464] width 85 height 13
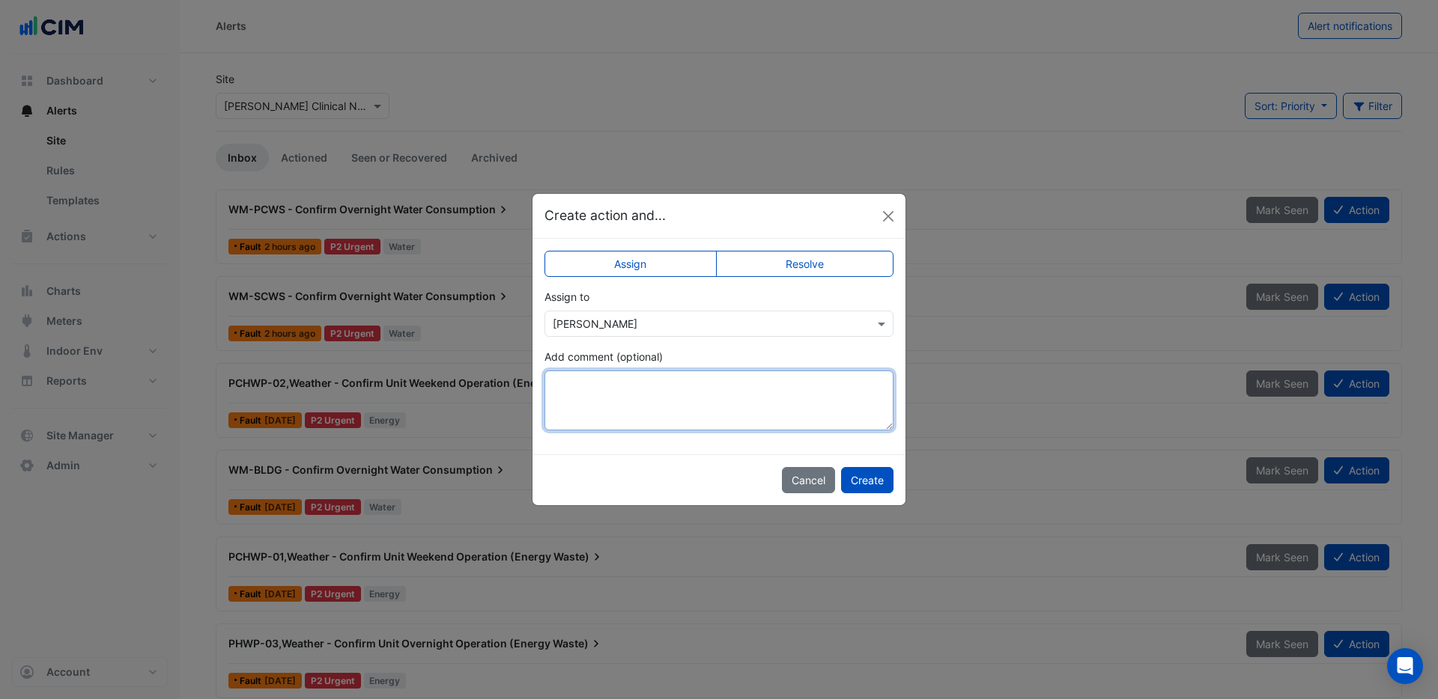
click at [605, 391] on textarea "Add comment (optional)" at bounding box center [718, 401] width 349 height 60
type textarea "**********"
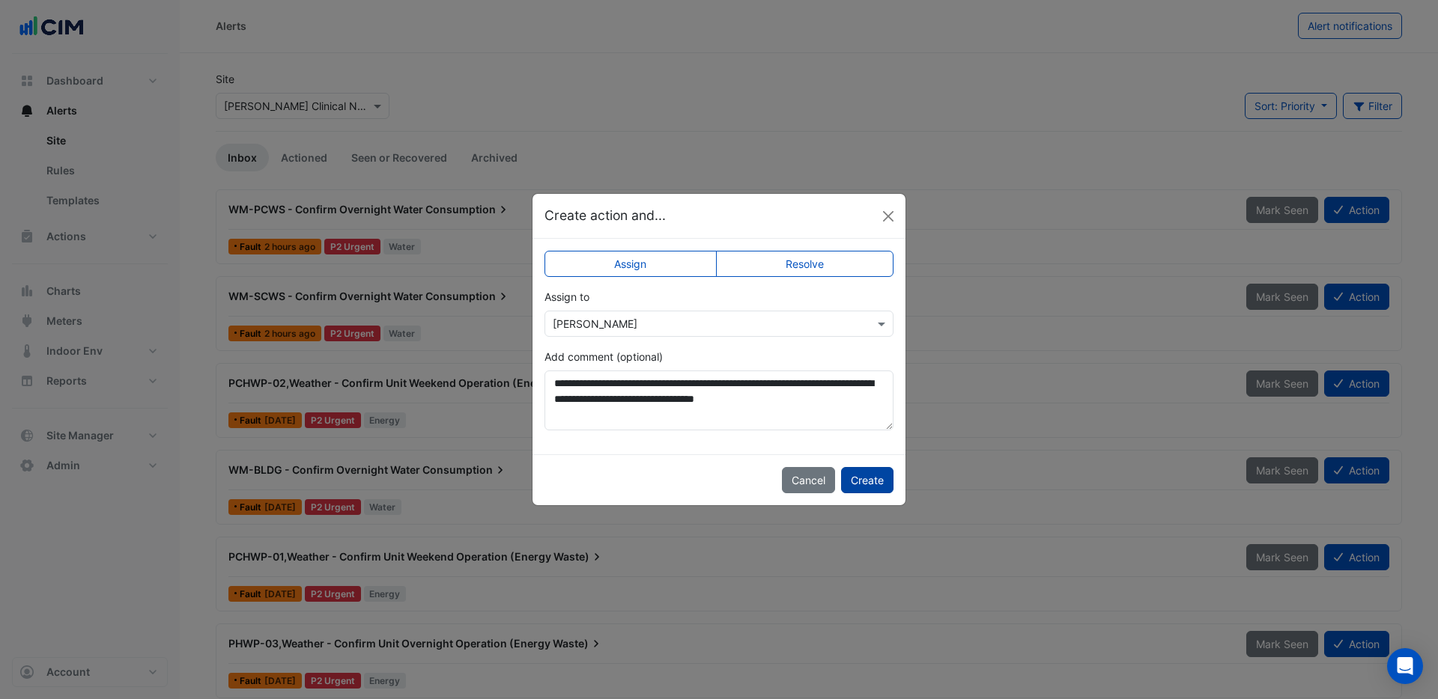
click at [875, 481] on button "Create" at bounding box center [867, 480] width 52 height 26
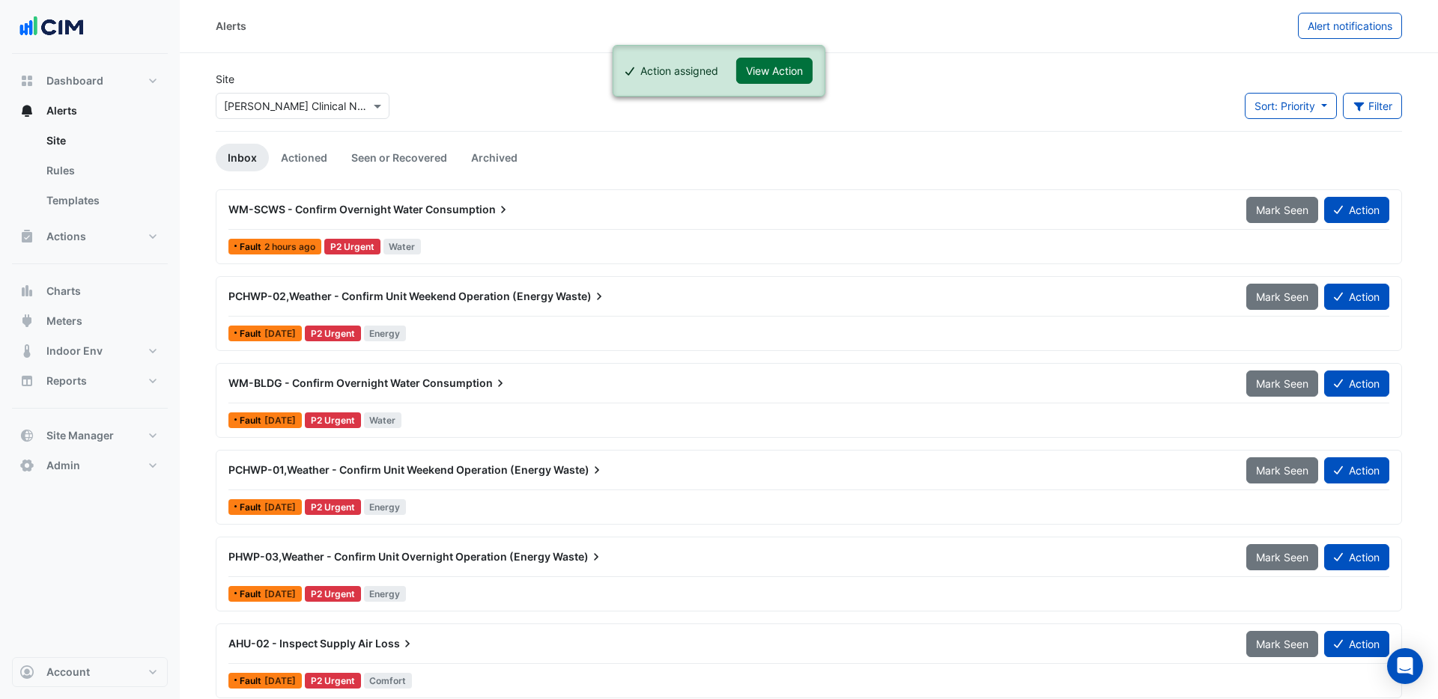
click at [779, 73] on button "View Action" at bounding box center [774, 71] width 76 height 26
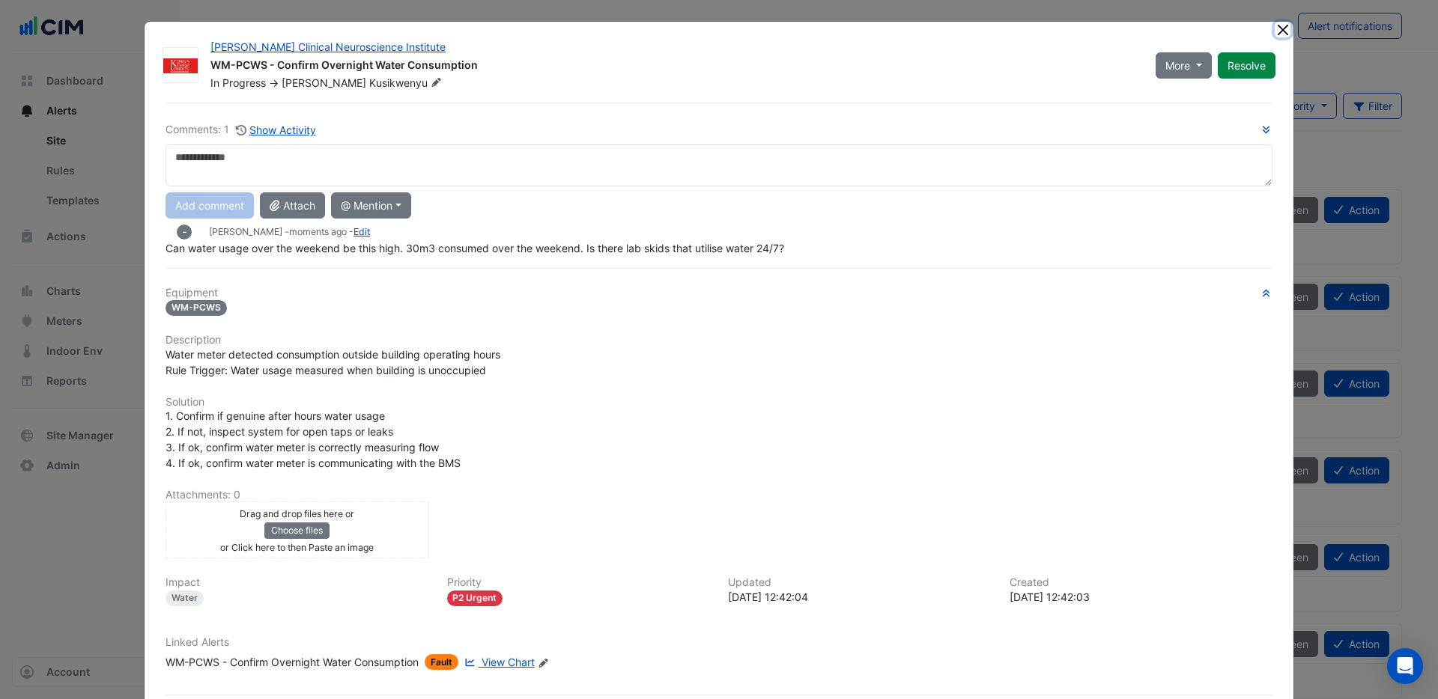
click at [1282, 32] on button "Close" at bounding box center [1283, 30] width 16 height 16
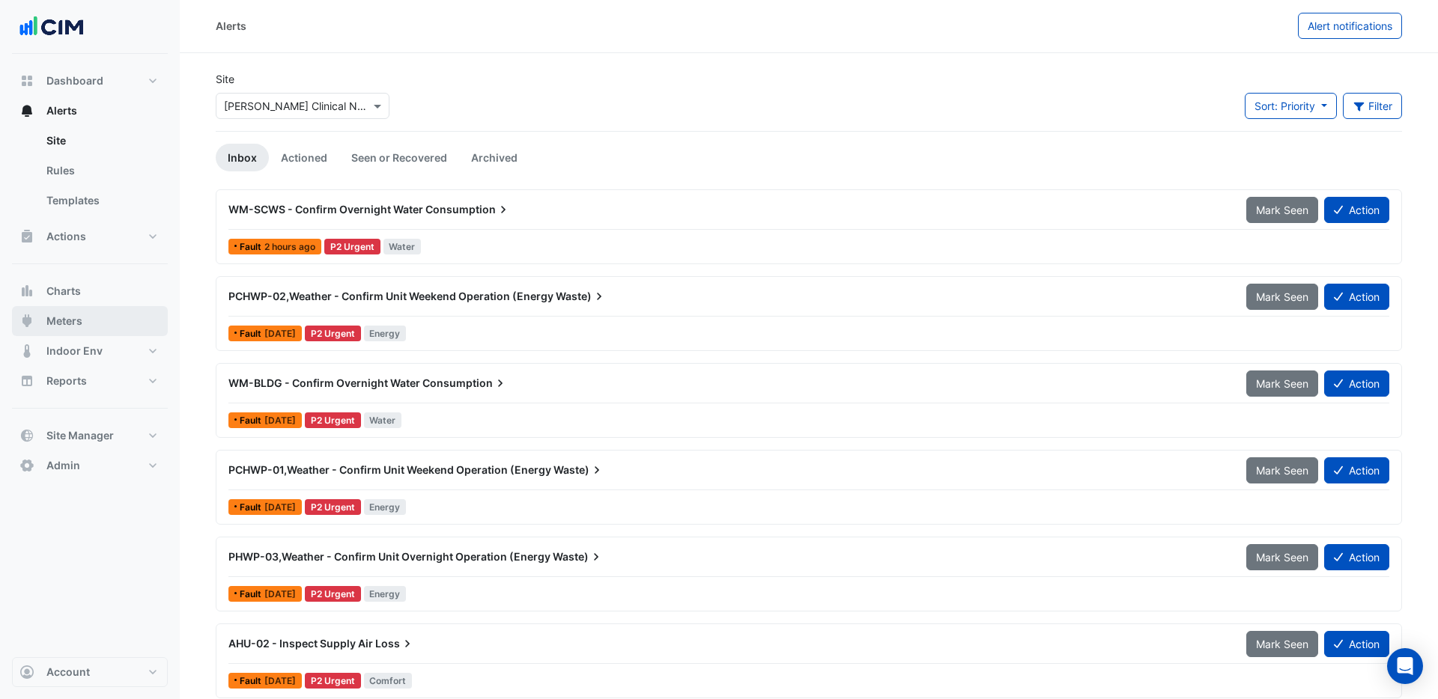
click at [67, 324] on span "Meters" at bounding box center [64, 321] width 36 height 15
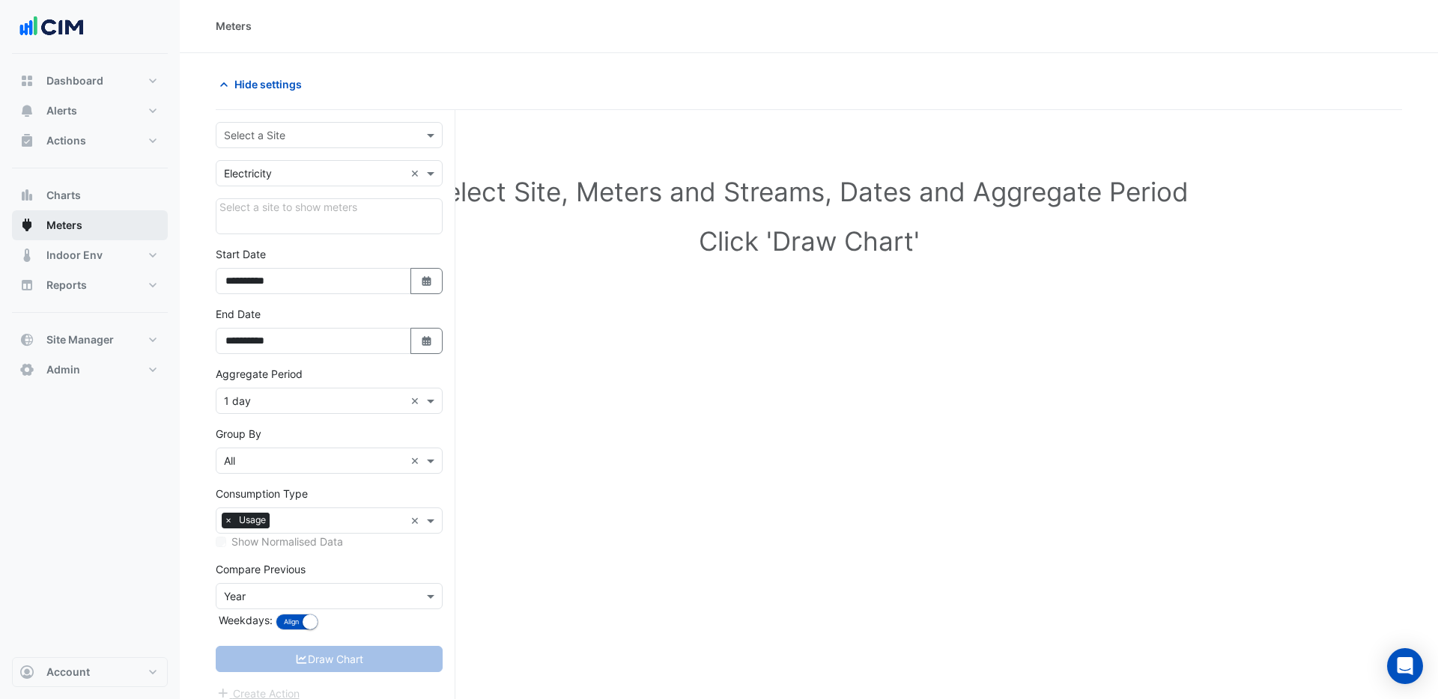
scroll to position [6, 0]
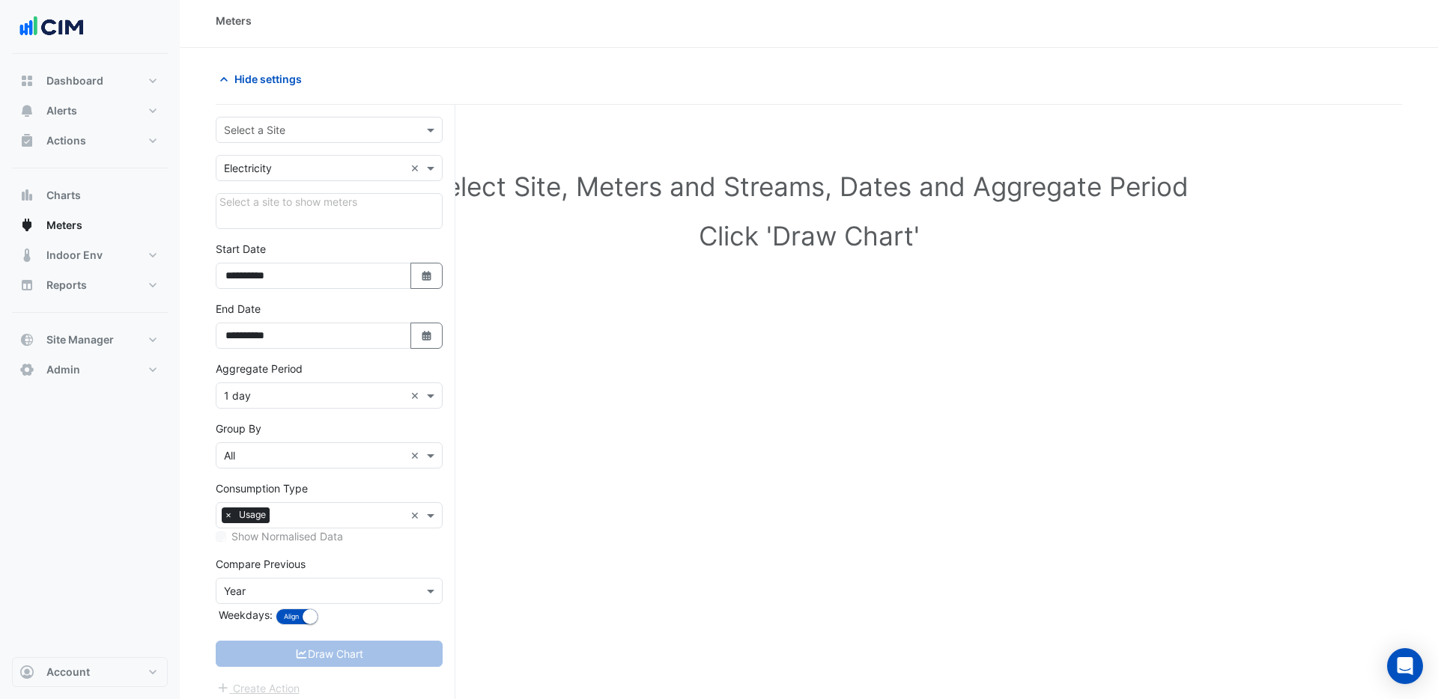
click at [335, 133] on input "text" at bounding box center [314, 131] width 180 height 16
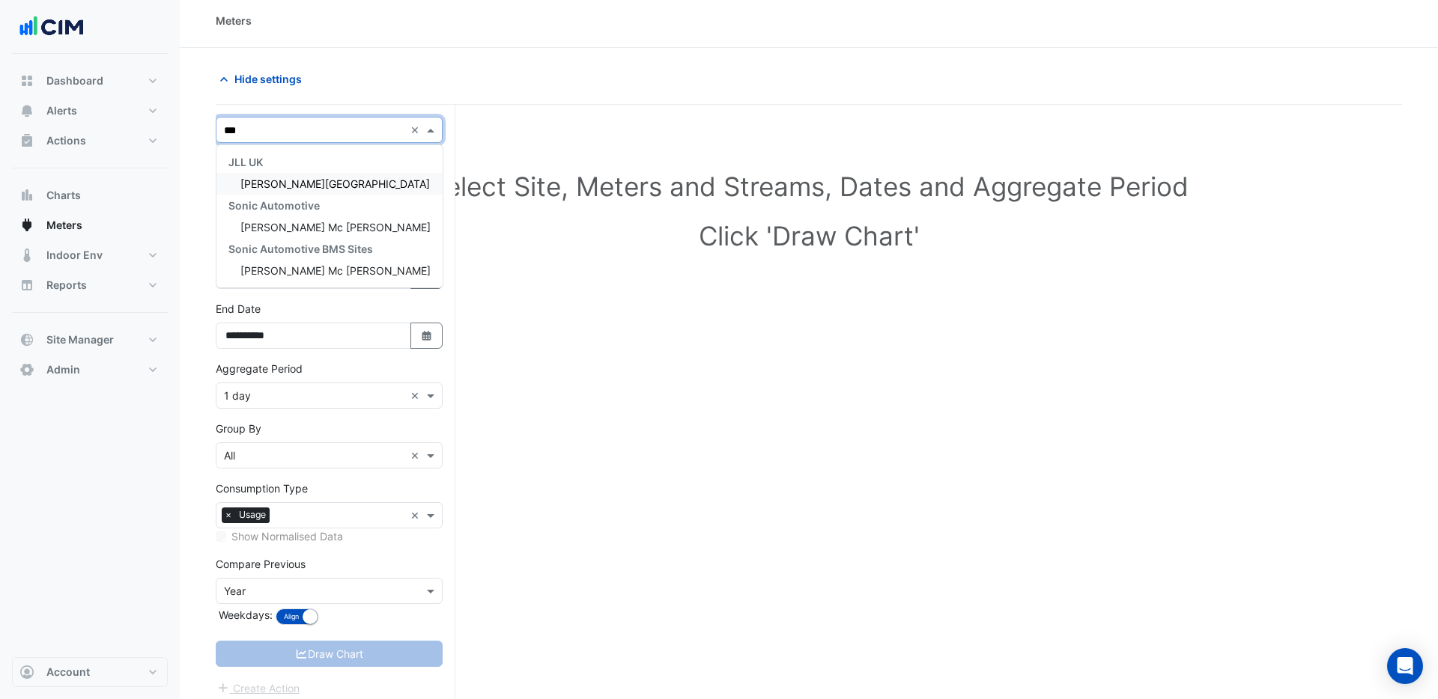
type input "****"
click at [307, 186] on span "[PERSON_NAME][GEOGRAPHIC_DATA]" at bounding box center [334, 183] width 189 height 13
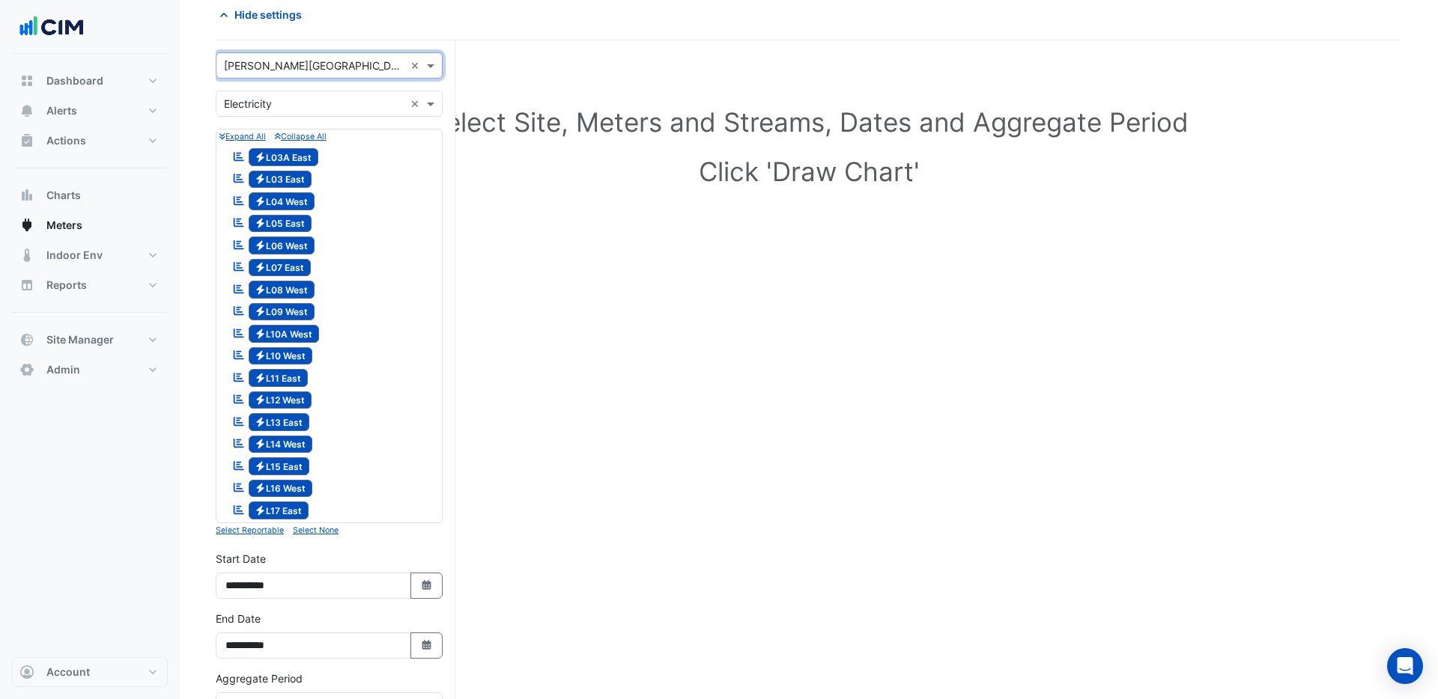
scroll to position [0, 0]
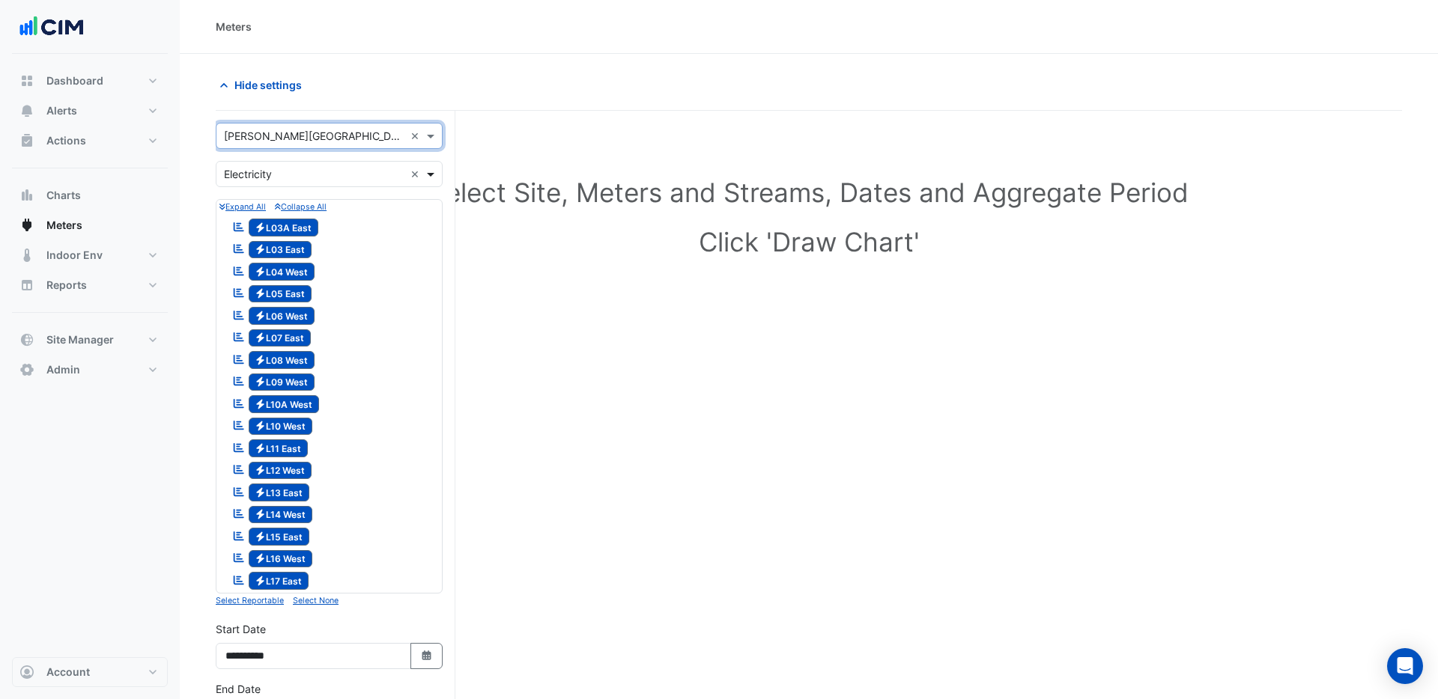
click at [434, 175] on span at bounding box center [432, 174] width 19 height 16
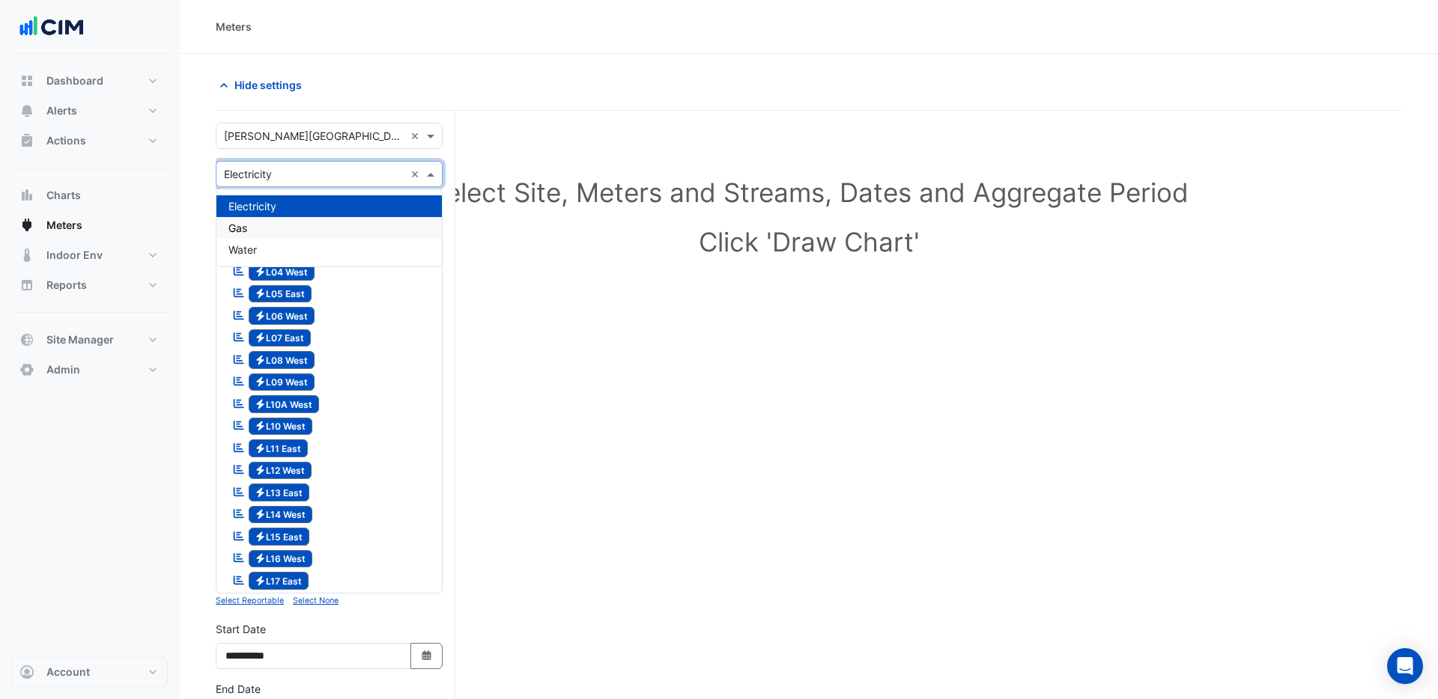
click at [272, 228] on div "Gas" at bounding box center [328, 228] width 225 height 22
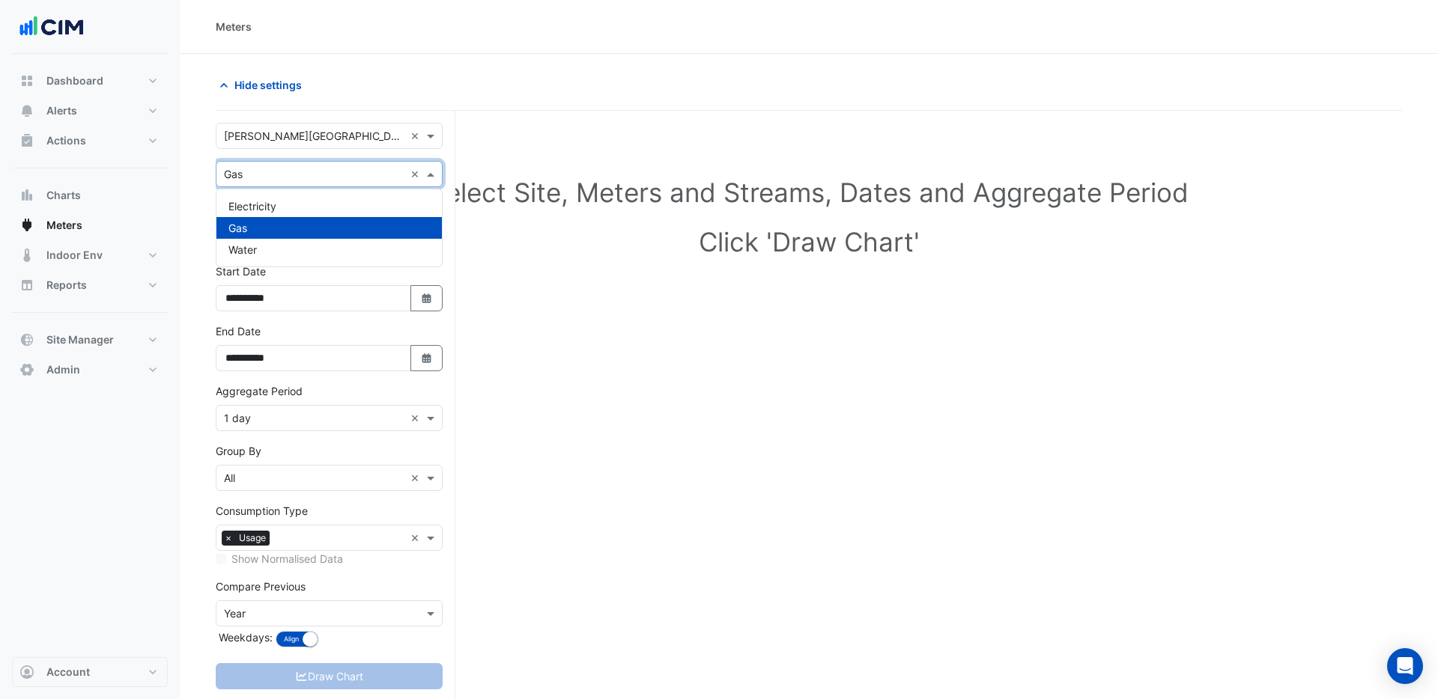
click at [429, 176] on span at bounding box center [432, 174] width 19 height 16
click at [253, 207] on span "Electricity" at bounding box center [252, 206] width 48 height 13
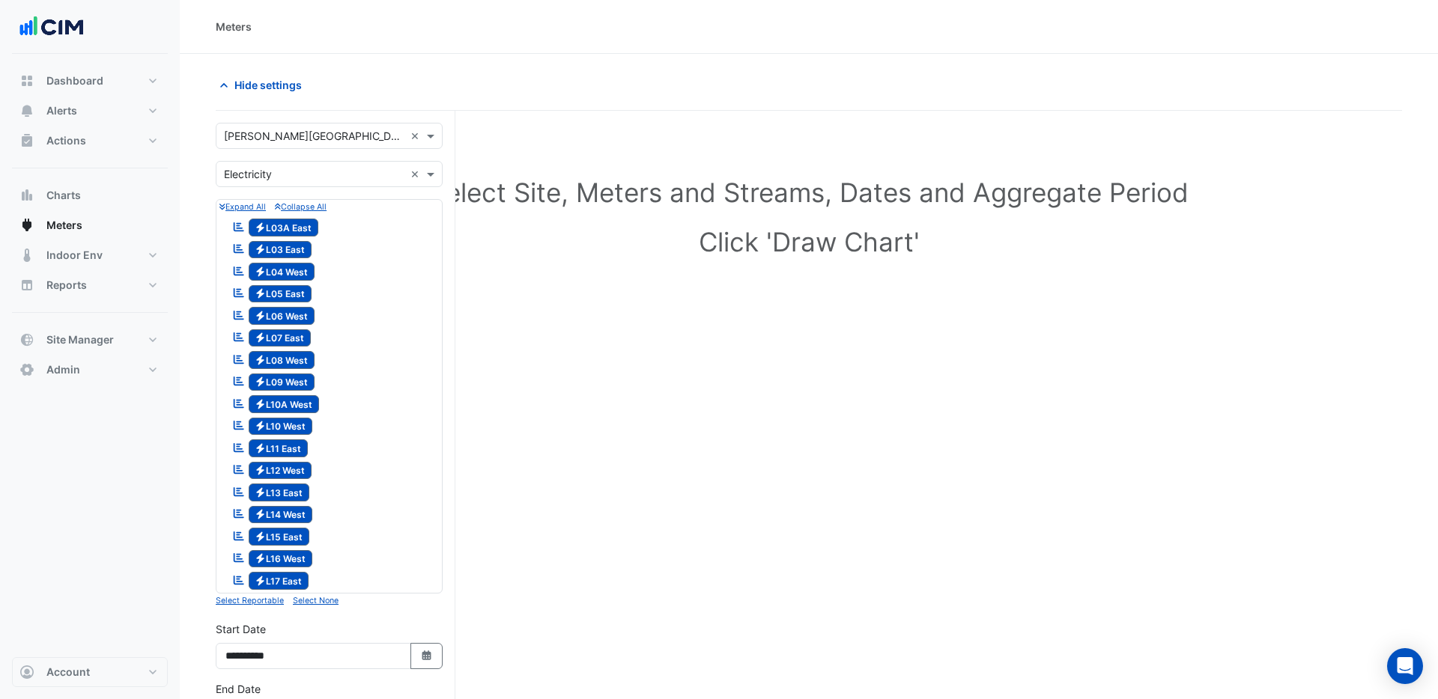
click at [281, 274] on span "Electricity L04 West" at bounding box center [282, 272] width 67 height 18
click at [283, 318] on span "Electricity L06 West" at bounding box center [282, 316] width 67 height 18
click at [291, 359] on span "Electricity L08 West" at bounding box center [282, 360] width 67 height 18
click at [292, 377] on span "Electricity L09 West" at bounding box center [282, 383] width 67 height 18
drag, startPoint x: 294, startPoint y: 402, endPoint x: 299, endPoint y: 412, distance: 10.7
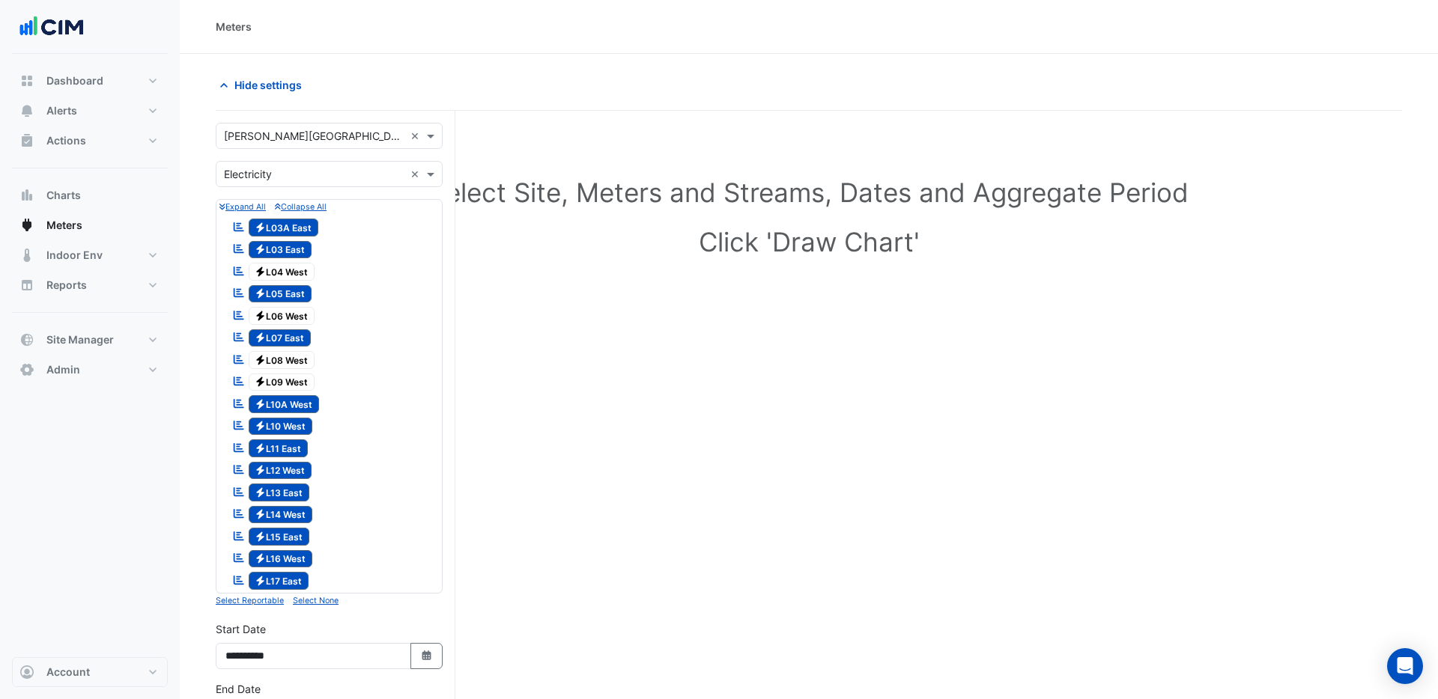
click at [297, 402] on span "Electricity L10A West" at bounding box center [284, 404] width 71 height 18
drag, startPoint x: 297, startPoint y: 425, endPoint x: 307, endPoint y: 452, distance: 28.7
click at [300, 426] on span "Electricity L10 West" at bounding box center [281, 427] width 64 height 18
click at [312, 473] on span "Electricity L12 West" at bounding box center [281, 471] width 64 height 18
click at [303, 491] on span "Electricity L13 East" at bounding box center [279, 493] width 61 height 18
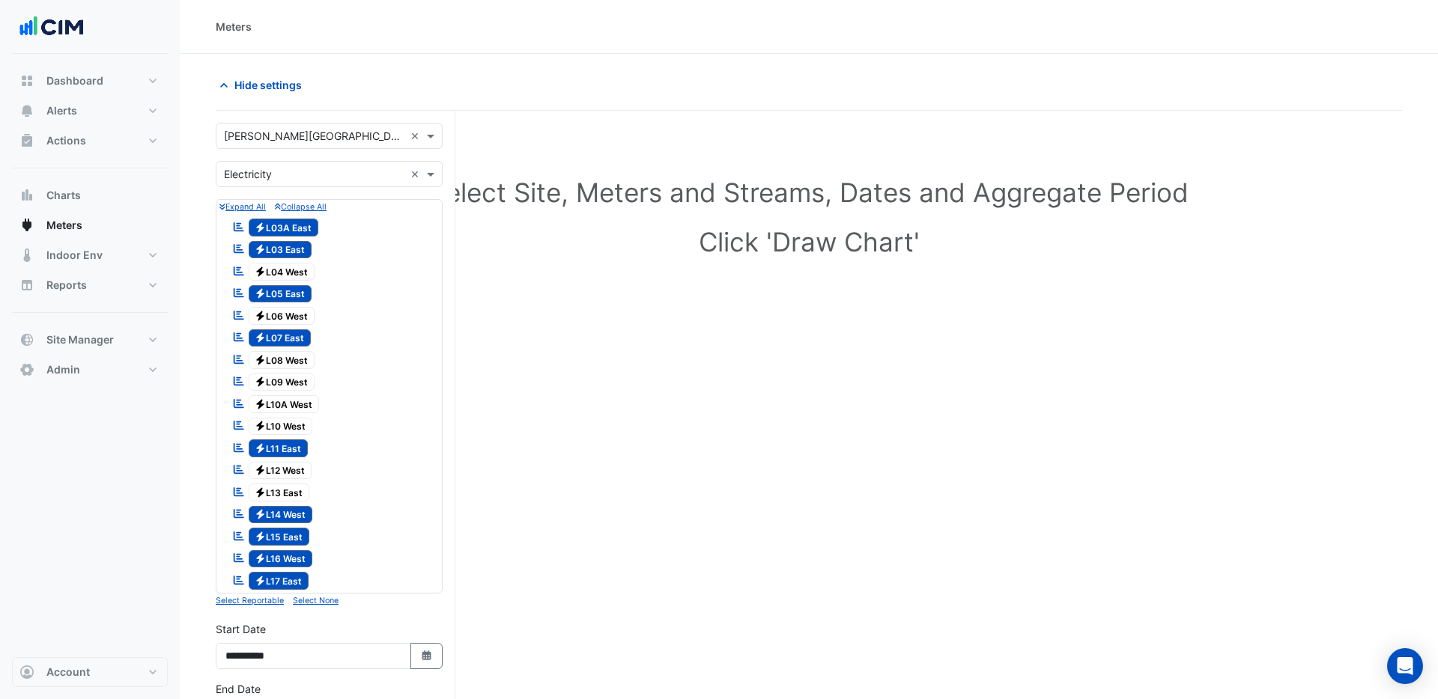
drag, startPoint x: 299, startPoint y: 517, endPoint x: 301, endPoint y: 526, distance: 9.3
click at [301, 518] on span "Electricity L14 West" at bounding box center [281, 515] width 64 height 18
click at [299, 556] on span "Electricity L16 West" at bounding box center [281, 559] width 64 height 18
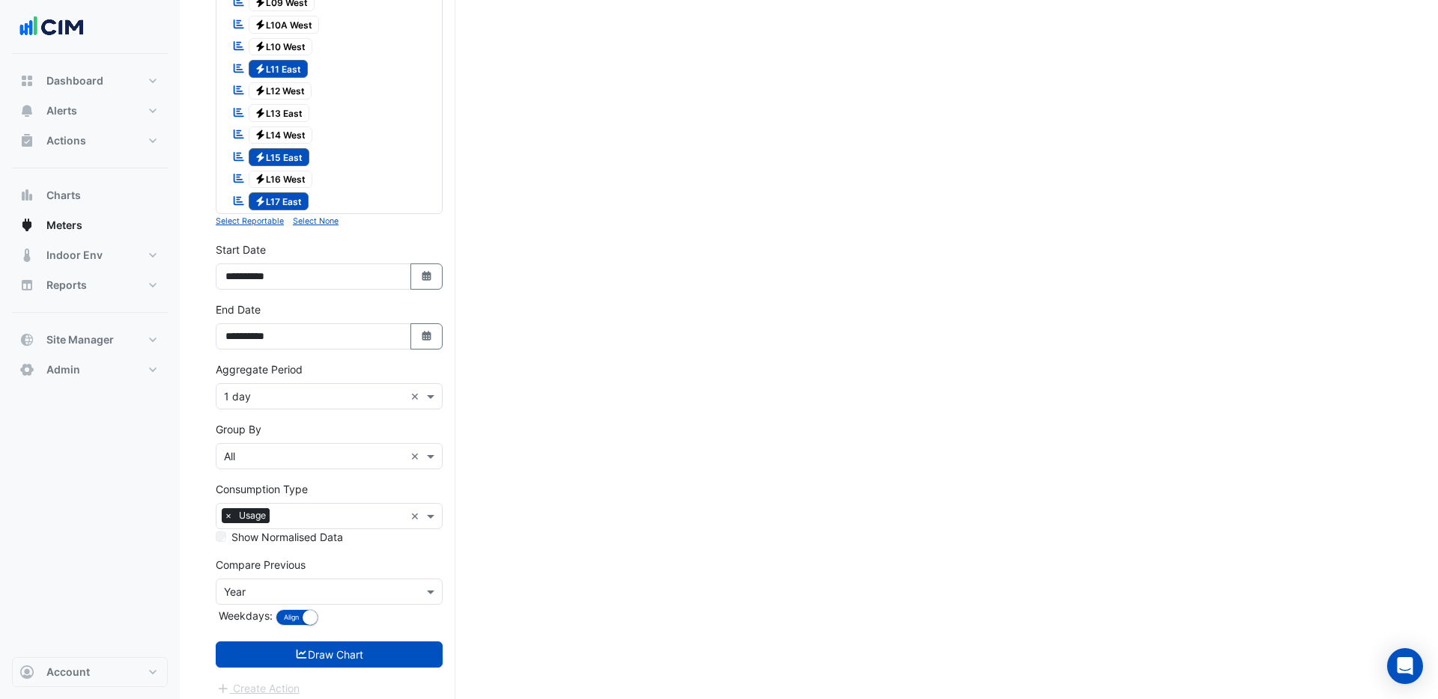
scroll to position [380, 0]
click at [264, 596] on input "text" at bounding box center [314, 592] width 180 height 16
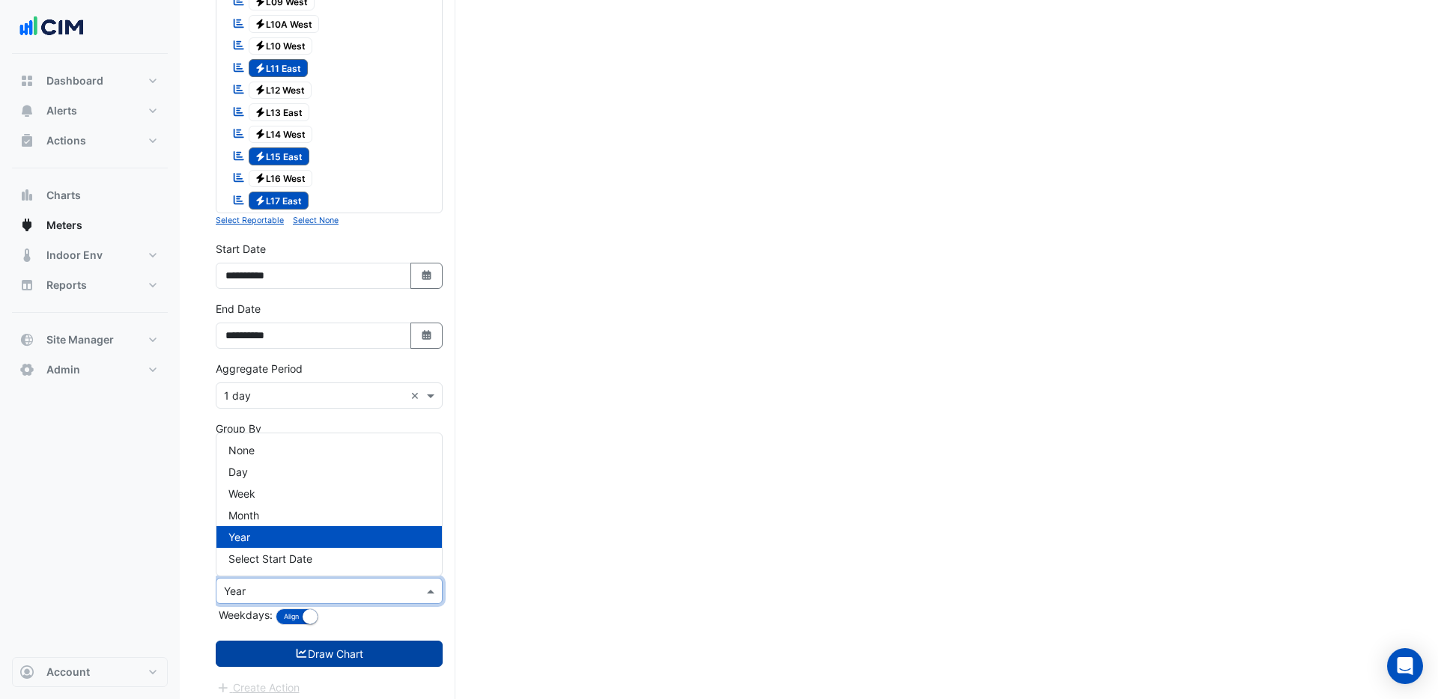
click at [338, 657] on button "Draw Chart" at bounding box center [329, 654] width 227 height 26
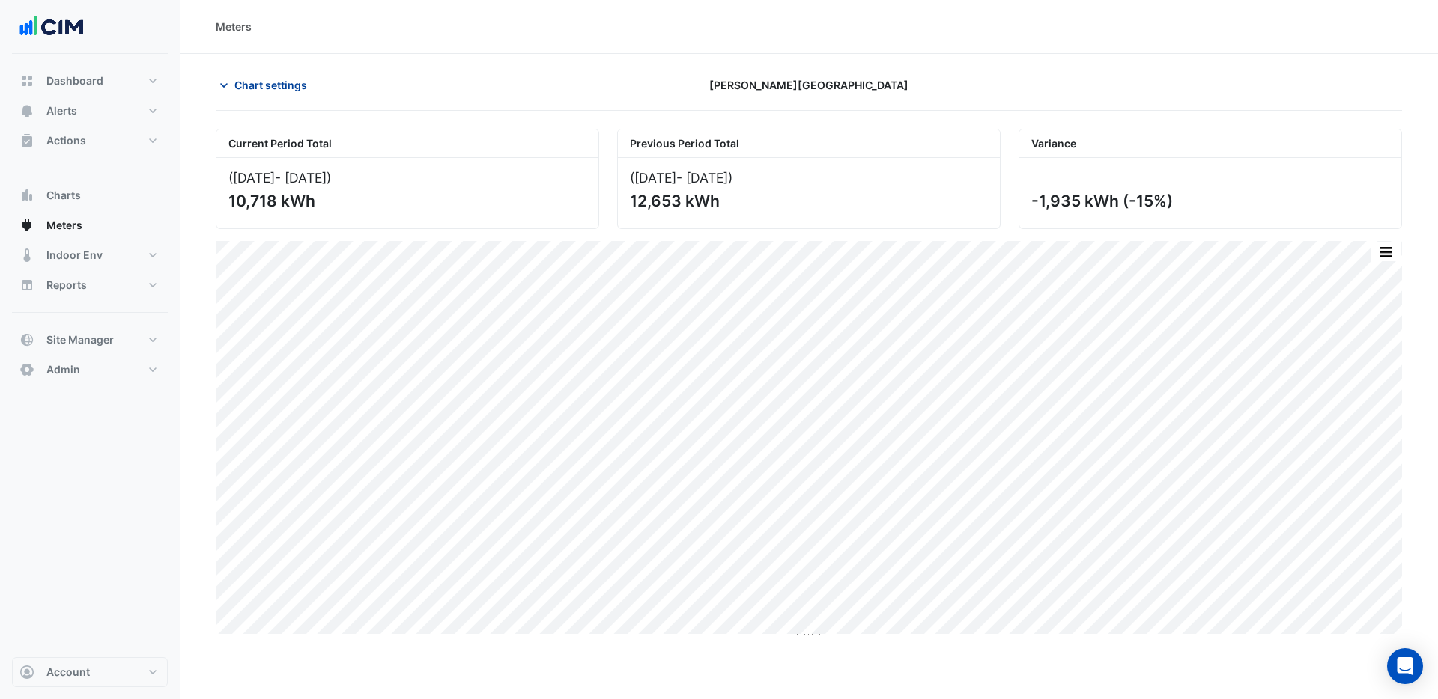
click at [265, 78] on span "Chart settings" at bounding box center [270, 85] width 73 height 16
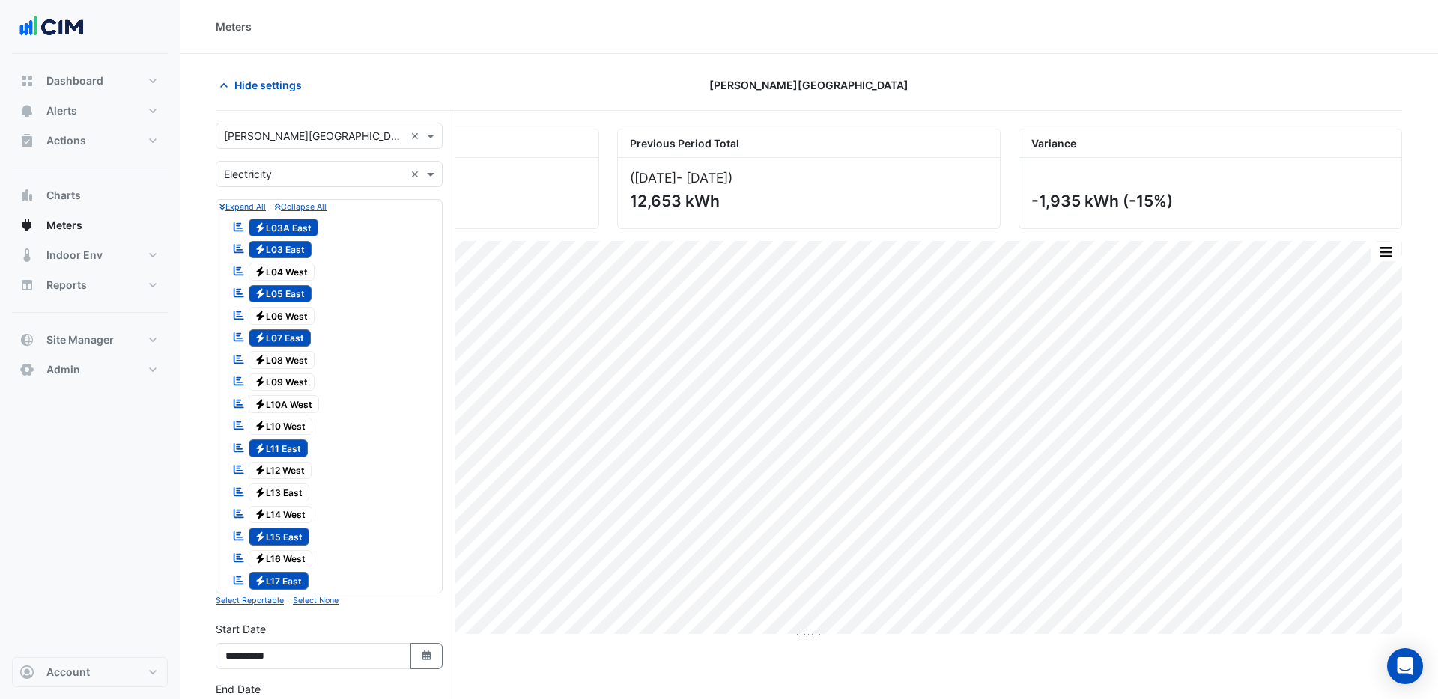
click at [297, 226] on span "Electricity L03A East" at bounding box center [284, 228] width 70 height 18
drag, startPoint x: 294, startPoint y: 246, endPoint x: 297, endPoint y: 258, distance: 12.4
click at [297, 246] on span "Electricity L03 East" at bounding box center [281, 250] width 64 height 18
click at [299, 272] on span "Electricity L04 West" at bounding box center [282, 272] width 67 height 18
drag, startPoint x: 297, startPoint y: 293, endPoint x: 297, endPoint y: 308, distance: 15.0
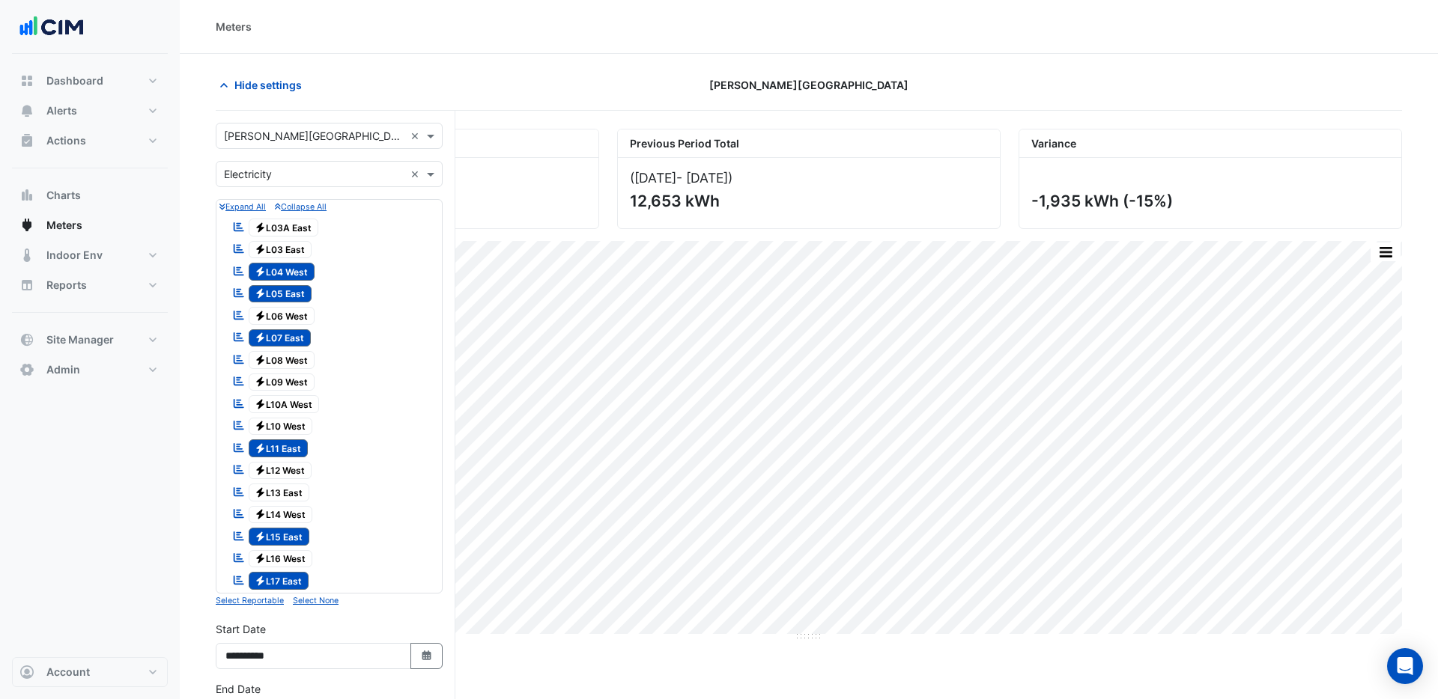
click at [298, 294] on span "Electricity L05 East" at bounding box center [281, 294] width 64 height 18
drag, startPoint x: 298, startPoint y: 312, endPoint x: 299, endPoint y: 323, distance: 11.3
click at [300, 315] on span "Electricity L06 West" at bounding box center [282, 316] width 67 height 18
click at [300, 341] on span "Electricity L07 East" at bounding box center [280, 338] width 63 height 18
click at [296, 363] on span "Electricity L08 West" at bounding box center [282, 360] width 67 height 18
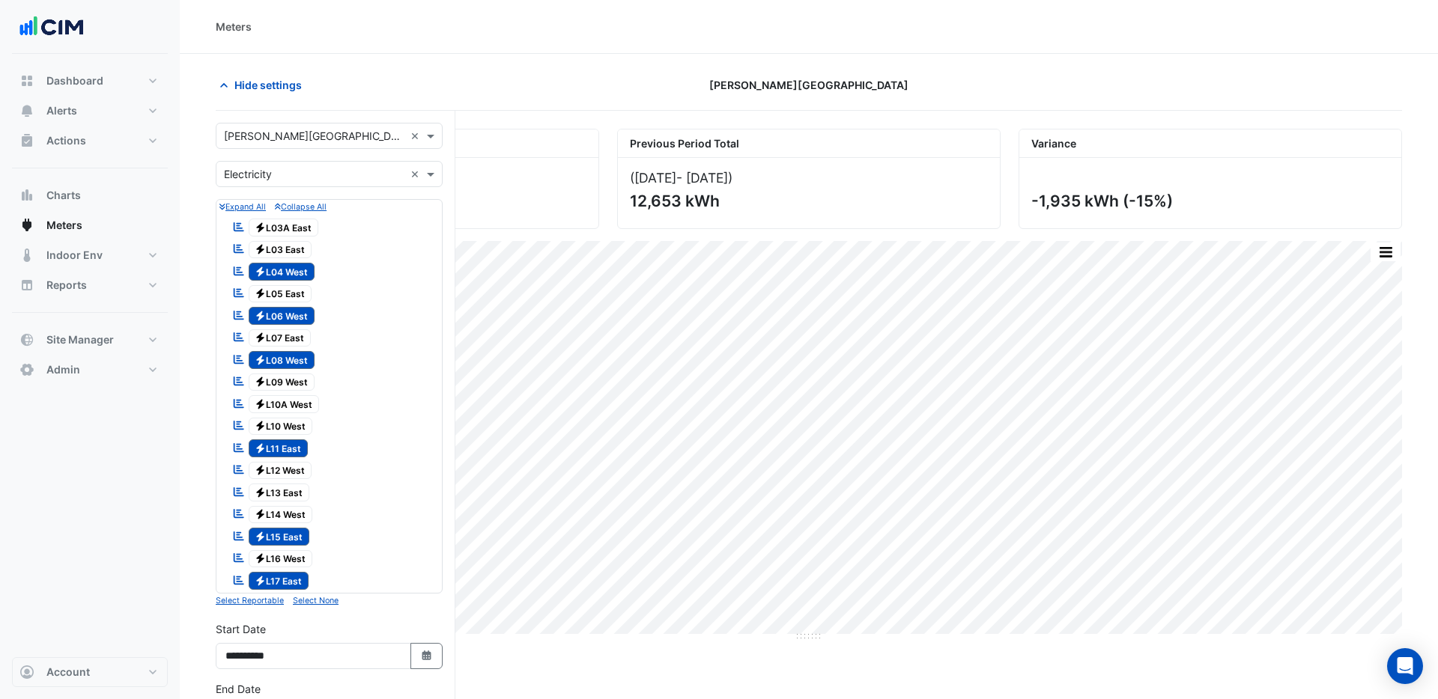
drag, startPoint x: 298, startPoint y: 380, endPoint x: 300, endPoint y: 392, distance: 12.9
click at [299, 381] on span "Electricity L09 West" at bounding box center [282, 383] width 67 height 18
drag, startPoint x: 300, startPoint y: 401, endPoint x: 307, endPoint y: 412, distance: 12.5
click at [307, 405] on span "Electricity L10A West" at bounding box center [284, 404] width 71 height 18
click at [304, 422] on span "Electricity L10 West" at bounding box center [281, 427] width 64 height 18
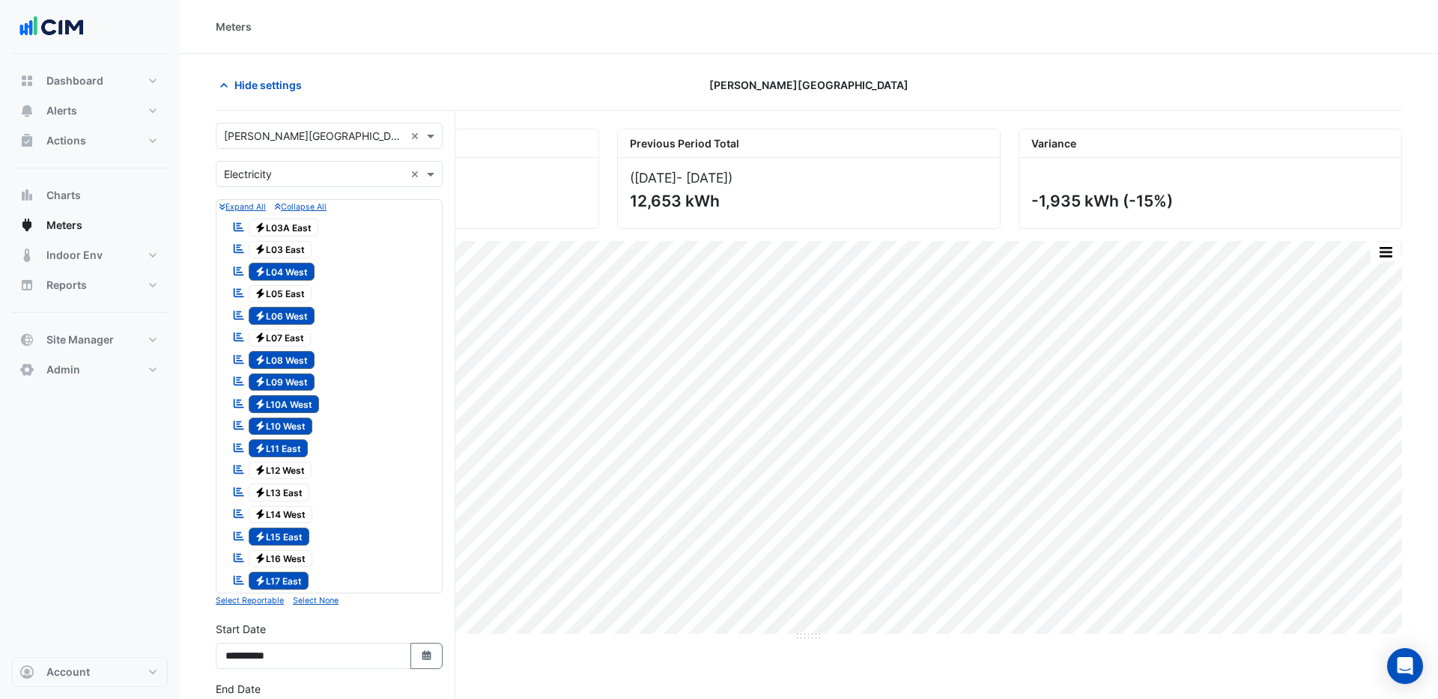
click at [293, 452] on span "Electricity L11 East" at bounding box center [279, 449] width 60 height 18
drag, startPoint x: 294, startPoint y: 467, endPoint x: 294, endPoint y: 476, distance: 9.0
click at [294, 468] on span "Electricity L12 West" at bounding box center [281, 471] width 64 height 18
drag, startPoint x: 290, startPoint y: 514, endPoint x: 282, endPoint y: 535, distance: 22.3
click at [290, 514] on span "Electricity L14 West" at bounding box center [281, 515] width 64 height 18
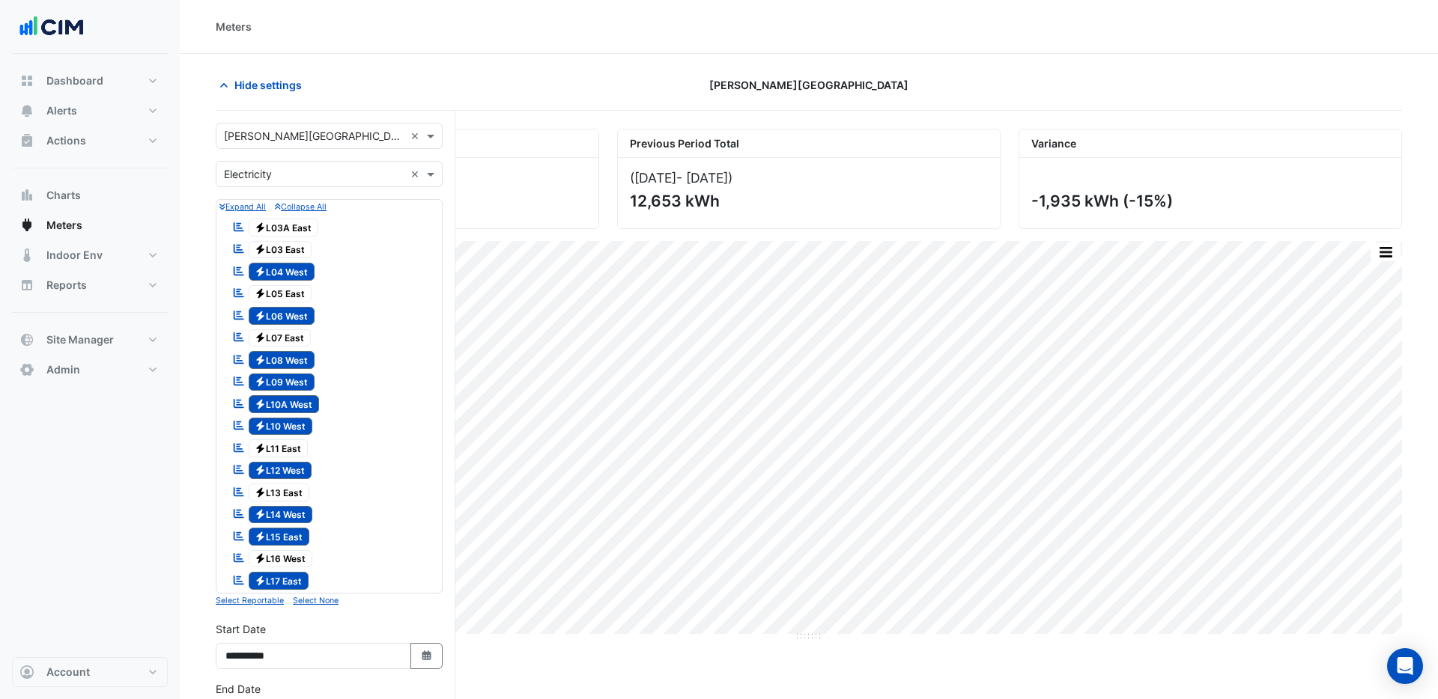
click at [287, 538] on span "Electricity L15 East" at bounding box center [279, 537] width 61 height 18
click at [290, 561] on span "Electricity L16 West" at bounding box center [281, 559] width 64 height 18
click at [302, 588] on span "Electricity L17 East" at bounding box center [279, 581] width 61 height 18
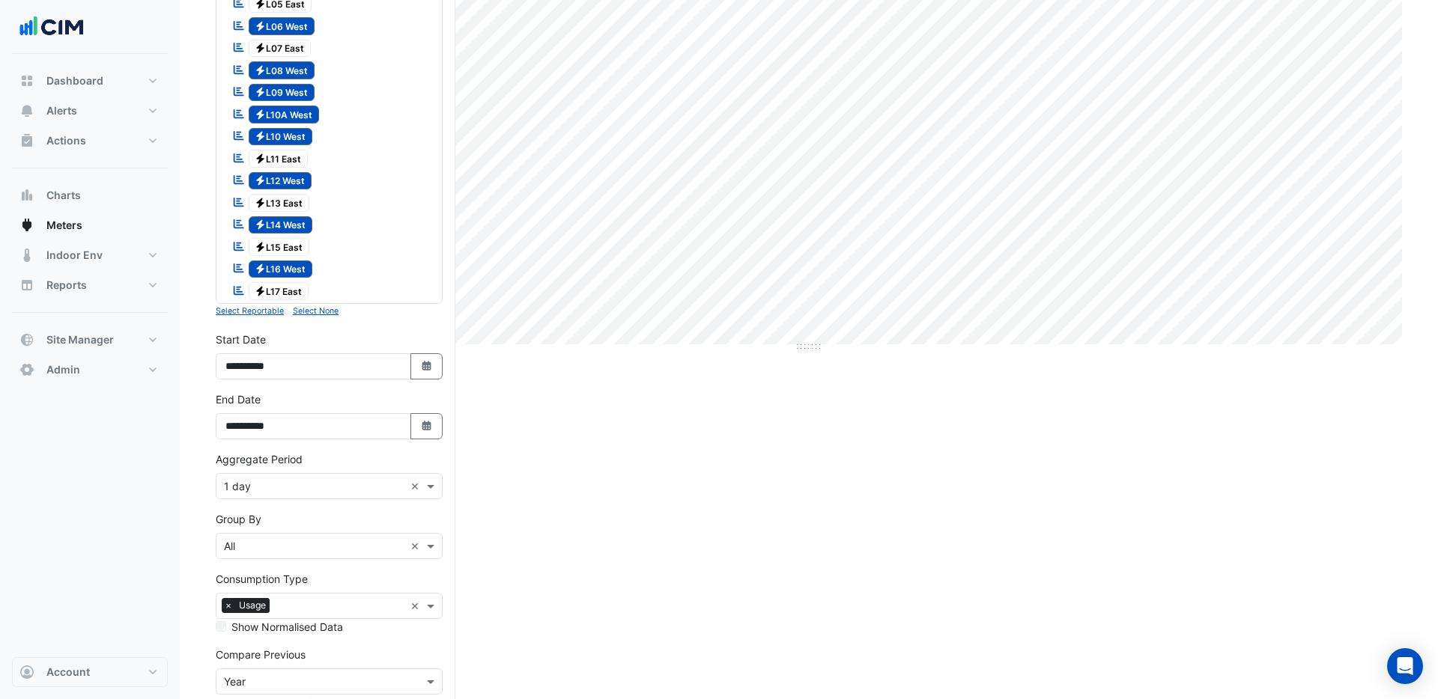
scroll to position [389, 0]
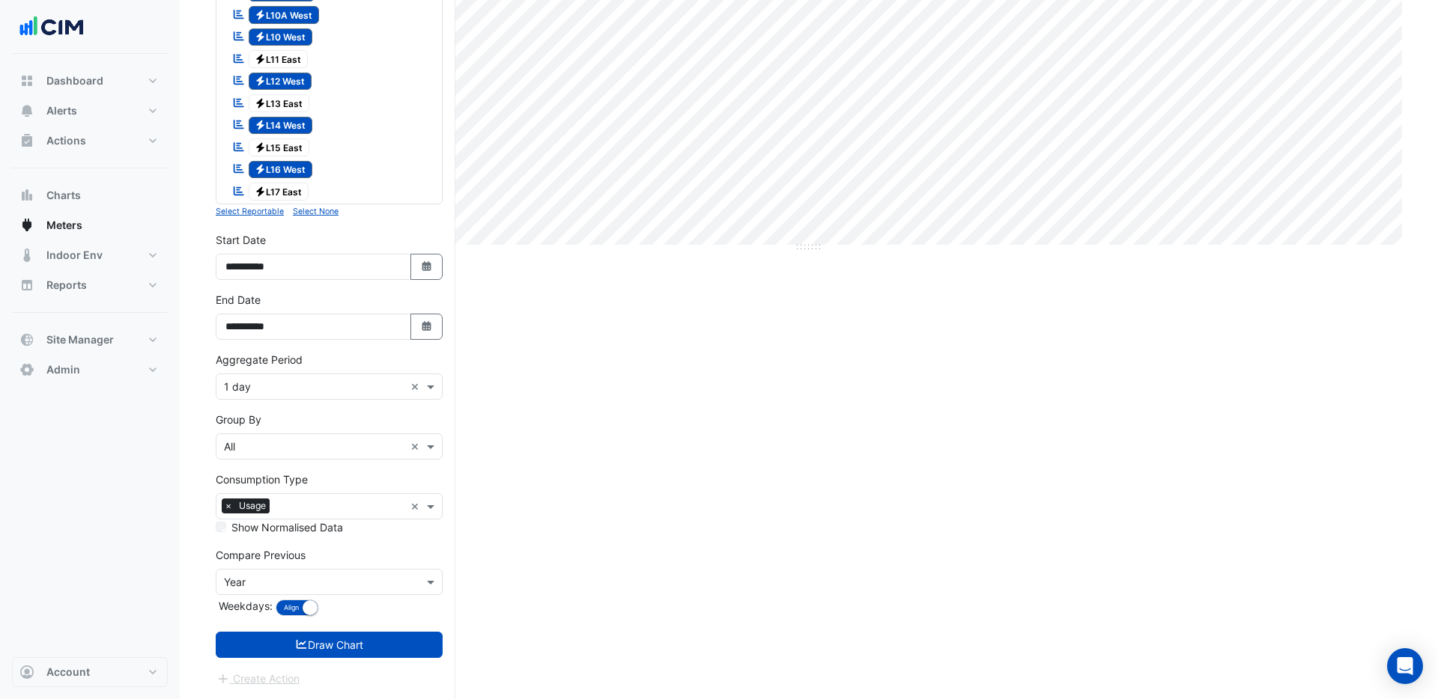
click at [324, 647] on button "Draw Chart" at bounding box center [329, 645] width 227 height 26
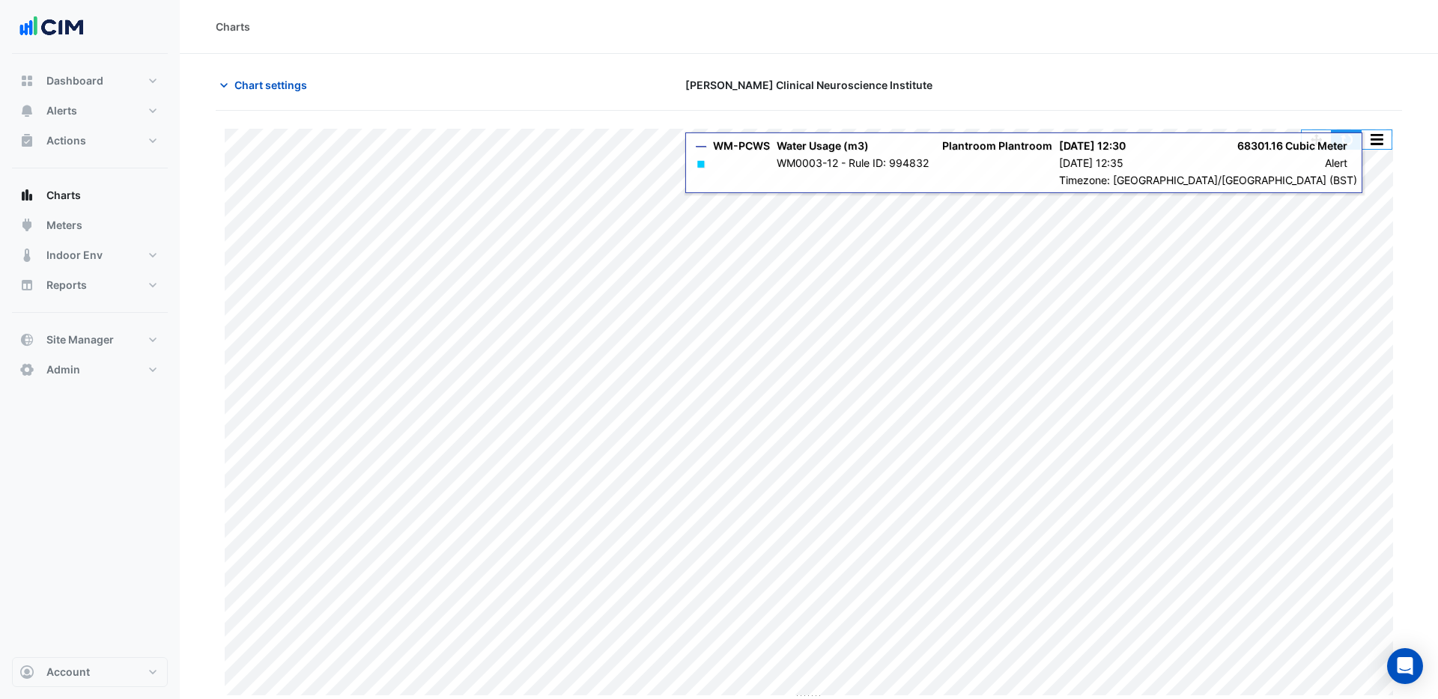
click at [1344, 147] on button "button" at bounding box center [1346, 139] width 30 height 19
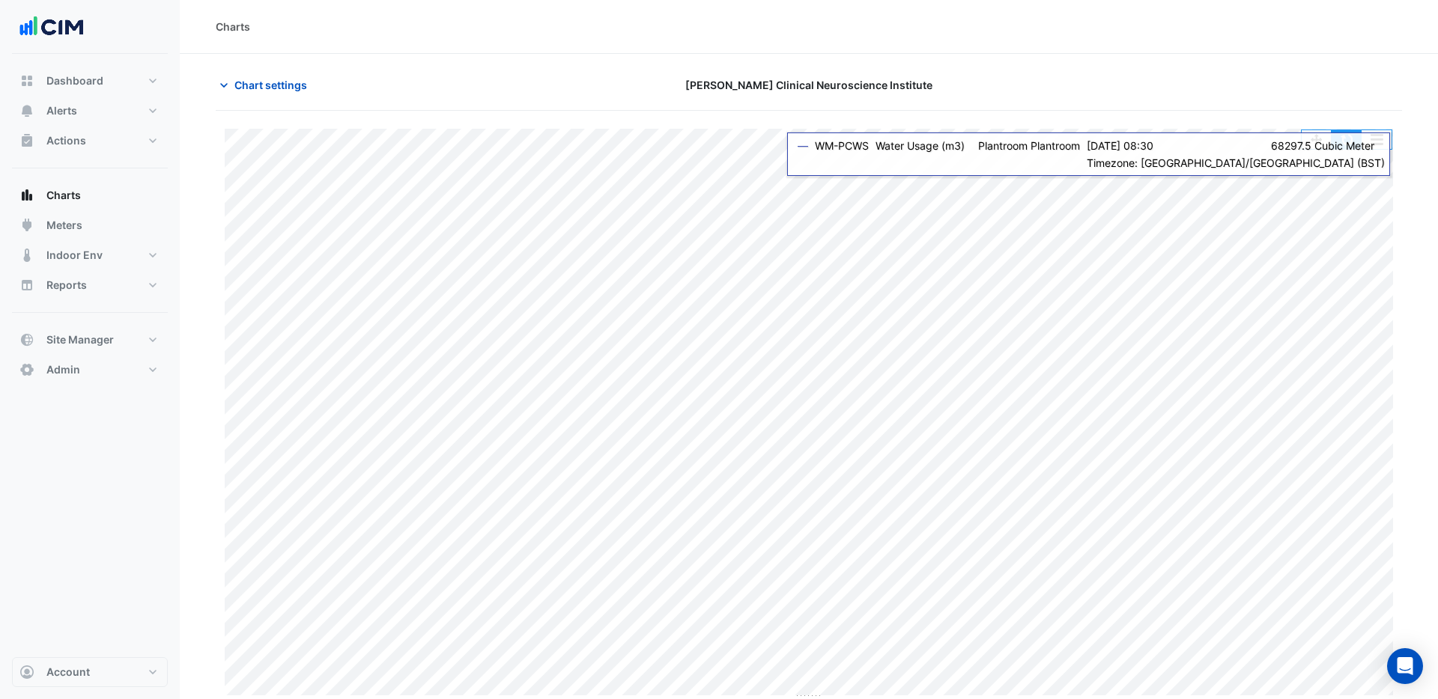
click at [1349, 147] on button "button" at bounding box center [1346, 139] width 30 height 19
click at [1347, 147] on button "button" at bounding box center [1346, 139] width 30 height 19
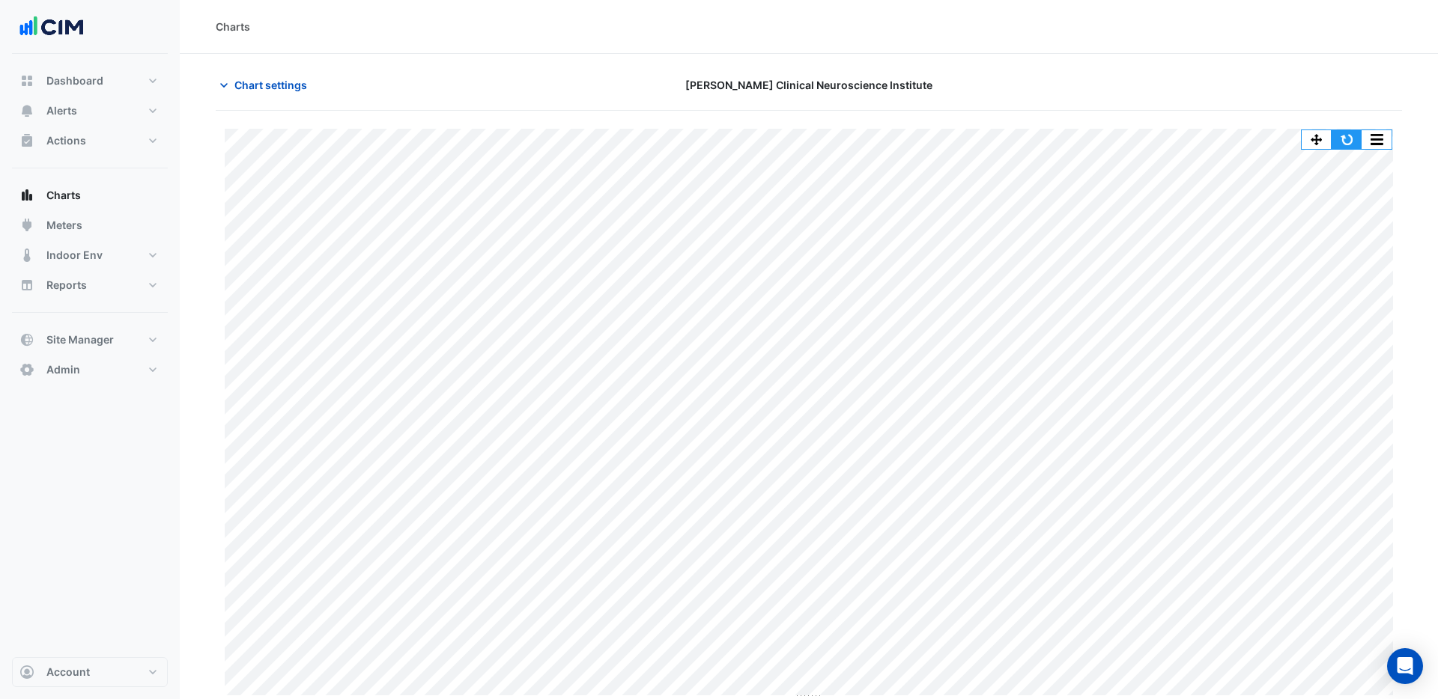
click at [1347, 143] on button "button" at bounding box center [1346, 139] width 30 height 19
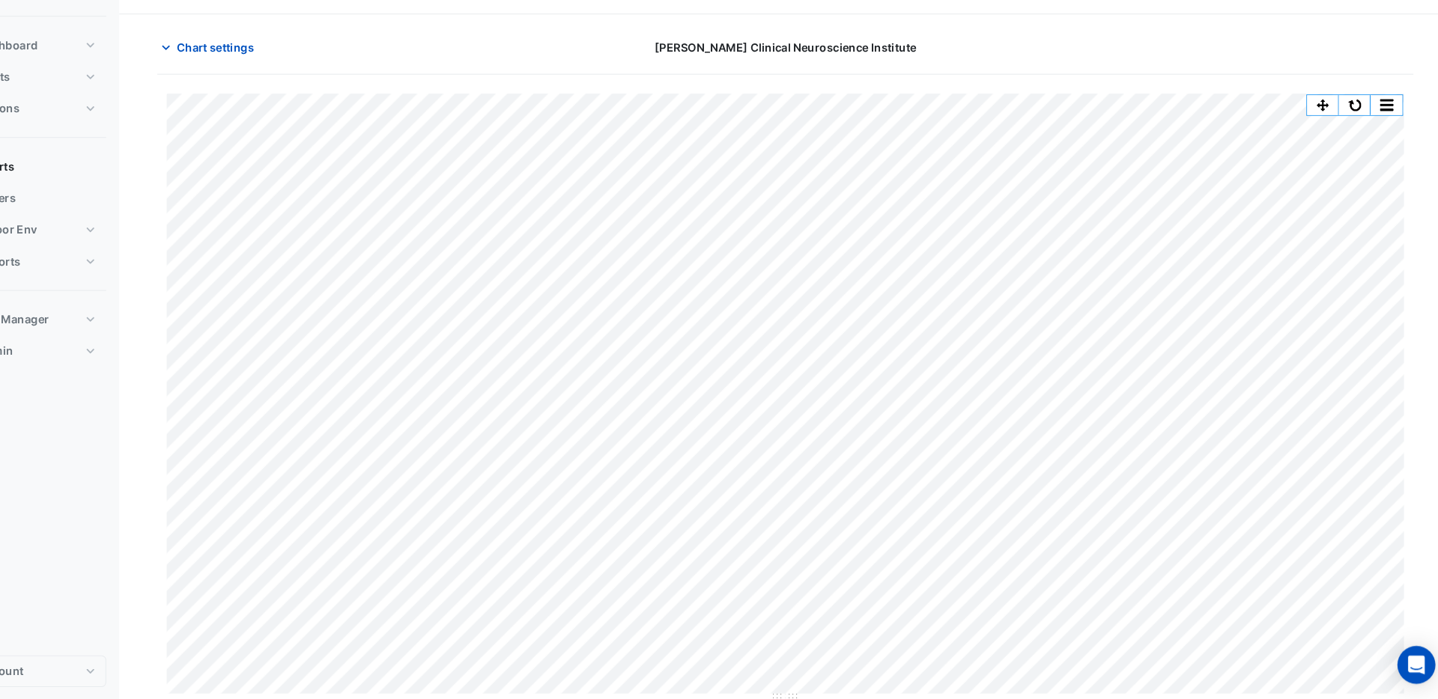
scroll to position [1, 0]
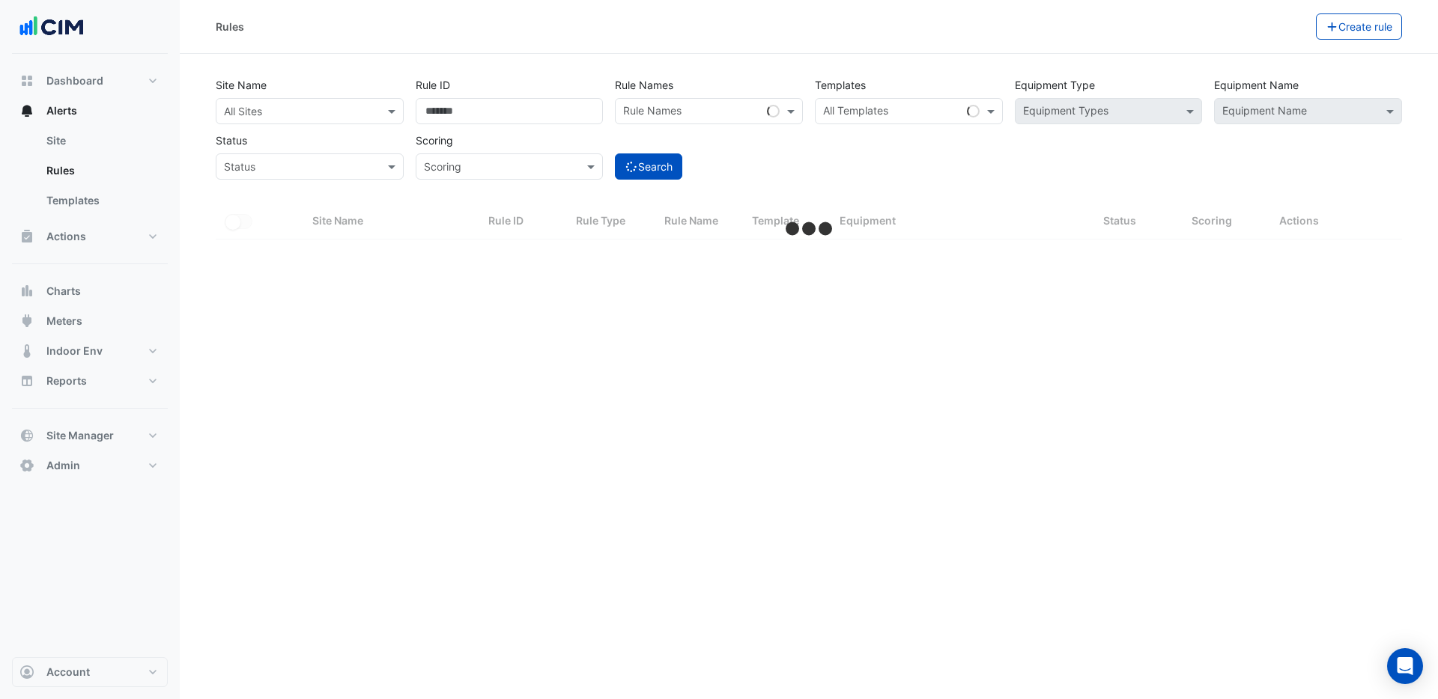
select select "***"
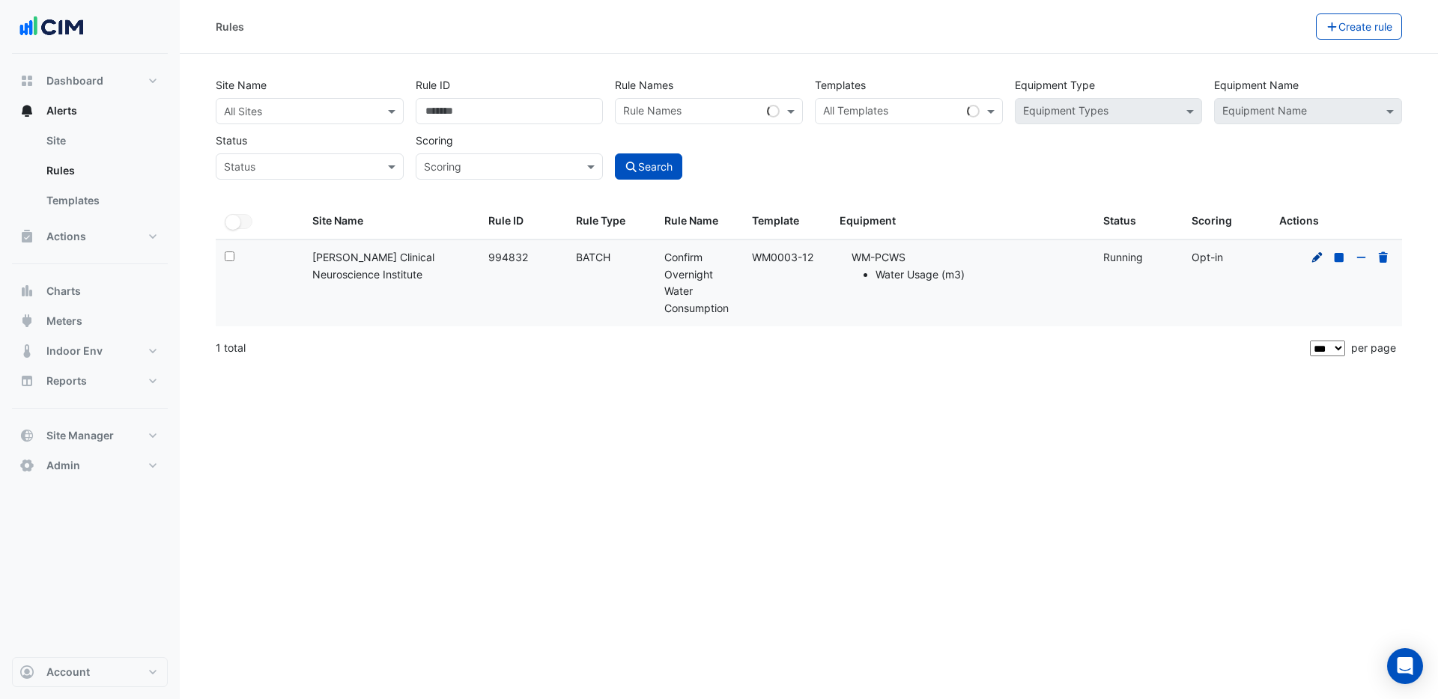
click at [1313, 260] on icon at bounding box center [1316, 257] width 13 height 10
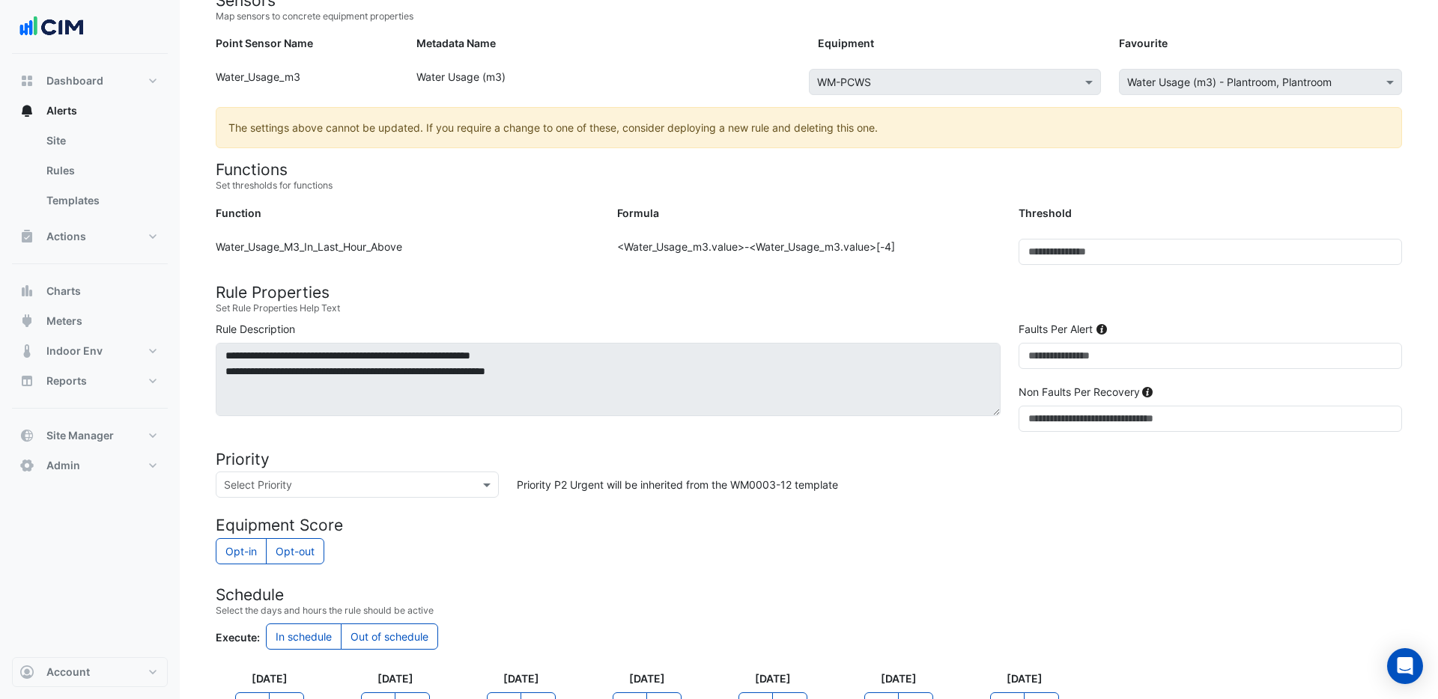
scroll to position [420, 0]
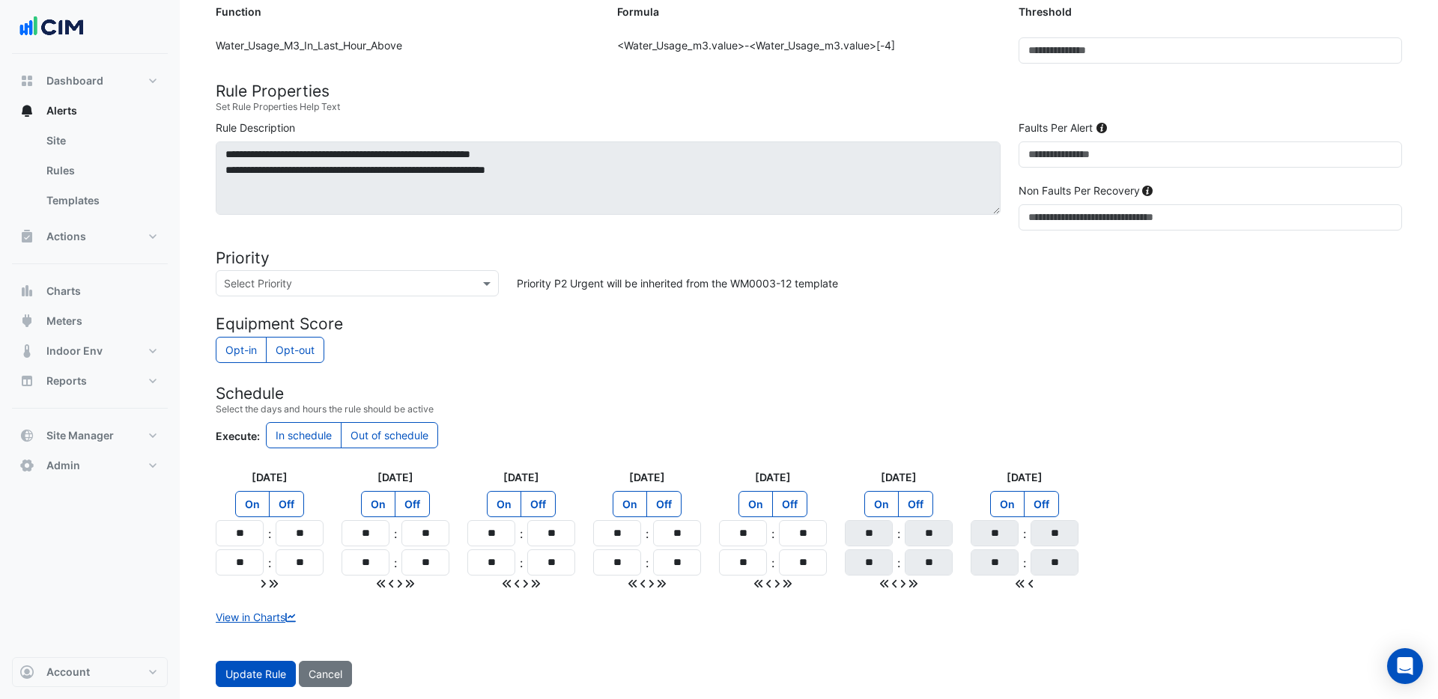
click at [391, 437] on label "Out of schedule" at bounding box center [389, 435] width 97 height 26
click at [305, 441] on label "In schedule" at bounding box center [304, 435] width 76 height 26
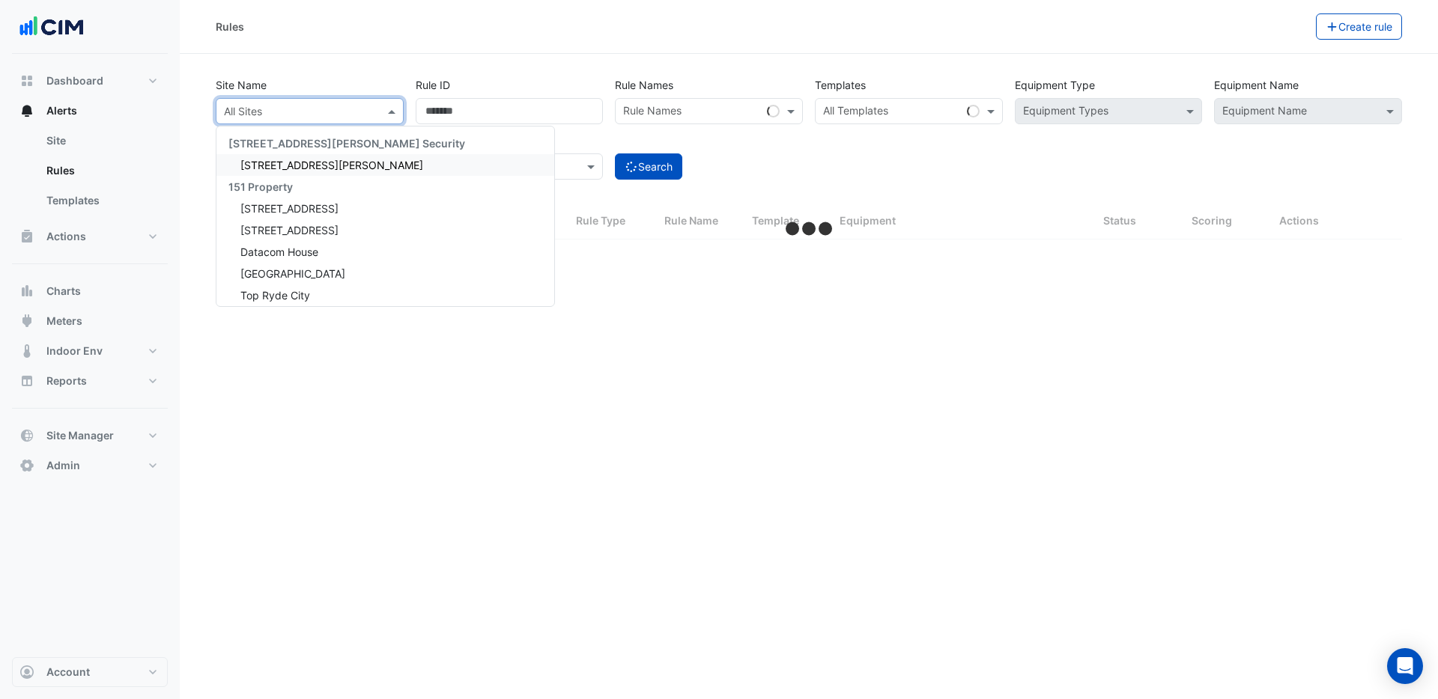
click at [312, 109] on input "text" at bounding box center [295, 112] width 142 height 16
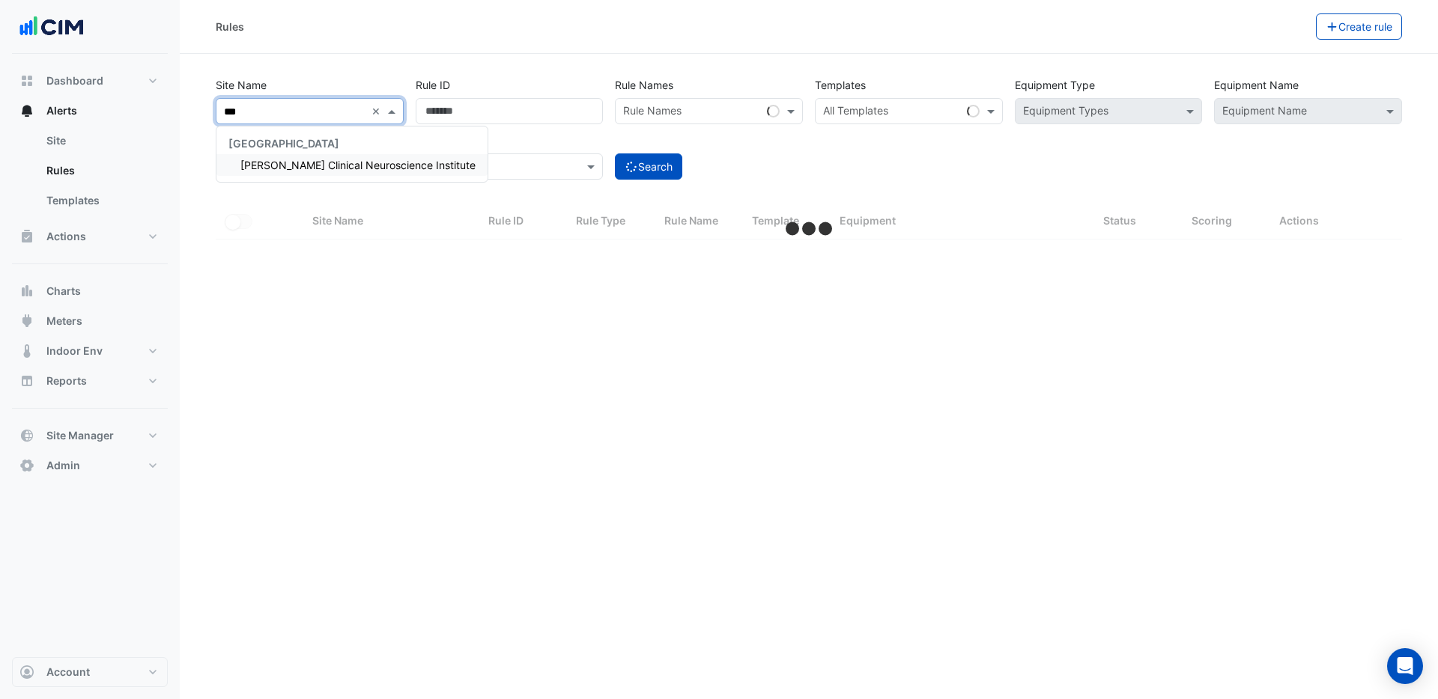
type input "****"
select select "***"
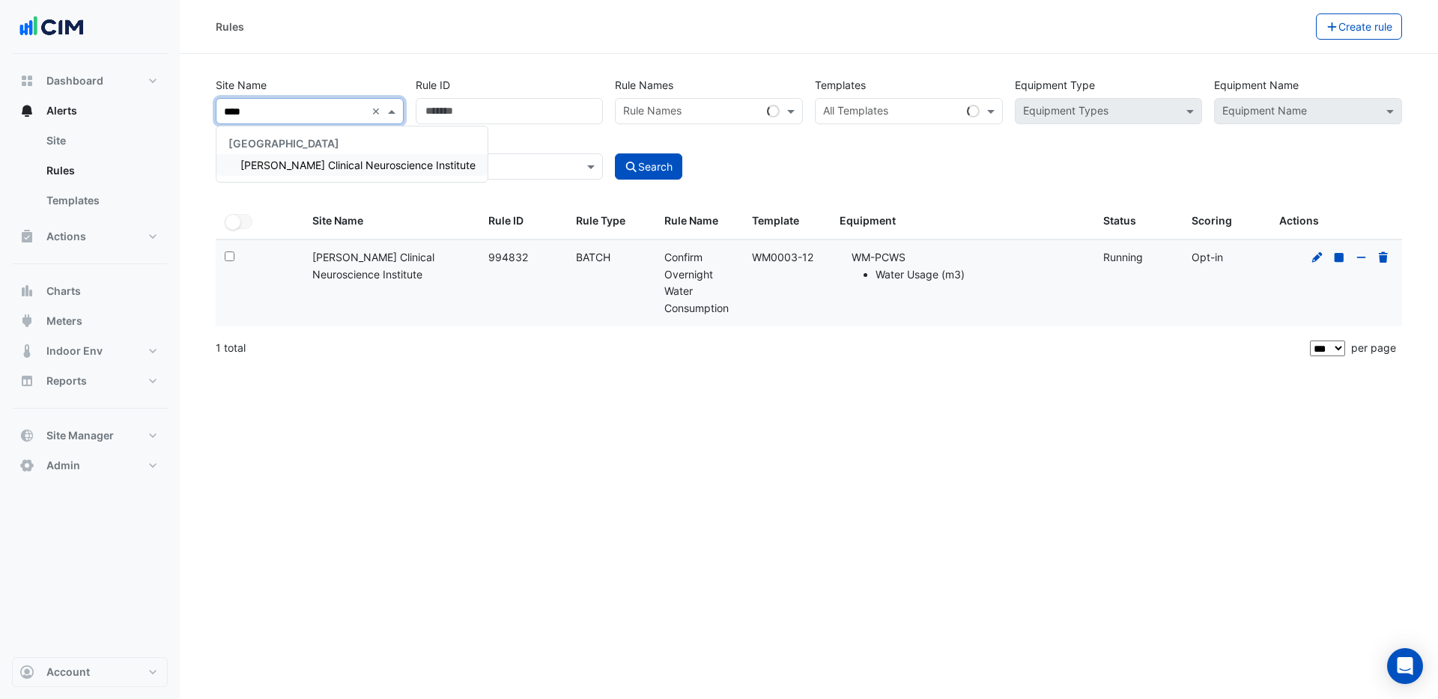
type input "*****"
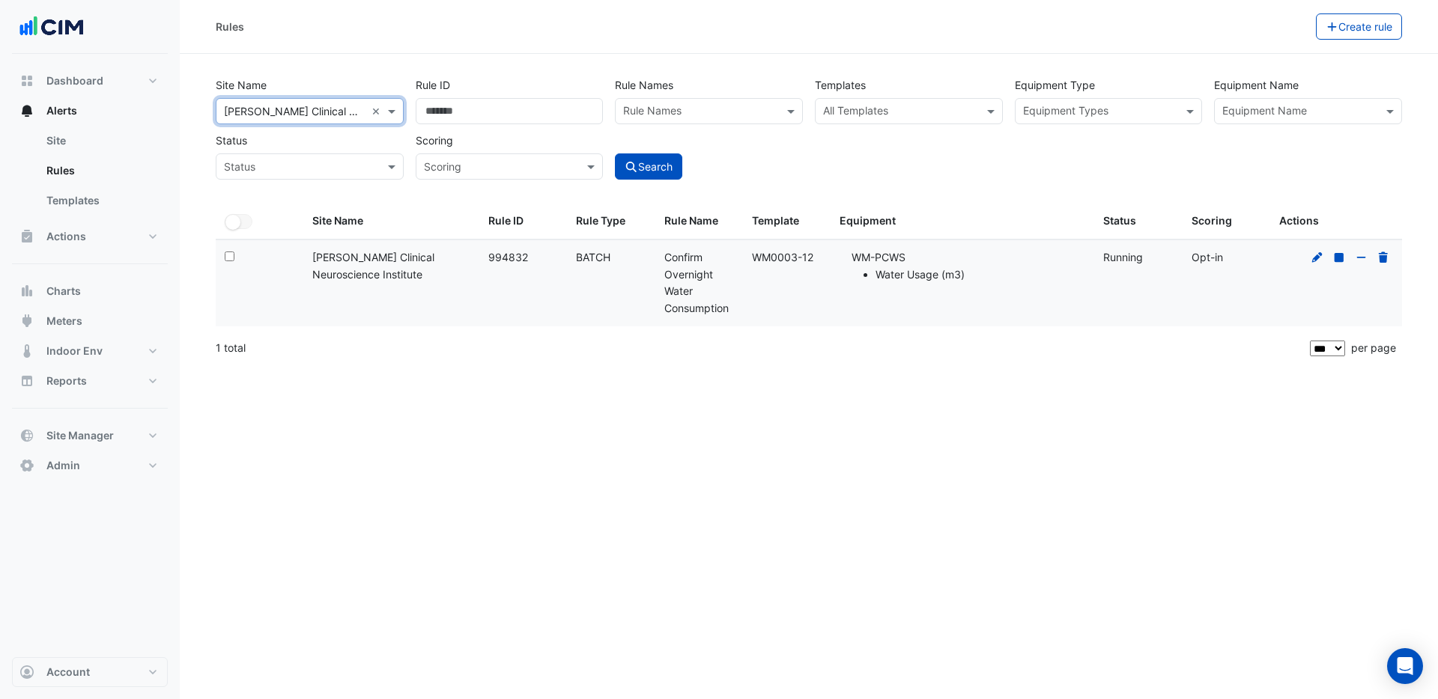
click at [856, 112] on input "text" at bounding box center [900, 113] width 154 height 16
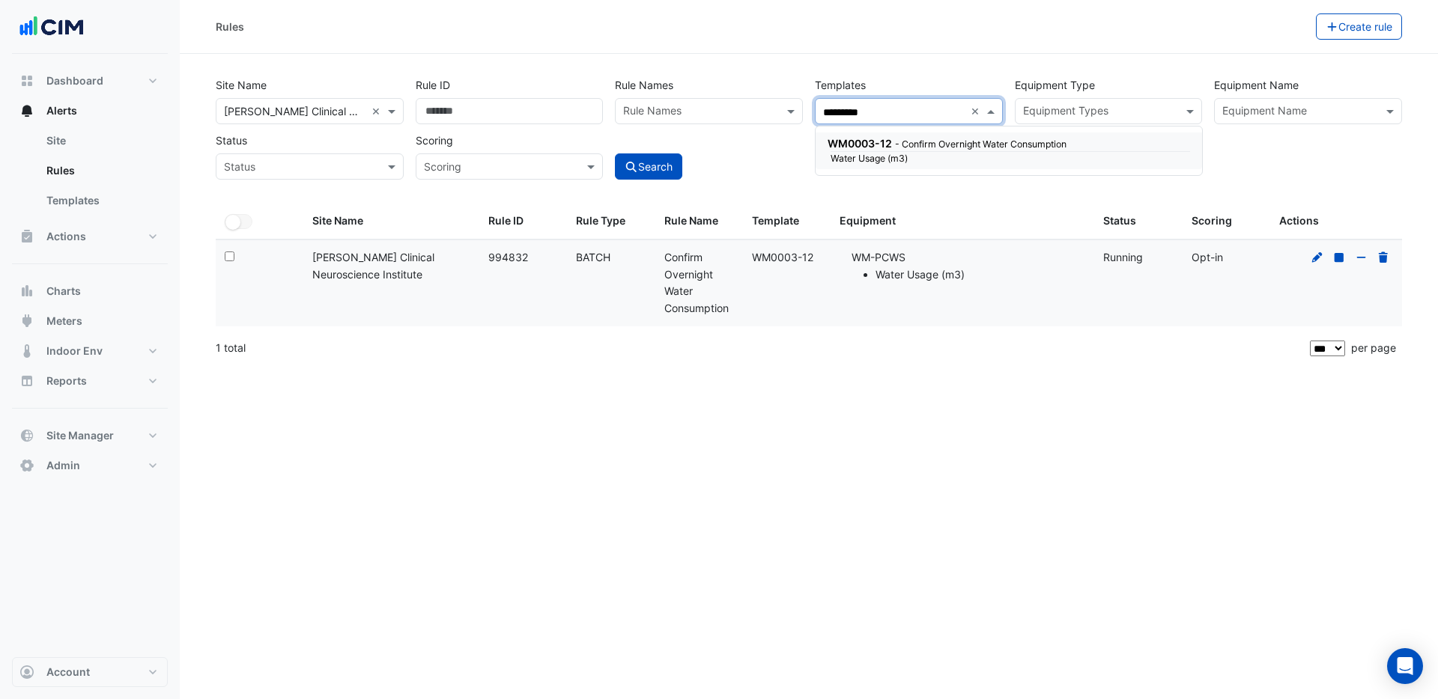
click at [890, 144] on span "WM0003-12" at bounding box center [859, 143] width 64 height 13
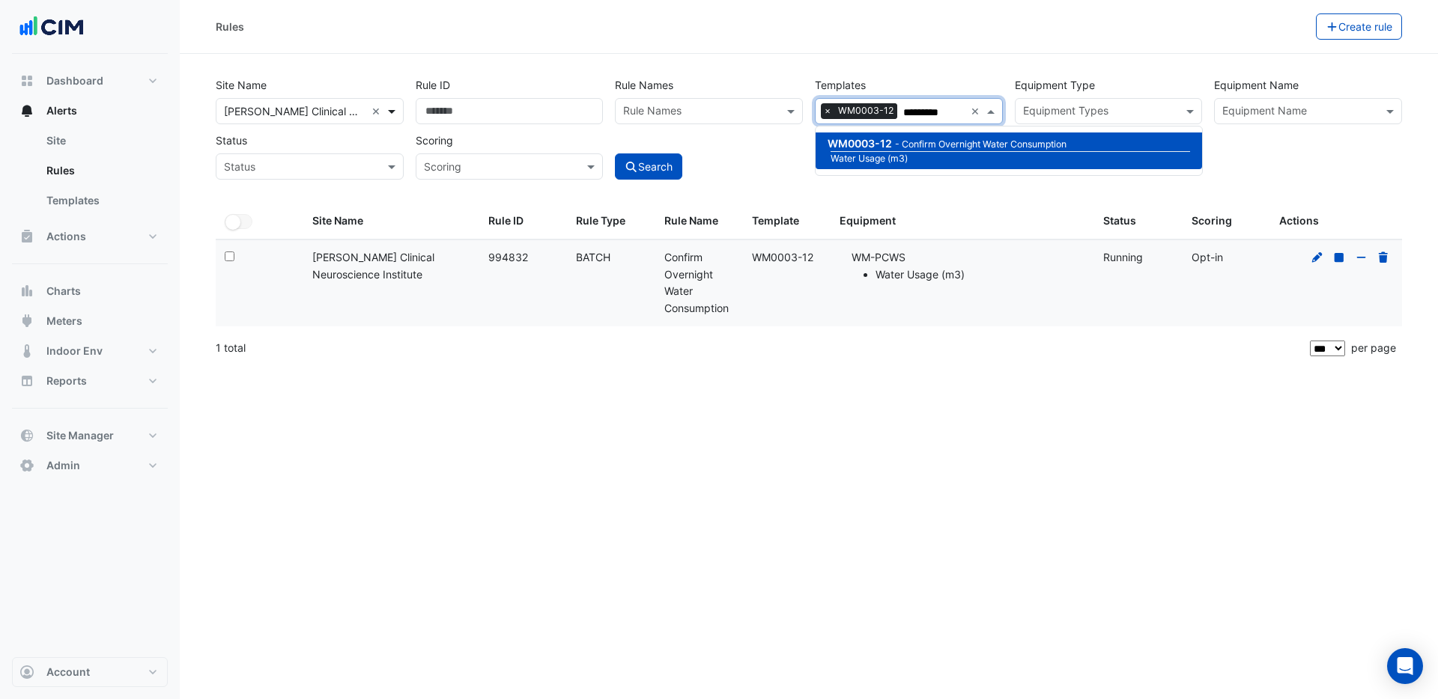
type input "*********"
drag, startPoint x: 399, startPoint y: 115, endPoint x: 364, endPoint y: 115, distance: 35.2
click at [368, 115] on div "Site Name × [PERSON_NAME] Clinical Neuroscience Institute × Rule ID ****** Rule…" at bounding box center [809, 124] width 1198 height 111
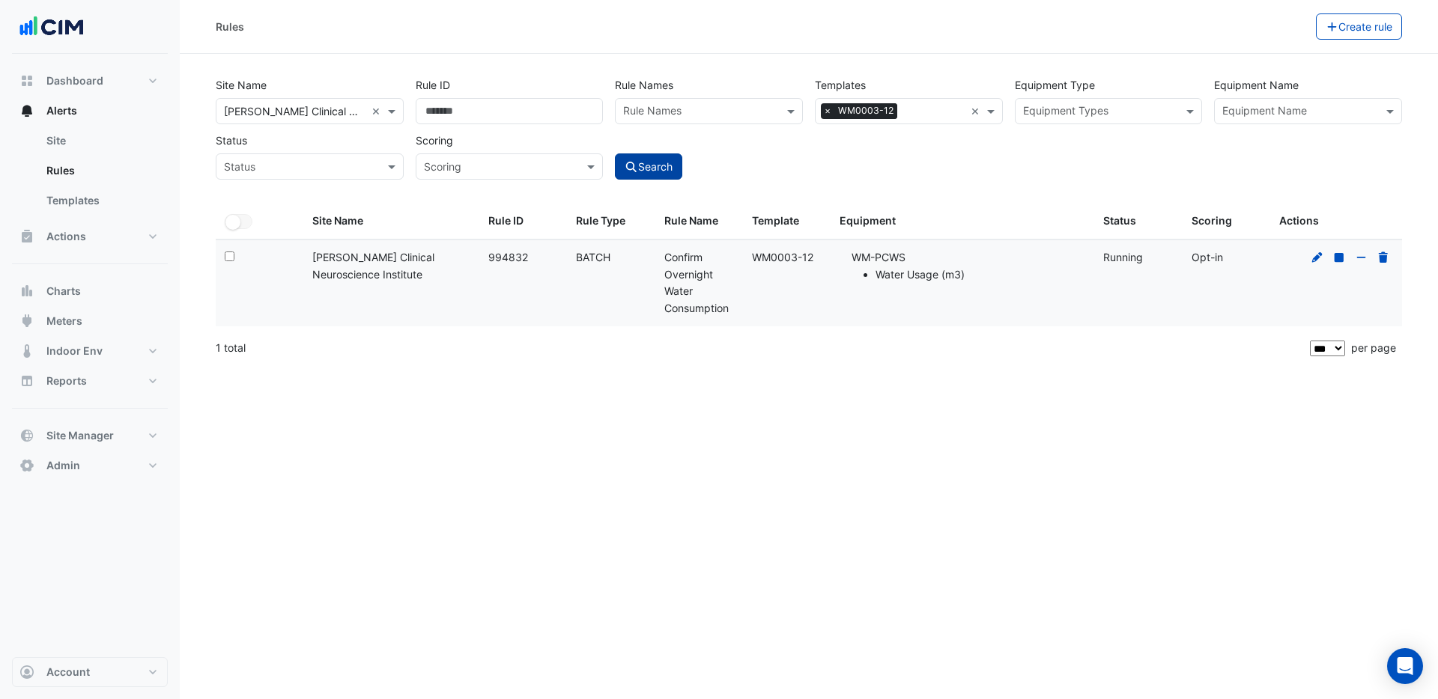
click at [645, 169] on button "Search" at bounding box center [648, 167] width 67 height 26
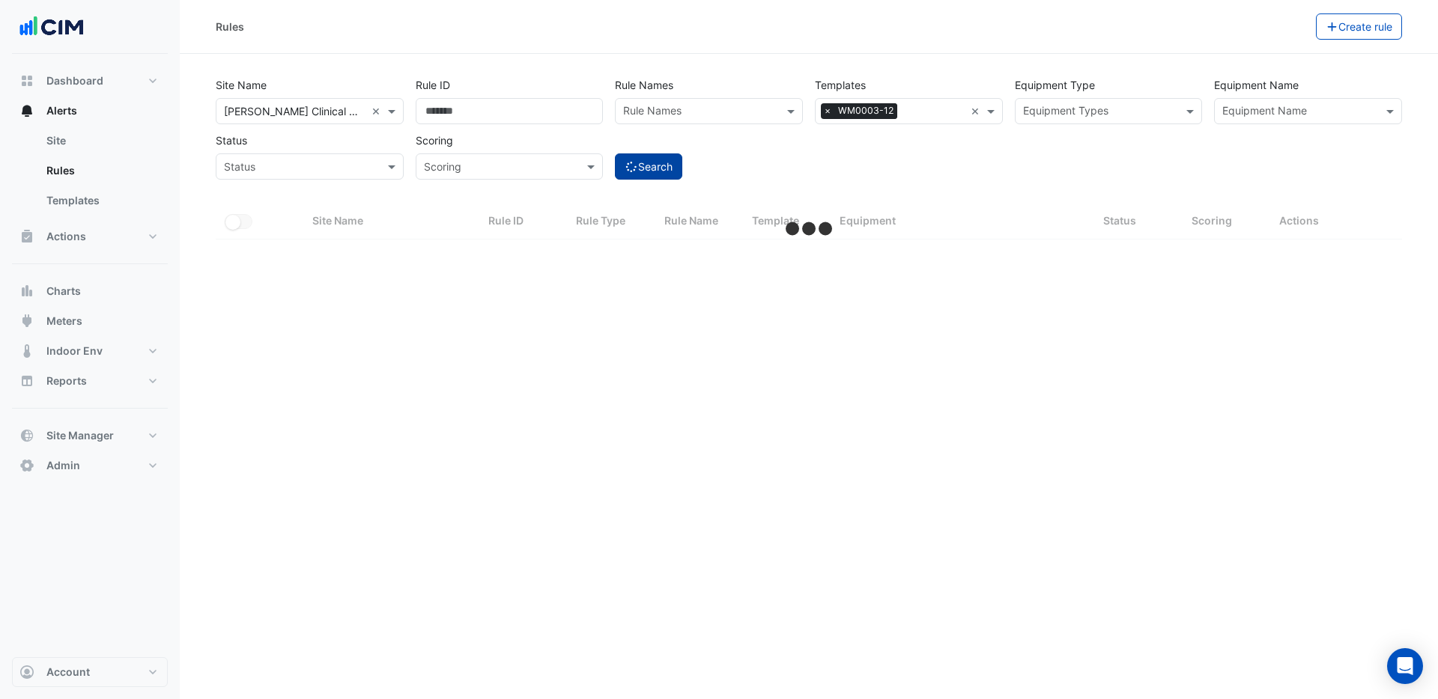
select select "***"
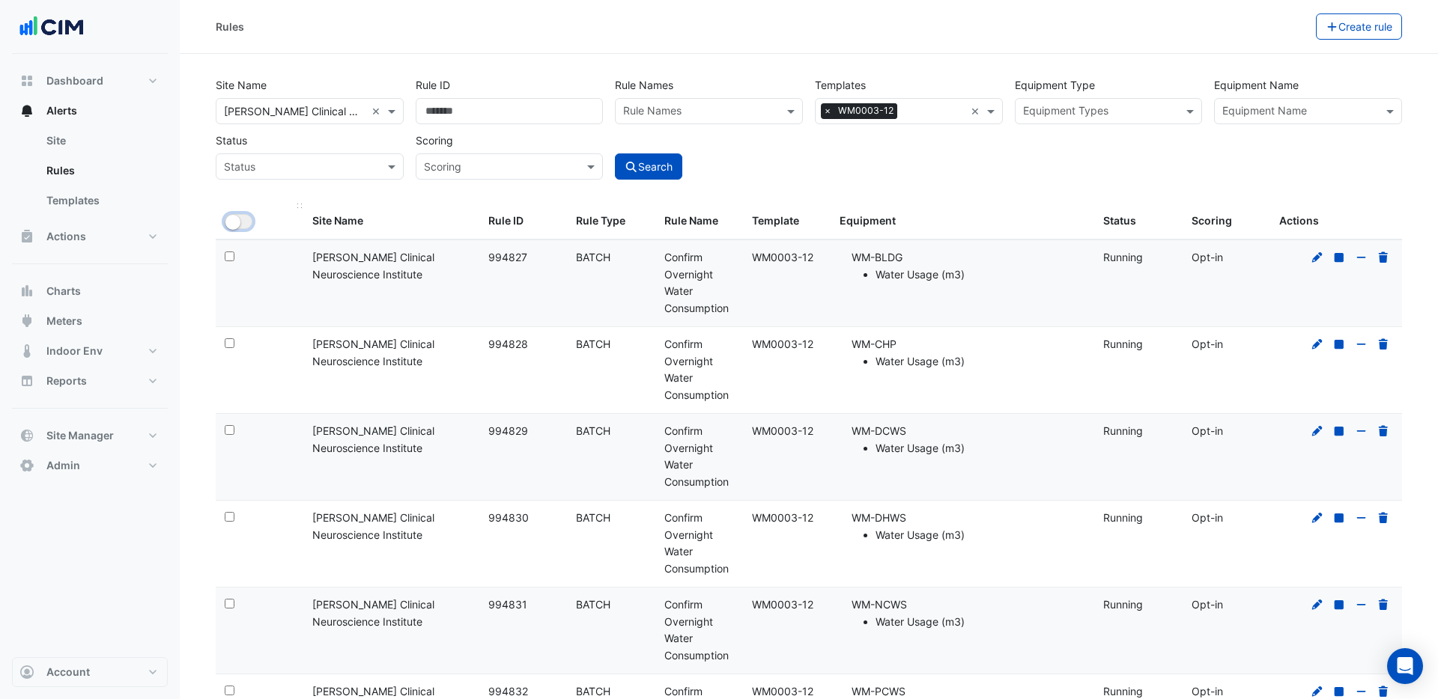
click at [241, 225] on button "All Selected" at bounding box center [239, 221] width 28 height 15
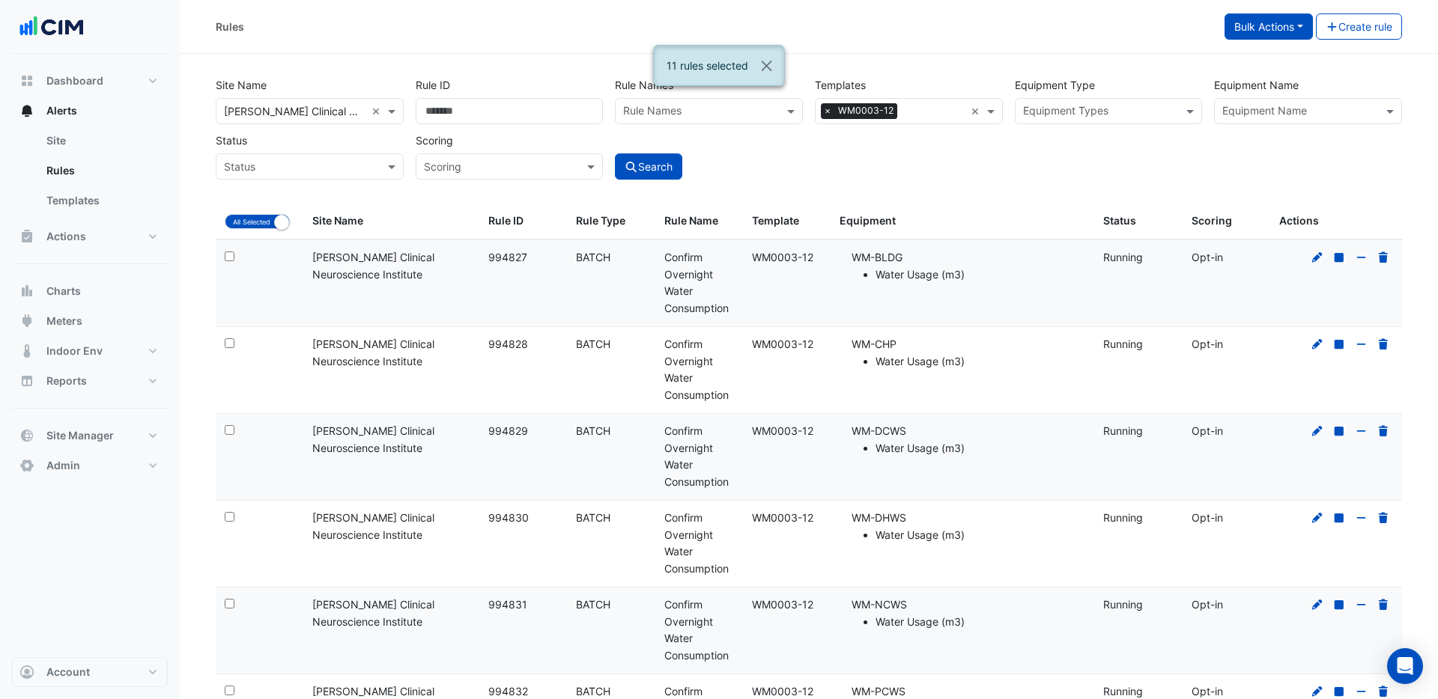
click at [1266, 31] on button "Bulk Actions" at bounding box center [1268, 26] width 88 height 26
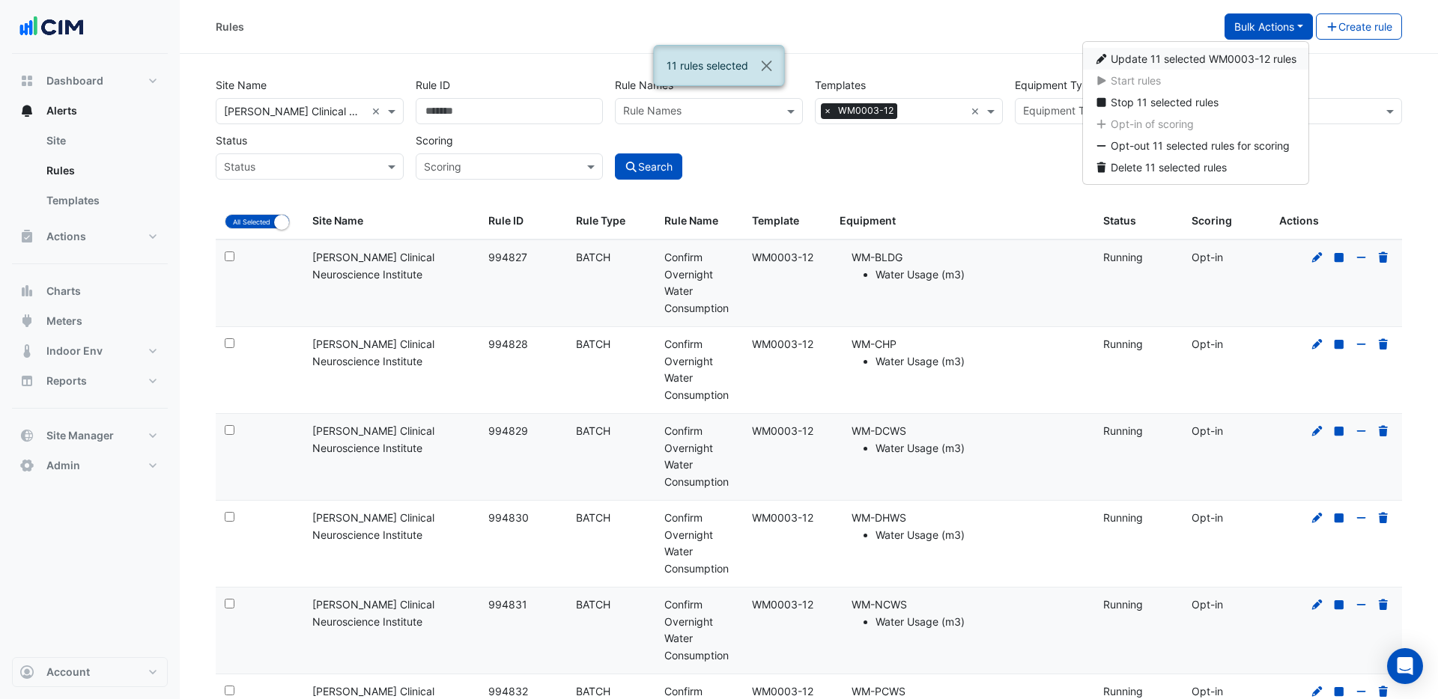
click at [1146, 58] on span "Update 11 selected WM0003-12 rules" at bounding box center [1204, 58] width 186 height 13
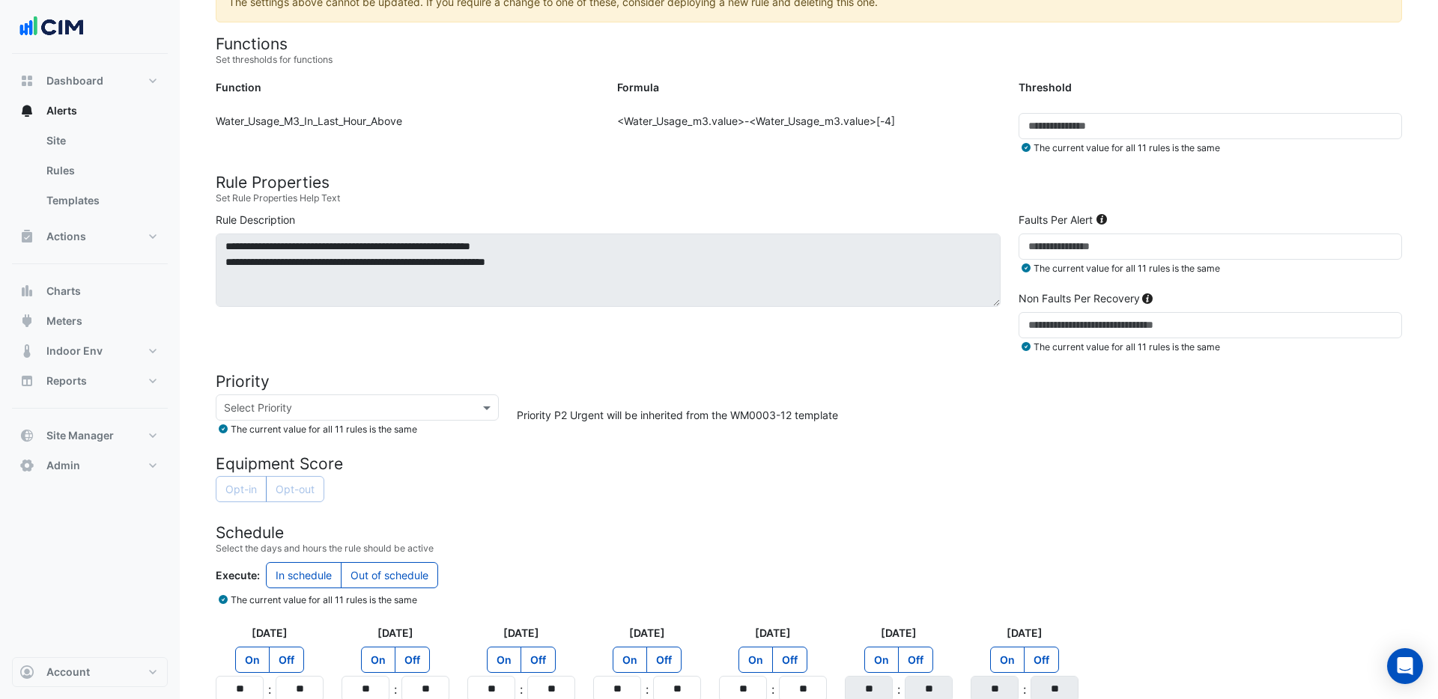
scroll to position [466, 0]
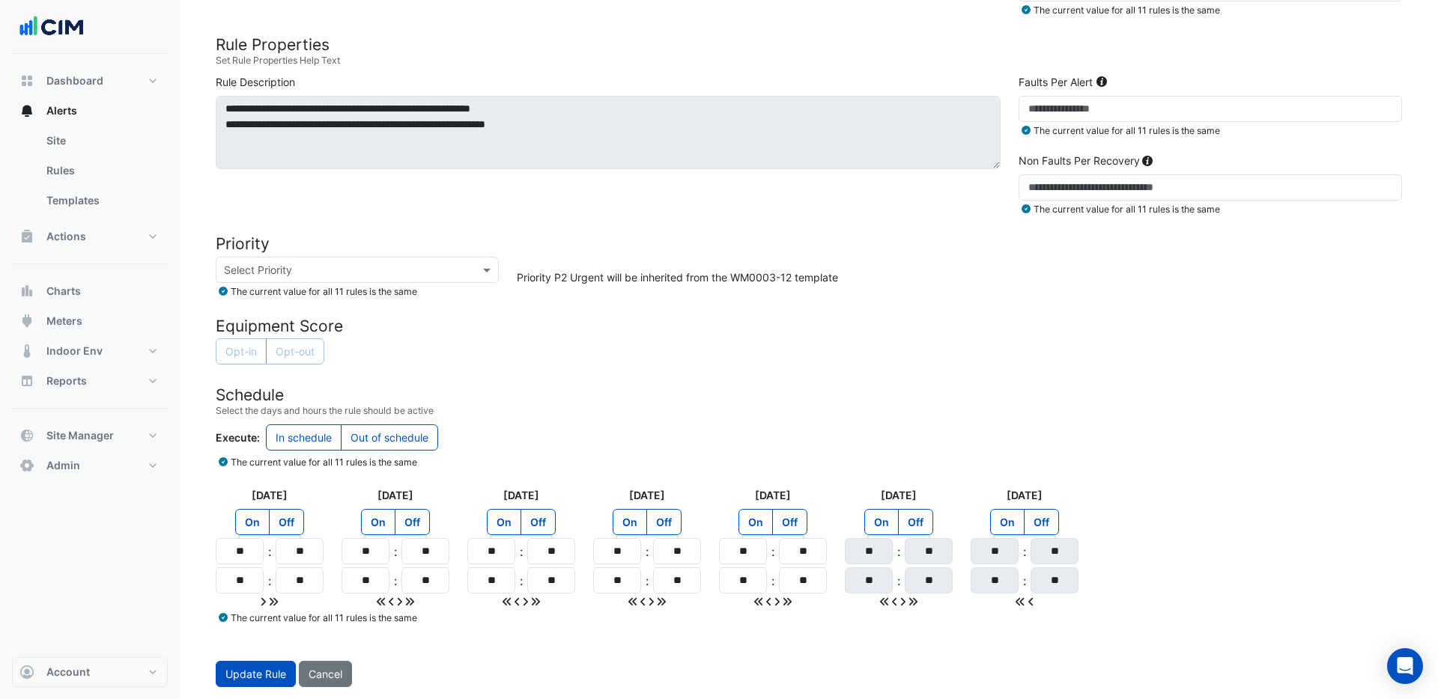
click at [383, 440] on label "Out of schedule" at bounding box center [389, 438] width 97 height 26
click at [249, 672] on span "Update Rule" at bounding box center [255, 674] width 61 height 13
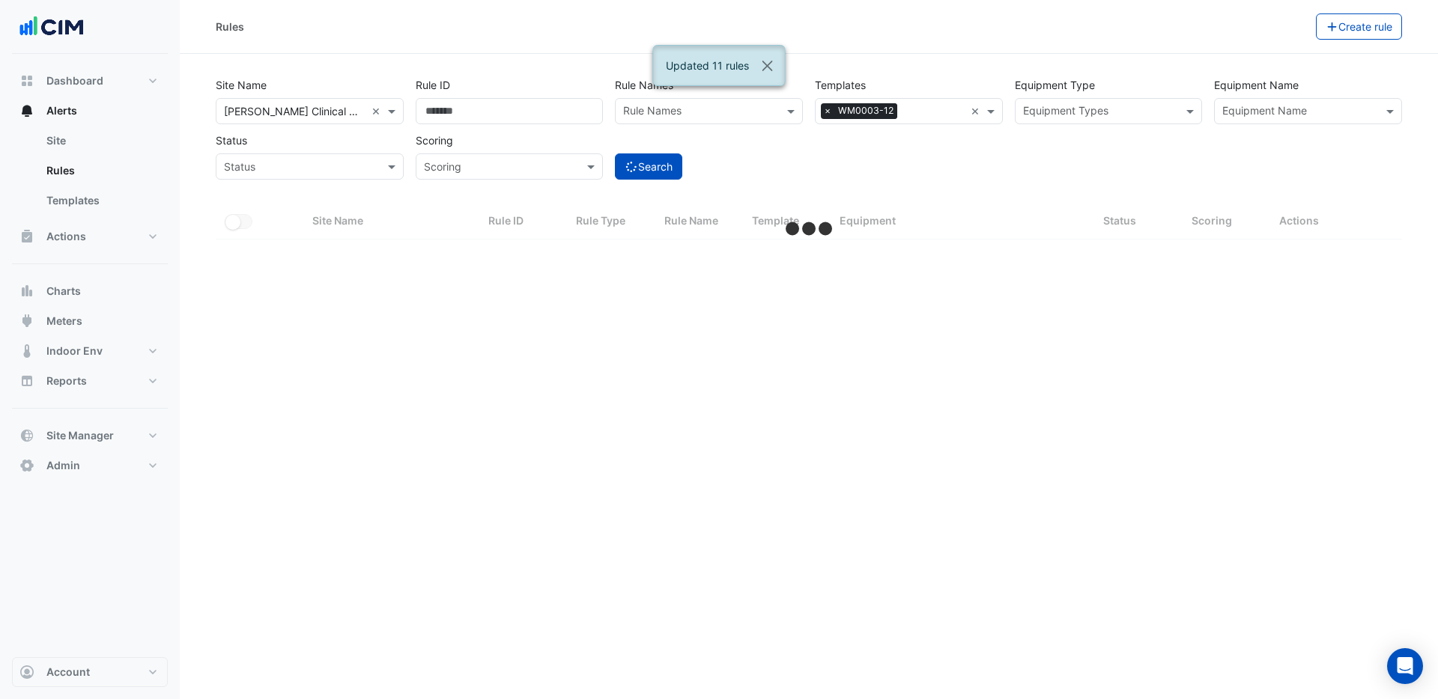
select select "***"
